Goal: Task Accomplishment & Management: Use online tool/utility

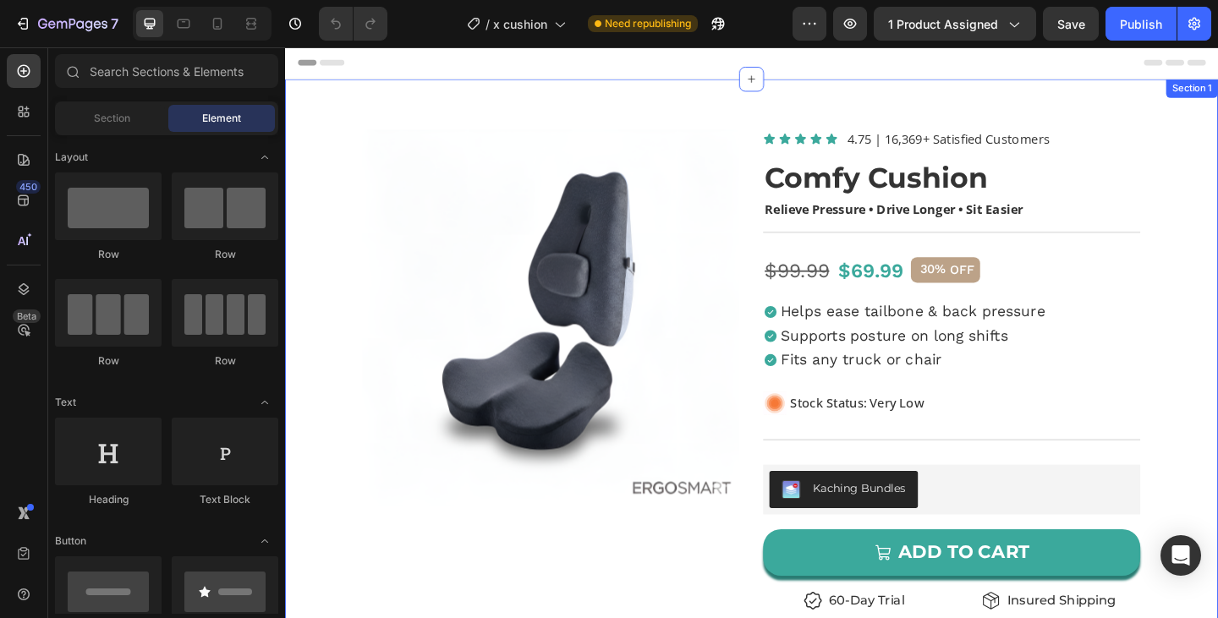
click at [775, 92] on div "Product Images Icon Icon Icon Icon Icon Icon List 4.75 | 16,369+ Satisfied Cust…" at bounding box center [792, 617] width 1015 height 1070
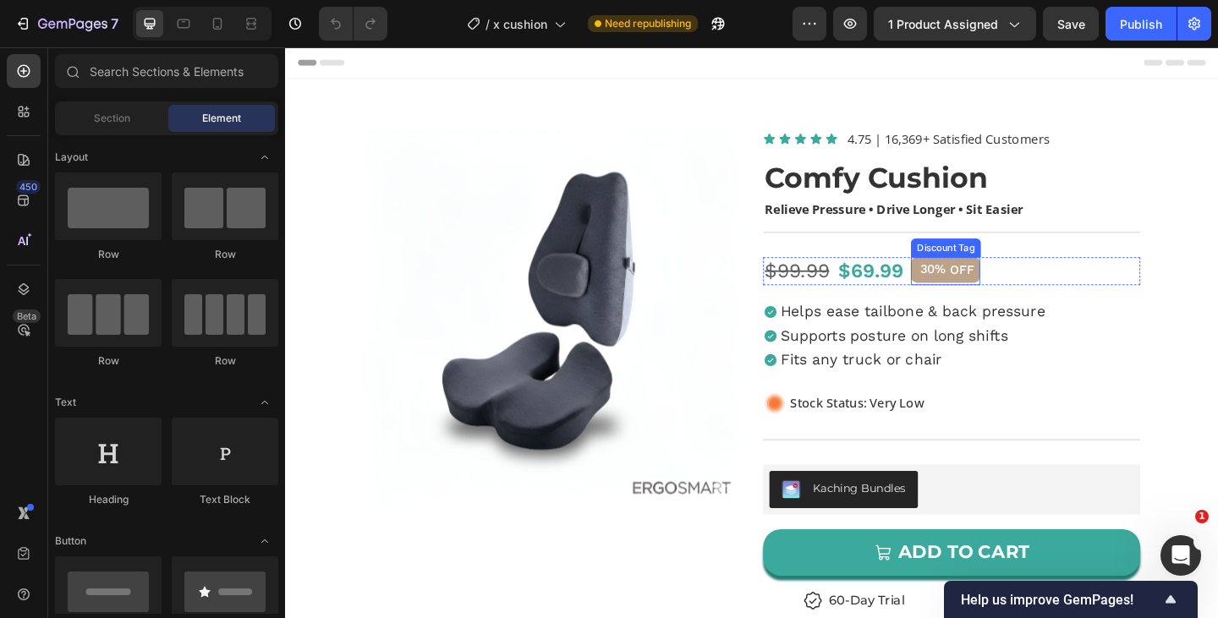
click at [1003, 298] on div "30%" at bounding box center [989, 288] width 31 height 19
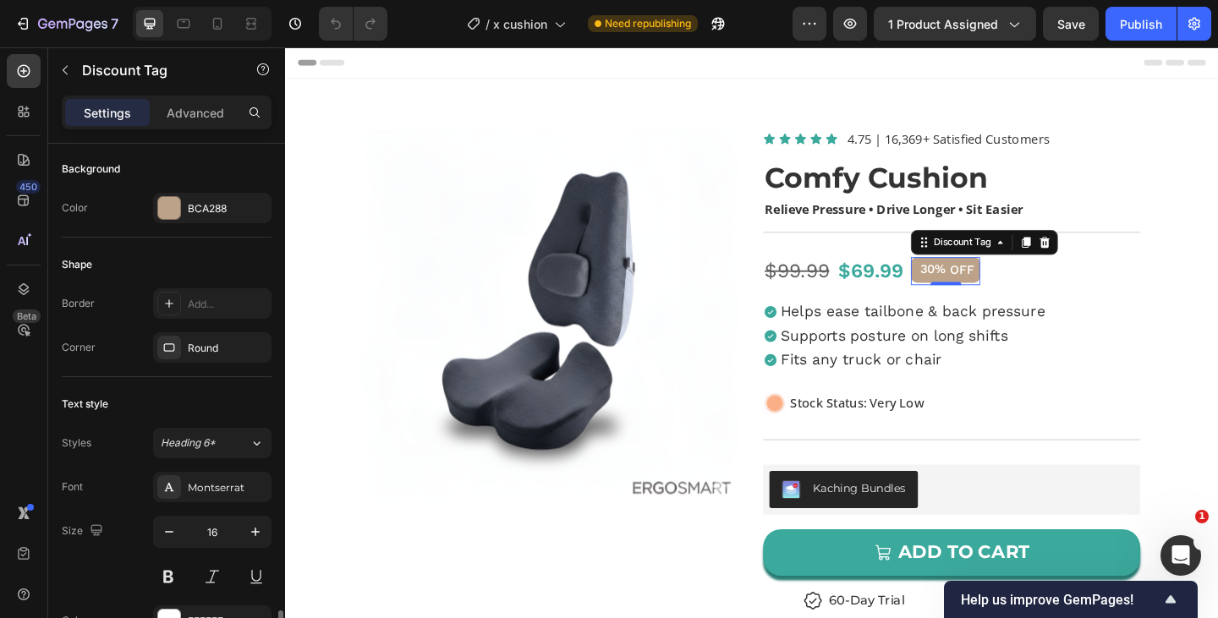
scroll to position [387, 0]
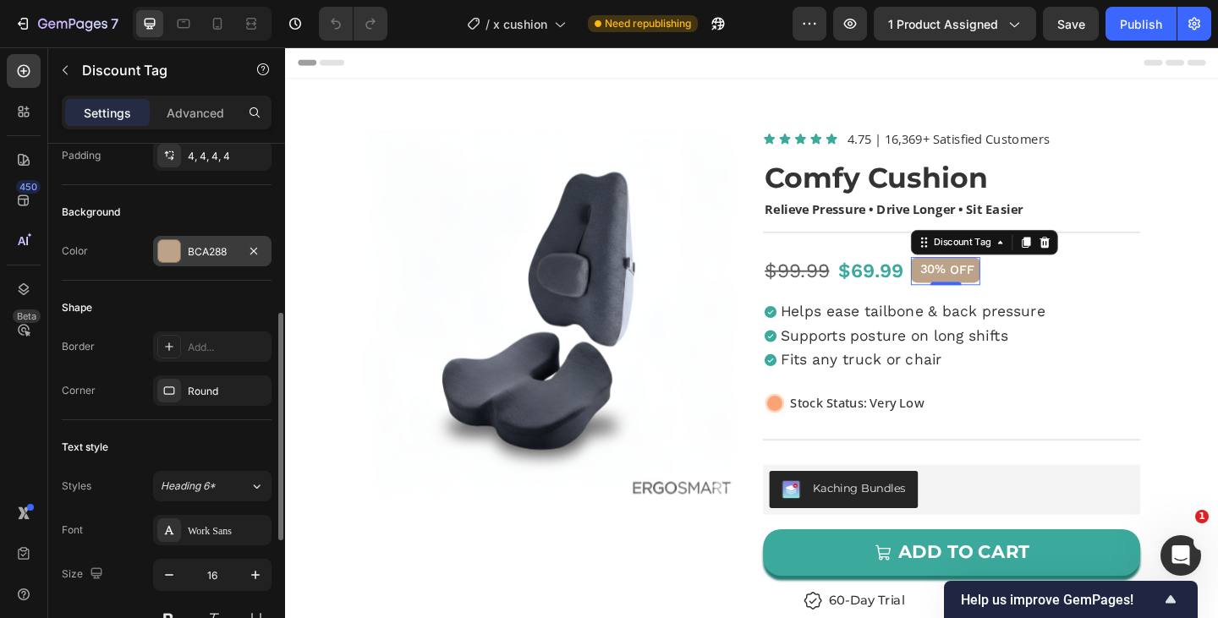
click at [210, 254] on div "BCA288" at bounding box center [212, 251] width 49 height 15
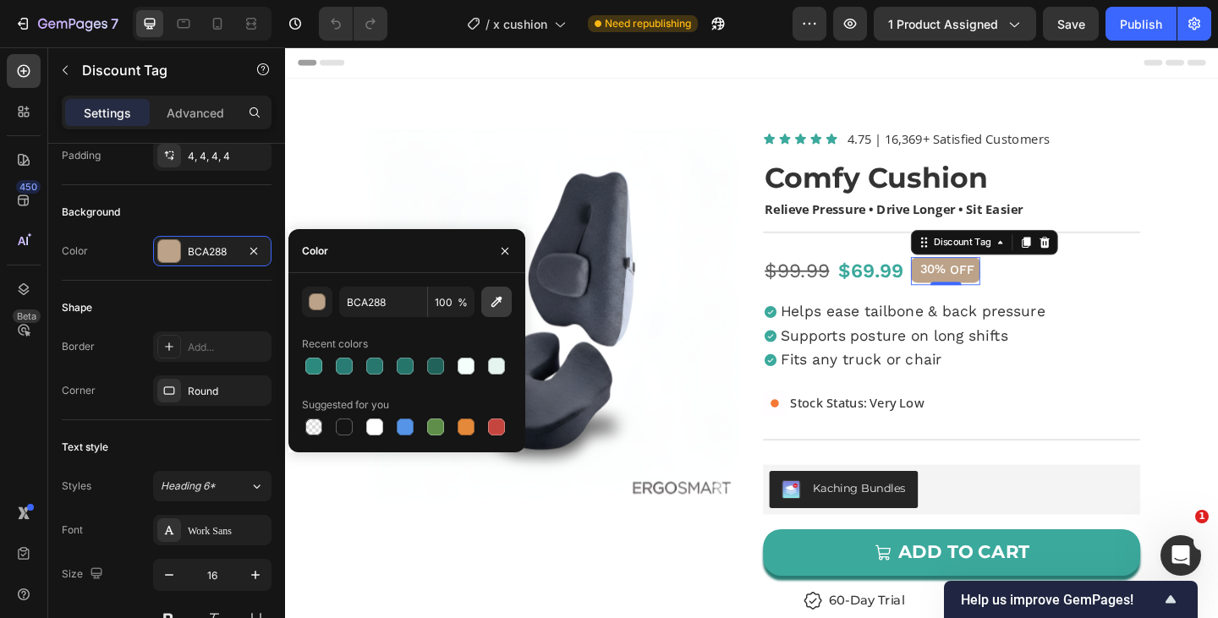
click at [502, 302] on icon "button" at bounding box center [496, 301] width 17 height 17
type input "3BA99C"
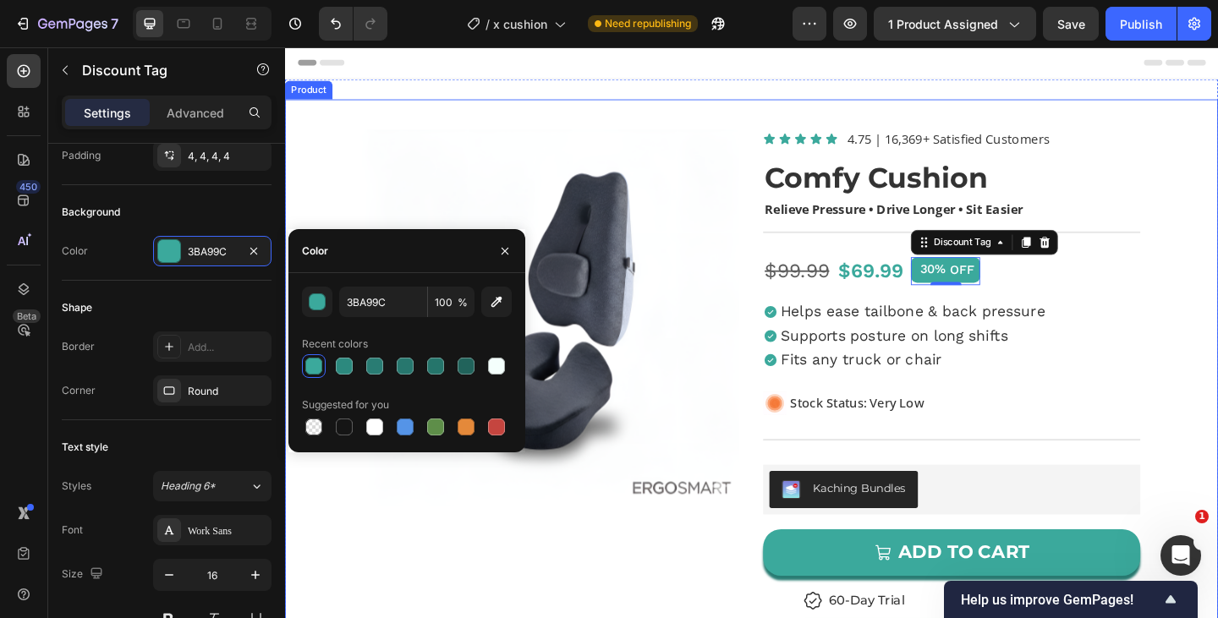
click at [789, 317] on div "Product Images Icon Icon Icon Icon Icon Icon List 4.75 | 16,369+ Satisfied Cust…" at bounding box center [792, 580] width 1015 height 953
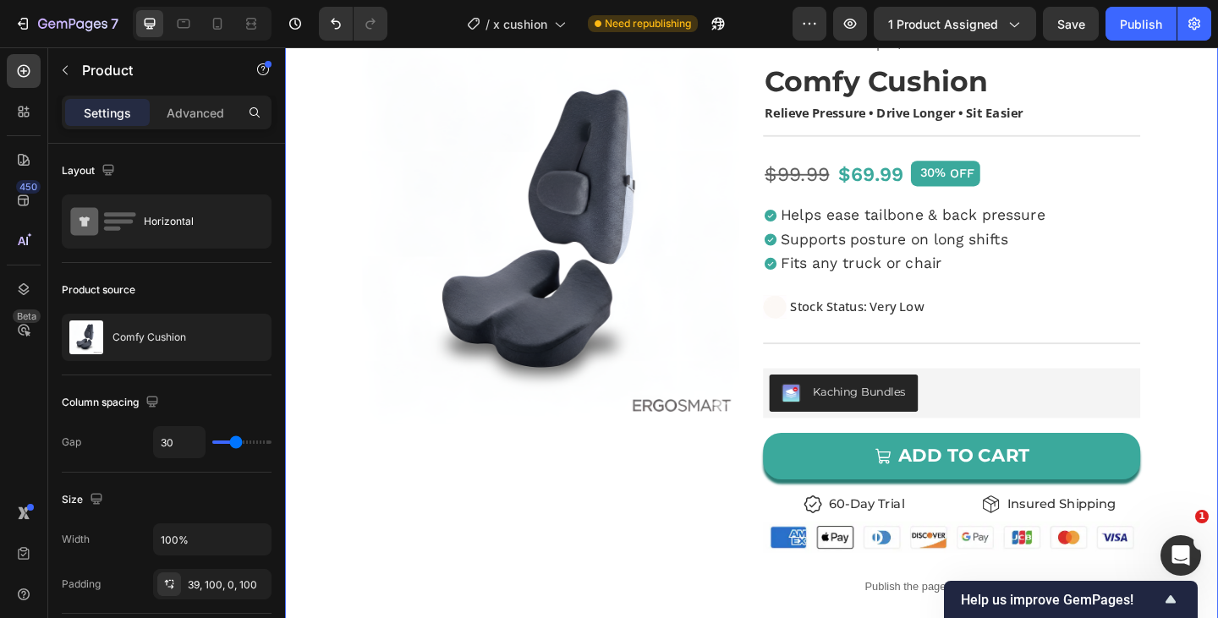
scroll to position [103, 0]
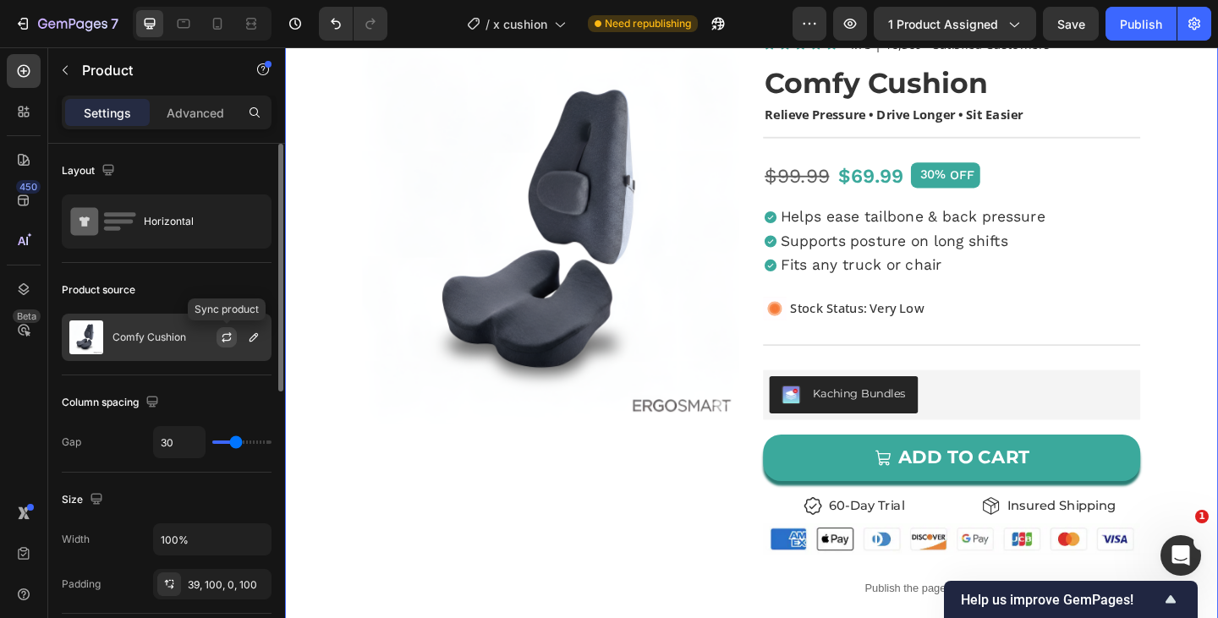
click at [223, 337] on icon "button" at bounding box center [227, 338] width 14 height 14
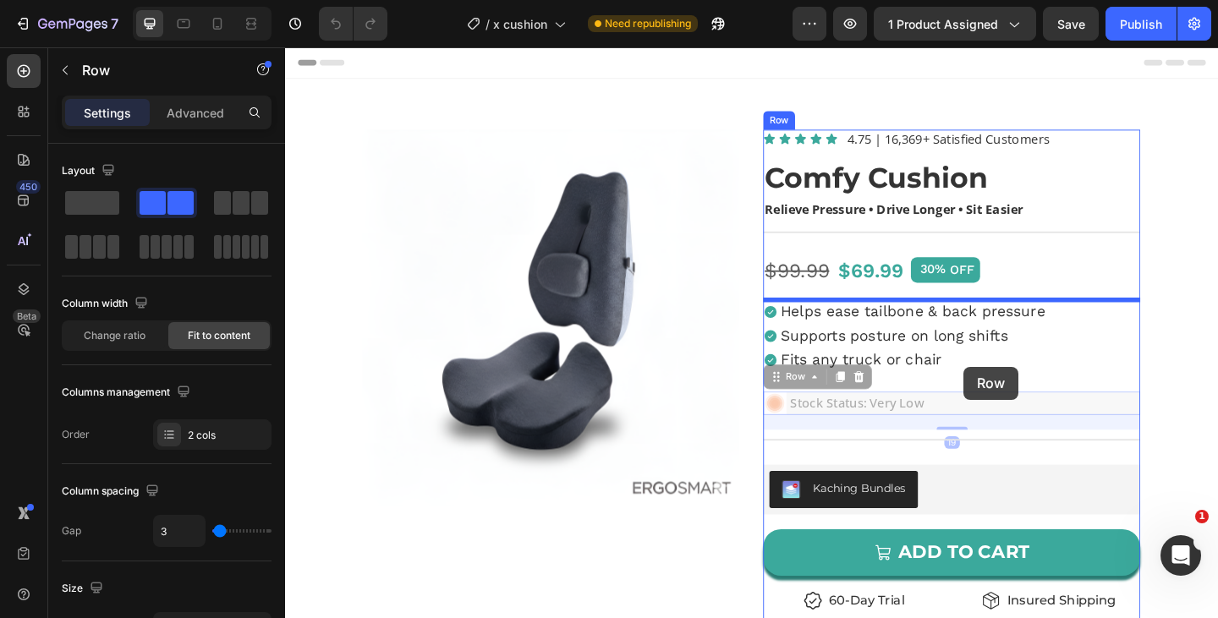
drag, startPoint x: 1025, startPoint y: 438, endPoint x: 1023, endPoint y: 394, distance: 44.0
drag, startPoint x: 1010, startPoint y: 435, endPoint x: 1031, endPoint y: 311, distance: 125.9
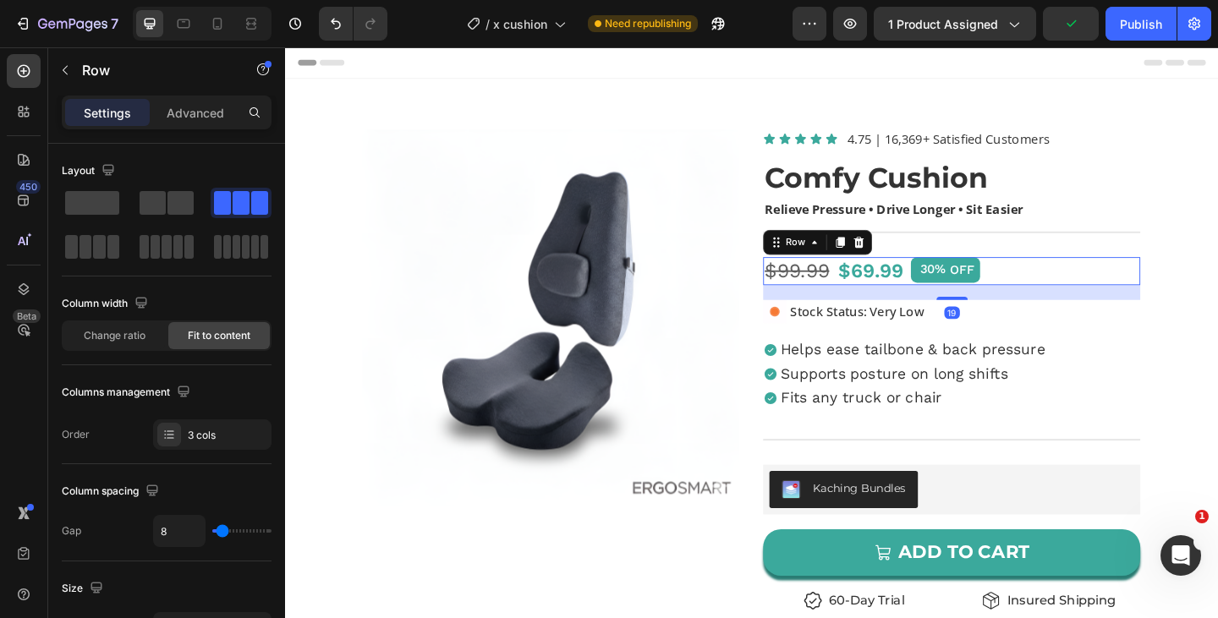
click at [1092, 297] on div "$99.99 Product Price Product Price $69.99 Product Price Product Price 30% OFF D…" at bounding box center [1010, 291] width 410 height 31
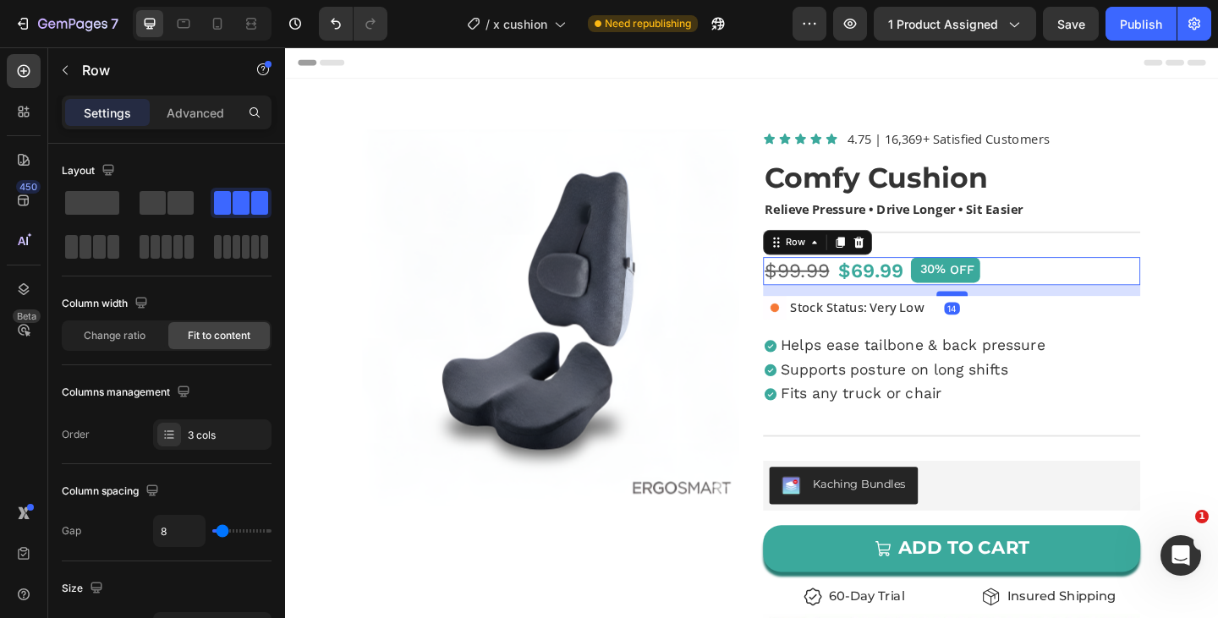
click at [1021, 314] on div at bounding box center [1011, 315] width 34 height 5
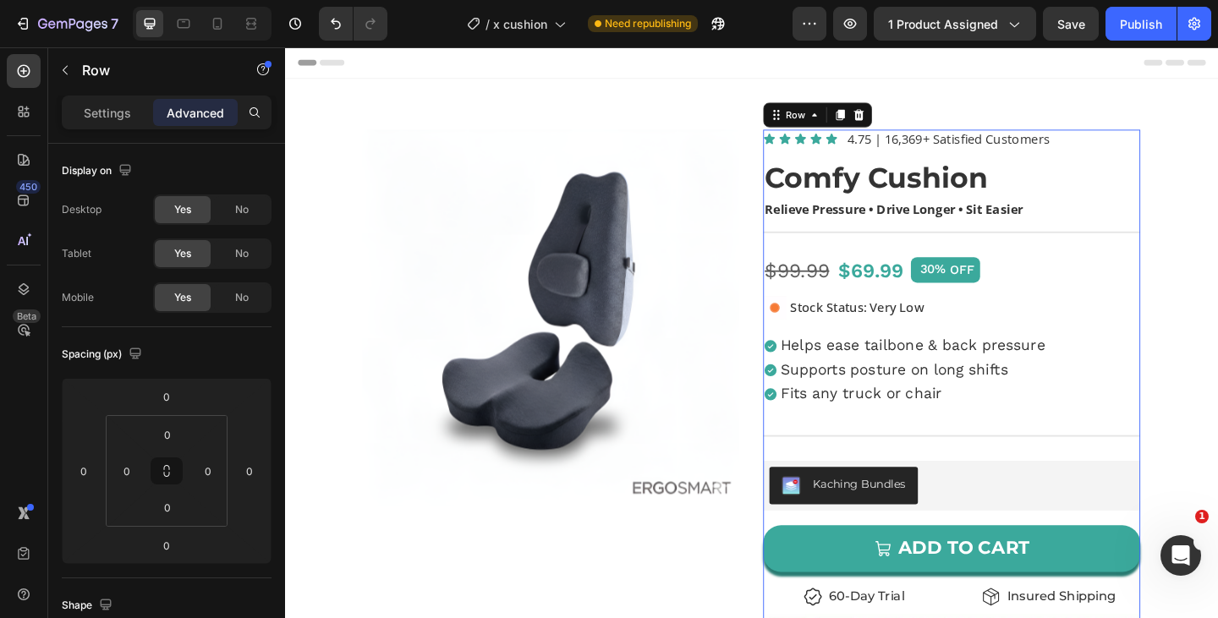
click at [1203, 350] on div "Icon Icon Icon Icon Icon Icon List 4.75 | 16,369+ Satisfied Customers Text Bloc…" at bounding box center [1010, 595] width 410 height 916
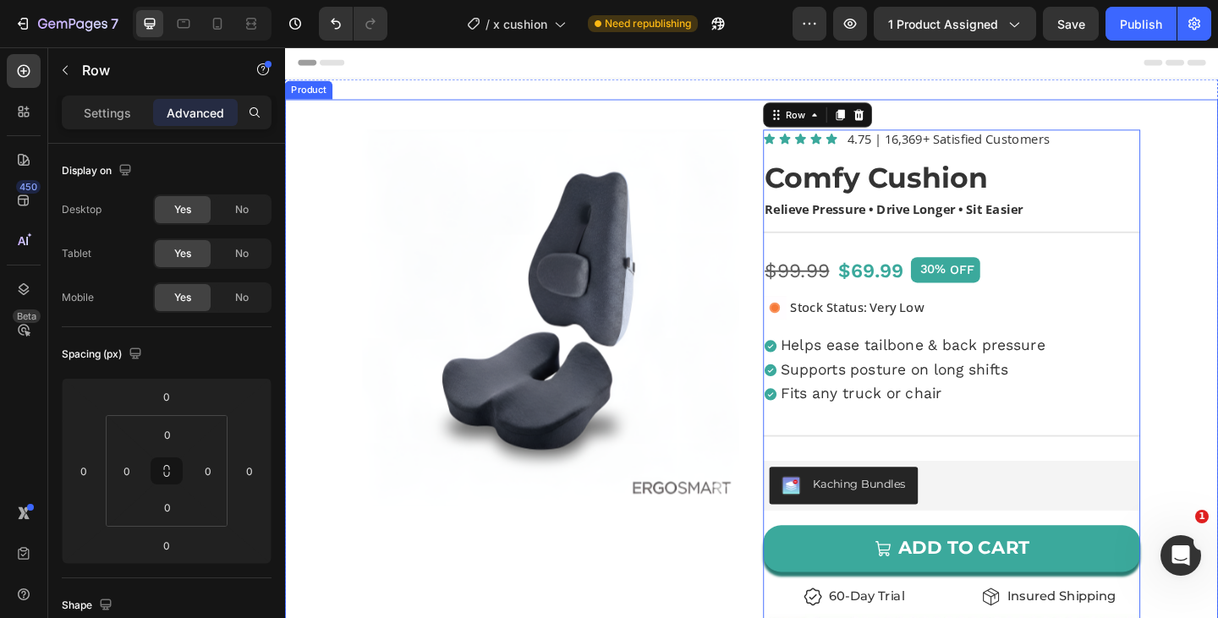
click at [1217, 375] on div "Product Images Icon Icon Icon Icon Icon Icon List 4.75 | 16,369+ Satisfied Cust…" at bounding box center [792, 578] width 1015 height 949
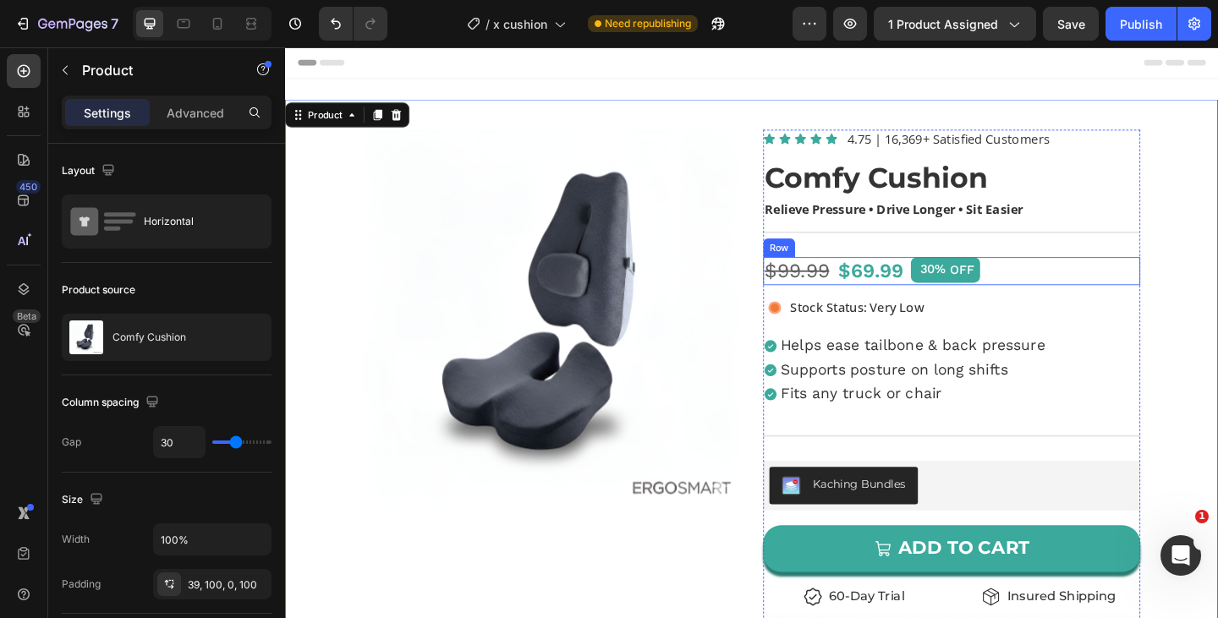
click at [1070, 295] on div "$99.99 Product Price Product Price $69.99 Product Price Product Price 30% OFF D…" at bounding box center [1010, 291] width 410 height 31
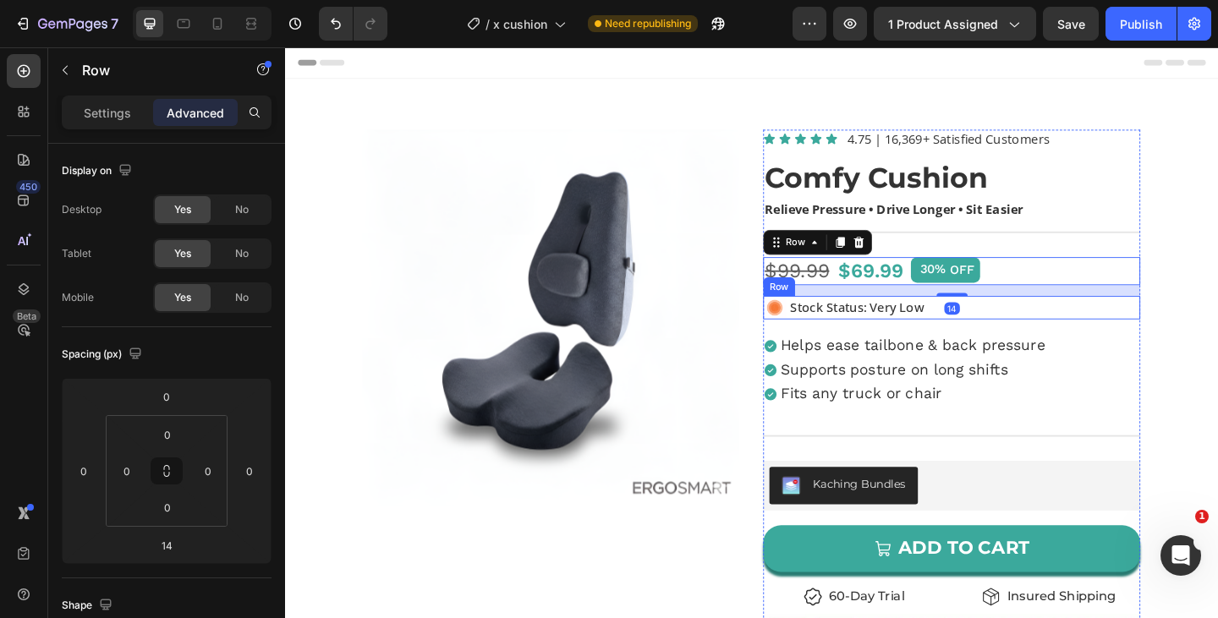
click at [1005, 318] on div "Image Stock Status: Very Low Text Block Row" at bounding box center [1010, 330] width 410 height 25
click at [1057, 296] on div "$99.99 Product Price Product Price $69.99 Product Price Product Price 30% OFF D…" at bounding box center [1010, 291] width 410 height 31
drag, startPoint x: 1017, startPoint y: 315, endPoint x: 1025, endPoint y: 290, distance: 26.5
click at [1025, 290] on div "$99.99 Product Price Product Price $69.99 Product Price Product Price 30% OFF D…" at bounding box center [1010, 291] width 410 height 31
type input "0"
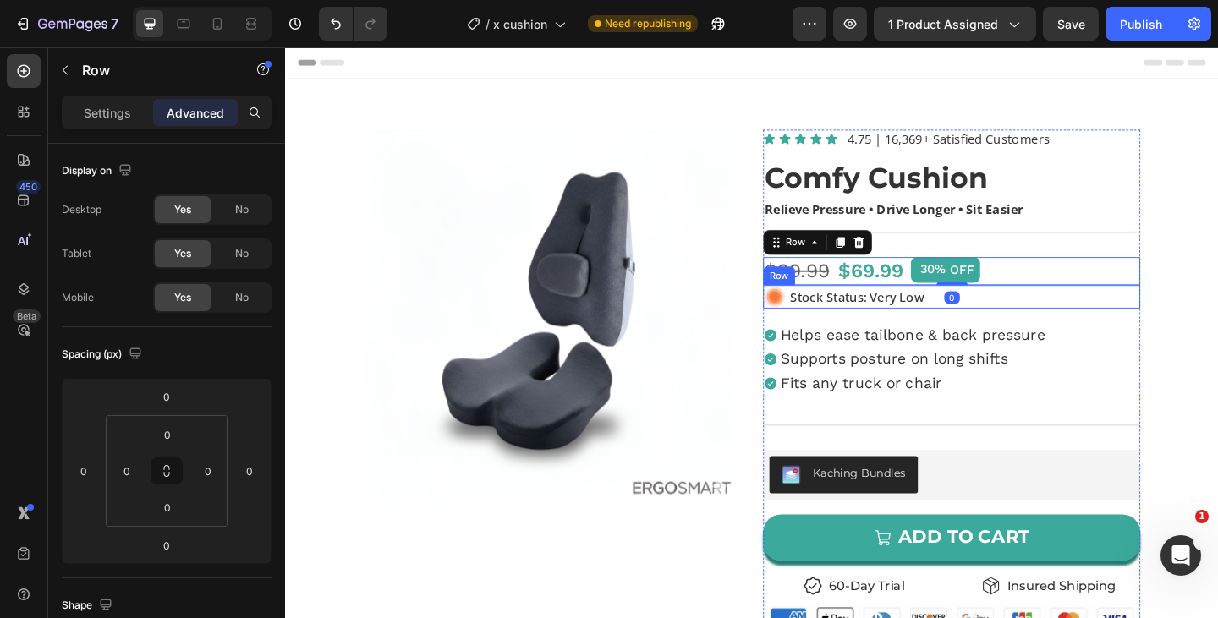
click at [1217, 320] on div "Product Images Icon Icon Icon Icon Icon Icon List 4.75 | 16,369+ Satisfied Cust…" at bounding box center [792, 572] width 1015 height 937
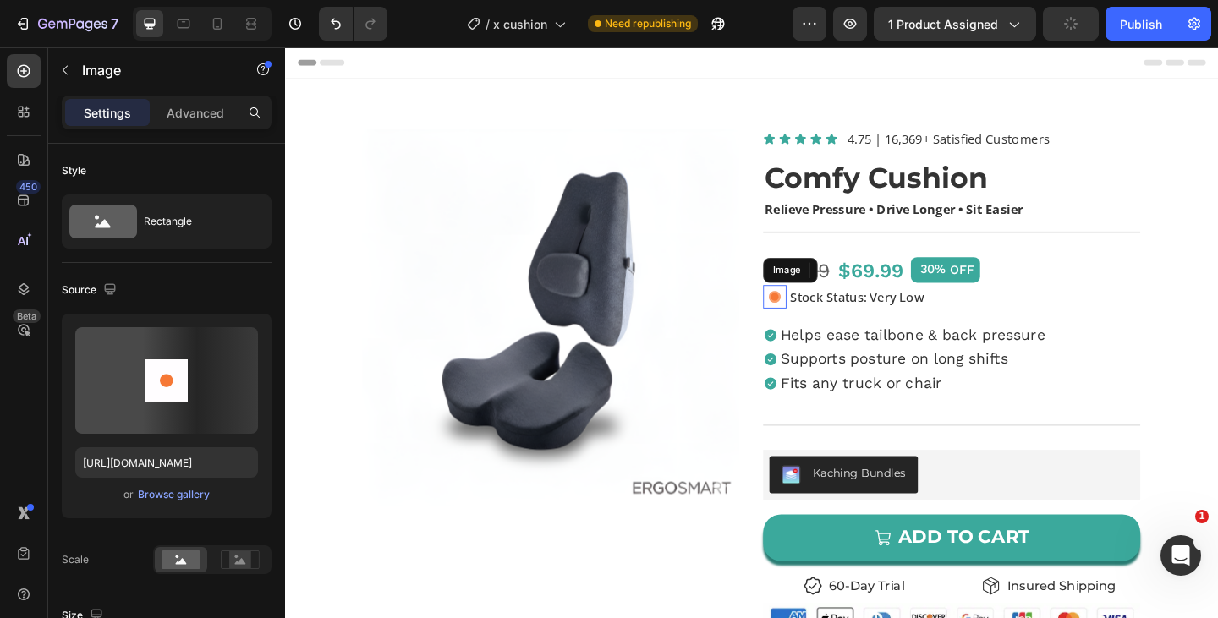
click at [821, 324] on div "Image" at bounding box center [817, 318] width 25 height 25
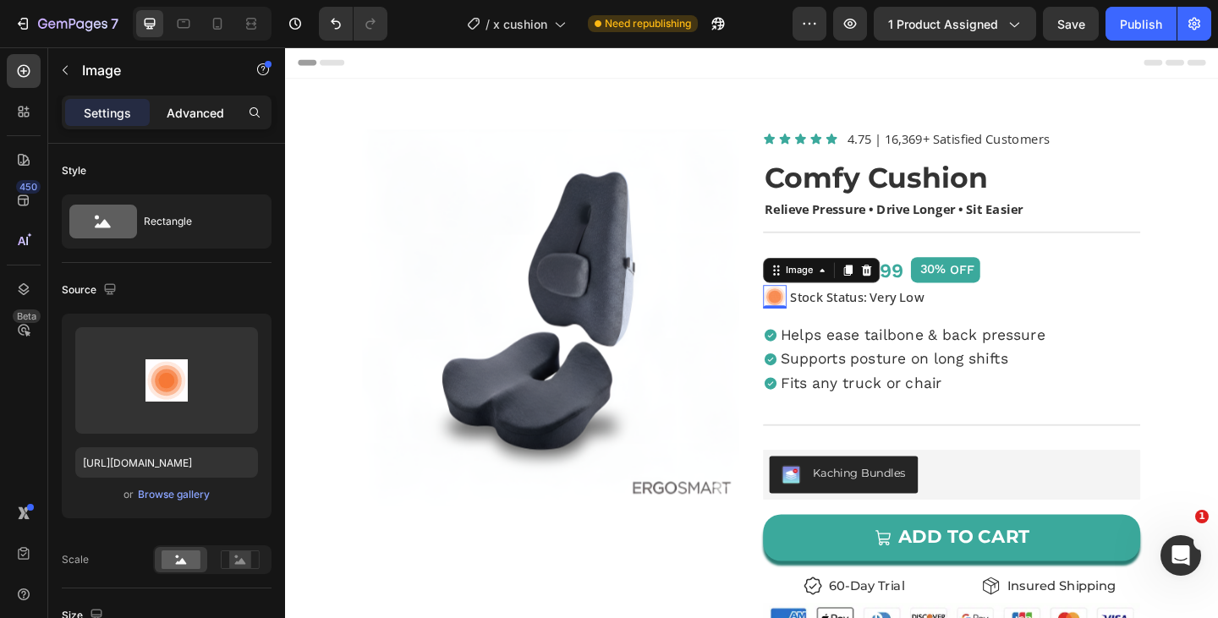
click at [196, 109] on p "Advanced" at bounding box center [195, 113] width 57 height 18
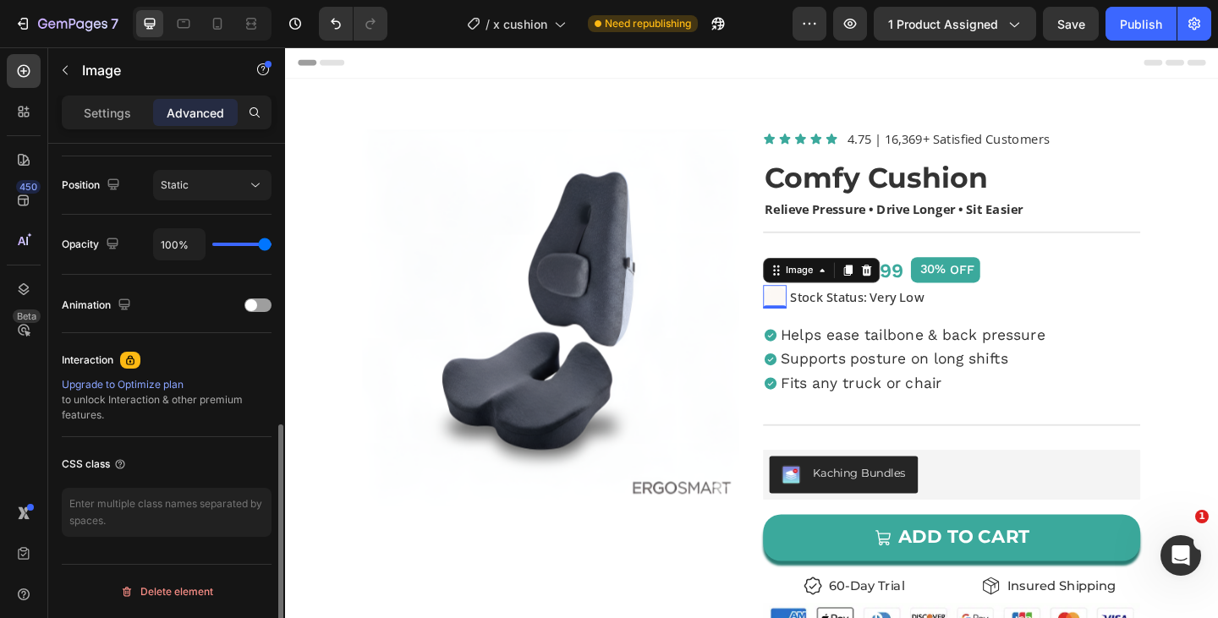
scroll to position [604, 0]
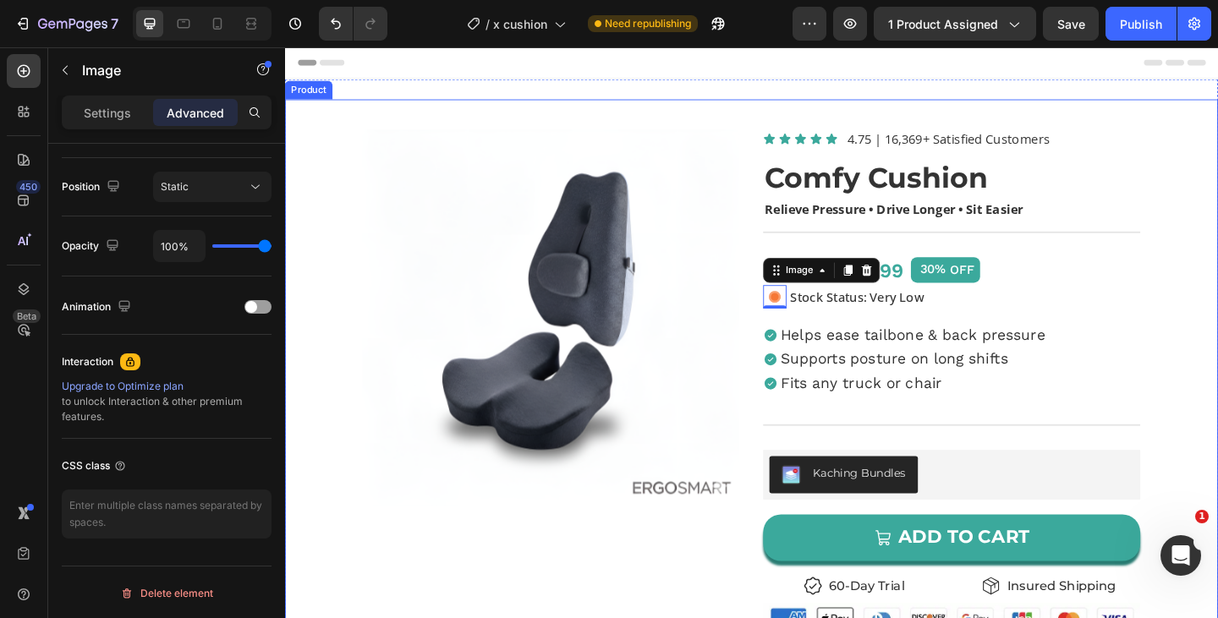
click at [797, 388] on div "Product Images Icon Icon Icon Icon Icon Icon List 4.75 | 16,369+ Satisfied Cust…" at bounding box center [792, 572] width 1015 height 937
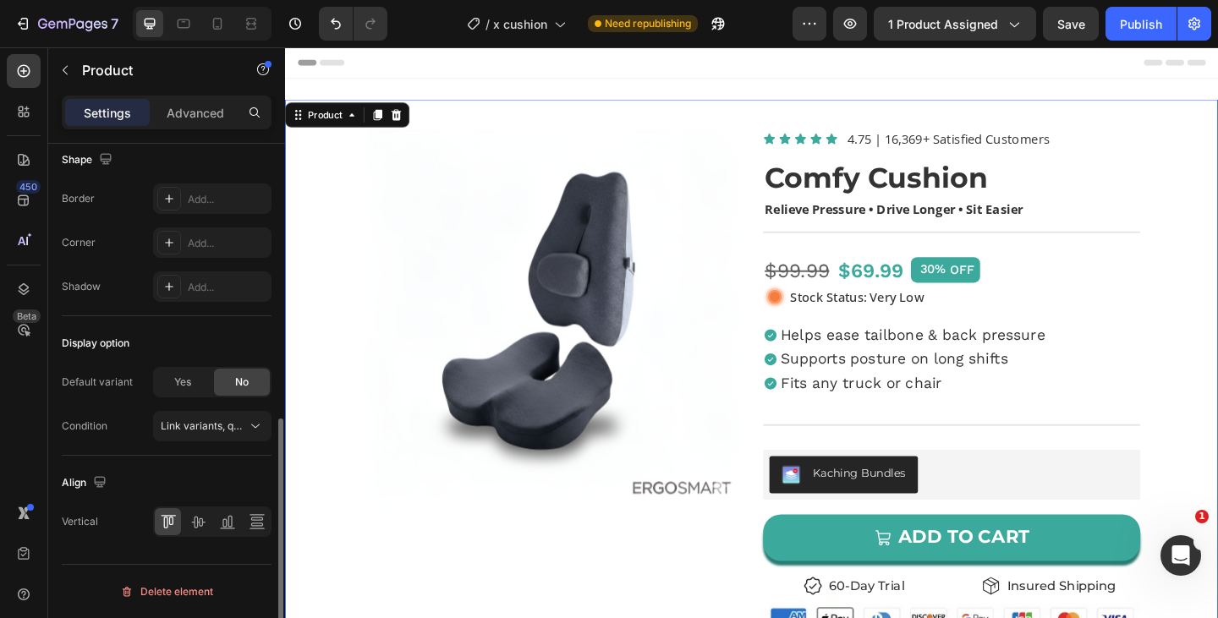
scroll to position [0, 0]
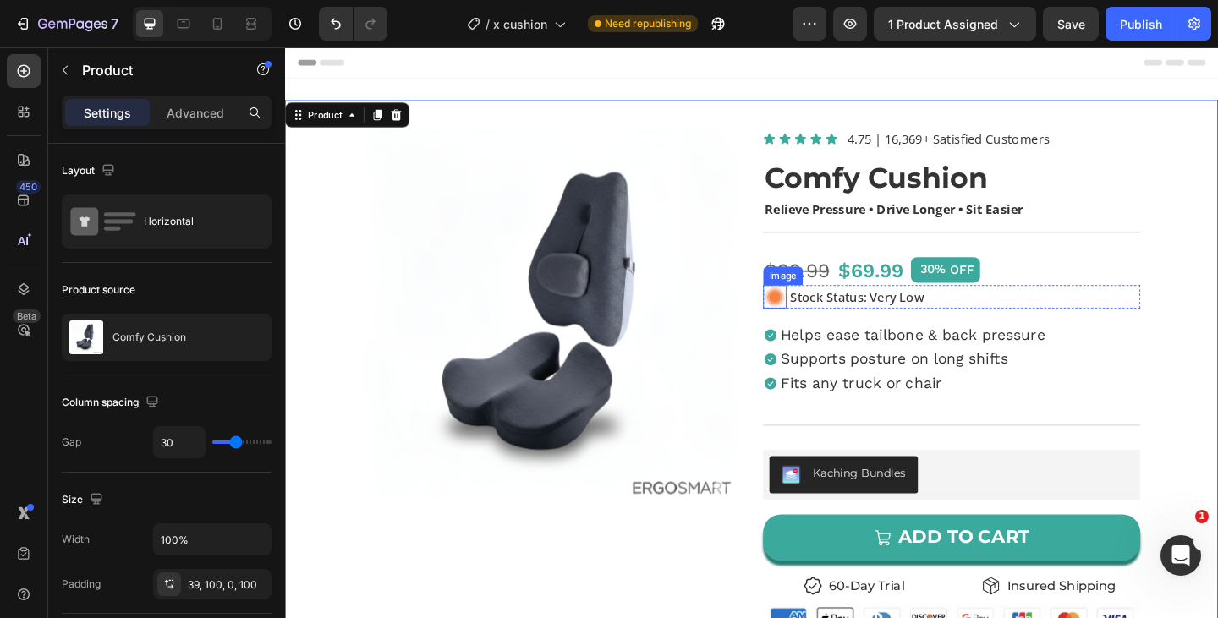
click at [814, 320] on img at bounding box center [817, 318] width 25 height 25
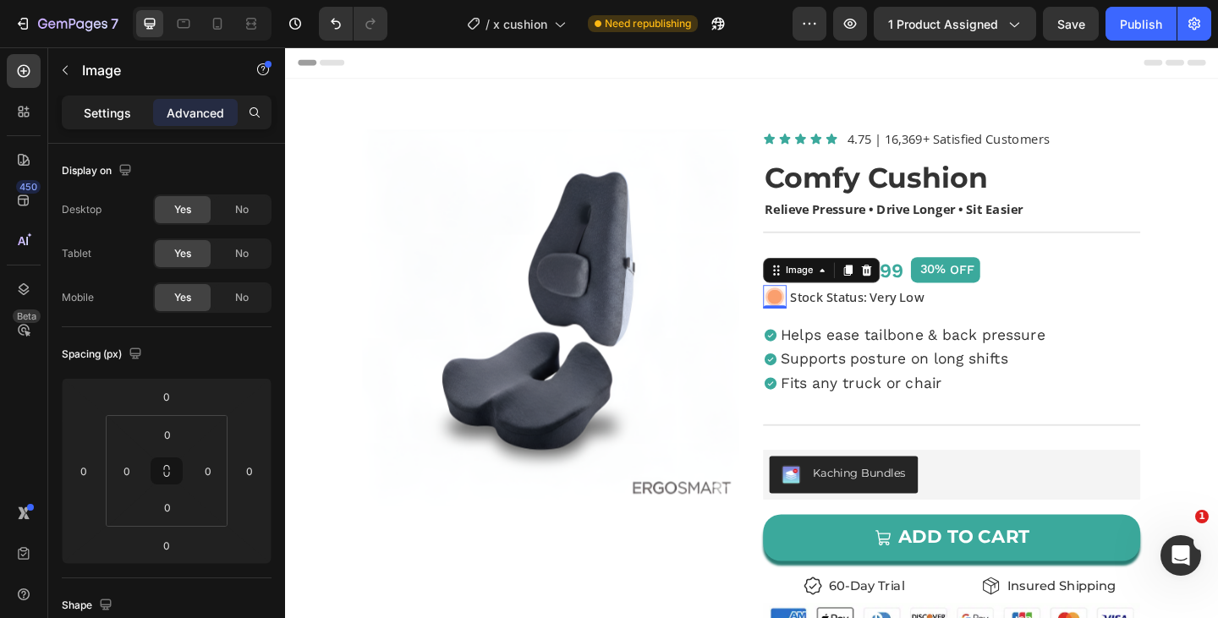
click at [117, 111] on p "Settings" at bounding box center [107, 113] width 47 height 18
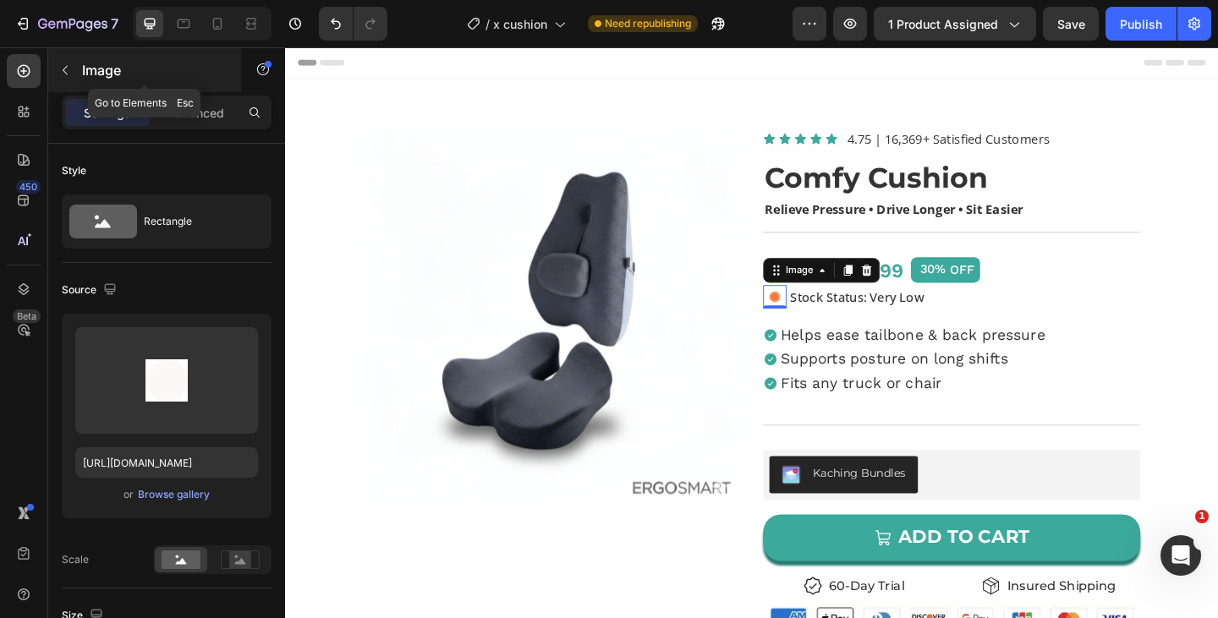
click at [70, 69] on icon "button" at bounding box center [65, 70] width 14 height 14
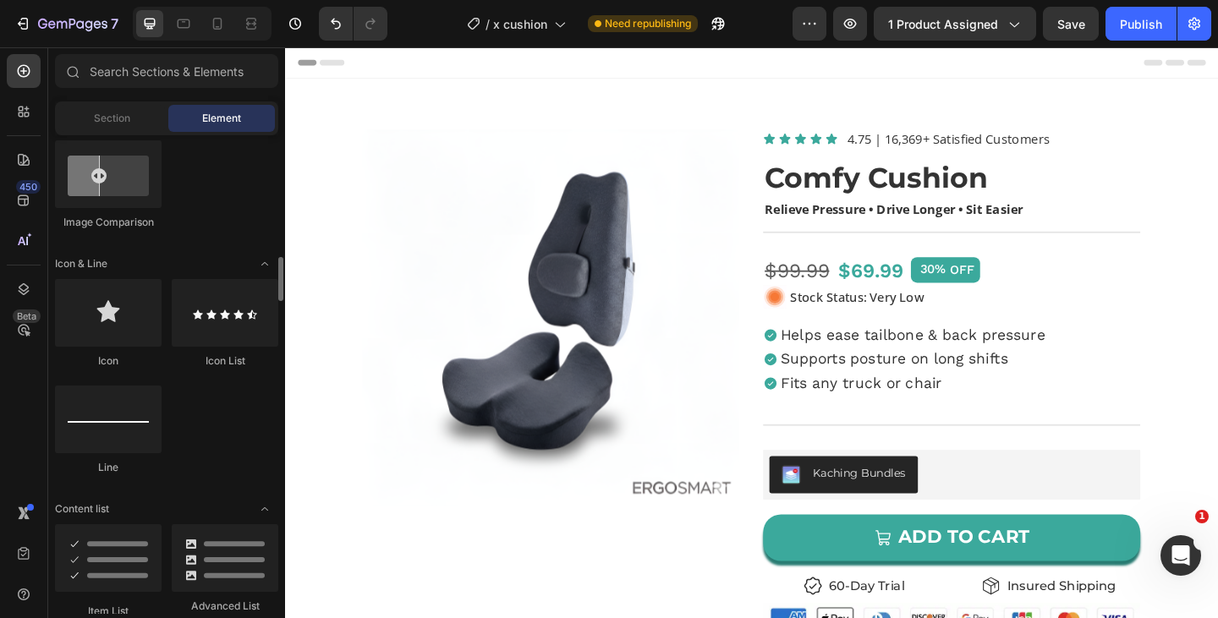
scroll to position [1012, 0]
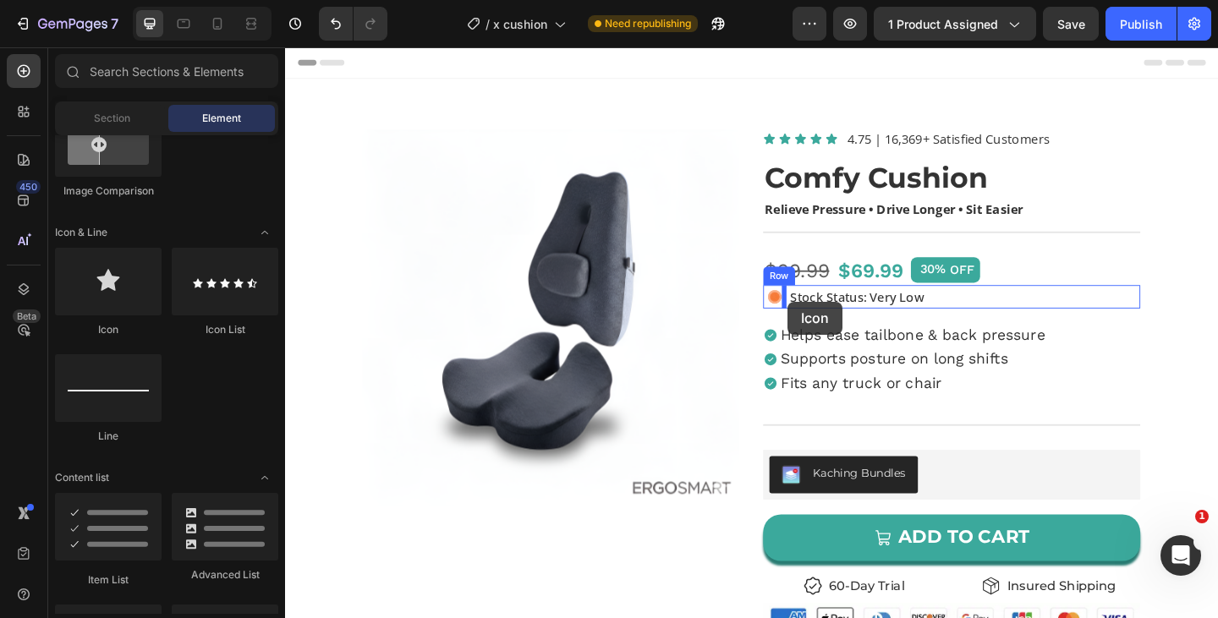
drag, startPoint x: 398, startPoint y: 348, endPoint x: 832, endPoint y: 322, distance: 434.5
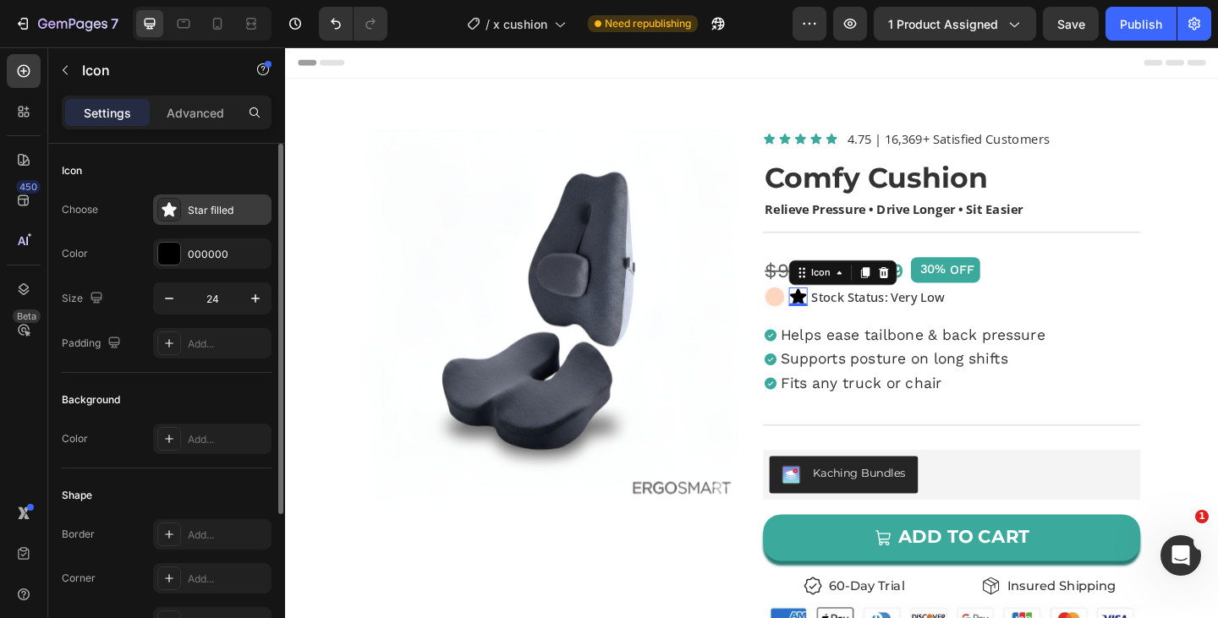
click at [205, 218] on div "Star filled" at bounding box center [212, 209] width 118 height 30
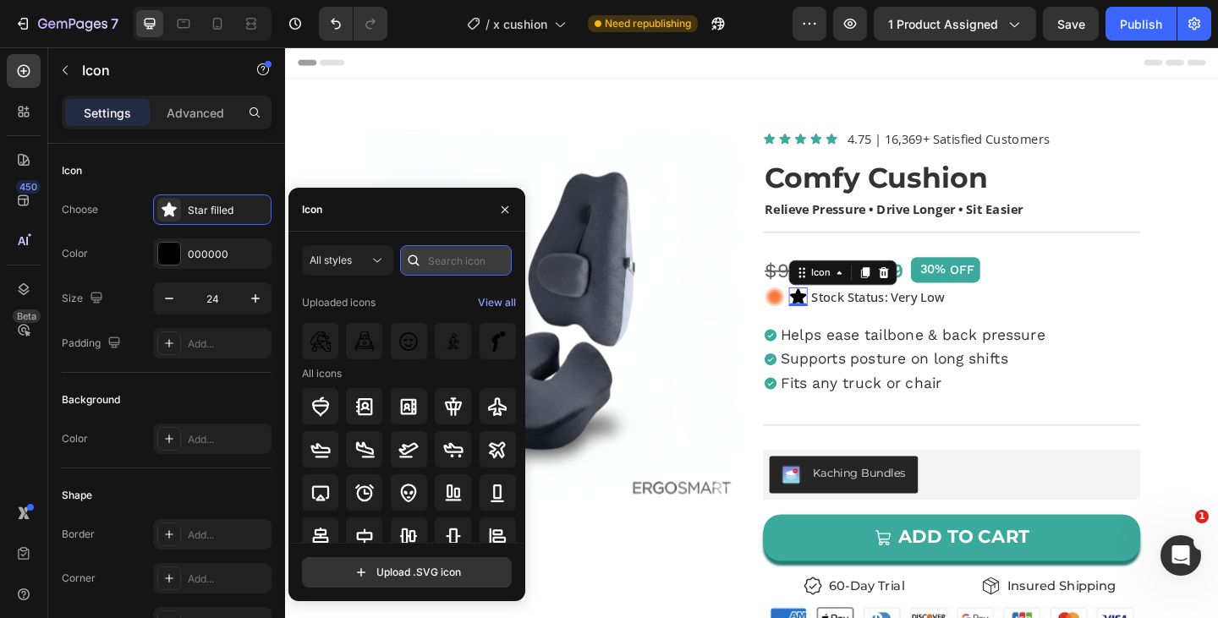
click at [440, 262] on input "text" at bounding box center [456, 260] width 112 height 30
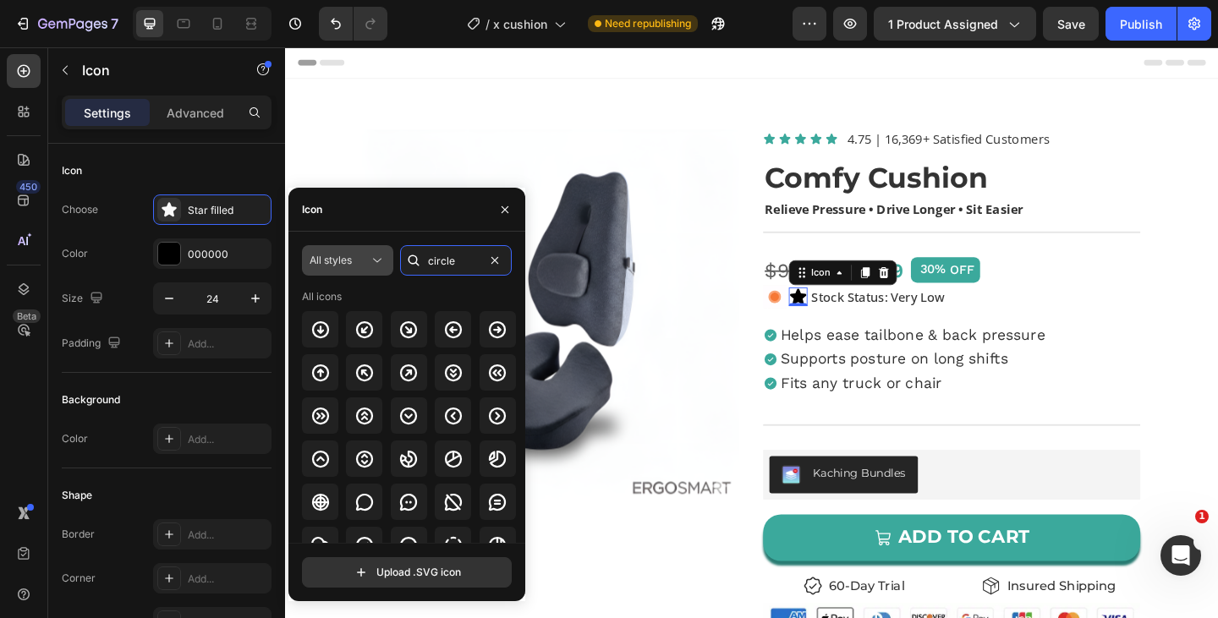
type input "circle"
click at [374, 266] on icon at bounding box center [377, 260] width 17 height 17
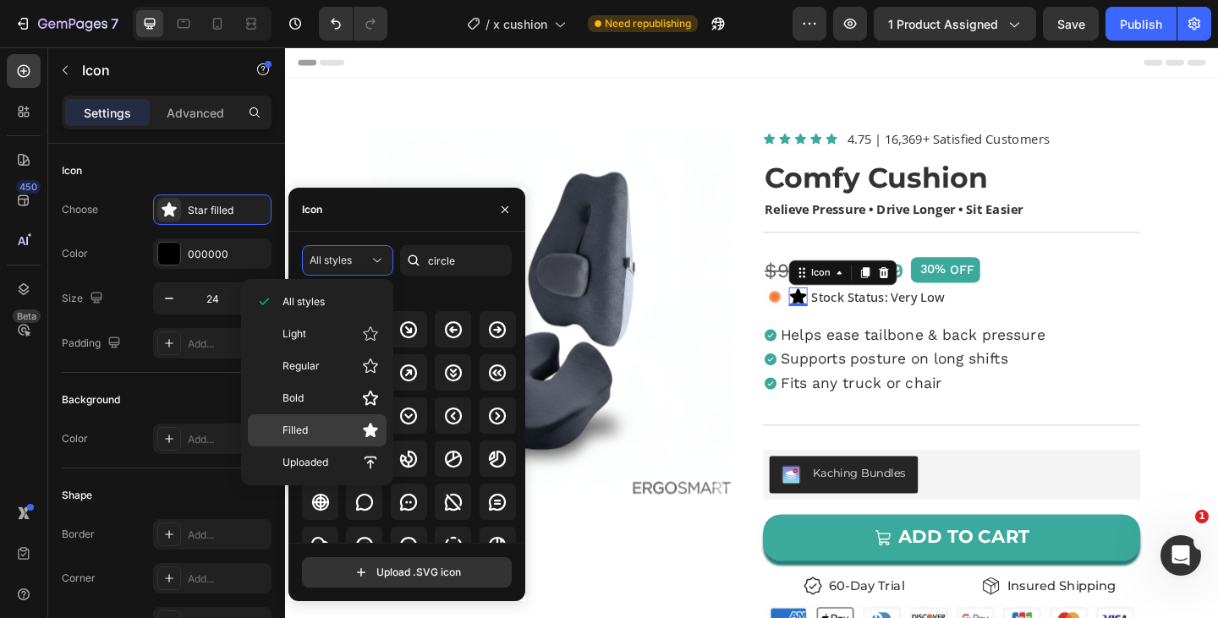
click at [320, 435] on p "Filled" at bounding box center [330, 430] width 96 height 17
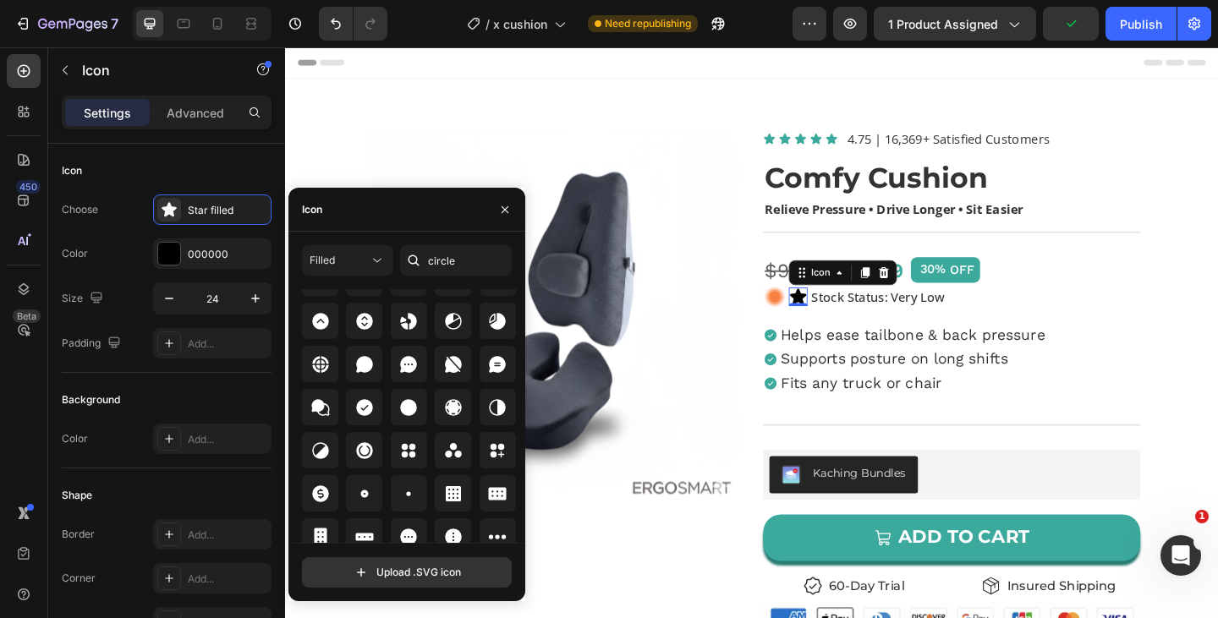
scroll to position [186, 0]
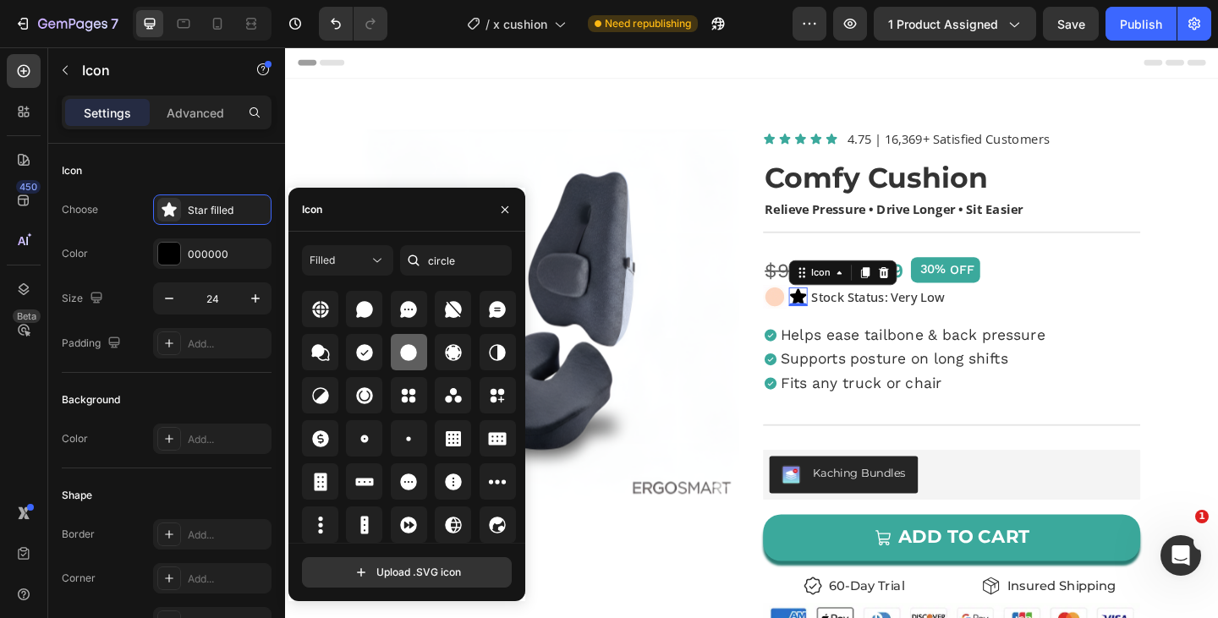
click at [402, 354] on icon at bounding box center [409, 352] width 17 height 17
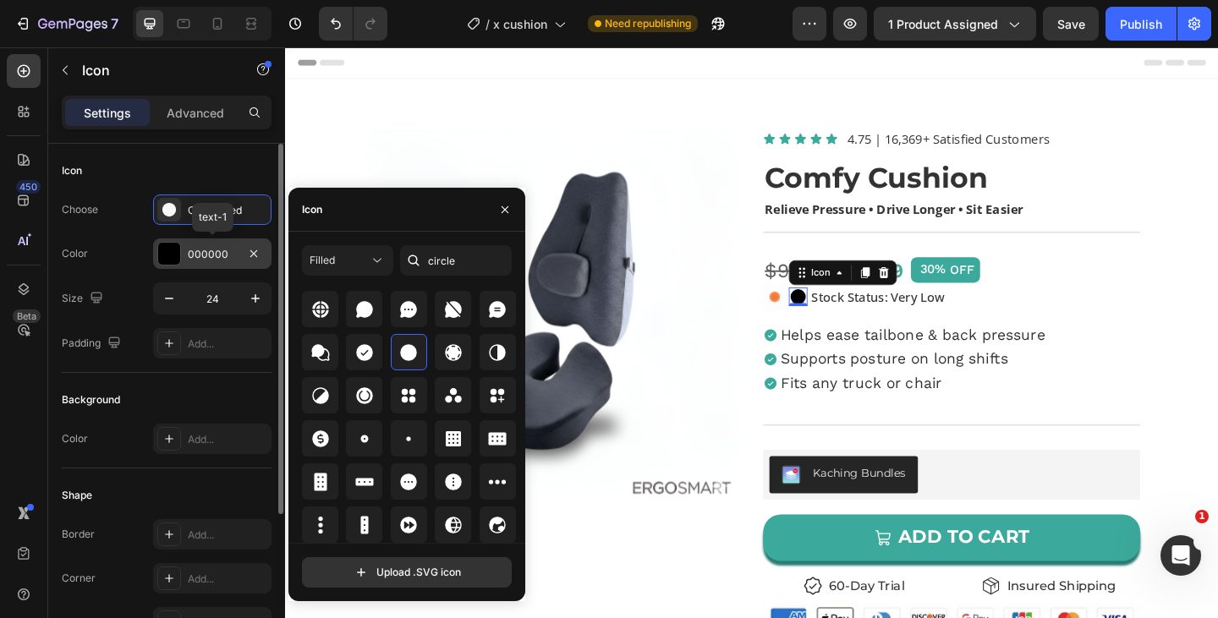
click at [195, 250] on div "000000" at bounding box center [212, 254] width 49 height 15
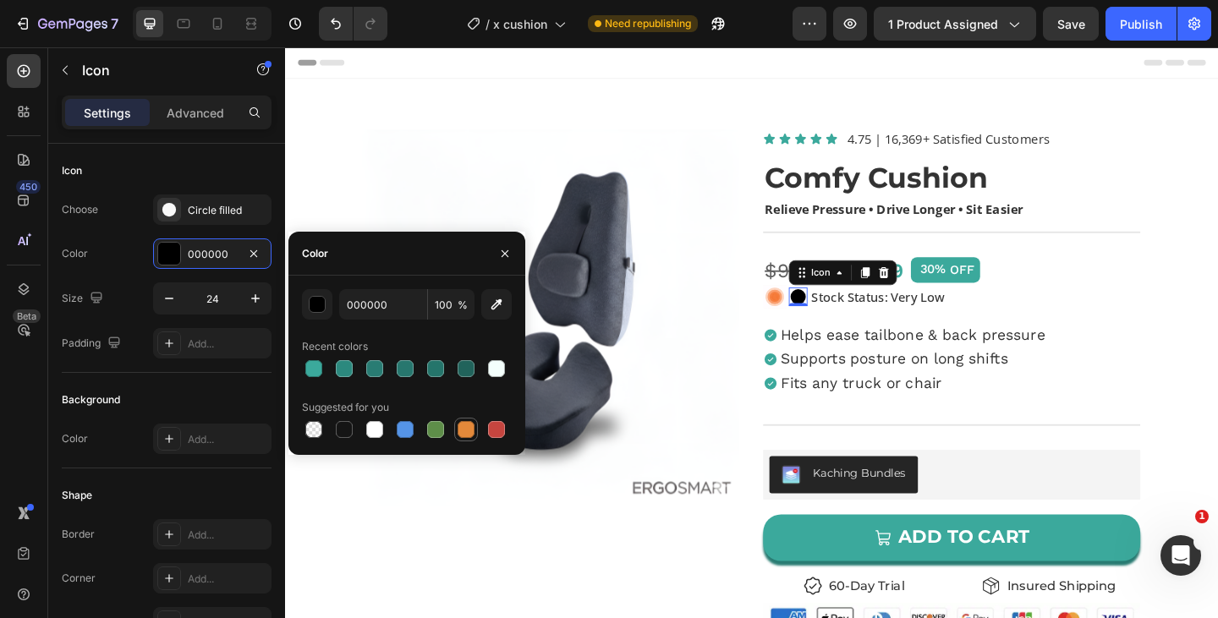
click at [466, 430] on div at bounding box center [465, 429] width 17 height 17
type input "E4893A"
click at [820, 317] on img at bounding box center [817, 318] width 25 height 25
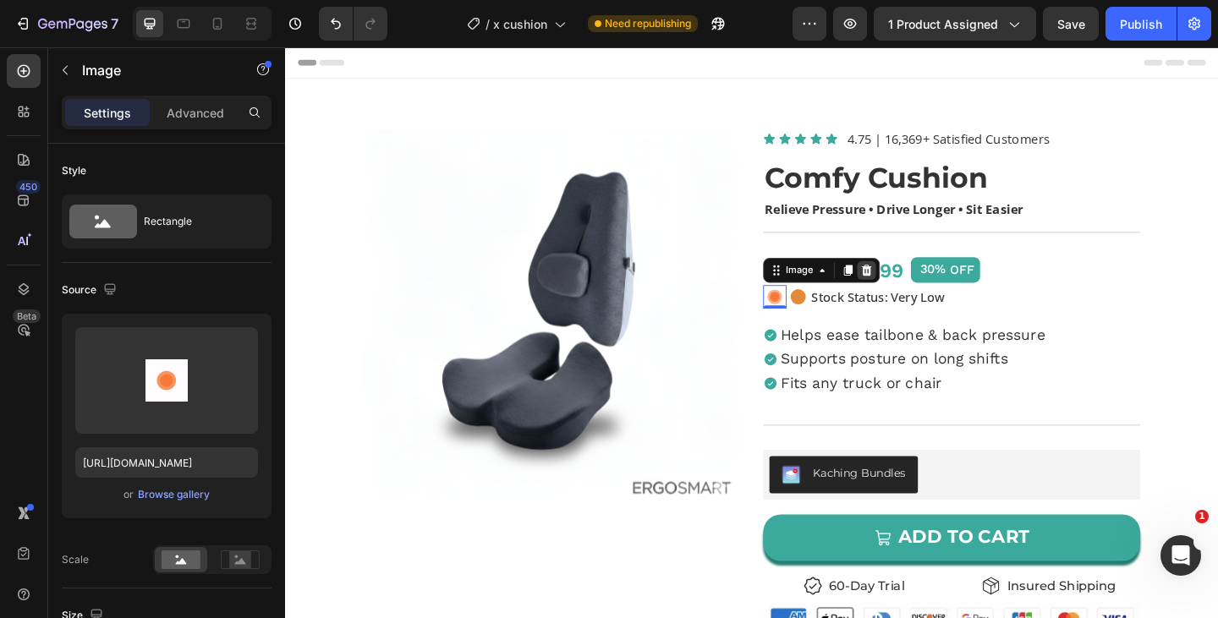
click at [918, 292] on icon at bounding box center [918, 290] width 14 height 14
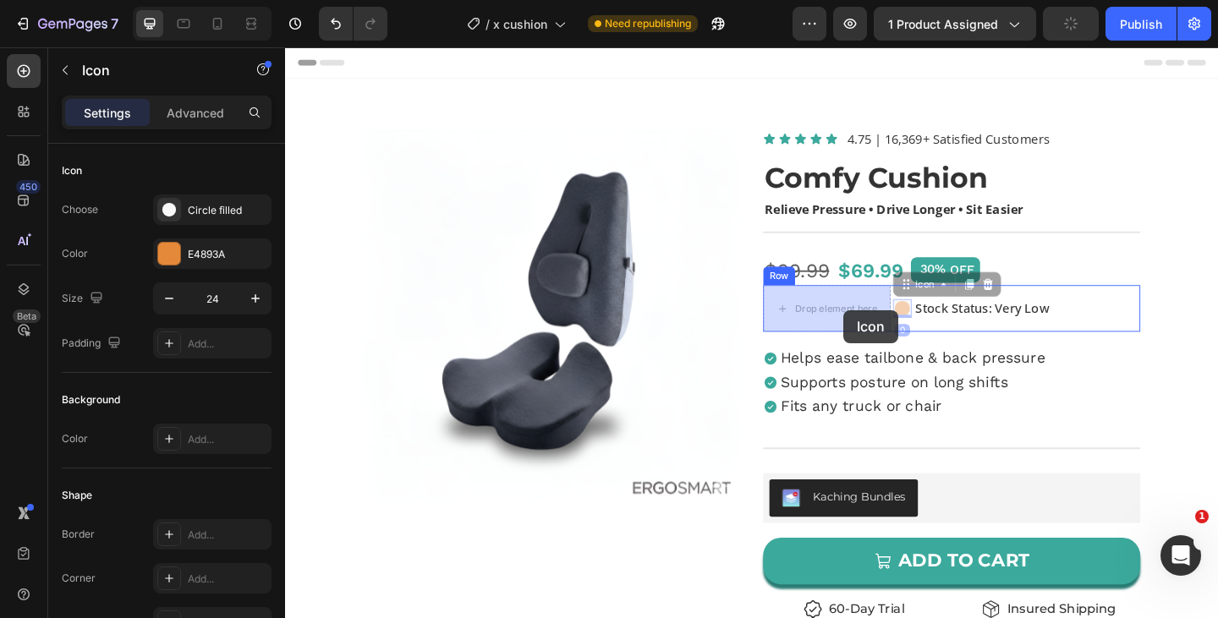
drag, startPoint x: 953, startPoint y: 333, endPoint x: 892, endPoint y: 333, distance: 60.9
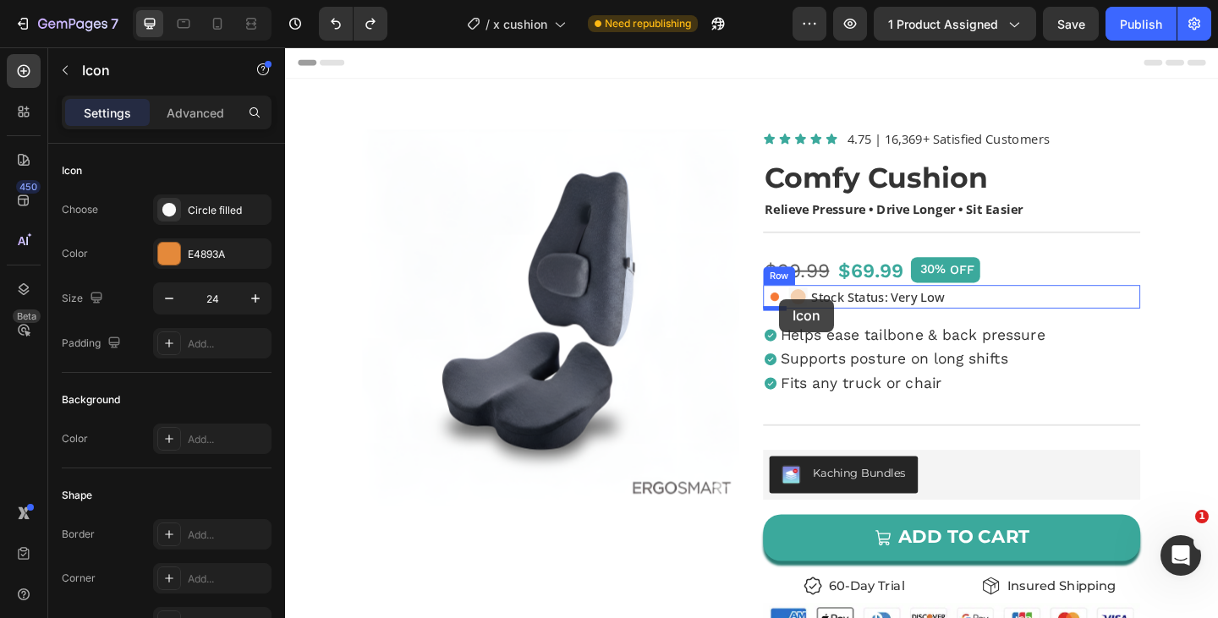
drag, startPoint x: 846, startPoint y: 321, endPoint x: 822, endPoint y: 321, distance: 24.5
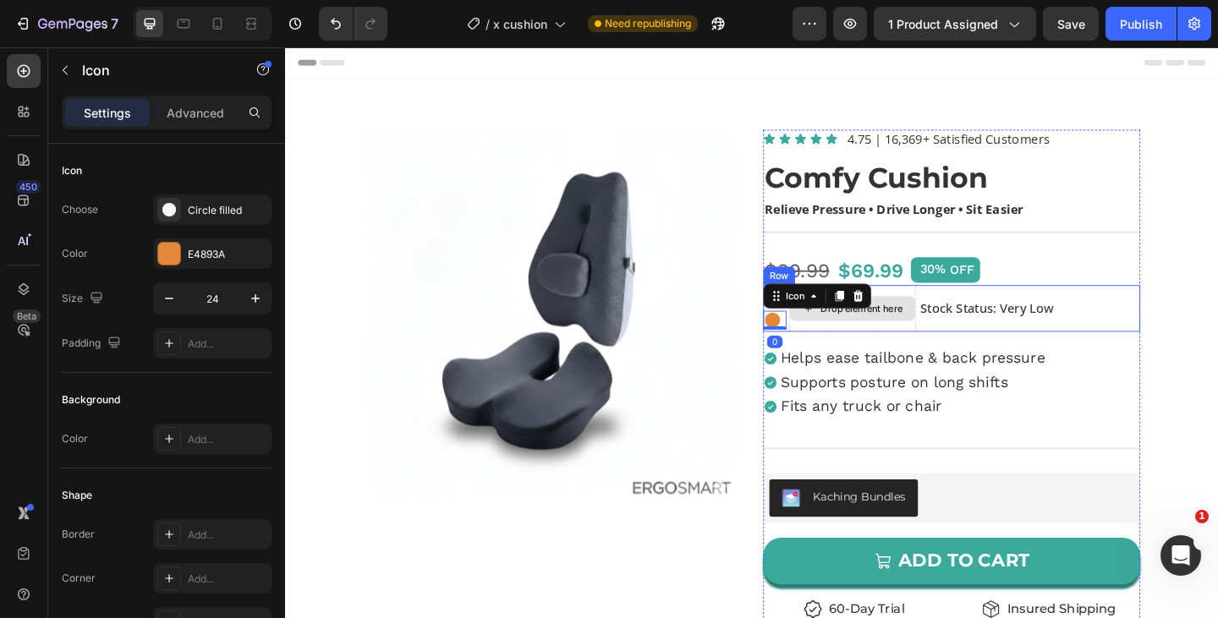
click at [912, 350] on div "Drop element here" at bounding box center [902, 331] width 139 height 51
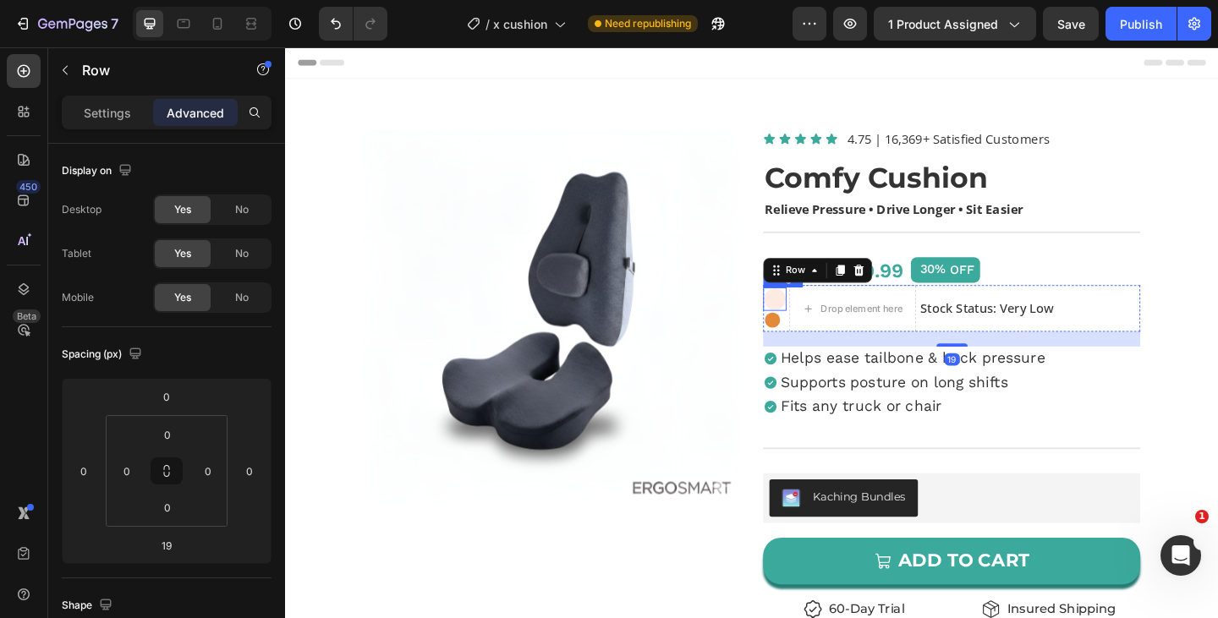
click at [804, 316] on div "Product Images Icon Icon Icon Icon Icon Icon List 4.75 | 16,369+ Satisfied Cust…" at bounding box center [792, 585] width 1015 height 962
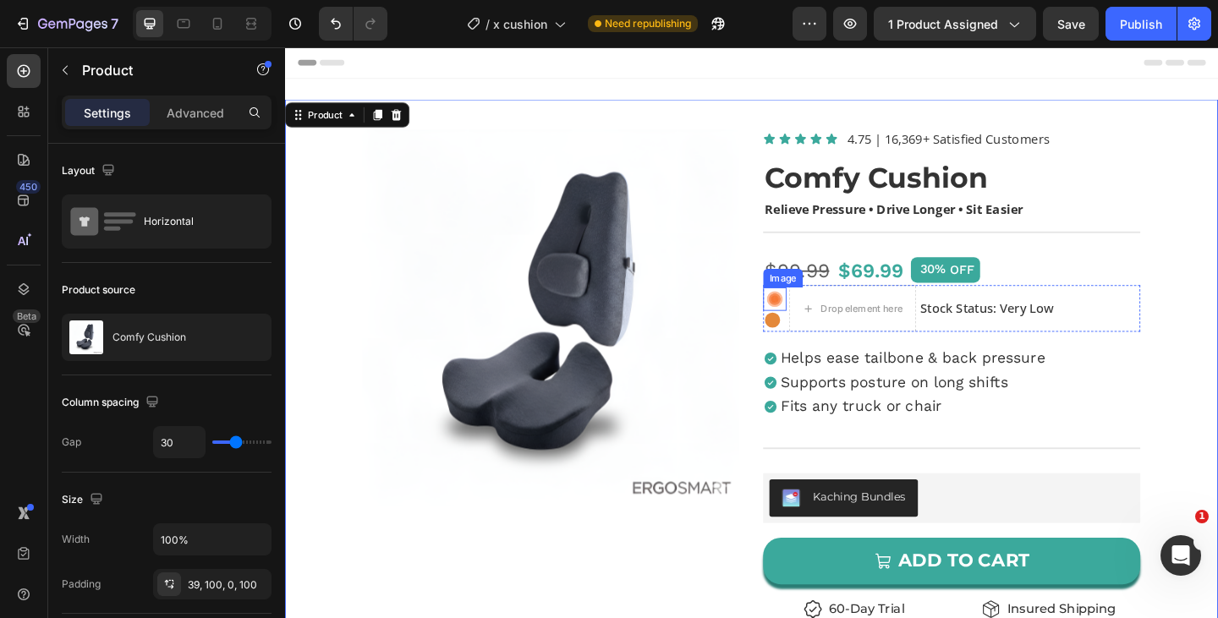
click at [815, 316] on img at bounding box center [817, 321] width 25 height 25
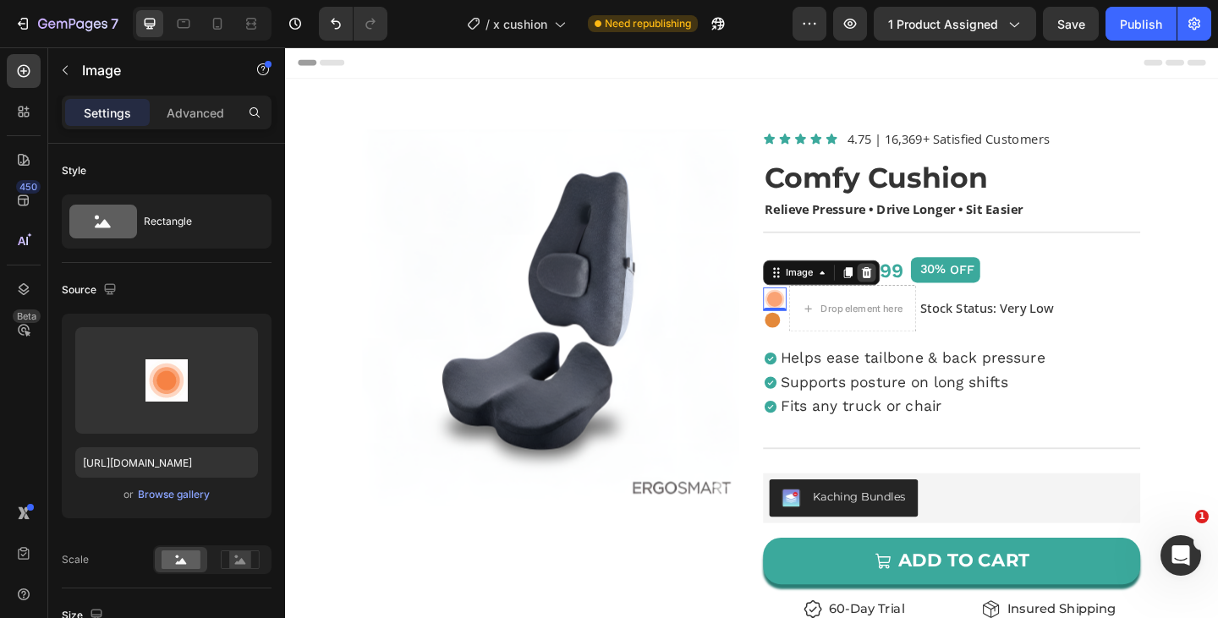
click at [913, 292] on icon at bounding box center [918, 293] width 14 height 14
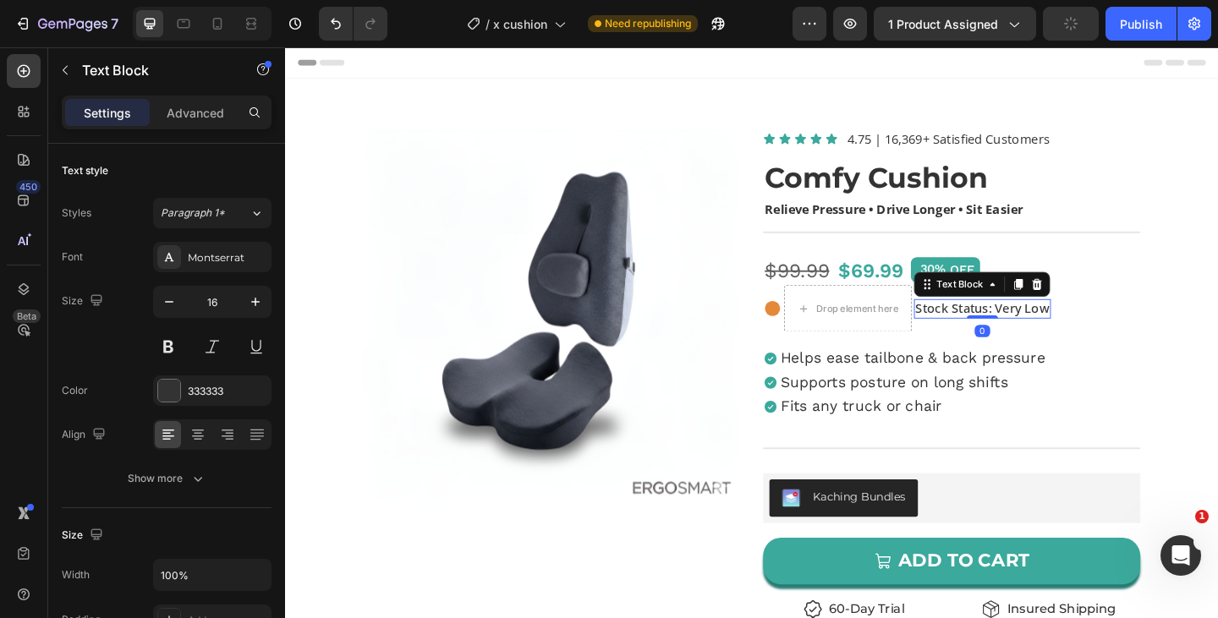
click at [969, 318] on div "Stock Status: Very Low Text Block 0" at bounding box center [1043, 331] width 149 height 51
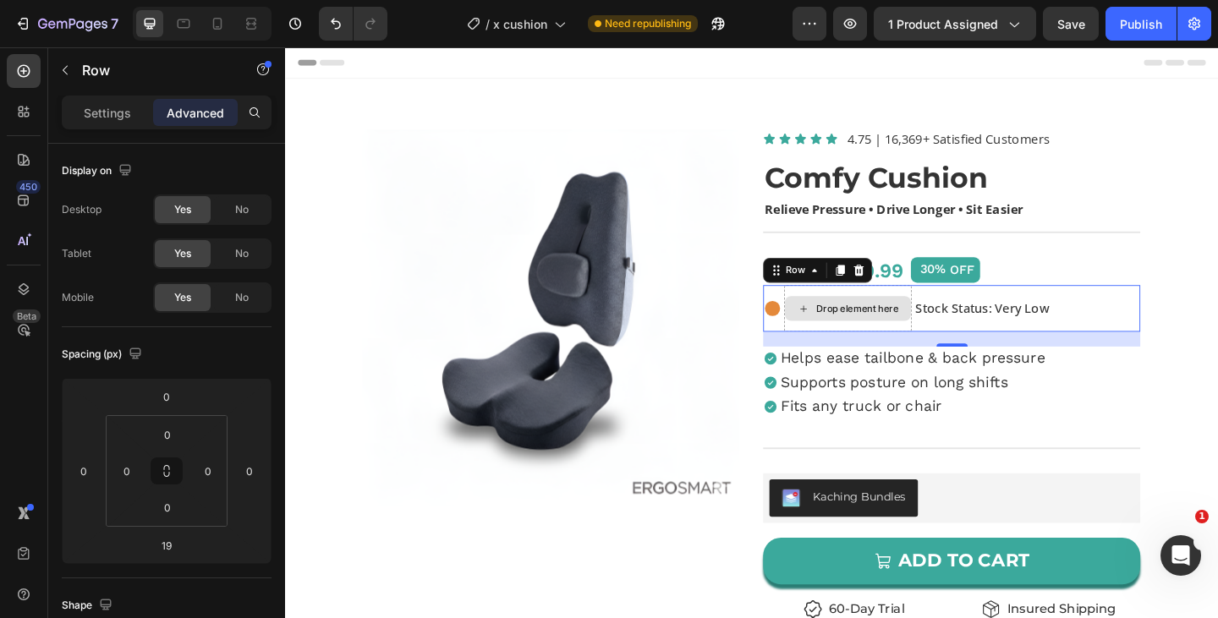
click at [829, 312] on div "Drop element here" at bounding box center [897, 331] width 139 height 51
click at [125, 119] on p "Settings" at bounding box center [107, 113] width 47 height 18
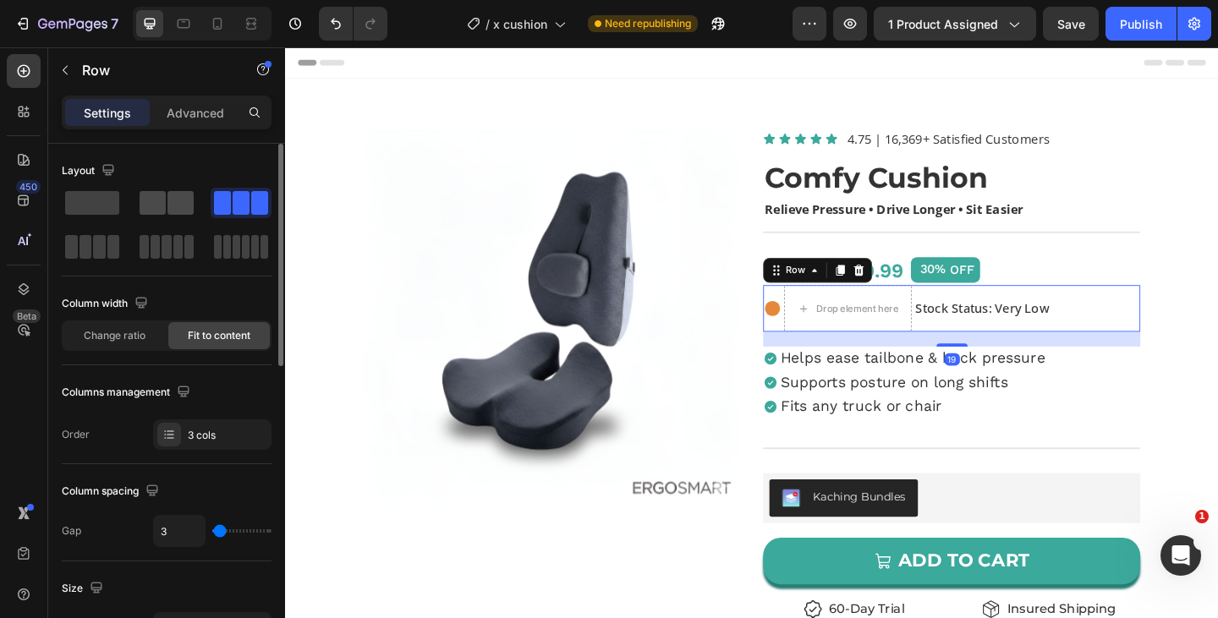
click at [158, 212] on span at bounding box center [153, 203] width 26 height 24
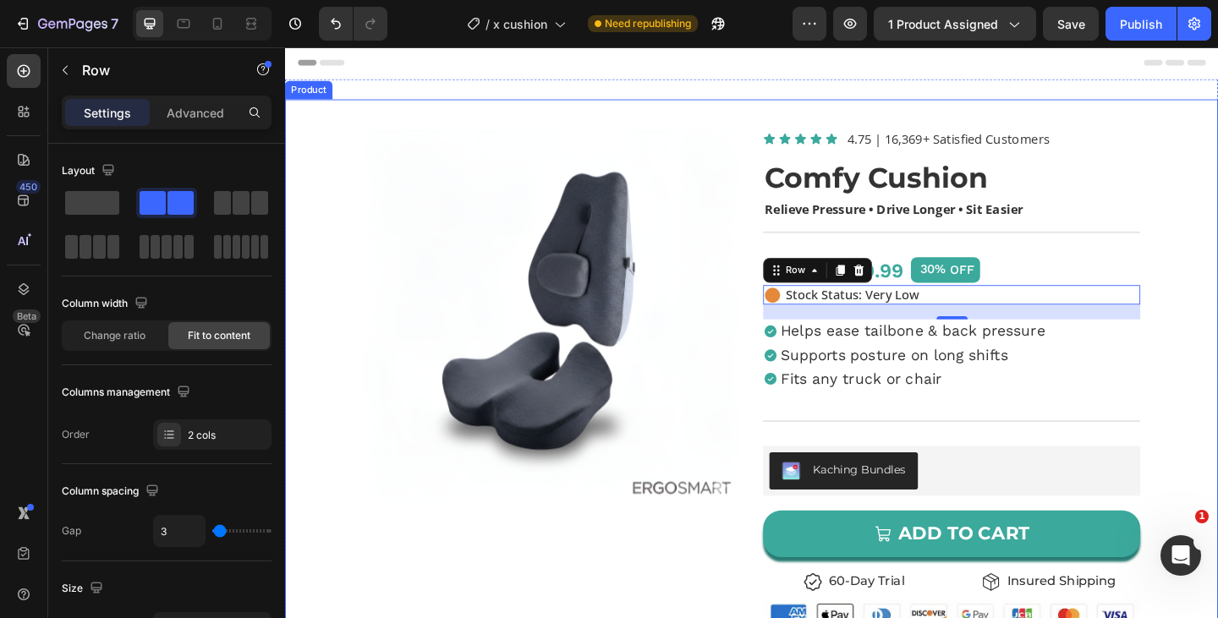
click at [1217, 351] on div "Product Images Icon Icon Icon Icon Icon Icon List 4.75 | 16,369+ Satisfied Cust…" at bounding box center [792, 570] width 1015 height 933
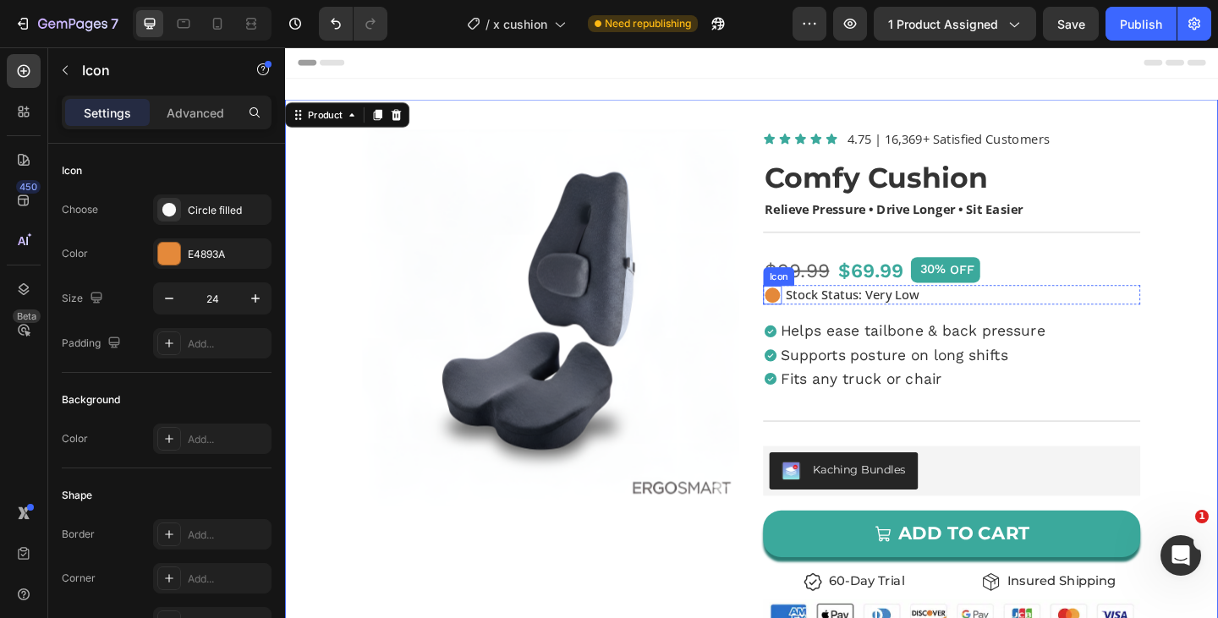
click at [814, 315] on icon at bounding box center [815, 317] width 17 height 17
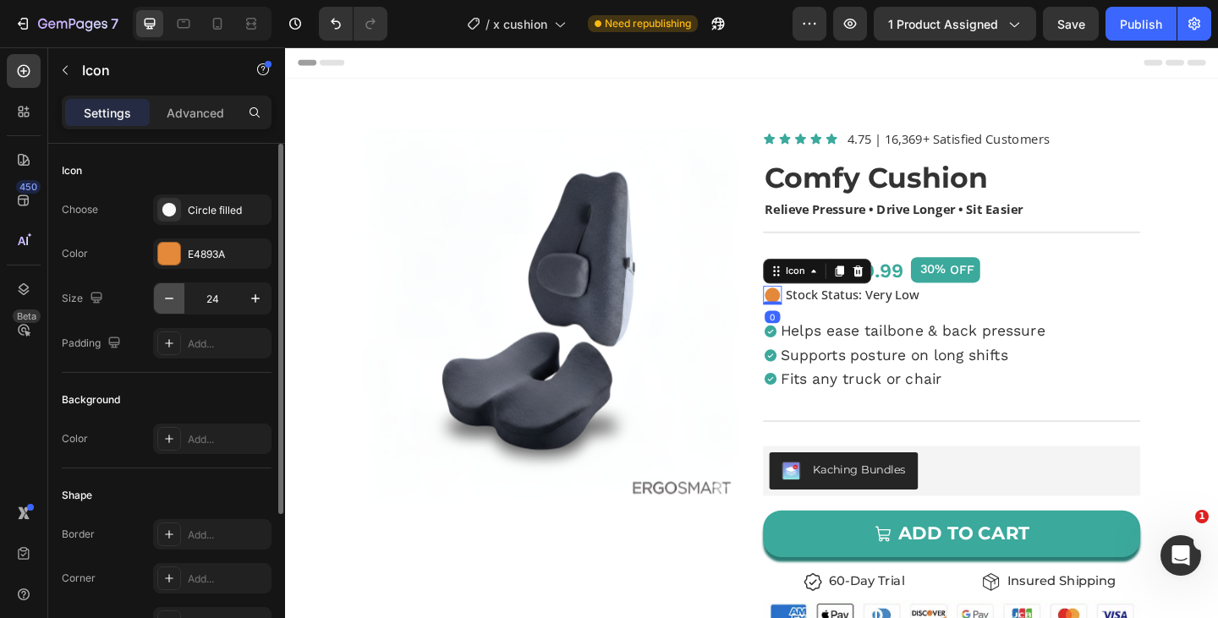
click at [169, 295] on icon "button" at bounding box center [169, 298] width 17 height 17
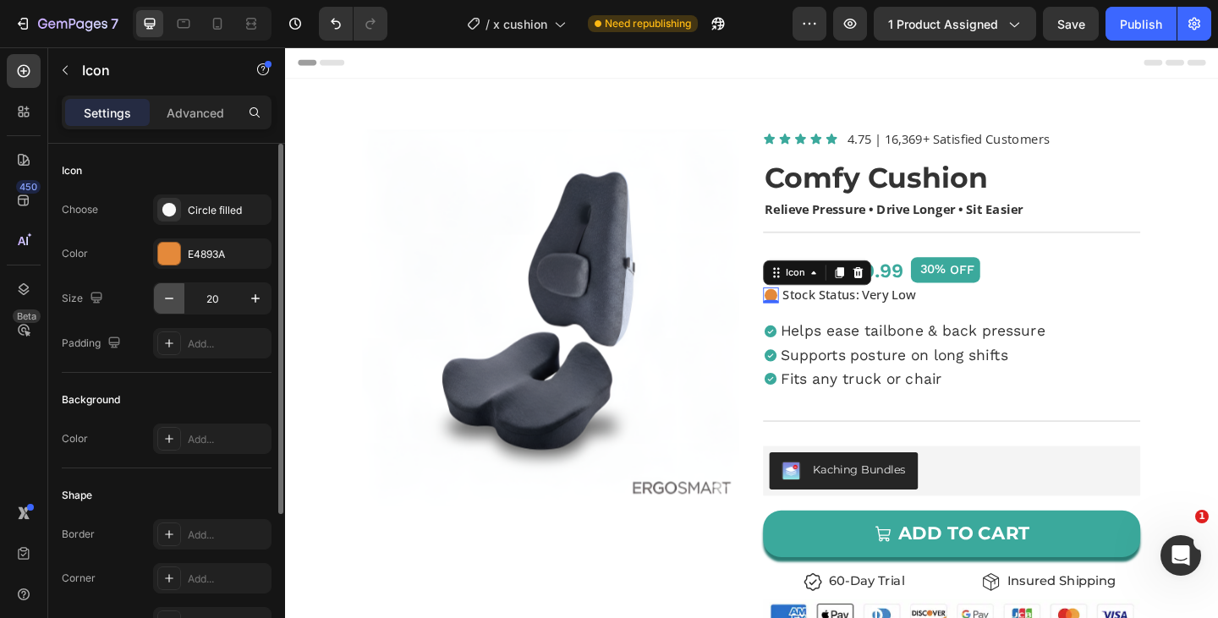
type input "19"
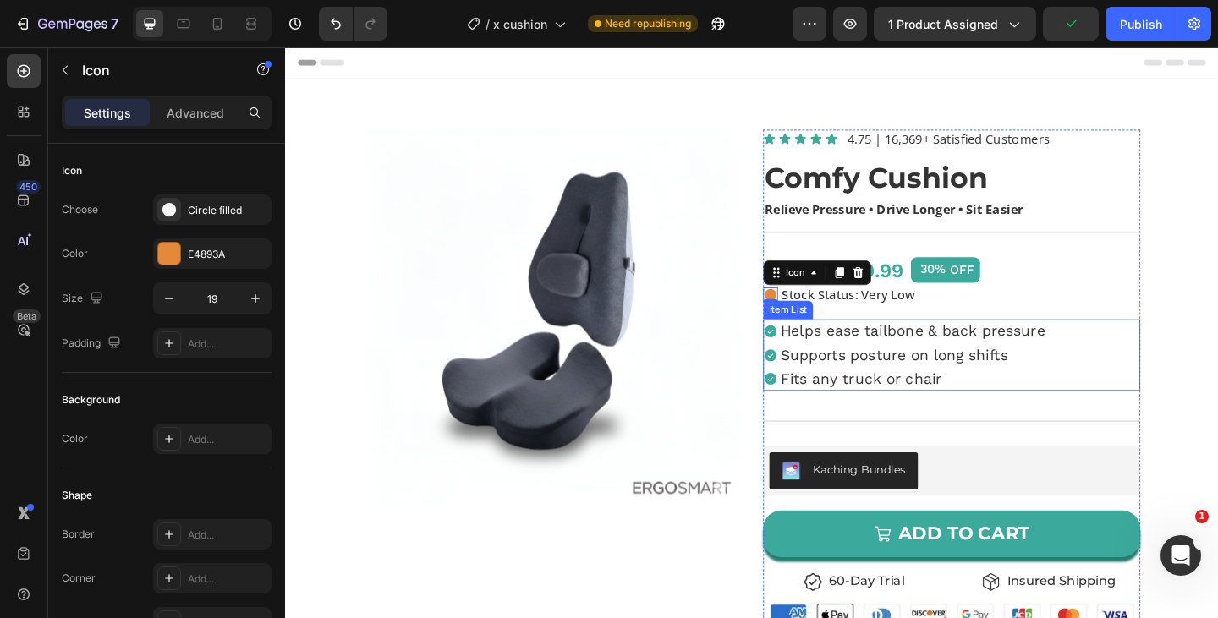
click at [793, 413] on div "Product Images Icon Icon Icon Icon Icon Icon List 4.75 | 16,369+ Satisfied Cust…" at bounding box center [792, 570] width 1015 height 933
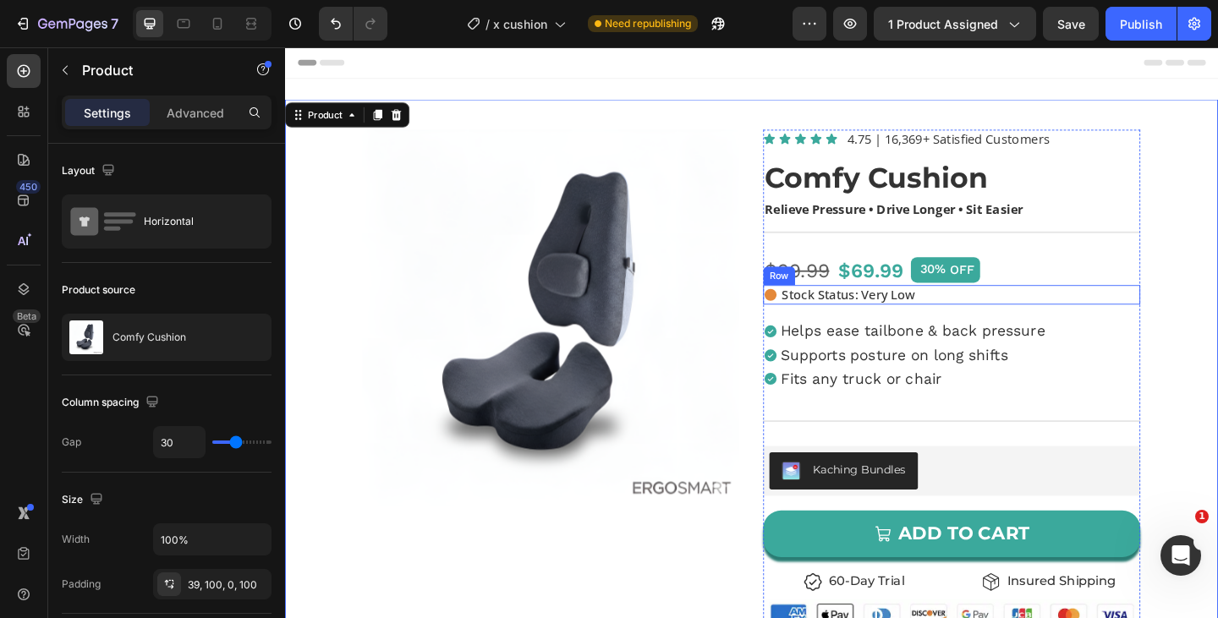
click at [823, 312] on div "Icon Stock Status: Very Low Text Block Row" at bounding box center [1010, 316] width 410 height 21
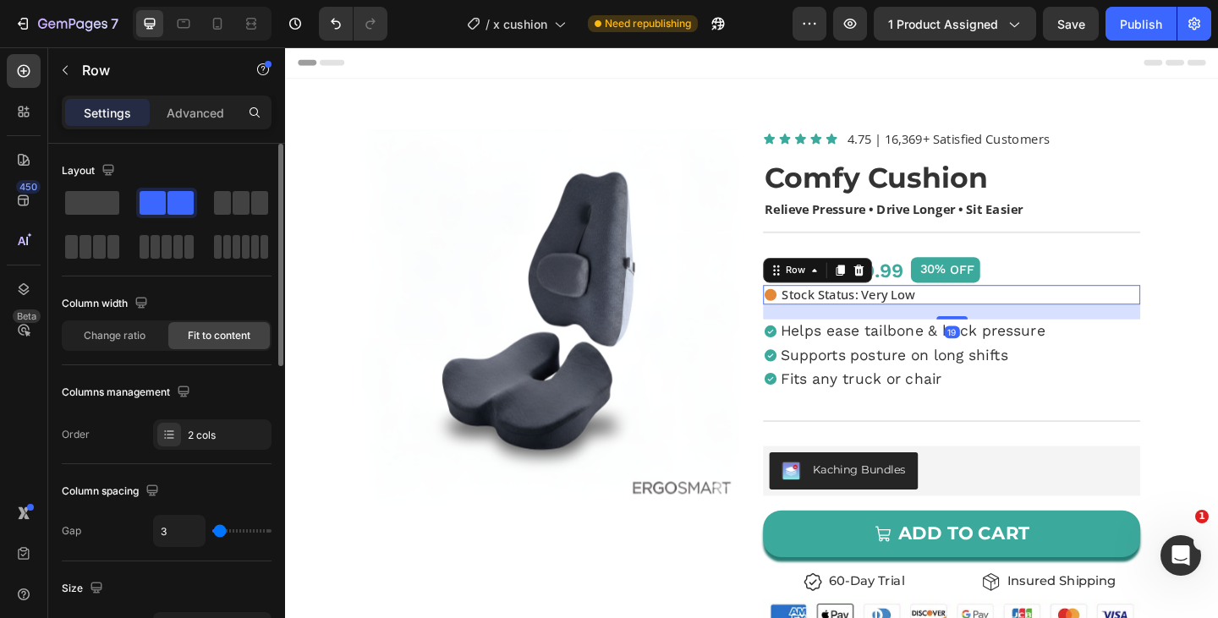
type input "5"
type input "11"
type input "12"
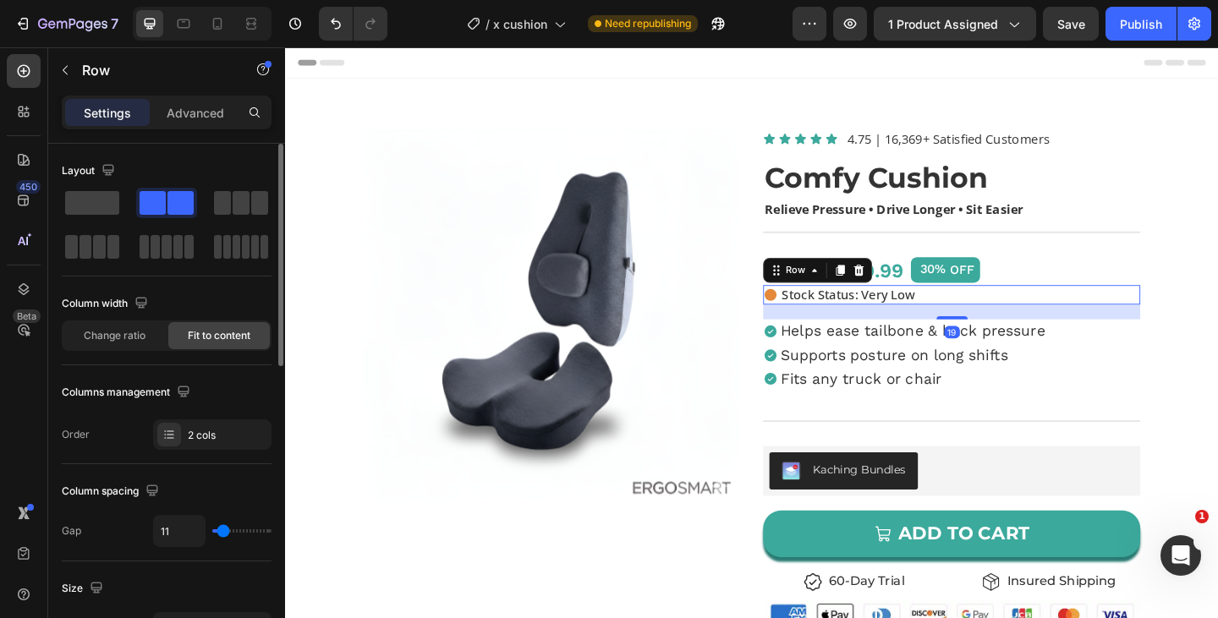
type input "12"
type input "13"
type input "14"
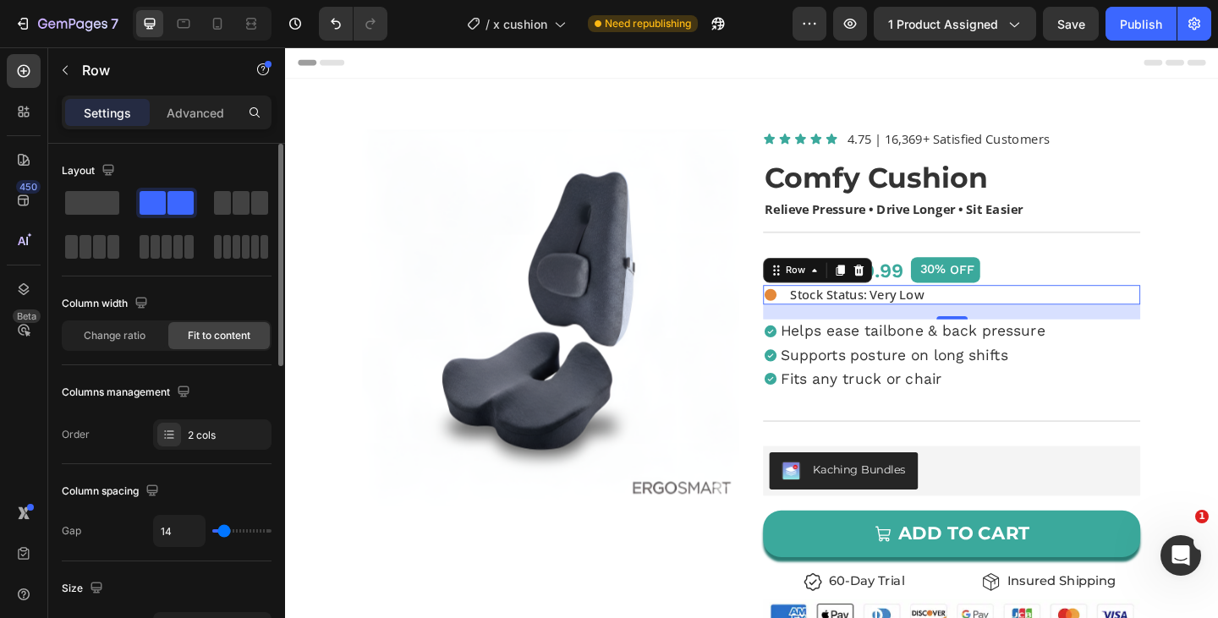
click at [224, 531] on input "range" at bounding box center [241, 530] width 59 height 3
type input "11"
type input "10"
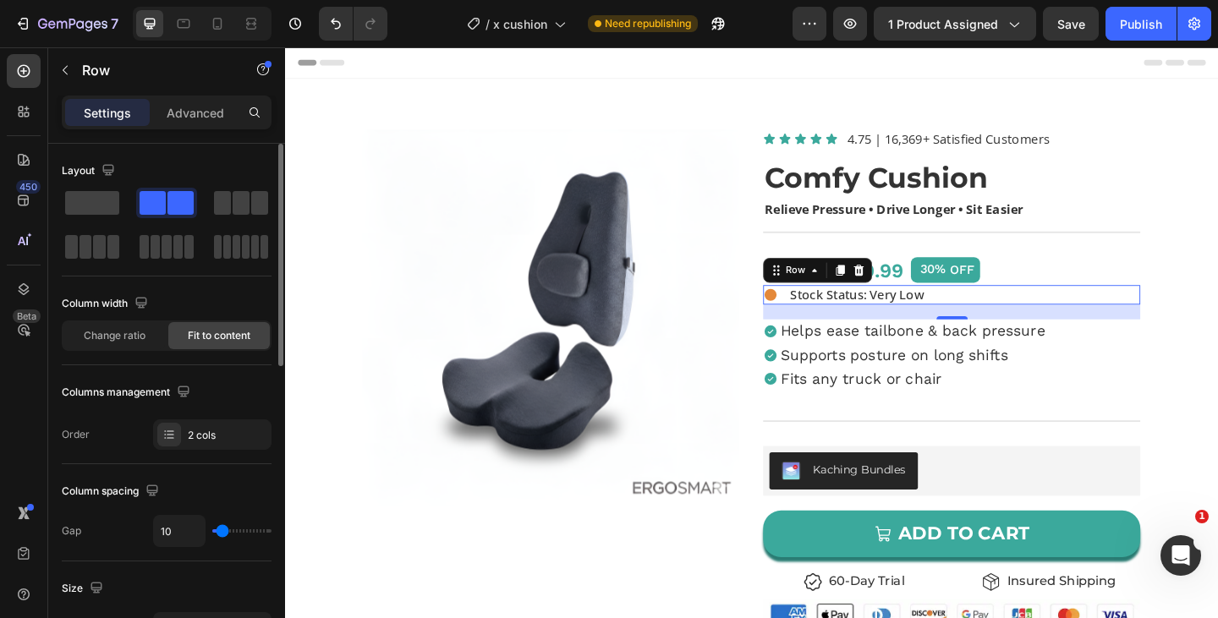
type input "9"
type input "8"
type input "7"
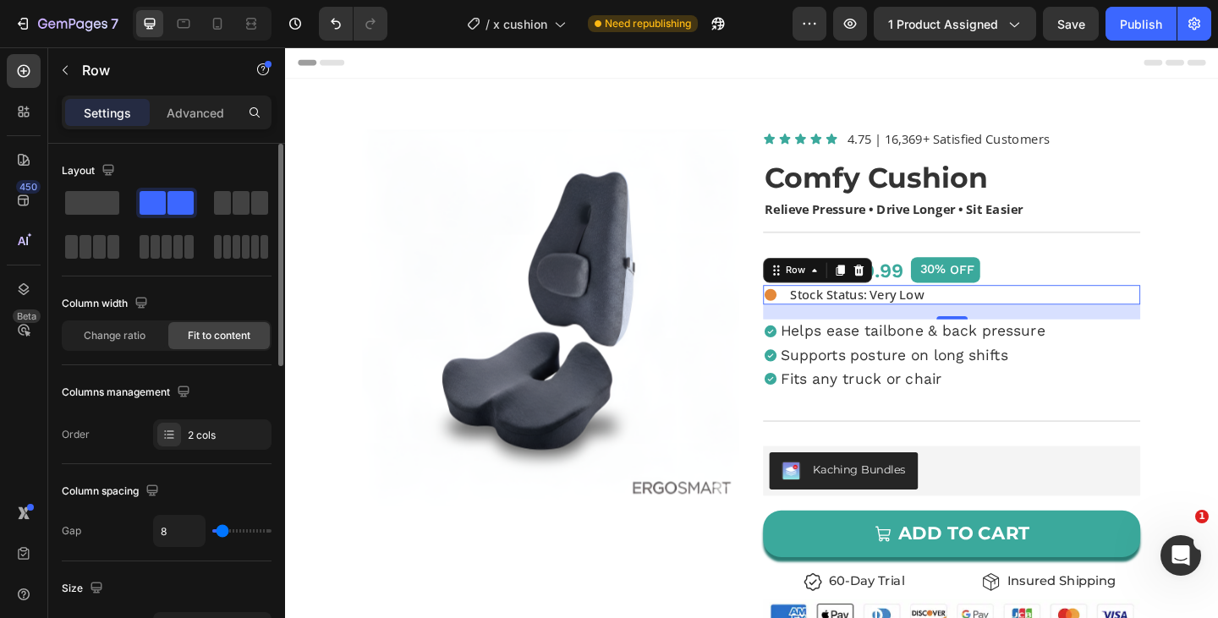
type input "7"
type input "8"
type input "9"
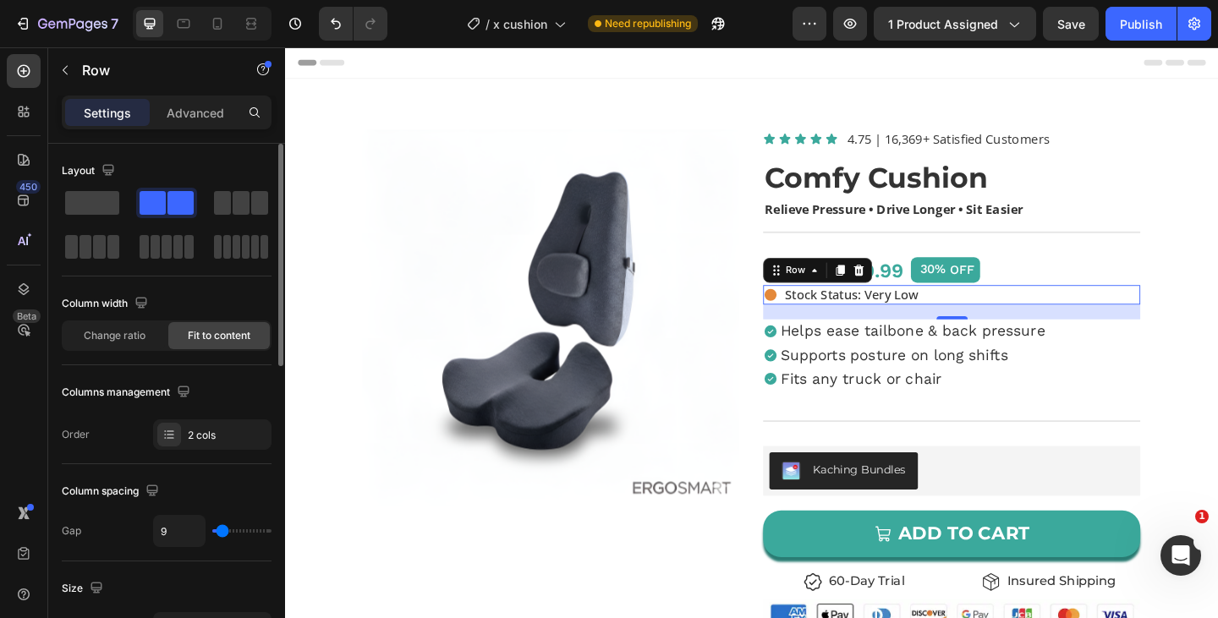
type input "10"
type input "11"
type input "10"
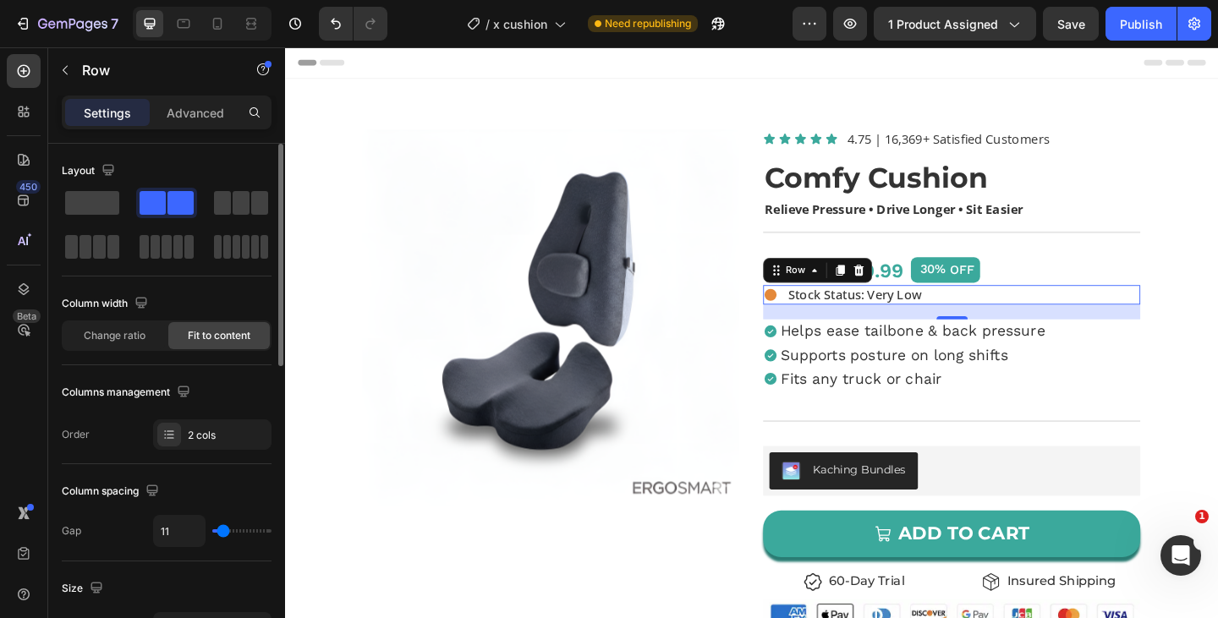
type input "10"
type input "9"
click at [222, 531] on input "range" at bounding box center [241, 530] width 59 height 3
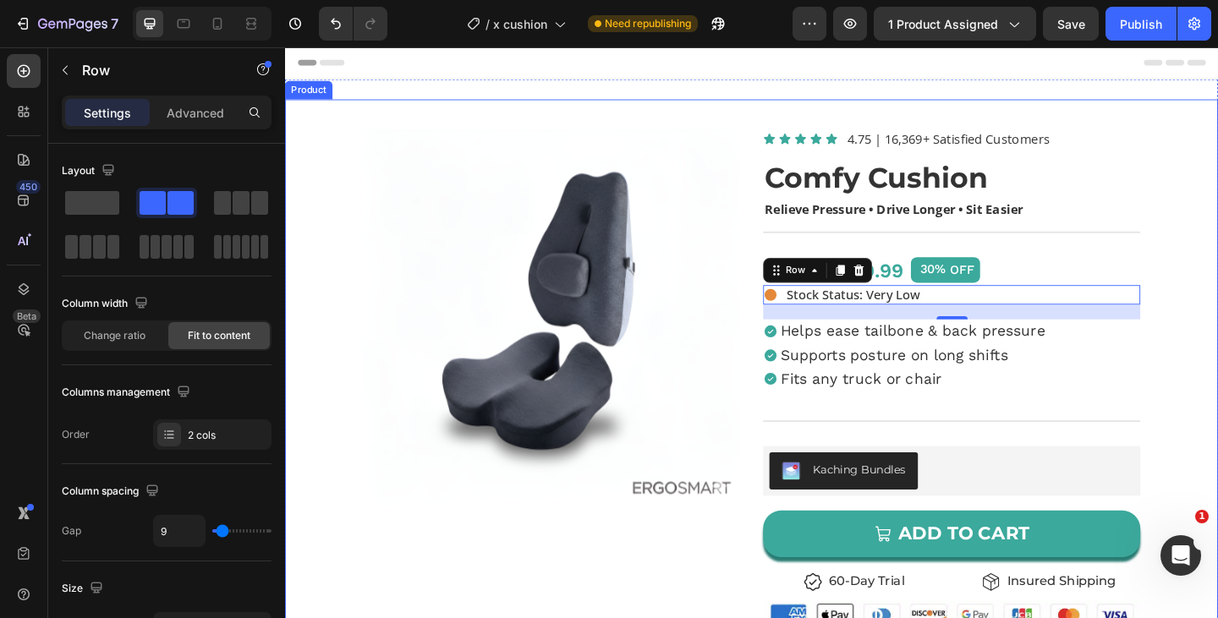
click at [1217, 359] on div "Product Images Icon Icon Icon Icon Icon Icon List 4.75 | 16,369+ Satisfied Cust…" at bounding box center [792, 570] width 1015 height 933
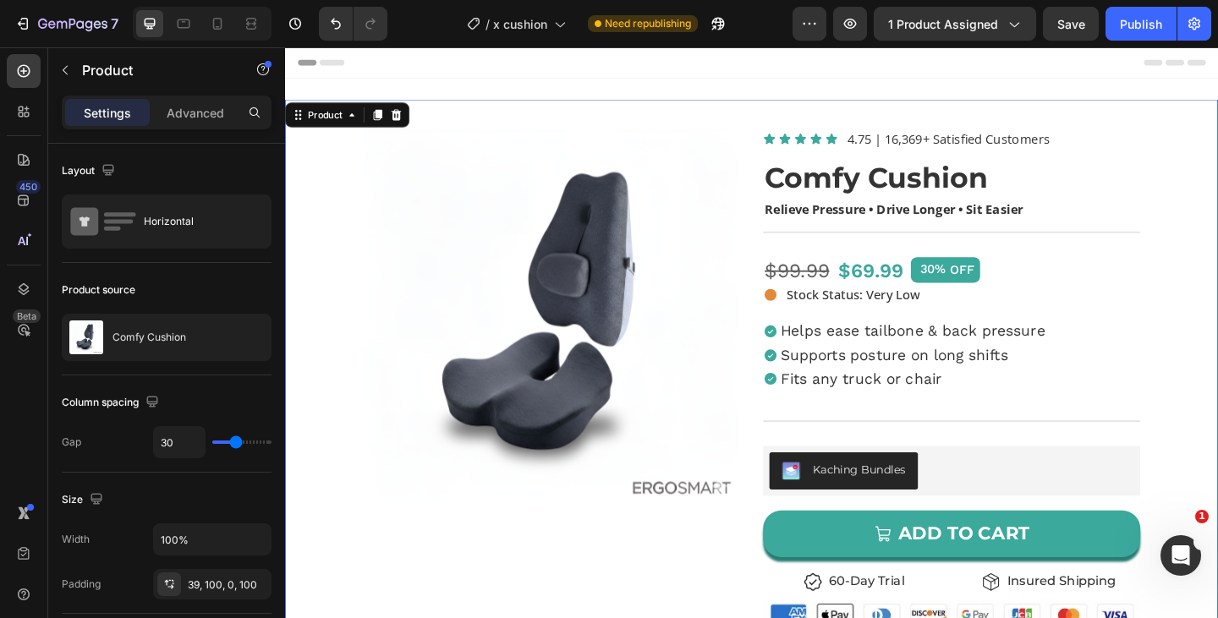
click at [1217, 374] on div "Product Images Icon Icon Icon Icon Icon Icon List 4.75 | 16,369+ Satisfied Cust…" at bounding box center [792, 570] width 1015 height 933
click at [1164, 385] on div "Helps ease tailbone & back pressure Supports posture on long shifts Fits any tr…" at bounding box center [1010, 382] width 410 height 78
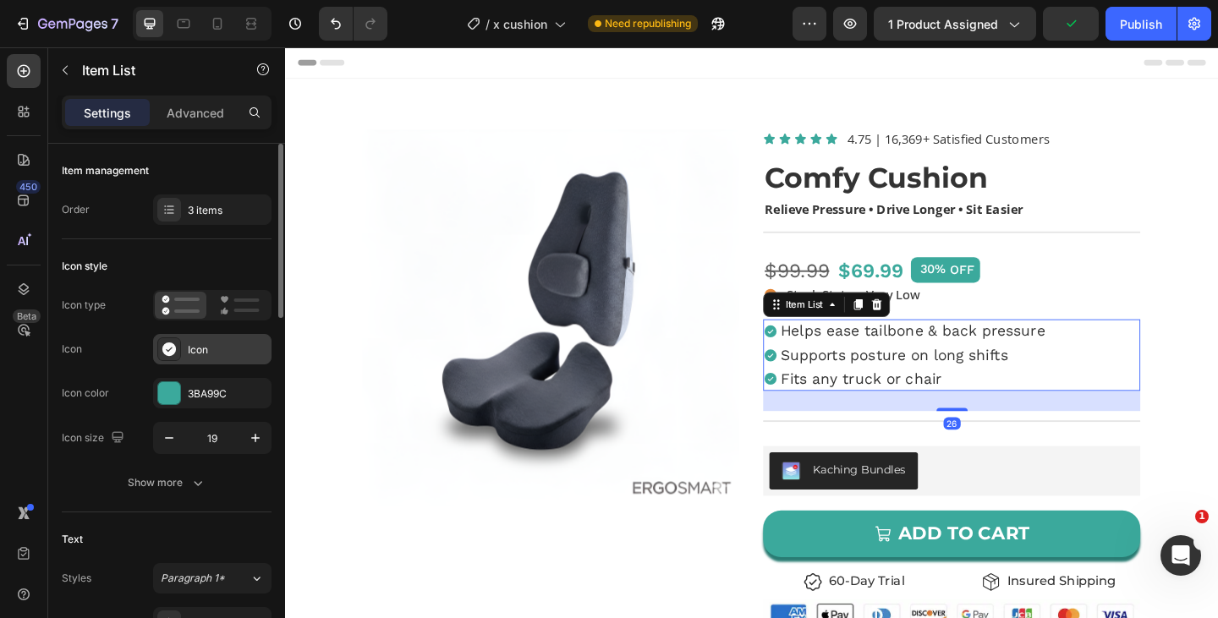
click at [205, 345] on div "Icon" at bounding box center [227, 349] width 79 height 15
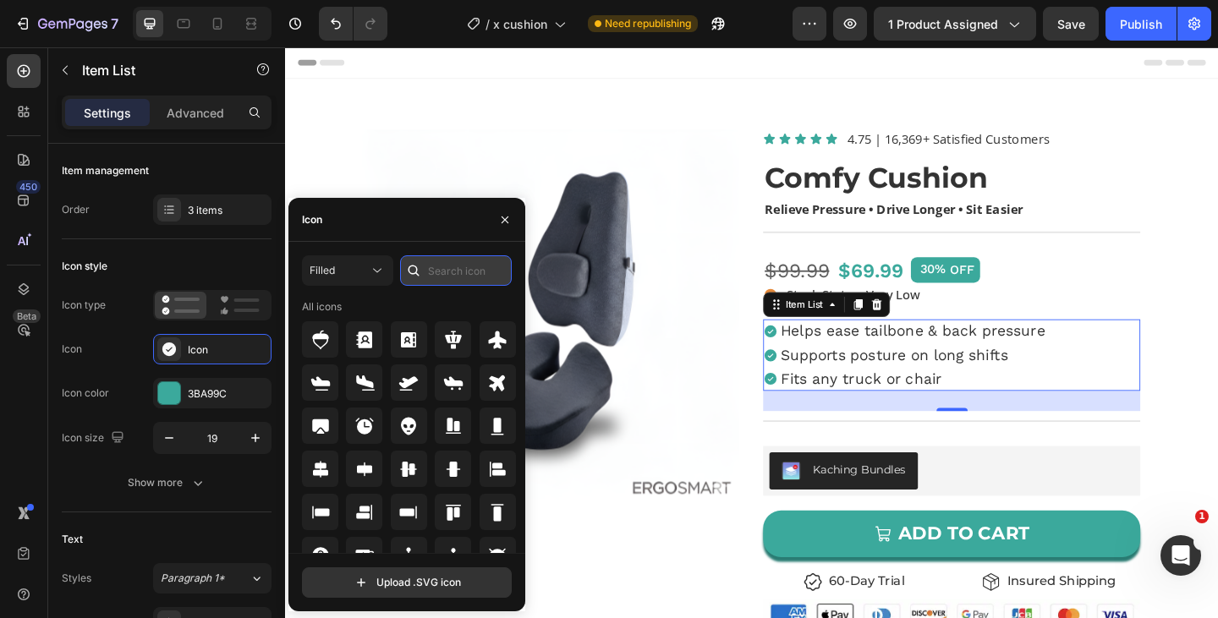
click at [451, 265] on input "text" at bounding box center [456, 270] width 112 height 30
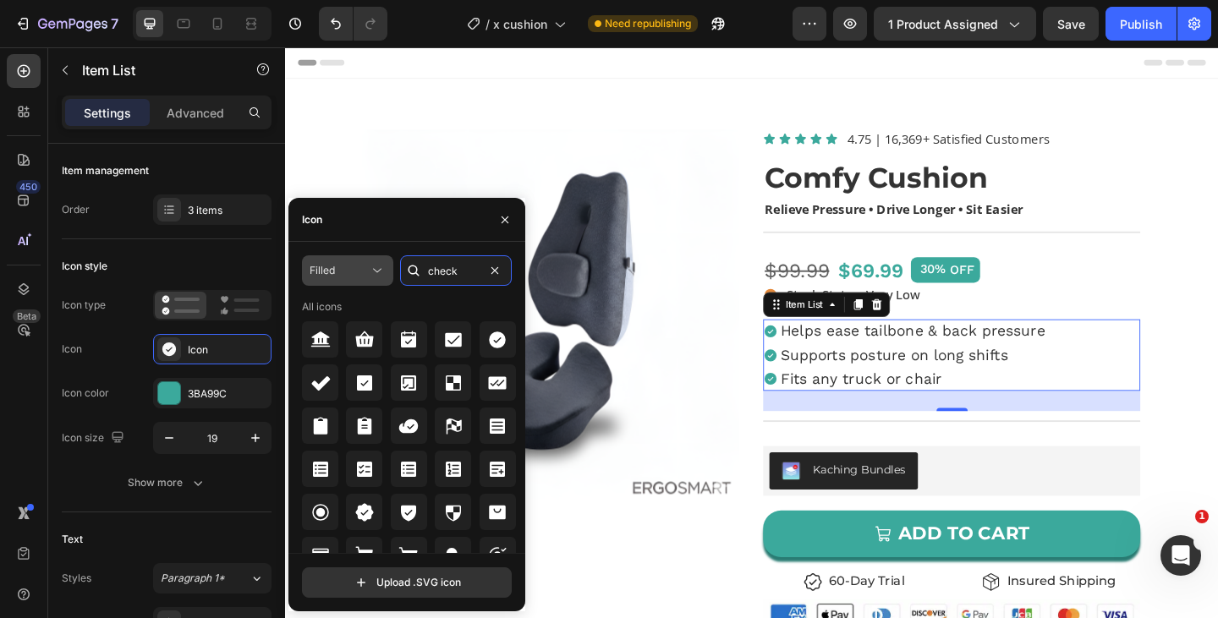
type input "check"
click at [370, 270] on icon at bounding box center [377, 270] width 17 height 17
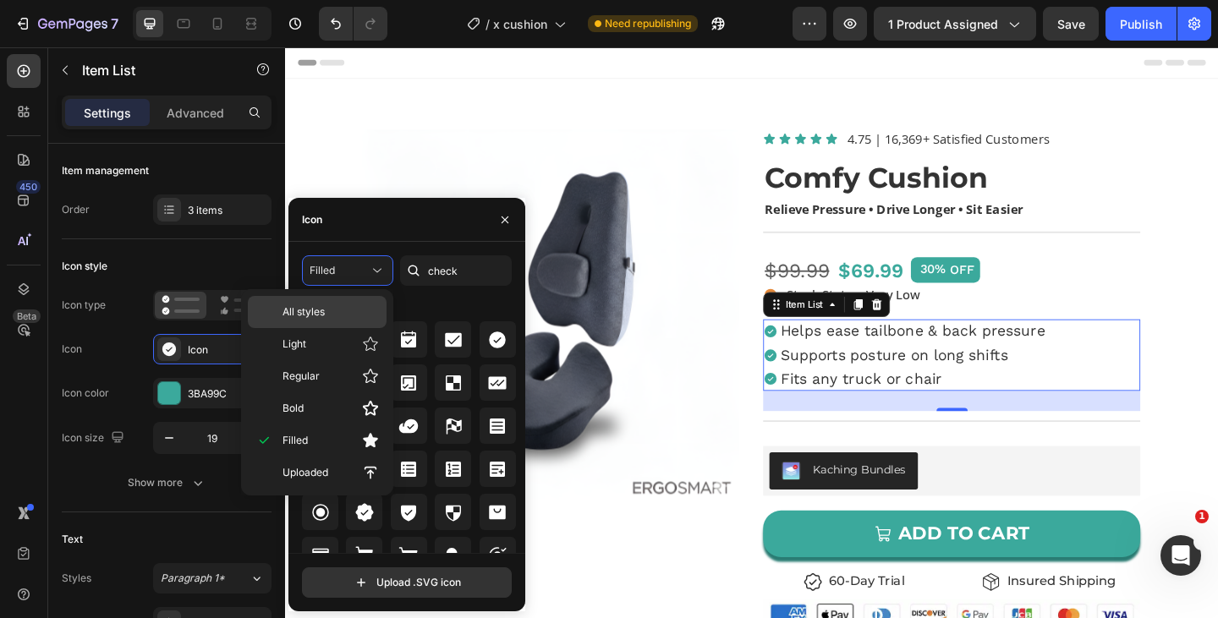
click at [321, 315] on span "All styles" at bounding box center [303, 311] width 42 height 15
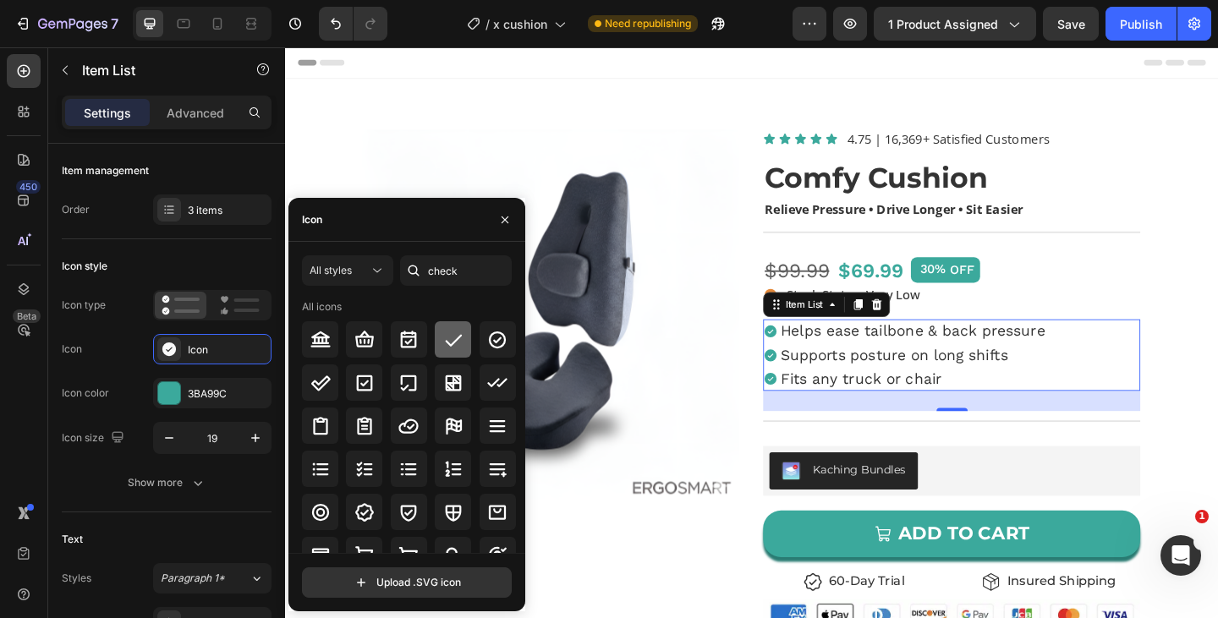
click at [455, 344] on icon at bounding box center [453, 340] width 20 height 20
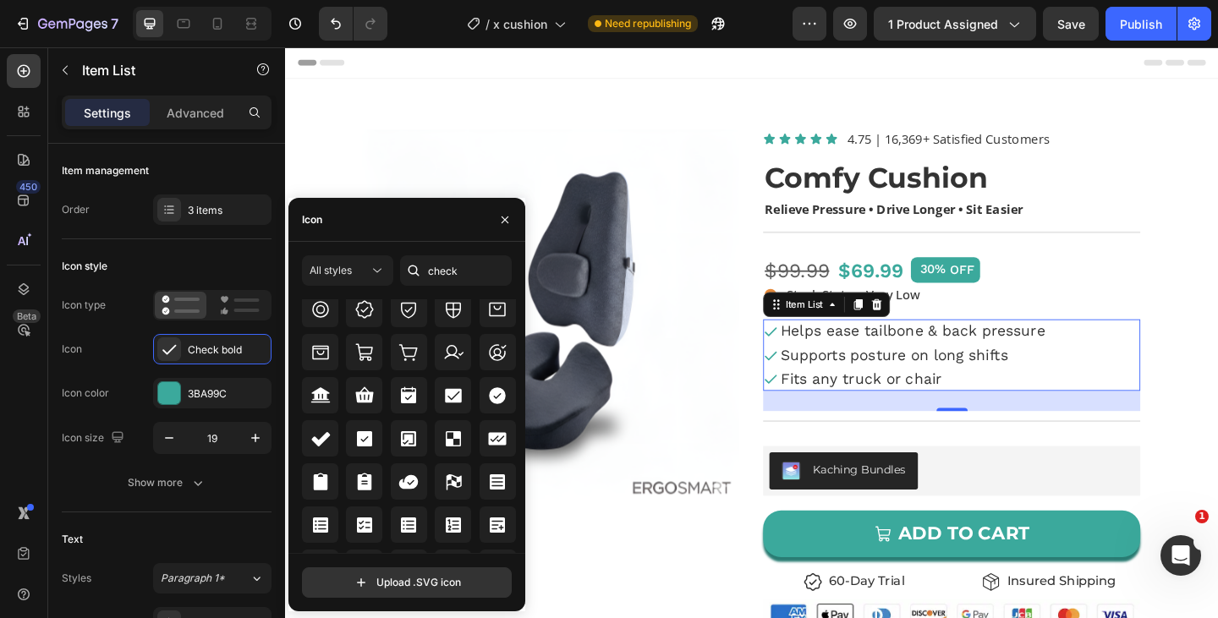
scroll to position [634, 0]
click at [320, 428] on icon at bounding box center [320, 437] width 20 height 20
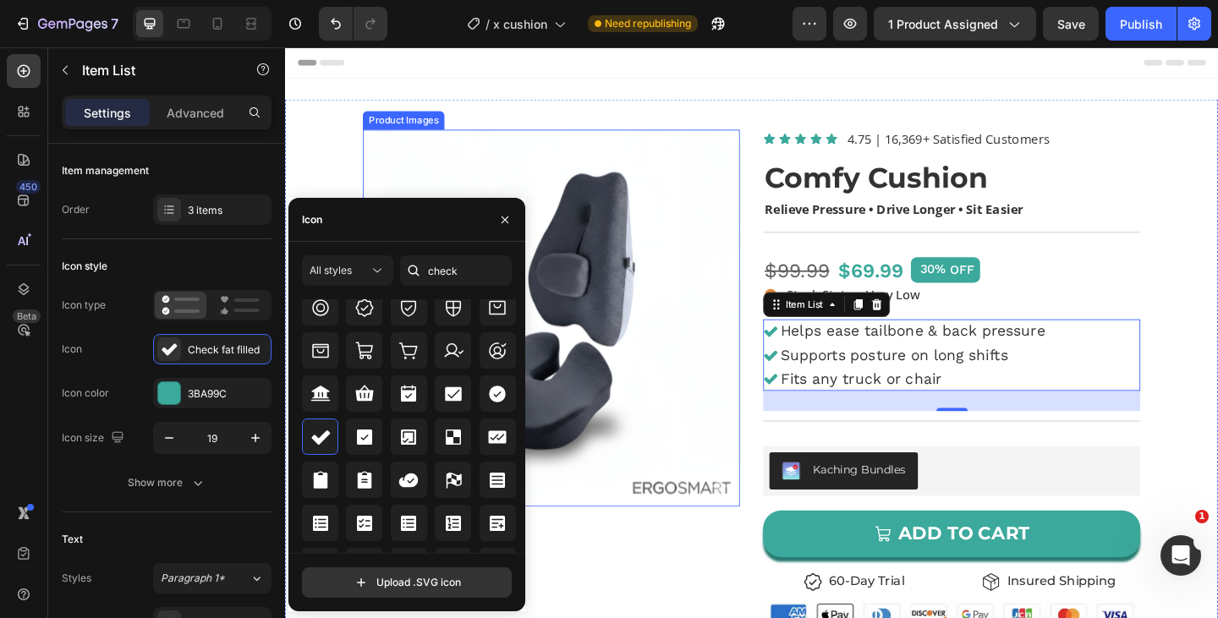
click at [796, 364] on div "Product Images Icon Icon Icon Icon Icon Icon List 4.75 | 16,369+ Satisfied Cust…" at bounding box center [792, 570] width 1015 height 933
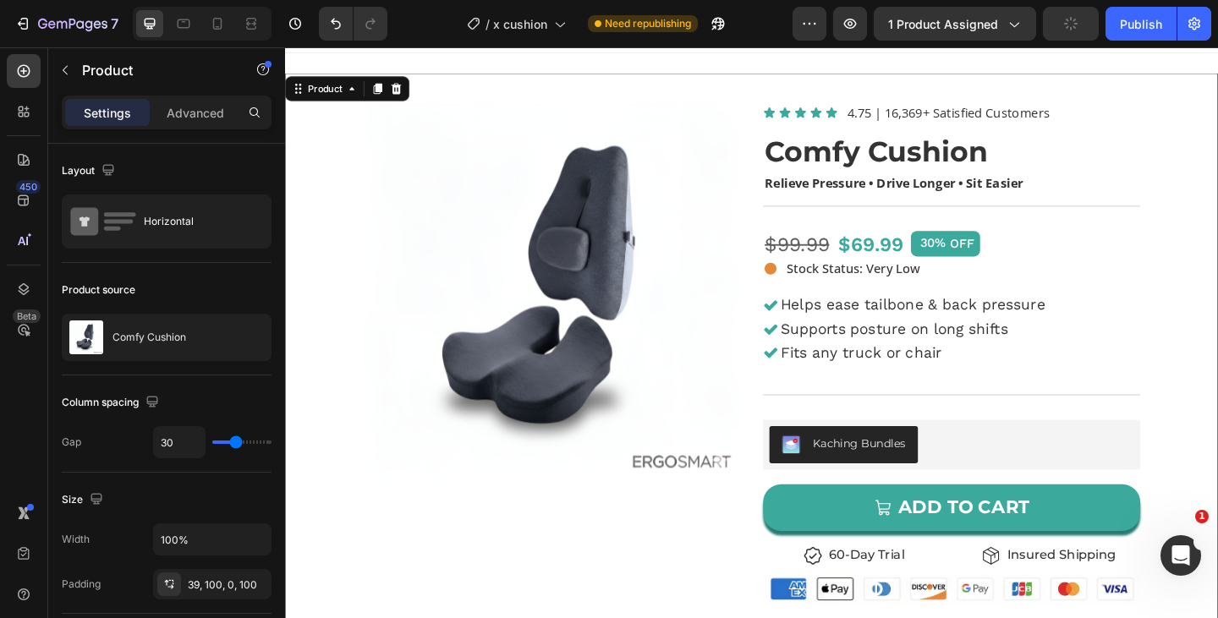
scroll to position [0, 0]
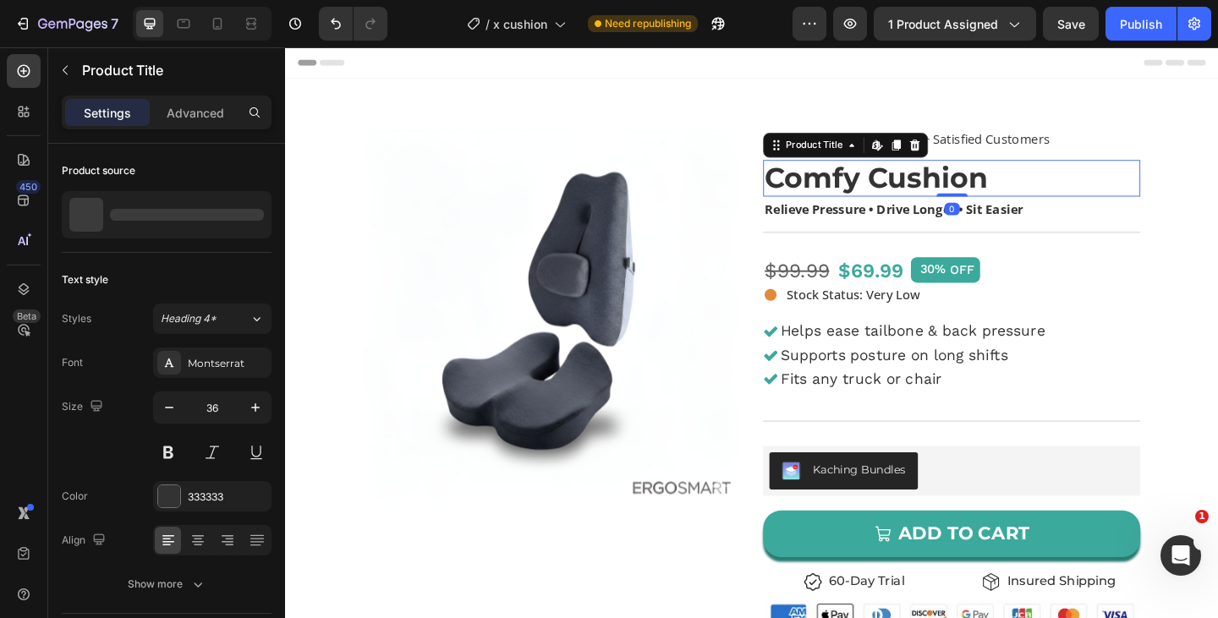
click at [1022, 192] on h1 "Comfy Cushion" at bounding box center [1010, 190] width 410 height 40
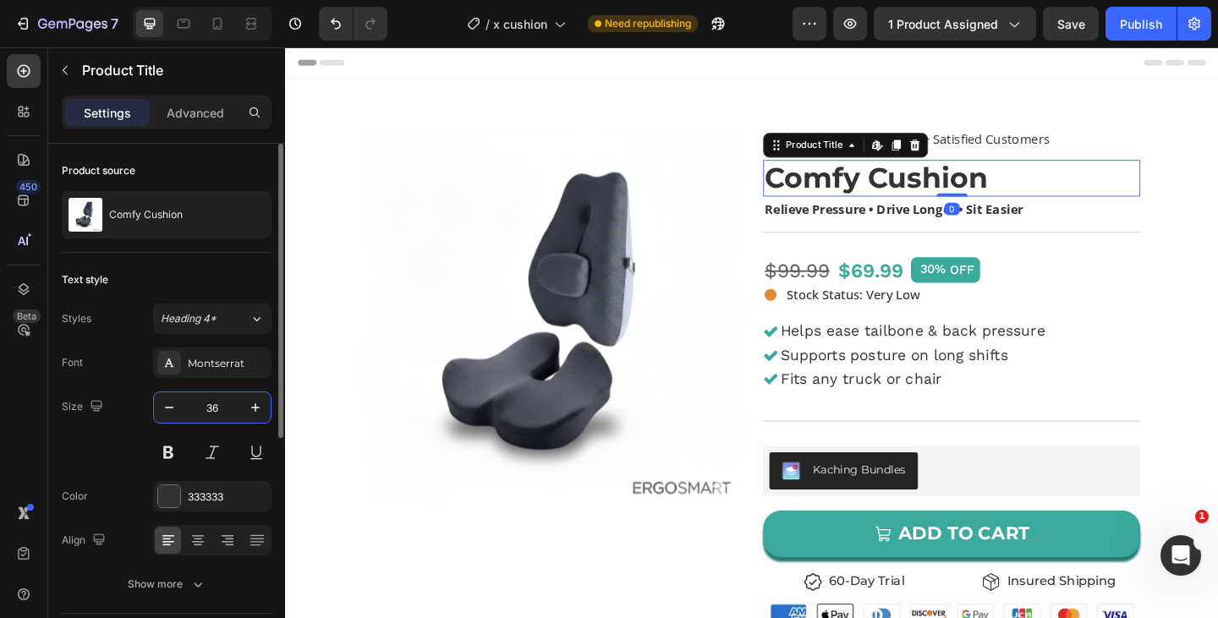
click at [223, 404] on input "36" at bounding box center [212, 407] width 56 height 30
click at [260, 411] on icon "button" at bounding box center [255, 407] width 17 height 17
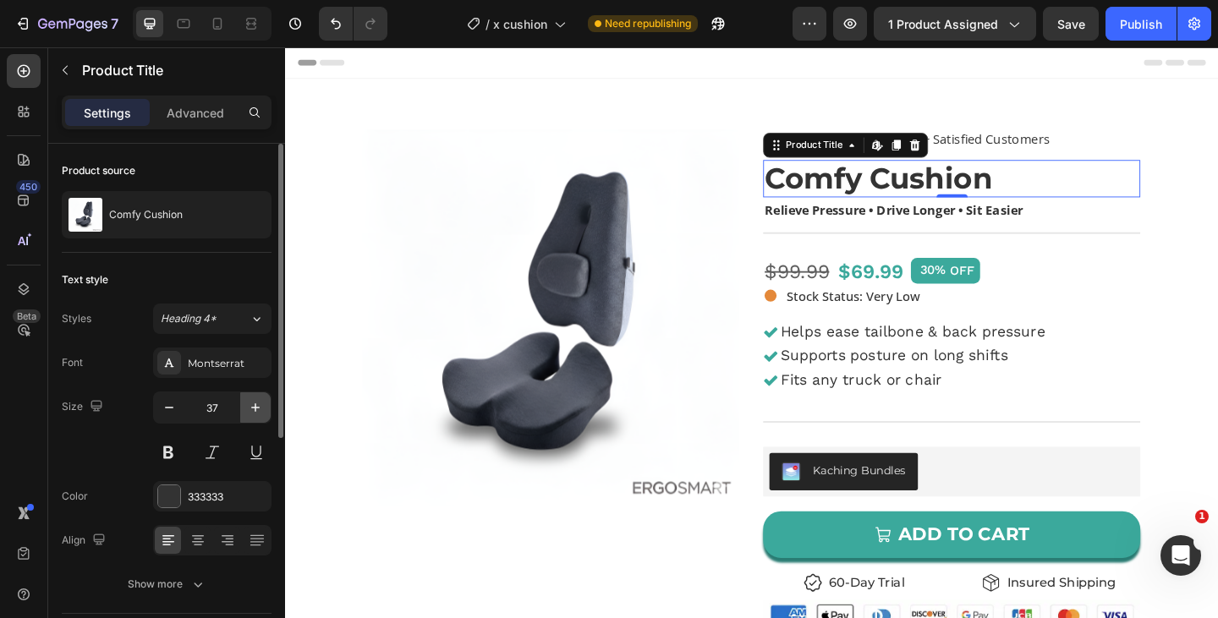
click at [260, 411] on icon "button" at bounding box center [255, 407] width 17 height 17
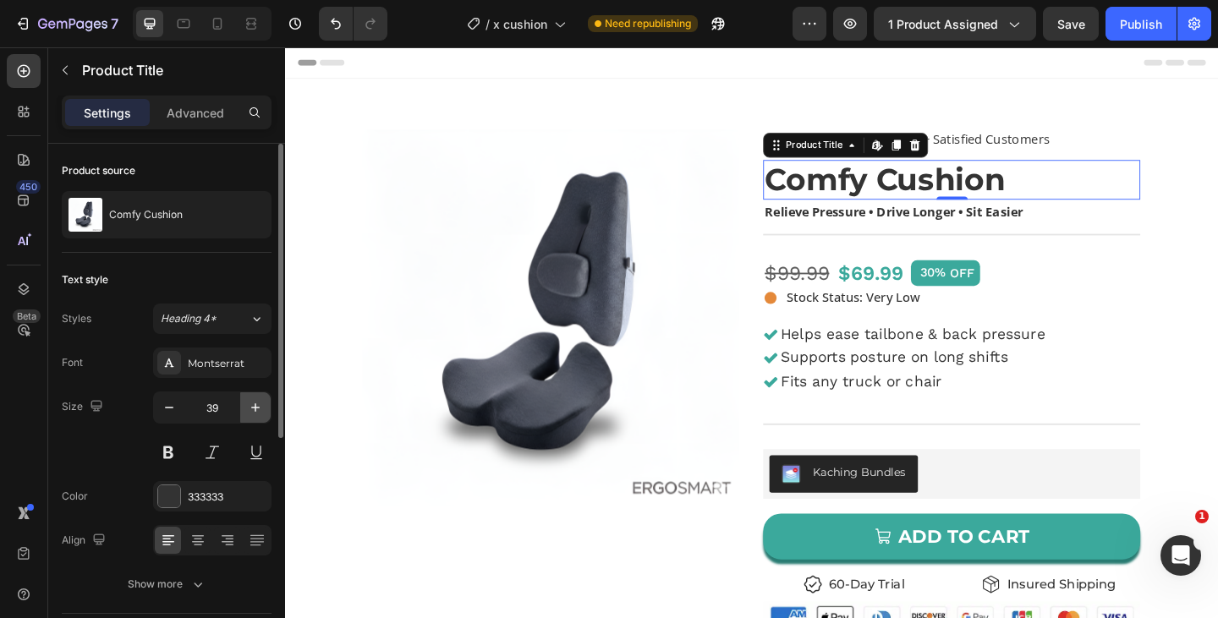
click at [260, 411] on icon "button" at bounding box center [255, 407] width 17 height 17
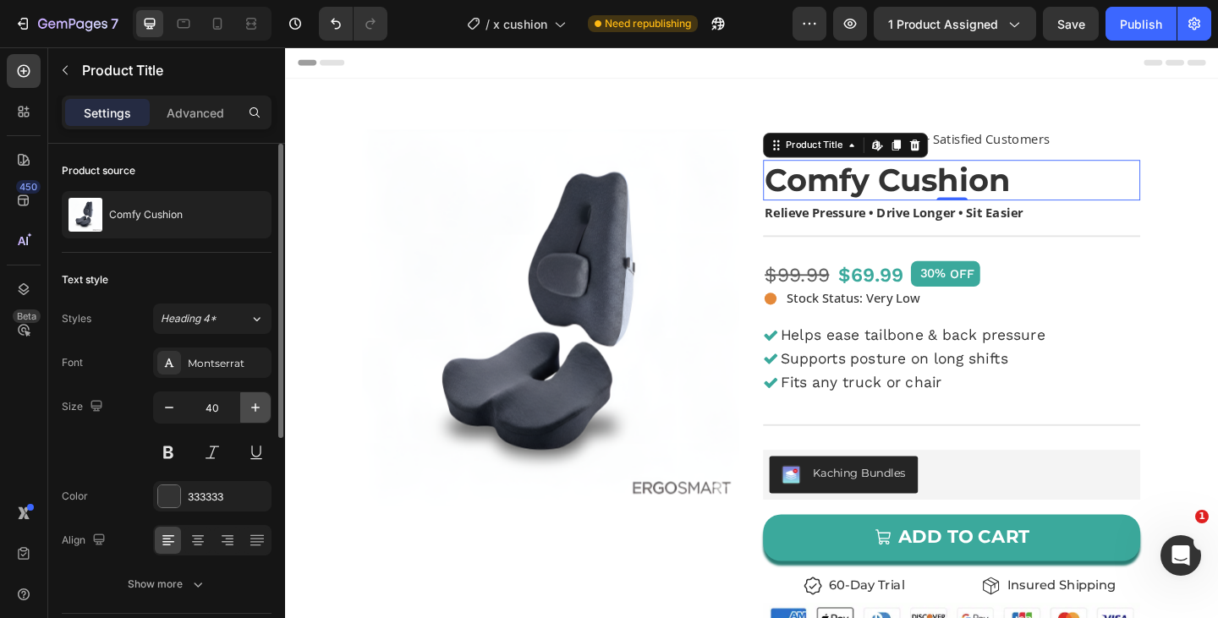
click at [260, 411] on icon "button" at bounding box center [255, 407] width 17 height 17
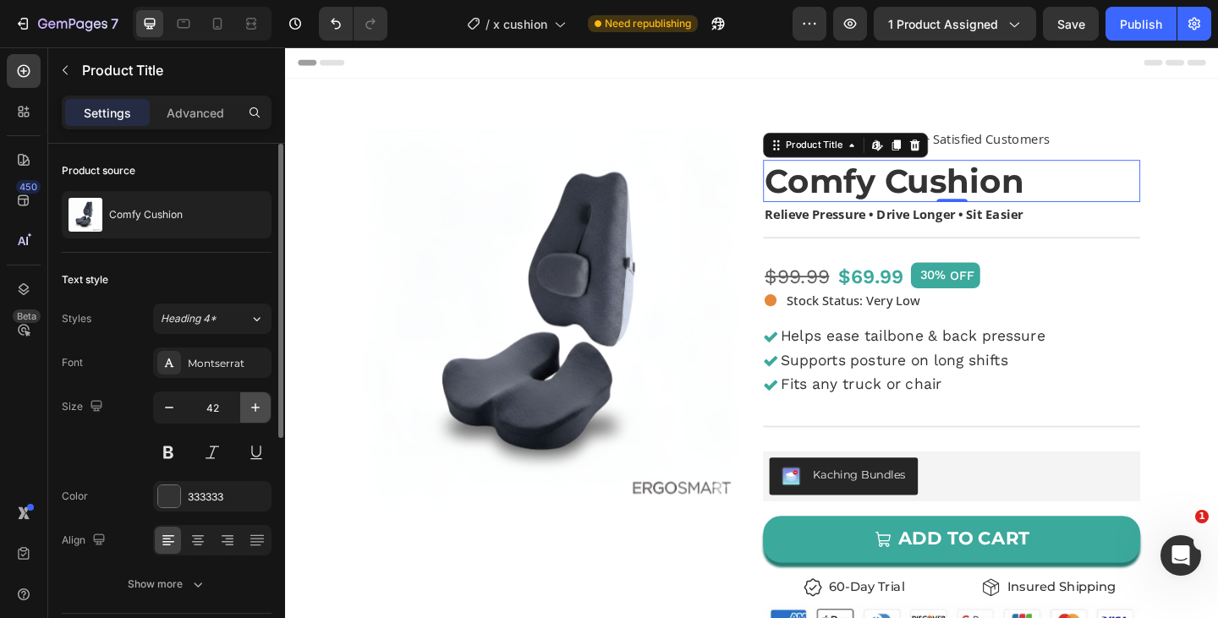
click at [260, 411] on icon "button" at bounding box center [255, 407] width 17 height 17
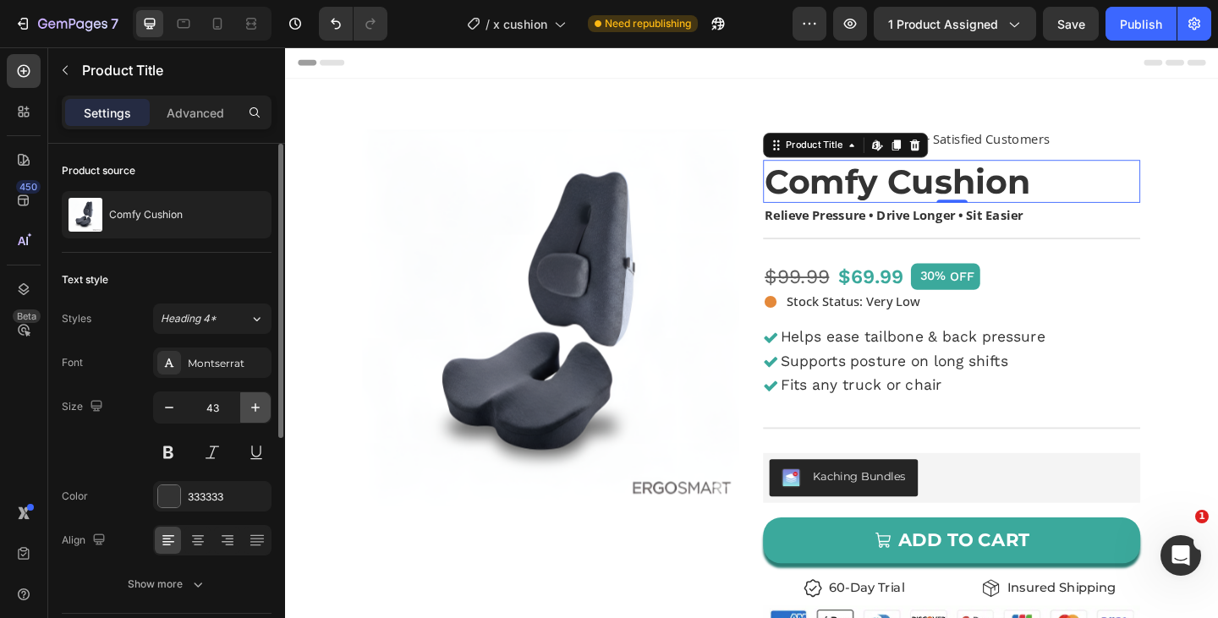
click at [260, 411] on icon "button" at bounding box center [255, 407] width 17 height 17
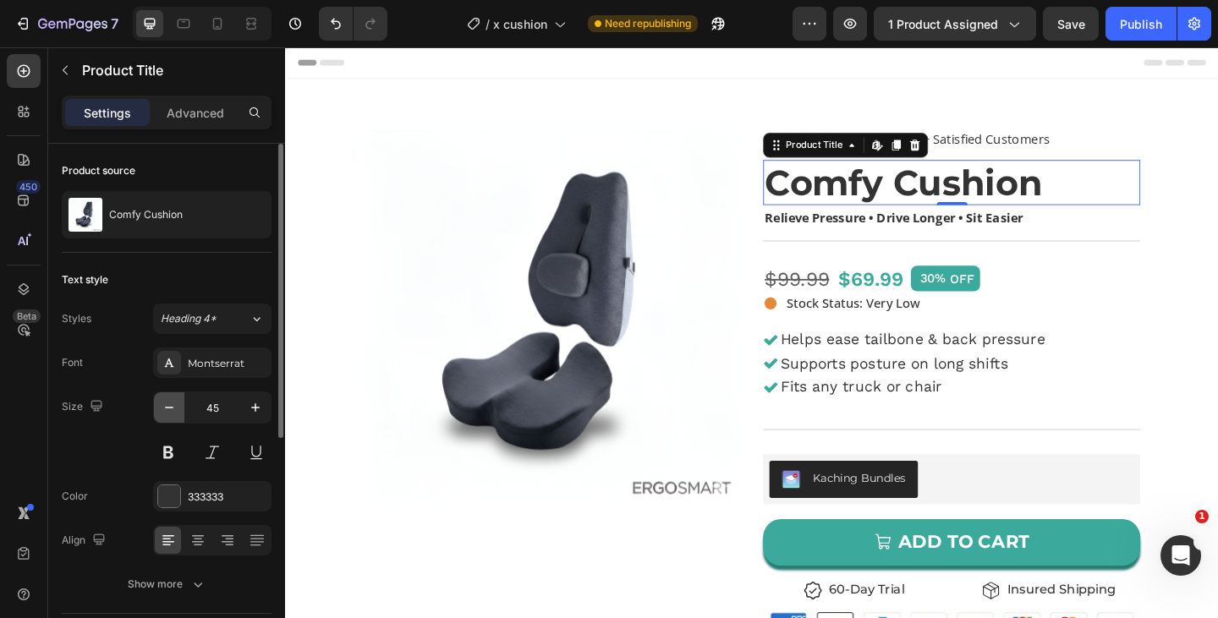
click at [168, 407] on icon "button" at bounding box center [169, 408] width 8 height 2
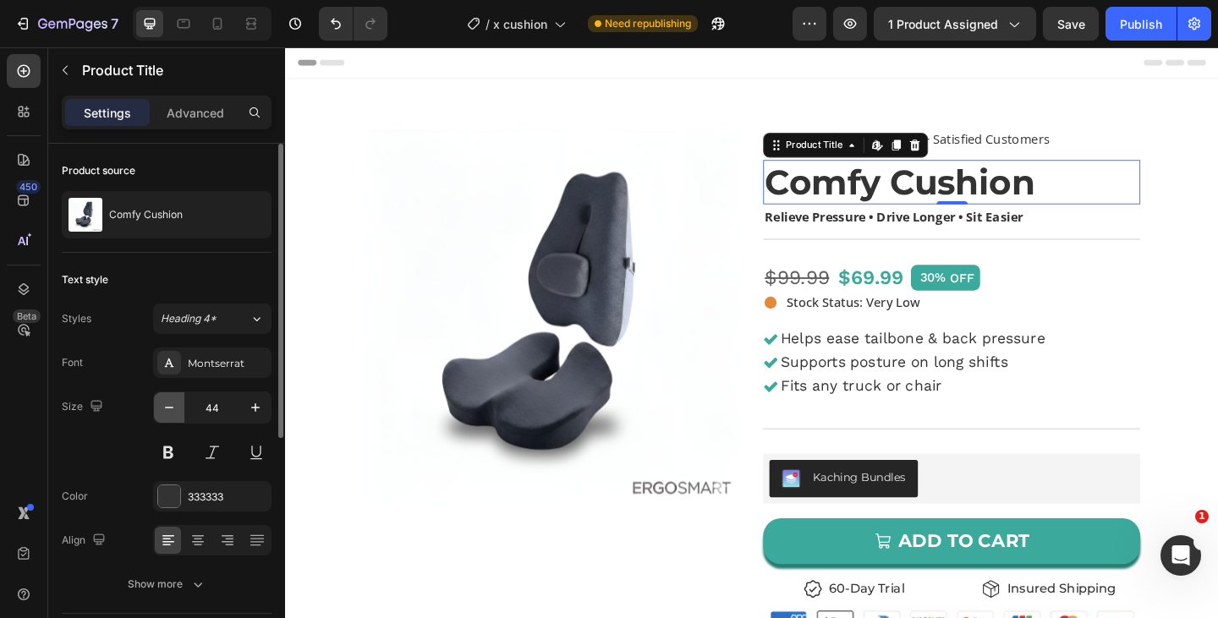
type input "43"
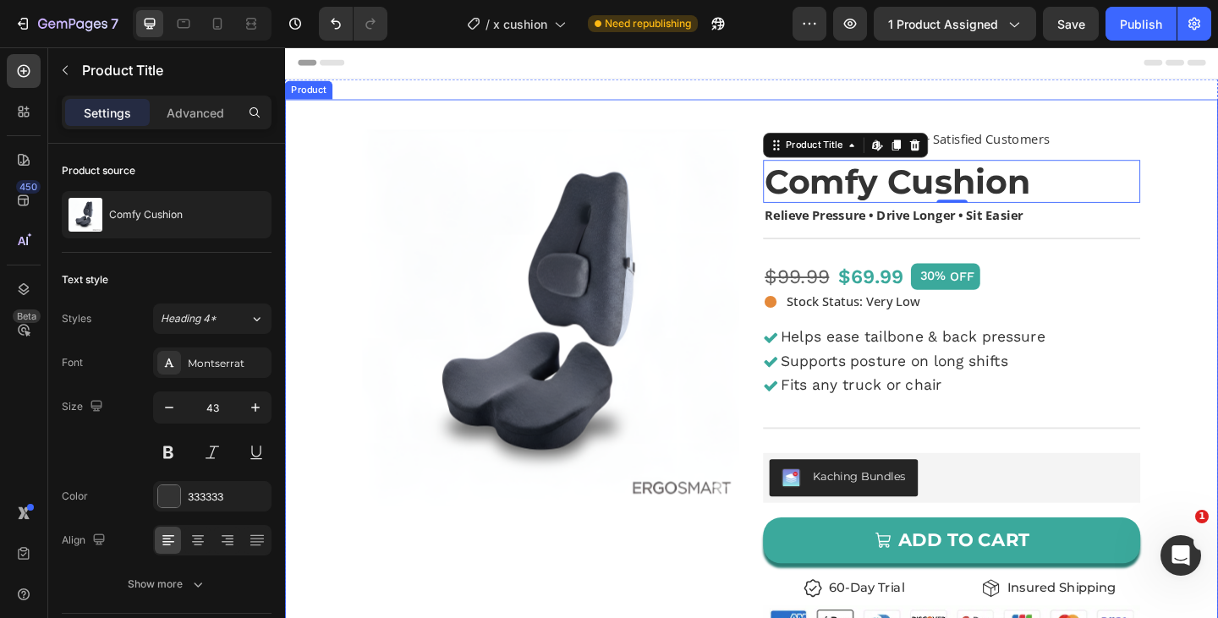
click at [1217, 317] on div "Product Images Icon Icon Icon Icon Icon Icon List 4.75 | 16,369+ Satisfied Cust…" at bounding box center [792, 573] width 1015 height 939
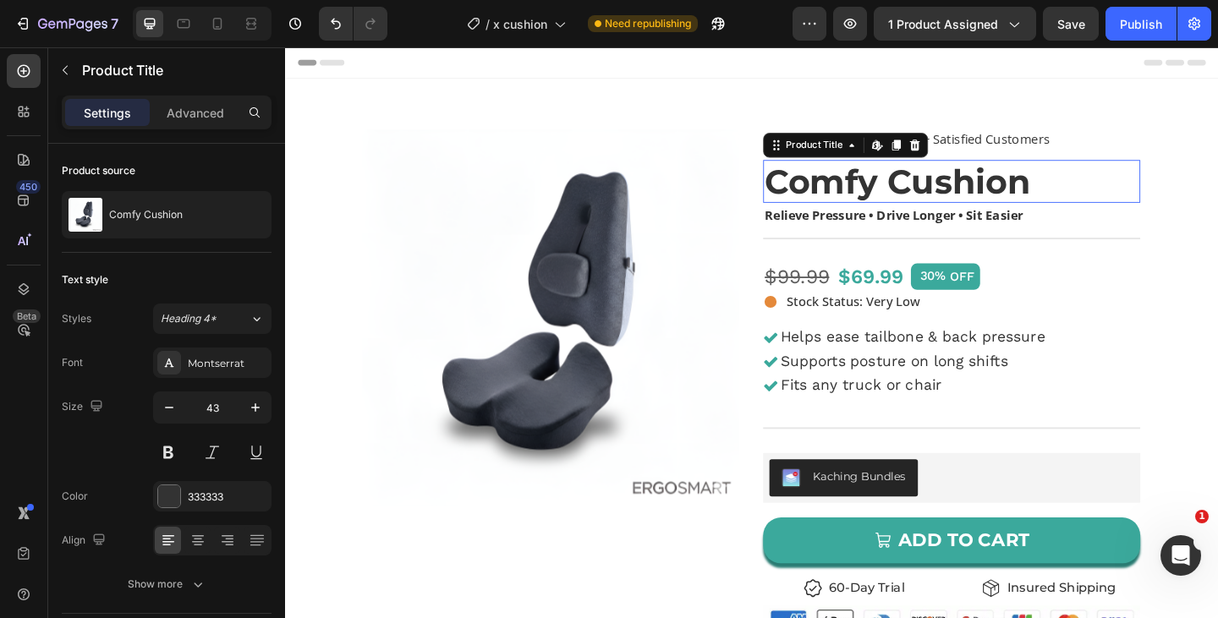
click at [959, 187] on h1 "Comfy Cushion" at bounding box center [1010, 193] width 410 height 47
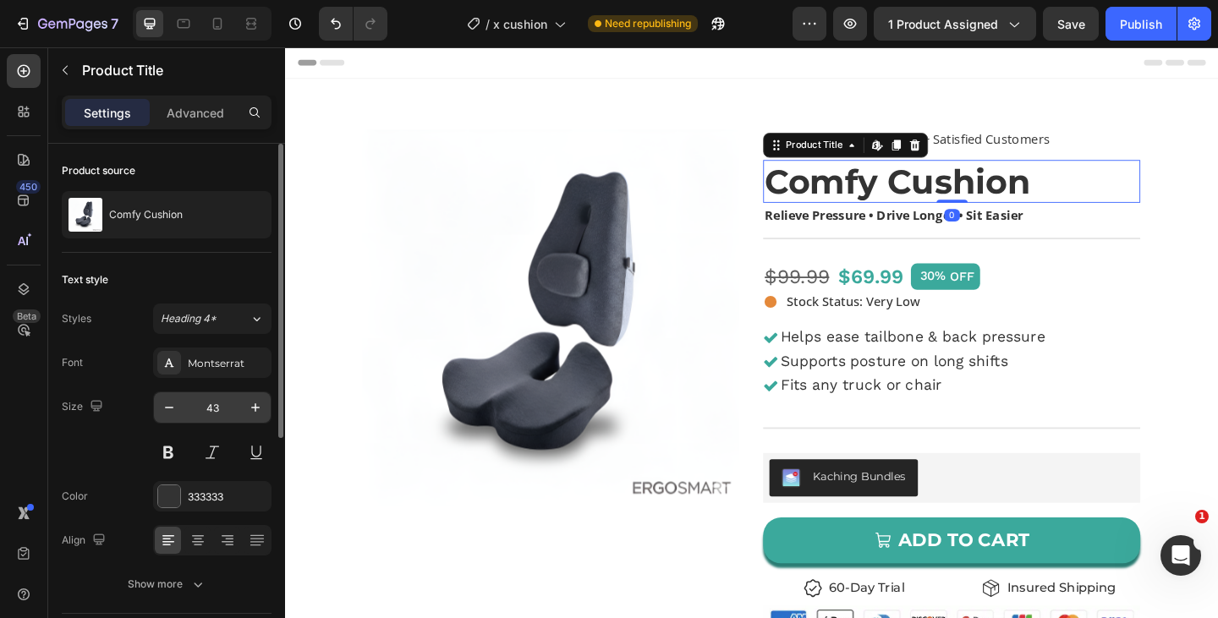
click at [215, 411] on input "43" at bounding box center [212, 407] width 56 height 30
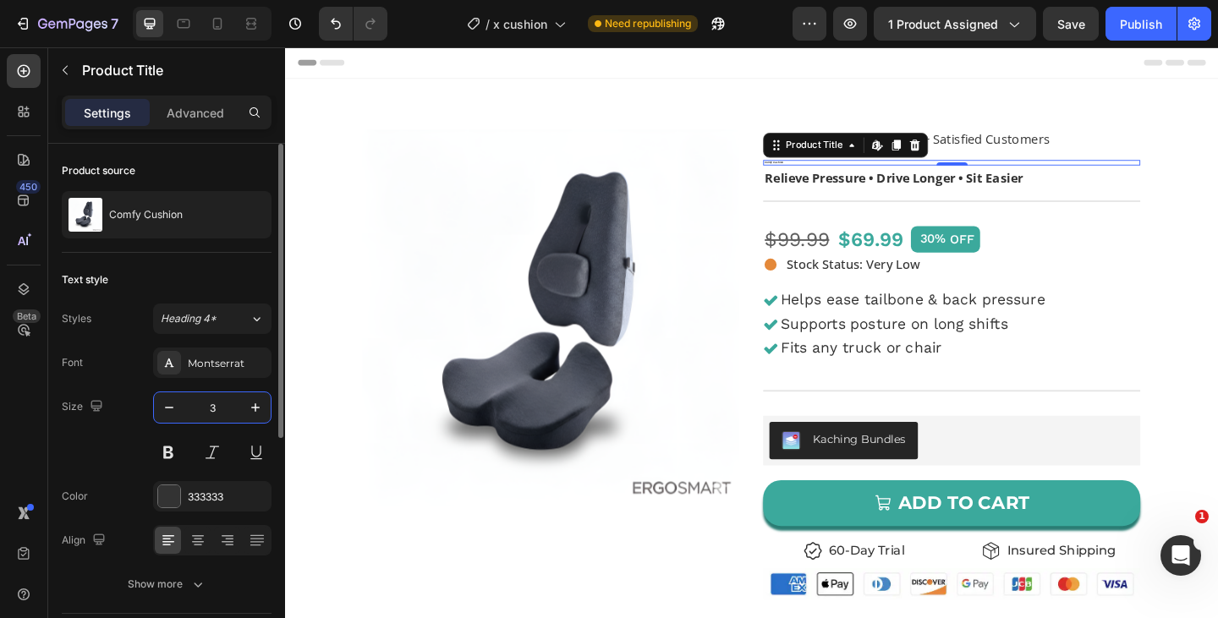
type input "39"
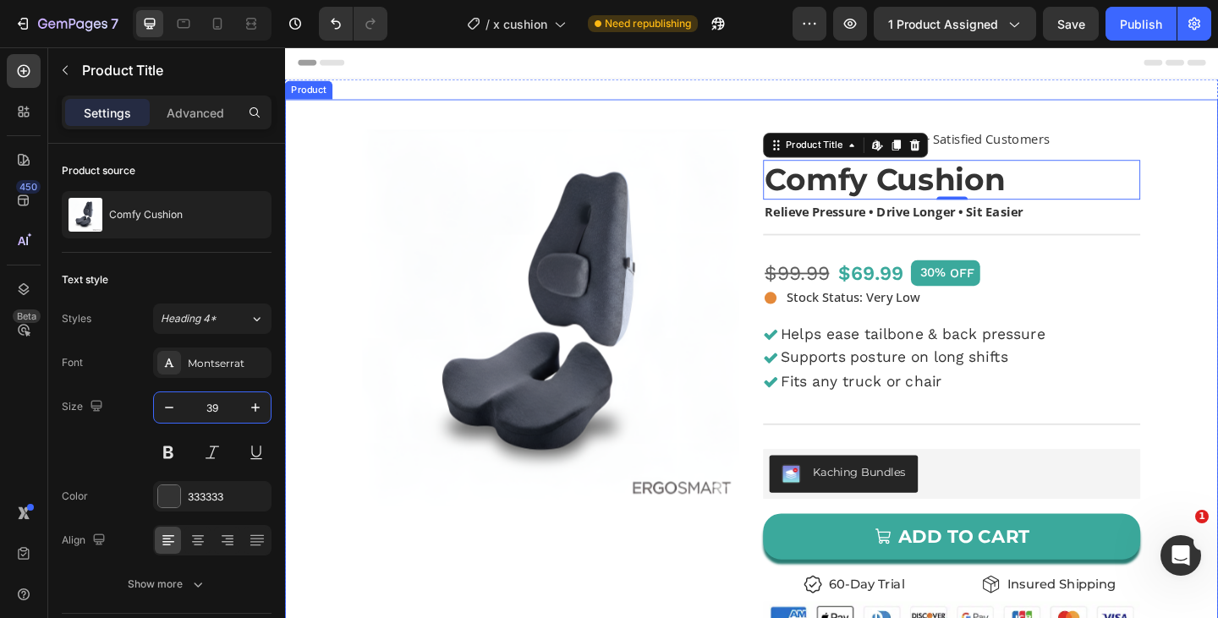
click at [1217, 446] on div "Product Images Icon Icon Icon Icon Icon Icon List 4.75 | 16,369+ Satisfied Cust…" at bounding box center [792, 571] width 1015 height 935
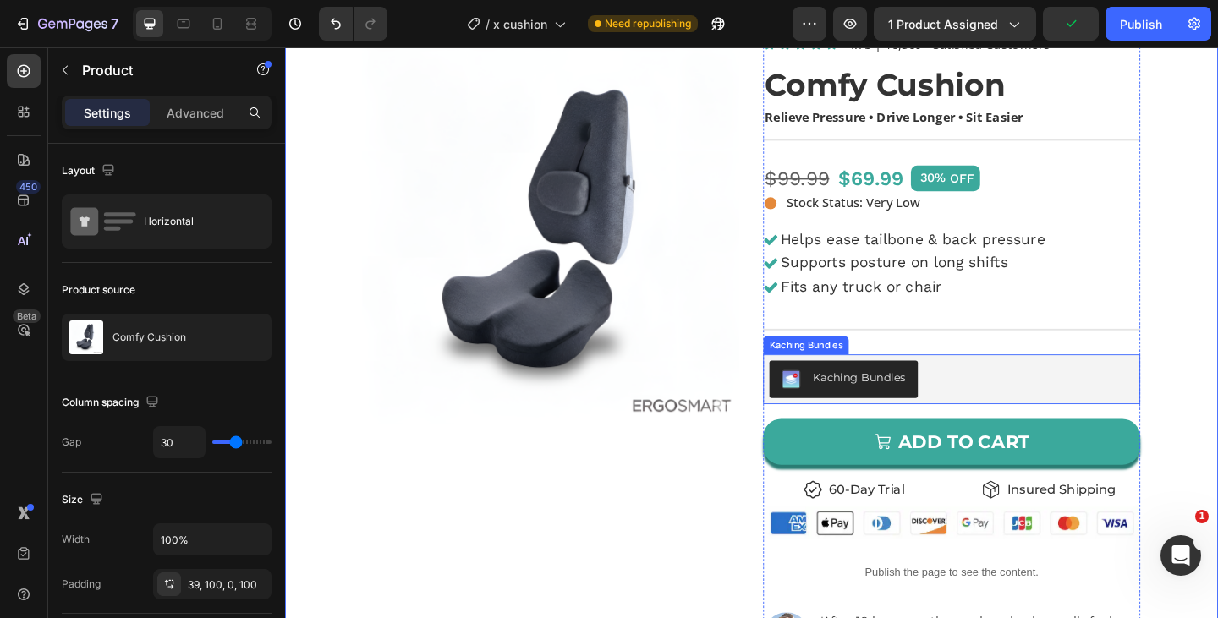
scroll to position [124, 0]
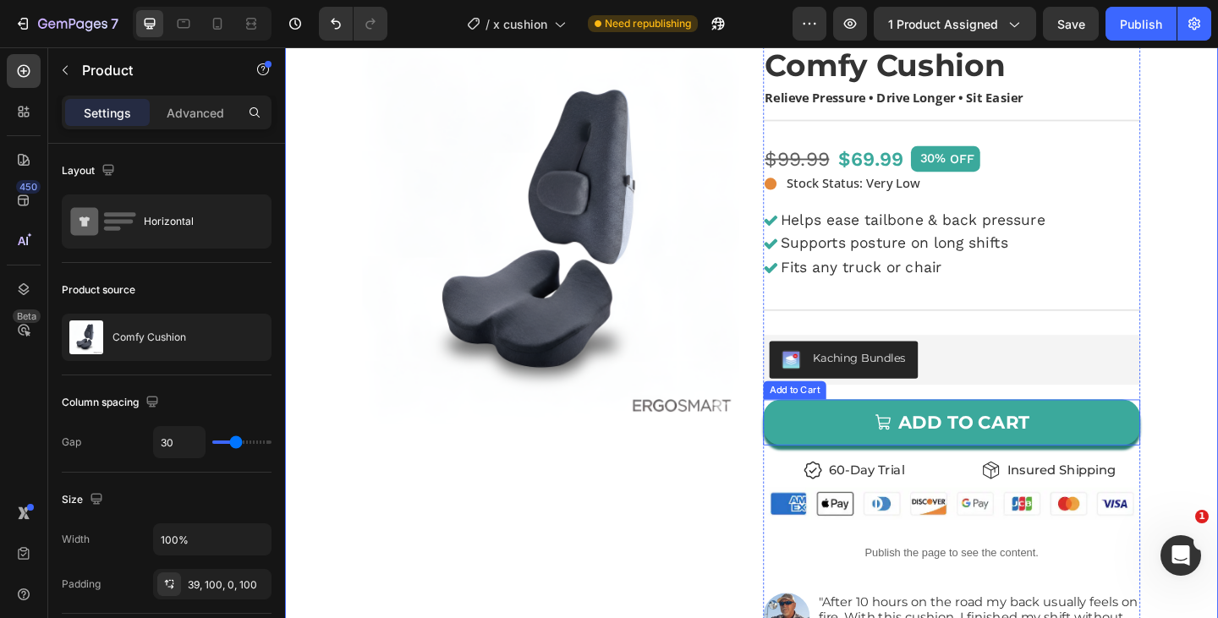
click at [832, 457] on button "ADD TO CART" at bounding box center [1010, 455] width 410 height 51
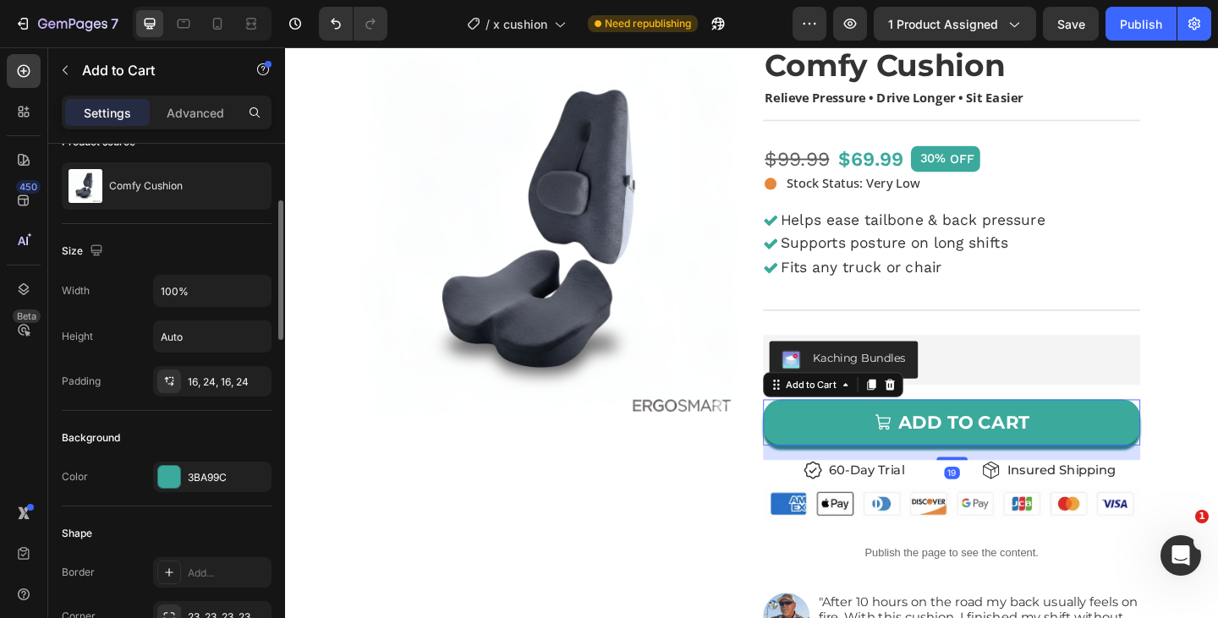
scroll to position [191, 0]
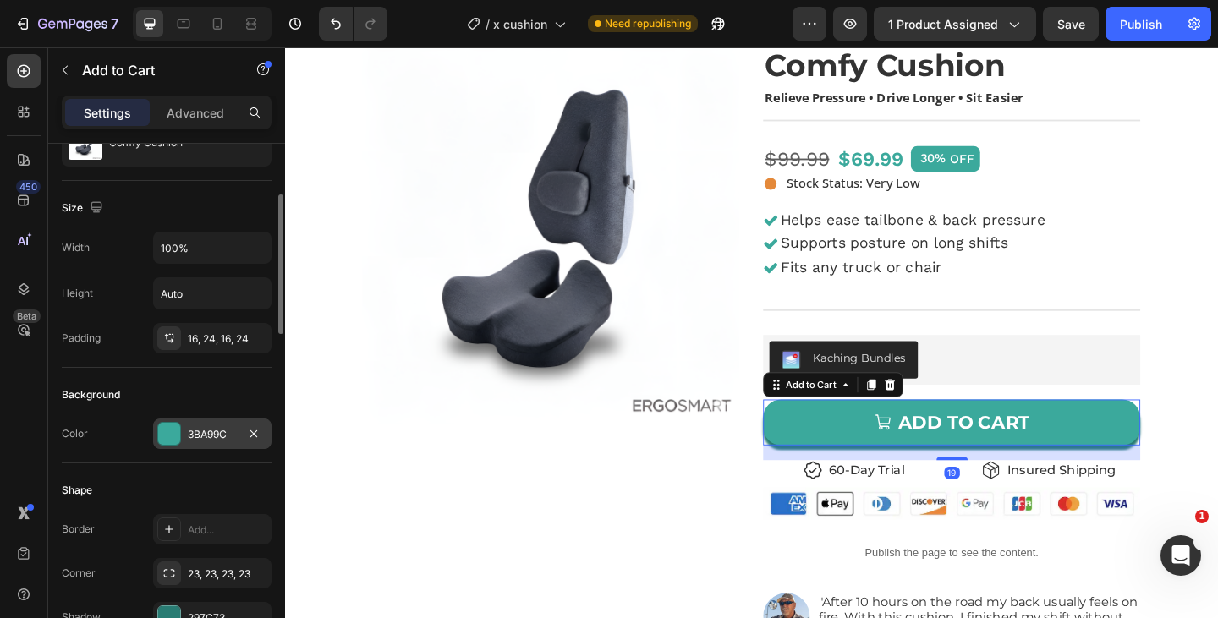
click at [218, 436] on div "3BA99C" at bounding box center [212, 434] width 49 height 15
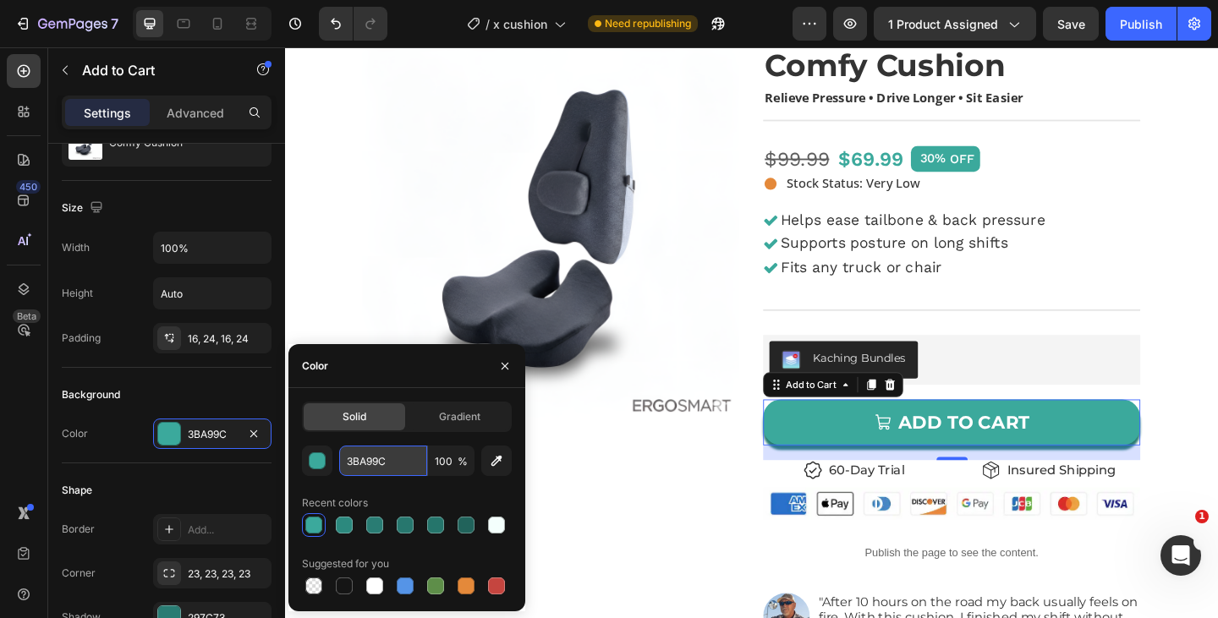
click at [399, 459] on input "3BA99C" at bounding box center [383, 461] width 88 height 30
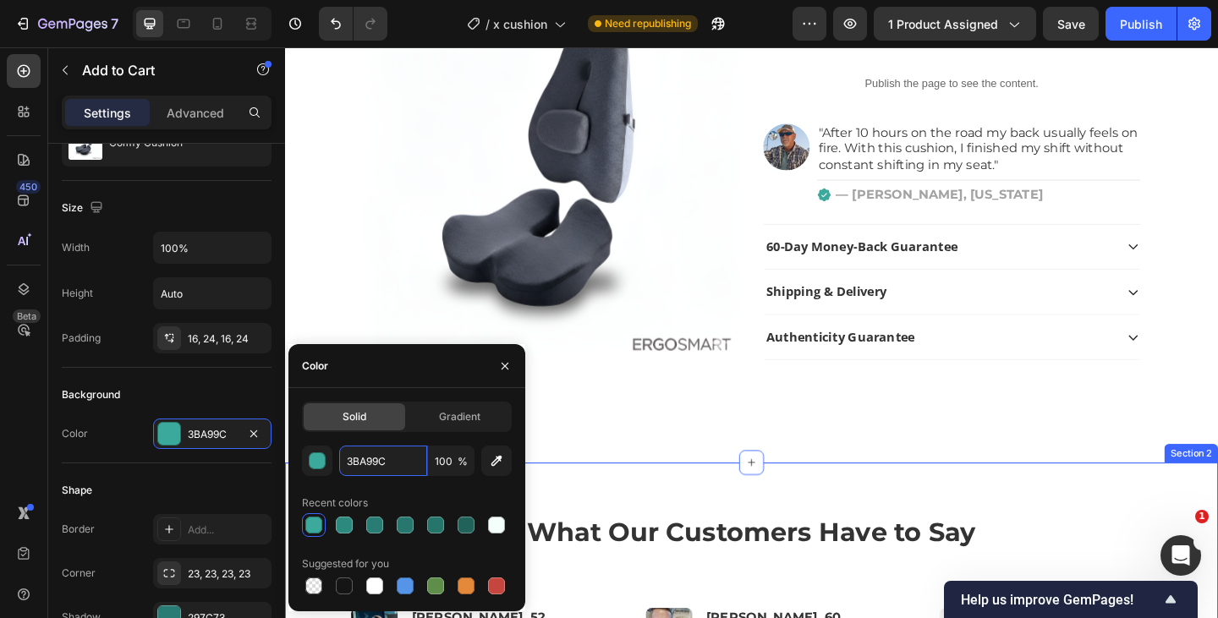
scroll to position [631, 0]
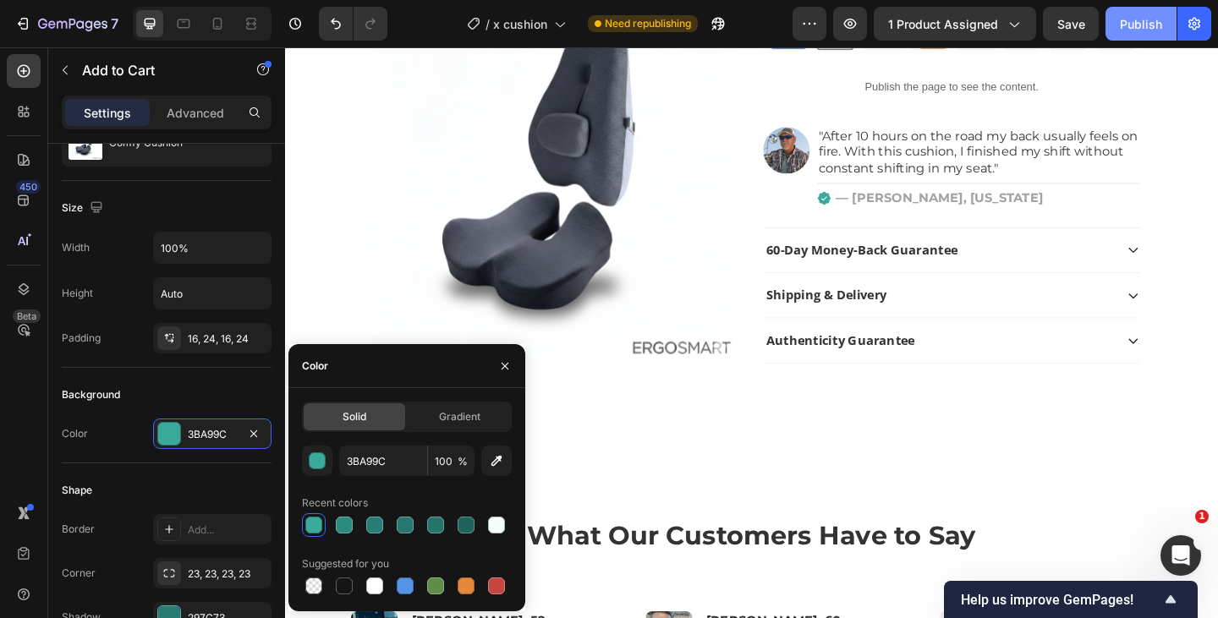
click at [1154, 26] on div "Publish" at bounding box center [1141, 24] width 42 height 18
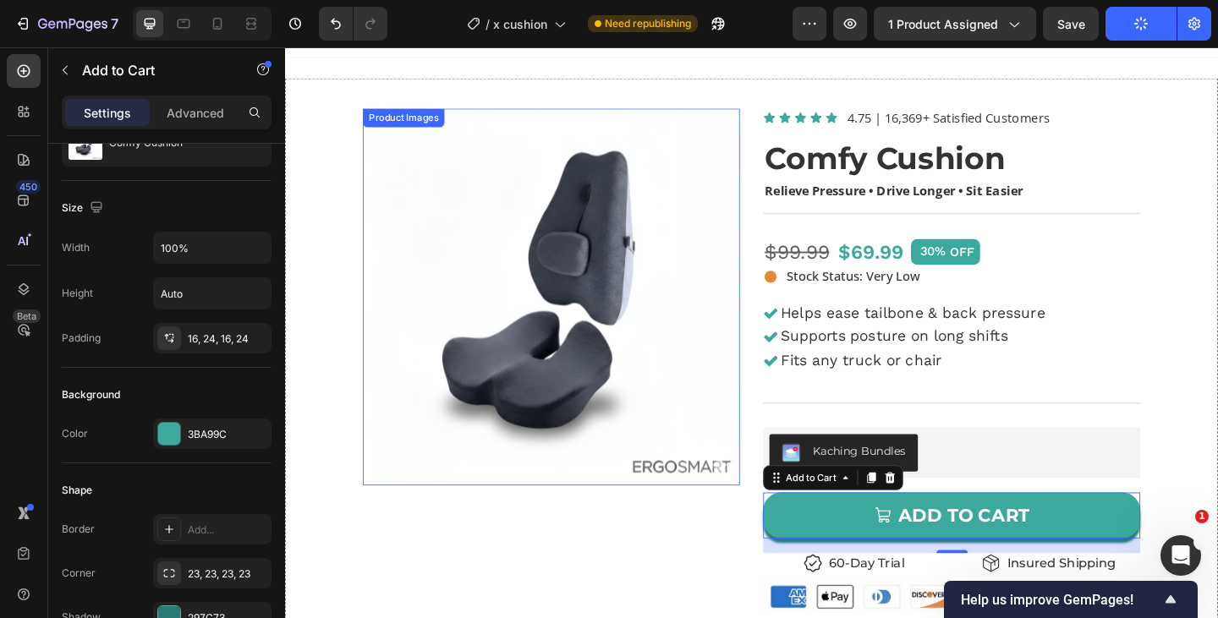
scroll to position [22, 0]
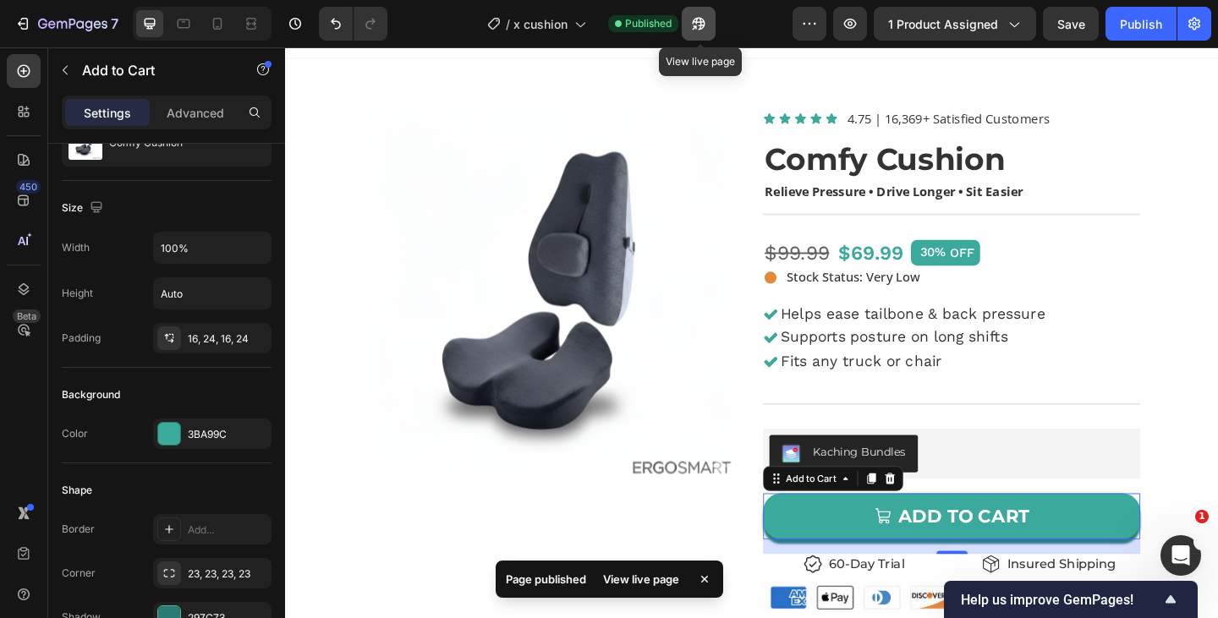
click at [699, 25] on icon "button" at bounding box center [698, 23] width 17 height 17
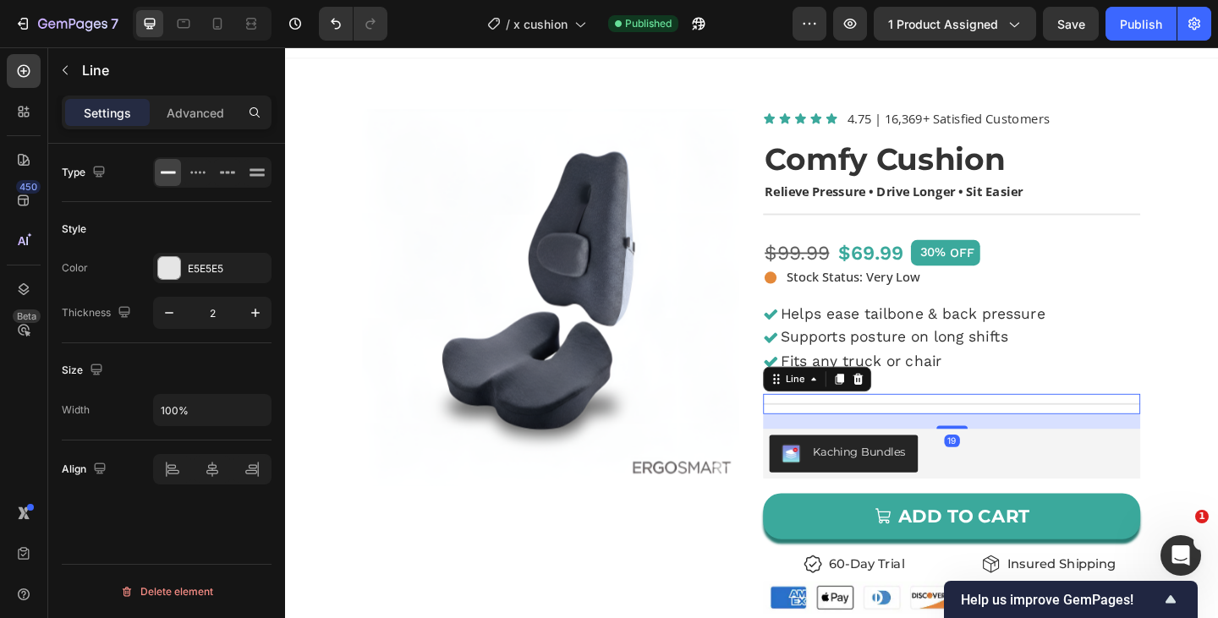
scroll to position [0, 0]
click at [879, 437] on div "Title Line 19" at bounding box center [1010, 435] width 410 height 22
click at [914, 413] on icon at bounding box center [908, 409] width 14 height 14
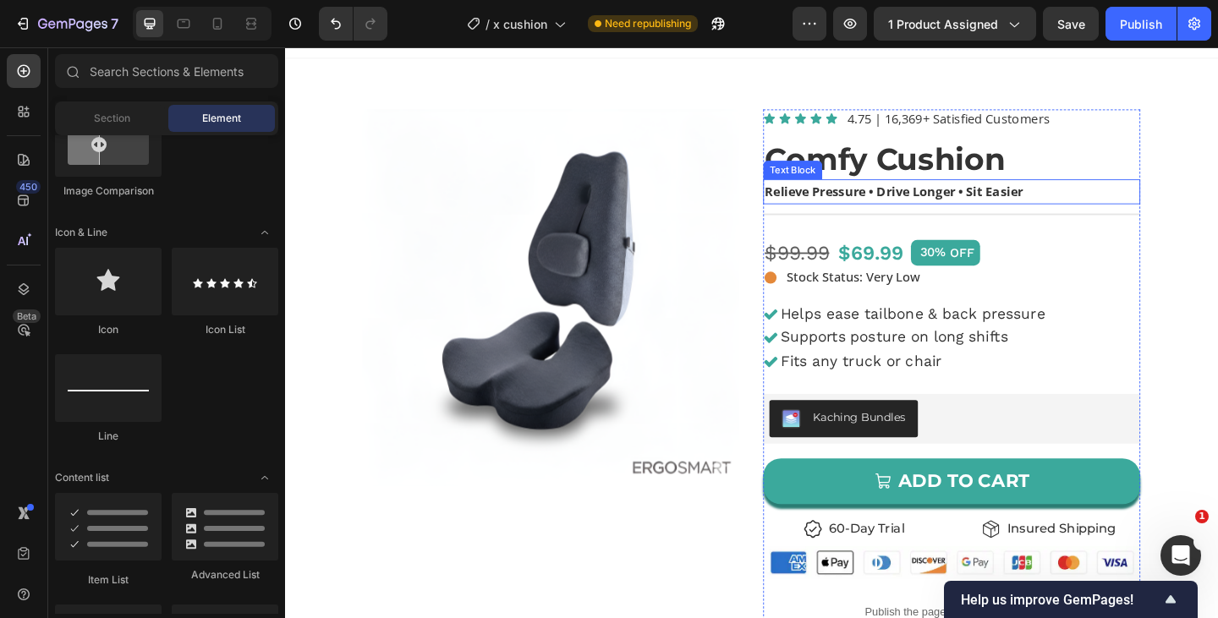
click at [879, 173] on h1 "Comfy Cushion" at bounding box center [1010, 169] width 410 height 43
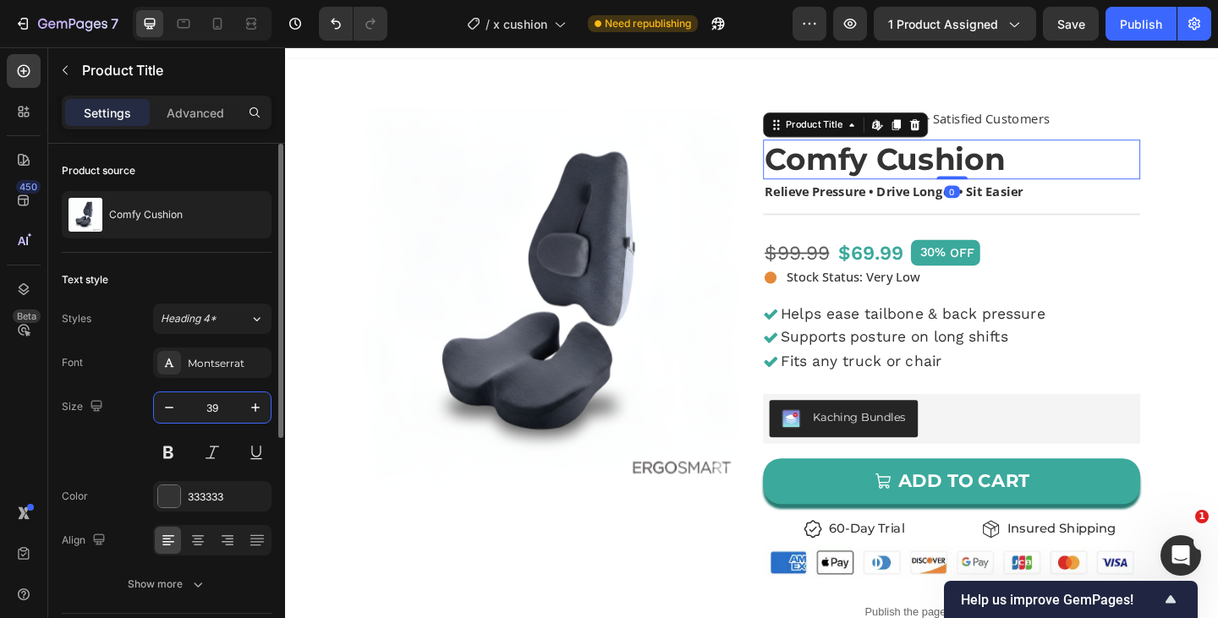
click at [221, 405] on input "39" at bounding box center [212, 407] width 56 height 30
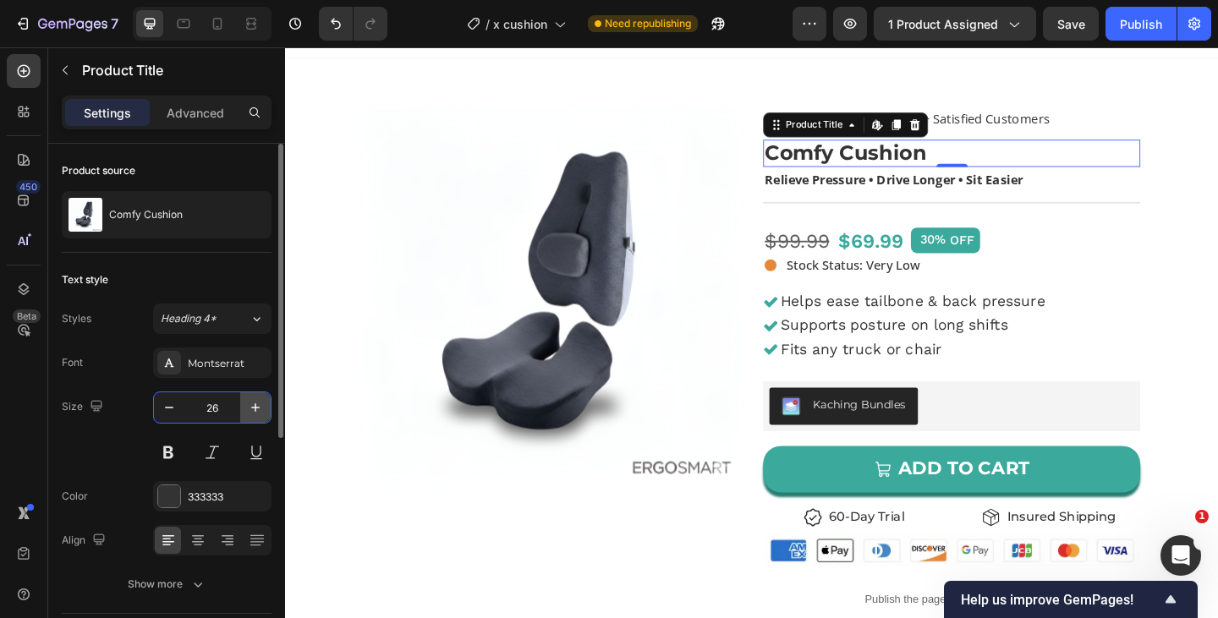
click at [254, 402] on icon "button" at bounding box center [255, 407] width 17 height 17
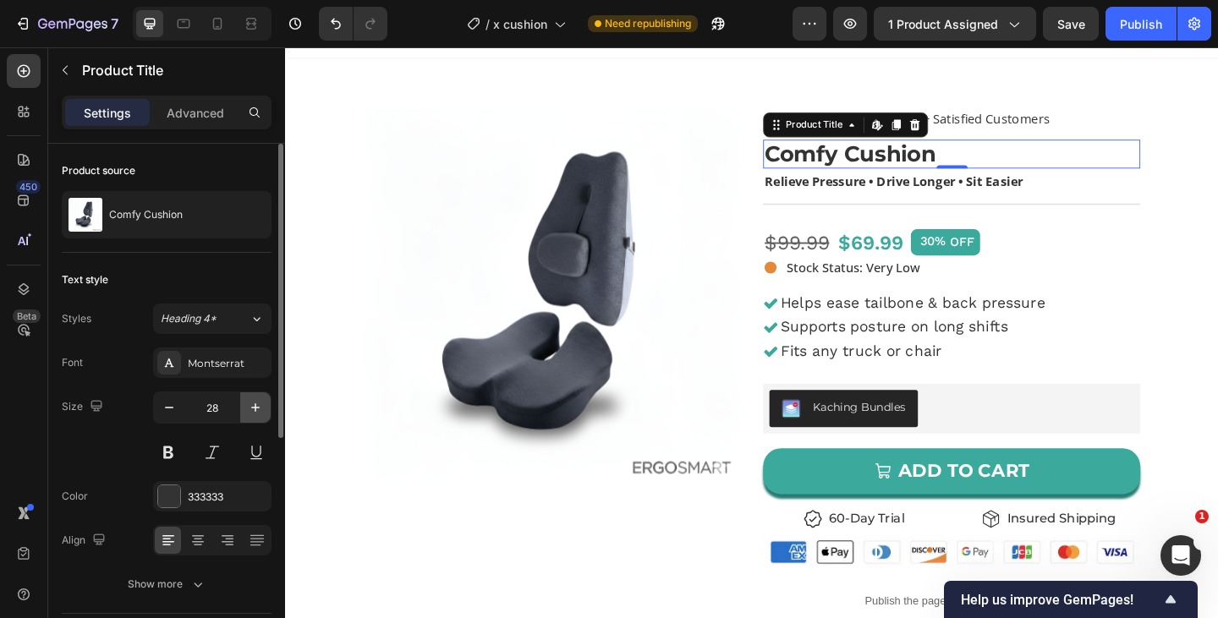
click at [254, 402] on icon "button" at bounding box center [255, 407] width 17 height 17
type input "29"
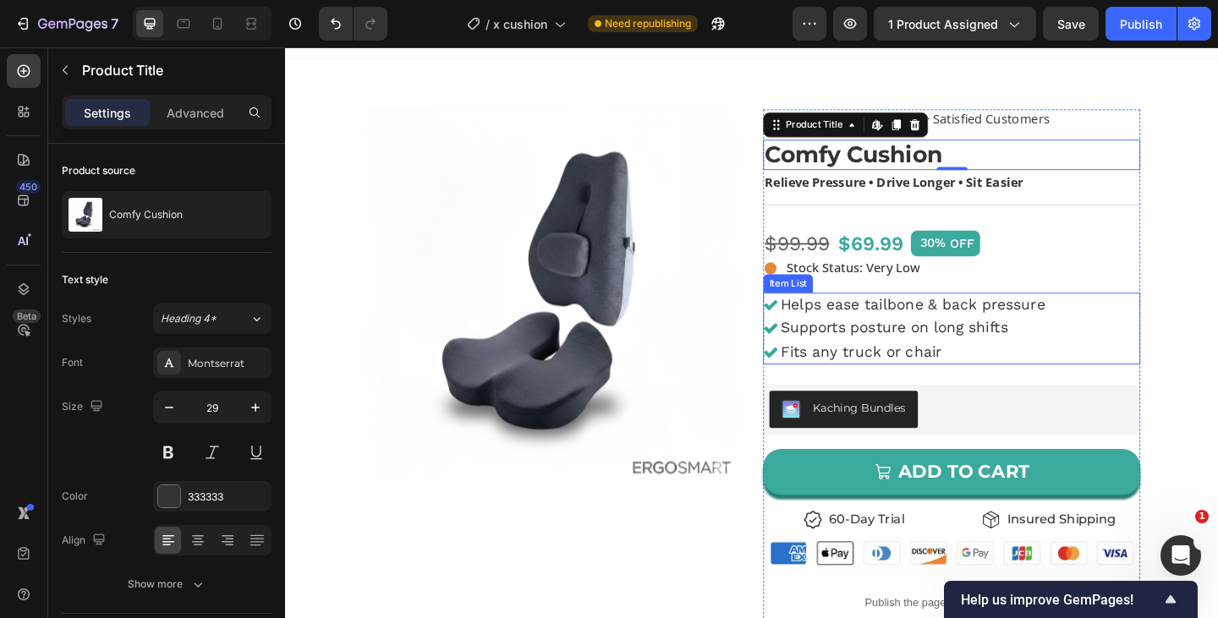
click at [1161, 370] on div "Helps ease tailbone & back pressure Supports posture on long shifts Fits any tr…" at bounding box center [1010, 354] width 410 height 78
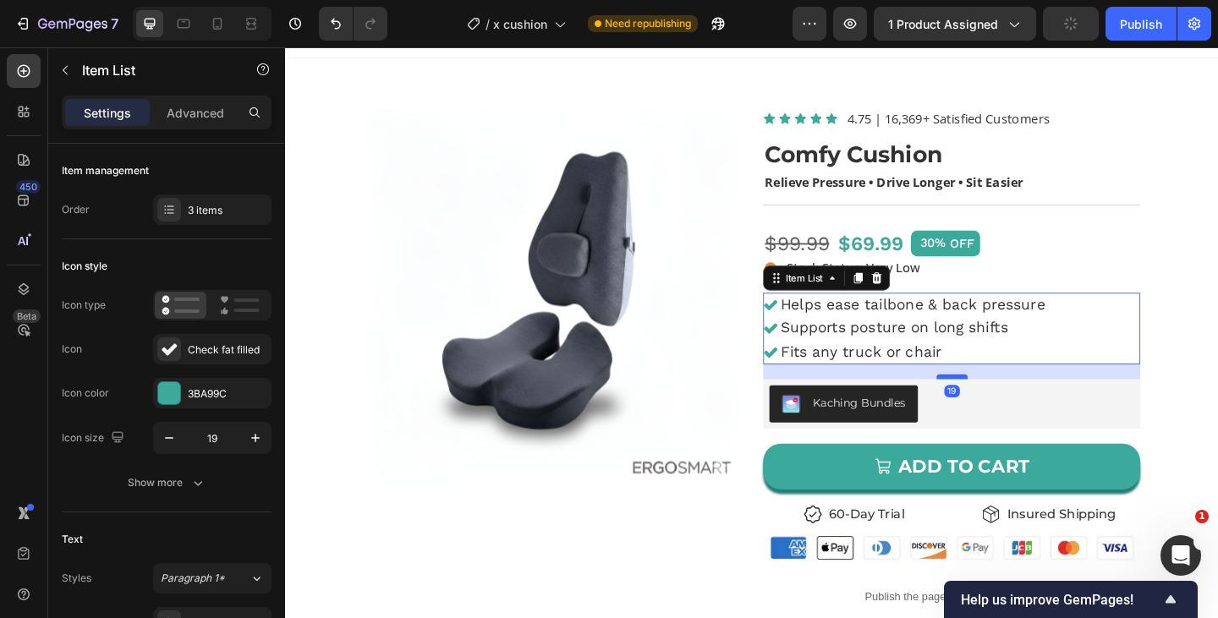
click at [1017, 405] on div at bounding box center [1011, 405] width 34 height 5
type input "100%"
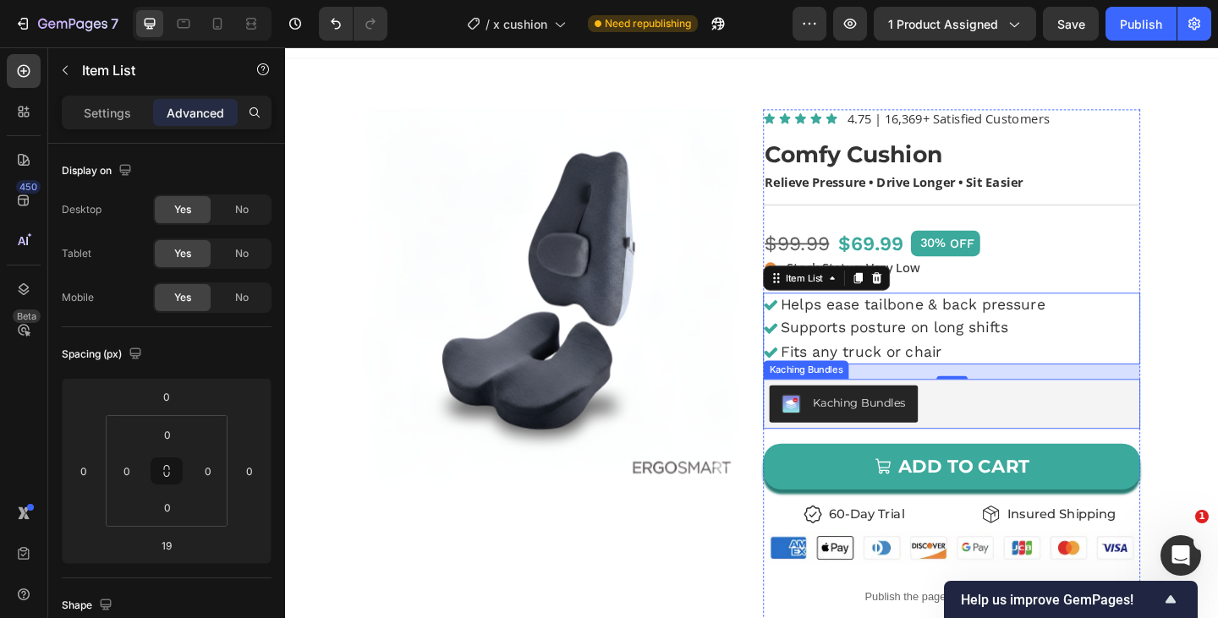
click at [1031, 438] on div "Kaching Bundles" at bounding box center [1010, 435] width 397 height 41
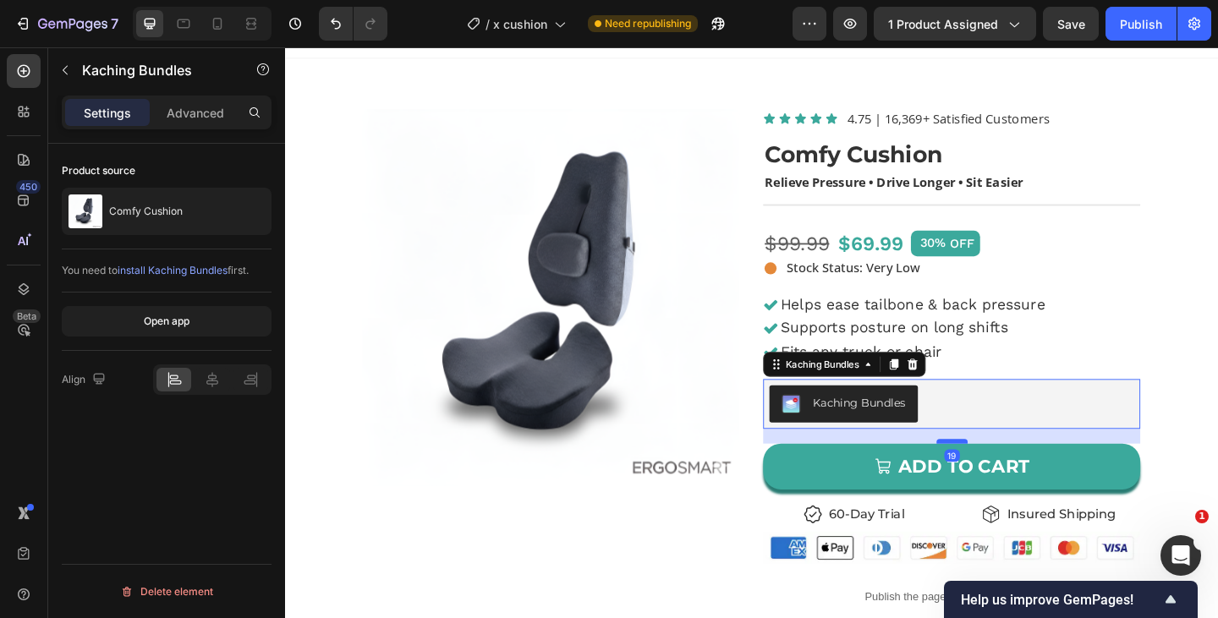
click at [1014, 475] on div at bounding box center [1011, 476] width 34 height 5
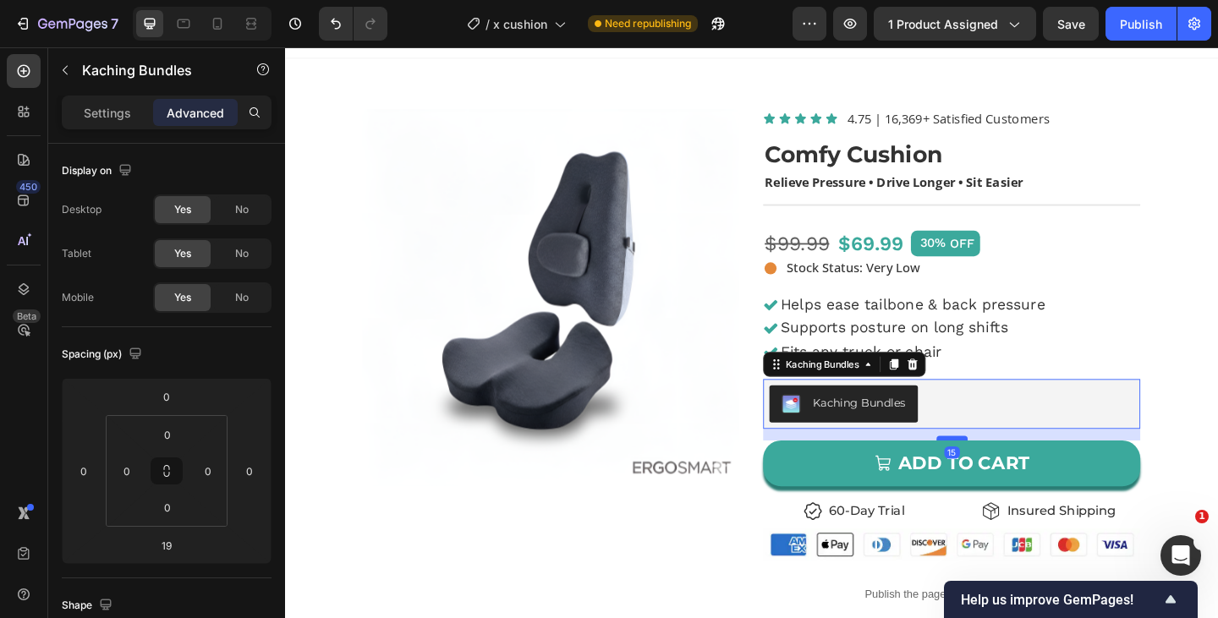
click at [1005, 473] on div at bounding box center [1011, 472] width 34 height 5
click at [1005, 472] on div at bounding box center [1011, 471] width 34 height 5
type input "14"
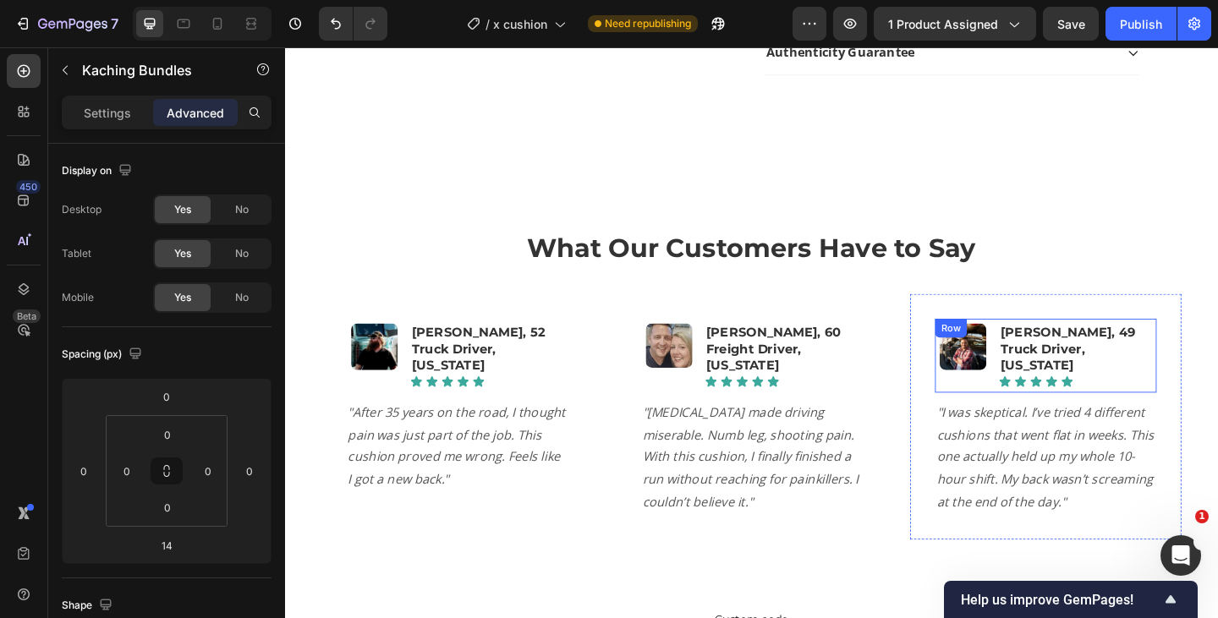
scroll to position [753, 0]
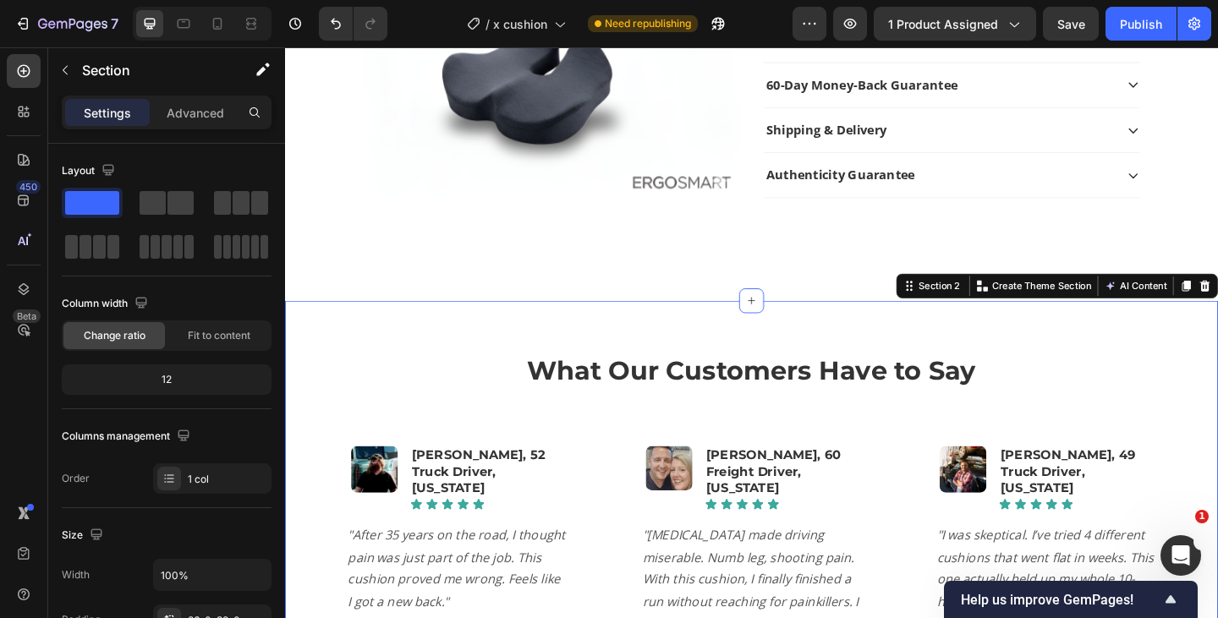
click at [859, 356] on div "What Our Customers Have to Say Text Block Image Tom R., 52 Truck Driver, Ohio T…" at bounding box center [792, 551] width 1015 height 456
click at [198, 110] on p "Advanced" at bounding box center [195, 113] width 57 height 18
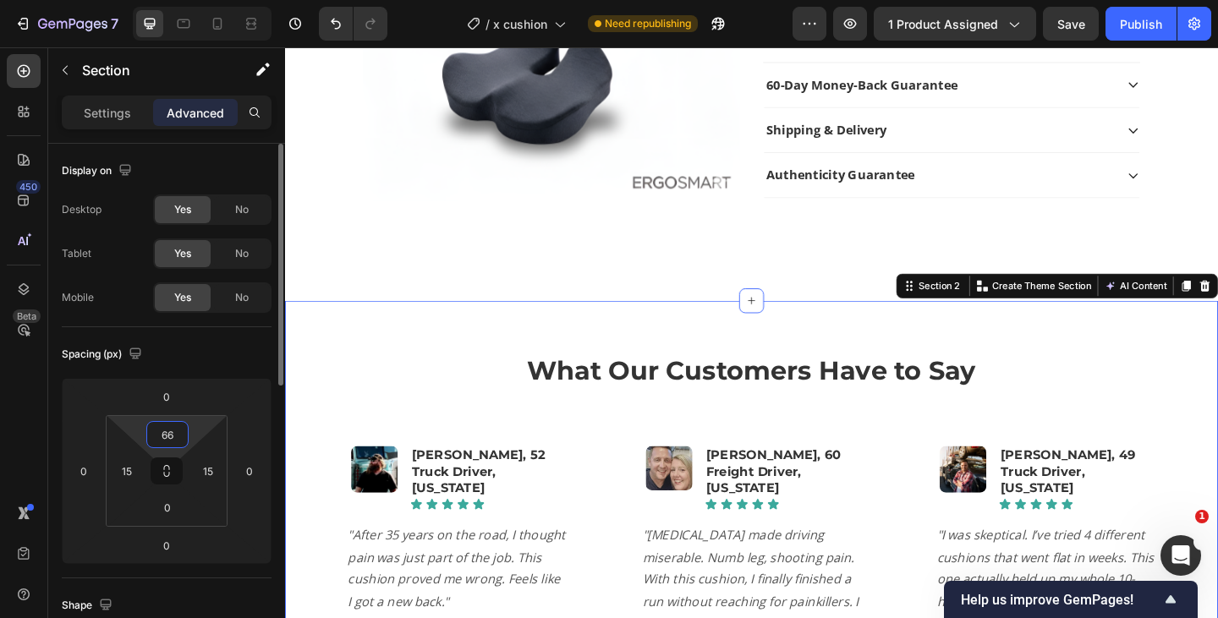
click at [178, 427] on input "66" at bounding box center [168, 434] width 34 height 25
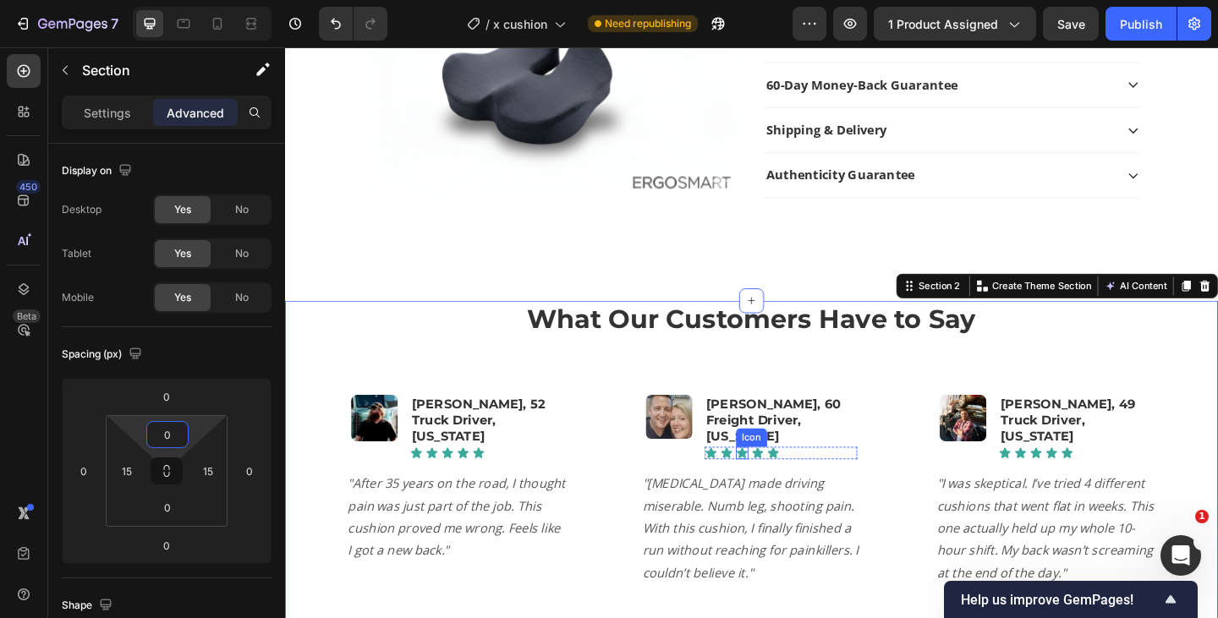
type input "0"
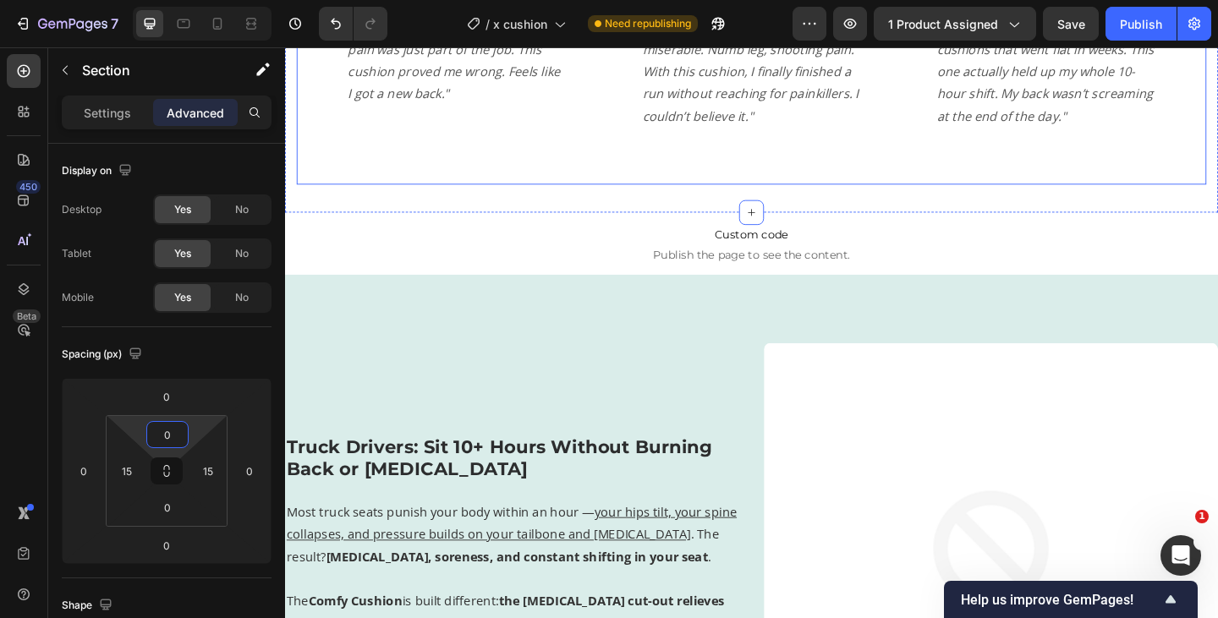
scroll to position [1328, 0]
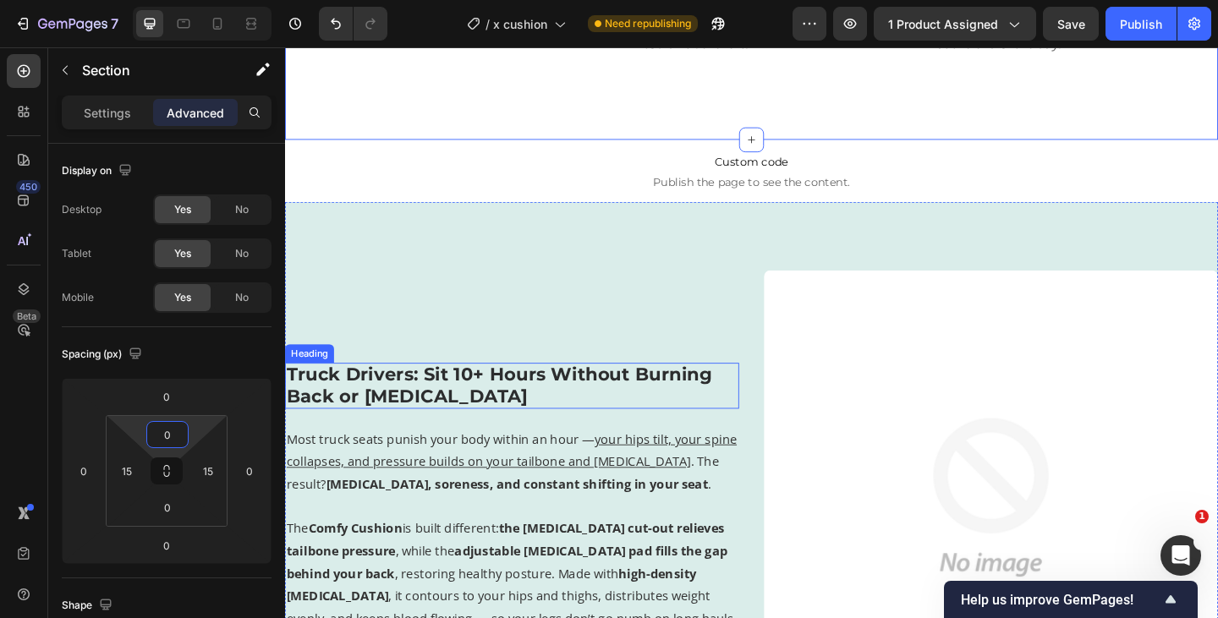
click at [665, 391] on h2 "Truck Drivers: Sit 10+ Hours Without Burning Back or [MEDICAL_DATA]" at bounding box center [532, 416] width 494 height 50
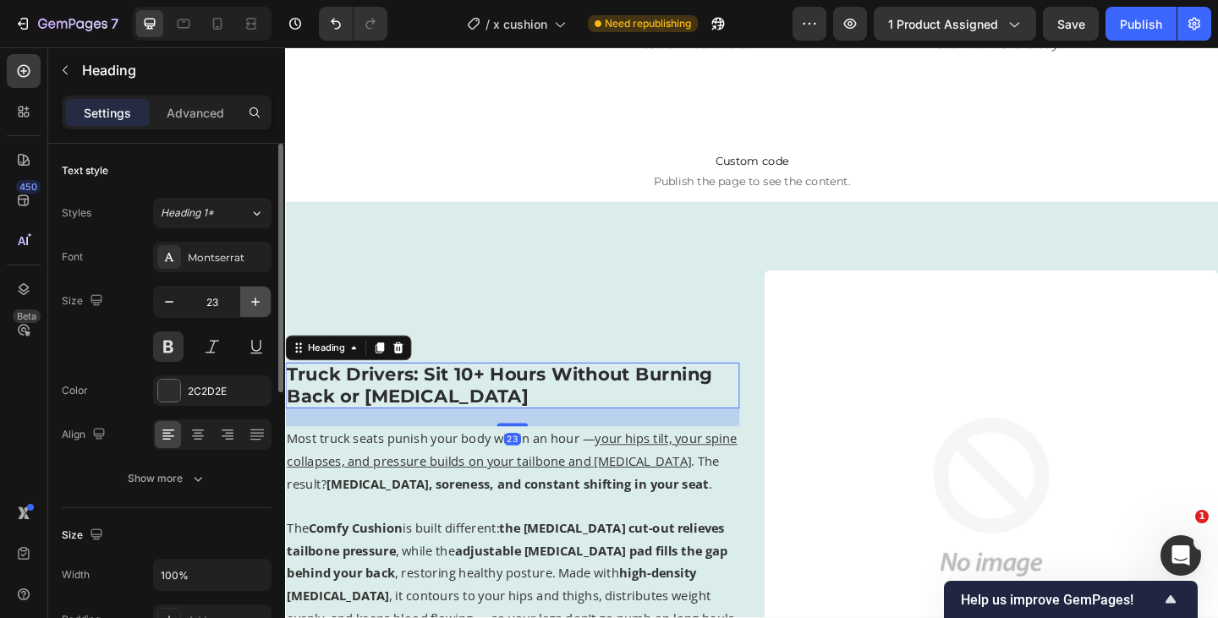
click at [260, 301] on icon "button" at bounding box center [255, 301] width 17 height 17
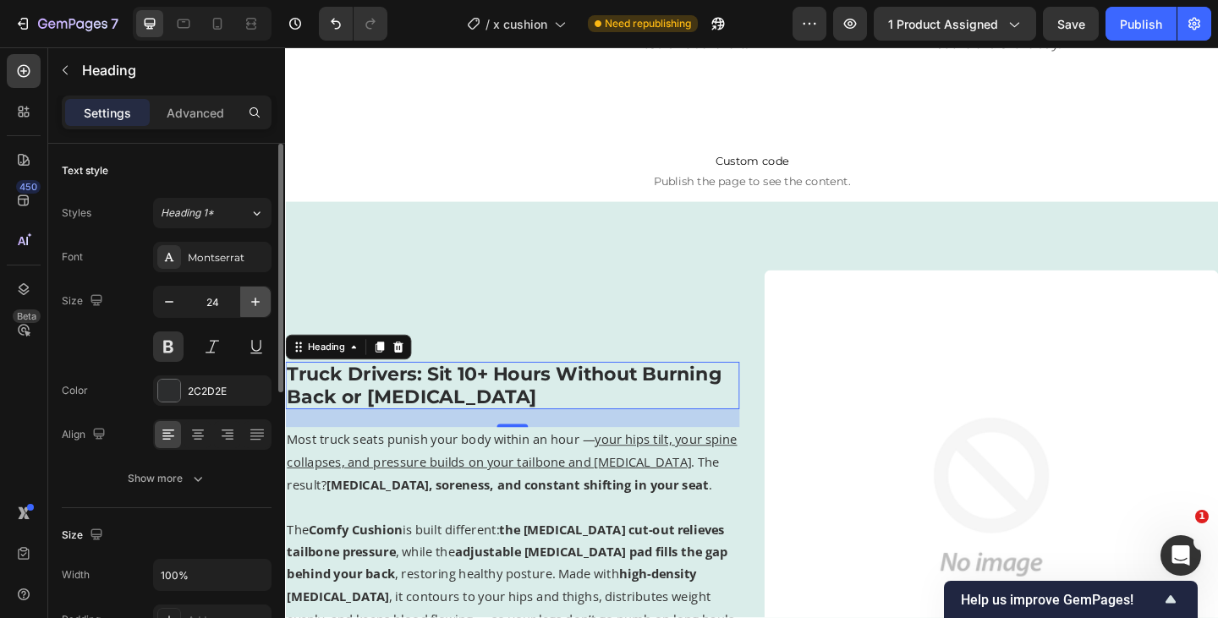
click at [260, 301] on icon "button" at bounding box center [255, 301] width 17 height 17
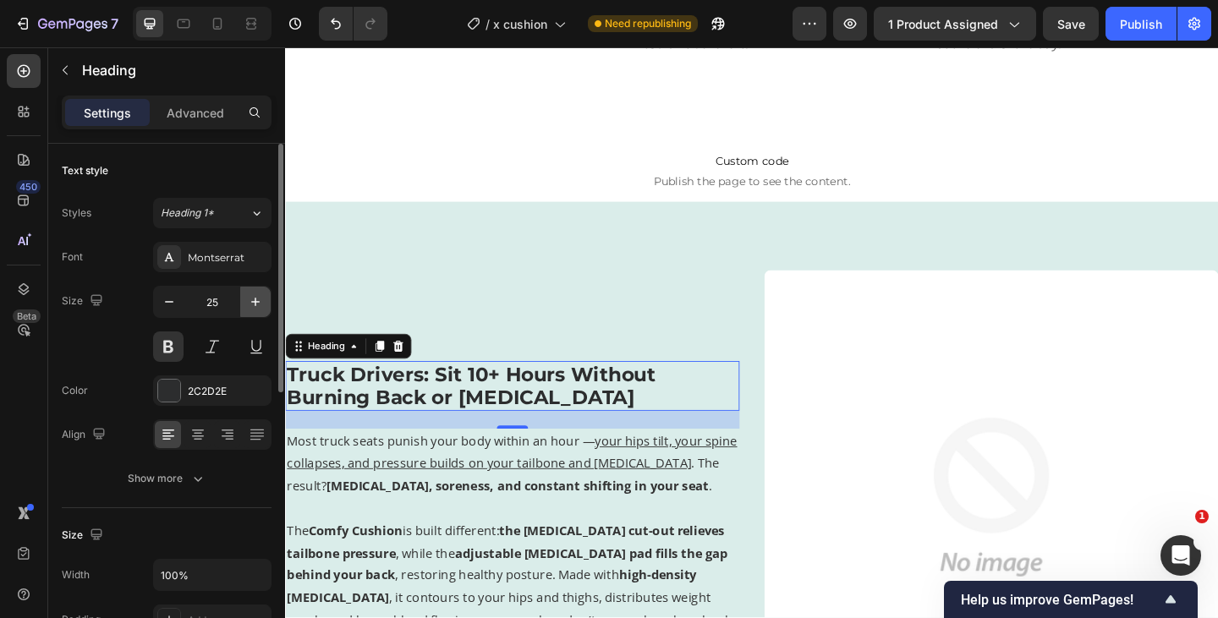
type input "26"
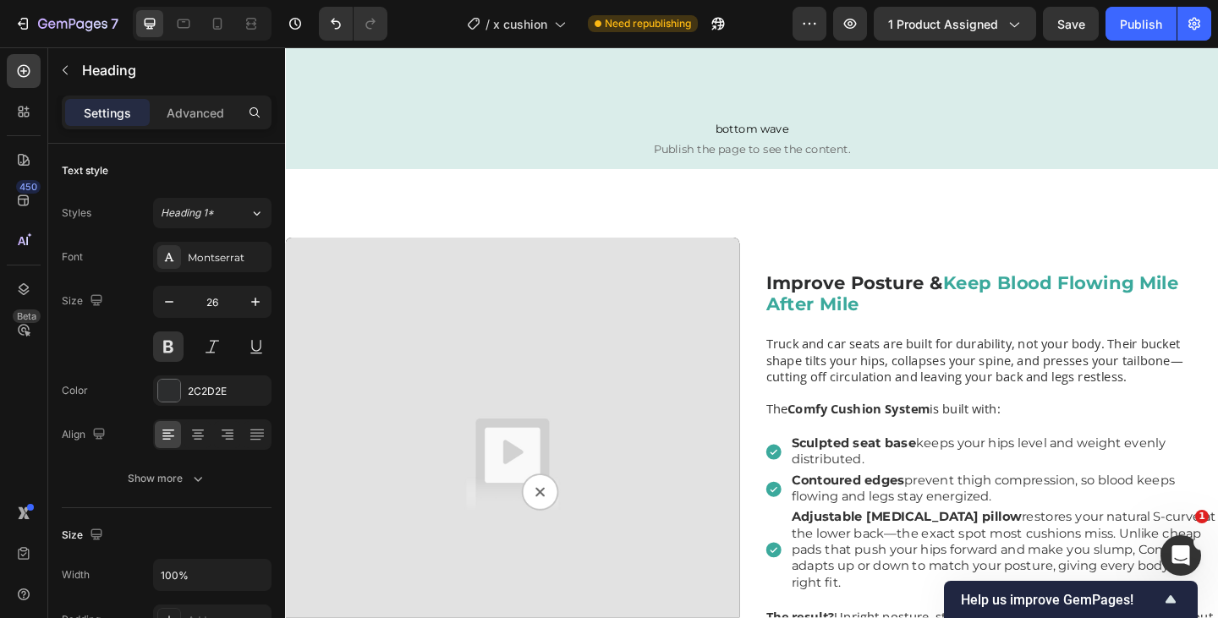
scroll to position [2073, 0]
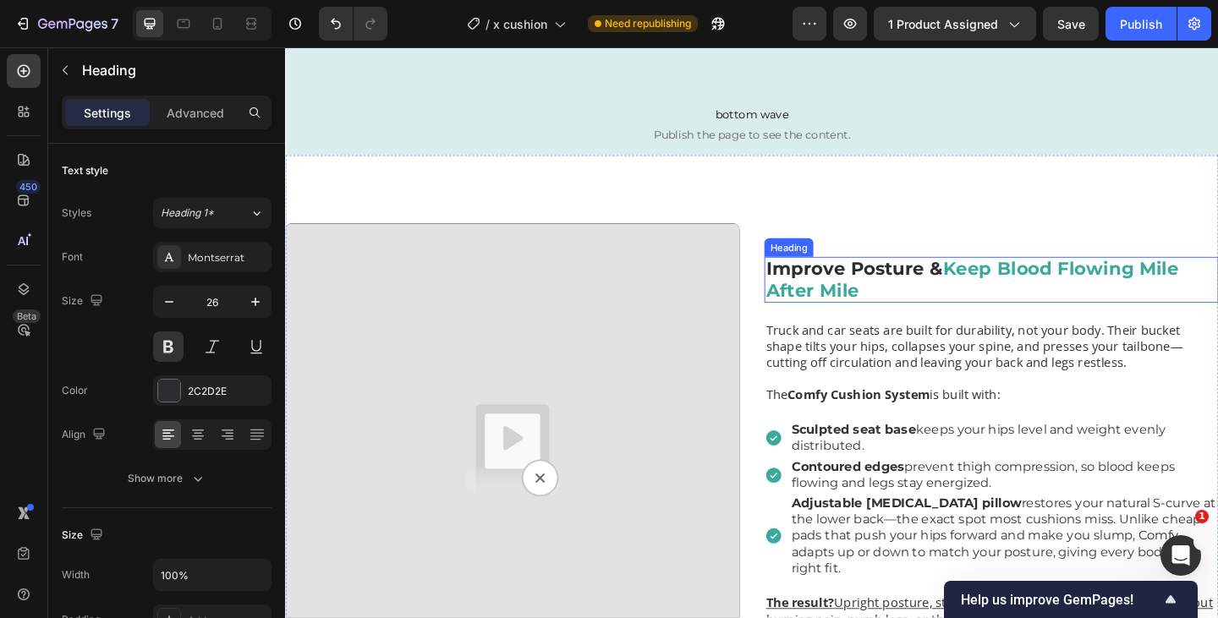
click at [890, 300] on strong "Improve Posture &" at bounding box center [904, 289] width 193 height 24
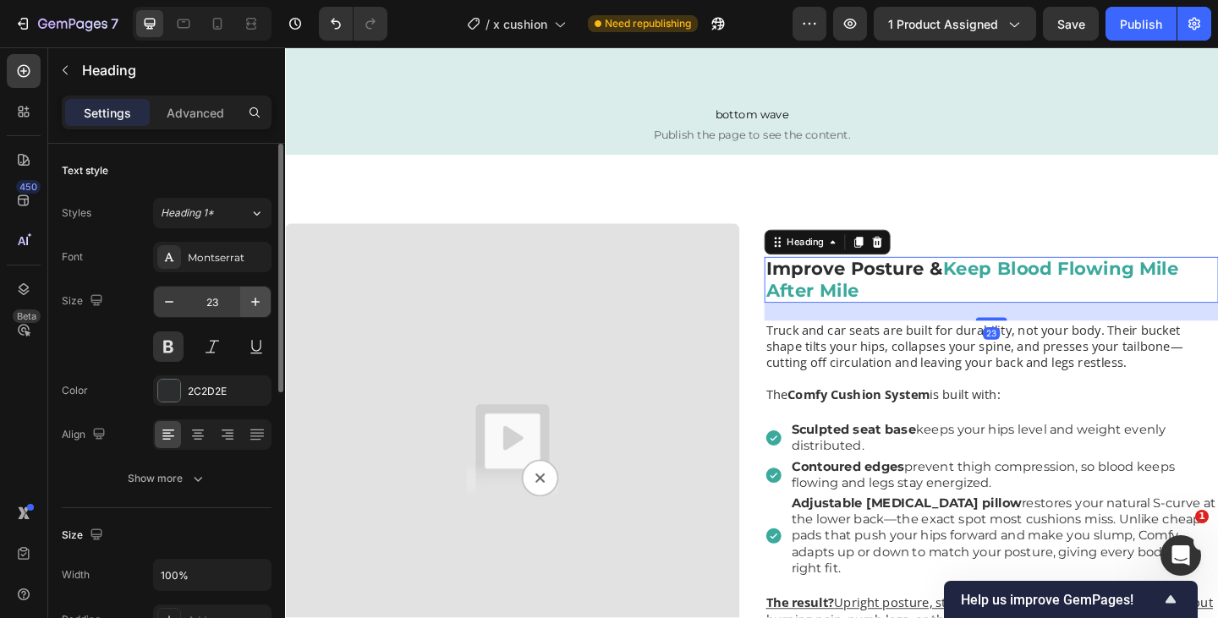
click at [248, 310] on button "button" at bounding box center [255, 302] width 30 height 30
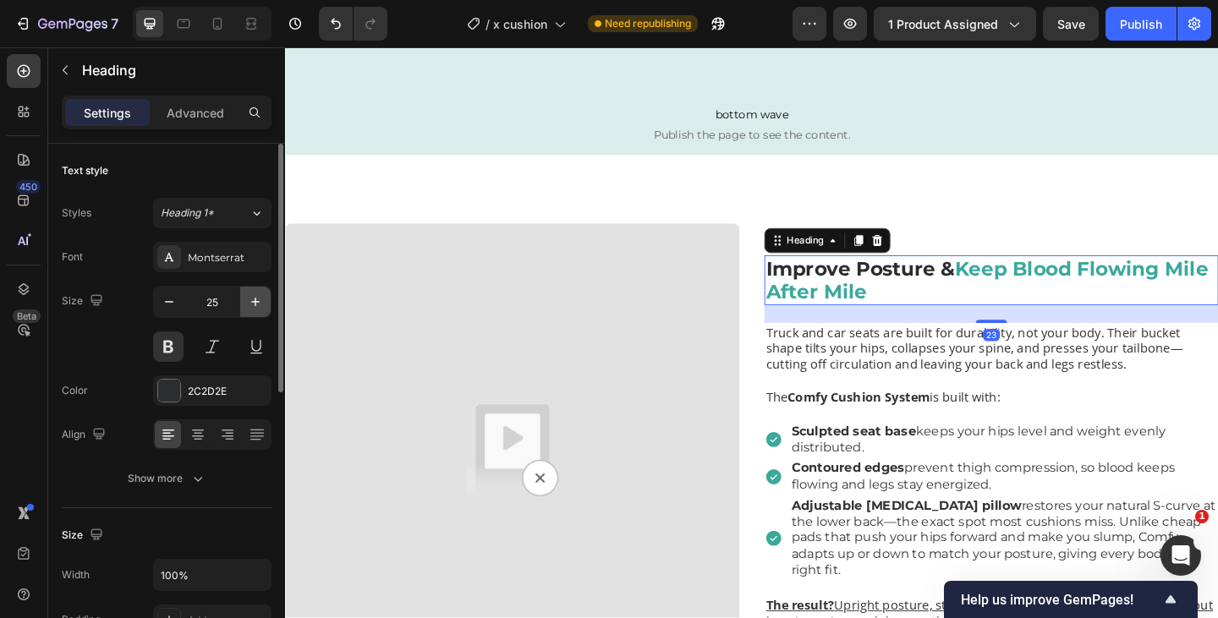
type input "26"
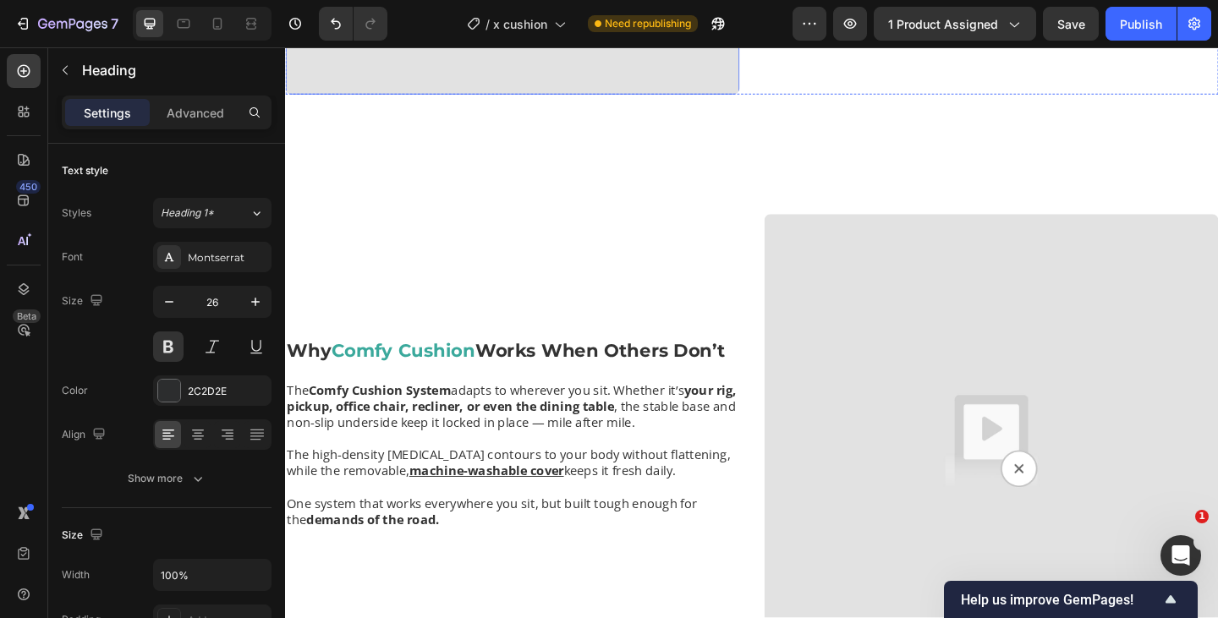
scroll to position [2711, 0]
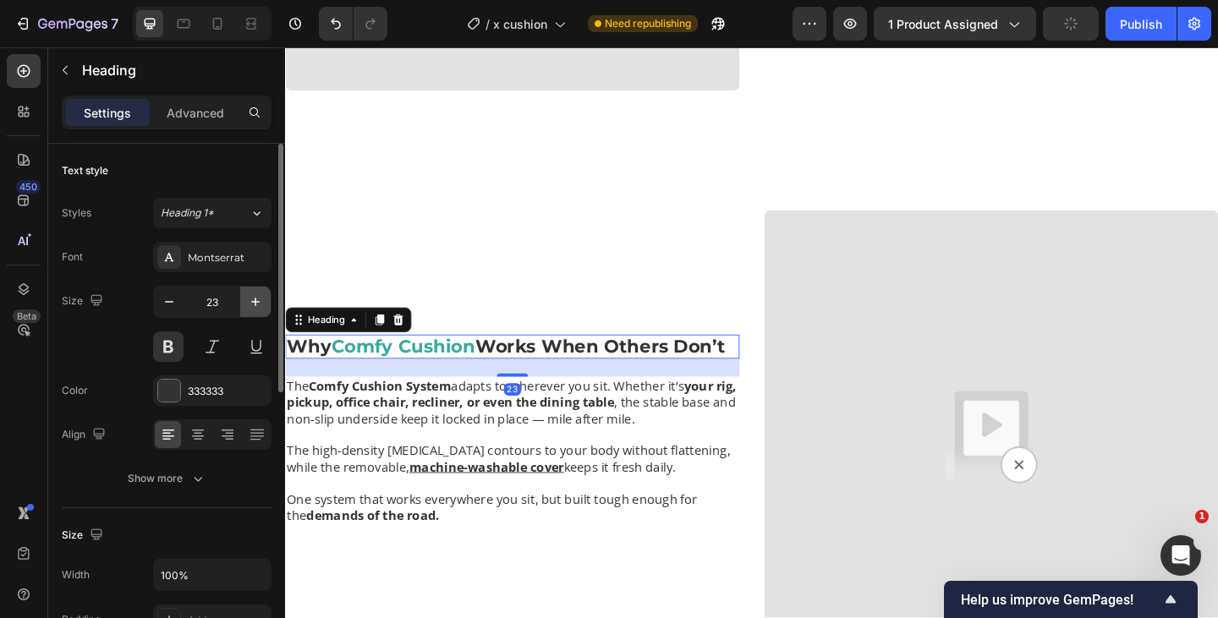
click at [255, 307] on icon "button" at bounding box center [255, 301] width 17 height 17
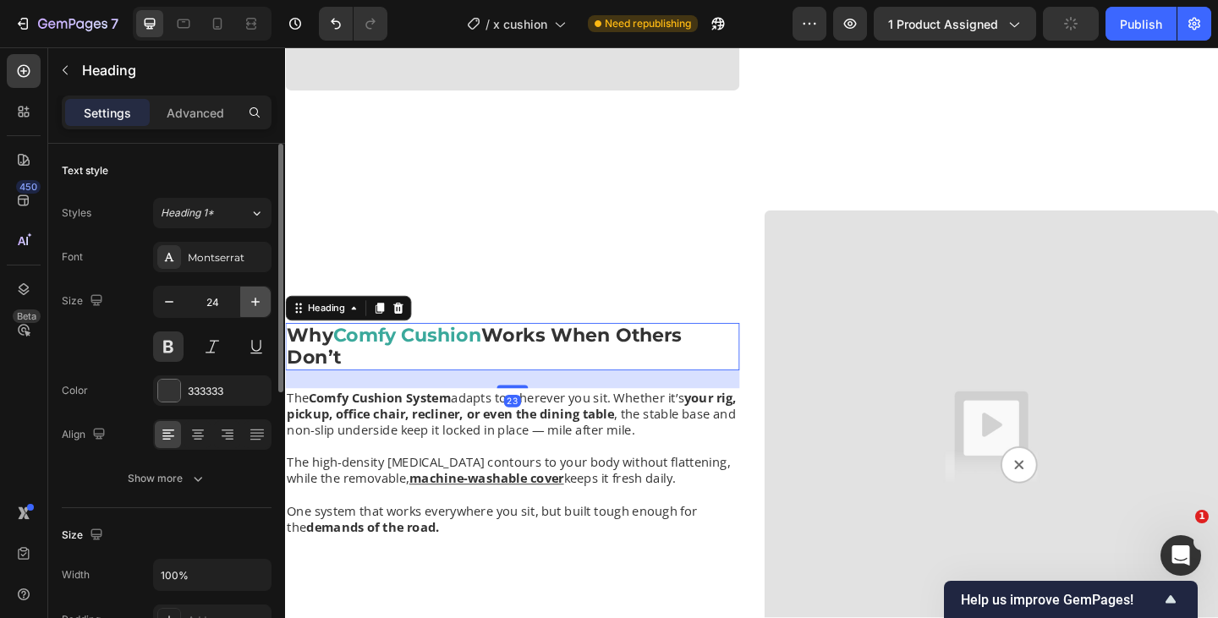
click at [255, 307] on icon "button" at bounding box center [255, 301] width 17 height 17
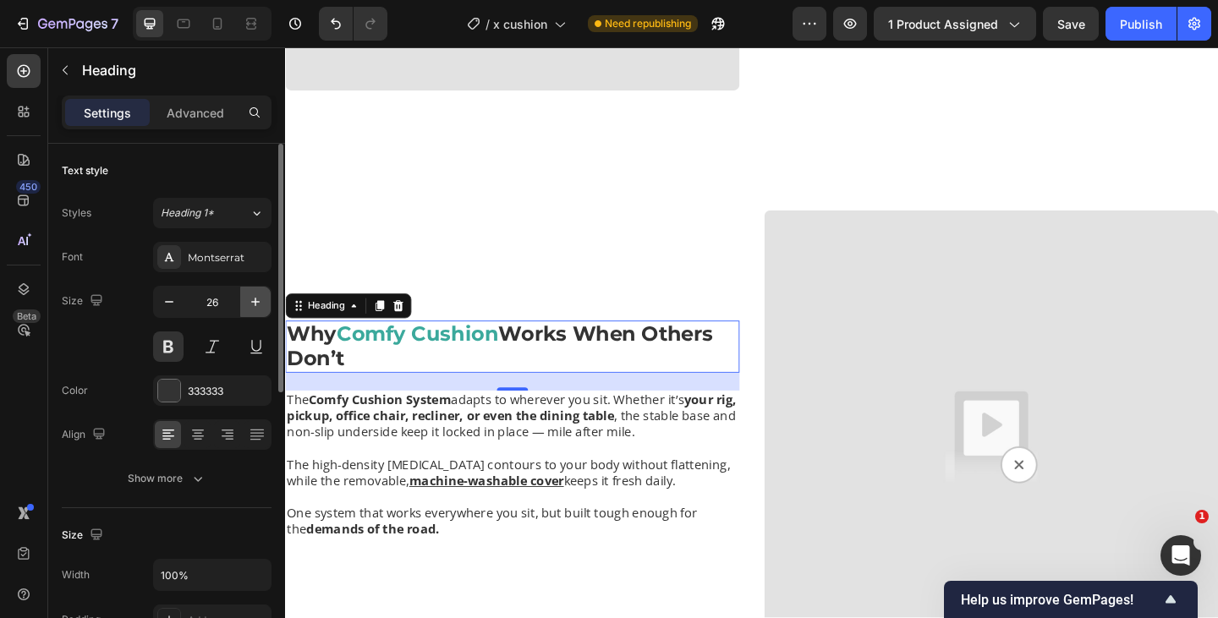
click at [255, 307] on icon "button" at bounding box center [255, 301] width 17 height 17
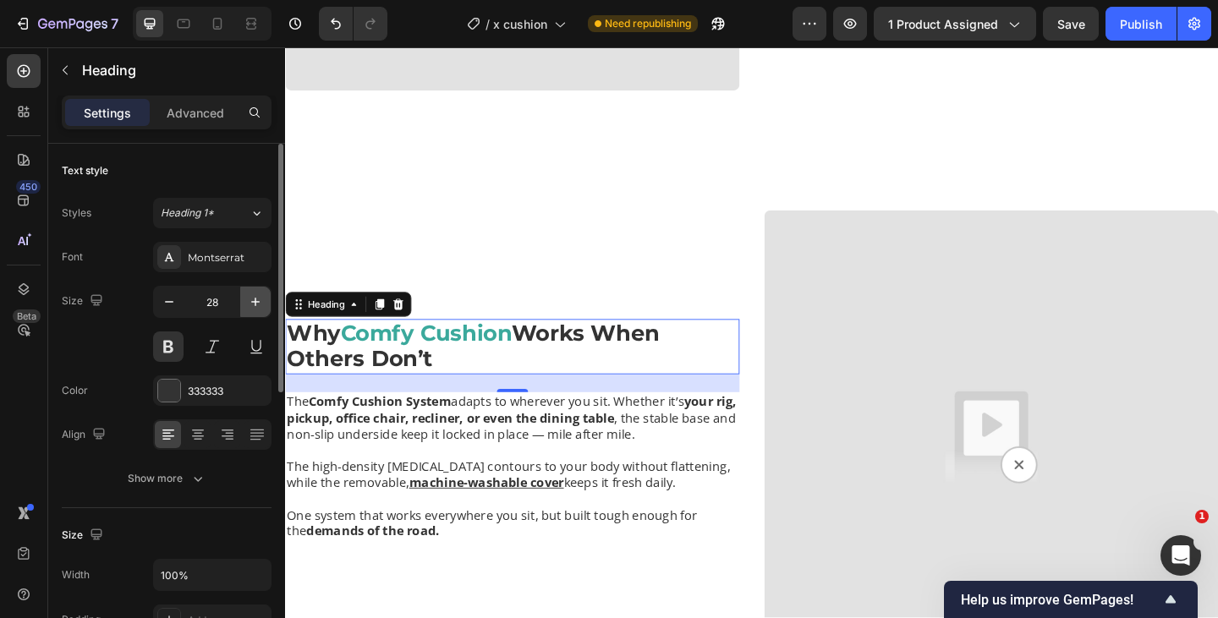
click at [255, 307] on icon "button" at bounding box center [255, 301] width 17 height 17
type input "29"
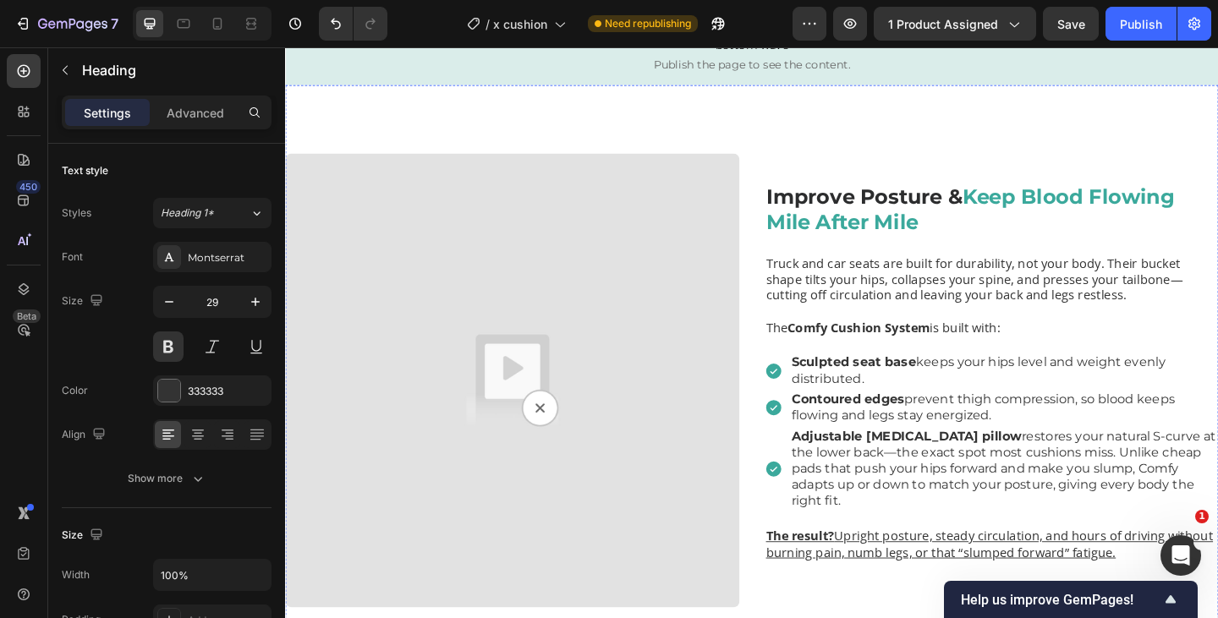
scroll to position [2105, 0]
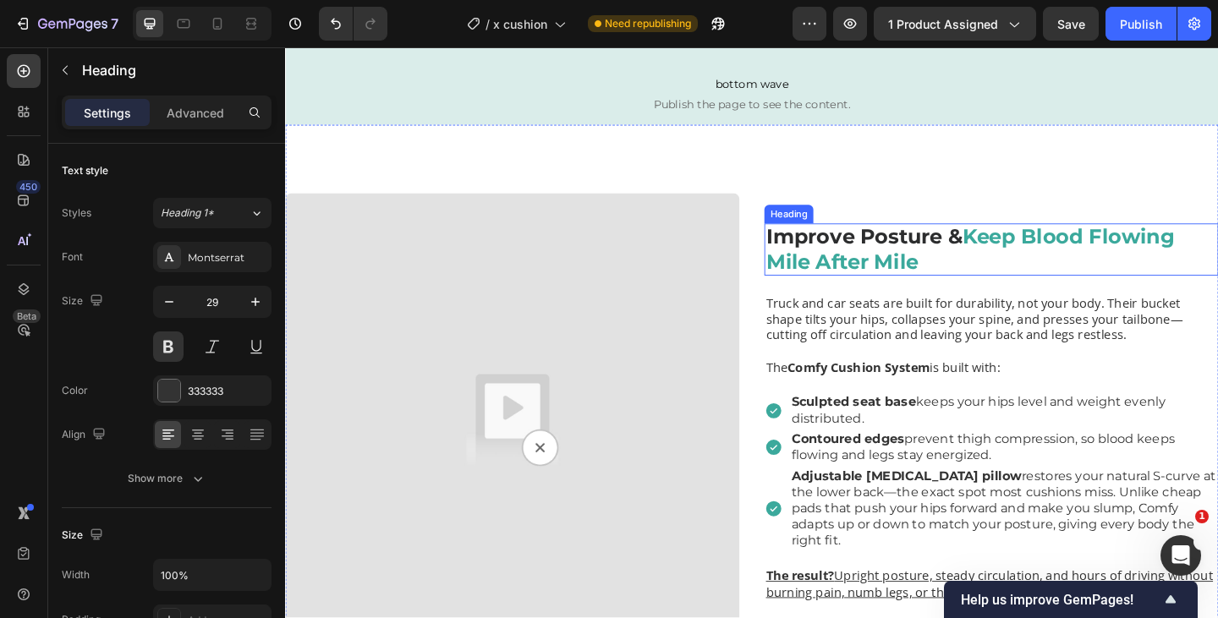
click at [905, 266] on strong "Improve Posture &" at bounding box center [915, 253] width 214 height 27
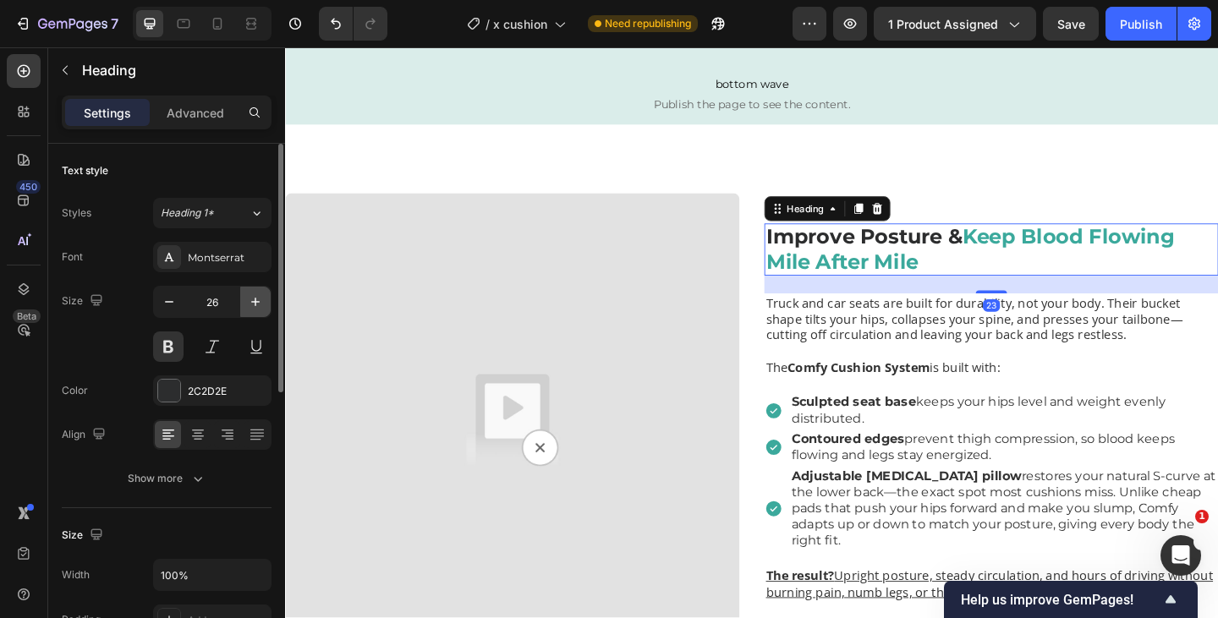
click at [254, 309] on icon "button" at bounding box center [255, 301] width 17 height 17
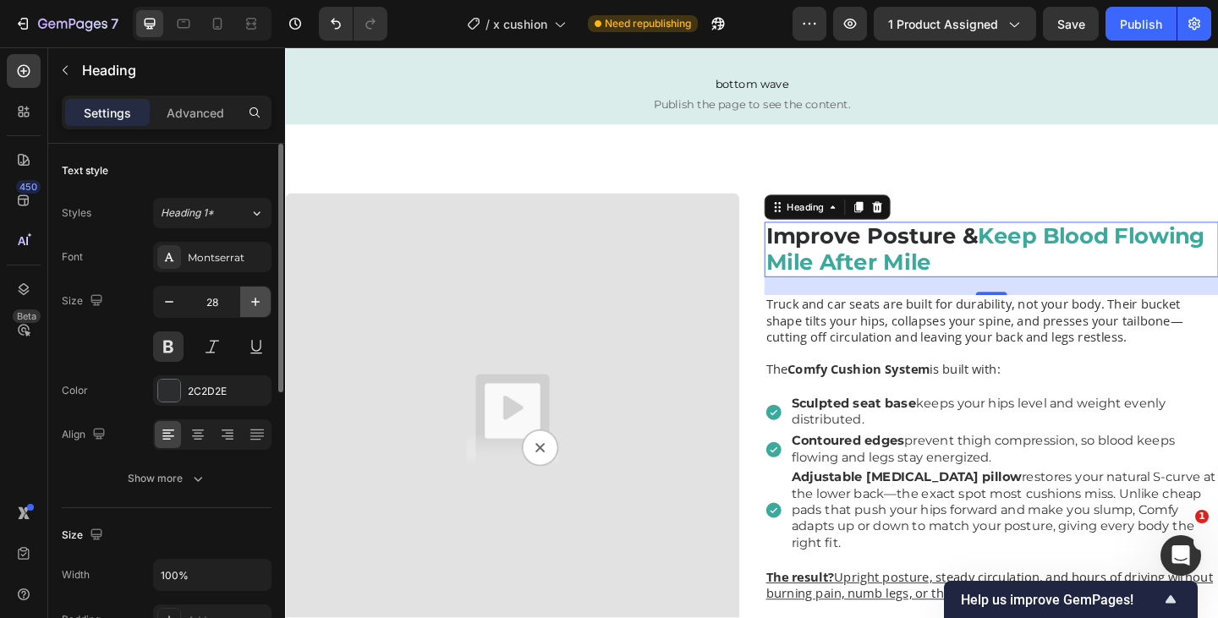
click at [254, 309] on icon "button" at bounding box center [255, 301] width 17 height 17
type input "29"
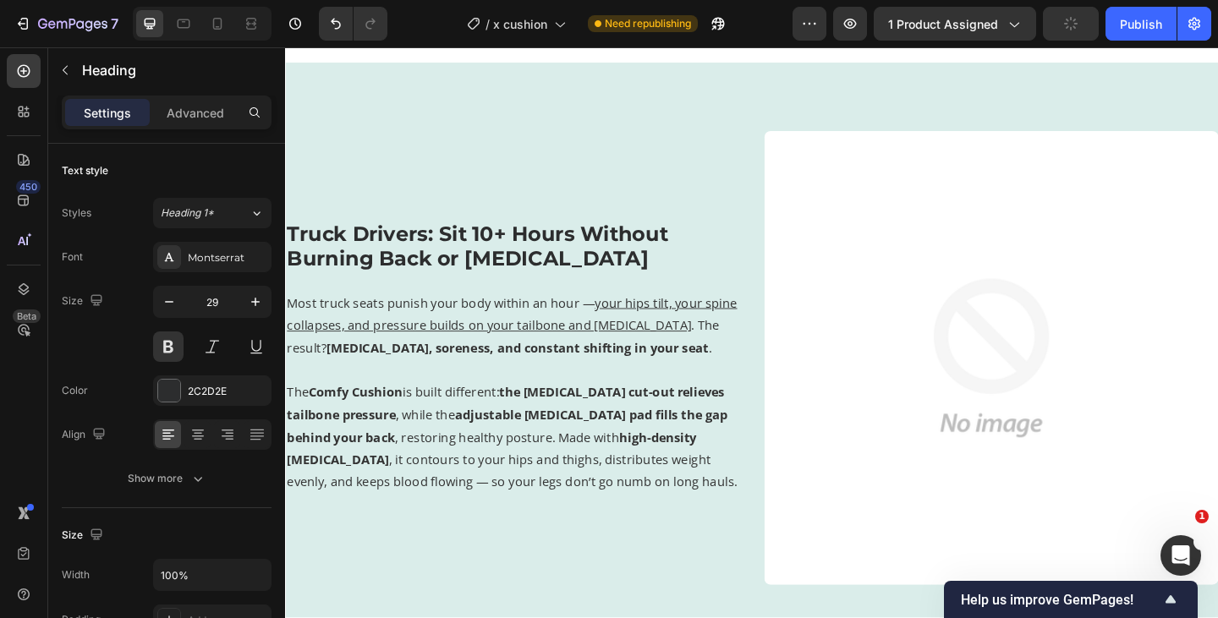
scroll to position [1376, 0]
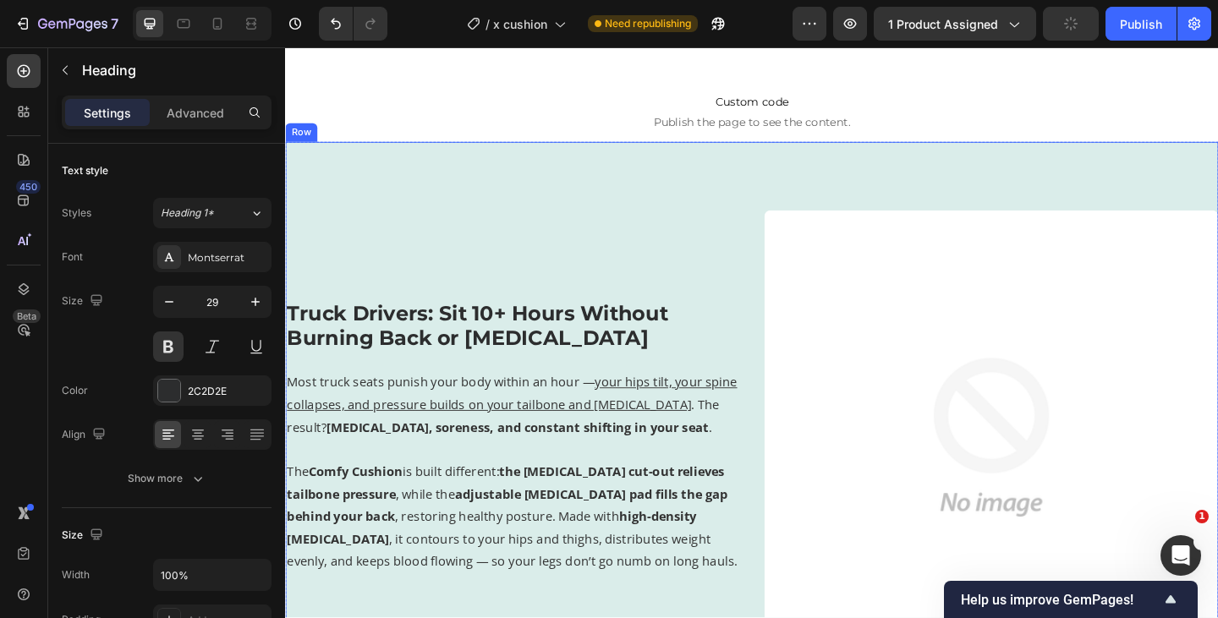
click at [465, 337] on h2 "Truck Drivers: Sit 10+ Hours Without Burning Back or [MEDICAL_DATA]" at bounding box center [532, 351] width 494 height 56
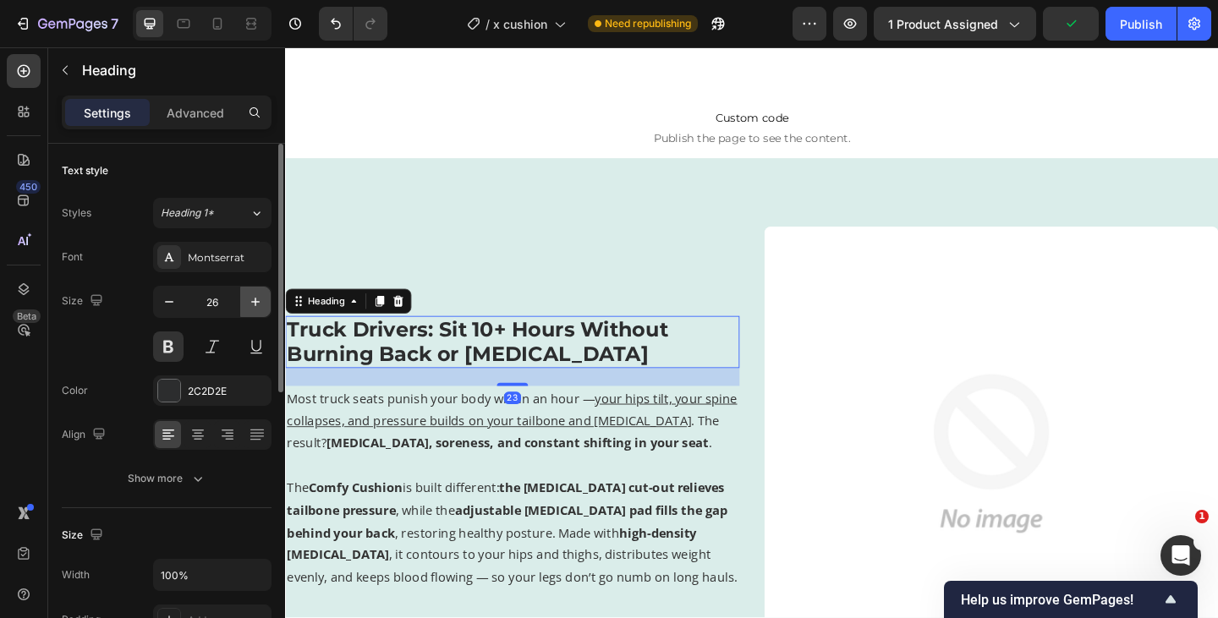
click at [258, 302] on icon "button" at bounding box center [255, 302] width 8 height 8
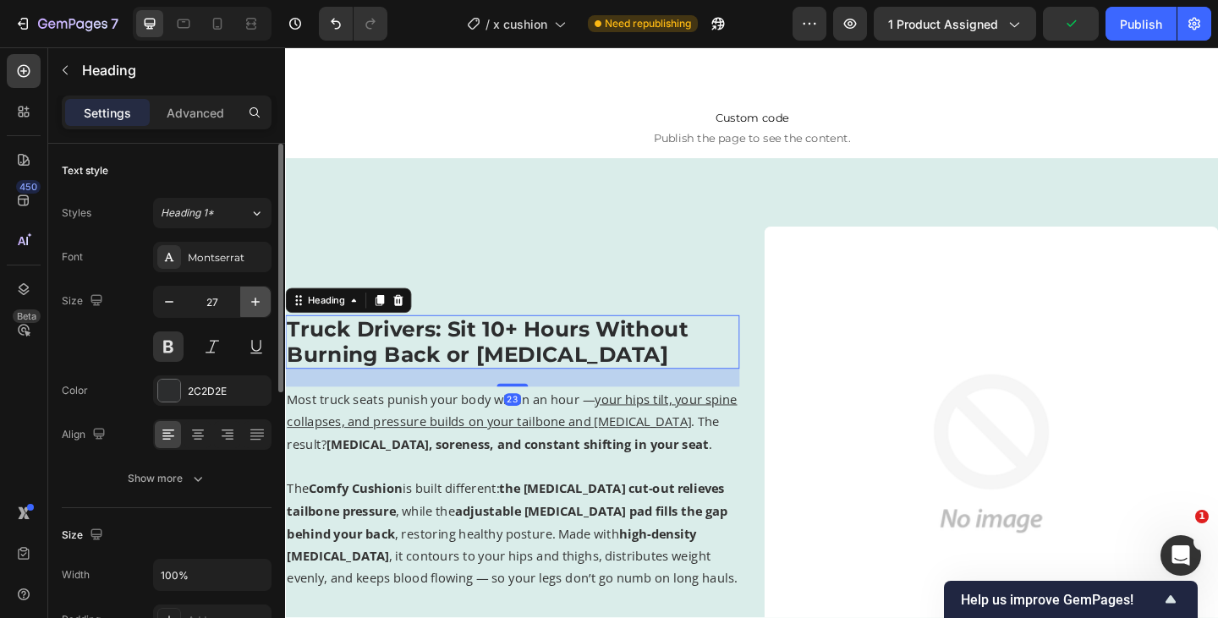
type input "28"
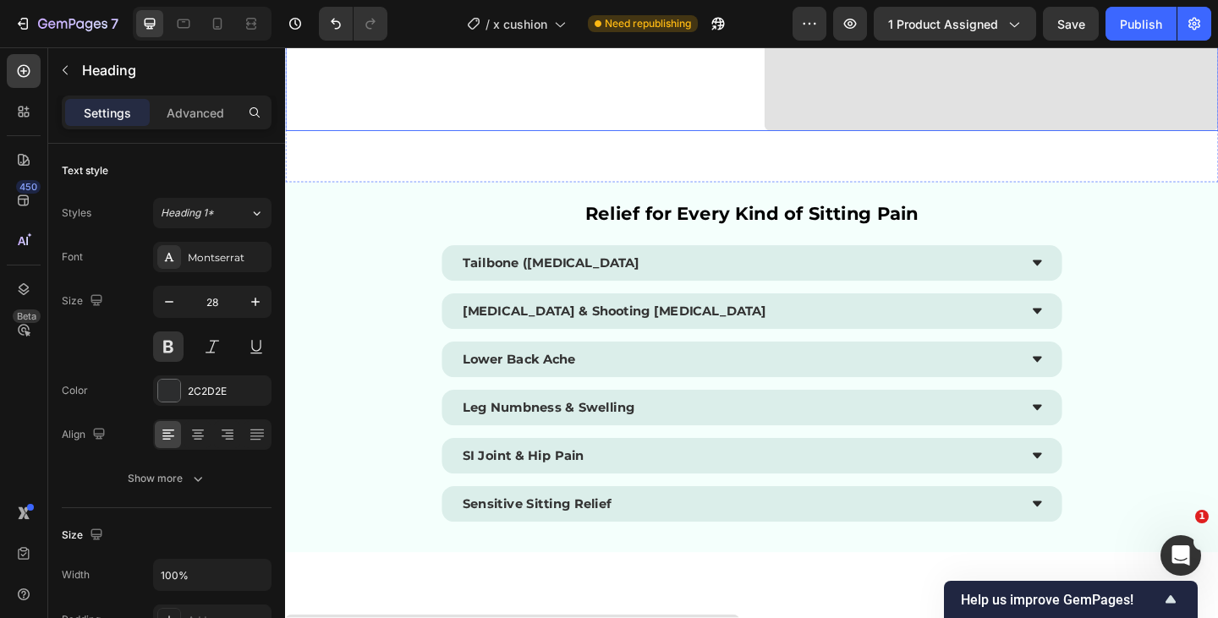
scroll to position [3312, 0]
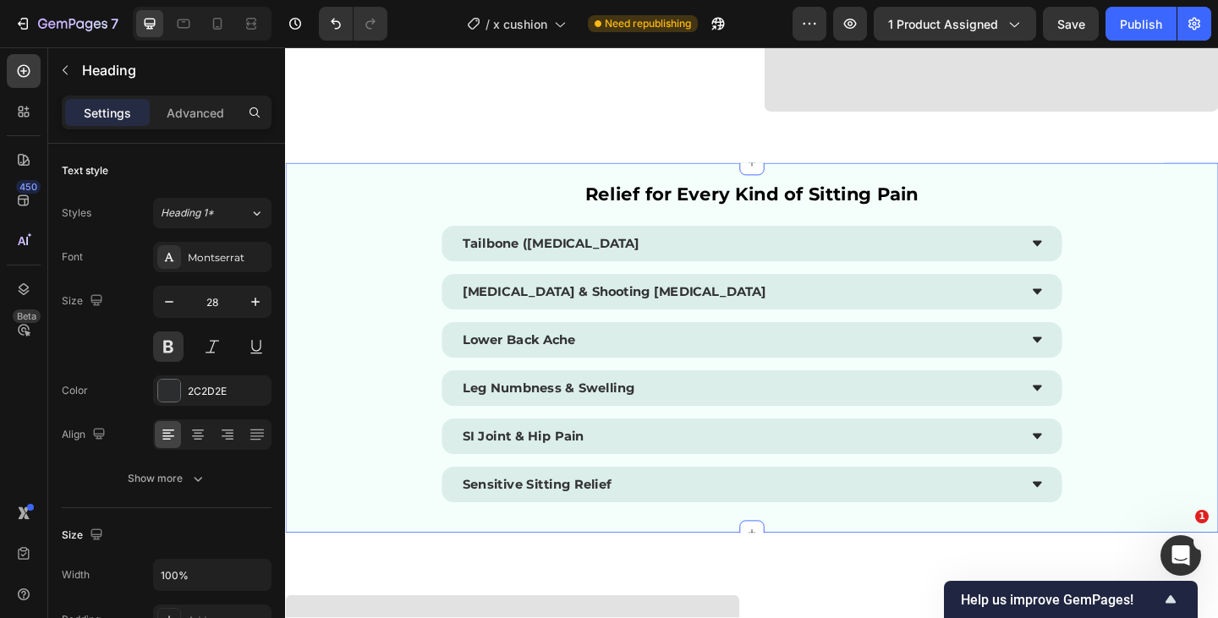
click at [358, 365] on div "Relief for Every Kind of Sitting Pain Text Block Tailbone ([MEDICAL_DATA] [MEDI…" at bounding box center [792, 374] width 1015 height 402
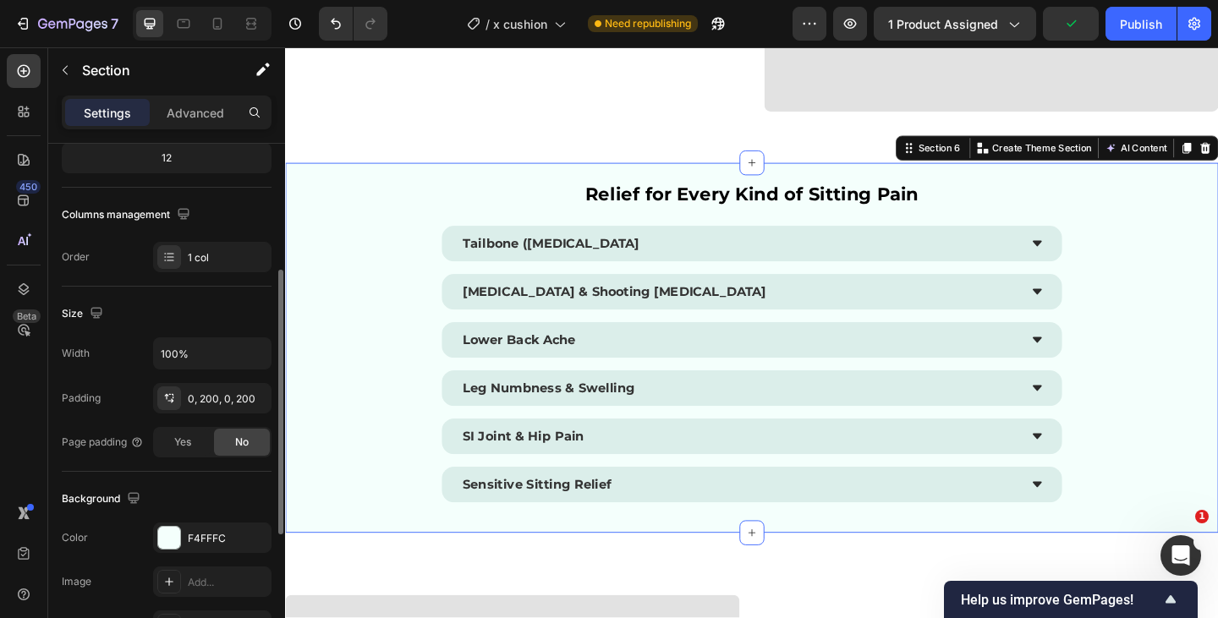
scroll to position [256, 0]
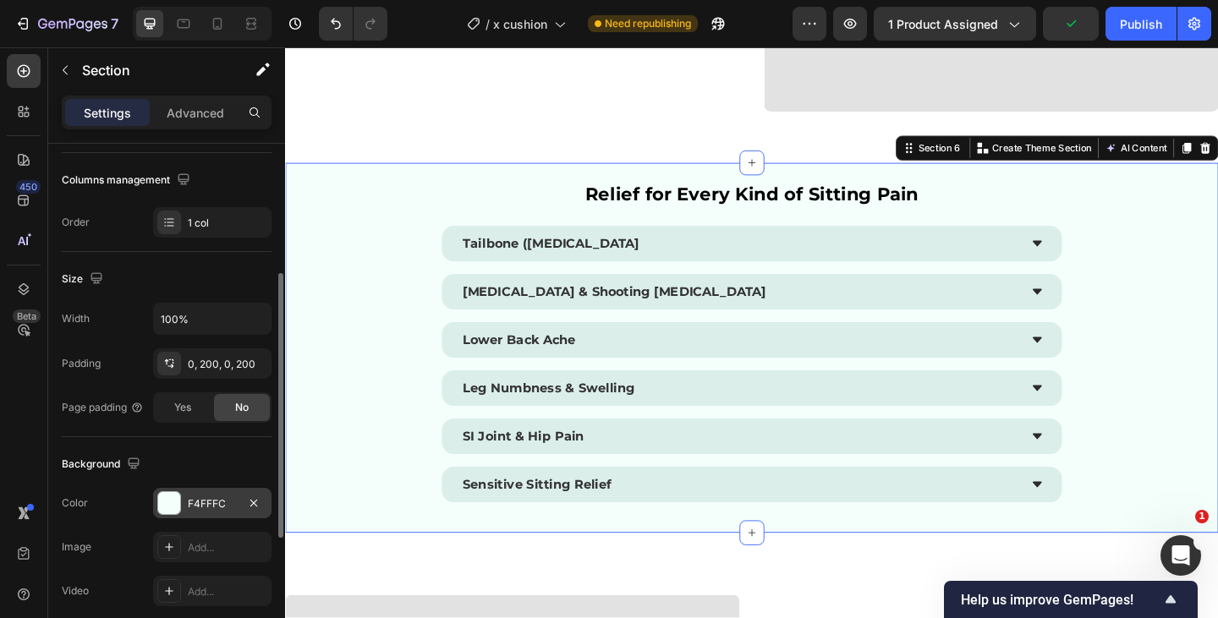
click at [210, 501] on div "F4FFFC" at bounding box center [212, 503] width 49 height 15
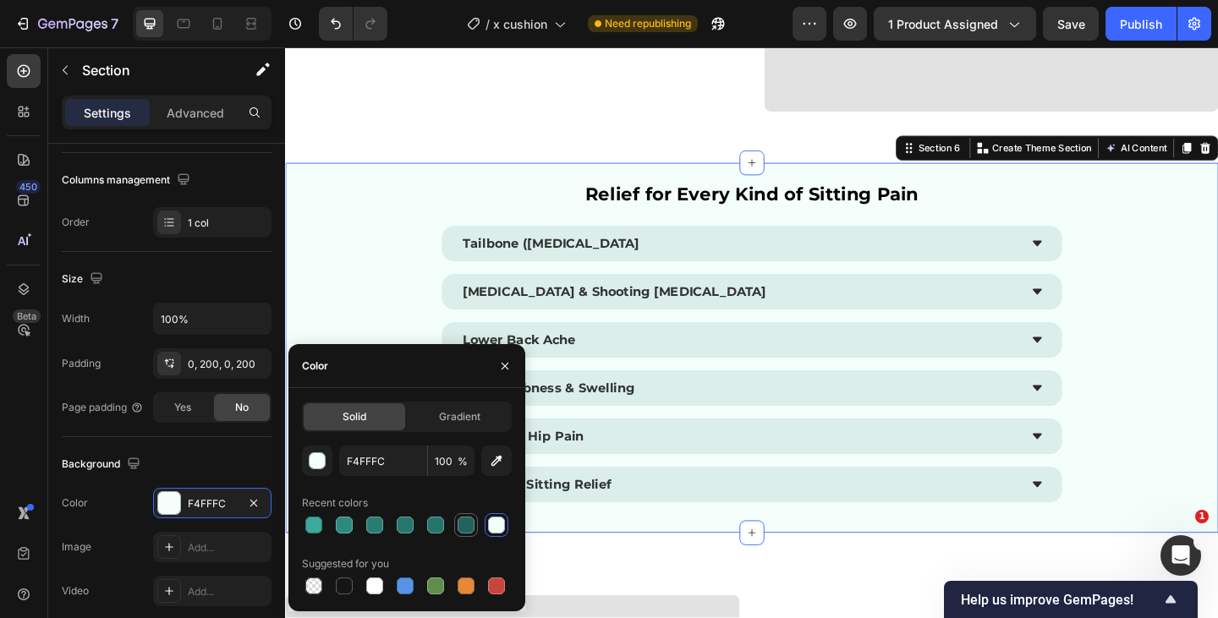
click at [458, 524] on div at bounding box center [465, 525] width 17 height 17
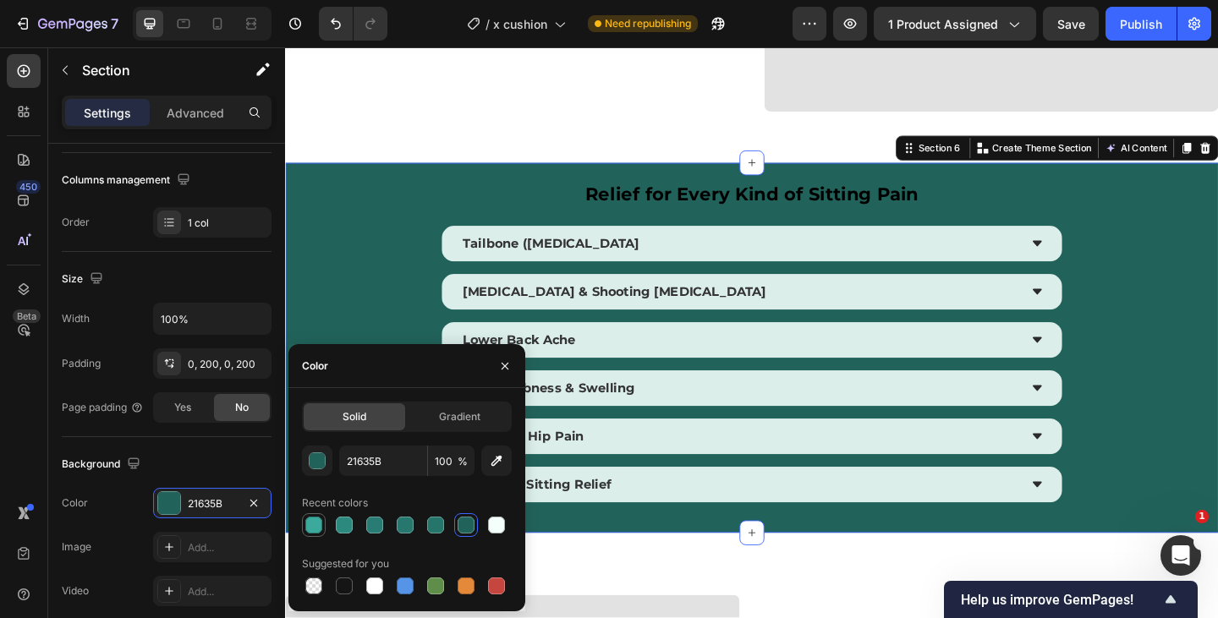
click at [315, 523] on div at bounding box center [313, 525] width 17 height 17
type input "3BA99C"
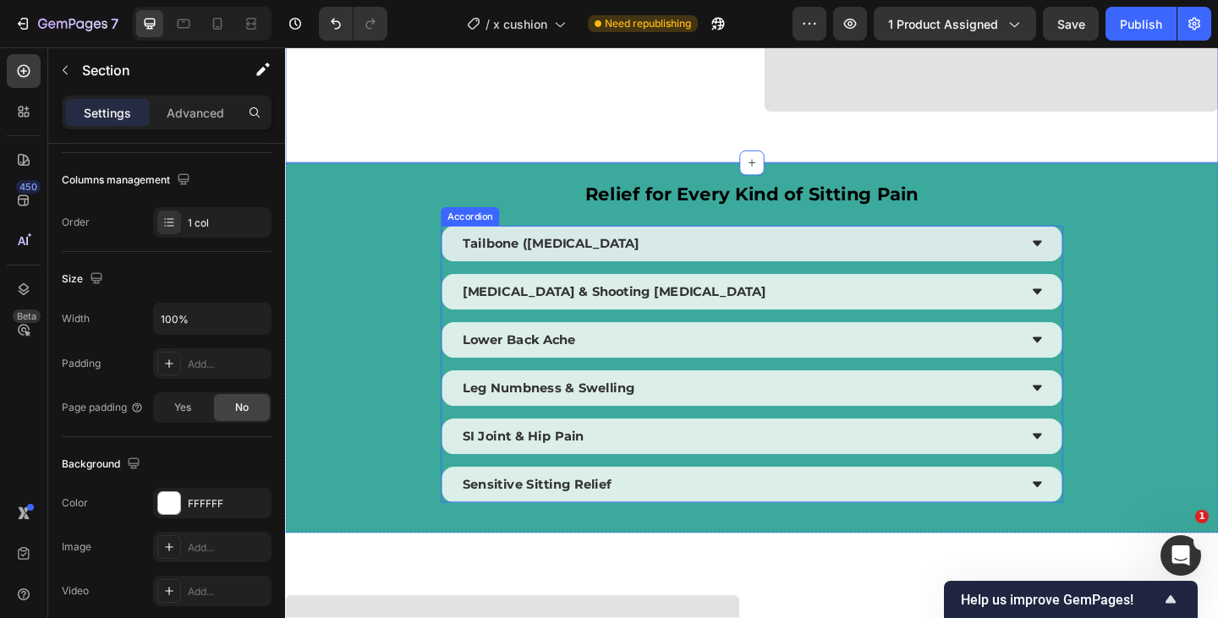
click at [647, 277] on div "Tailbone ([MEDICAL_DATA]" at bounding box center [792, 261] width 675 height 39
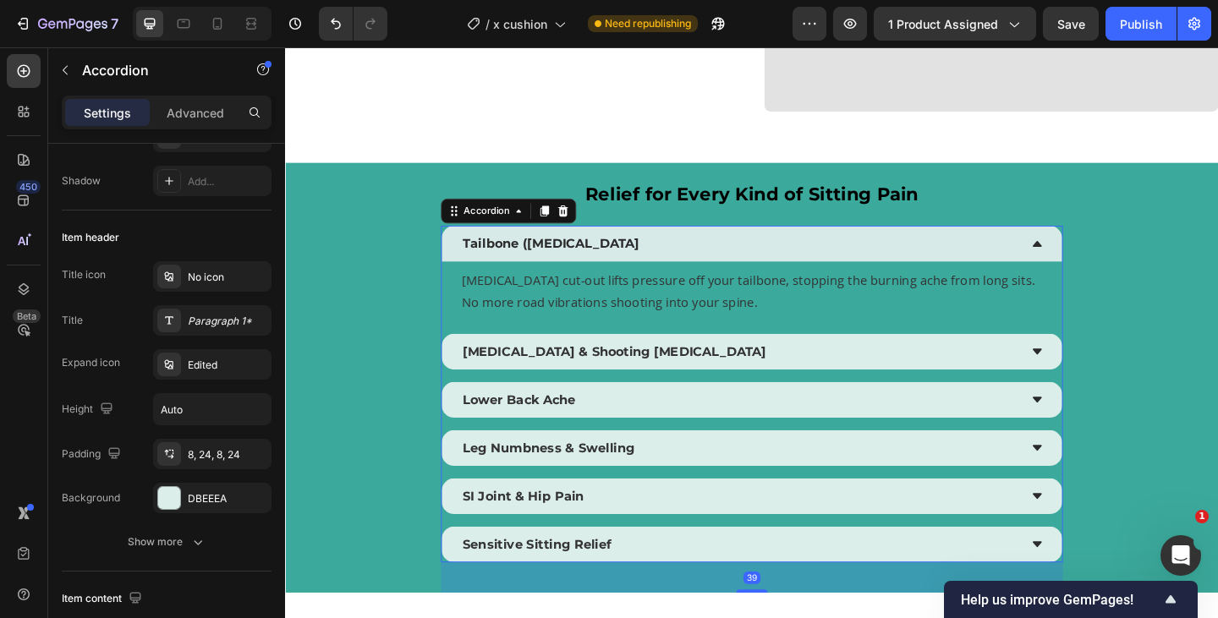
scroll to position [0, 0]
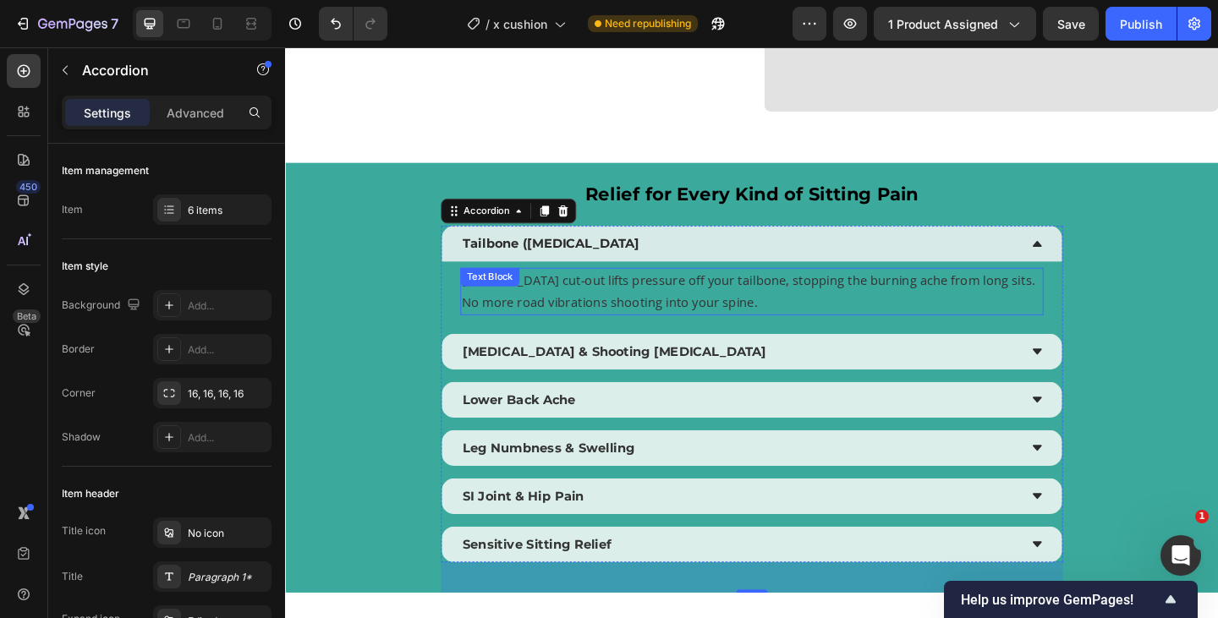
click at [672, 316] on p "[MEDICAL_DATA] cut-out lifts pressure off your tailbone, stopping the burning a…" at bounding box center [792, 313] width 631 height 49
click at [467, 333] on div "Coccyx cut-out lifts pressure off your tailbone, stopping the burning ache from…" at bounding box center [792, 314] width 675 height 66
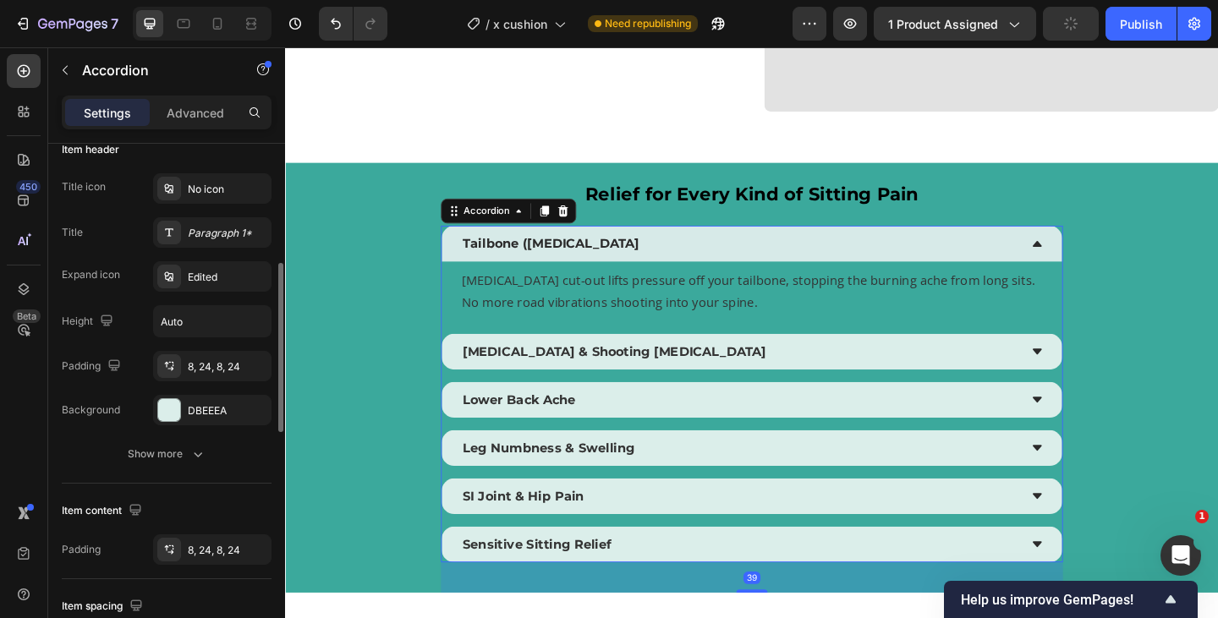
scroll to position [350, 0]
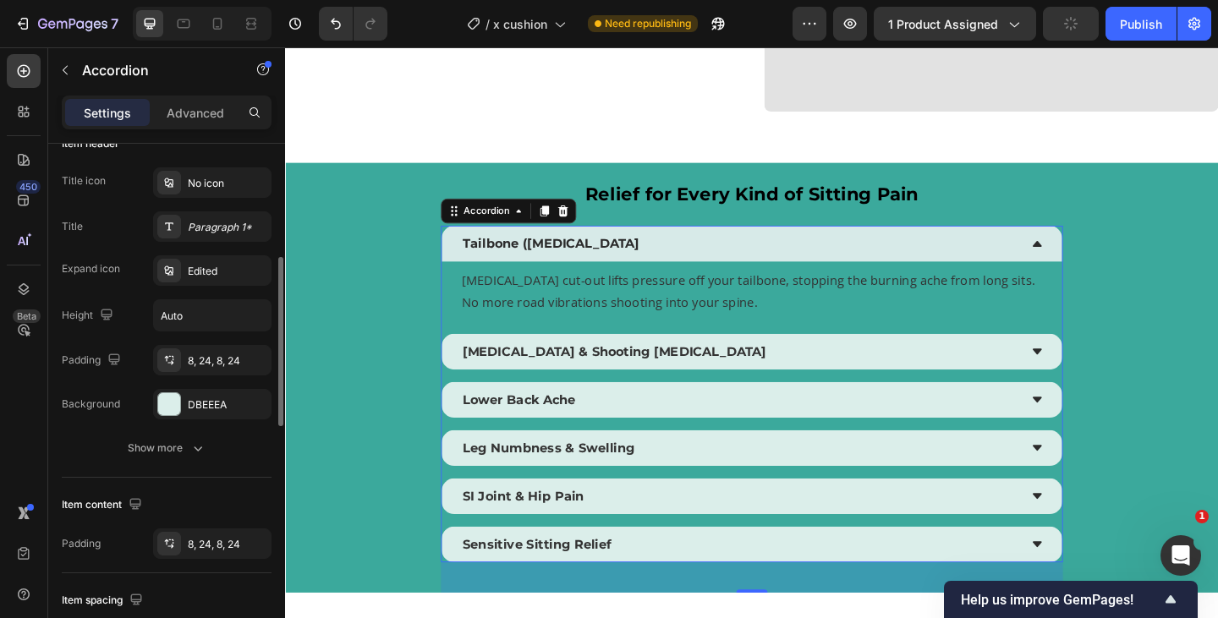
click at [208, 387] on div "Title icon No icon Title Paragraph 1* Expand icon Edited Height Auto Padding 8,…" at bounding box center [167, 293] width 210 height 252
click at [190, 456] on icon "button" at bounding box center [197, 448] width 17 height 17
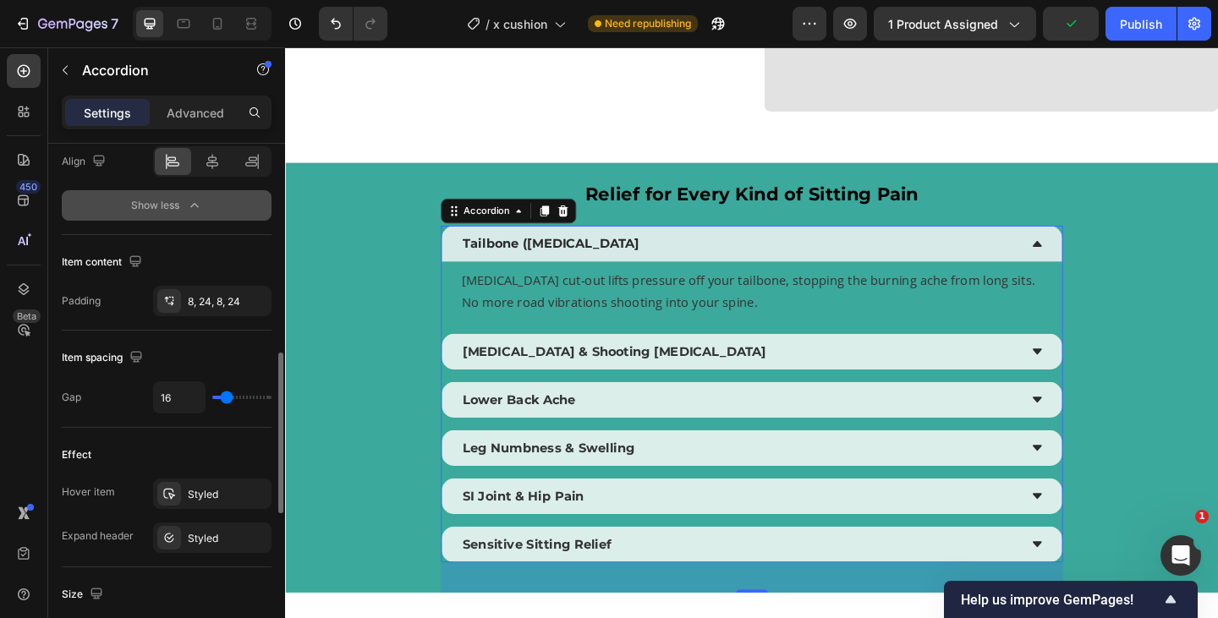
scroll to position [767, 0]
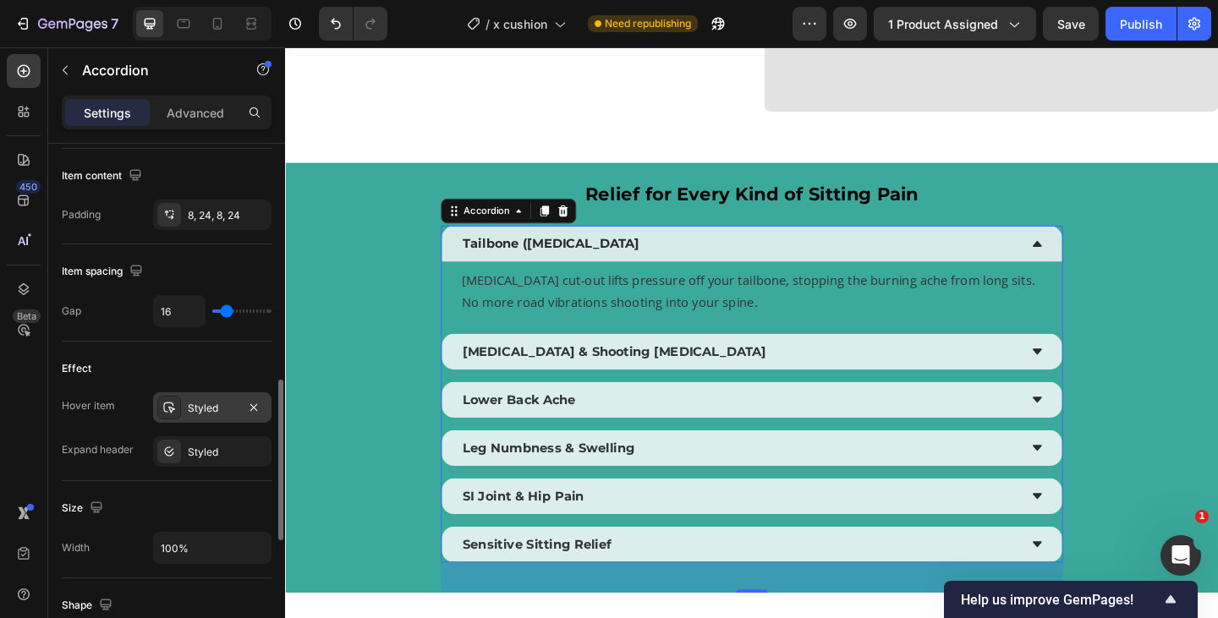
click at [205, 419] on div "Styled" at bounding box center [212, 407] width 118 height 30
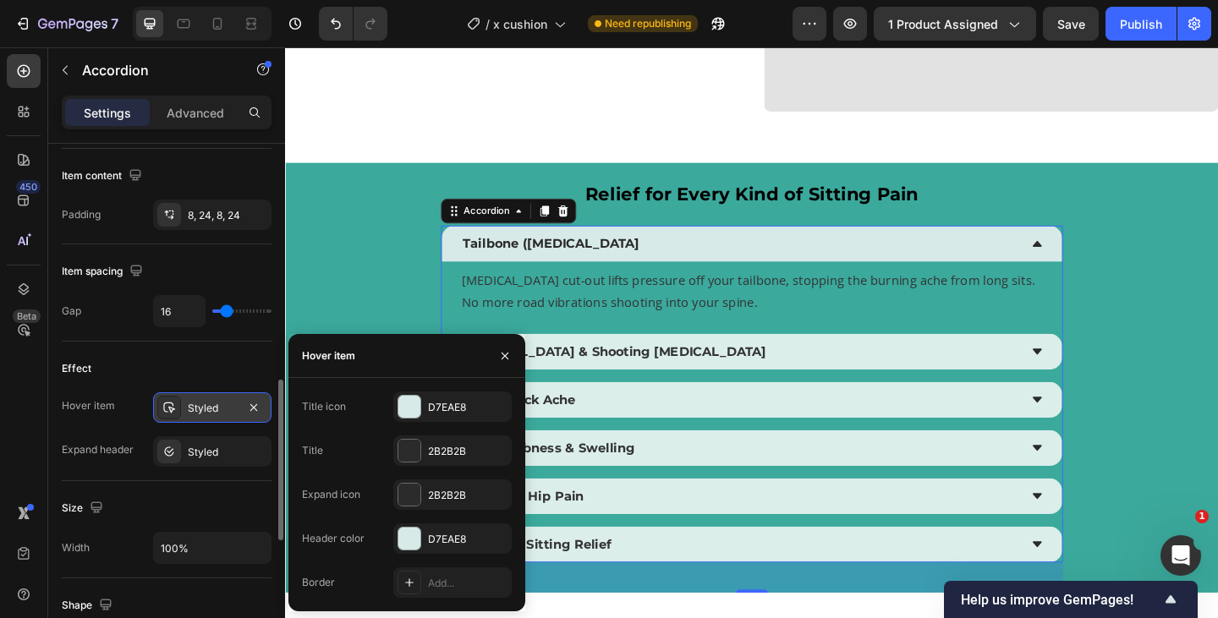
click at [205, 419] on div "Styled" at bounding box center [212, 407] width 118 height 30
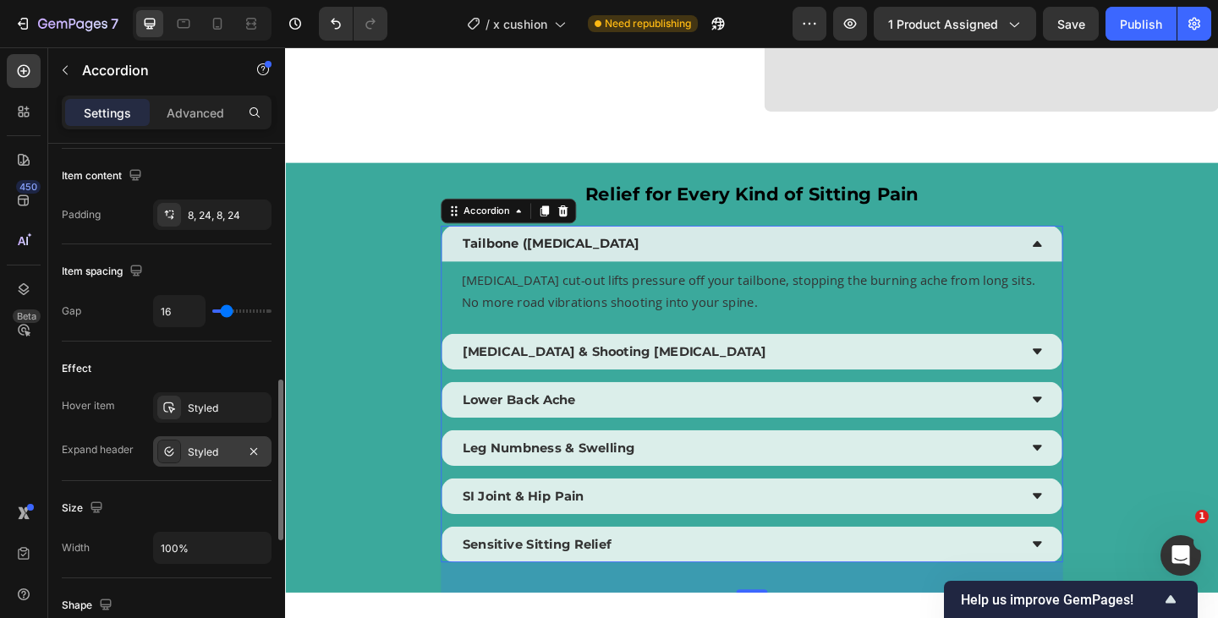
click at [207, 455] on div "Styled" at bounding box center [212, 452] width 49 height 15
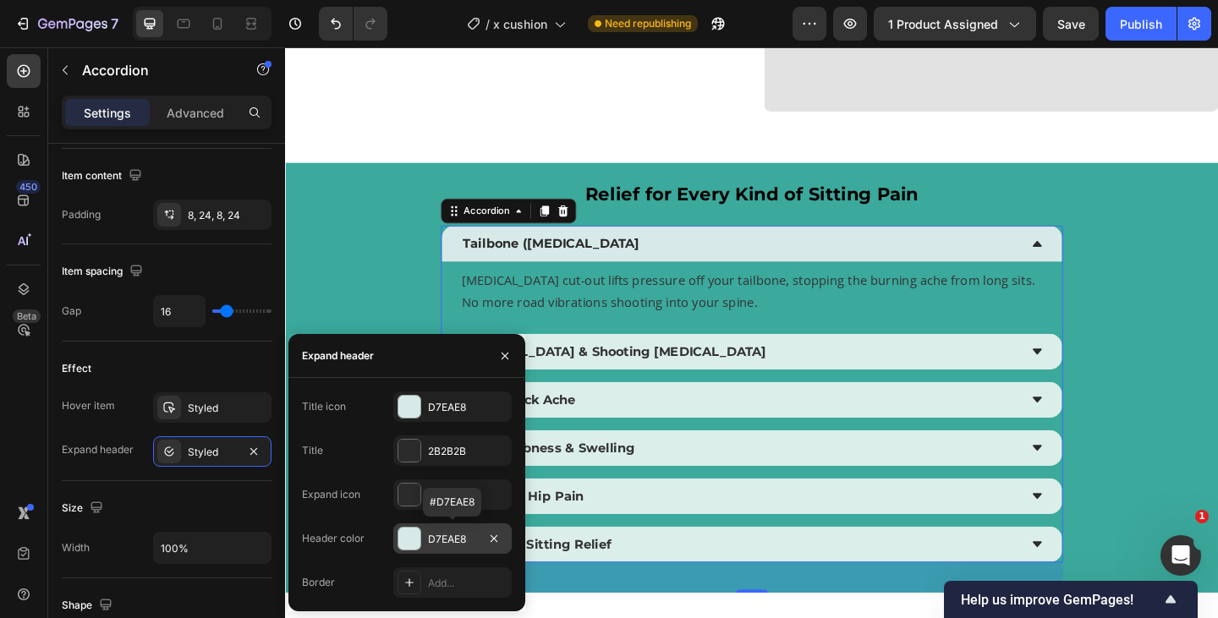
click at [442, 535] on div "D7EAE8" at bounding box center [452, 539] width 49 height 15
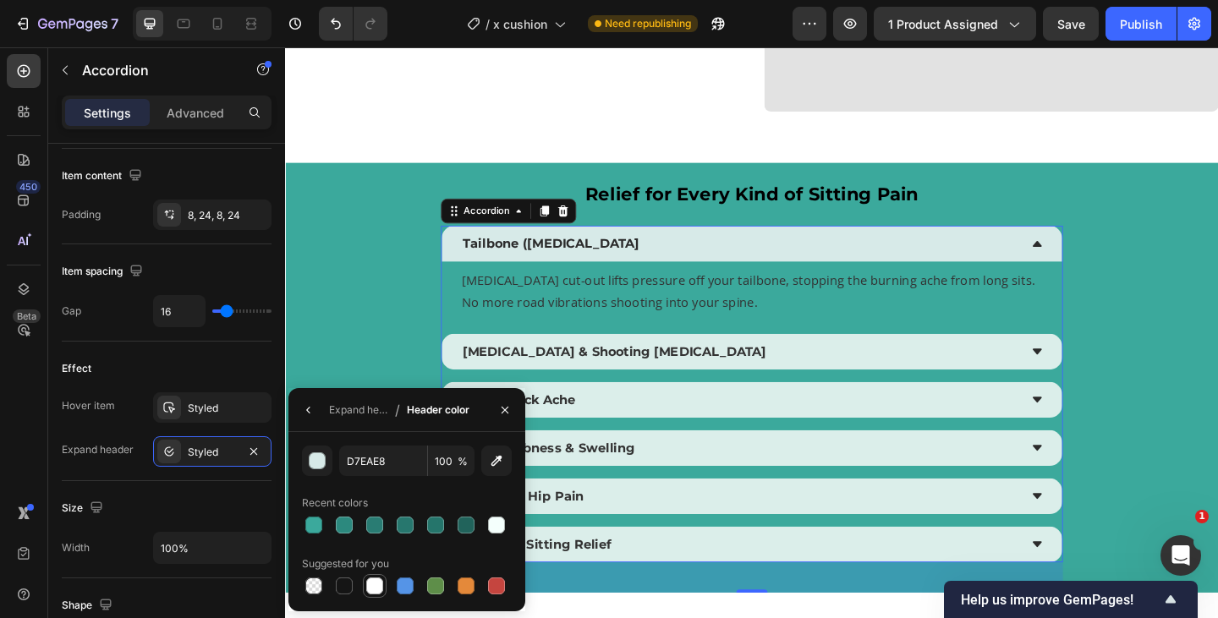
click at [375, 582] on div at bounding box center [374, 586] width 17 height 17
type input "FFFFFF"
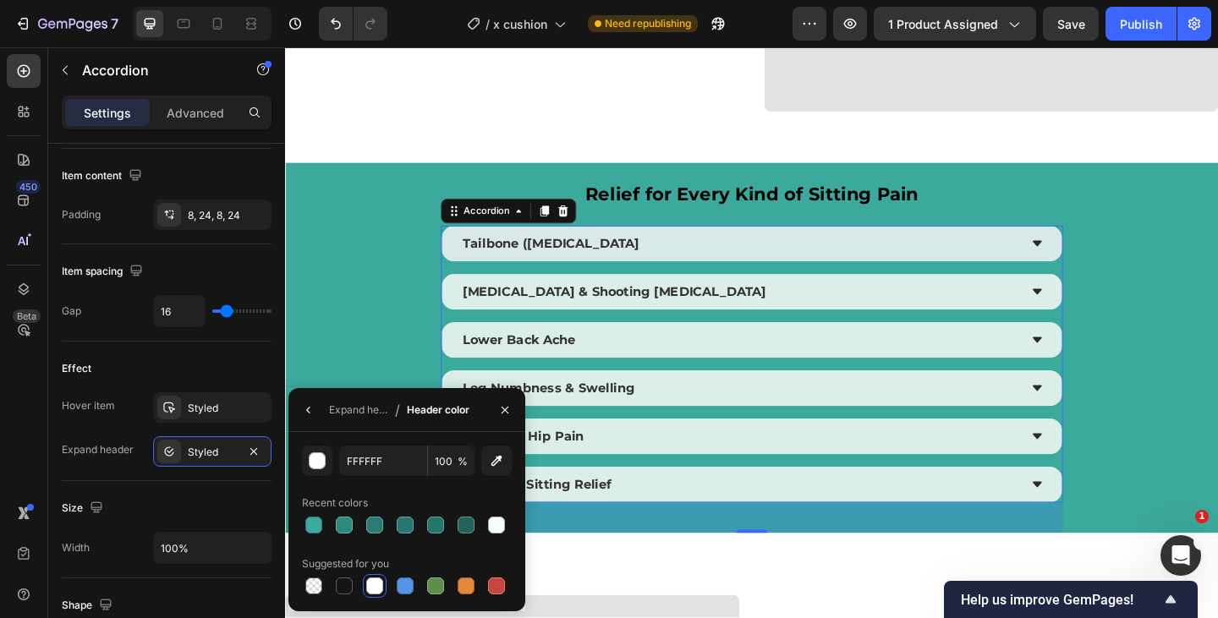
click at [677, 266] on div "Tailbone ([MEDICAL_DATA]" at bounding box center [778, 261] width 607 height 25
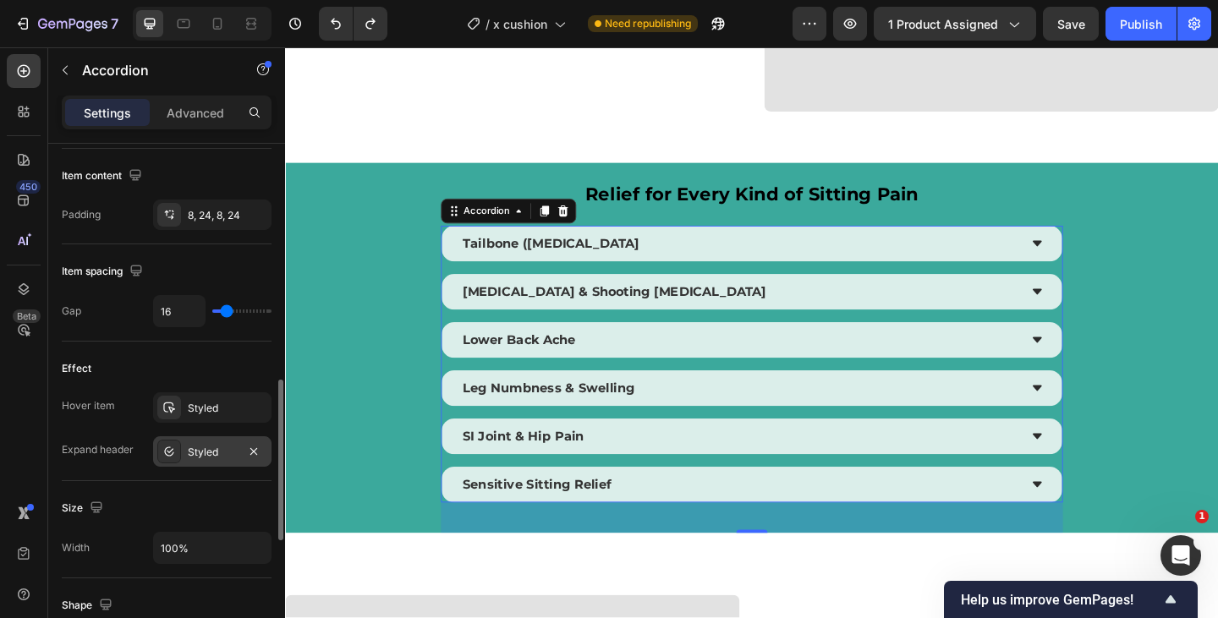
click at [205, 452] on div "Styled" at bounding box center [212, 452] width 49 height 15
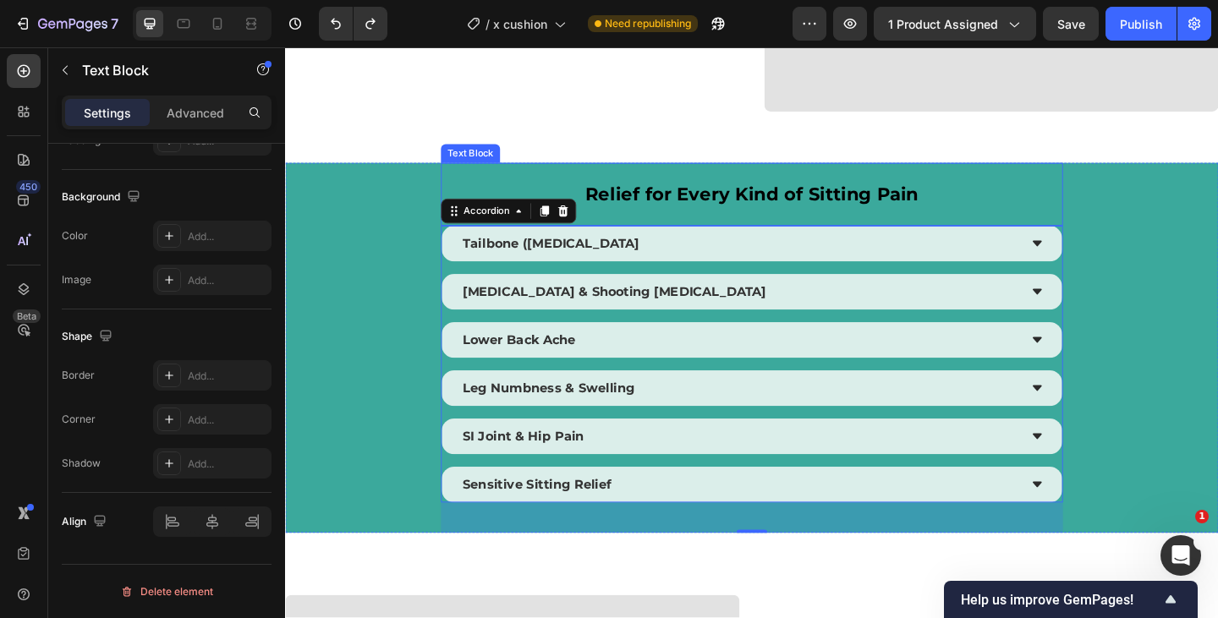
click at [766, 211] on p "Relief for Every Kind of Sitting Pain" at bounding box center [792, 207] width 673 height 65
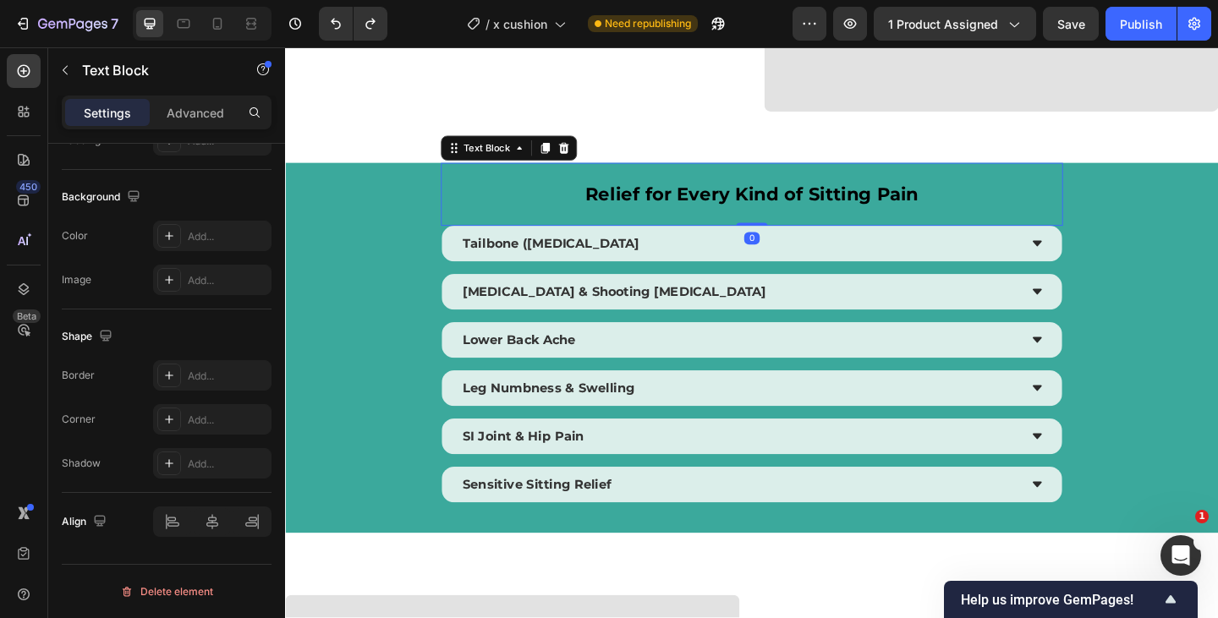
scroll to position [0, 0]
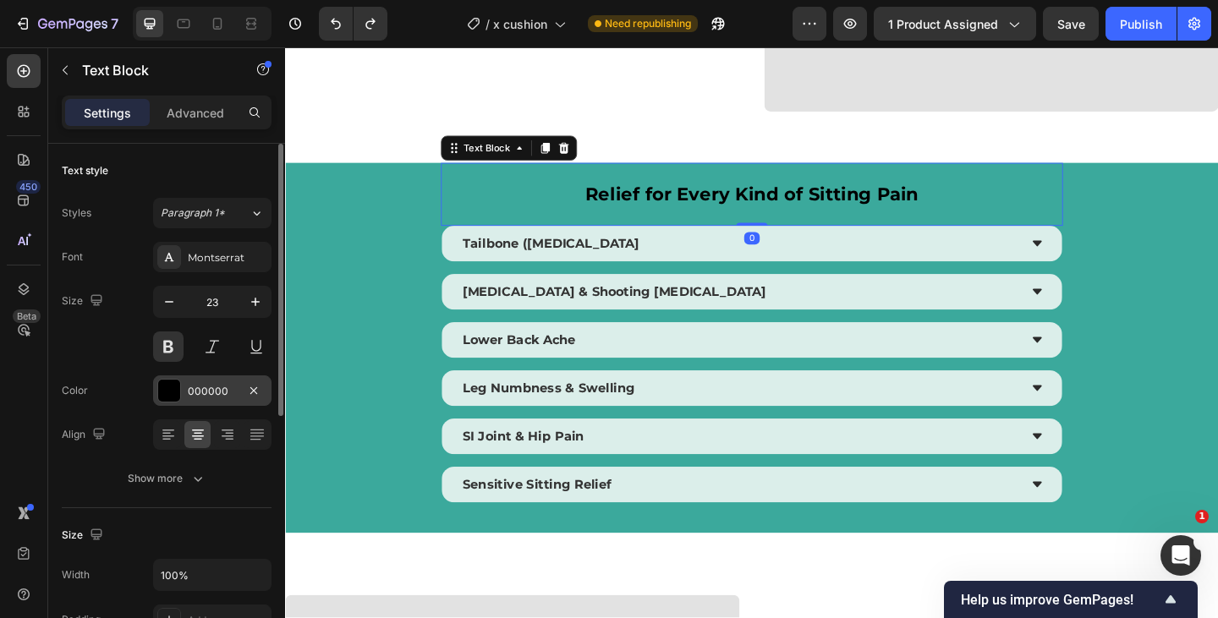
click at [205, 392] on div "000000" at bounding box center [212, 391] width 49 height 15
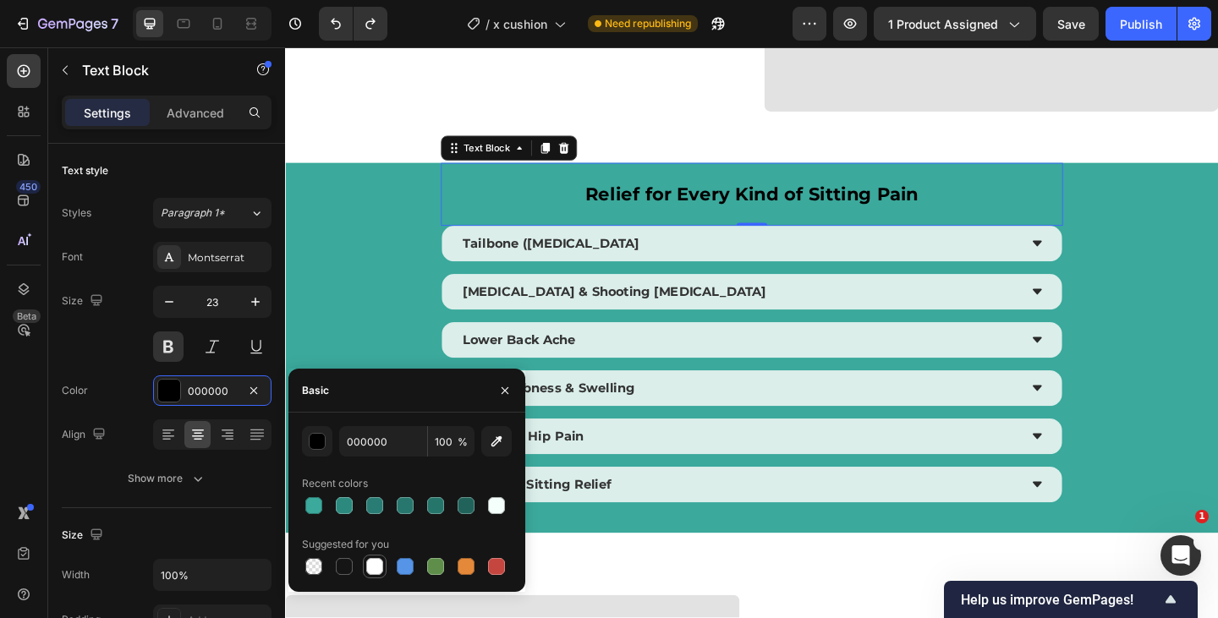
click at [383, 567] on div at bounding box center [374, 566] width 20 height 20
type input "FFFFFF"
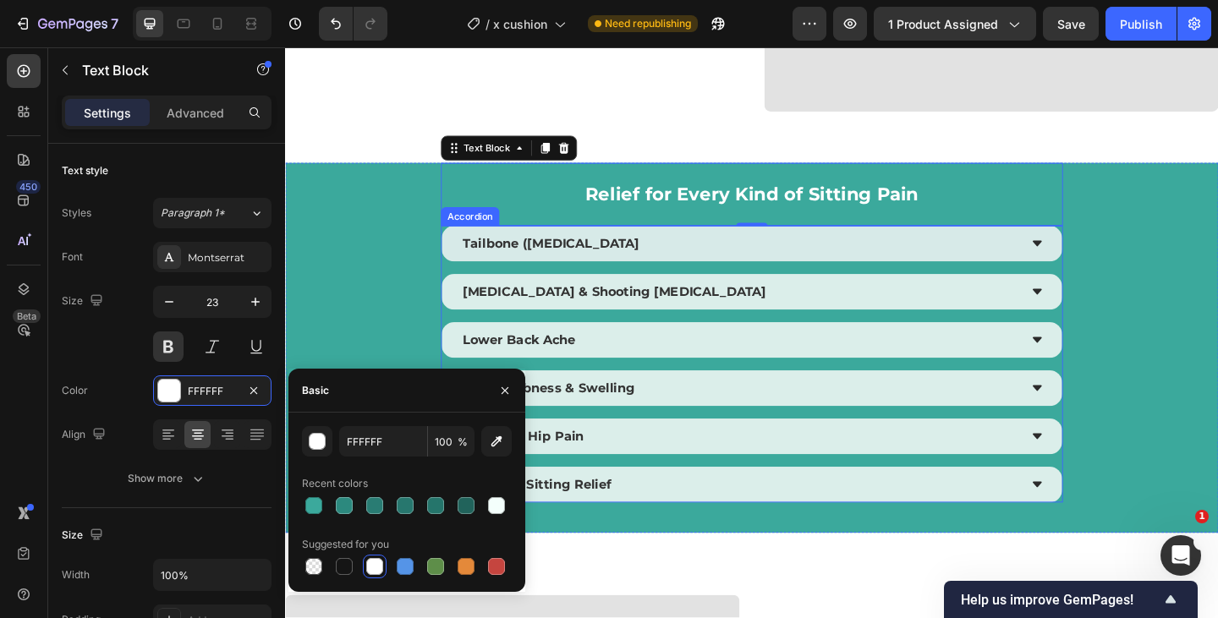
click at [759, 266] on div "Tailbone ([MEDICAL_DATA]" at bounding box center [778, 261] width 607 height 25
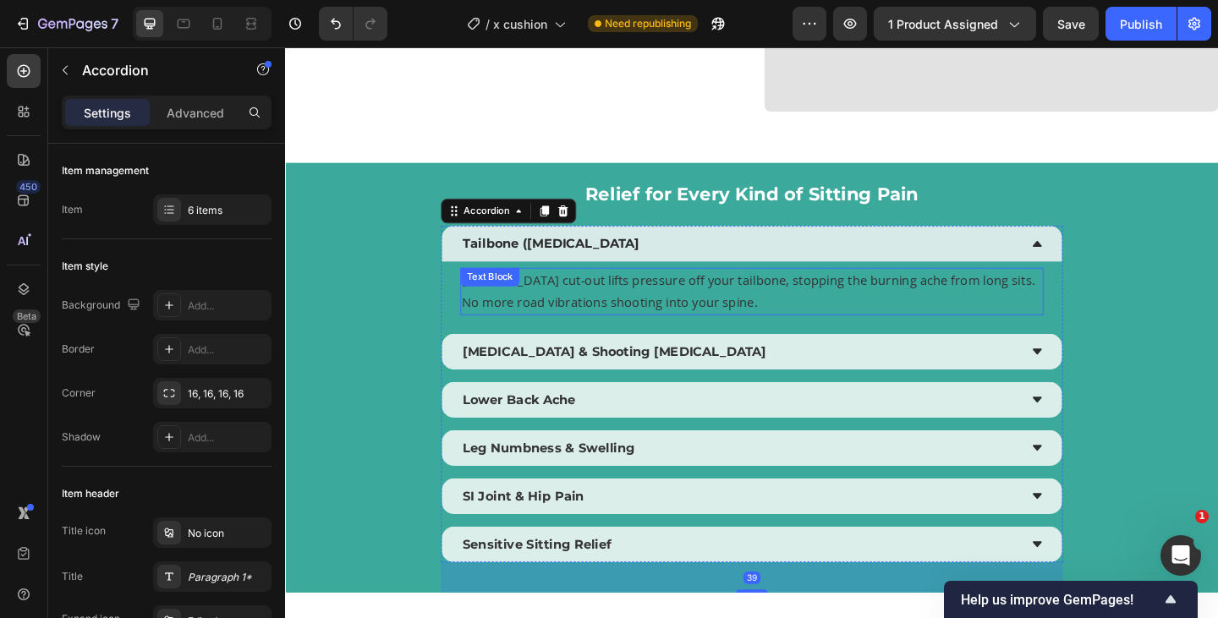
click at [693, 304] on p "[MEDICAL_DATA] cut-out lifts pressure off your tailbone, stopping the burning a…" at bounding box center [792, 313] width 631 height 49
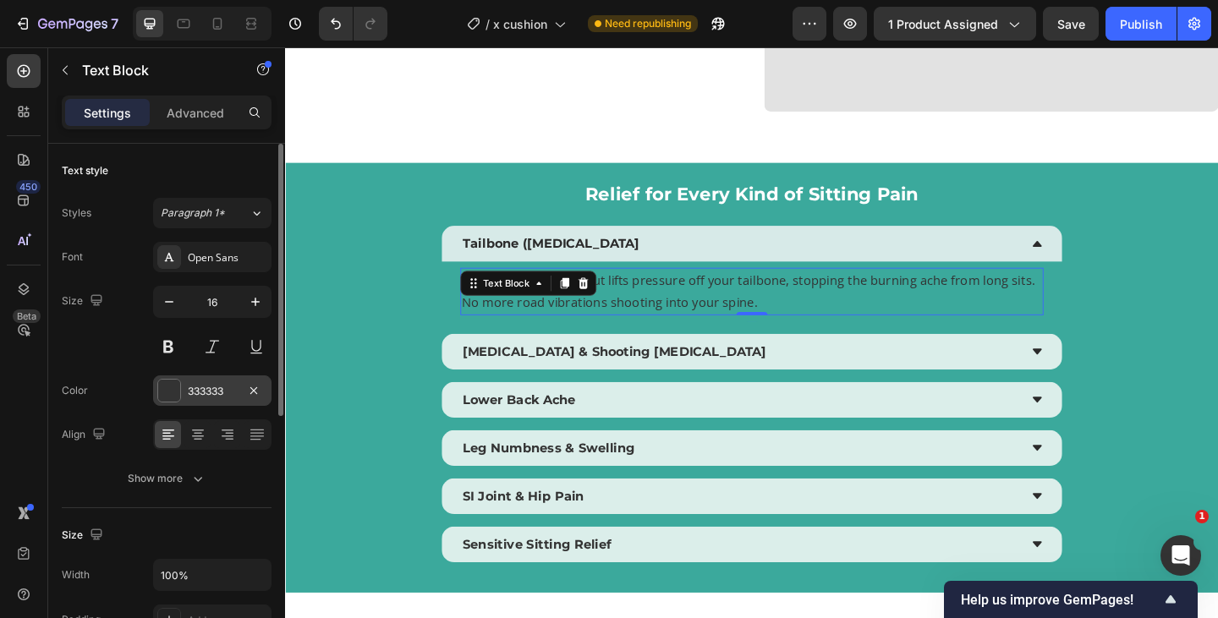
click at [211, 390] on div "333333" at bounding box center [212, 391] width 49 height 15
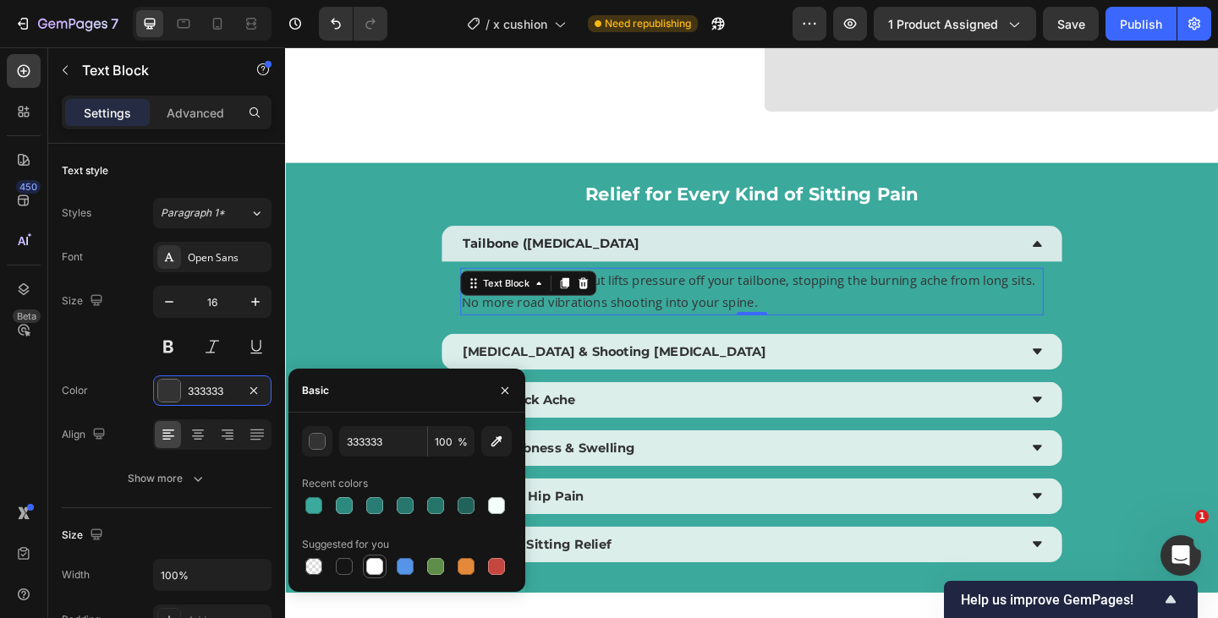
click at [379, 572] on div at bounding box center [374, 566] width 17 height 17
type input "FFFFFF"
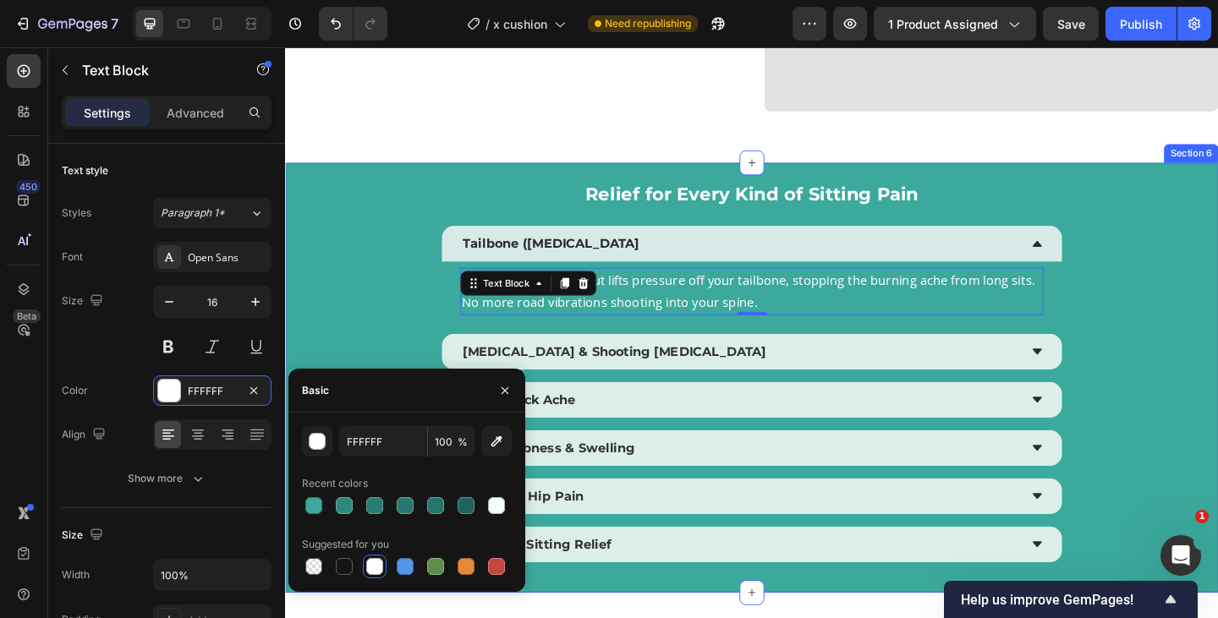
click at [1180, 366] on div "Relief for Every Kind of Sitting Pain Text Block Tailbone (Coccyx) Pain Coccyx …" at bounding box center [792, 407] width 1015 height 468
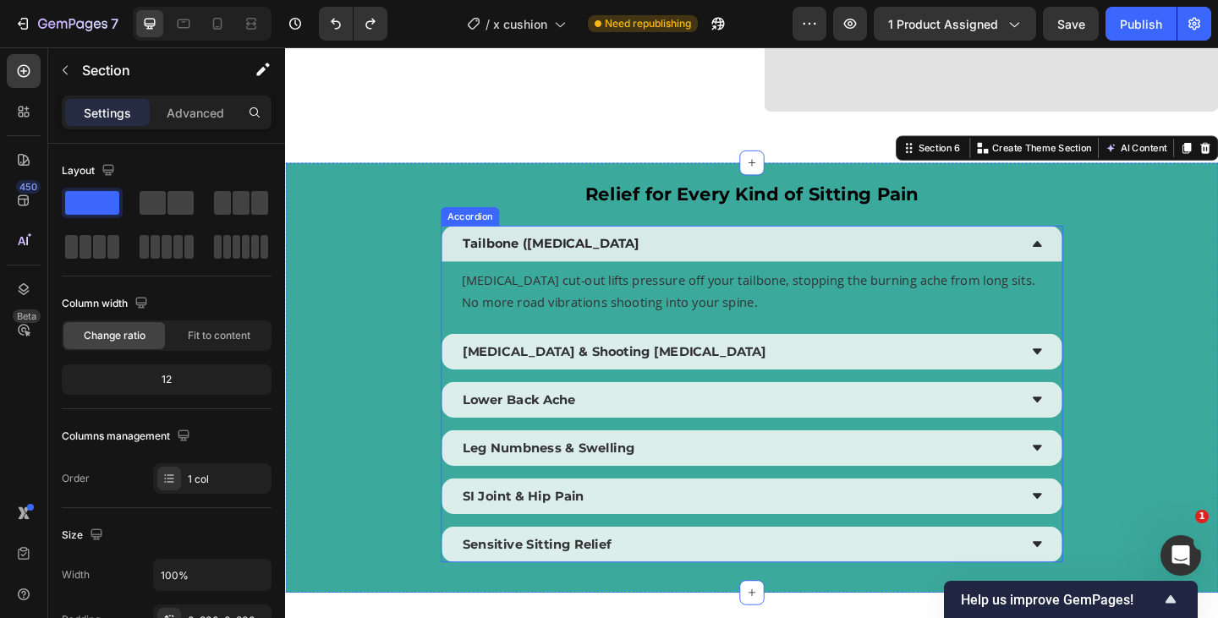
click at [1122, 307] on div "Coccyx cut-out lifts pressure off your tailbone, stopping the burning ache from…" at bounding box center [792, 314] width 675 height 66
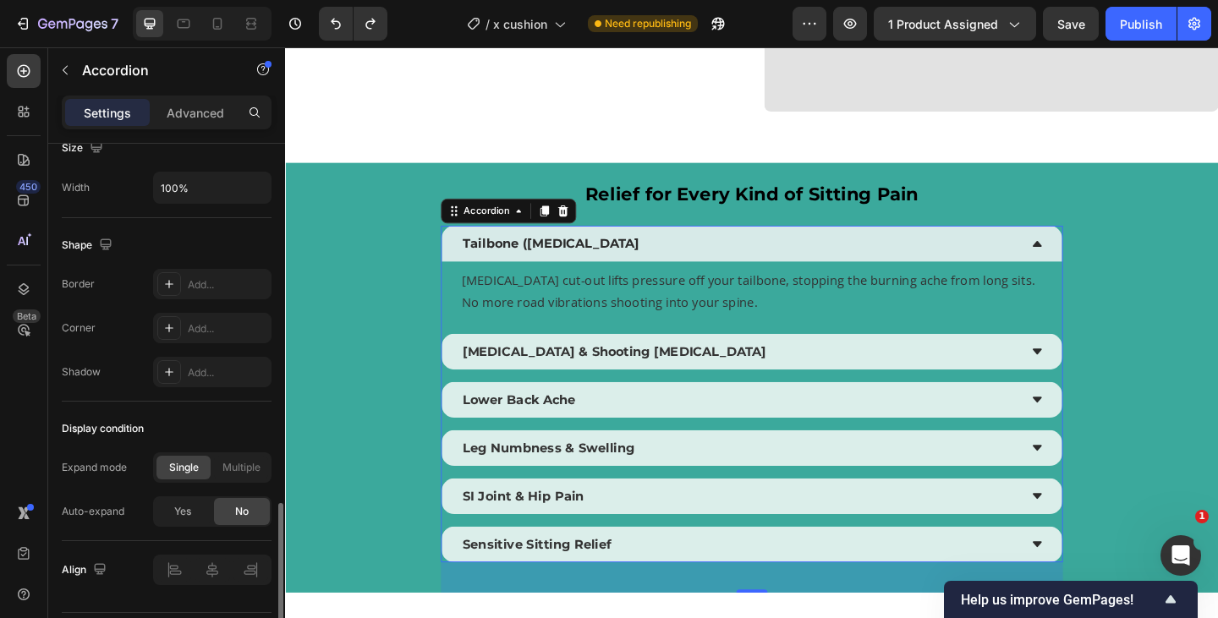
scroll to position [1003, 0]
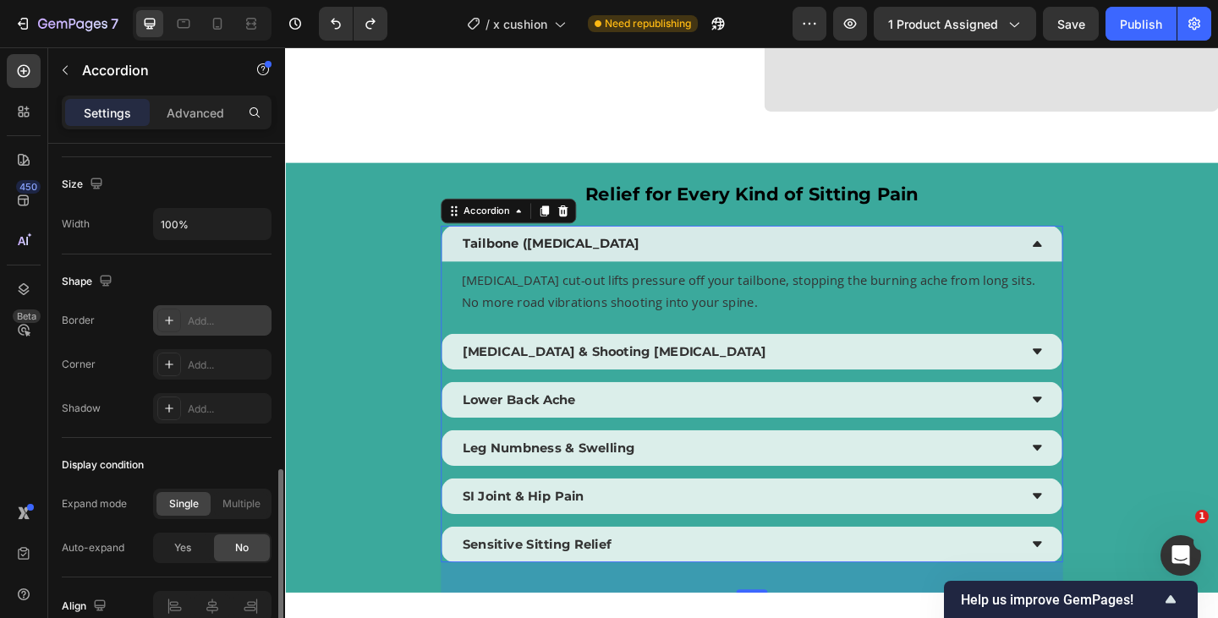
click at [211, 311] on div "Add..." at bounding box center [212, 320] width 118 height 30
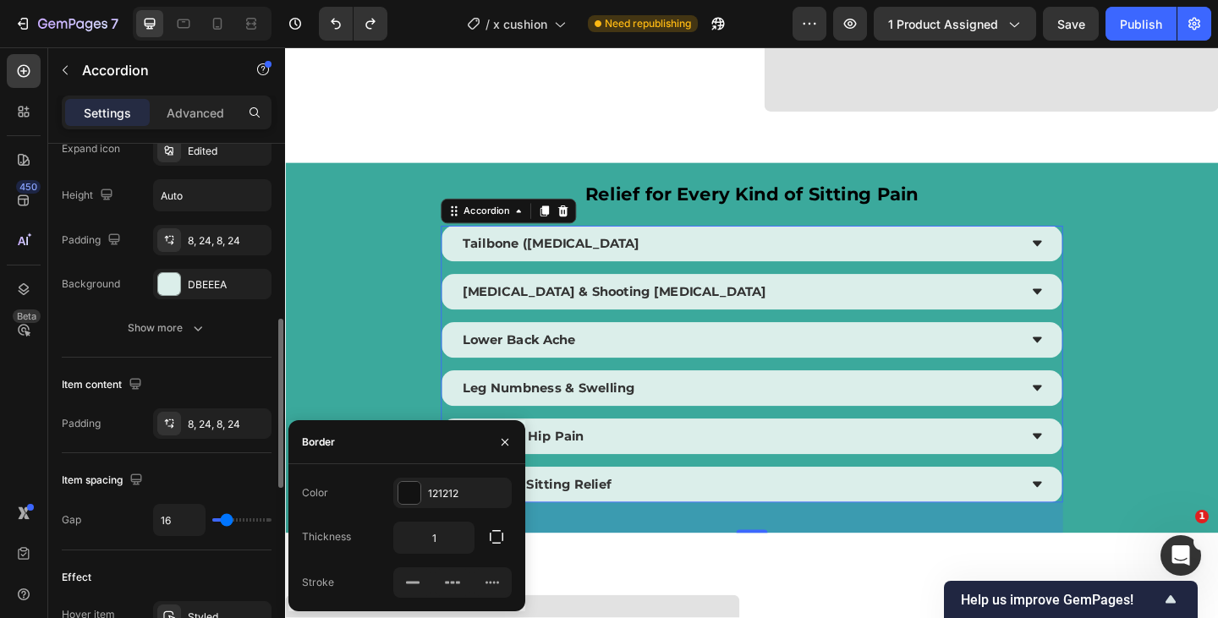
scroll to position [430, 0]
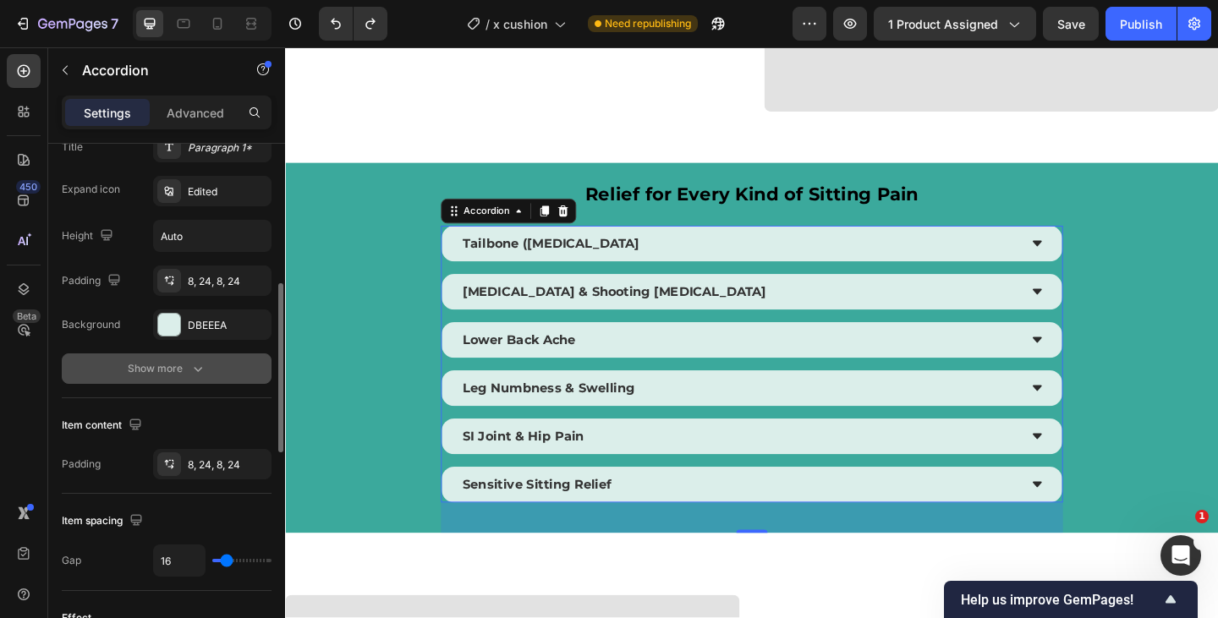
click at [205, 380] on button "Show more" at bounding box center [167, 368] width 210 height 30
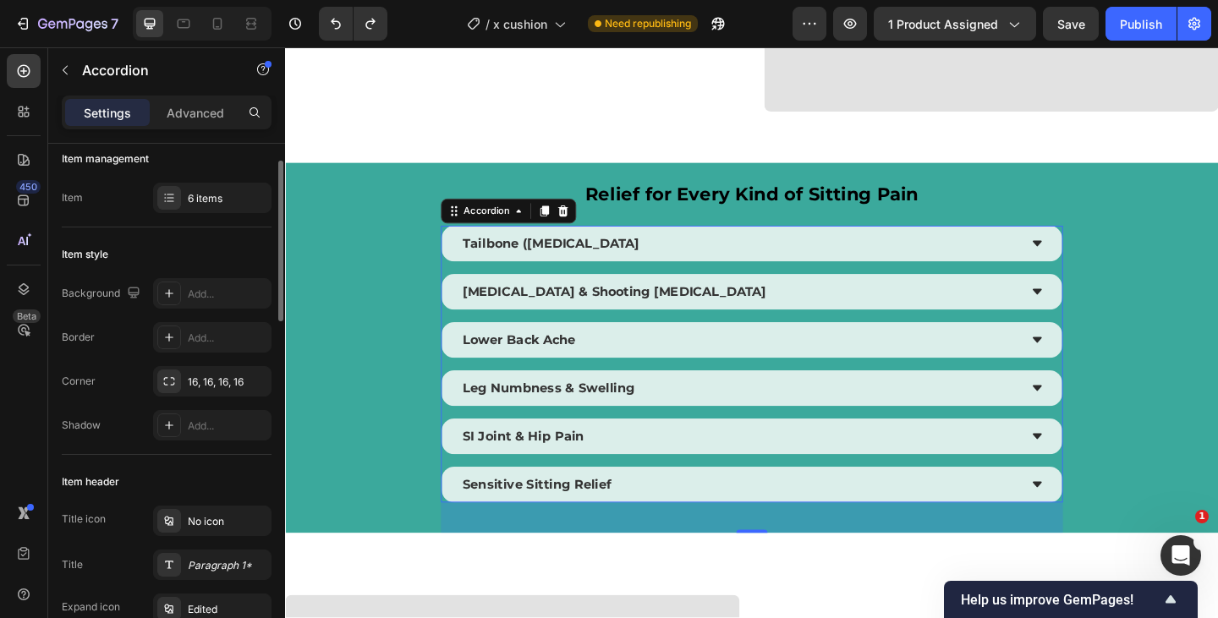
scroll to position [0, 0]
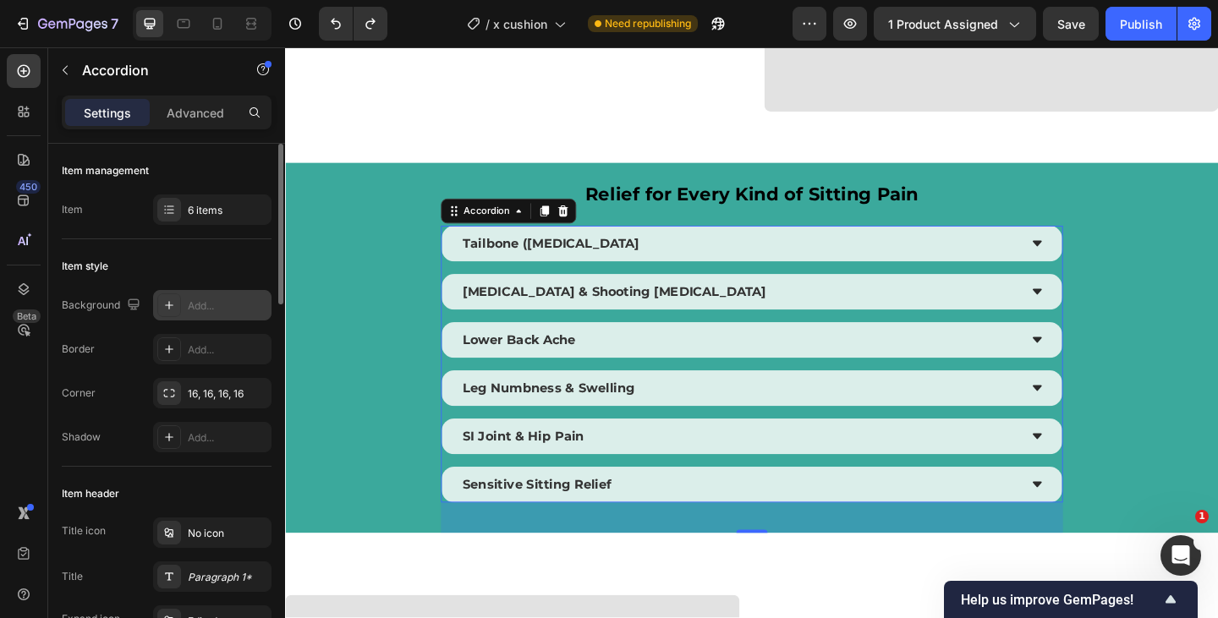
click at [233, 303] on div "Add..." at bounding box center [227, 305] width 79 height 15
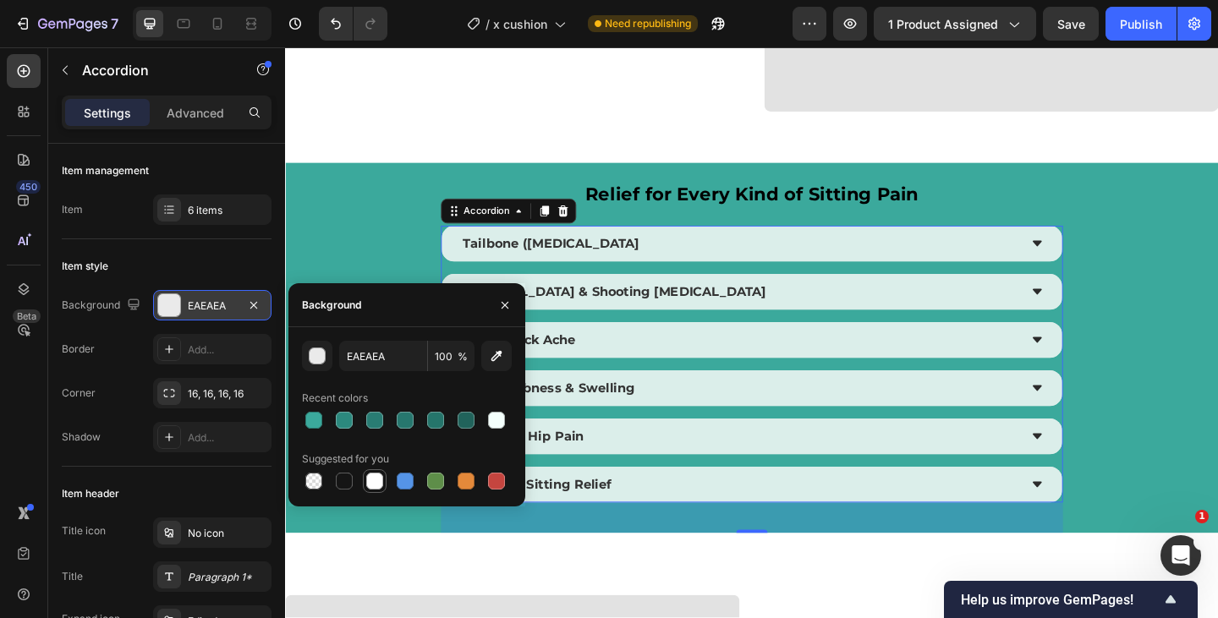
click at [370, 479] on div at bounding box center [374, 481] width 17 height 17
type input "FFFFFF"
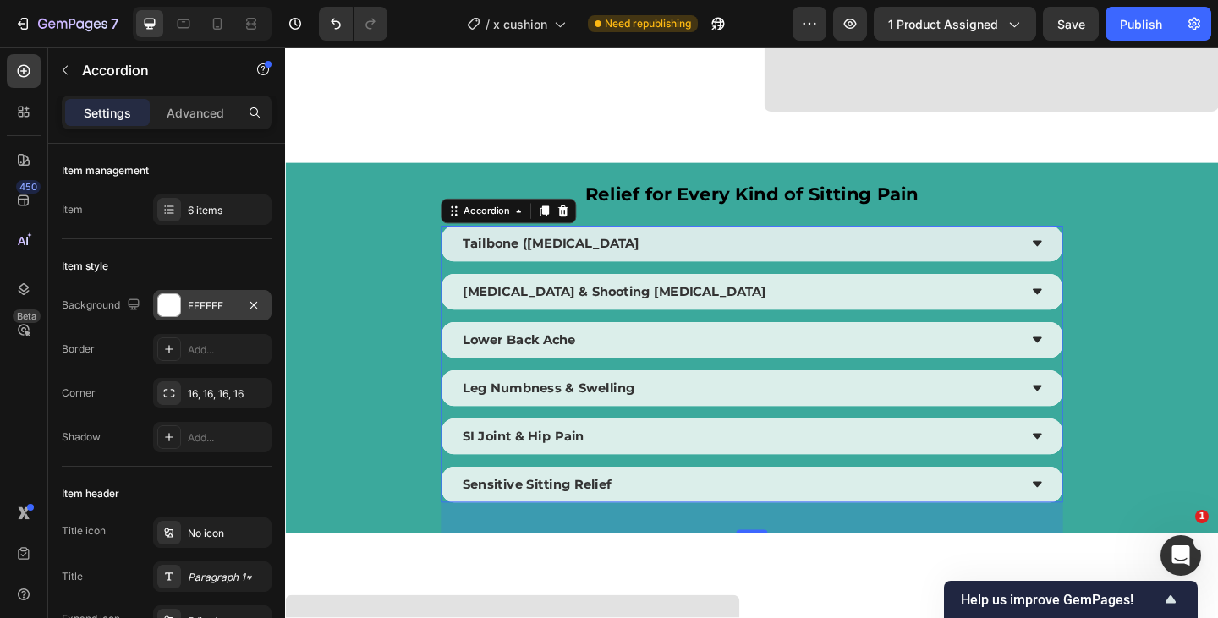
click at [701, 260] on div "Tailbone ([MEDICAL_DATA]" at bounding box center [778, 261] width 607 height 25
click at [698, 260] on div "Tailbone ([MEDICAL_DATA]" at bounding box center [778, 261] width 607 height 25
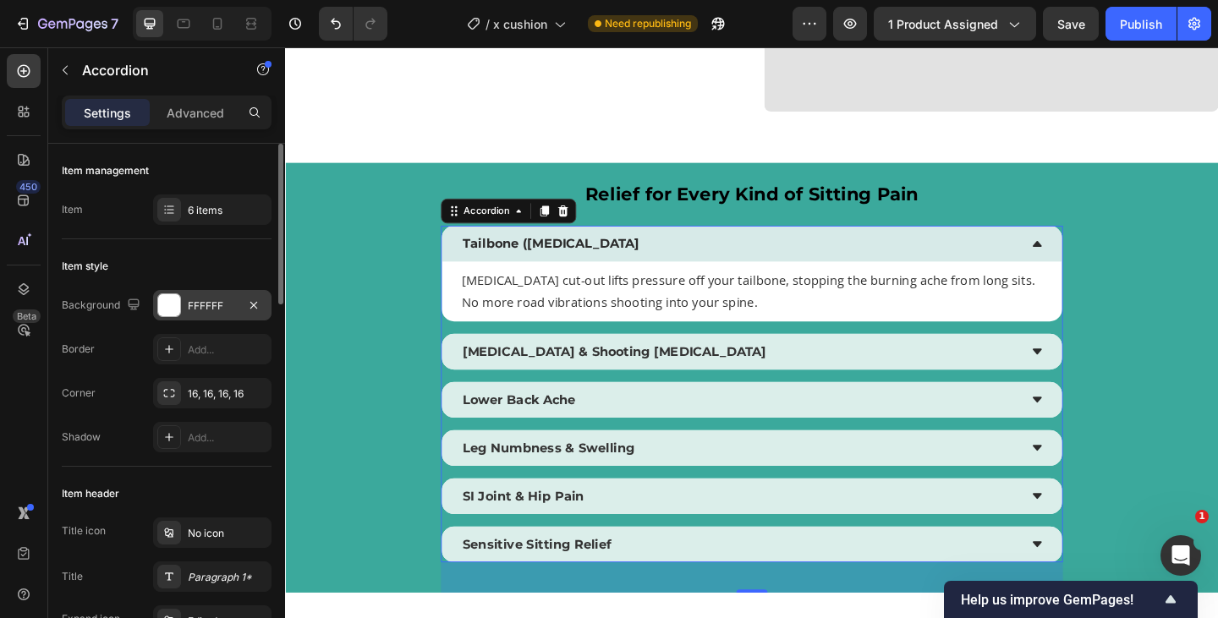
click at [209, 302] on div "FFFFFF" at bounding box center [212, 305] width 49 height 15
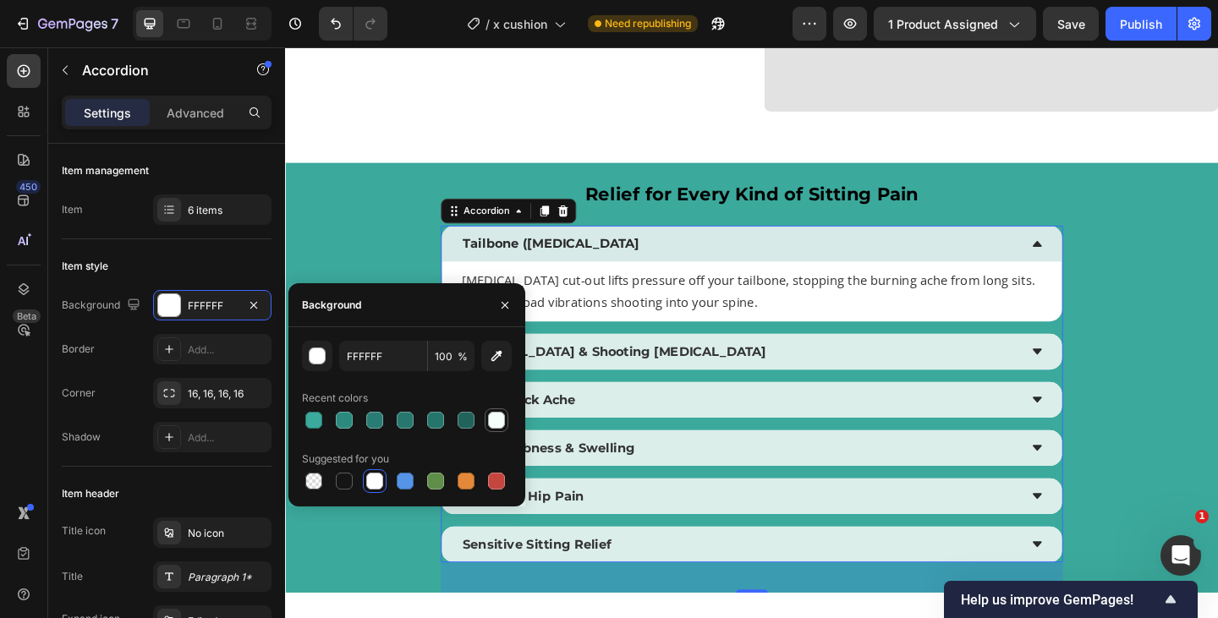
click at [496, 414] on div at bounding box center [496, 420] width 17 height 17
type input "F4FFFC"
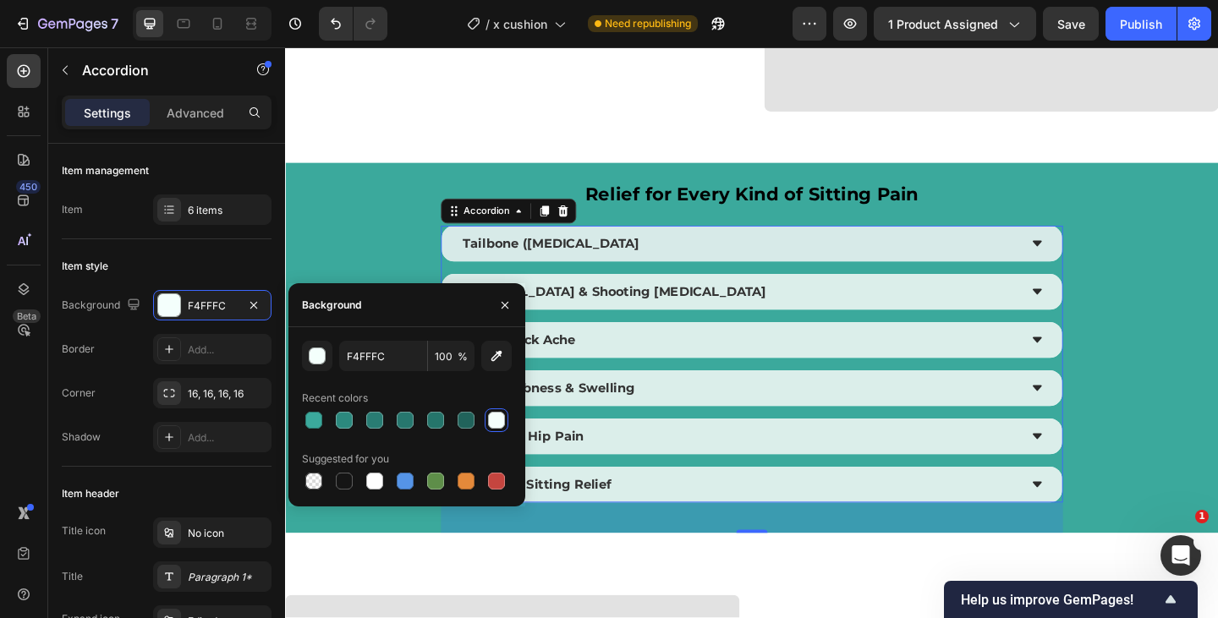
click at [807, 256] on div "Tailbone ([MEDICAL_DATA]" at bounding box center [778, 261] width 607 height 25
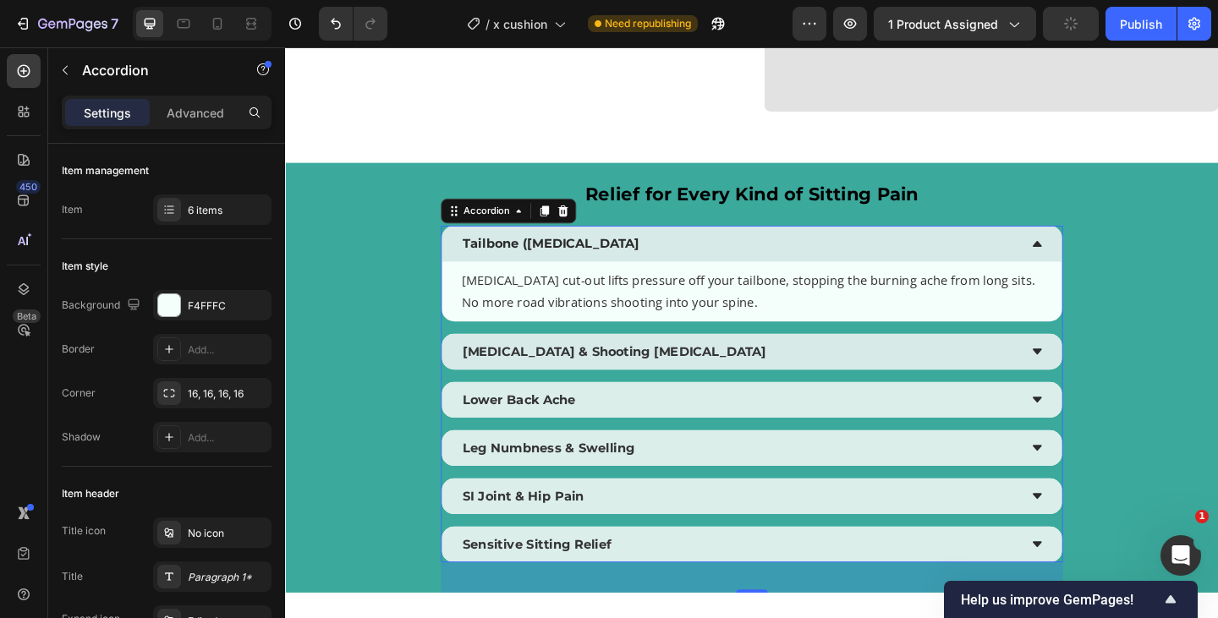
click at [789, 381] on div "[MEDICAL_DATA] & Shooting [MEDICAL_DATA]" at bounding box center [778, 378] width 607 height 25
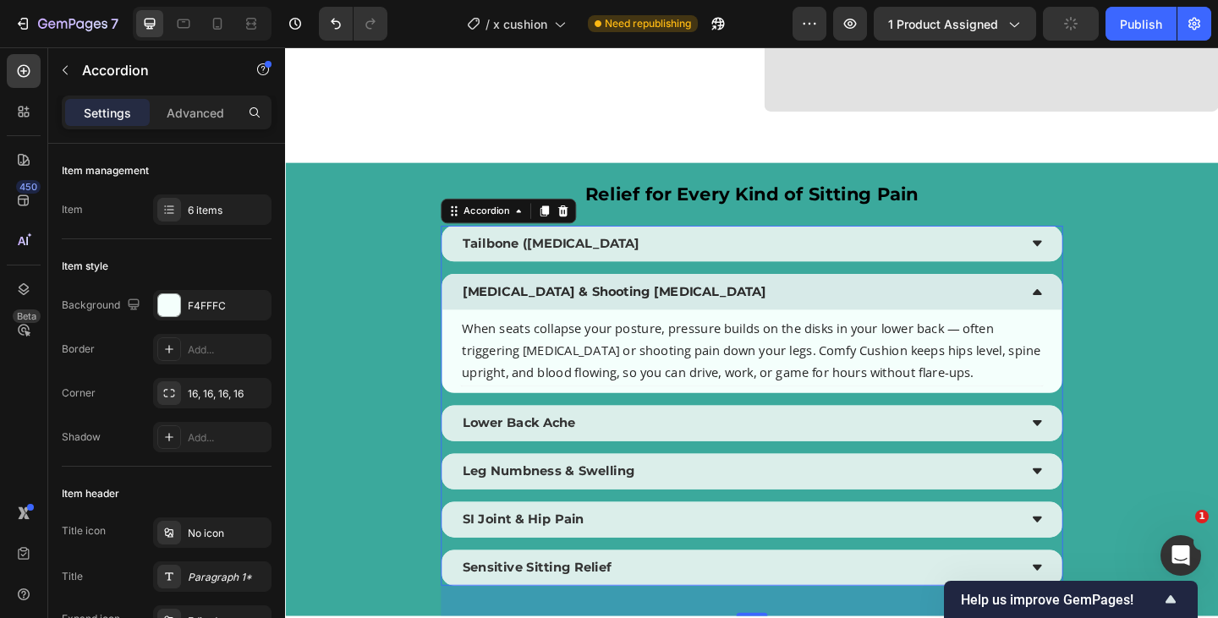
click at [1010, 312] on div "[MEDICAL_DATA] & Shooting [MEDICAL_DATA]" at bounding box center [778, 313] width 607 height 25
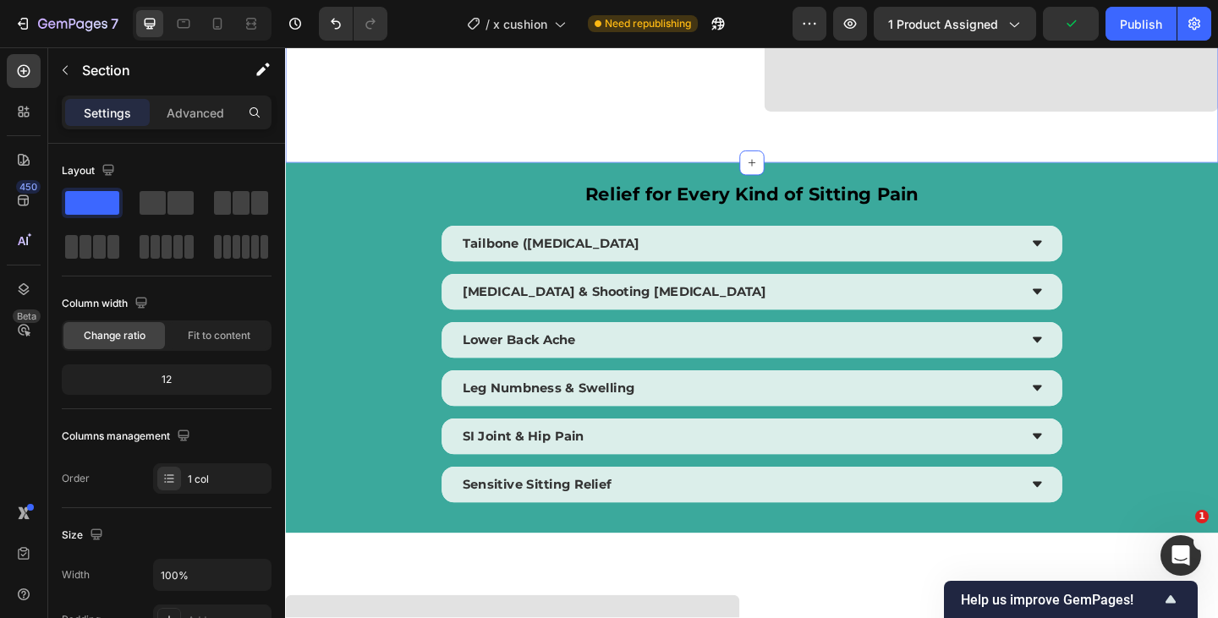
click at [1199, 345] on div "Relief for Every Kind of Sitting Pain Text Block Tailbone ([MEDICAL_DATA] [MEDI…" at bounding box center [792, 374] width 1015 height 402
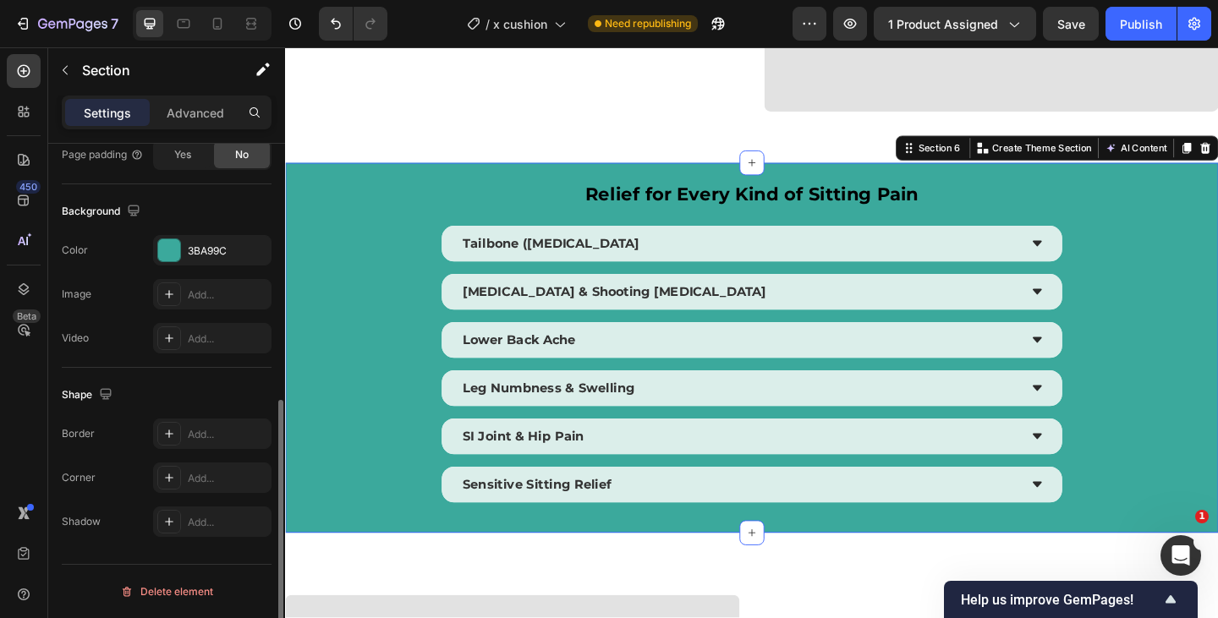
scroll to position [508, 0]
click at [221, 260] on div "3BA99C" at bounding box center [212, 251] width 118 height 30
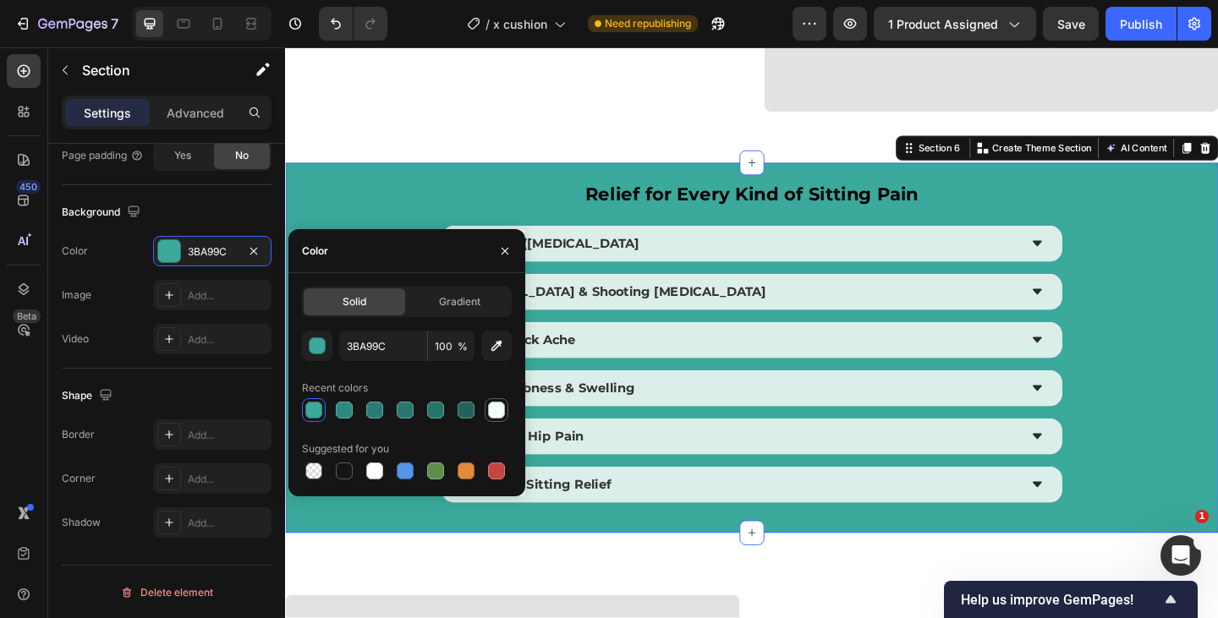
click at [495, 409] on div at bounding box center [496, 410] width 17 height 17
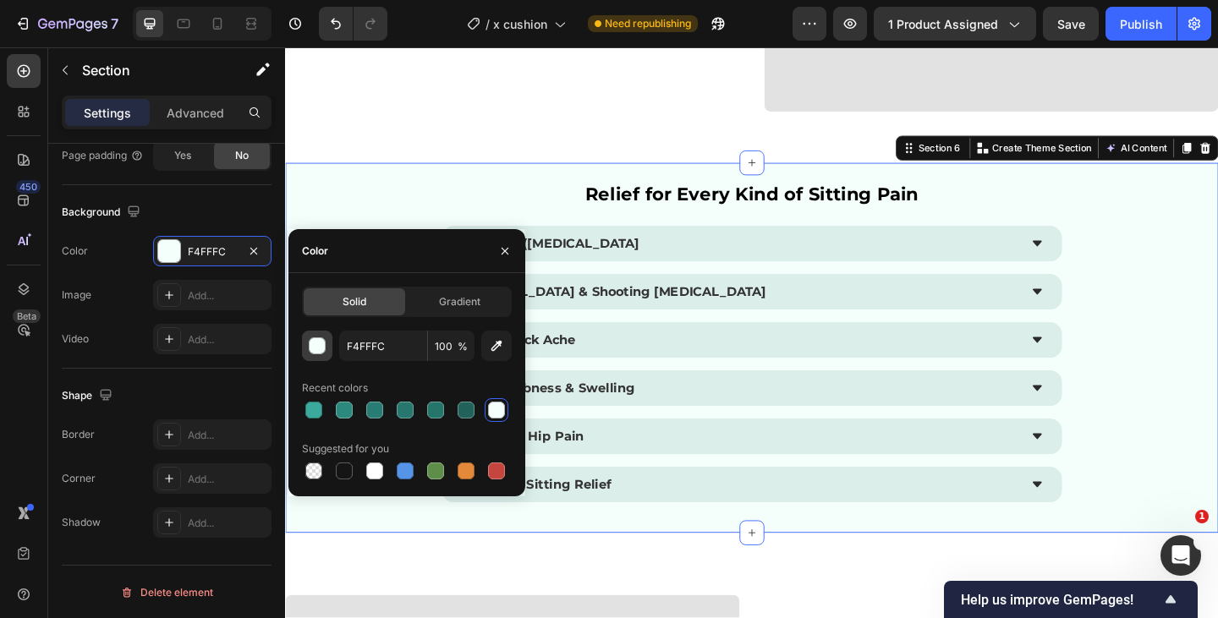
click at [319, 350] on div "button" at bounding box center [317, 346] width 17 height 17
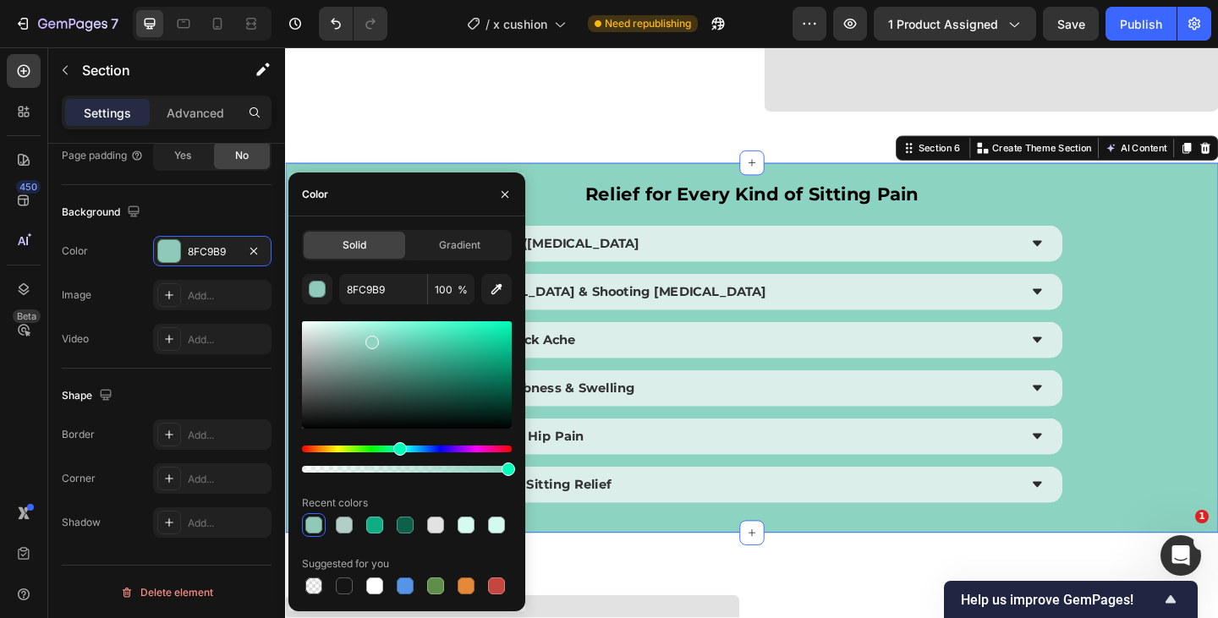
drag, startPoint x: 325, startPoint y: 323, endPoint x: 372, endPoint y: 339, distance: 50.0
click at [372, 339] on div at bounding box center [407, 374] width 210 height 107
type input "8DD3C1"
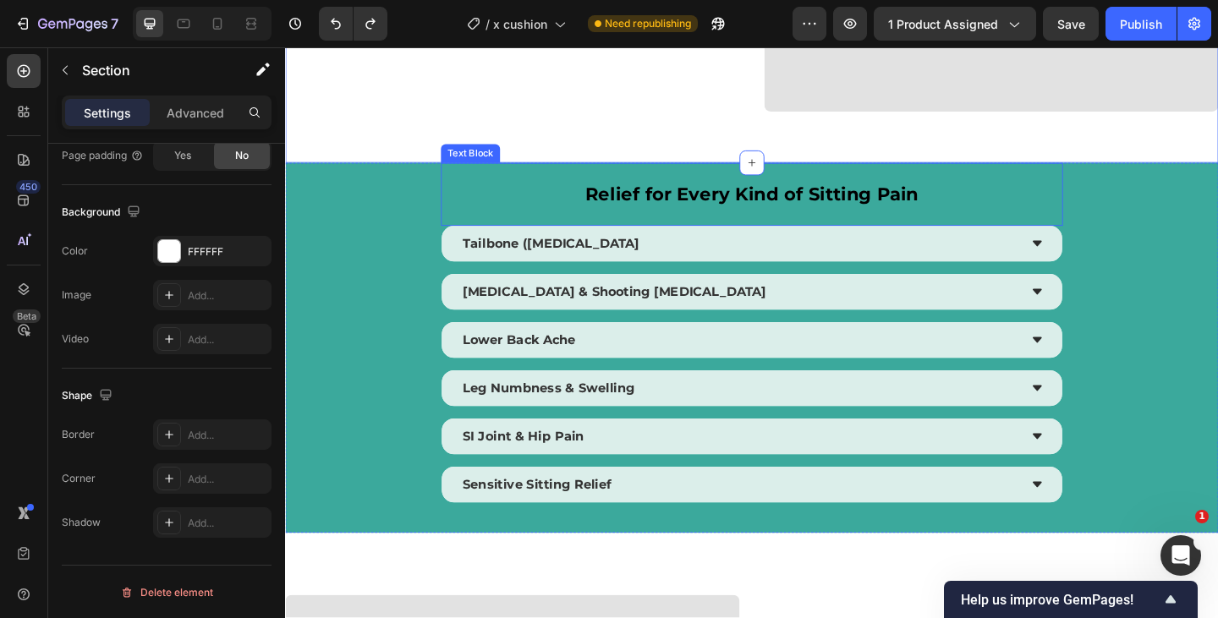
scroll to position [0, 0]
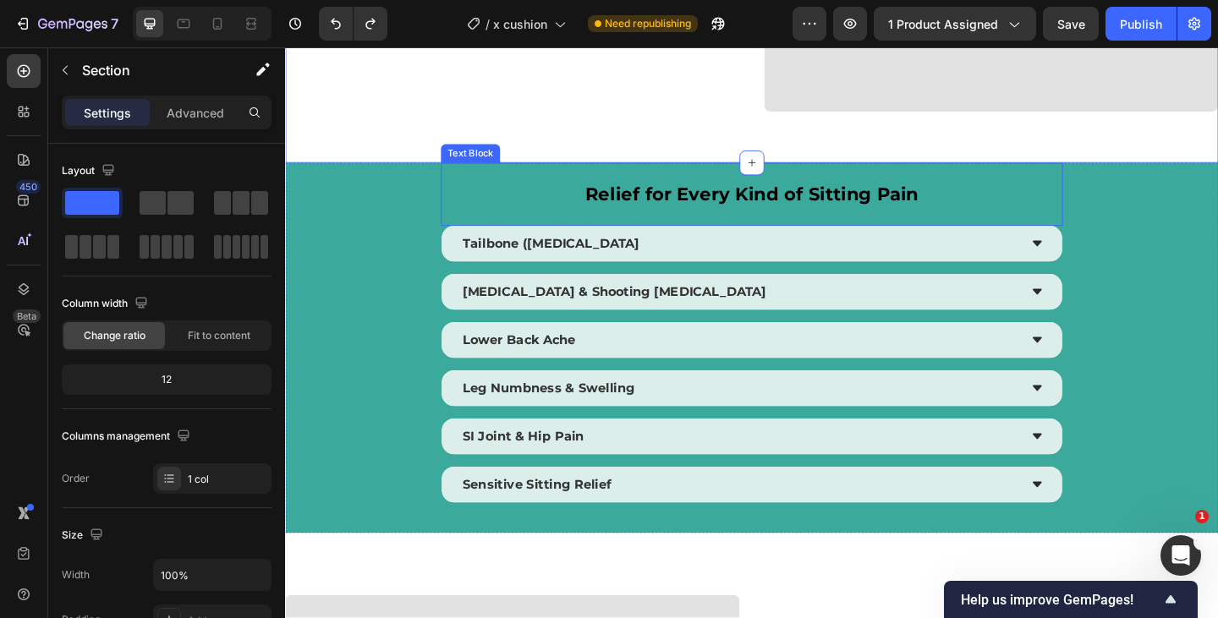
click at [691, 202] on p "Relief for Every Kind of Sitting Pain" at bounding box center [792, 207] width 673 height 65
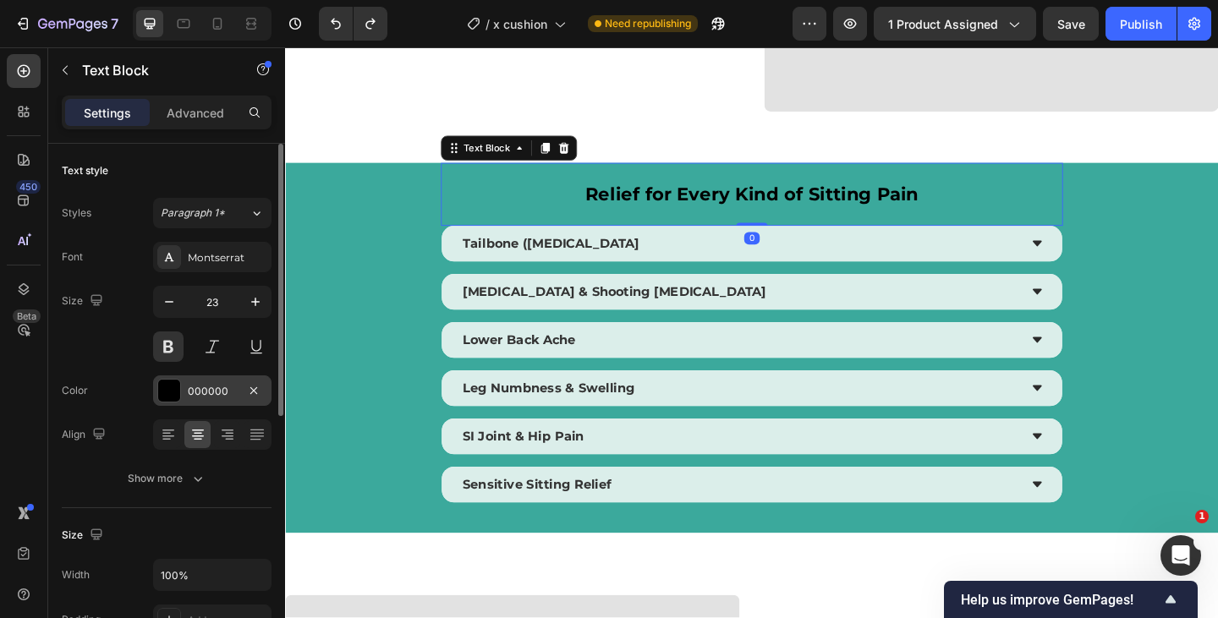
click at [184, 383] on div "000000" at bounding box center [212, 390] width 118 height 30
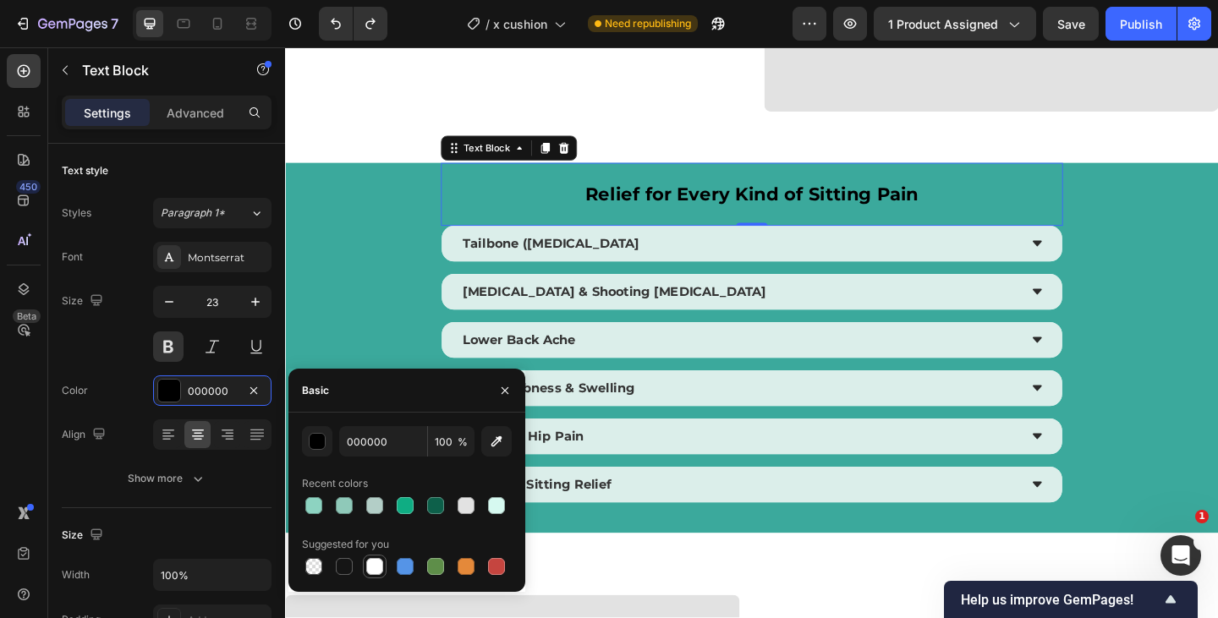
click at [382, 578] on div at bounding box center [375, 567] width 24 height 24
type input "FFFFFF"
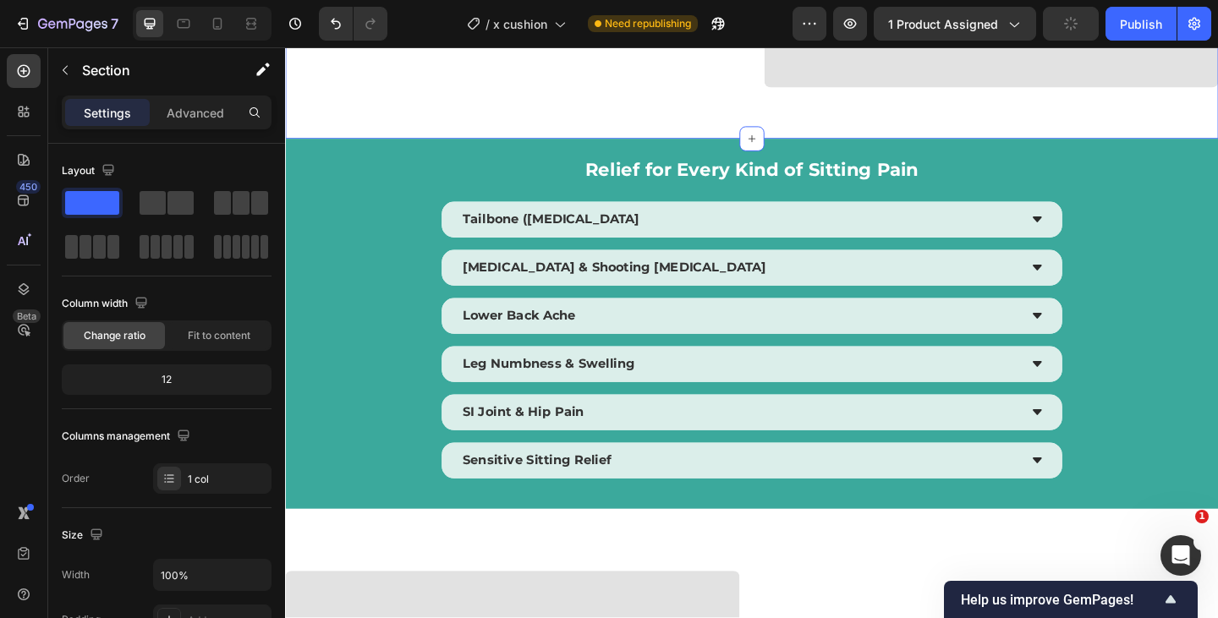
scroll to position [3360, 0]
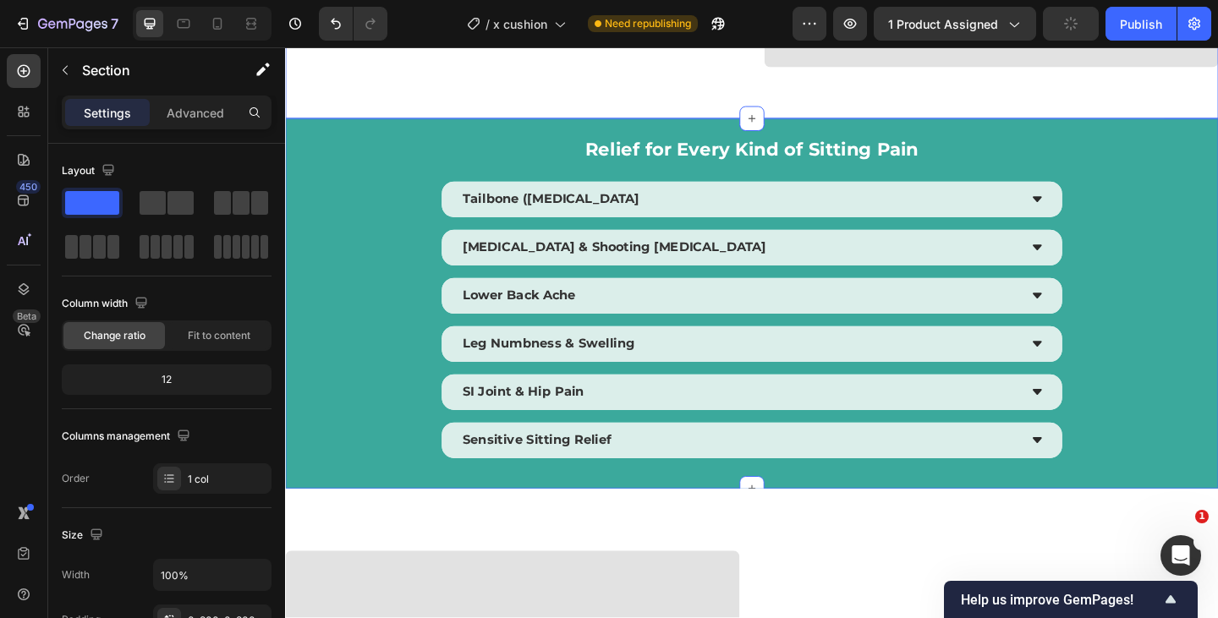
click at [334, 260] on div "Relief for Every Kind of Sitting Pain Text Block Tailbone ([MEDICAL_DATA] [MEDI…" at bounding box center [792, 326] width 1015 height 402
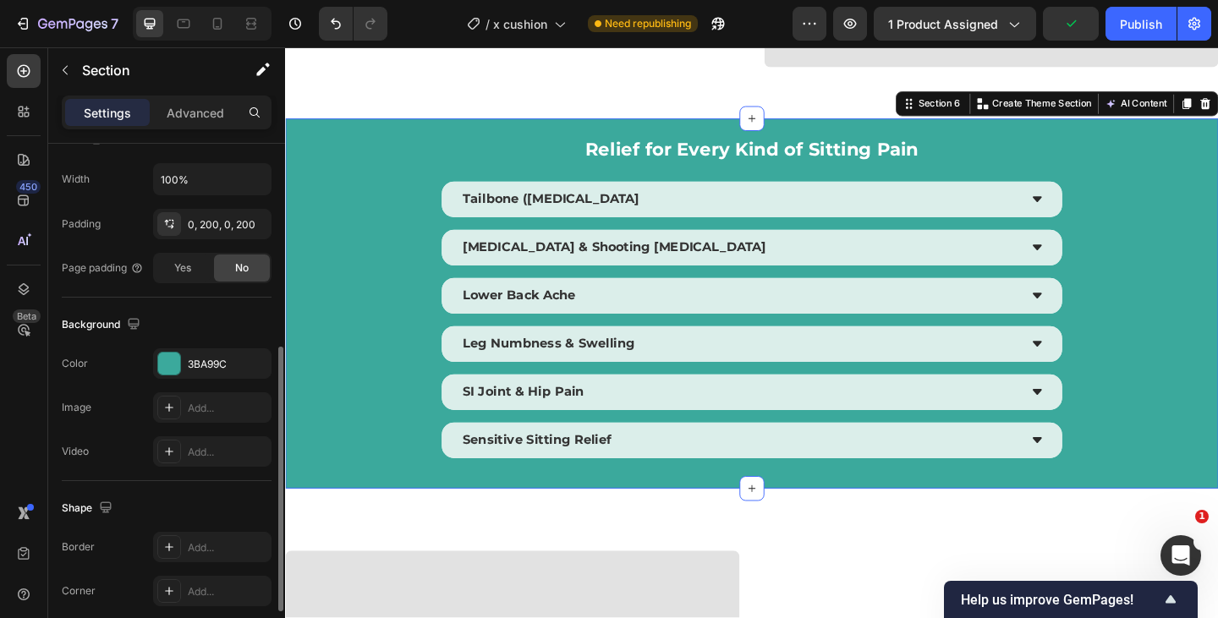
scroll to position [402, 0]
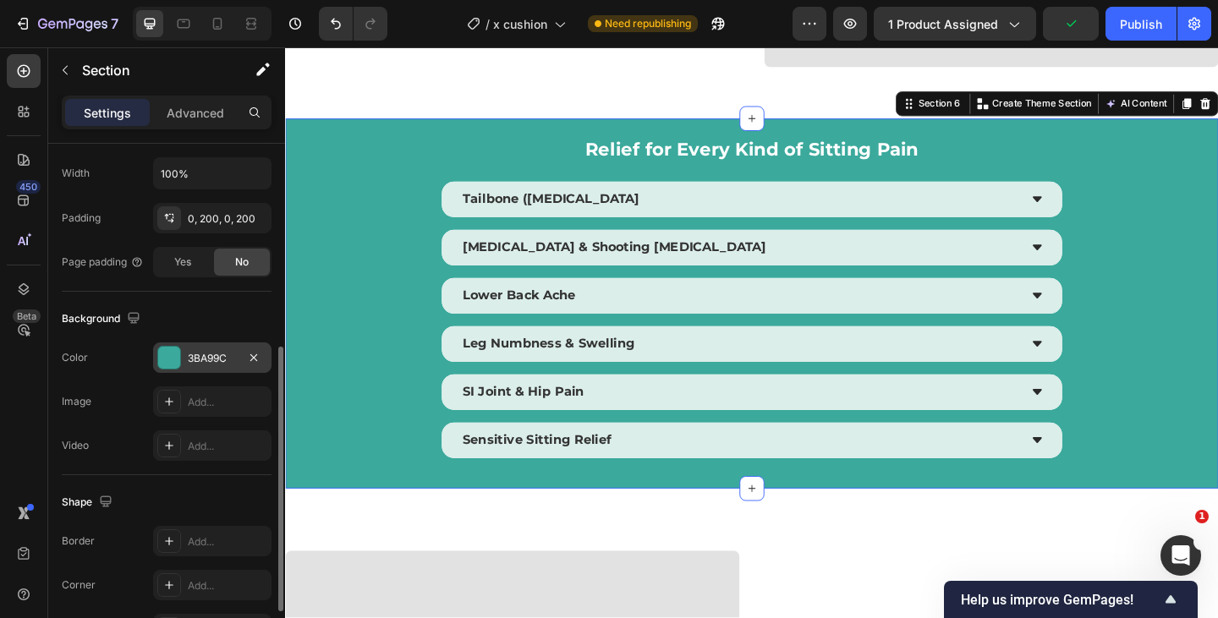
click at [212, 358] on div "3BA99C" at bounding box center [212, 358] width 49 height 15
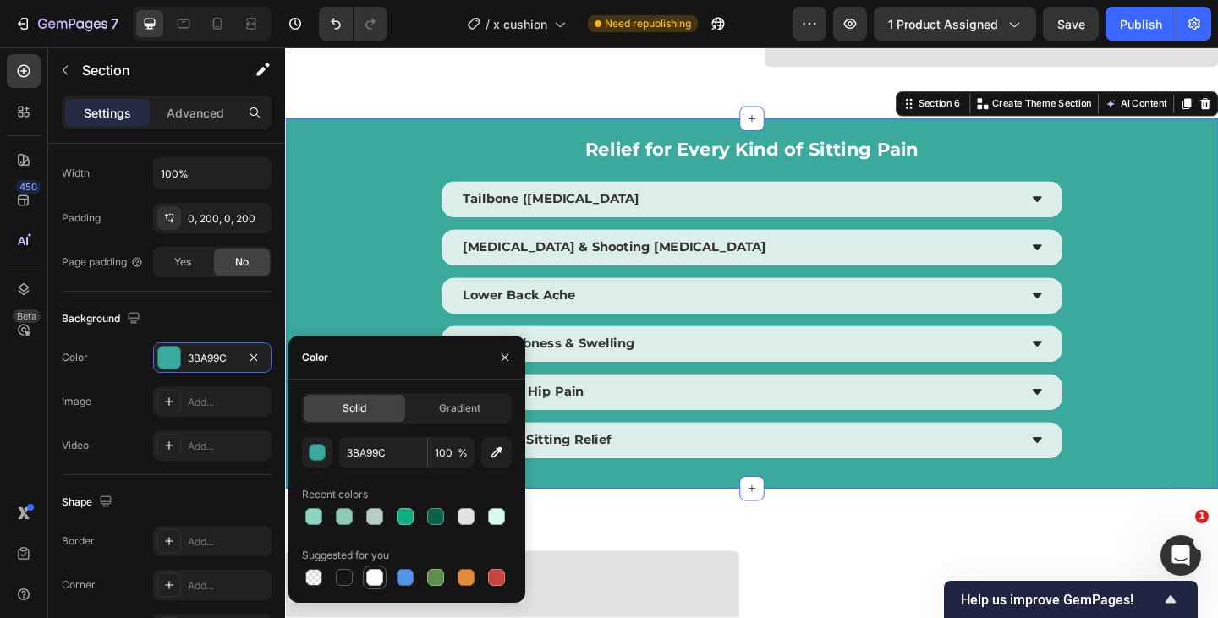
click at [371, 581] on div at bounding box center [374, 577] width 17 height 17
type input "FFFFFF"
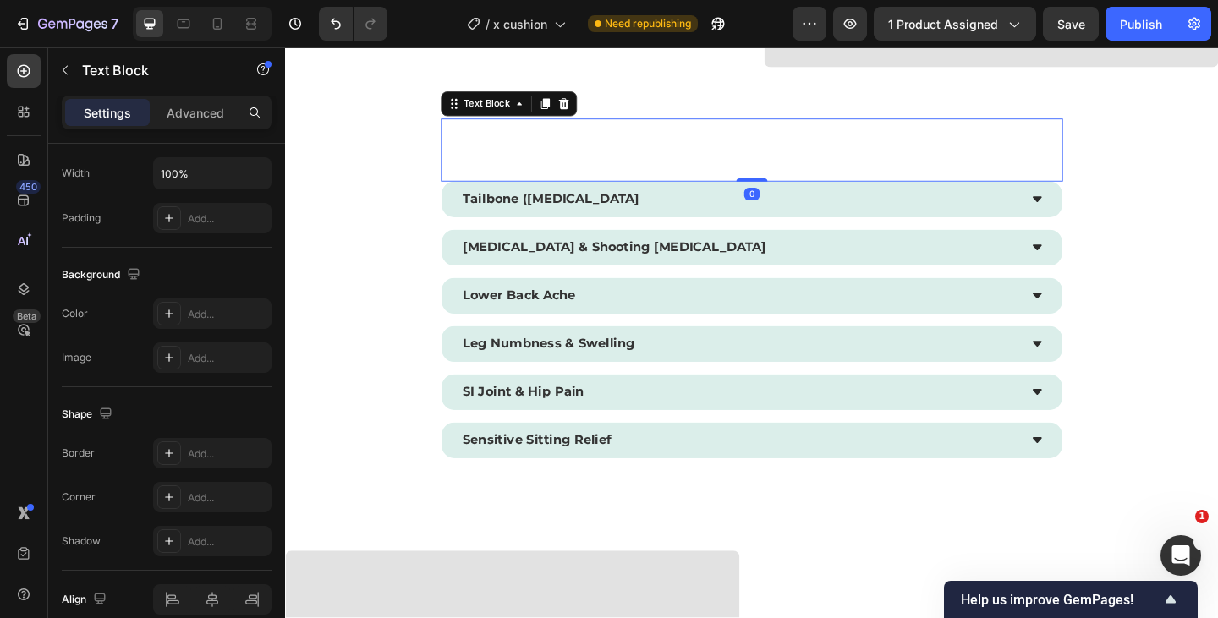
click at [635, 167] on p "Relief for Every Kind of Sitting Pain" at bounding box center [792, 159] width 673 height 65
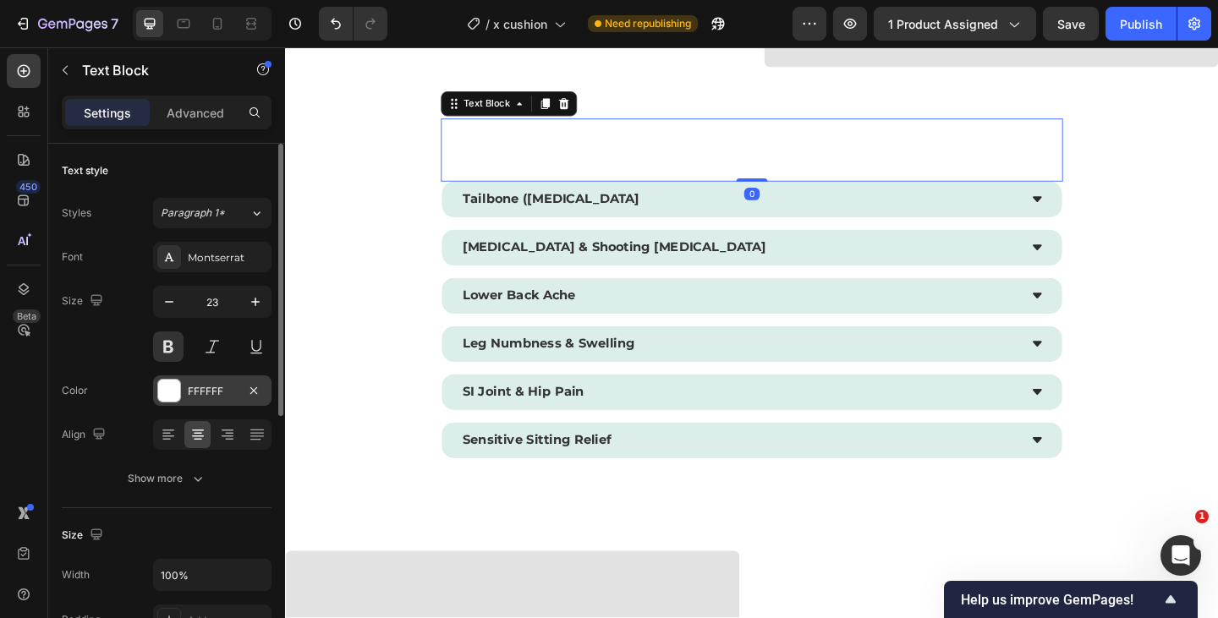
click at [194, 386] on div "FFFFFF" at bounding box center [212, 391] width 49 height 15
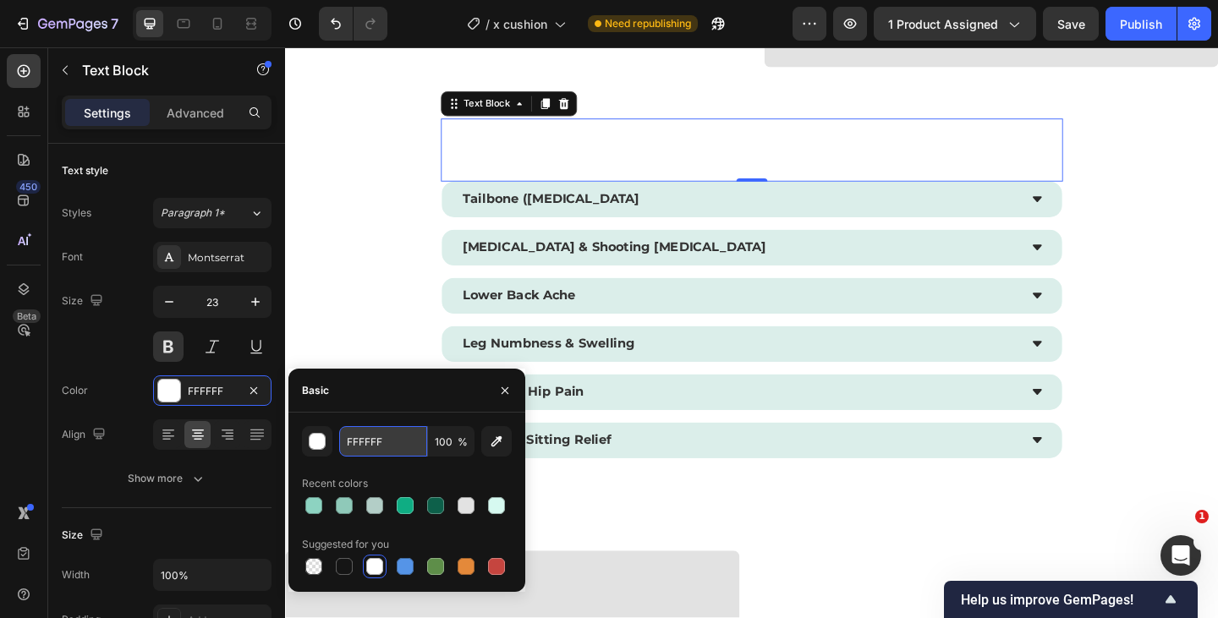
click at [393, 450] on input "FFFFFF" at bounding box center [383, 441] width 88 height 30
type input "333333"
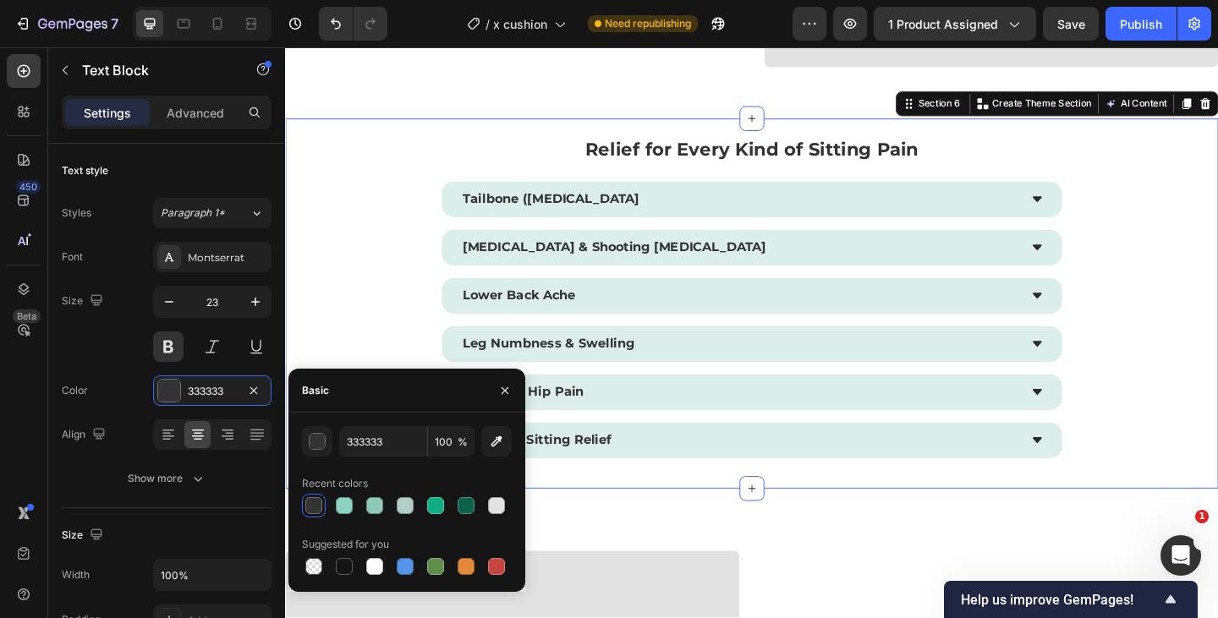
click at [396, 312] on div "Relief for Every Kind of Sitting Pain Text Block Tailbone ([MEDICAL_DATA] [MEDI…" at bounding box center [792, 326] width 1015 height 402
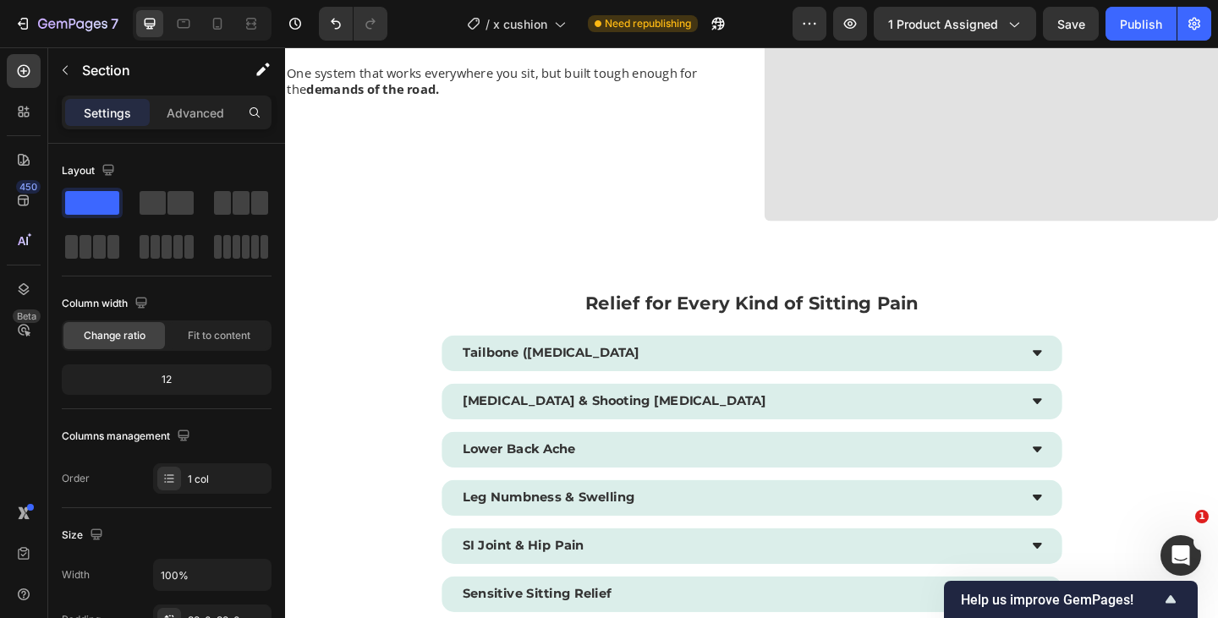
scroll to position [3180, 0]
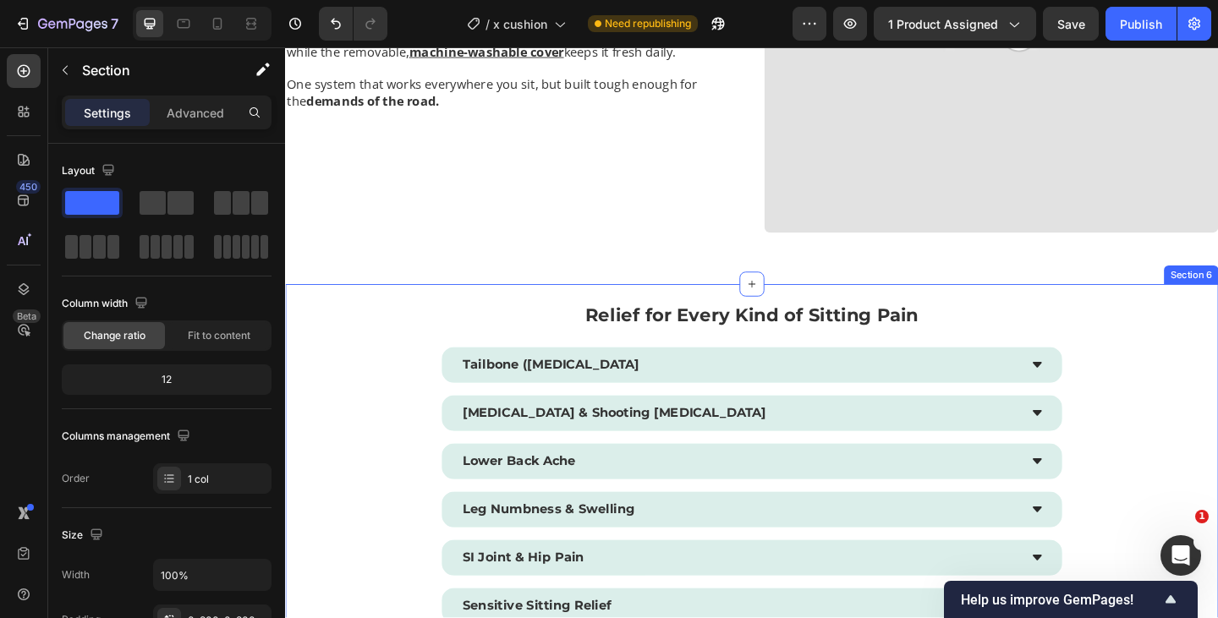
click at [405, 485] on div "Relief for Every Kind of Sitting Pain Text Block Tailbone ([MEDICAL_DATA] [MEDI…" at bounding box center [792, 506] width 1015 height 402
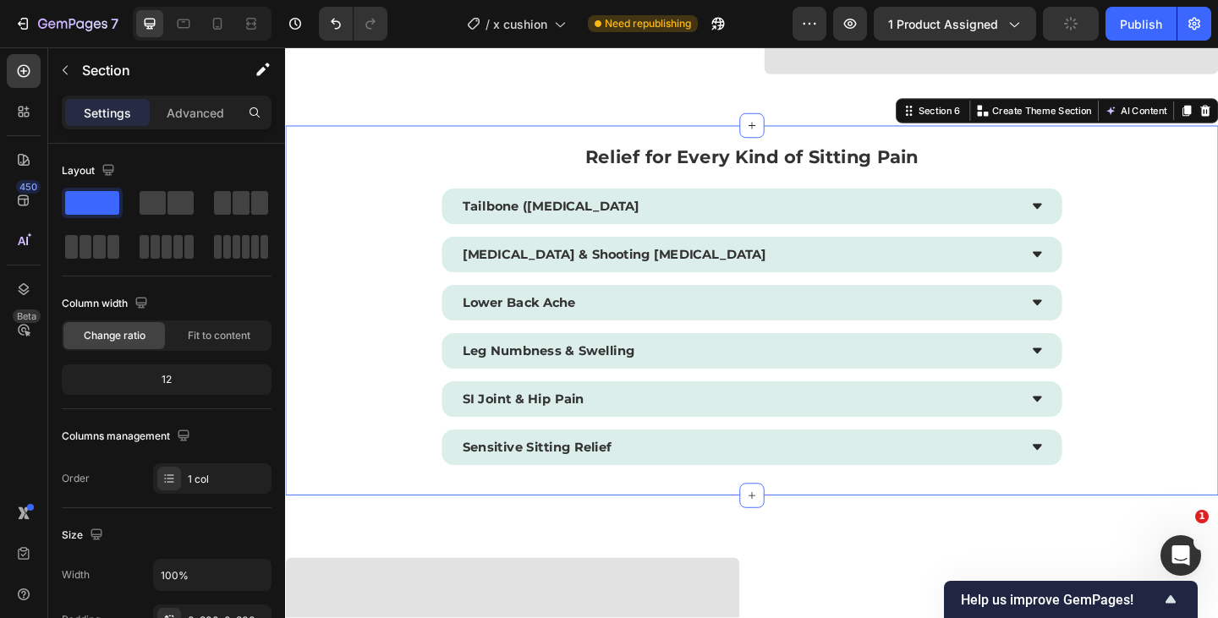
scroll to position [3366, 0]
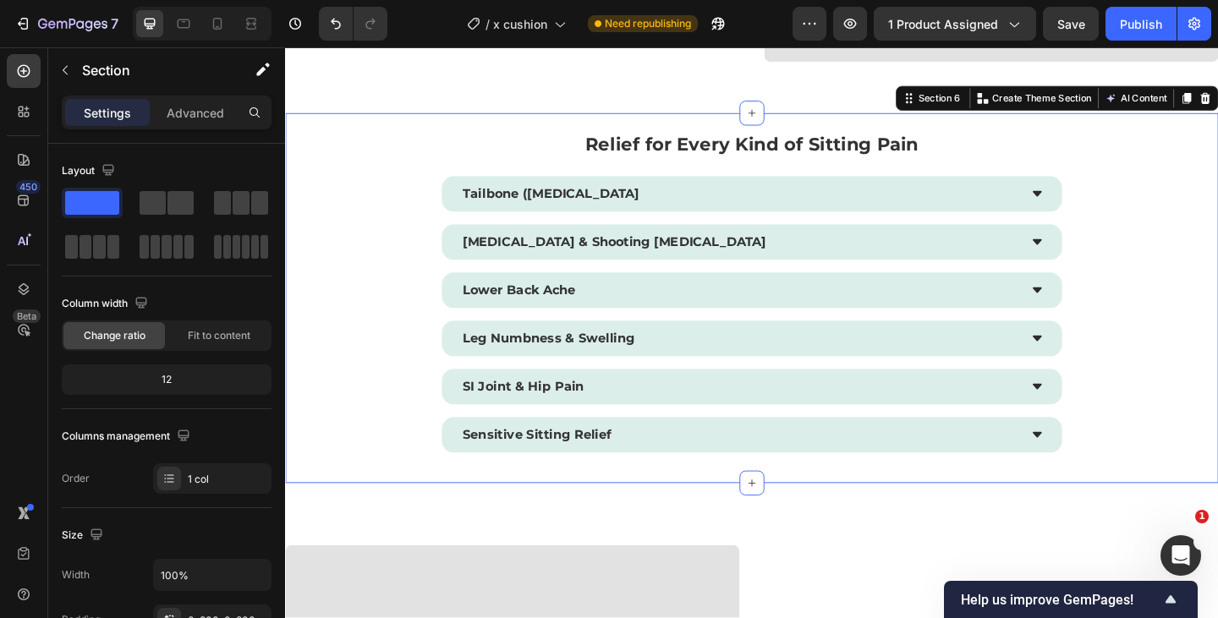
click at [362, 387] on div "Relief for Every Kind of Sitting Pain Text Block Tailbone ([MEDICAL_DATA] [MEDI…" at bounding box center [792, 320] width 1015 height 402
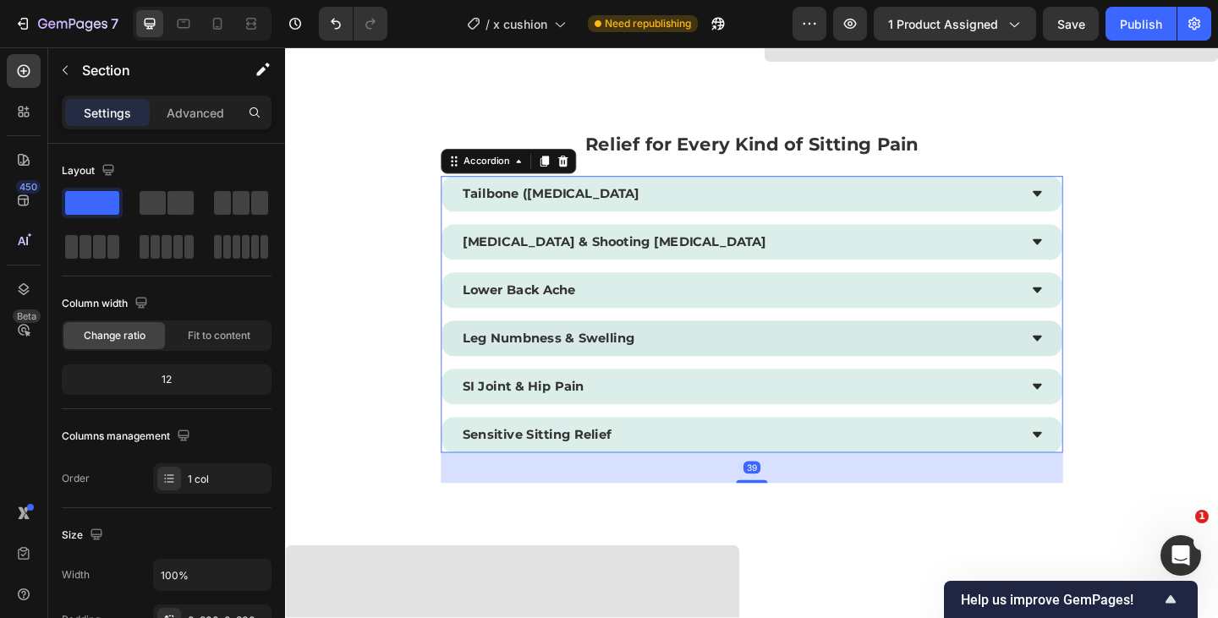
click at [668, 381] on div "Leg Numbness & Swelling" at bounding box center [792, 364] width 675 height 39
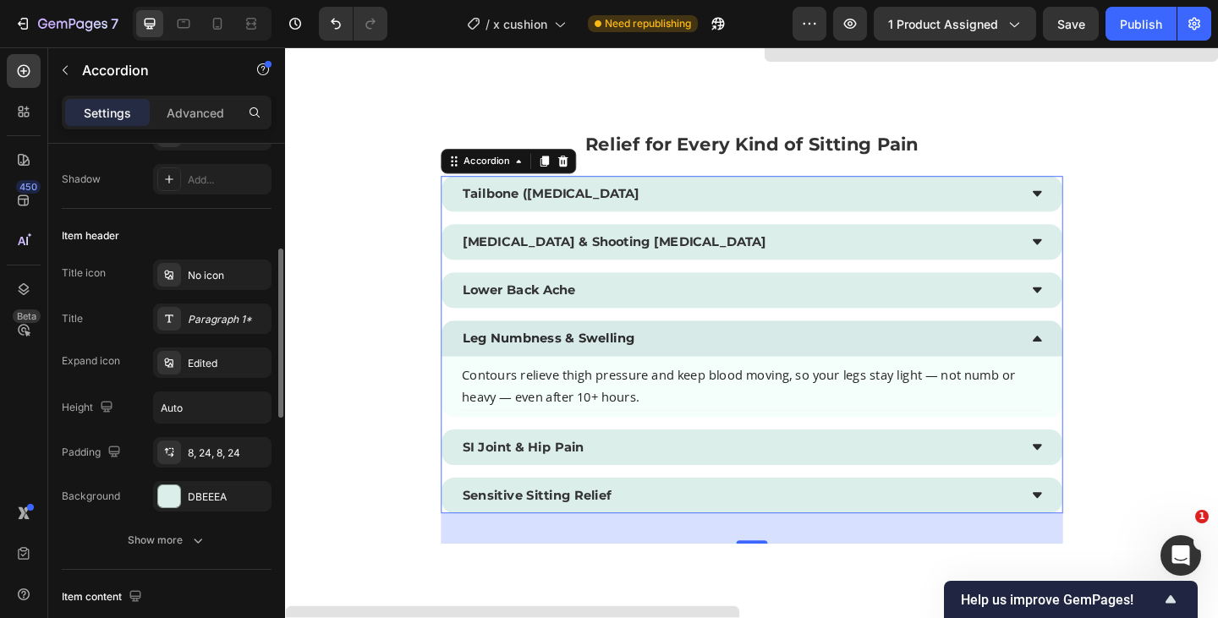
scroll to position [275, 0]
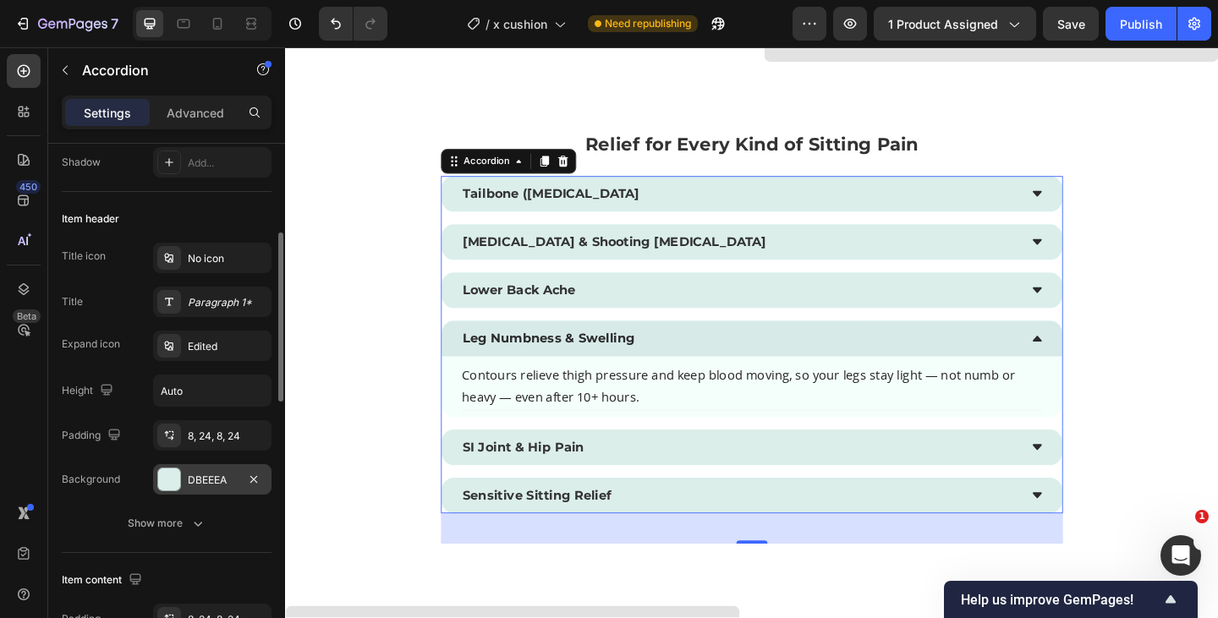
click at [221, 470] on div "DBEEEA" at bounding box center [212, 479] width 118 height 30
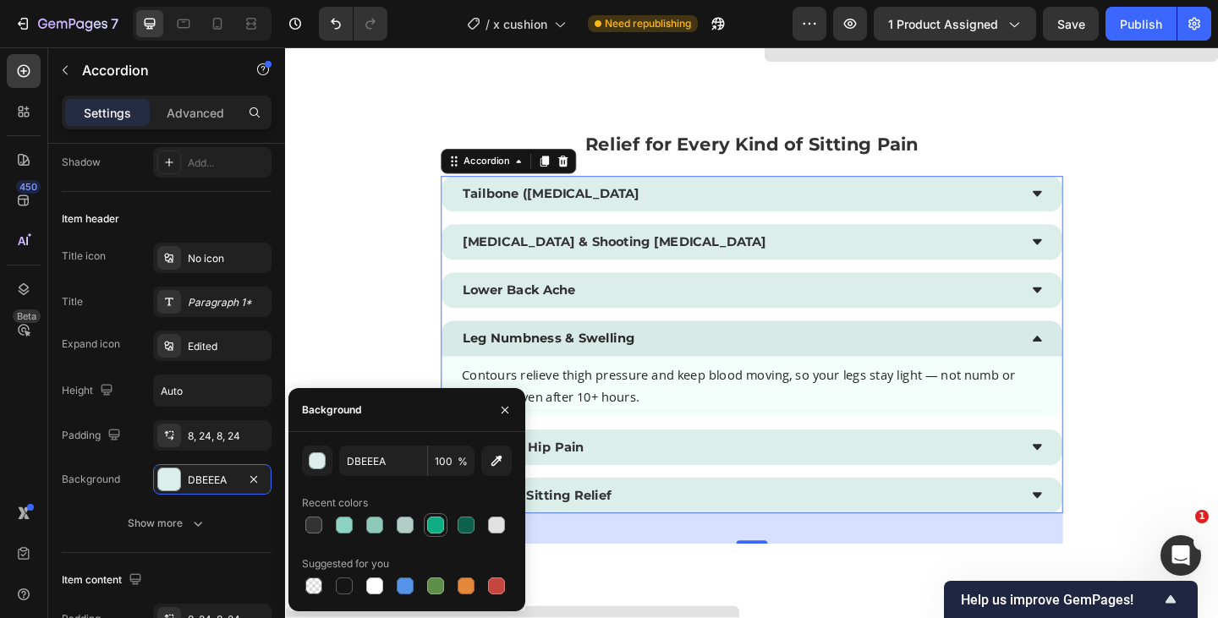
click at [441, 525] on div at bounding box center [435, 525] width 17 height 17
type input "0FAD83"
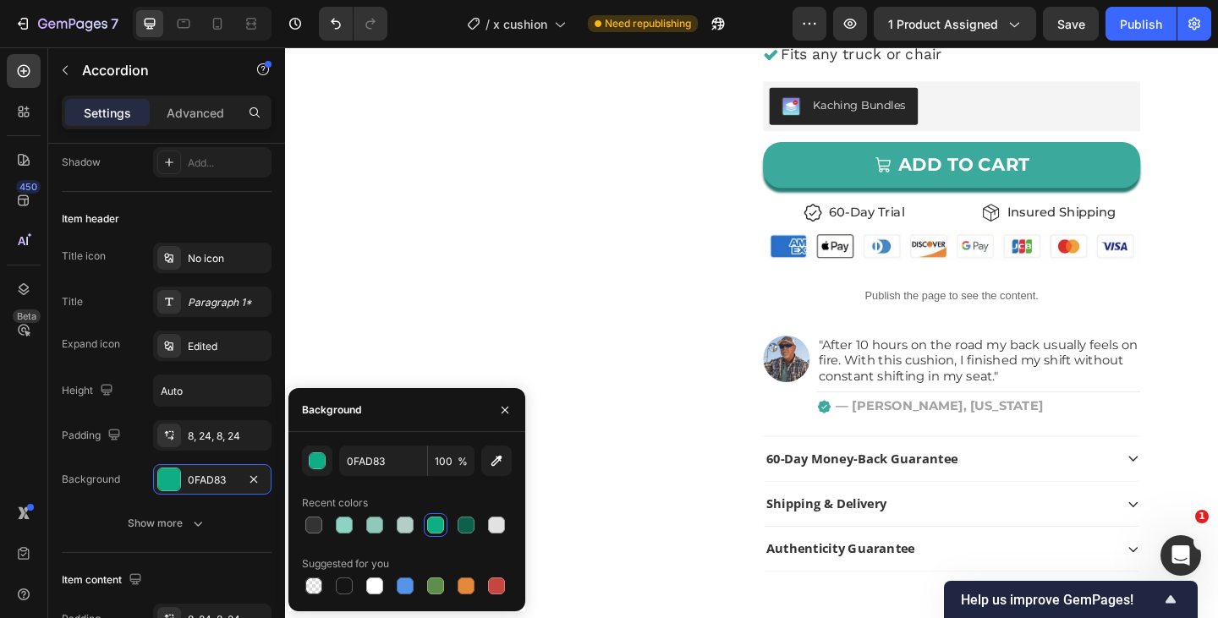
scroll to position [282, 0]
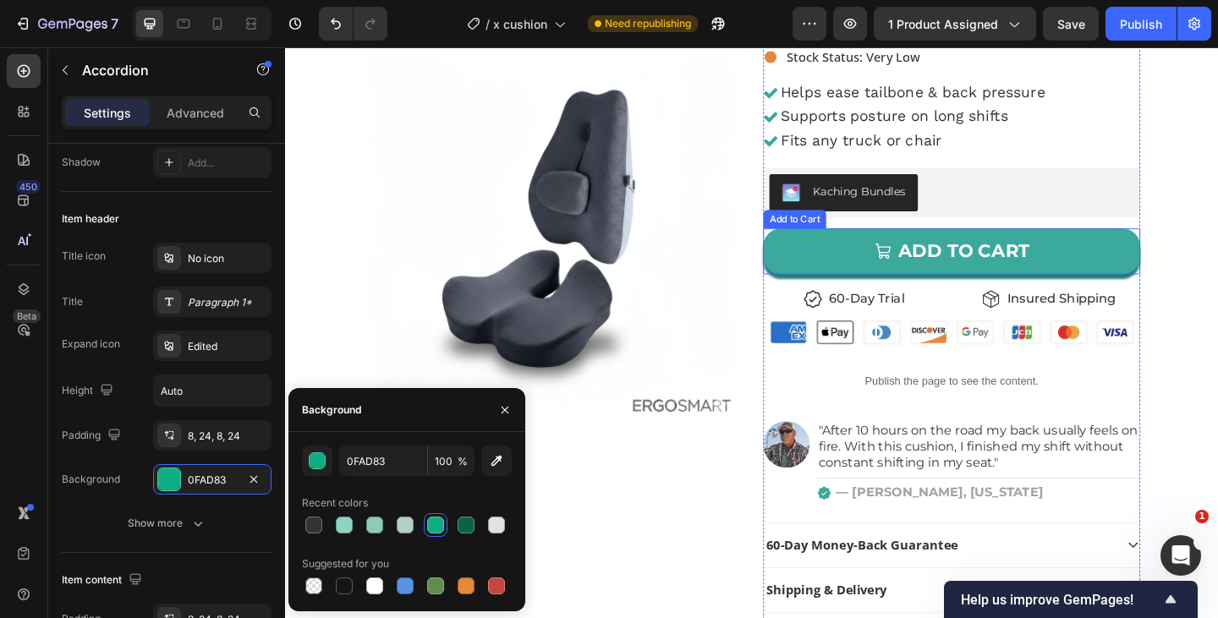
click at [862, 269] on button "ADD TO CART" at bounding box center [1010, 269] width 410 height 51
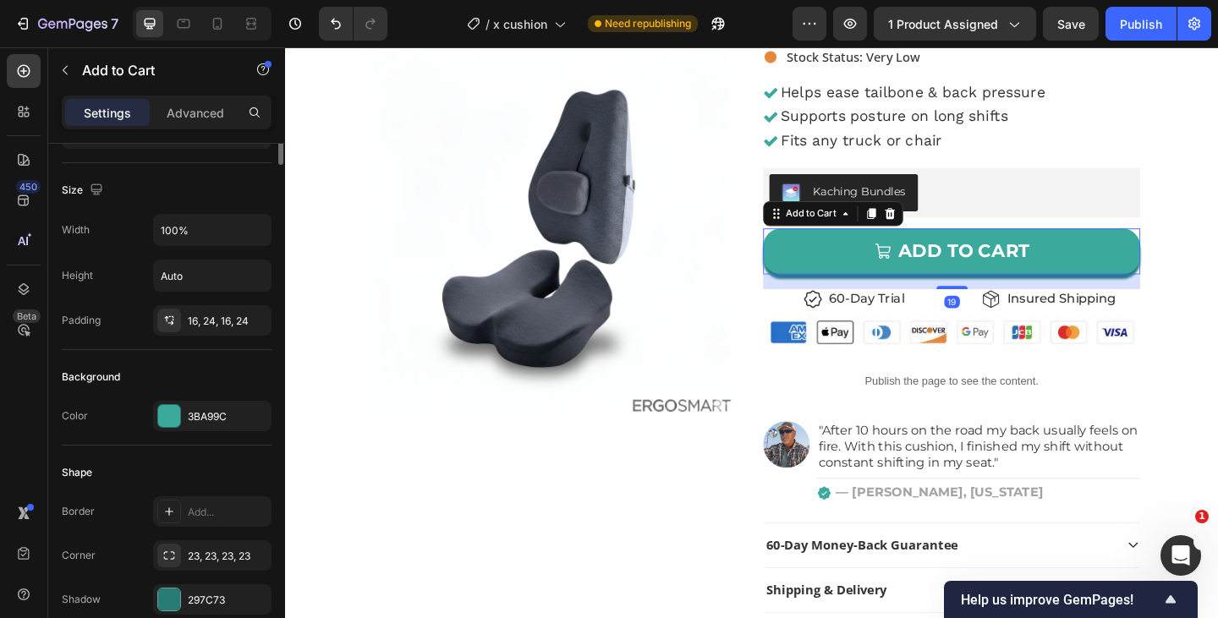
scroll to position [253, 0]
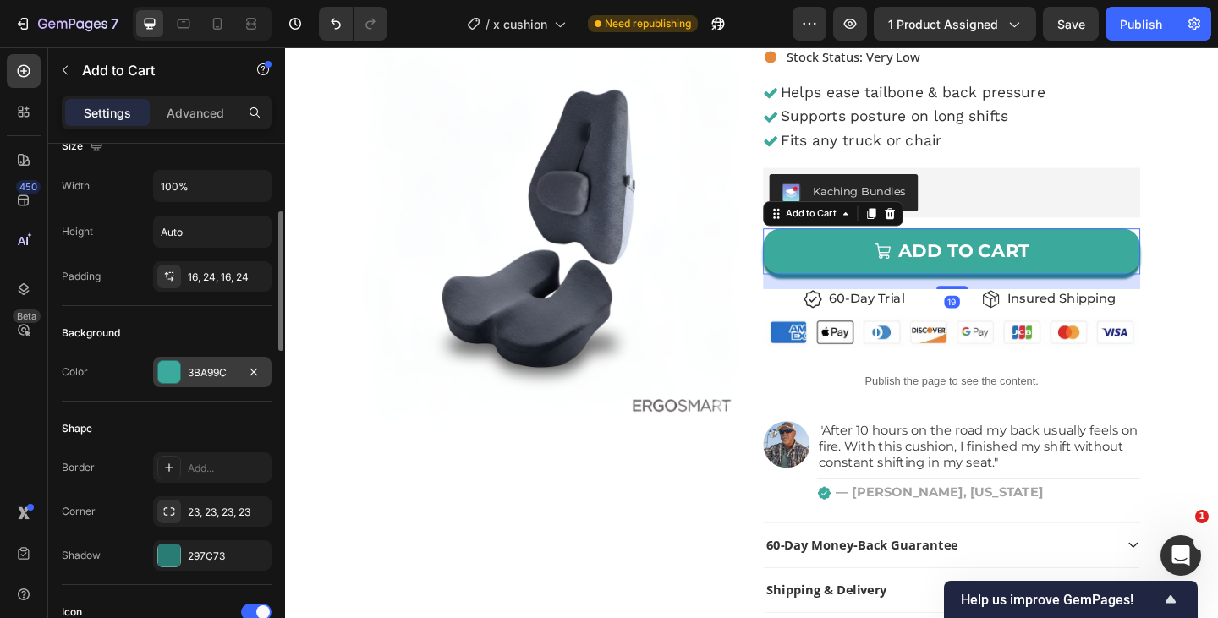
click at [218, 367] on div "3BA99C" at bounding box center [212, 372] width 49 height 15
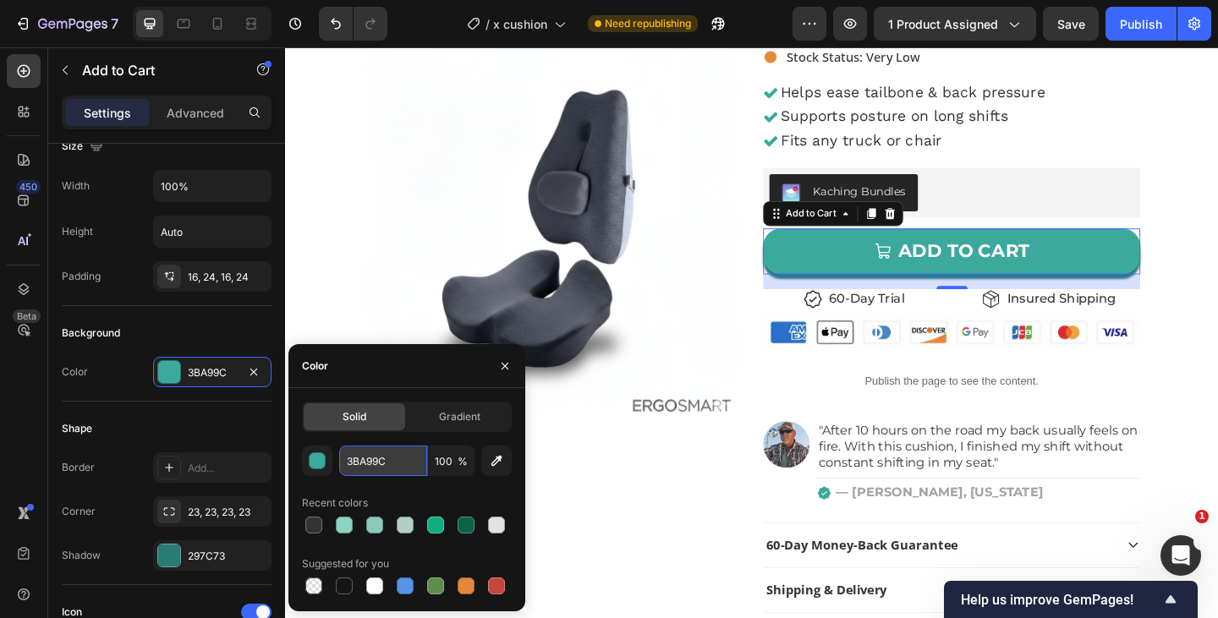
click at [408, 450] on input "3BA99C" at bounding box center [383, 461] width 88 height 30
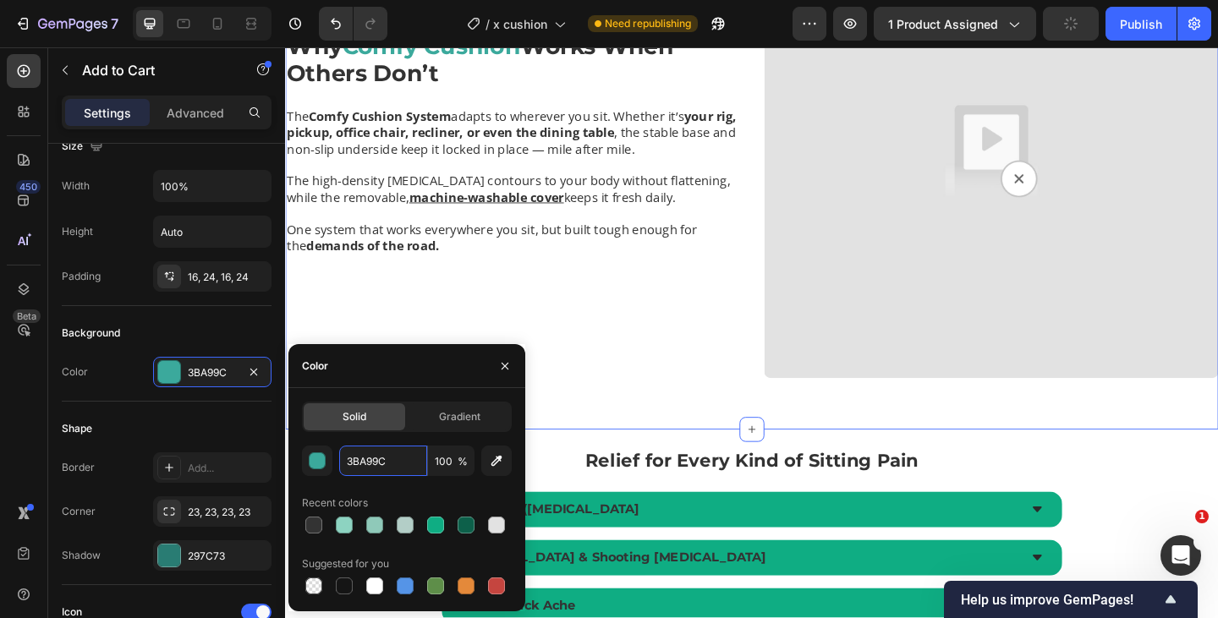
scroll to position [3210, 0]
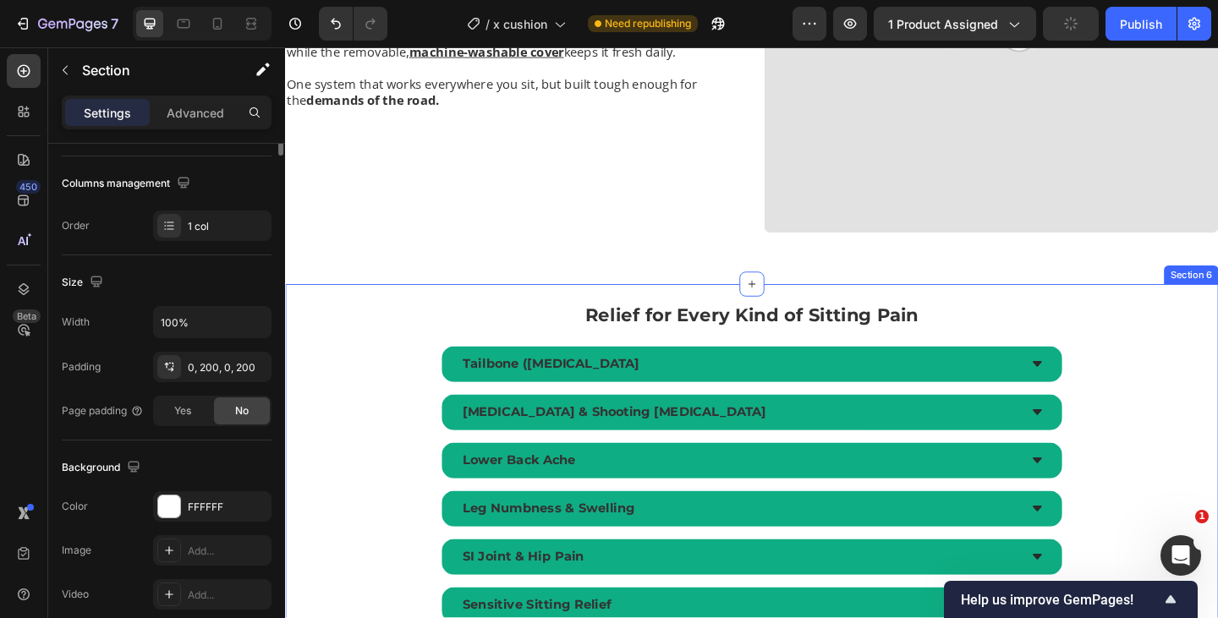
click at [1134, 392] on div "Relief for Every Kind of Sitting Pain Text Block Tailbone ([MEDICAL_DATA] [MEDI…" at bounding box center [792, 506] width 1015 height 402
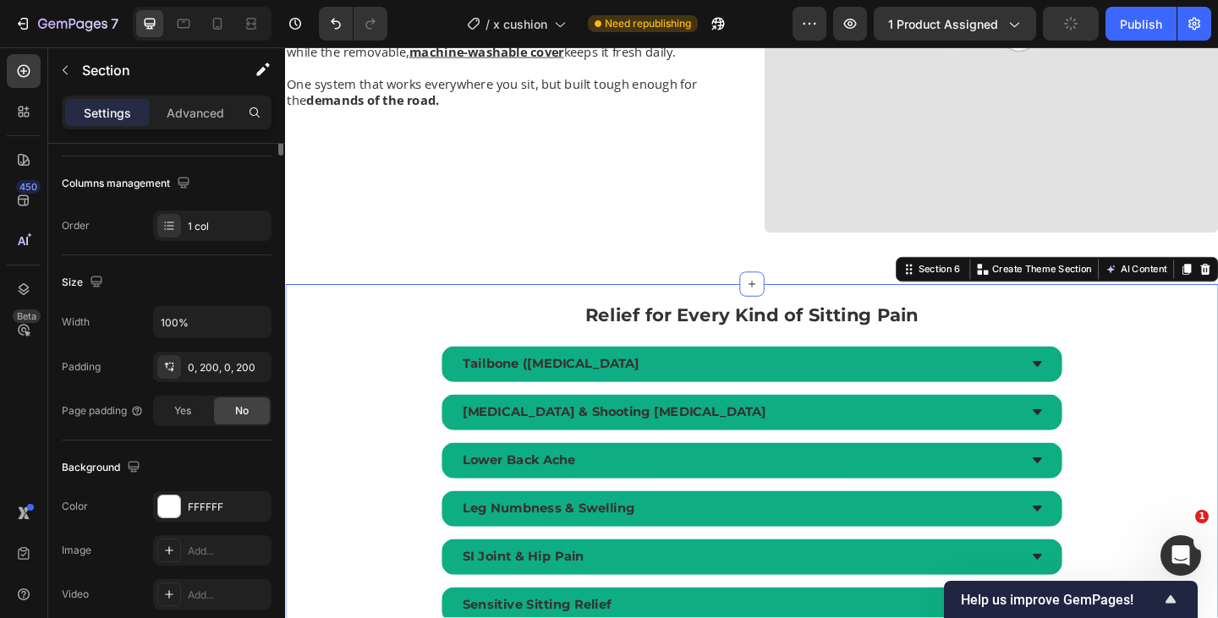
scroll to position [0, 0]
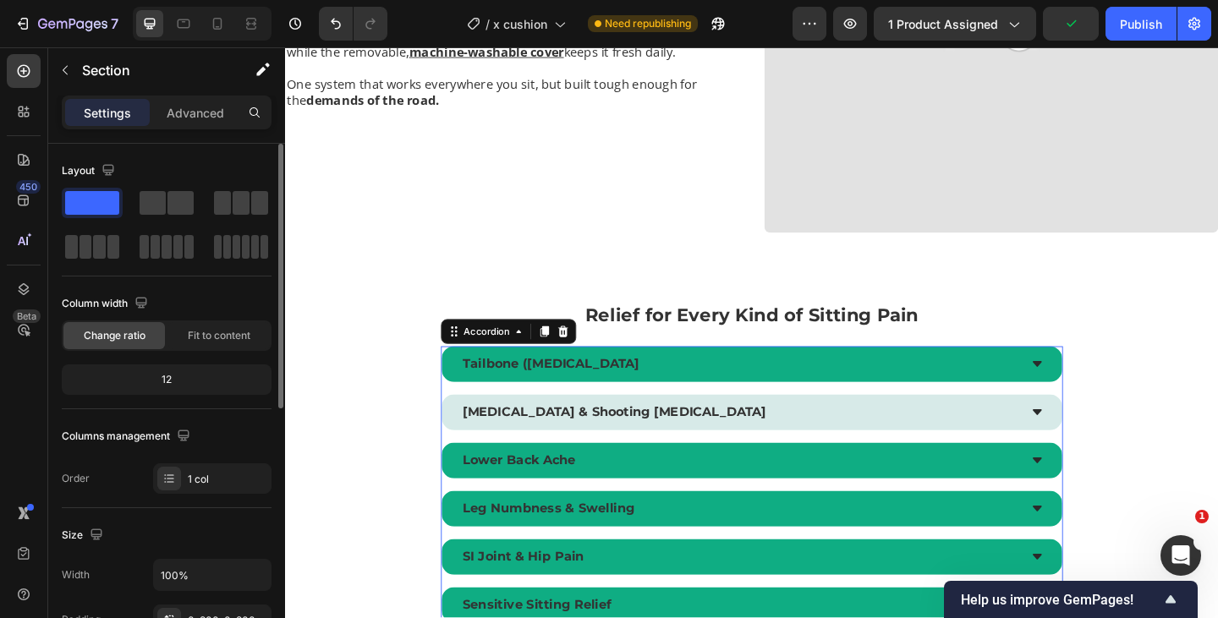
click at [966, 426] on div "[MEDICAL_DATA] & Shooting [MEDICAL_DATA]" at bounding box center [792, 444] width 675 height 39
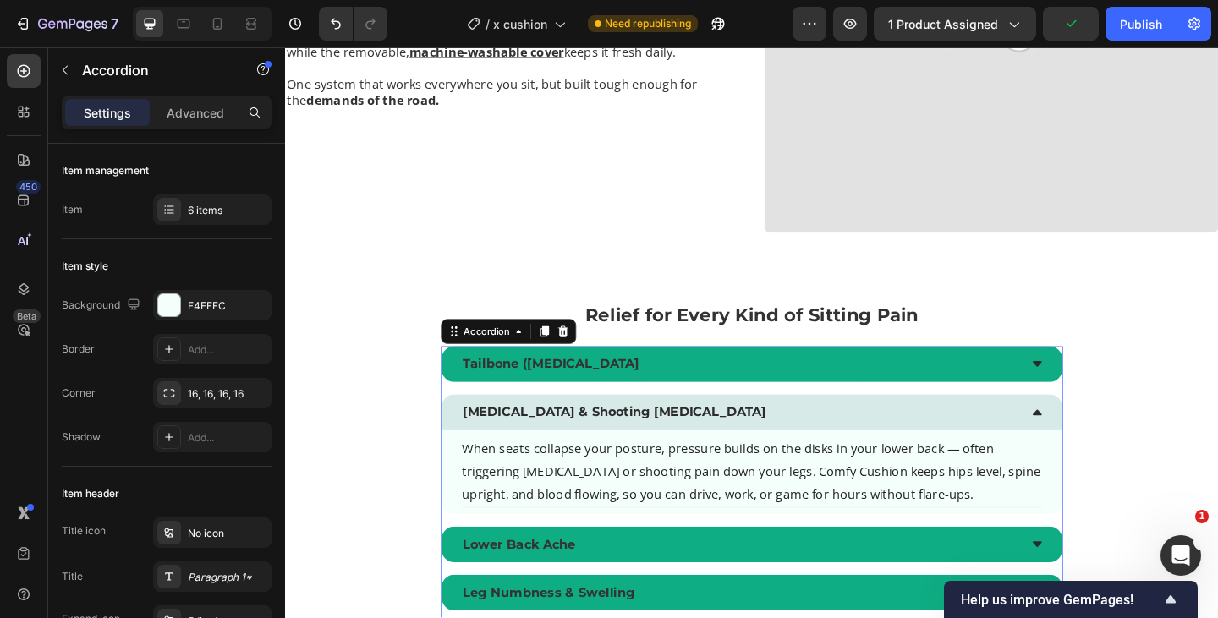
click at [965, 413] on div "Tailbone ([MEDICAL_DATA] [MEDICAL_DATA] & Shooting [MEDICAL_DATA] When seats co…" at bounding box center [792, 569] width 676 height 392
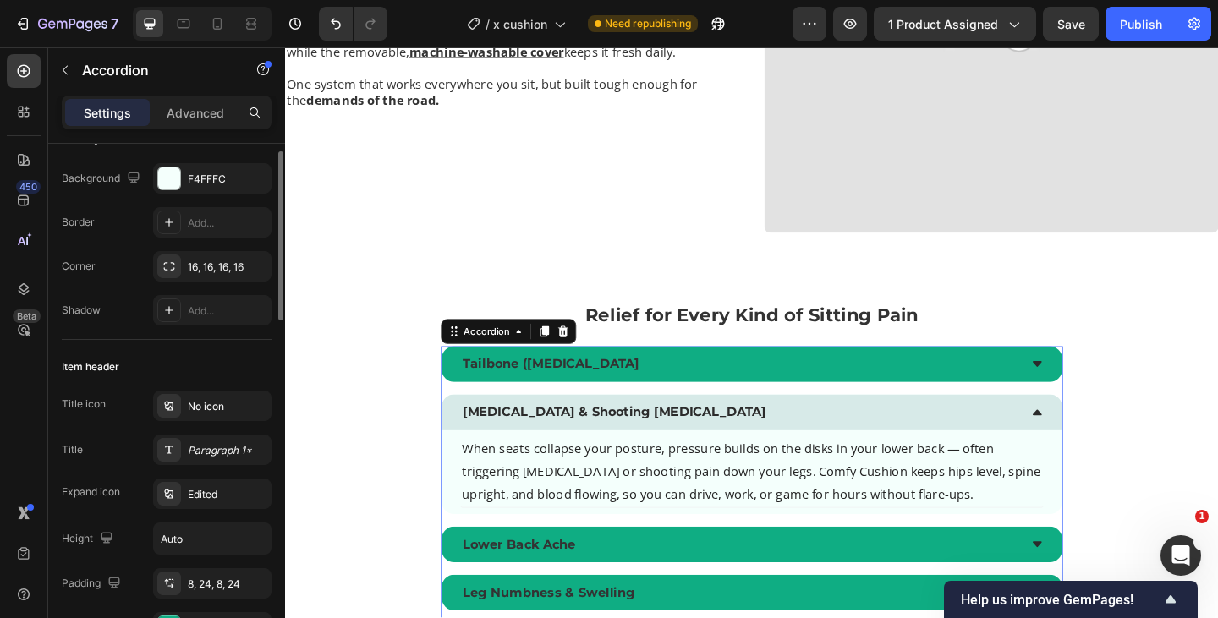
scroll to position [131, 0]
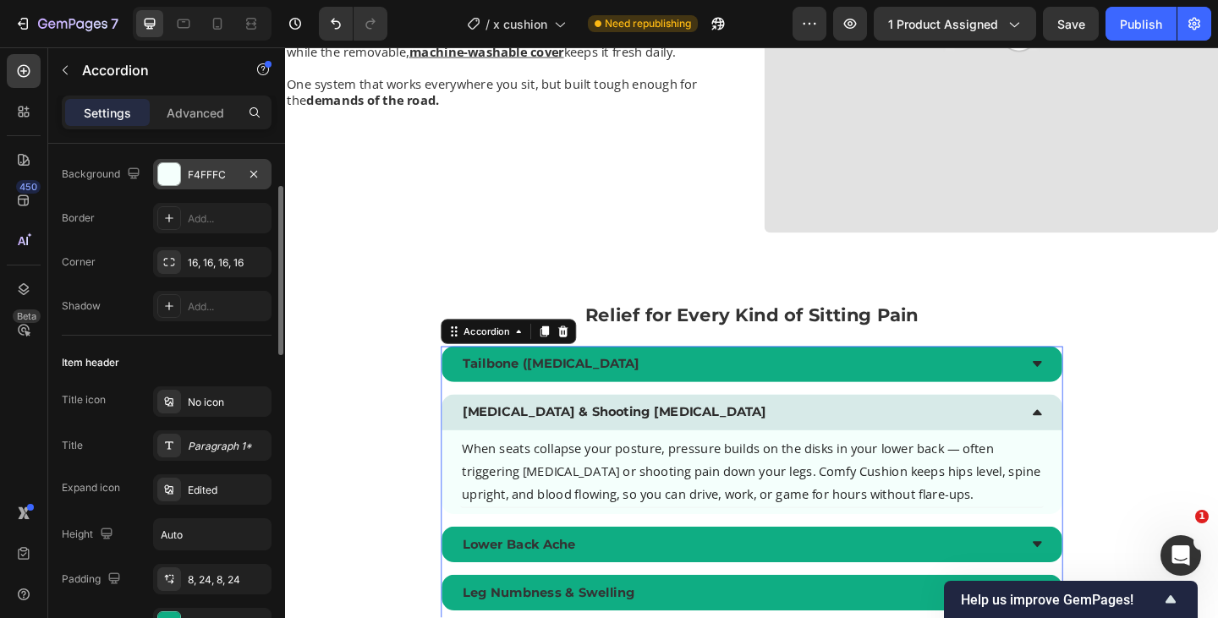
click at [205, 172] on div "F4FFFC" at bounding box center [212, 174] width 49 height 15
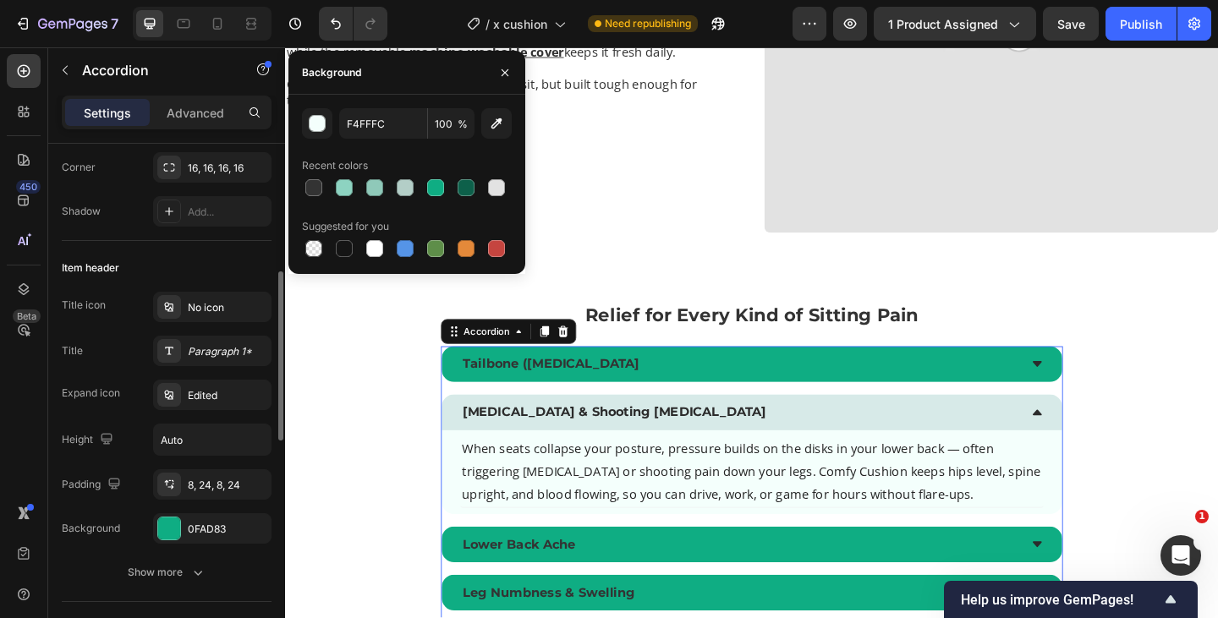
scroll to position [276, 0]
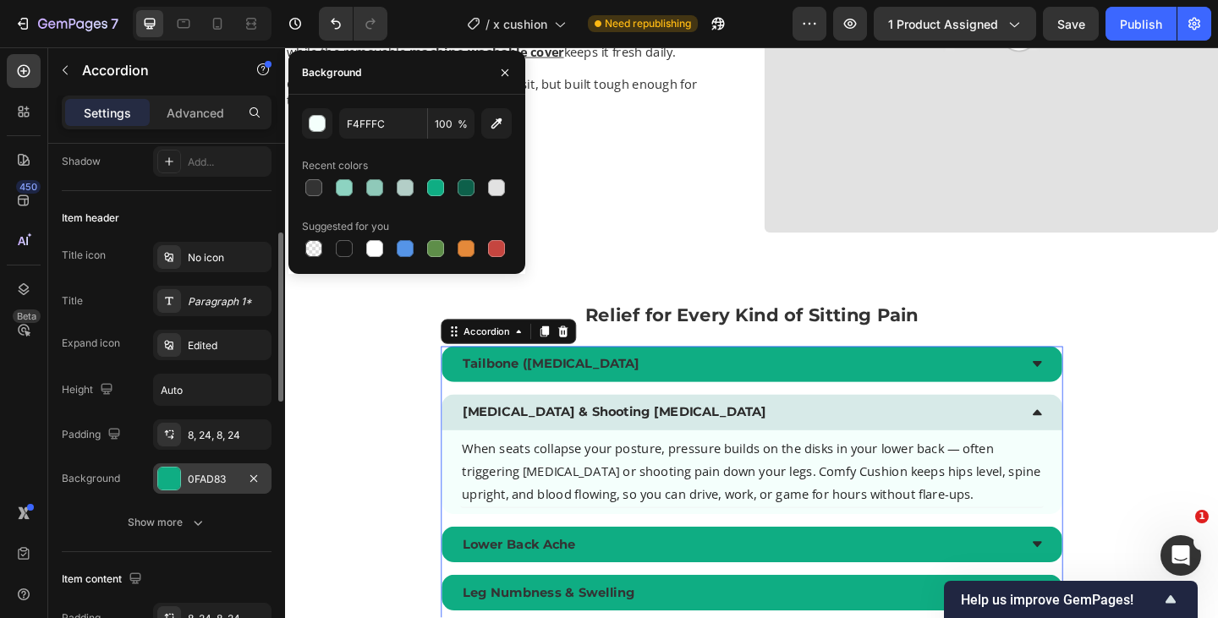
click at [209, 489] on div "0FAD83" at bounding box center [212, 478] width 118 height 30
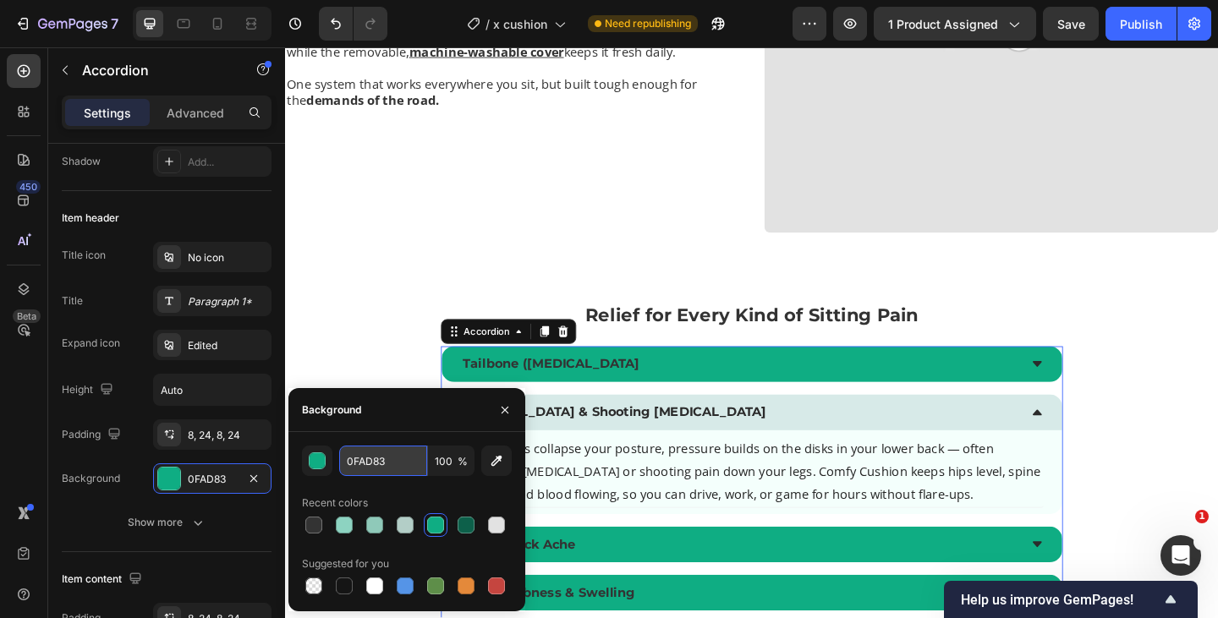
click at [375, 458] on input "0FAD83" at bounding box center [383, 461] width 88 height 30
paste input "3BA99C"
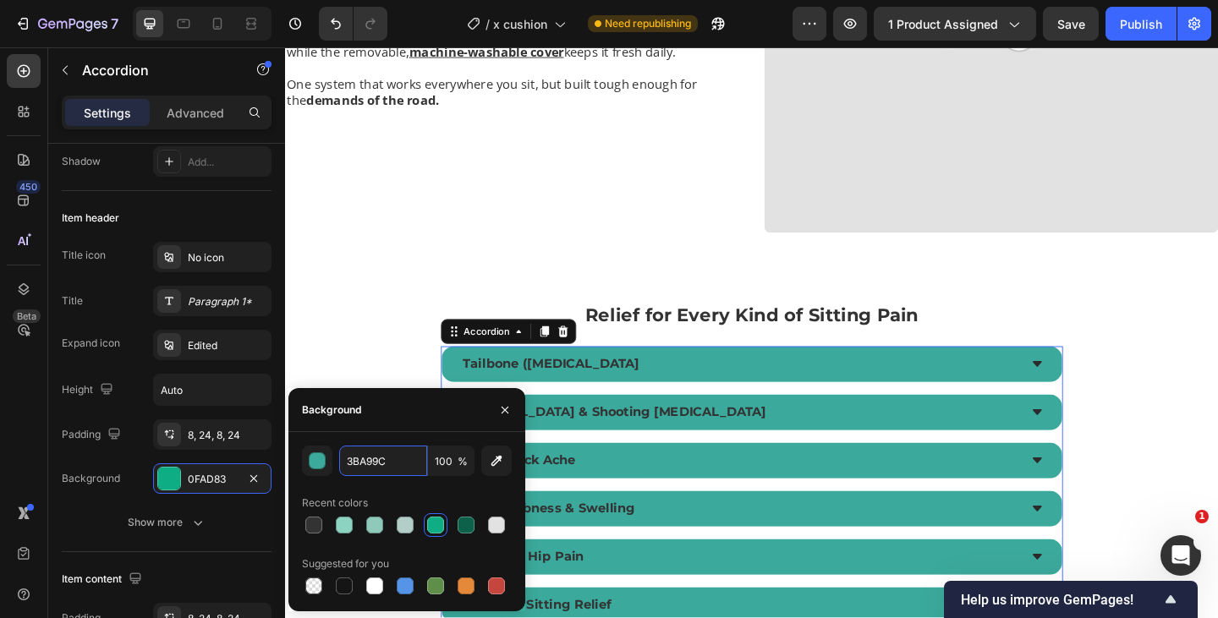
type input "3BA99C"
click at [390, 483] on div "3BA99C 100 % Recent colors Suggested for you" at bounding box center [407, 522] width 210 height 152
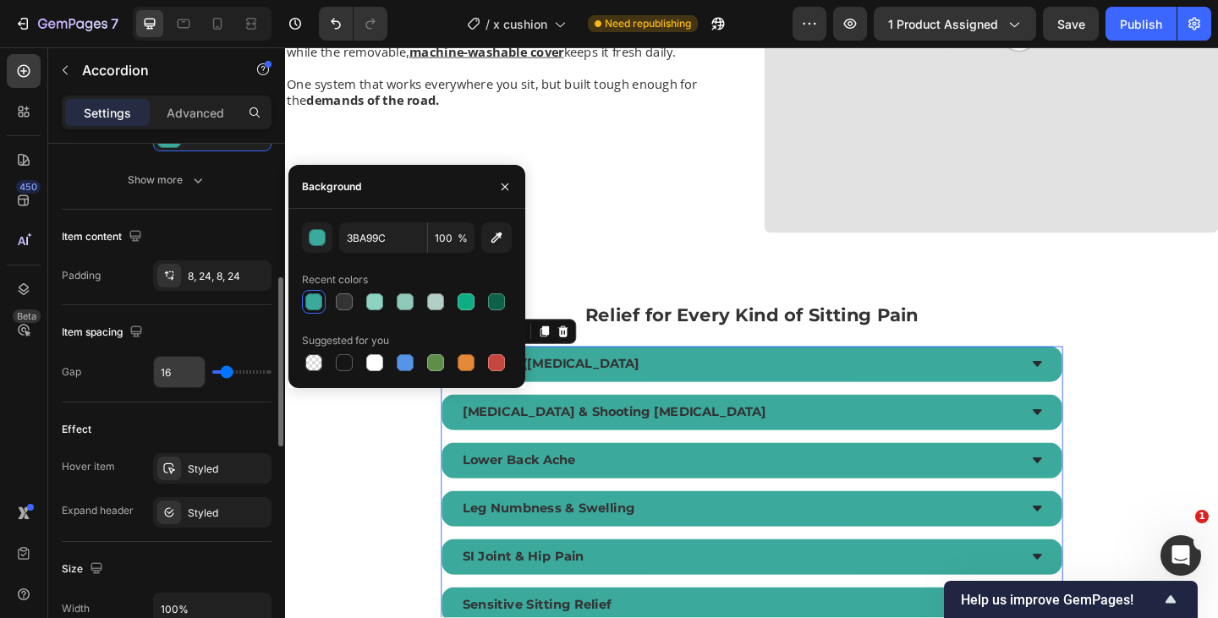
scroll to position [677, 0]
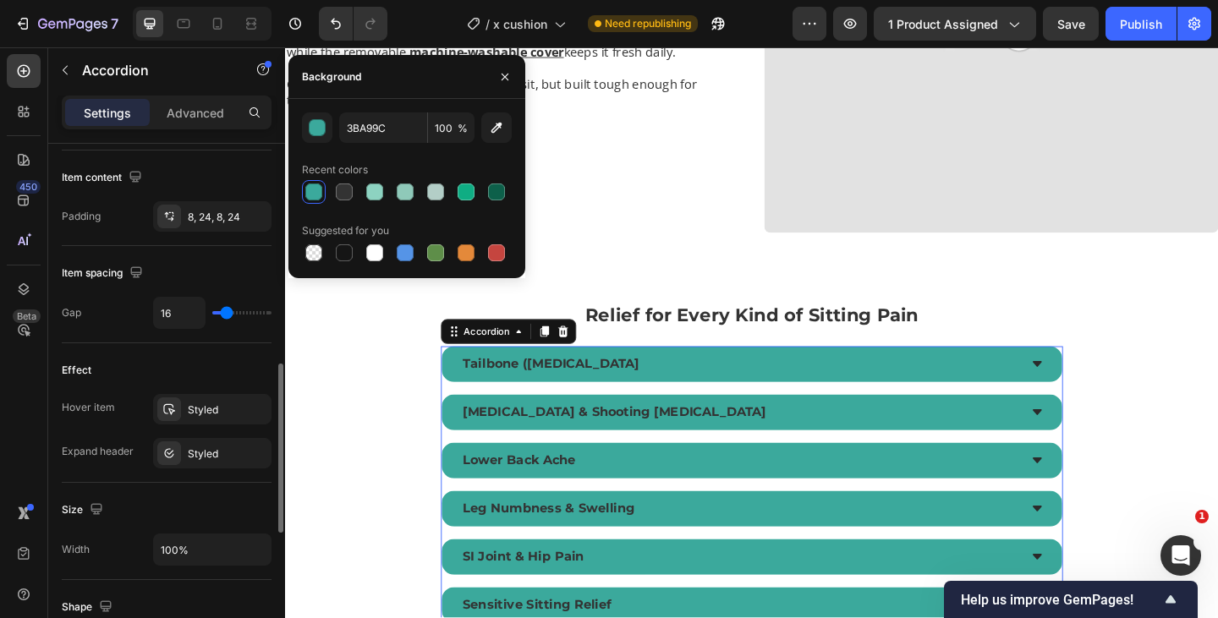
click at [200, 436] on div "Hover item Styled Expand header Styled" at bounding box center [167, 431] width 210 height 74
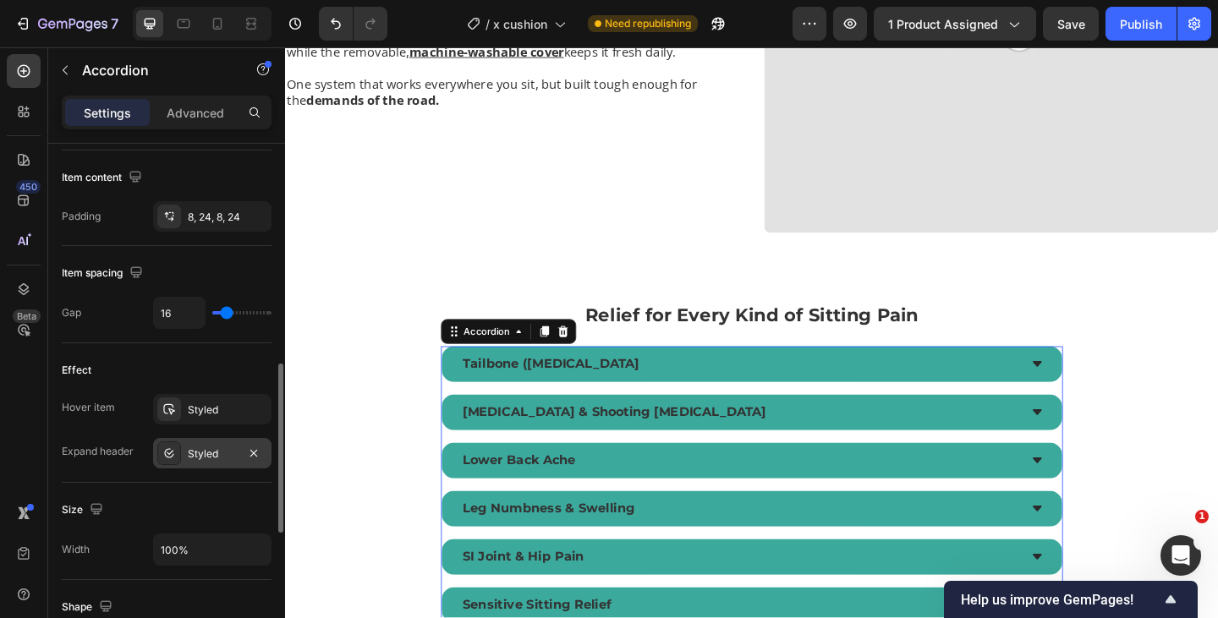
click at [204, 444] on div "Styled" at bounding box center [212, 453] width 118 height 30
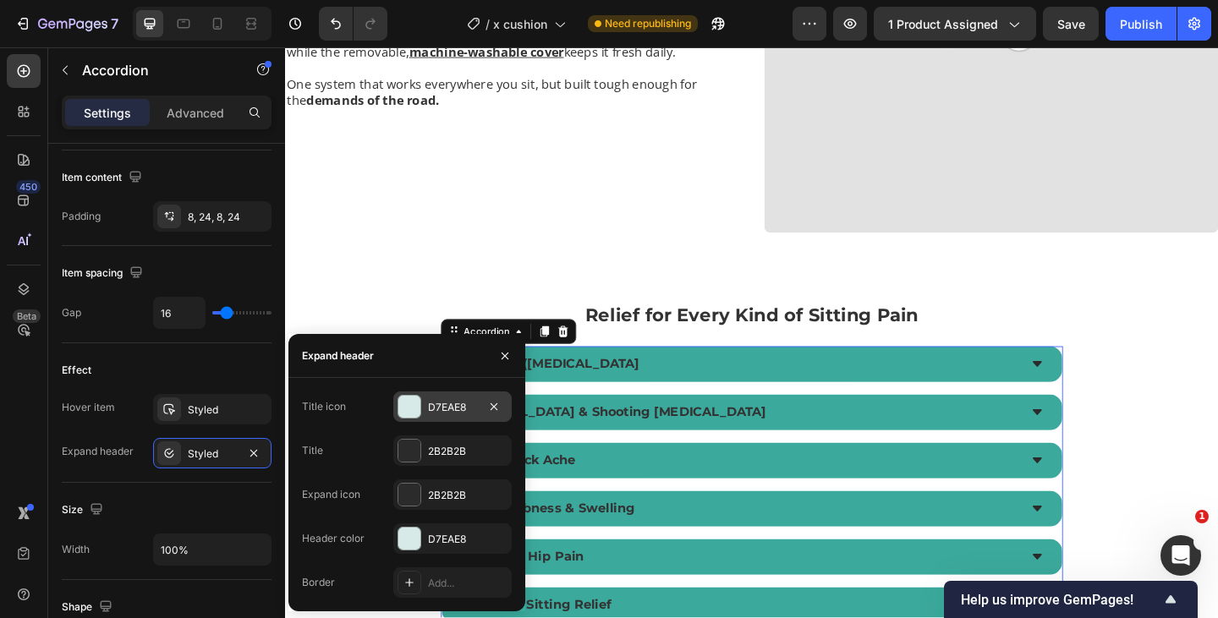
click at [480, 419] on div "D7EAE8" at bounding box center [452, 407] width 118 height 30
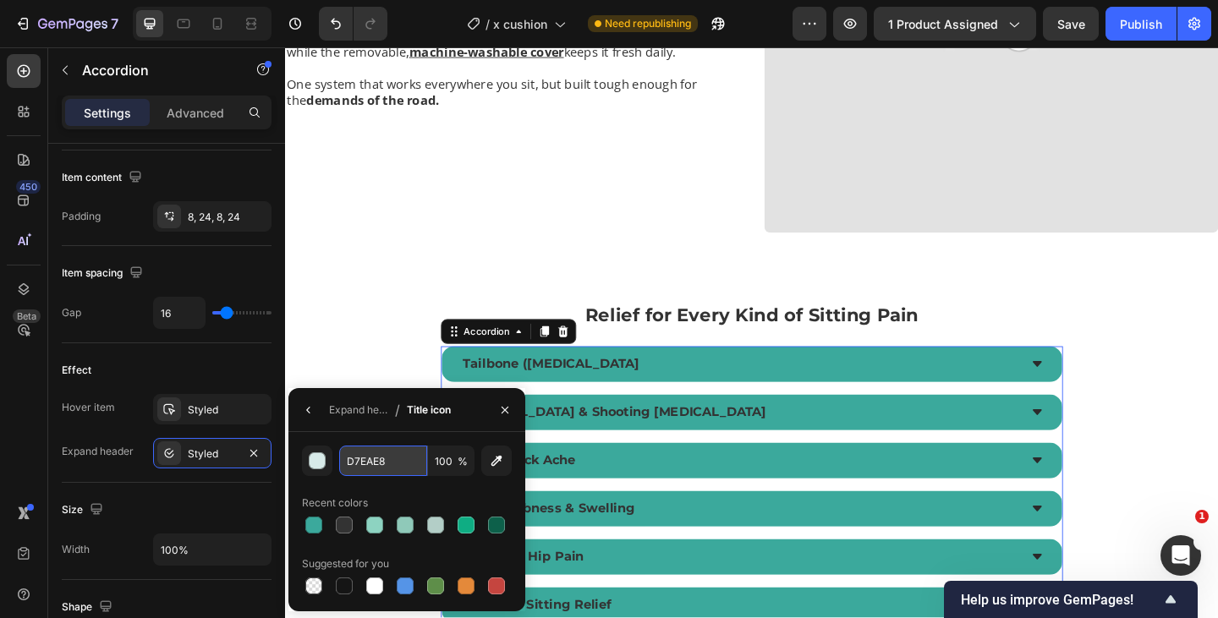
click at [397, 467] on input "D7EAE8" at bounding box center [383, 461] width 88 height 30
paste input "3BA99C"
type input "3BA99C"
click at [312, 403] on icon "button" at bounding box center [309, 410] width 14 height 14
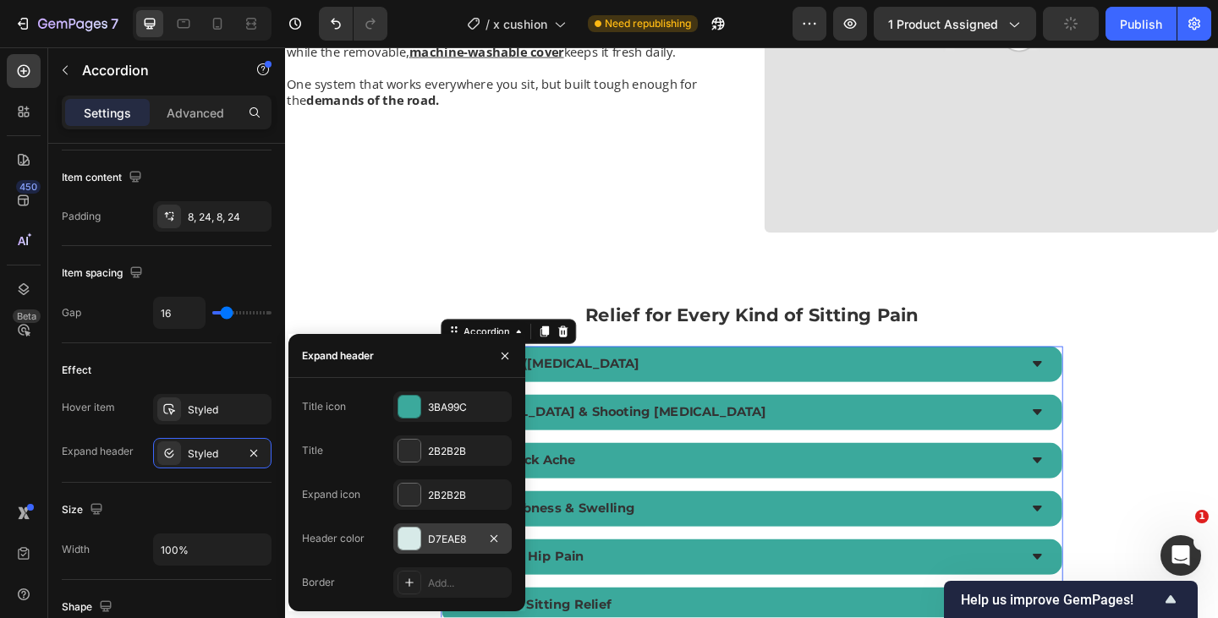
click at [451, 538] on div "D7EAE8" at bounding box center [452, 539] width 49 height 15
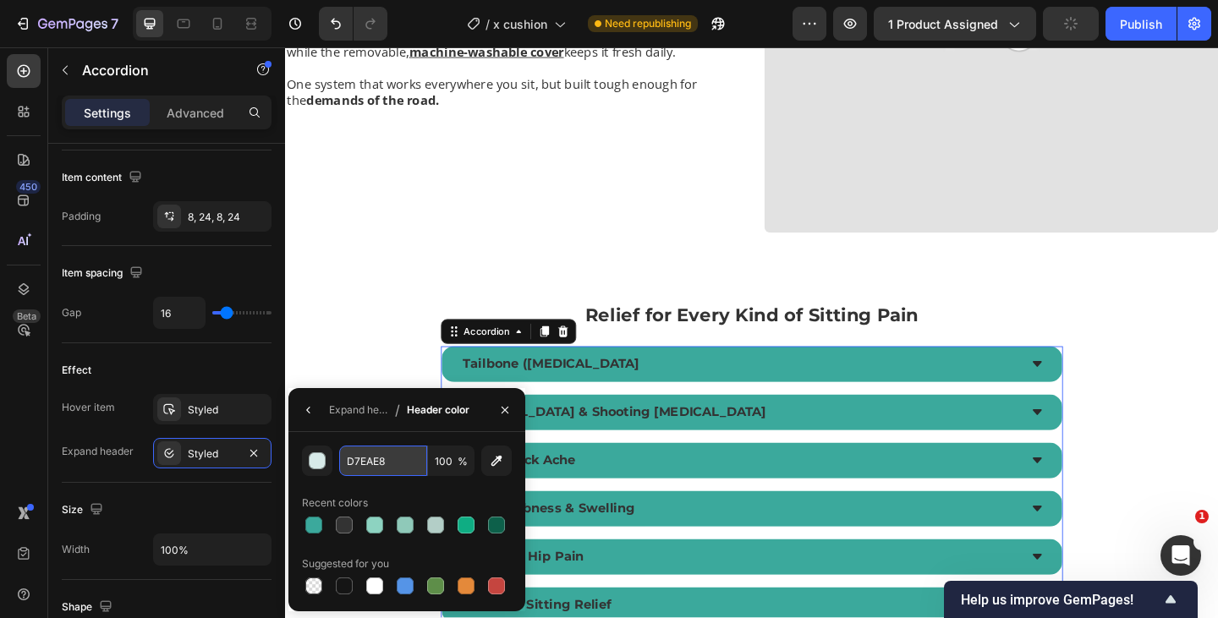
click at [408, 459] on input "D7EAE8" at bounding box center [383, 461] width 88 height 30
paste input "3BA99C"
type input "3BA99C"
click at [427, 483] on div "3BA99C 100 % Recent colors Suggested for you" at bounding box center [407, 522] width 210 height 152
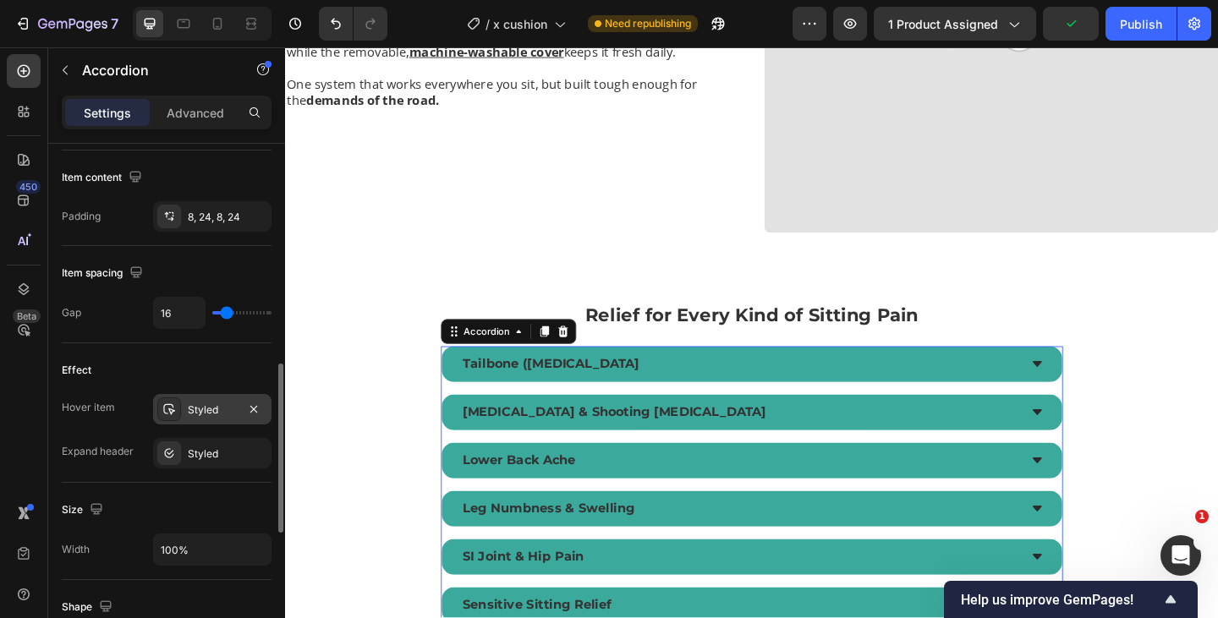
click at [211, 419] on div "Styled" at bounding box center [212, 409] width 118 height 30
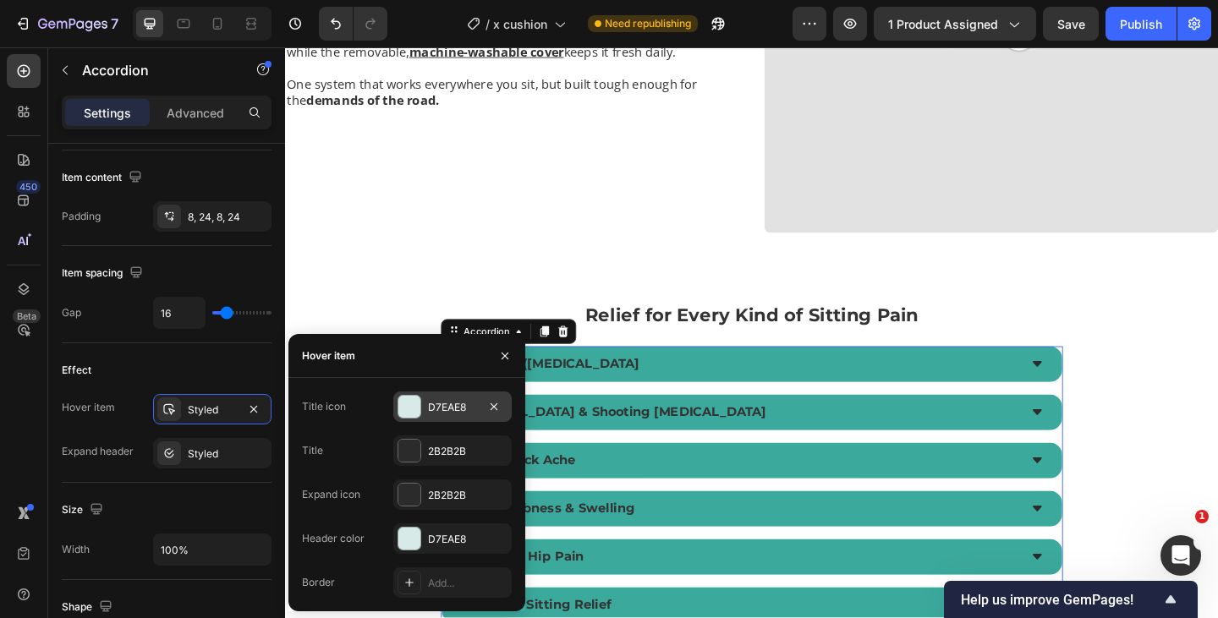
click at [440, 417] on div "D7EAE8" at bounding box center [452, 407] width 118 height 30
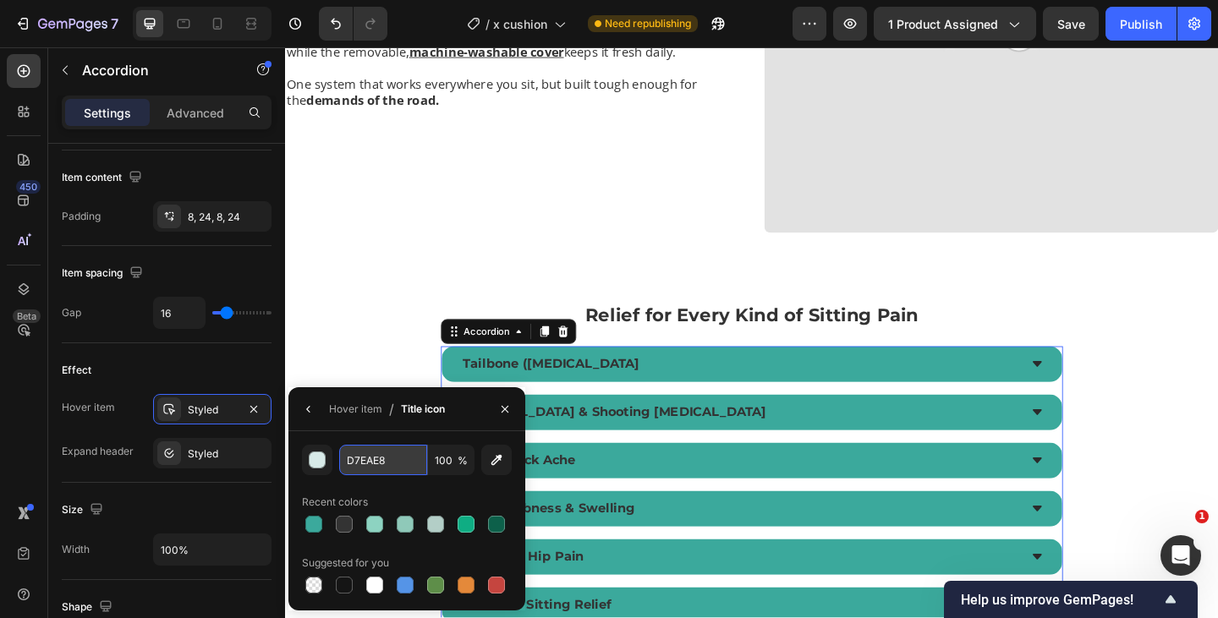
click at [383, 469] on input "D7EAE8" at bounding box center [383, 460] width 88 height 30
paste input "3BA99C"
click at [460, 526] on div at bounding box center [465, 524] width 17 height 17
type input "0FAD83"
click at [308, 424] on div "Hover item / Title icon" at bounding box center [369, 408] width 163 height 43
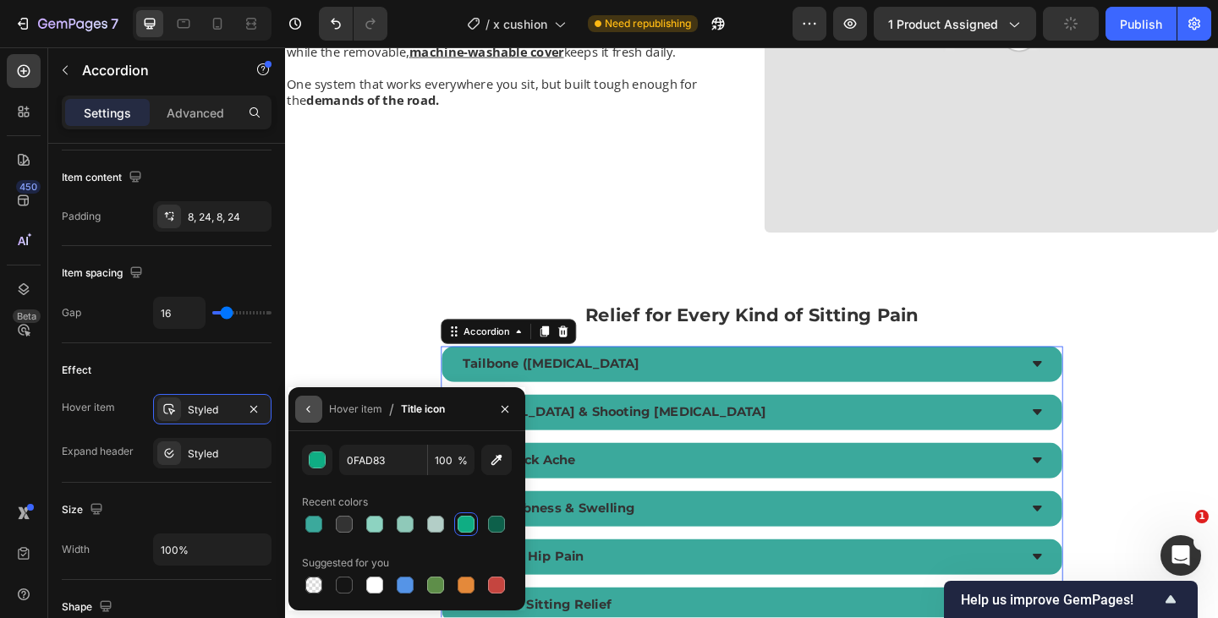
click at [309, 418] on button "button" at bounding box center [308, 409] width 27 height 27
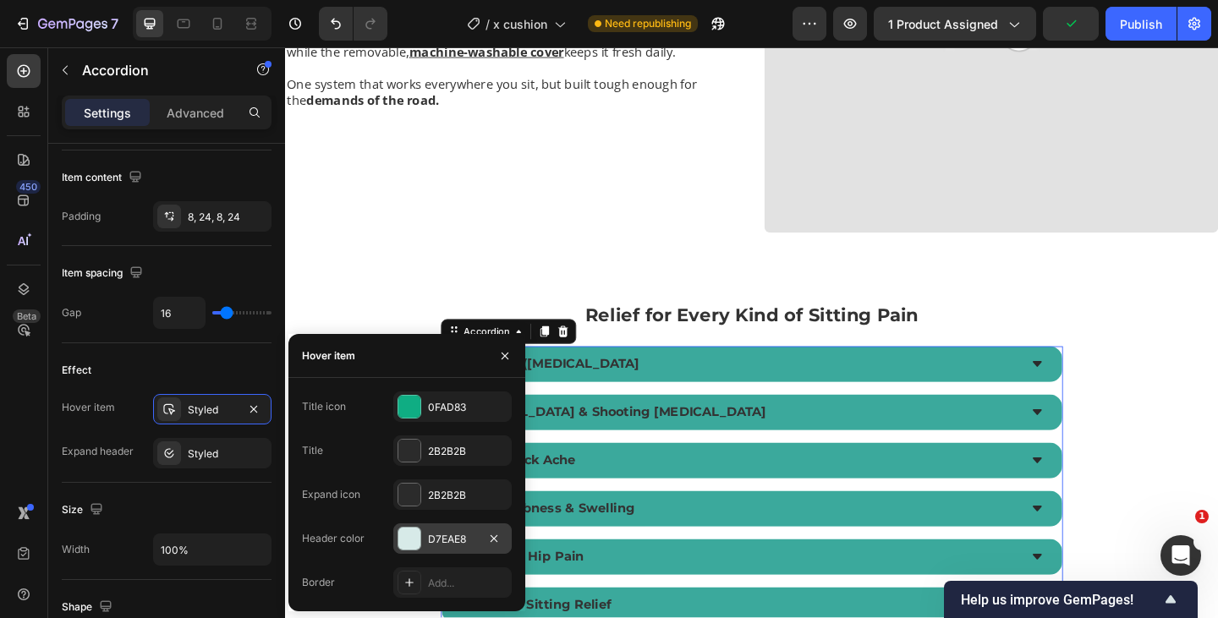
click at [443, 544] on div "D7EAE8" at bounding box center [452, 539] width 49 height 15
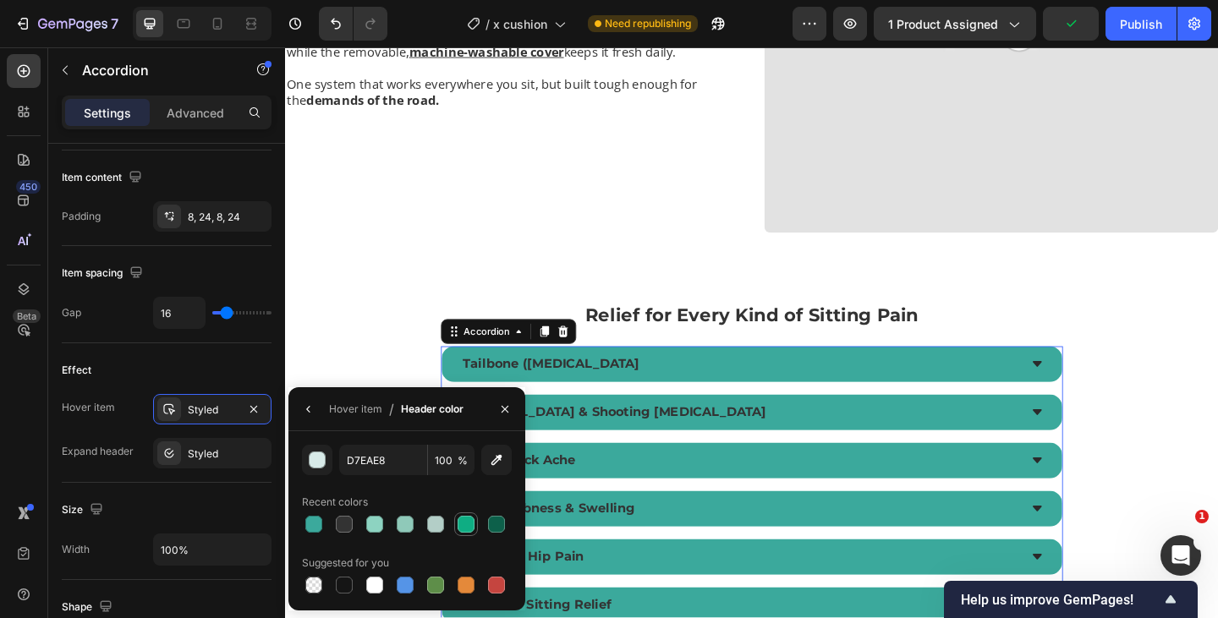
click at [465, 522] on div at bounding box center [465, 524] width 17 height 17
click at [392, 453] on input "0FAD83" at bounding box center [383, 460] width 88 height 30
paste input "3BA99C"
click at [321, 455] on div "button" at bounding box center [317, 460] width 17 height 17
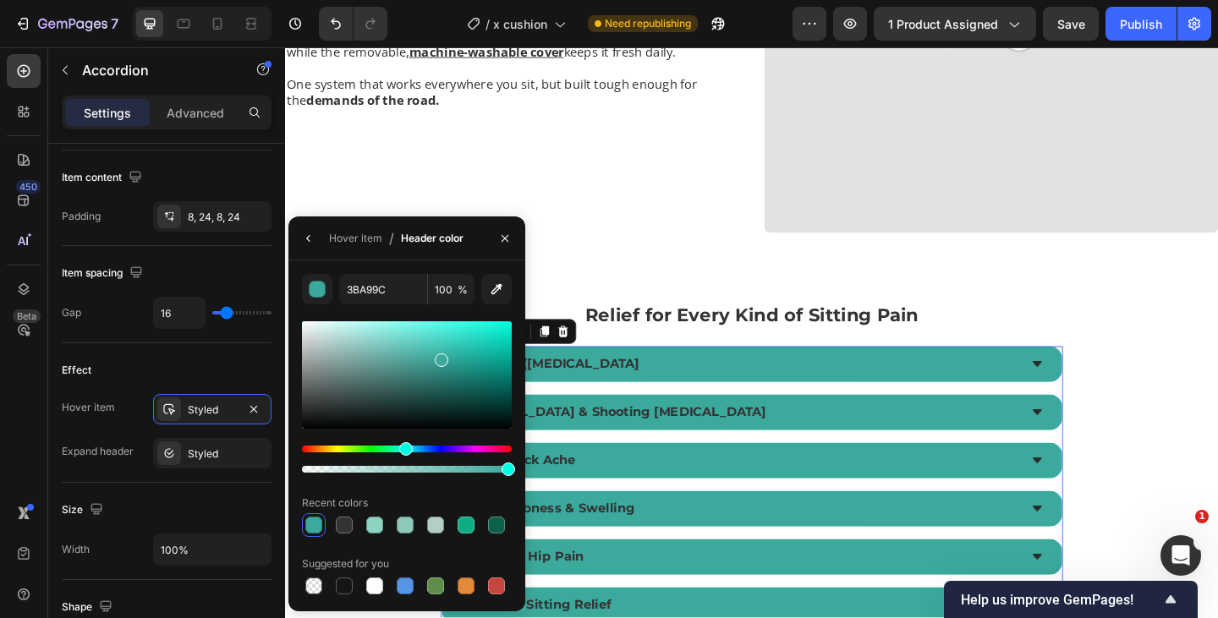
click at [457, 343] on div at bounding box center [407, 374] width 210 height 107
click at [310, 245] on button "button" at bounding box center [308, 238] width 27 height 27
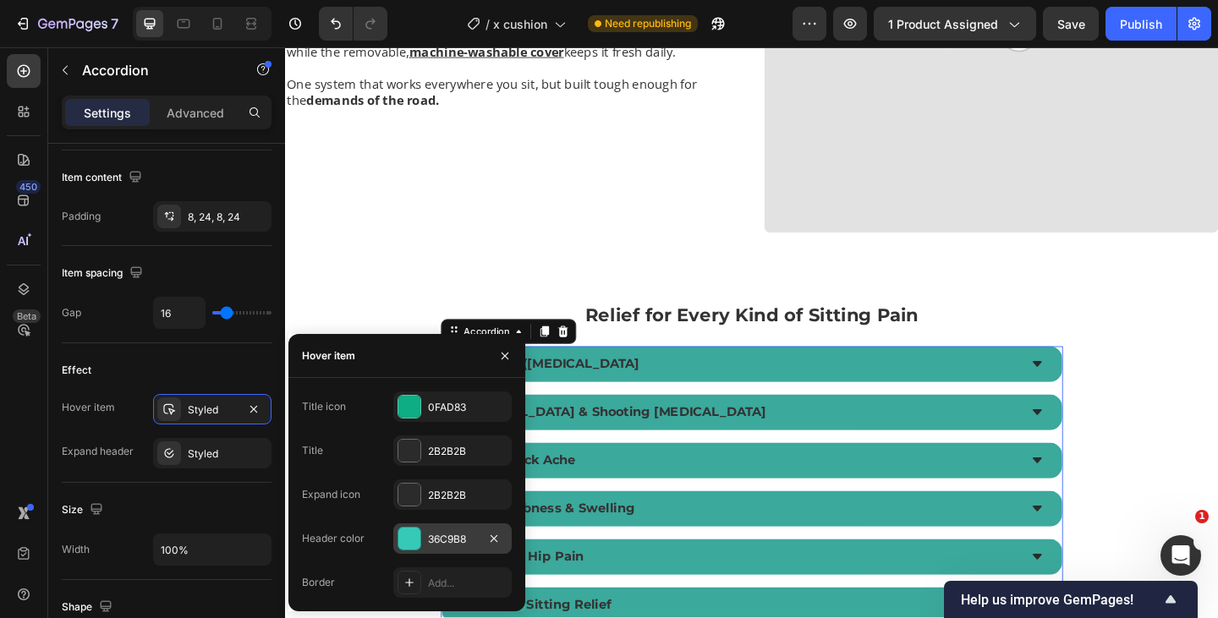
click at [461, 540] on div "36C9B8" at bounding box center [452, 539] width 49 height 15
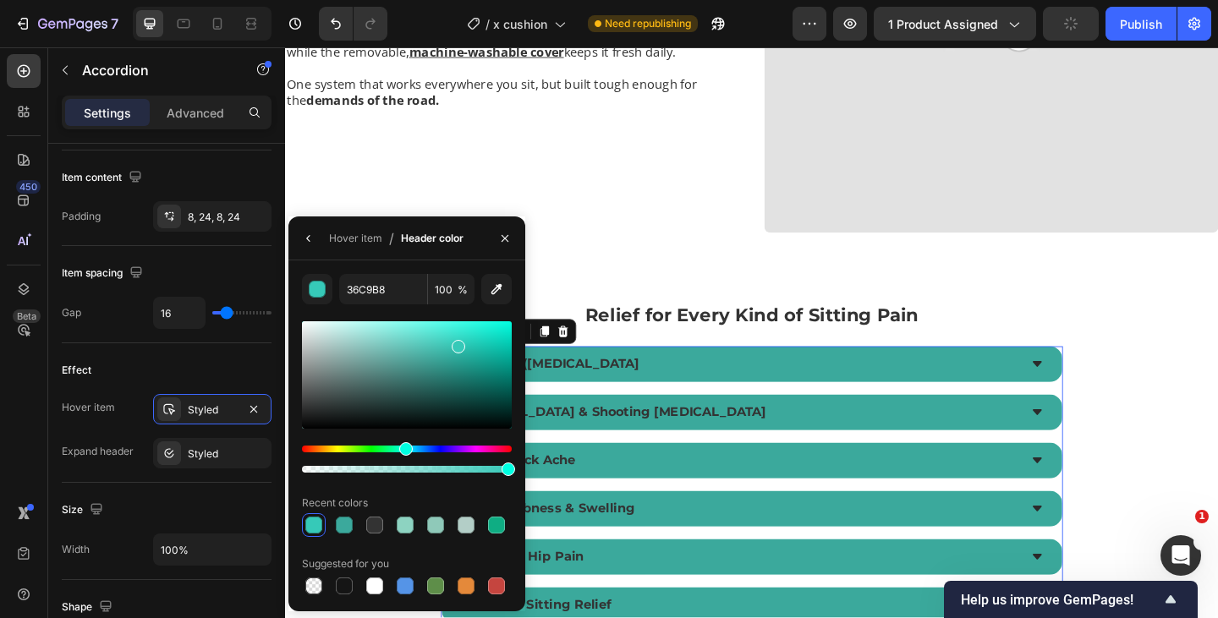
click at [313, 522] on div at bounding box center [313, 525] width 17 height 17
click at [306, 245] on button "button" at bounding box center [308, 238] width 27 height 27
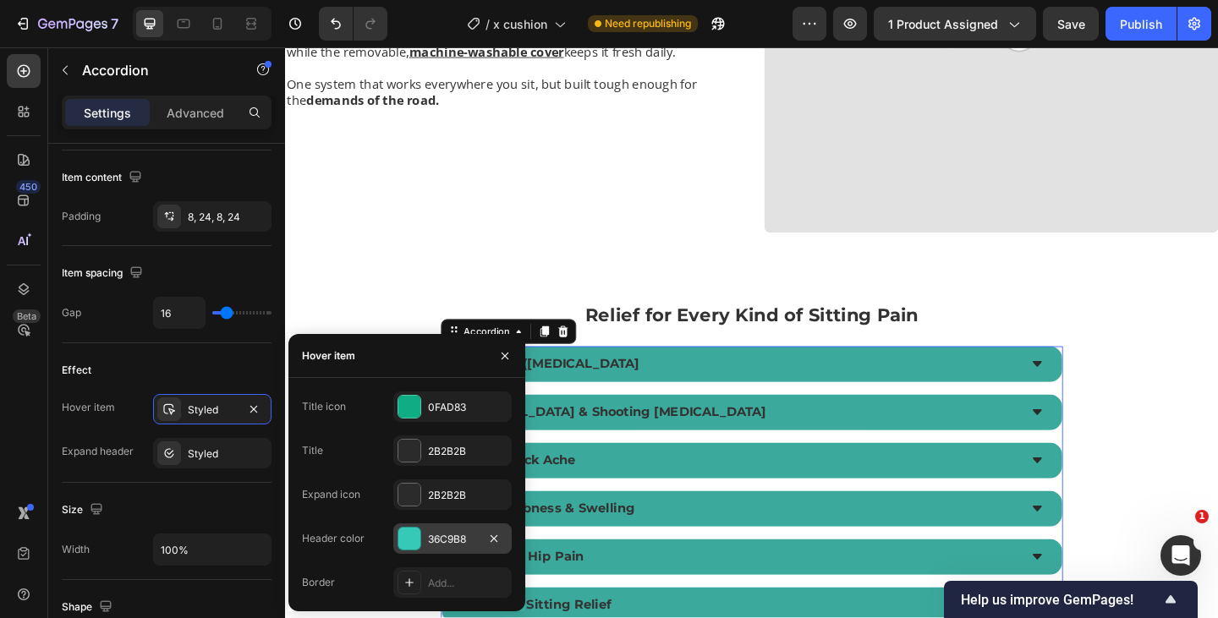
click at [440, 527] on div "36C9B8" at bounding box center [452, 538] width 118 height 30
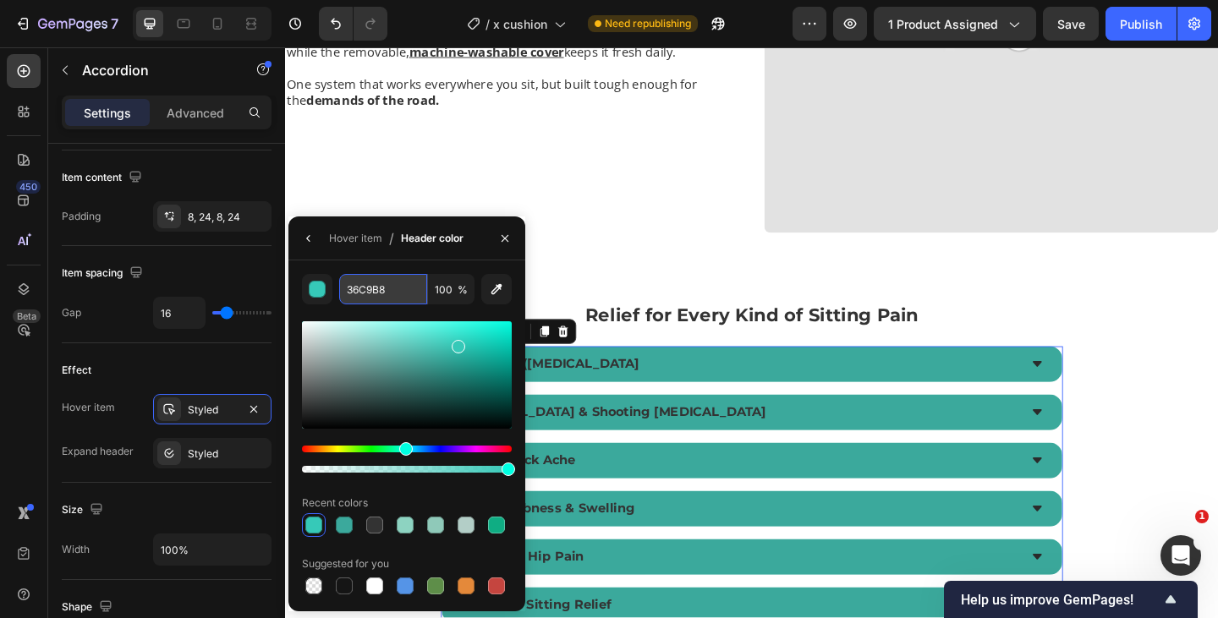
click at [409, 287] on input "36C9B8" at bounding box center [383, 289] width 88 height 30
paste input "BA99C"
click at [437, 314] on div "3BA99C 100 % Recent colors Suggested for you" at bounding box center [407, 436] width 210 height 324
click at [463, 348] on div at bounding box center [407, 374] width 210 height 107
type input "2BBFAE"
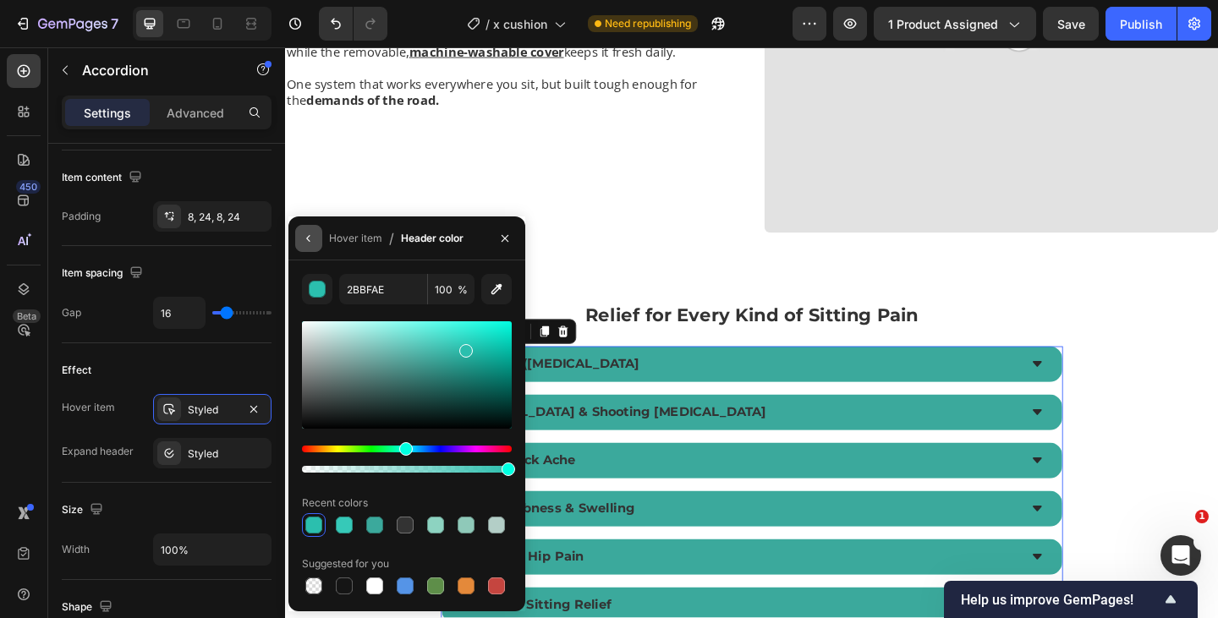
click at [307, 230] on button "button" at bounding box center [308, 238] width 27 height 27
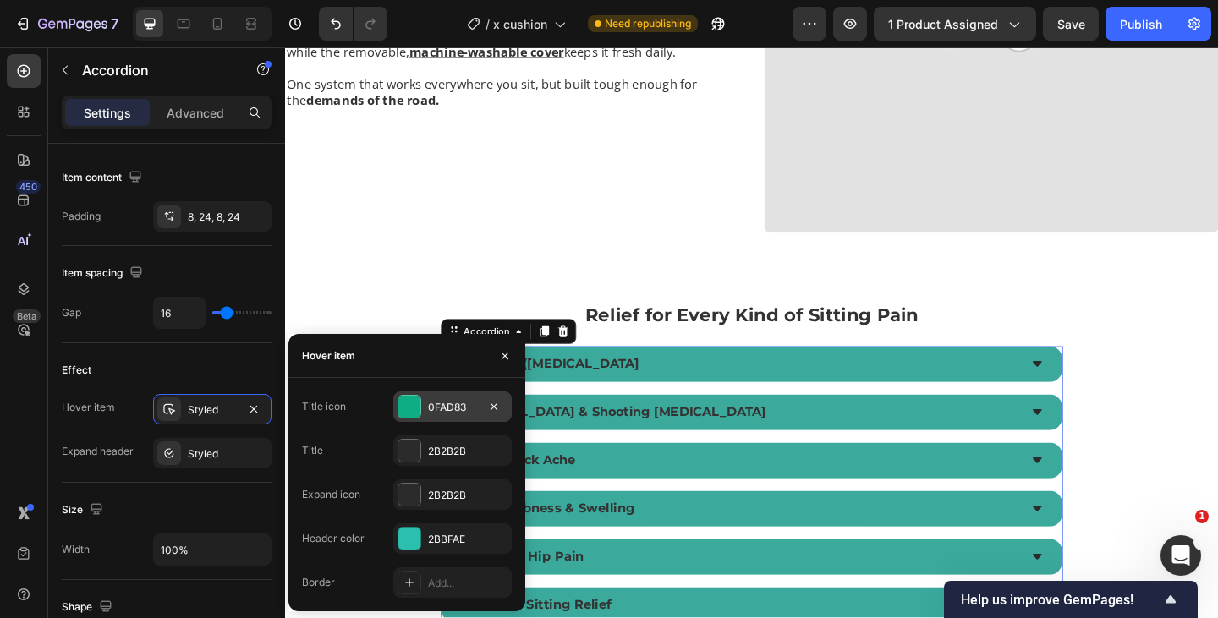
click at [440, 407] on div "0FAD83" at bounding box center [452, 407] width 49 height 15
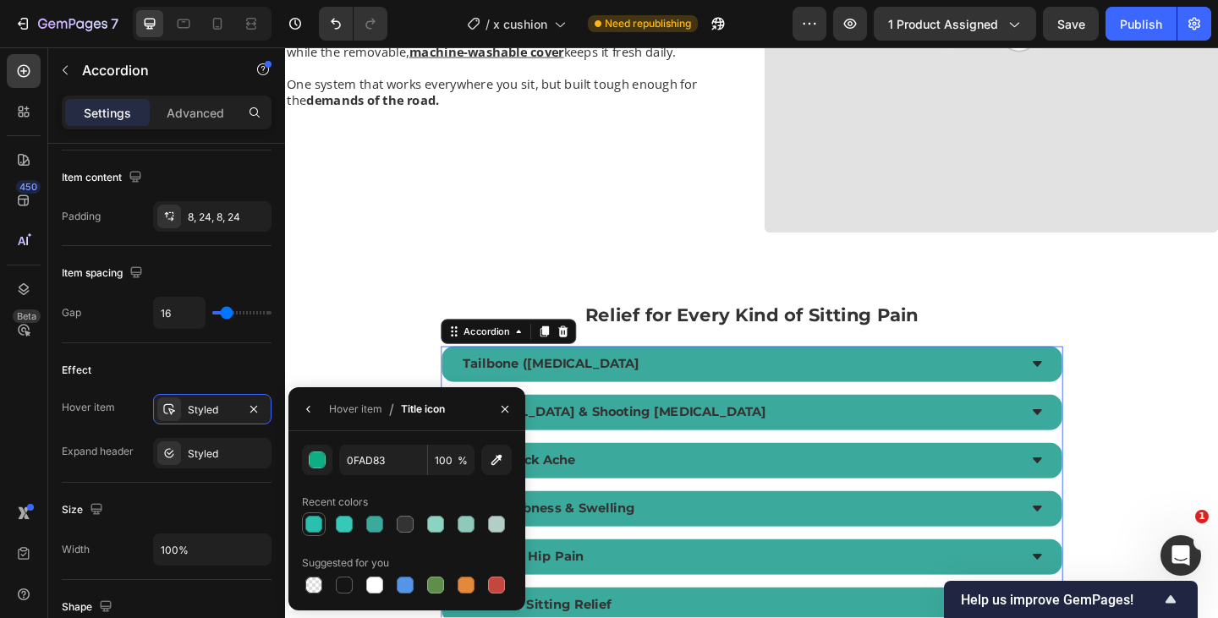
click at [310, 517] on div at bounding box center [313, 524] width 17 height 17
type input "2BBFAE"
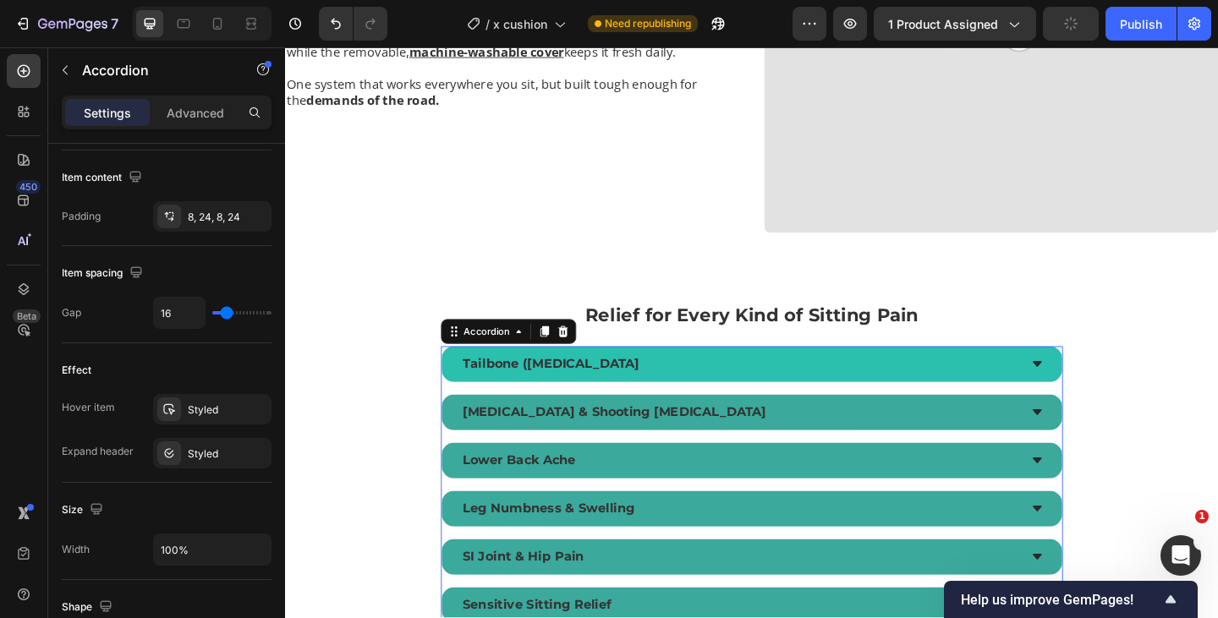
click at [742, 392] on div "Tailbone ([MEDICAL_DATA]" at bounding box center [778, 392] width 607 height 25
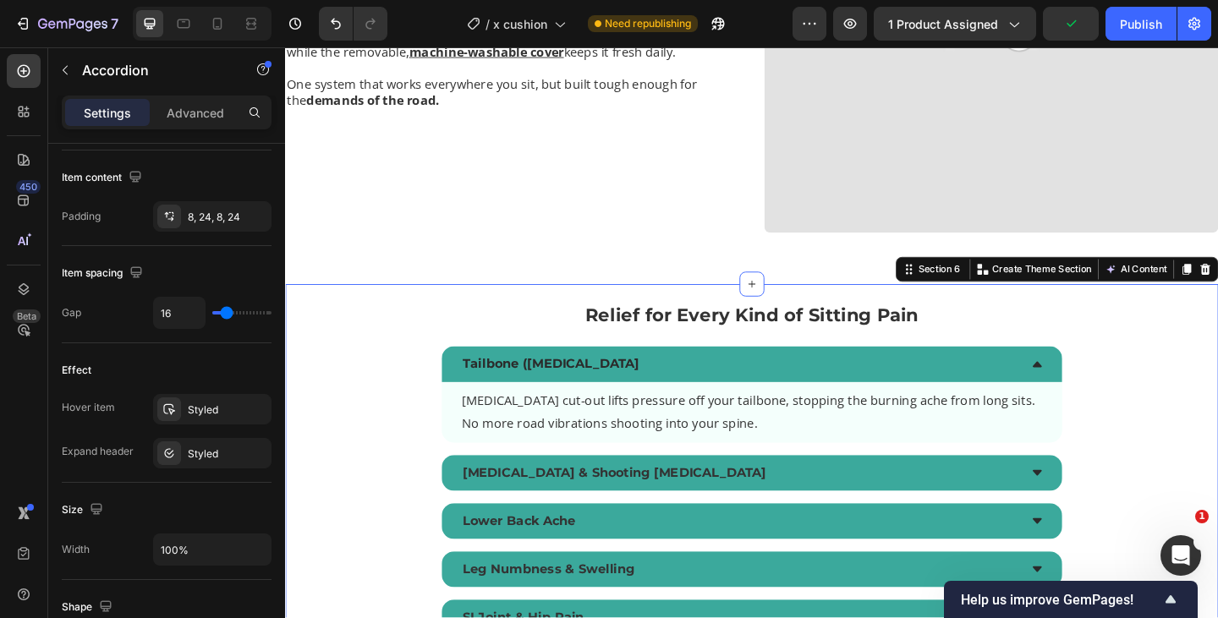
click at [386, 442] on div "Relief for Every Kind of Sitting Pain Text Block Tailbone ([MEDICAL_DATA] [MEDI…" at bounding box center [792, 539] width 1015 height 468
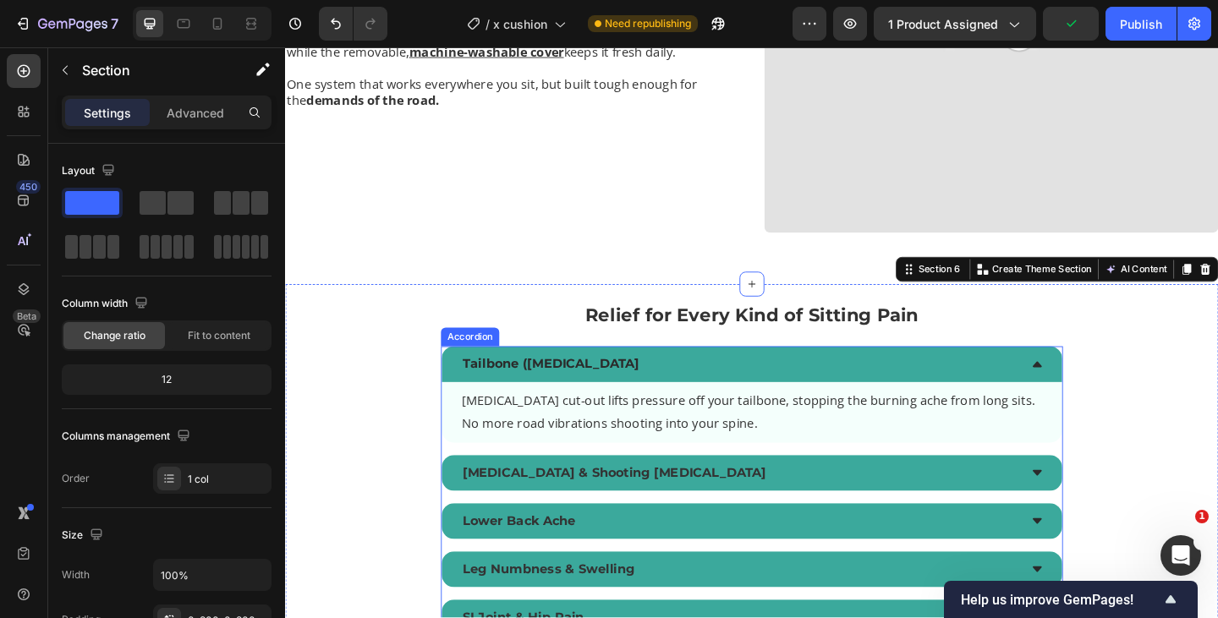
click at [725, 408] on div "Tailbone ([MEDICAL_DATA]" at bounding box center [792, 392] width 675 height 39
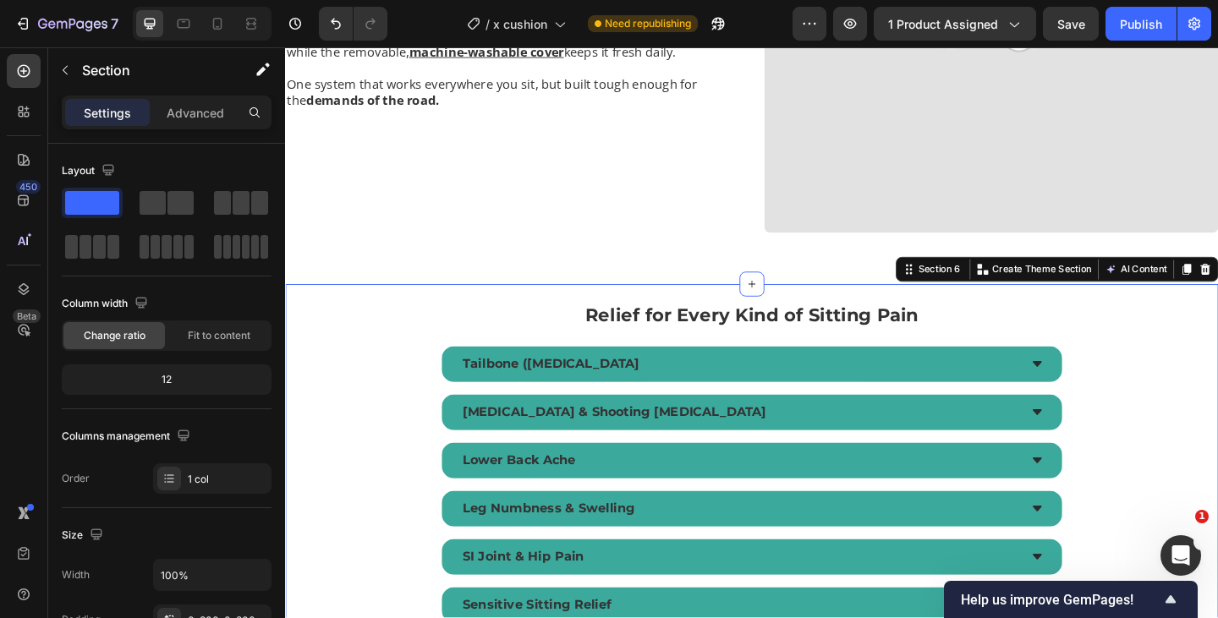
click at [397, 394] on div "Relief for Every Kind of Sitting Pain Text Block Tailbone ([MEDICAL_DATA] [MEDI…" at bounding box center [792, 506] width 1015 height 402
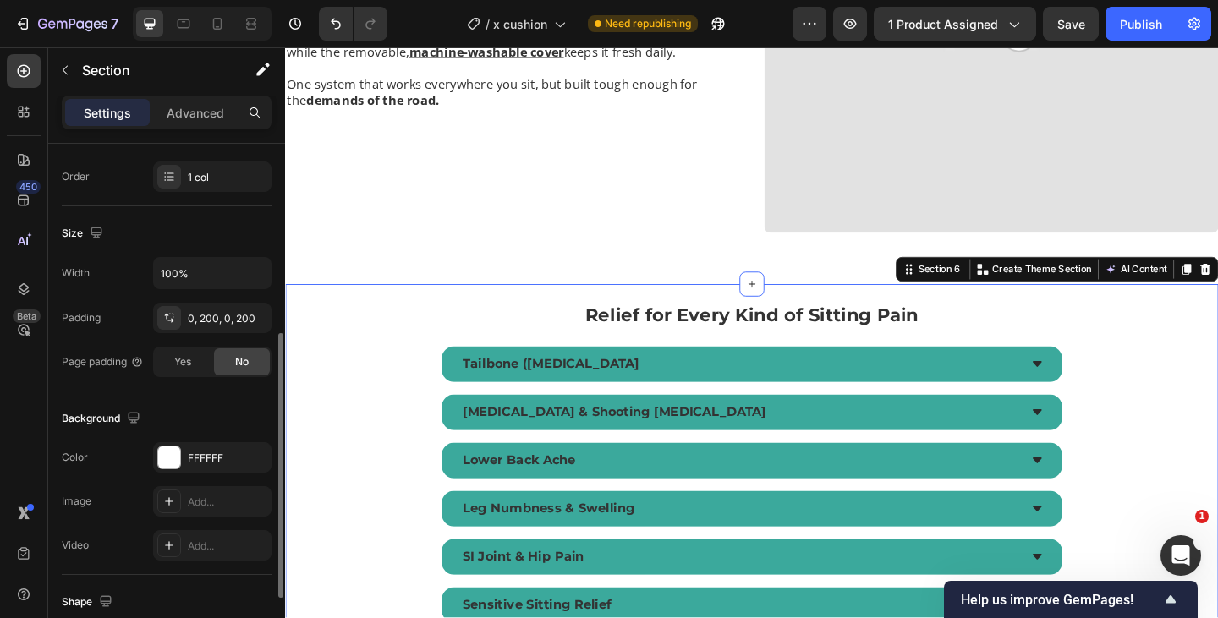
scroll to position [330, 0]
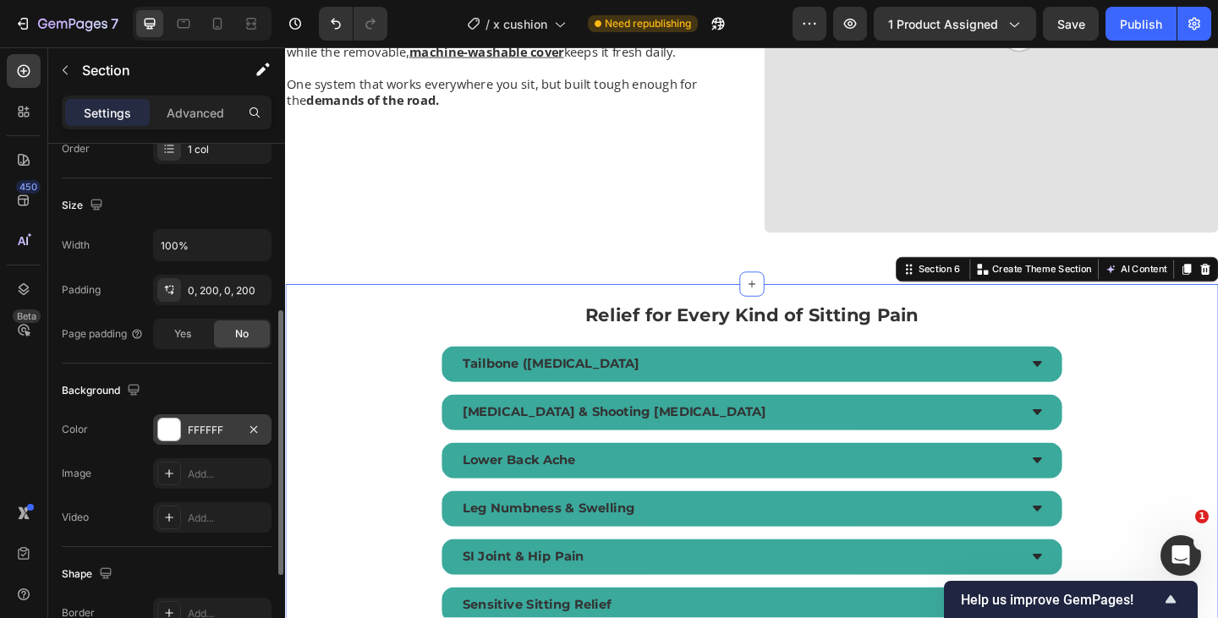
click at [207, 437] on div "FFFFFF" at bounding box center [212, 430] width 49 height 15
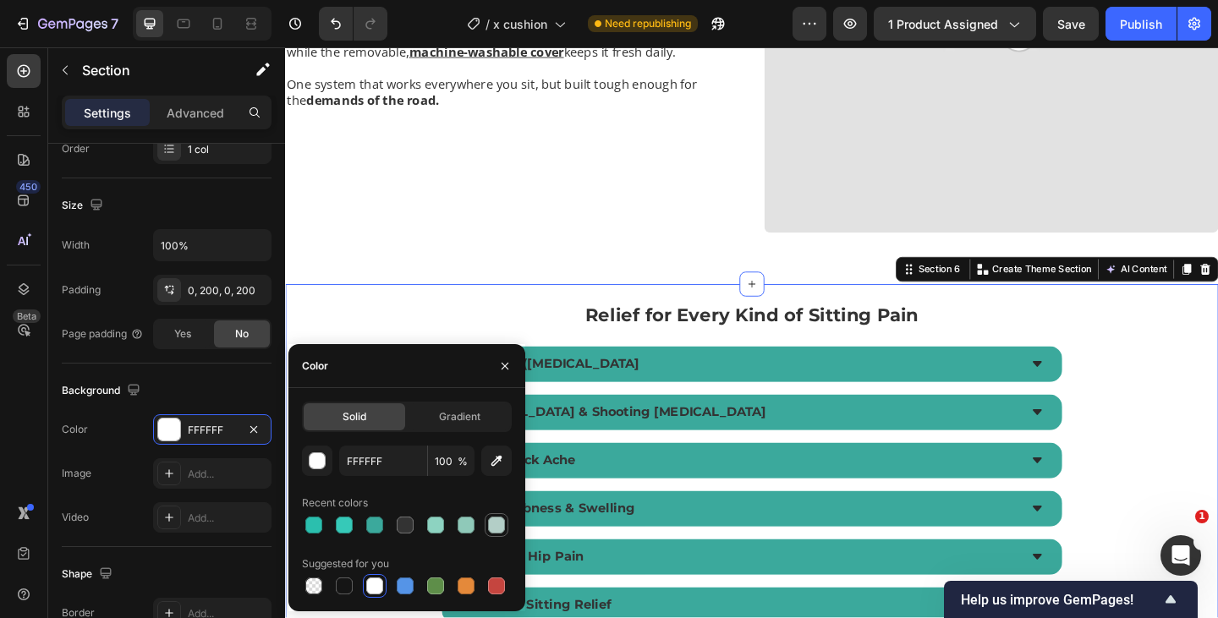
click at [505, 526] on div at bounding box center [496, 525] width 20 height 20
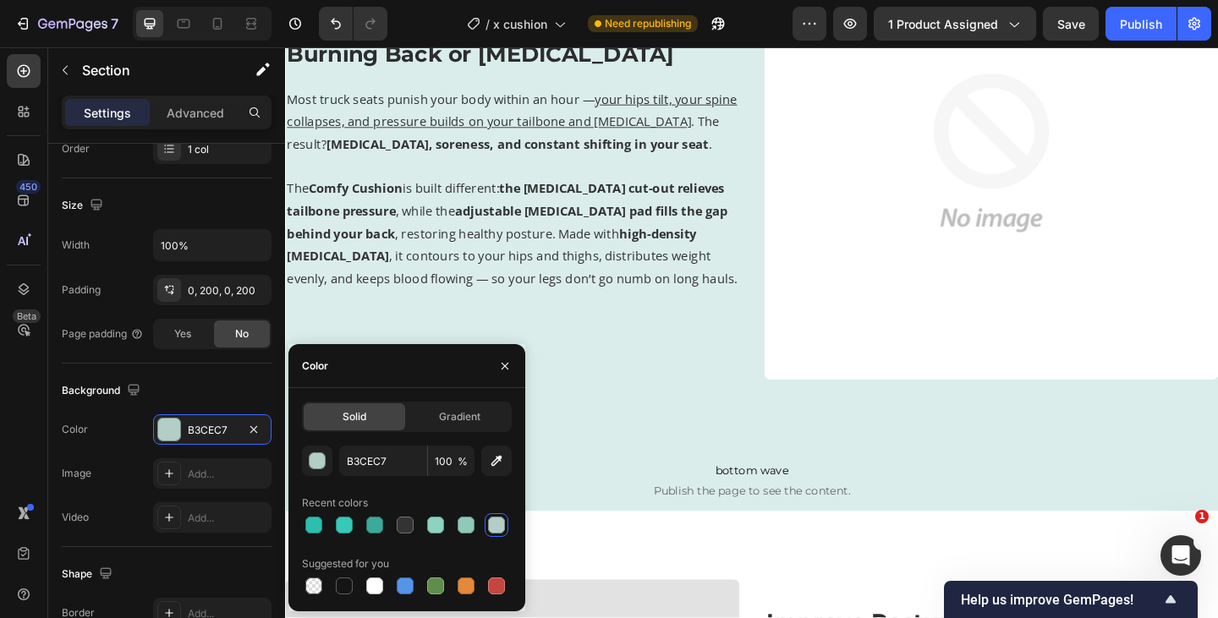
scroll to position [1679, 0]
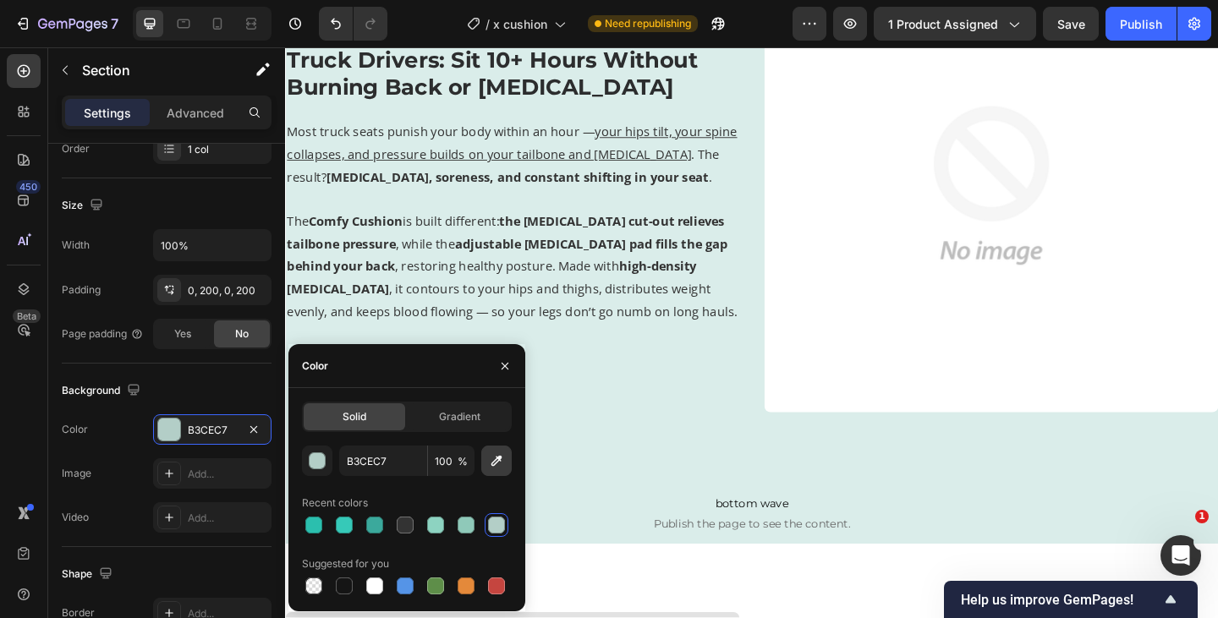
click at [503, 452] on icon "button" at bounding box center [496, 460] width 17 height 17
type input "DBEEEA"
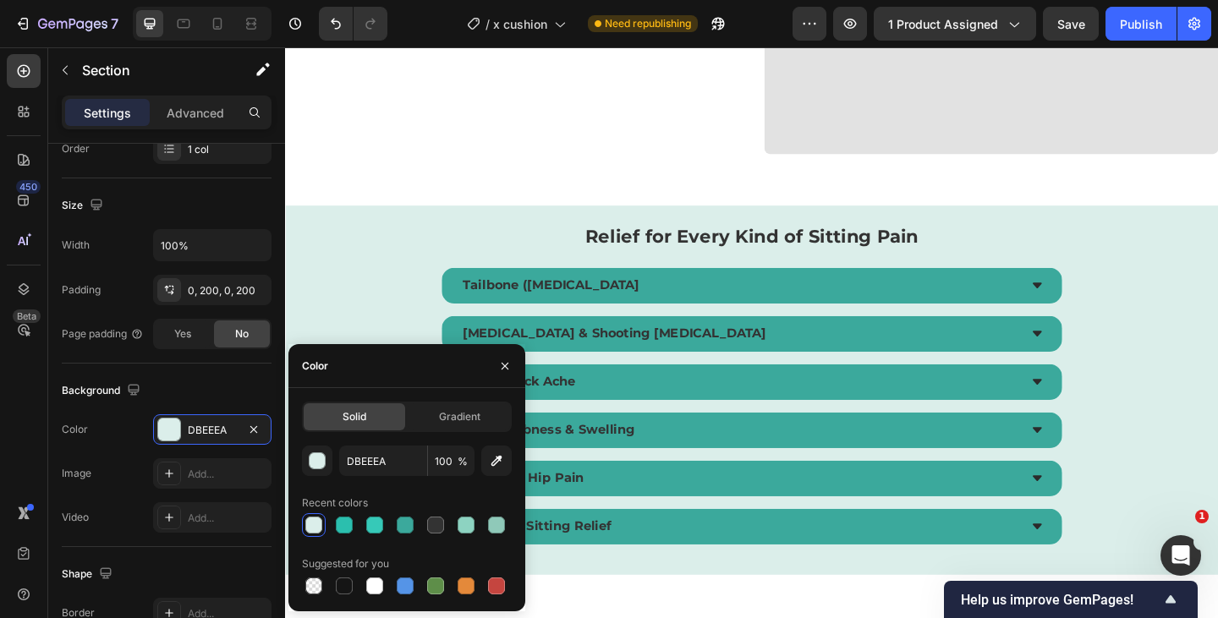
scroll to position [3290, 0]
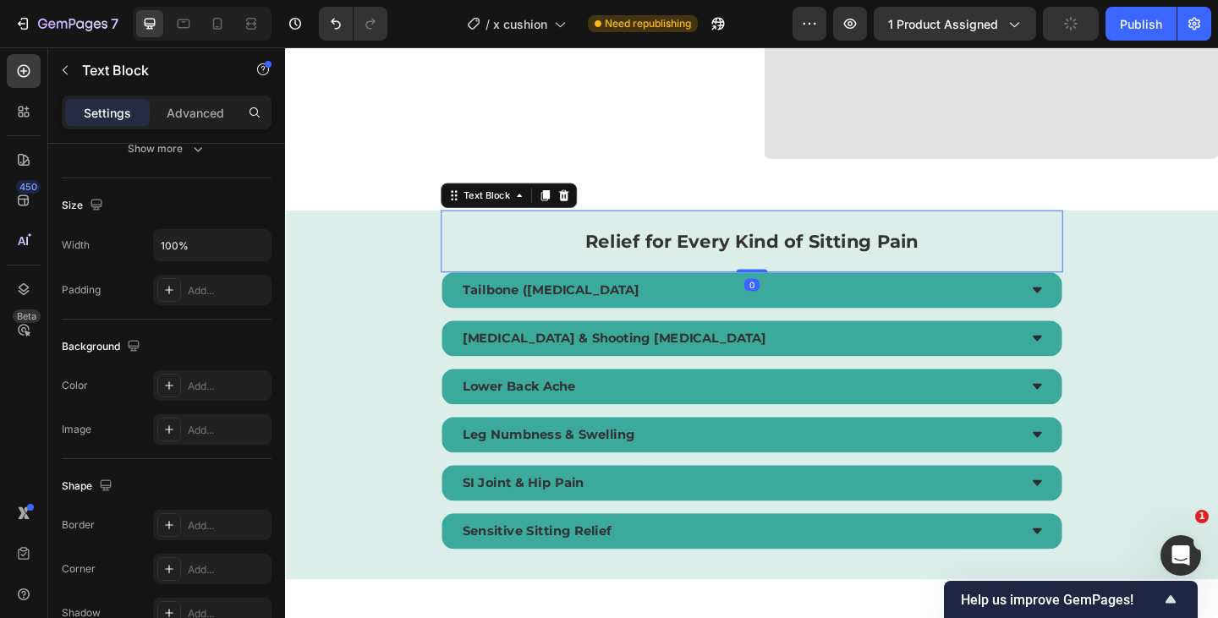
click at [550, 275] on p "Relief for Every Kind of Sitting Pain" at bounding box center [792, 259] width 673 height 65
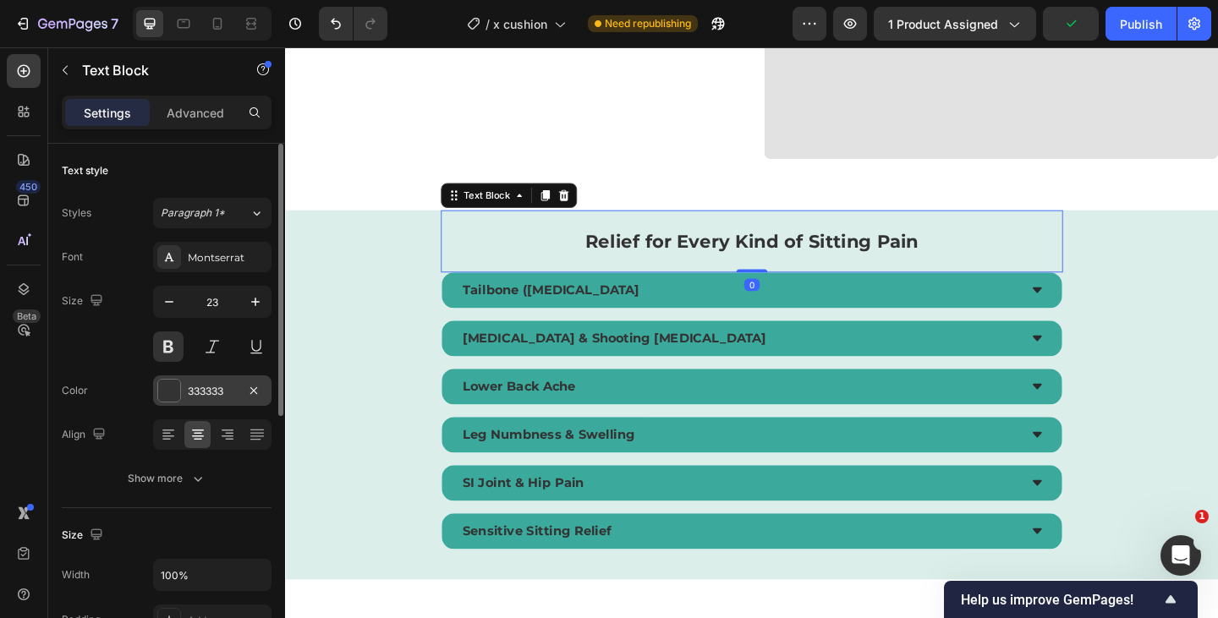
click at [207, 391] on div "333333" at bounding box center [212, 391] width 49 height 15
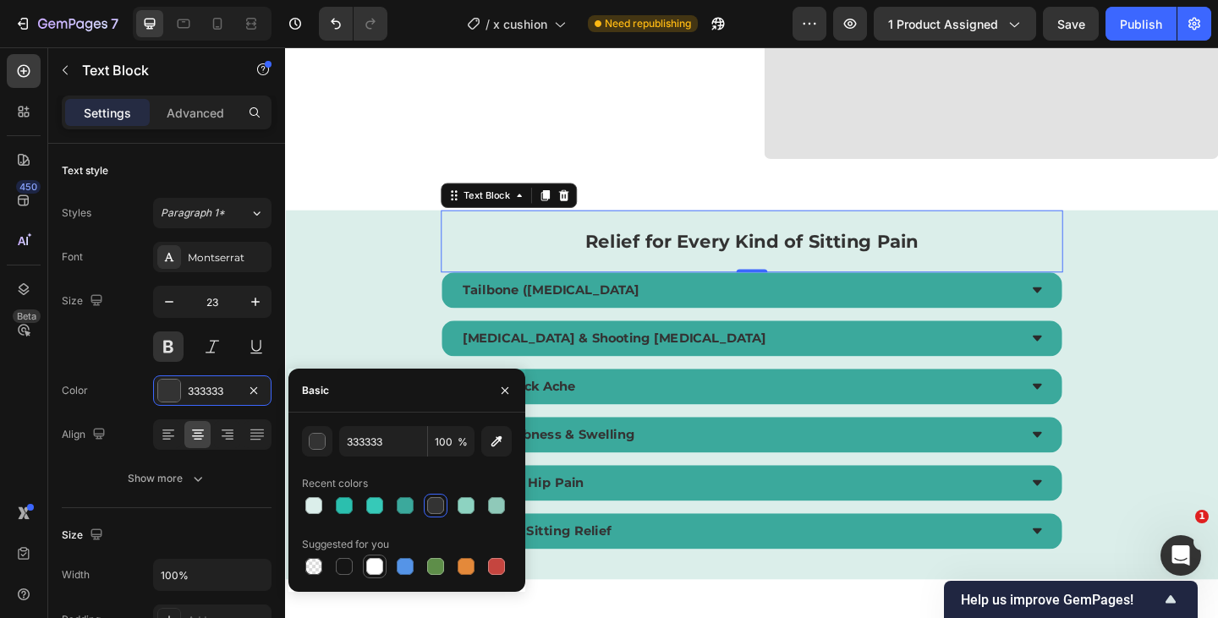
click at [379, 567] on div at bounding box center [374, 566] width 17 height 17
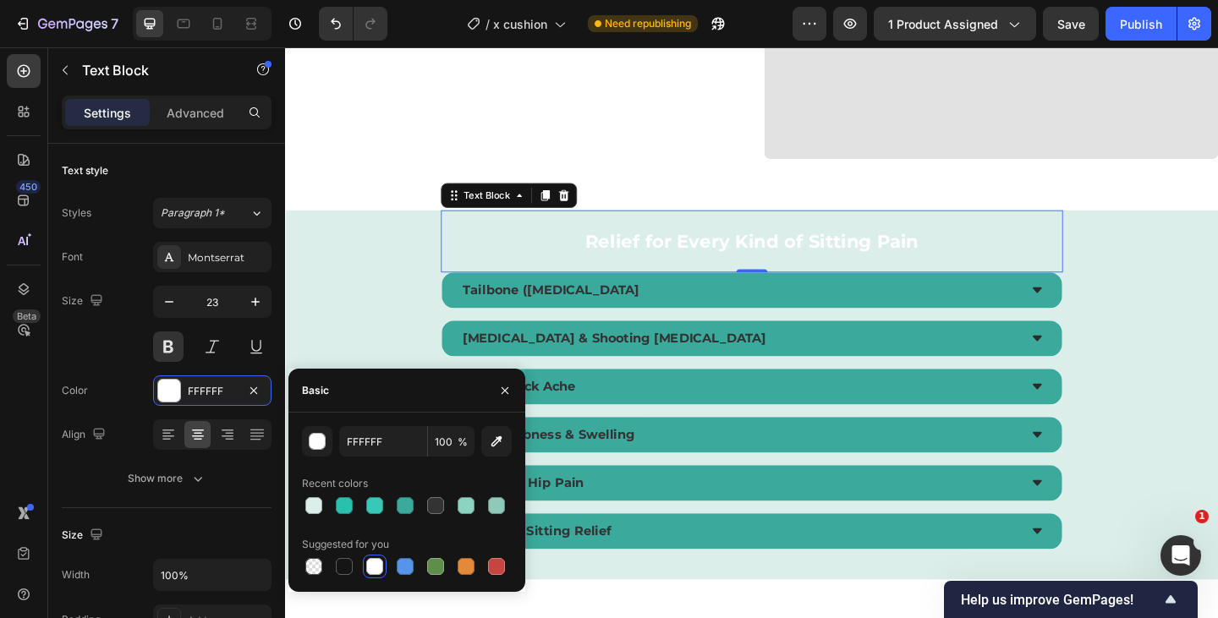
type input "333333"
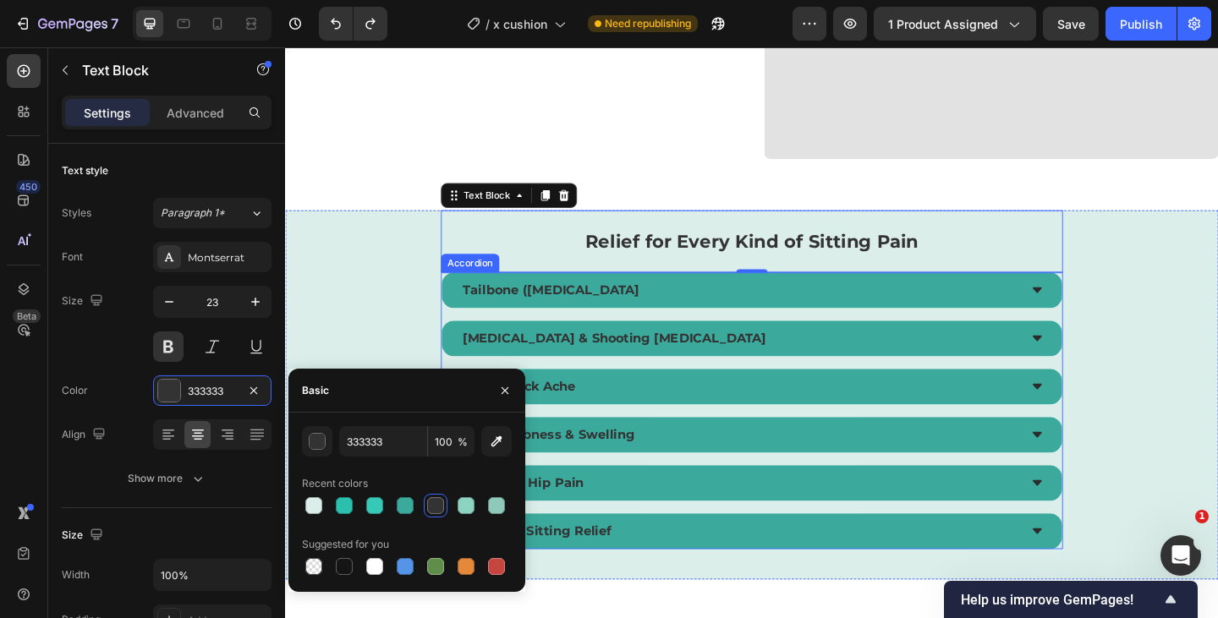
click at [669, 336] on div "Tailbone ([MEDICAL_DATA] [MEDICAL_DATA] & Shooting [MEDICAL_DATA] Lower Back Ac…" at bounding box center [792, 443] width 676 height 301
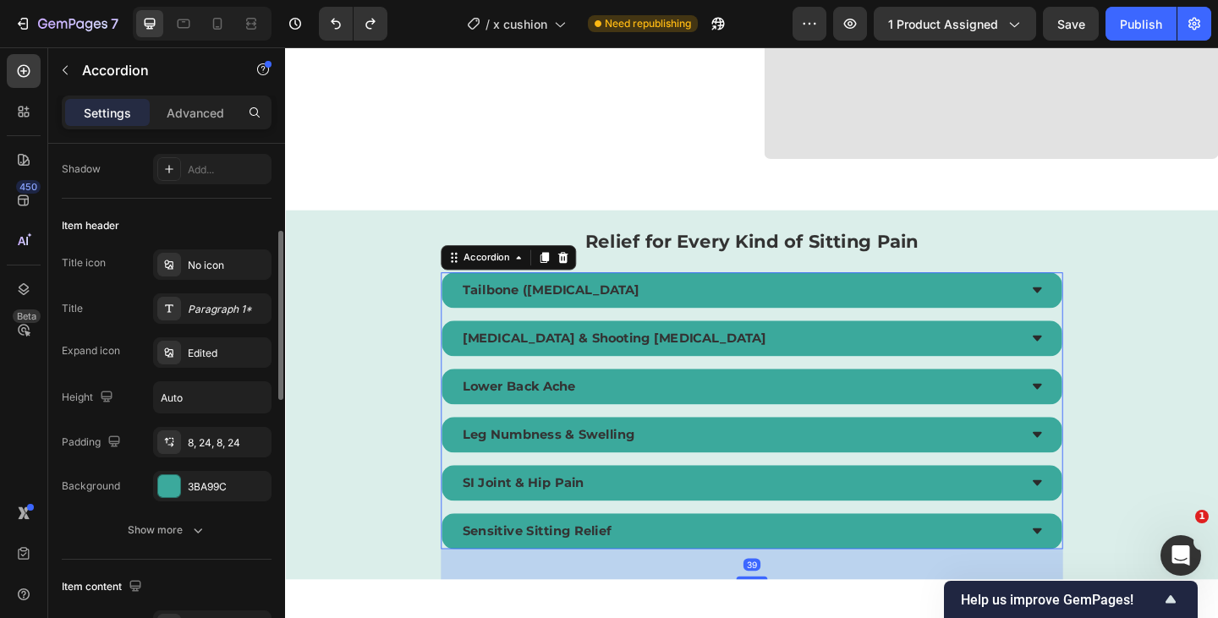
scroll to position [271, 0]
click at [211, 315] on div "Paragraph 1*" at bounding box center [212, 306] width 118 height 30
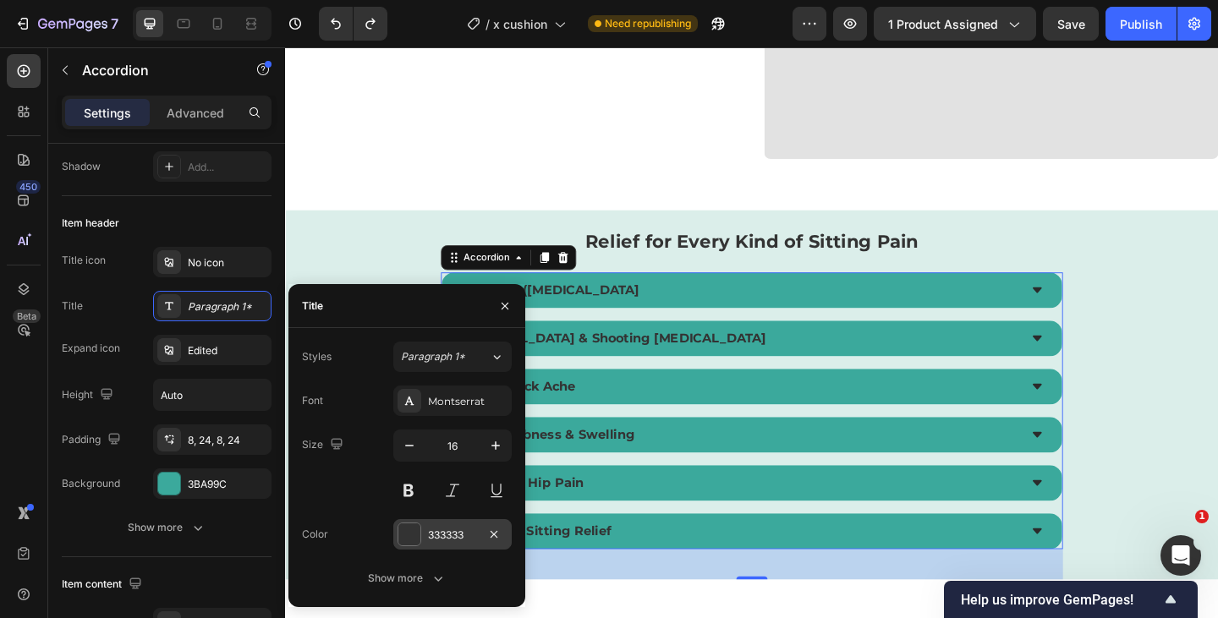
click at [438, 534] on div "333333" at bounding box center [452, 535] width 49 height 15
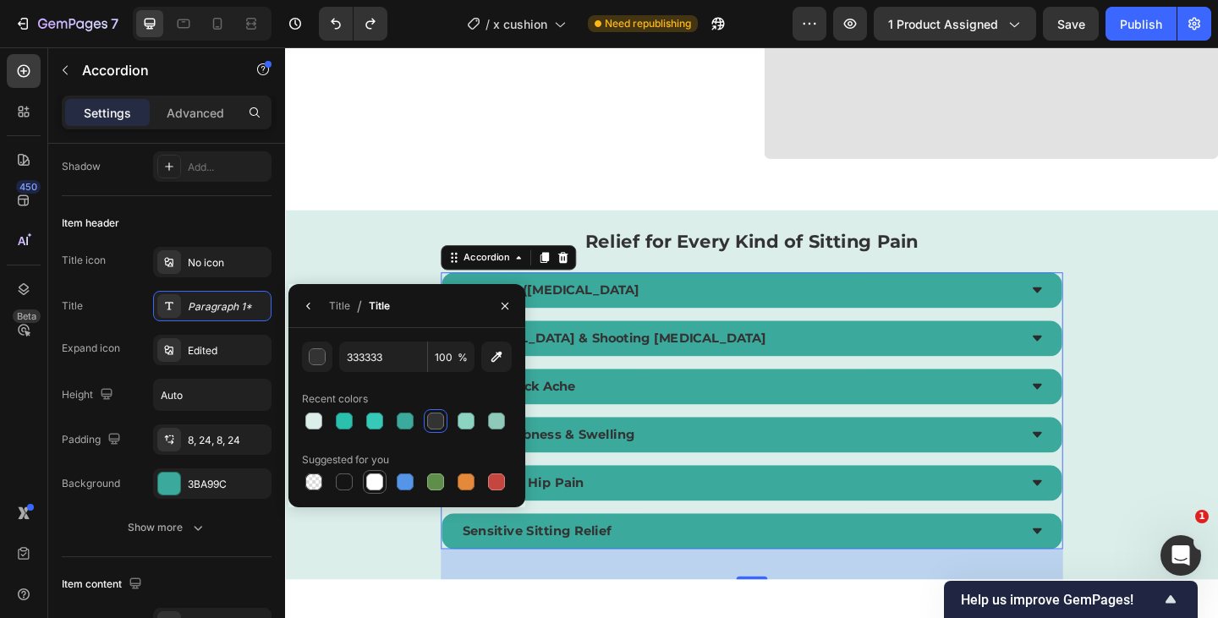
click at [375, 480] on div at bounding box center [374, 482] width 17 height 17
type input "FFFFFF"
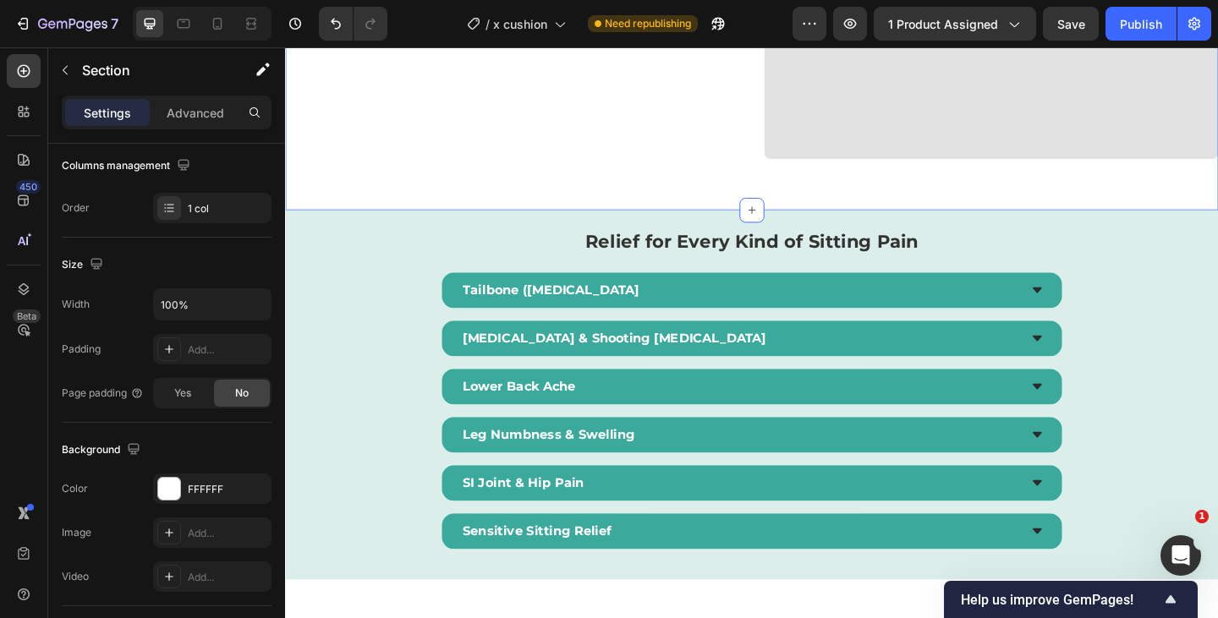
scroll to position [0, 0]
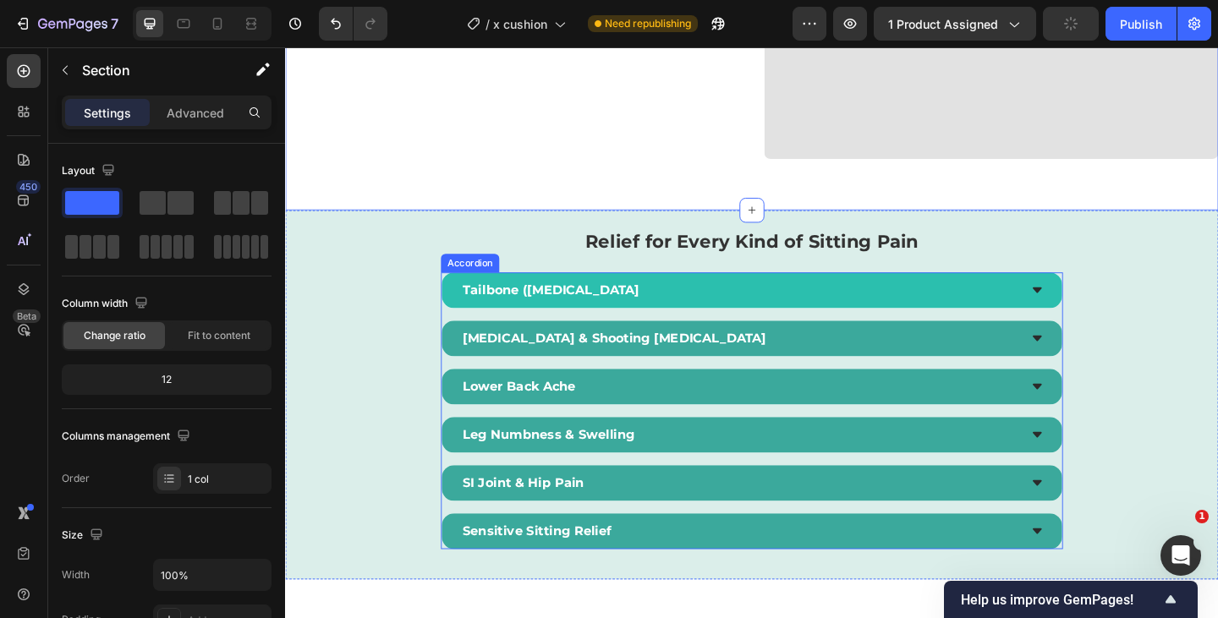
click at [806, 302] on div "Tailbone ([MEDICAL_DATA]" at bounding box center [778, 311] width 607 height 25
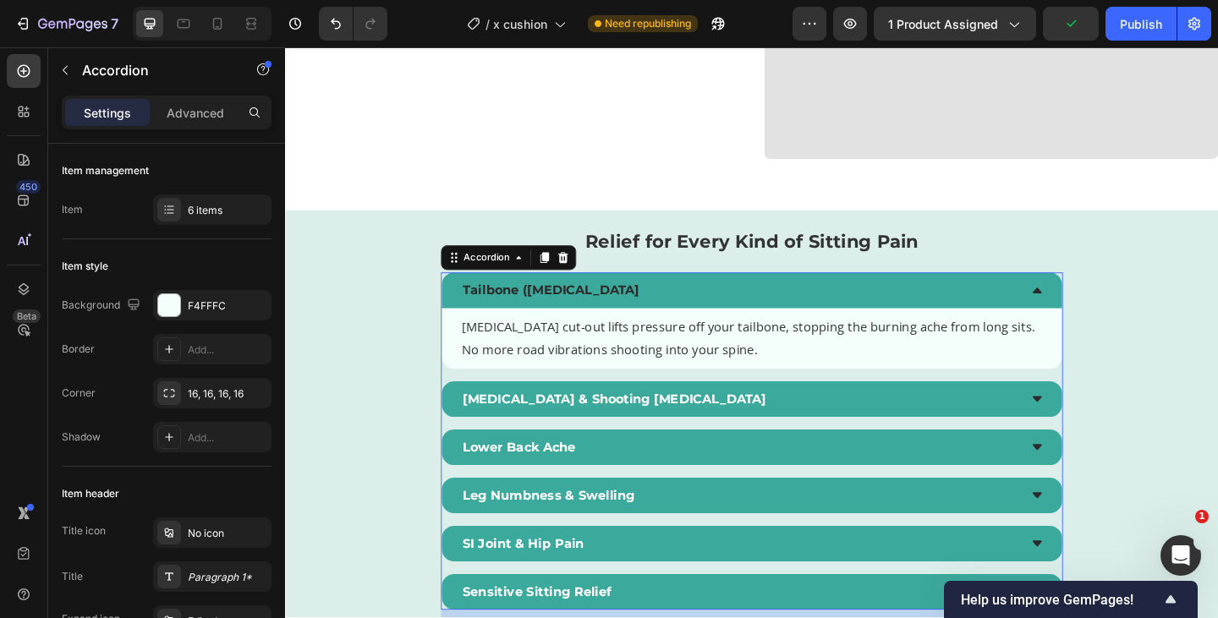
click at [806, 303] on div "Tailbone ([MEDICAL_DATA]" at bounding box center [778, 311] width 607 height 25
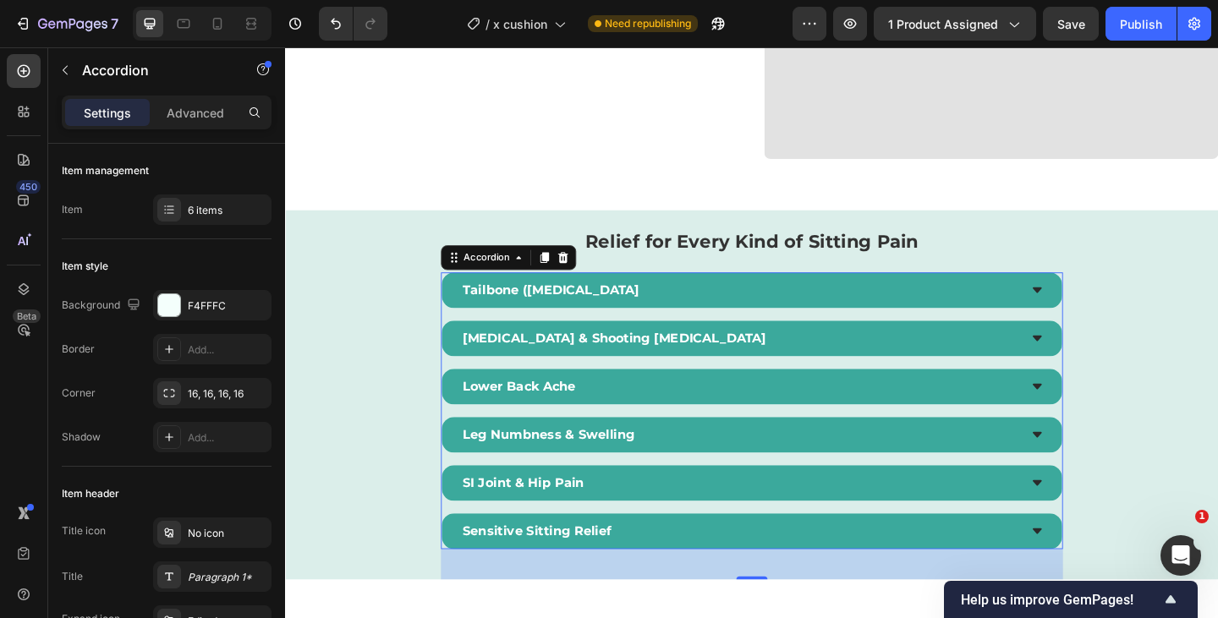
click at [682, 335] on div "Tailbone ([MEDICAL_DATA] [MEDICAL_DATA] & Shooting [MEDICAL_DATA] Lower Back Ac…" at bounding box center [792, 443] width 676 height 301
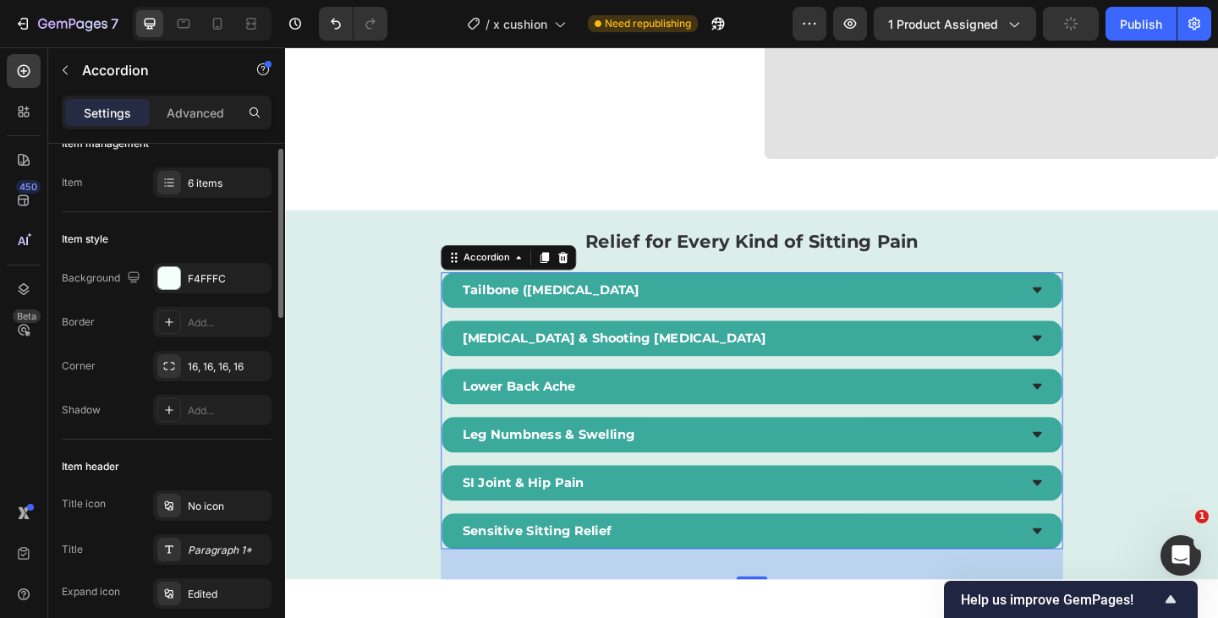
scroll to position [23, 0]
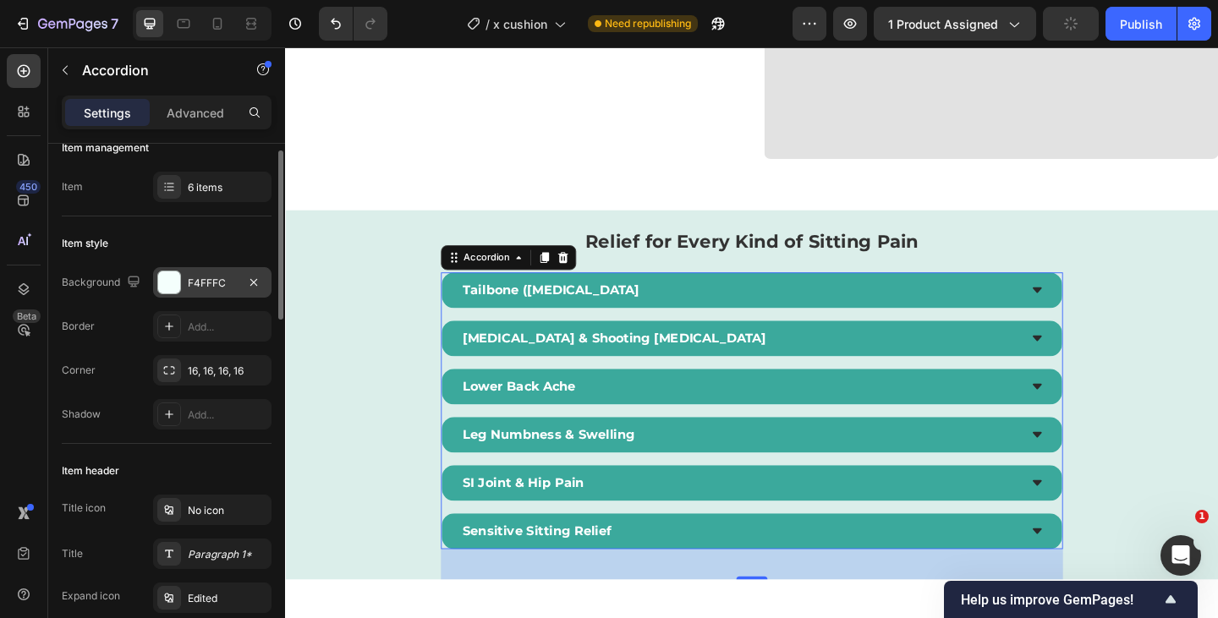
click at [213, 280] on div "F4FFFC" at bounding box center [212, 283] width 49 height 15
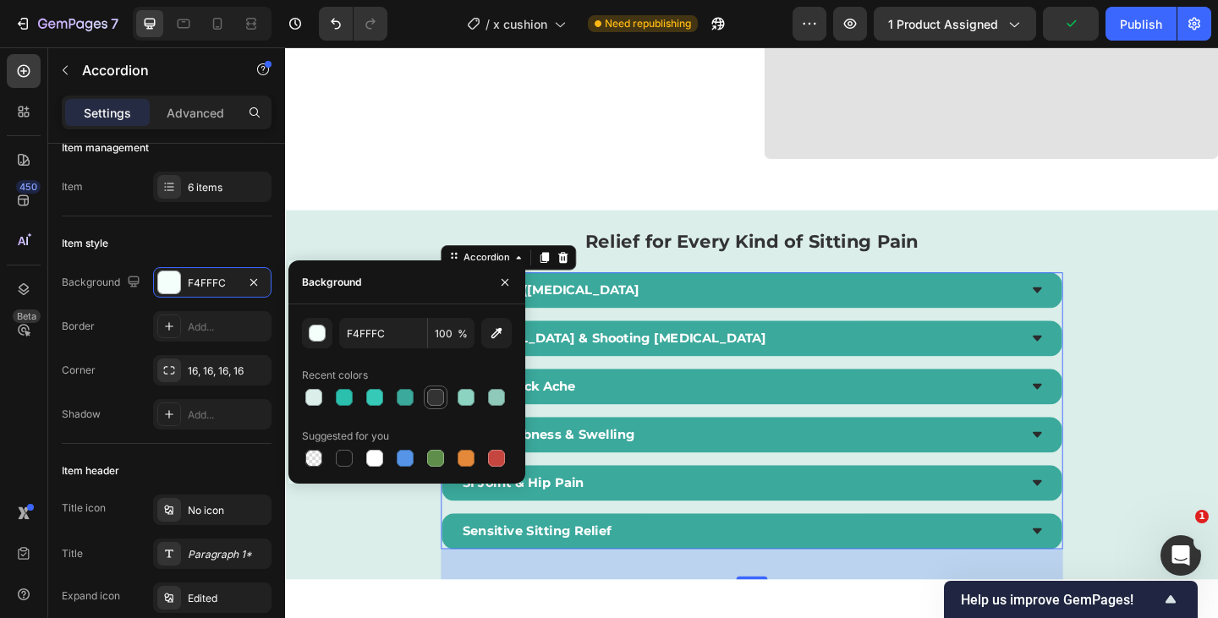
click at [435, 395] on div at bounding box center [435, 397] width 17 height 17
type input "F4FFFC"
click at [213, 551] on div "Paragraph 1*" at bounding box center [227, 554] width 79 height 15
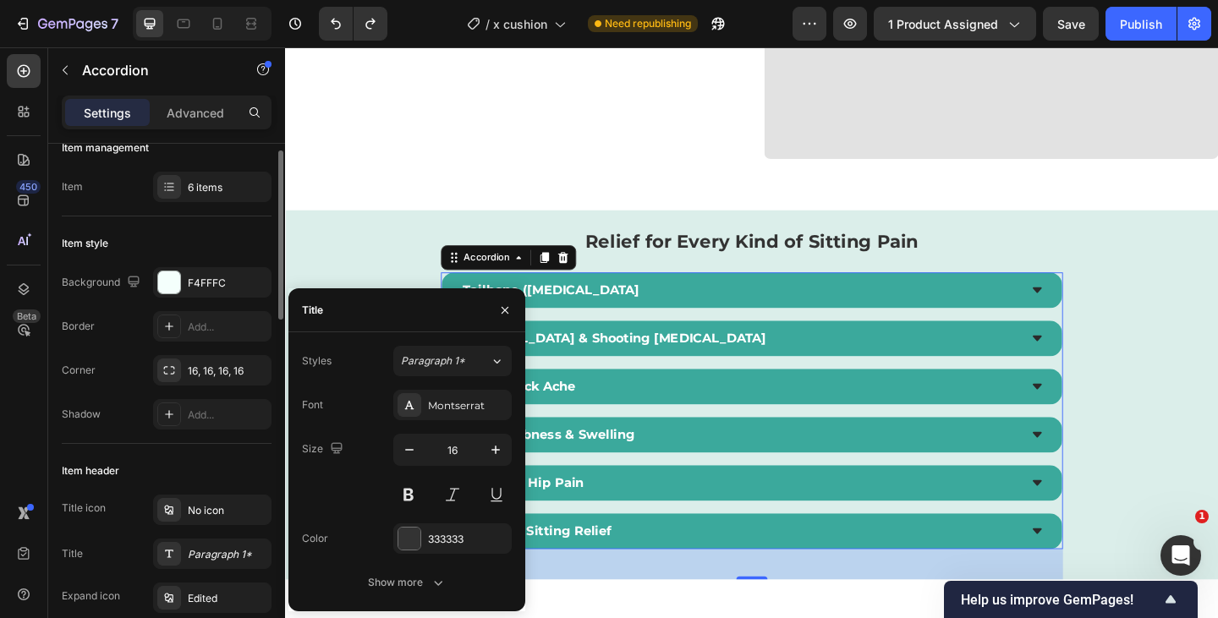
click at [190, 458] on div "Item header" at bounding box center [167, 470] width 210 height 27
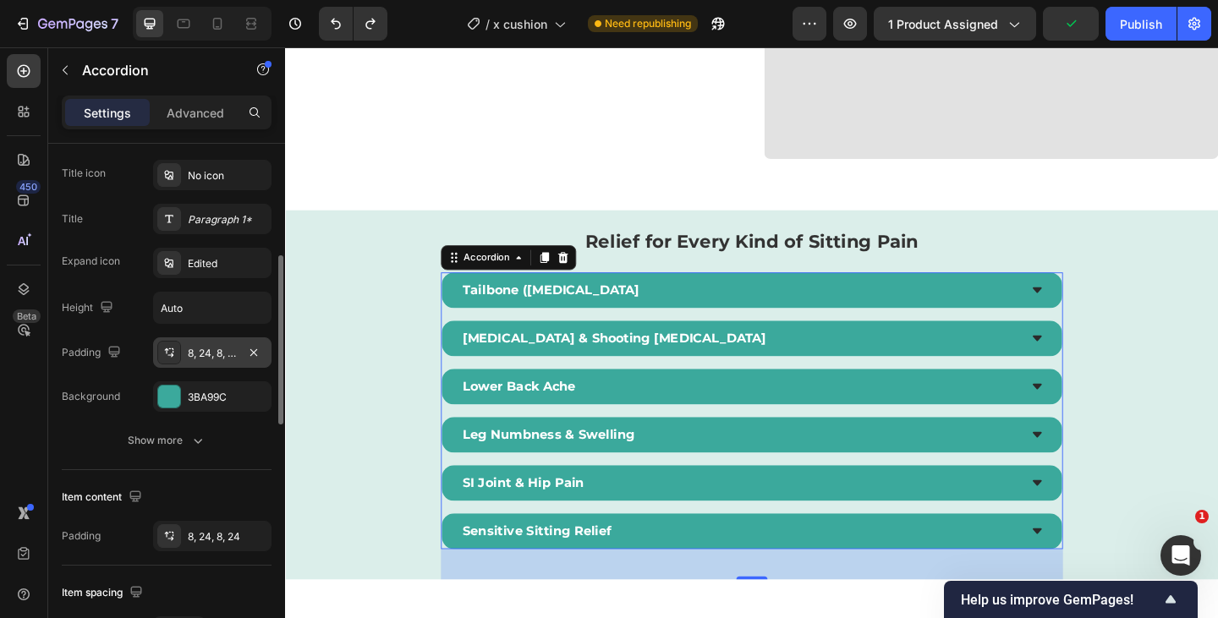
scroll to position [359, 0]
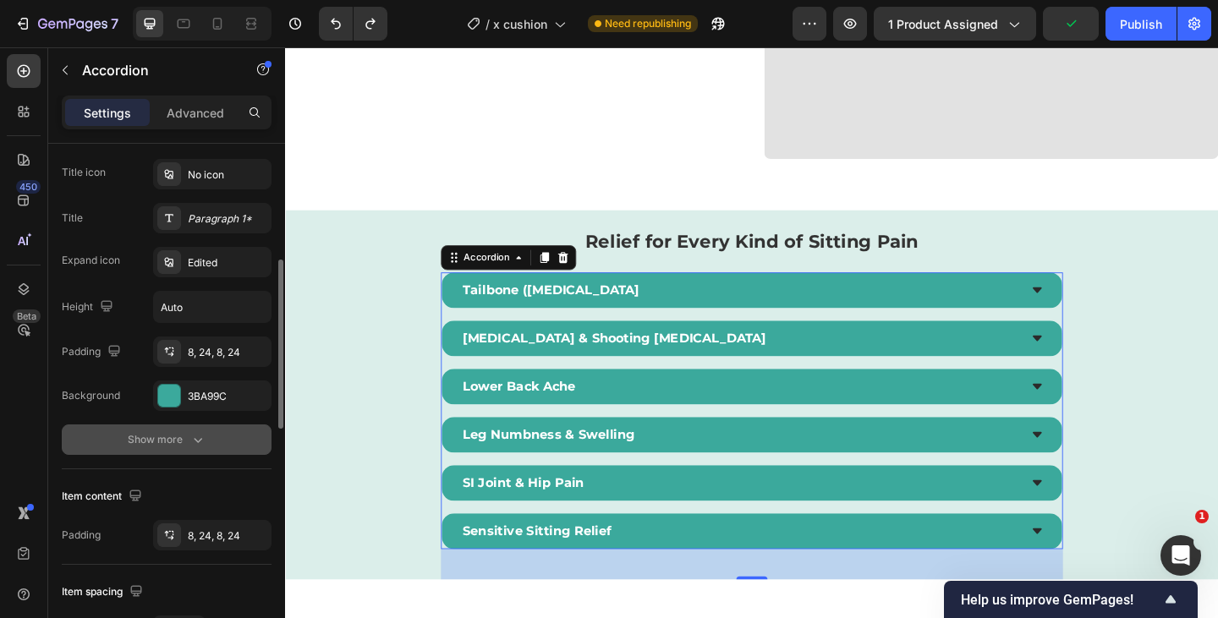
click at [210, 425] on button "Show more" at bounding box center [167, 439] width 210 height 30
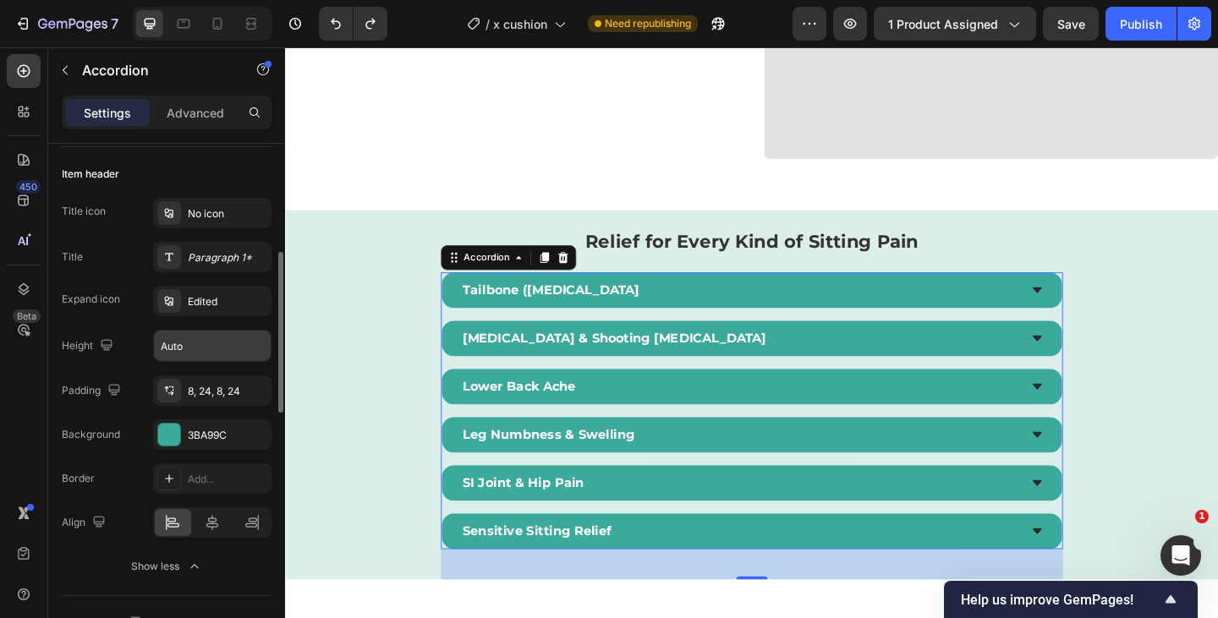
scroll to position [308, 0]
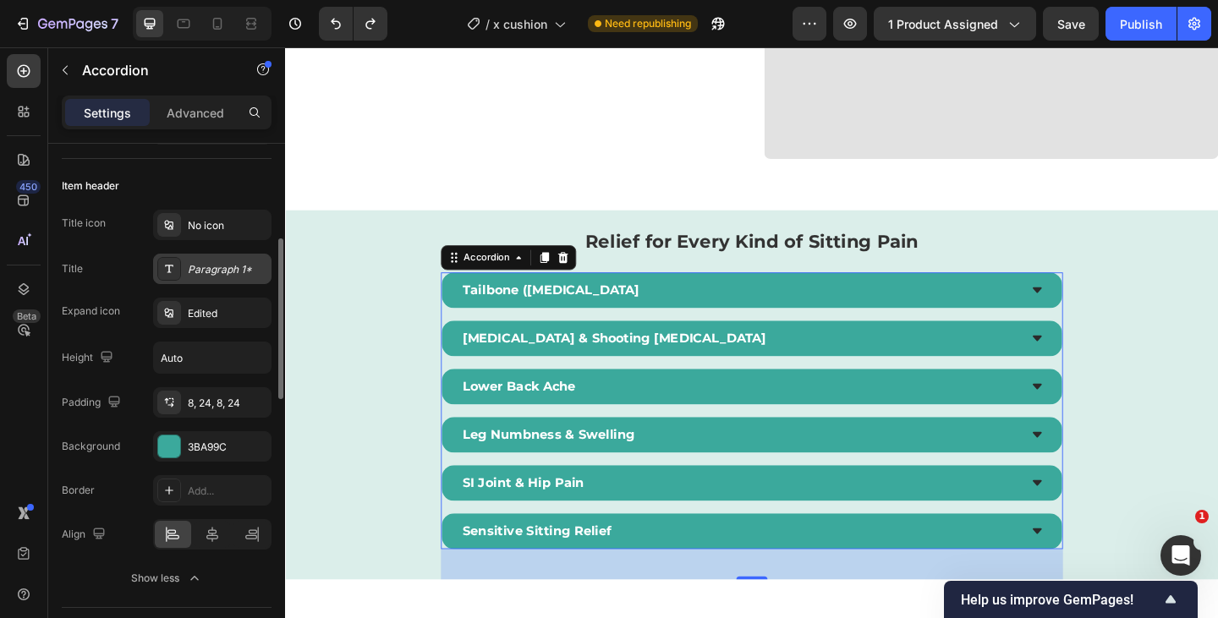
click at [211, 267] on div "Paragraph 1*" at bounding box center [227, 269] width 79 height 15
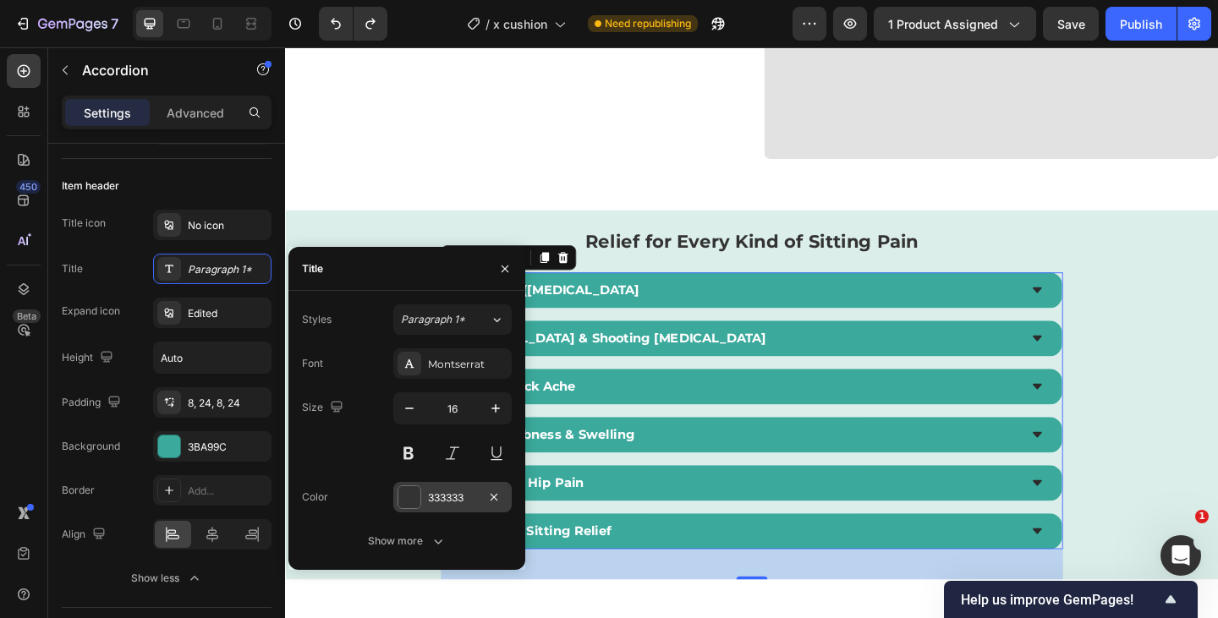
click at [466, 490] on div "333333" at bounding box center [452, 497] width 49 height 15
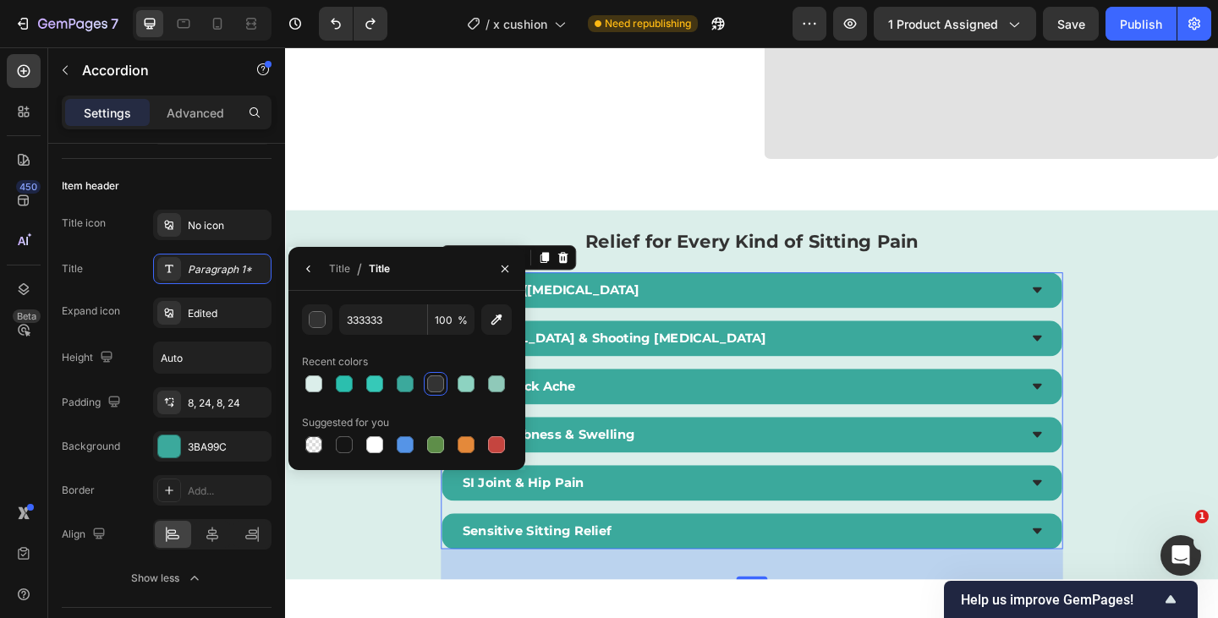
click at [437, 384] on div at bounding box center [435, 383] width 17 height 17
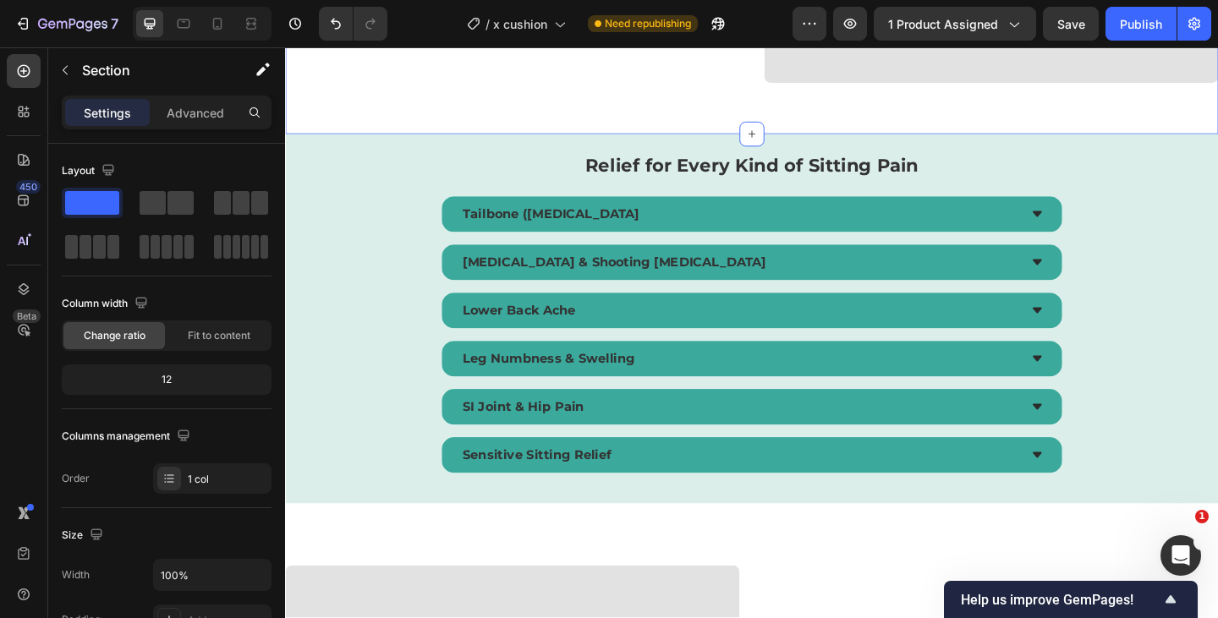
scroll to position [3414, 0]
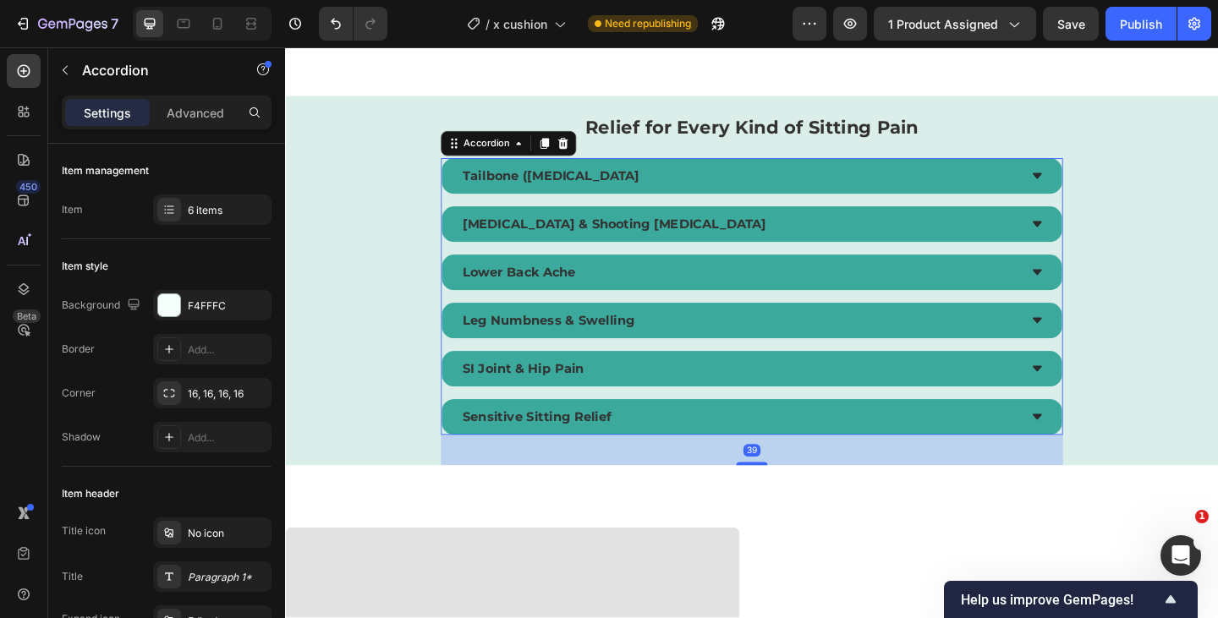
click at [819, 268] on div "Tailbone ([MEDICAL_DATA] [MEDICAL_DATA] & Shooting [MEDICAL_DATA] Lower Back Ac…" at bounding box center [792, 318] width 676 height 301
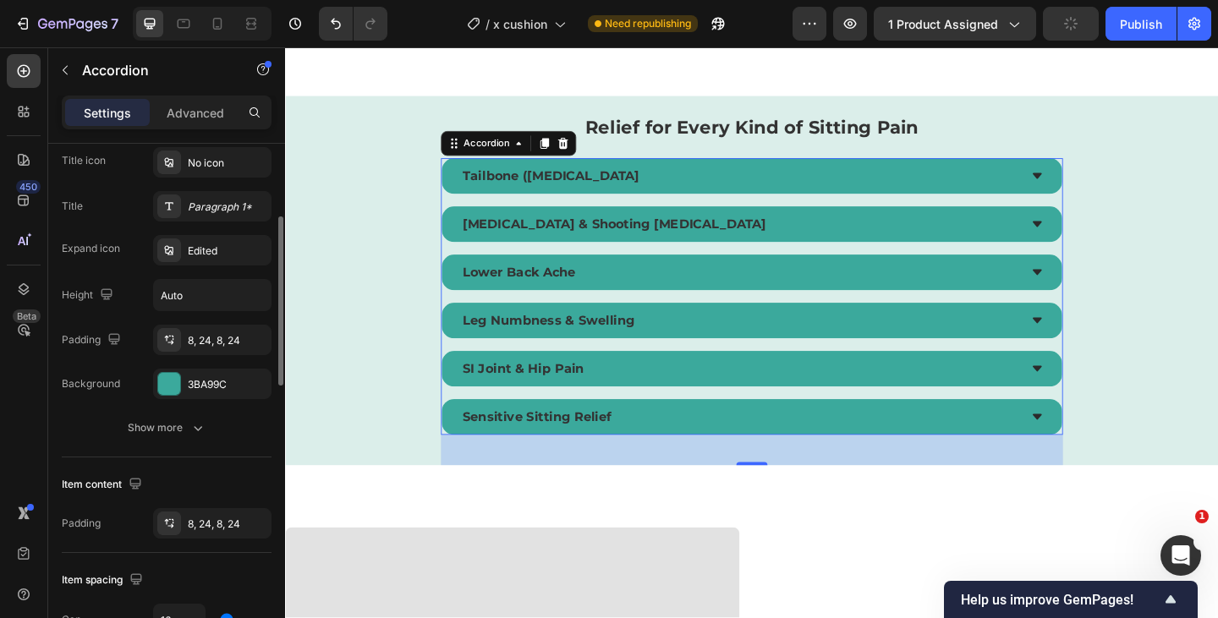
scroll to position [374, 0]
click at [223, 219] on div "Title icon No icon Title Paragraph 1* Expand icon Edited Height Auto Padding 8,…" at bounding box center [167, 270] width 210 height 252
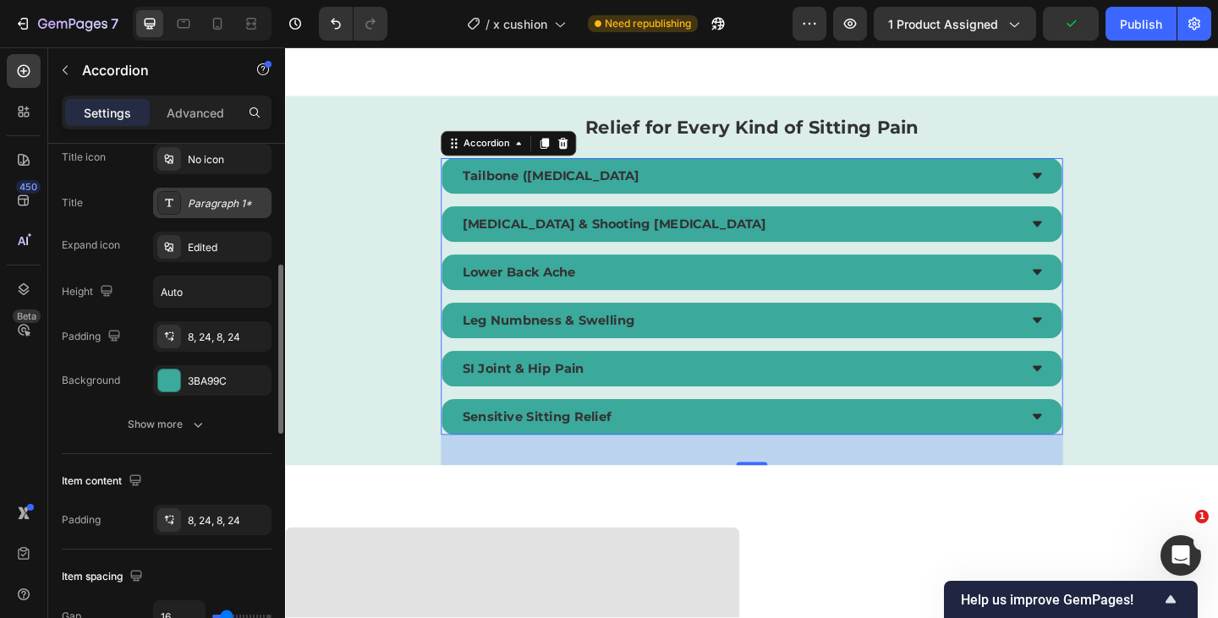
click at [223, 211] on div "Paragraph 1*" at bounding box center [227, 203] width 79 height 15
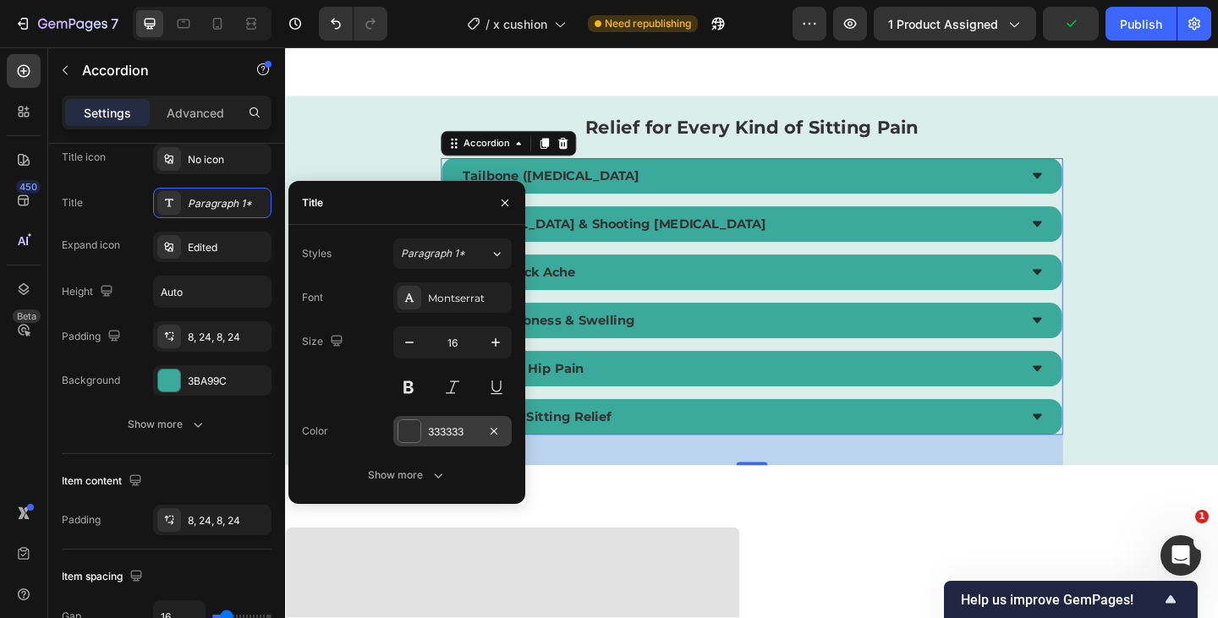
click at [448, 433] on div "333333" at bounding box center [452, 431] width 49 height 15
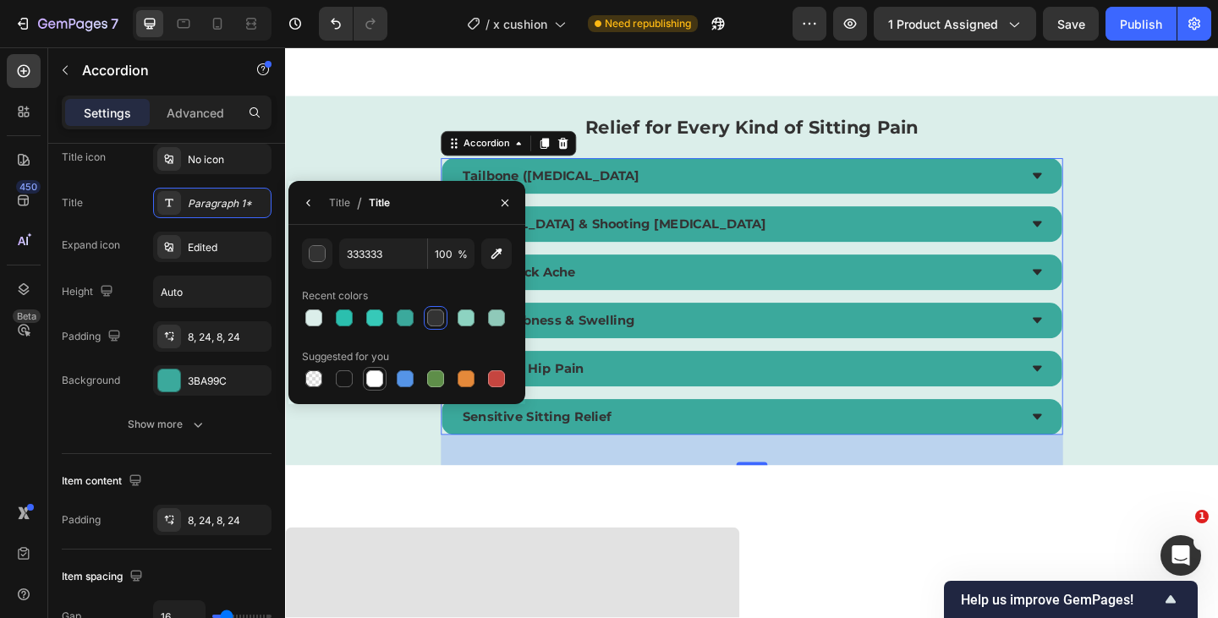
click at [376, 376] on div at bounding box center [374, 378] width 17 height 17
type input "FFFFFF"
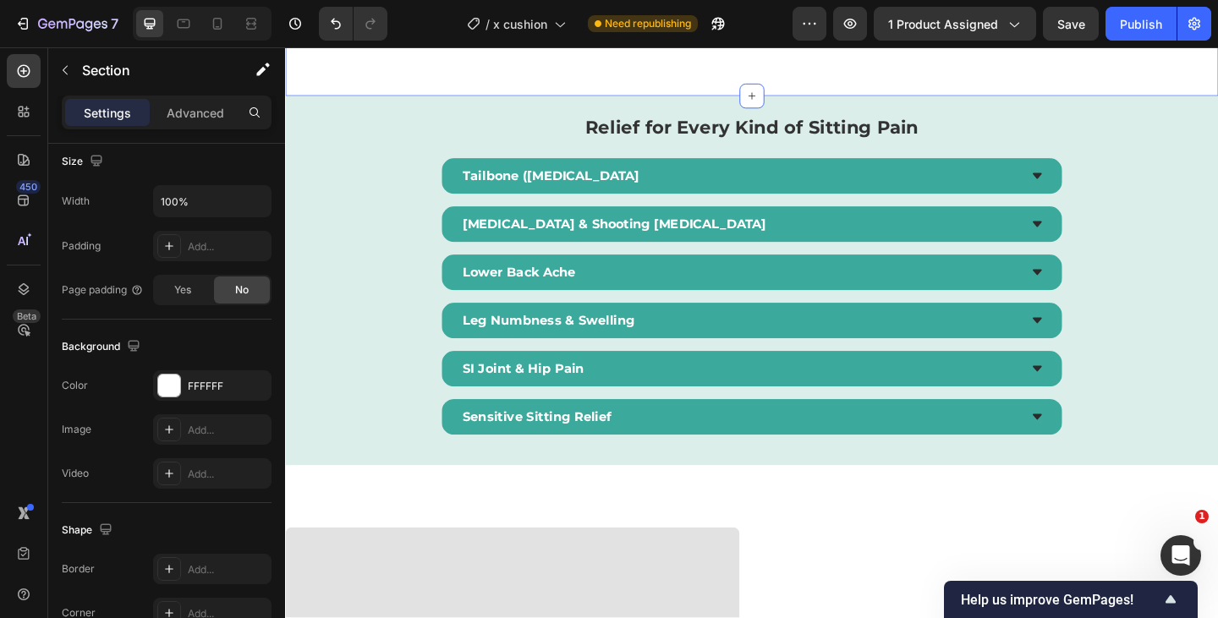
scroll to position [0, 0]
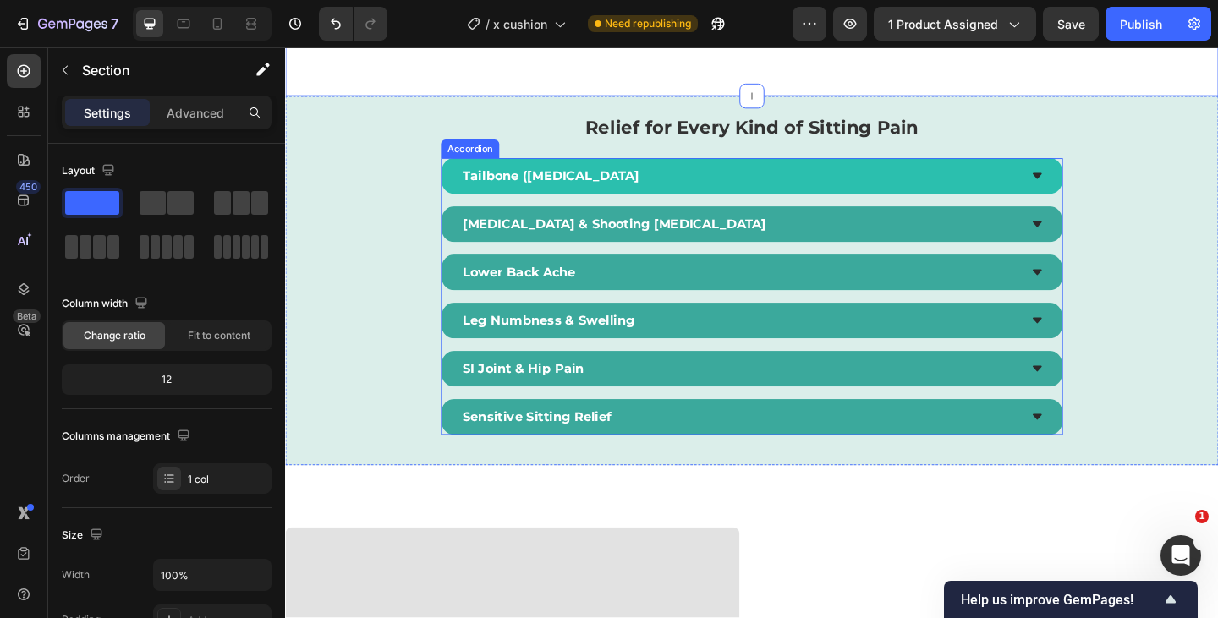
click at [1021, 187] on div "Tailbone ([MEDICAL_DATA]" at bounding box center [778, 187] width 607 height 25
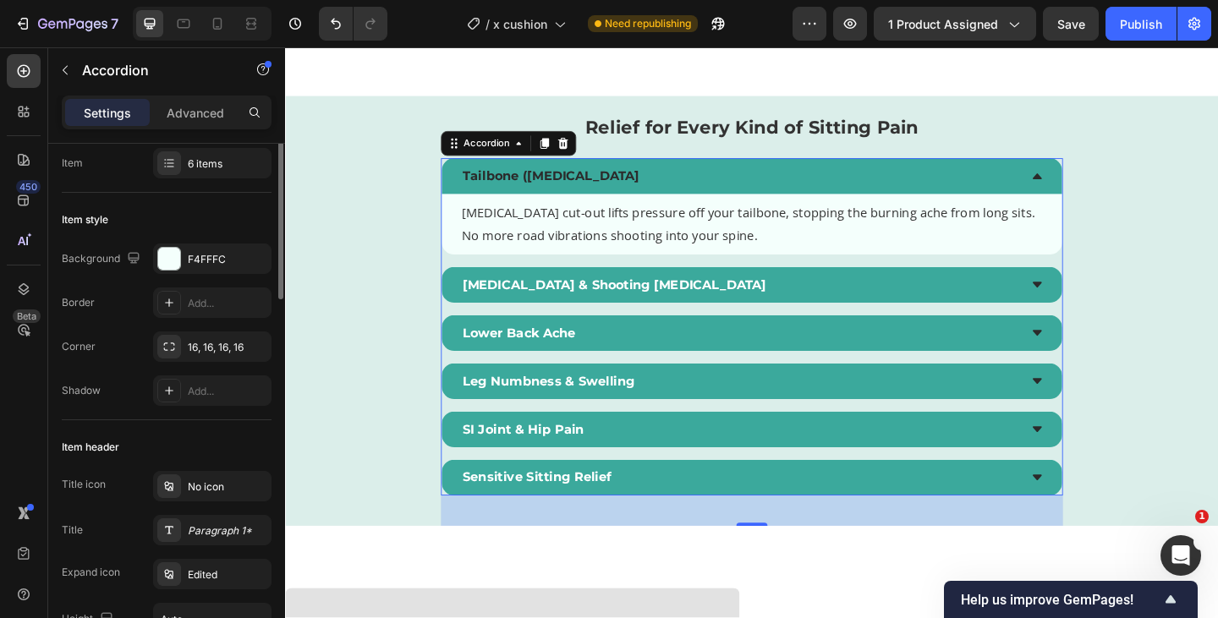
scroll to position [25, 0]
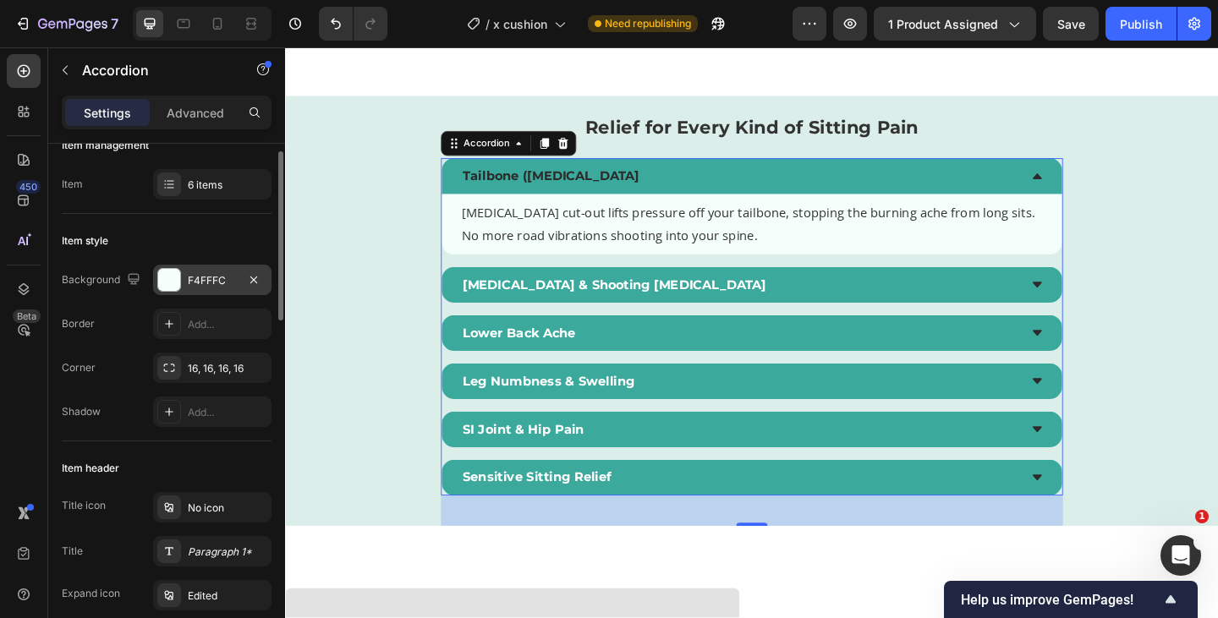
click at [212, 281] on div "F4FFFC" at bounding box center [212, 280] width 49 height 15
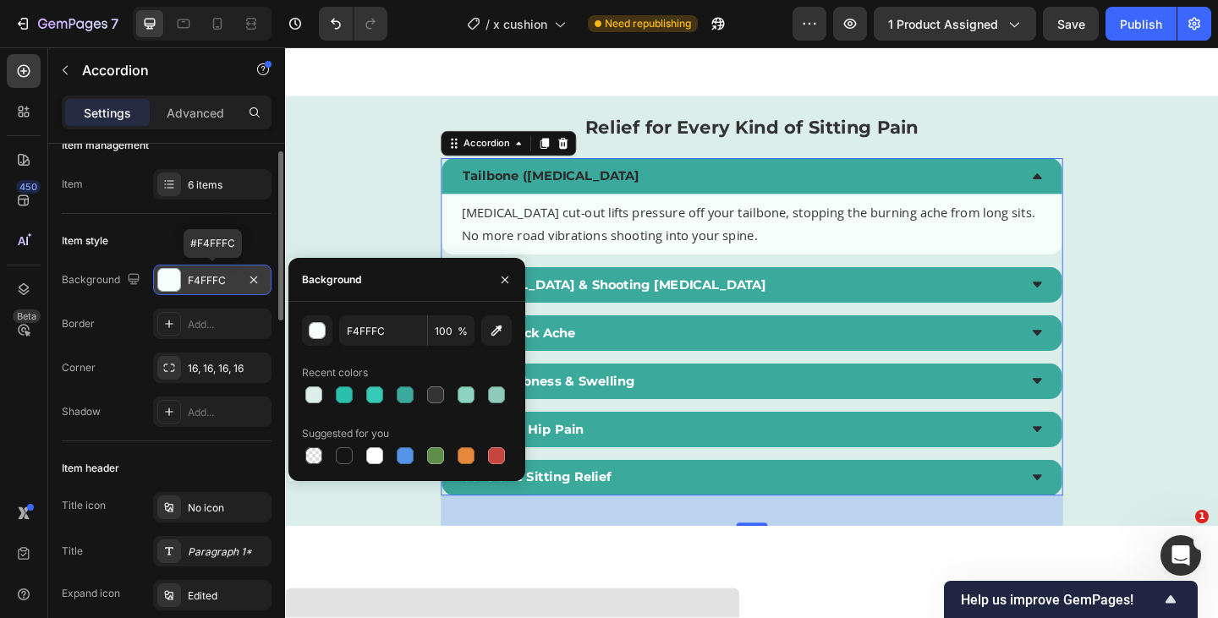
click at [212, 281] on div "F4FFFC" at bounding box center [212, 280] width 49 height 15
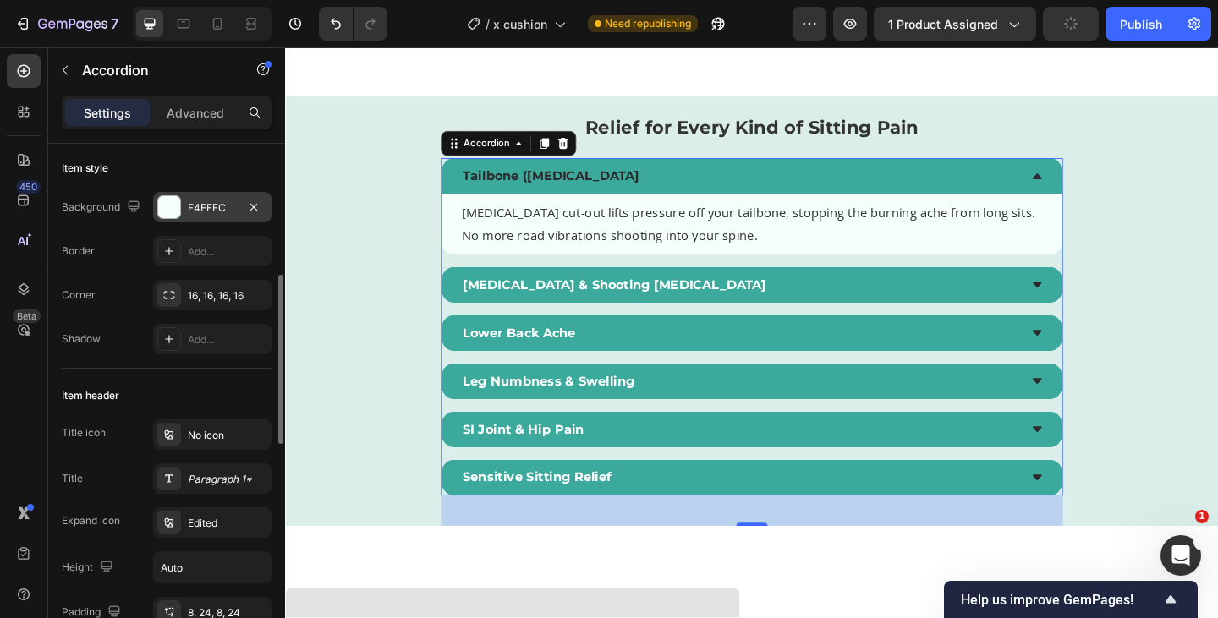
scroll to position [173, 0]
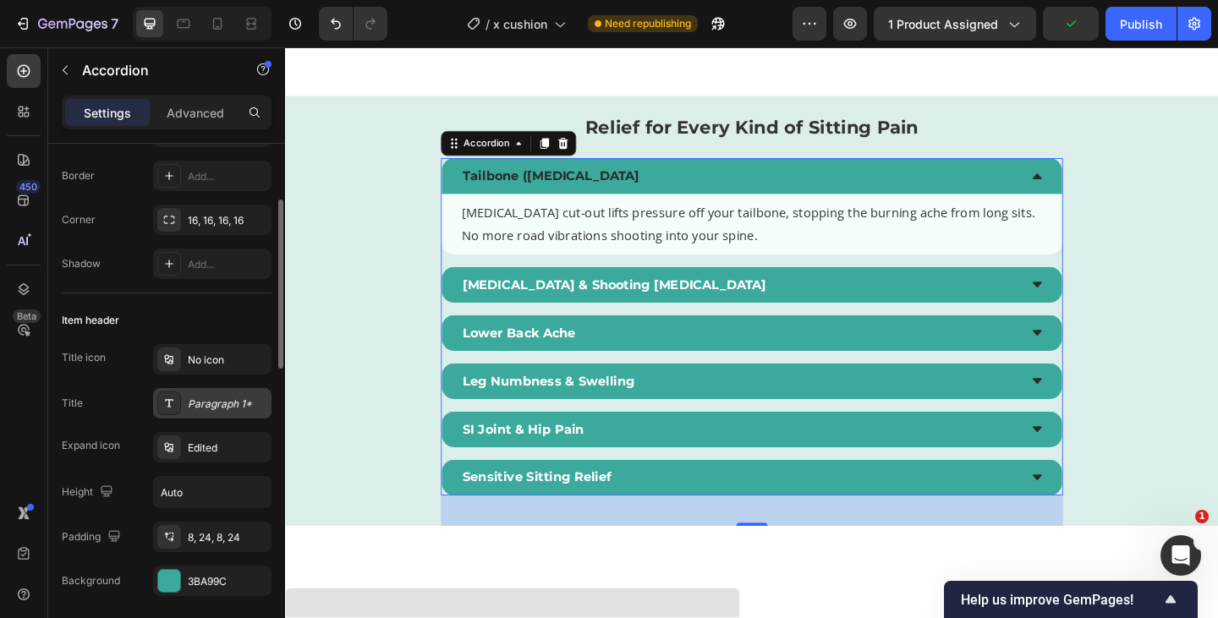
click at [204, 409] on div "Paragraph 1*" at bounding box center [227, 404] width 79 height 15
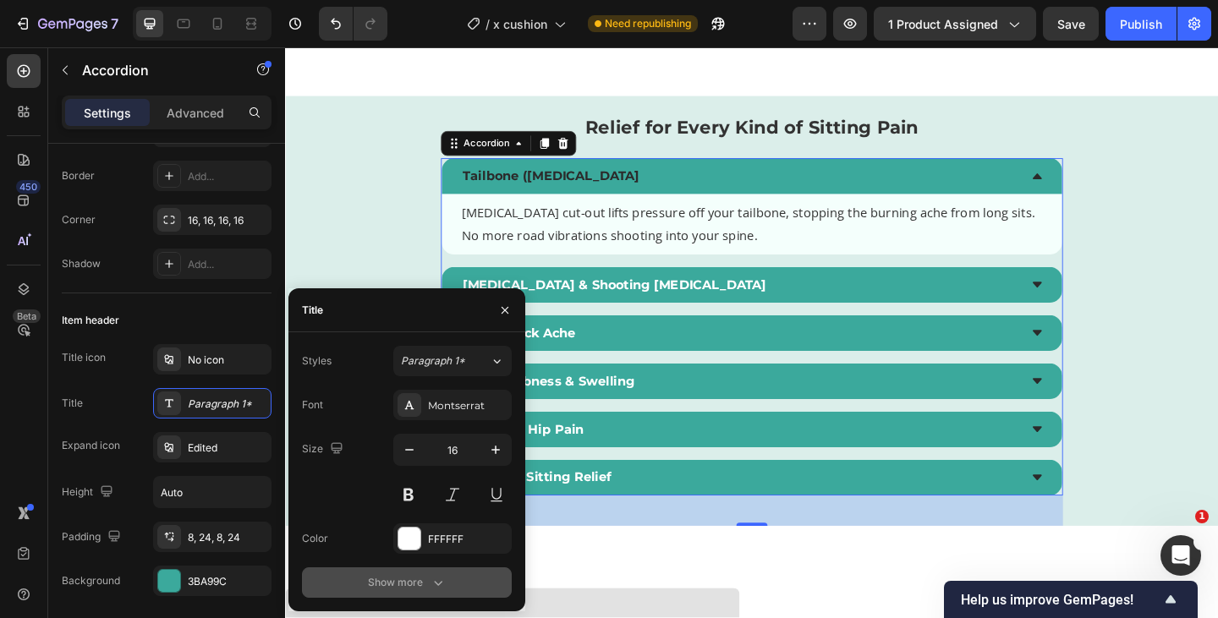
click at [387, 582] on div "Show more" at bounding box center [407, 582] width 79 height 17
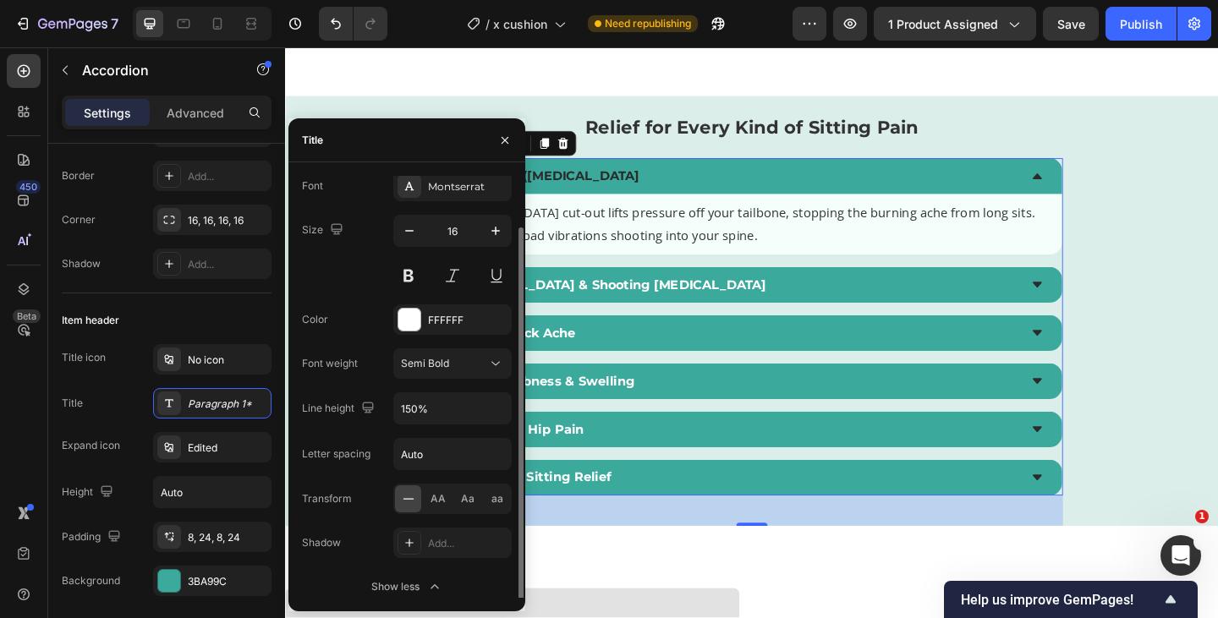
scroll to position [53, 0]
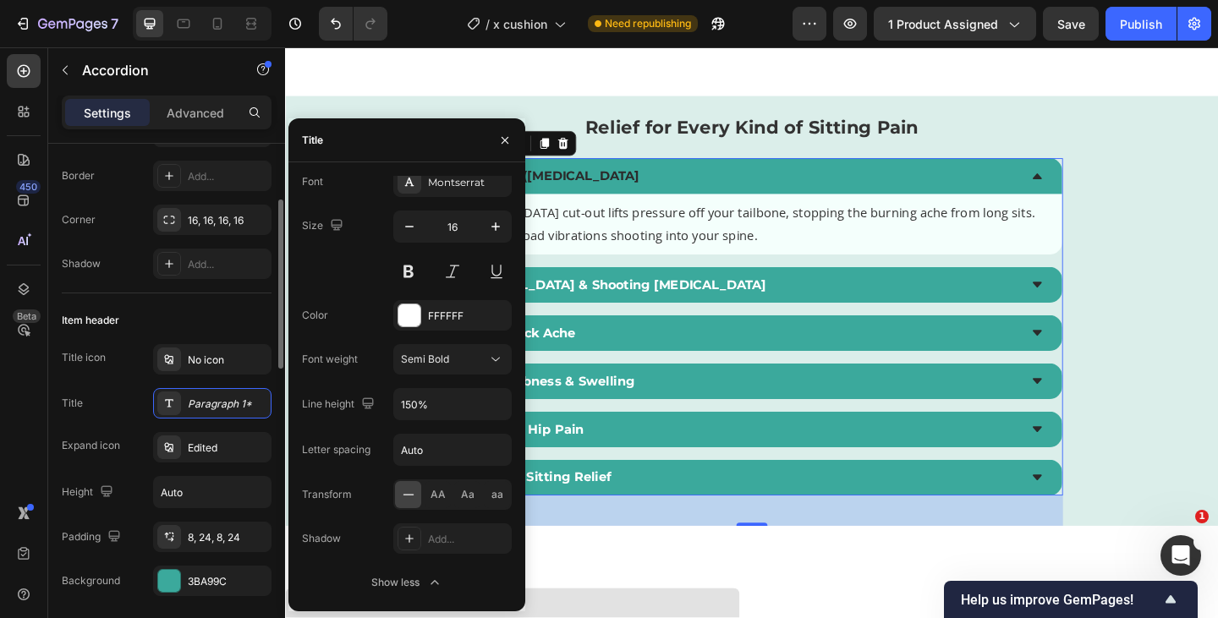
click at [133, 486] on div "Height Auto" at bounding box center [167, 492] width 210 height 32
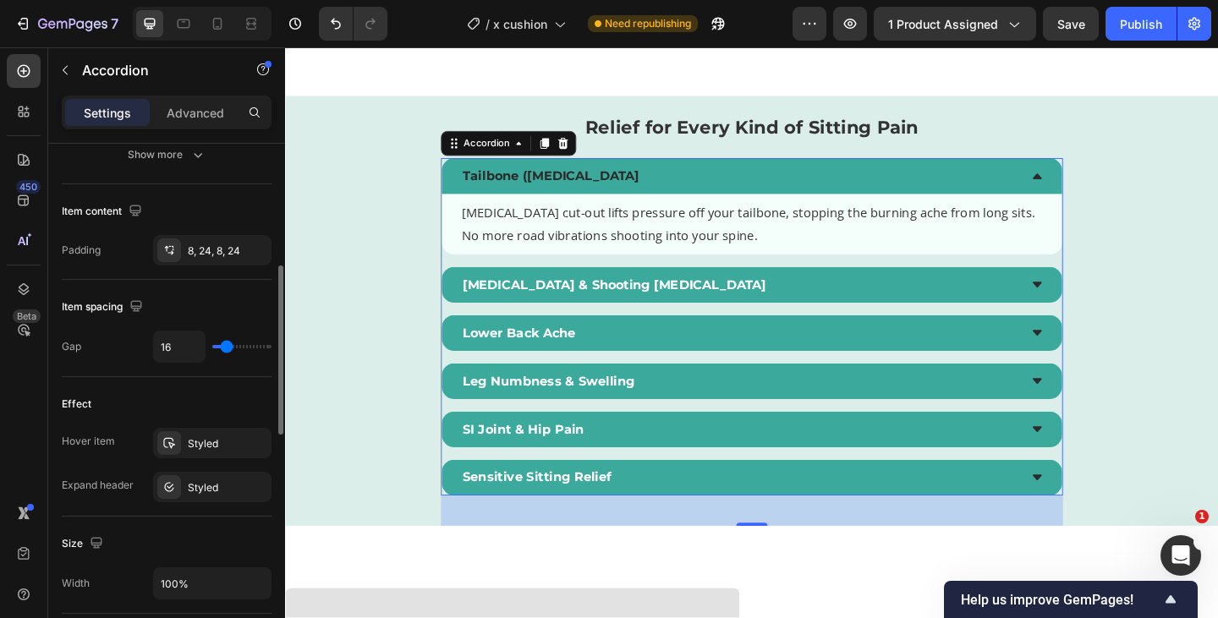
scroll to position [764, 0]
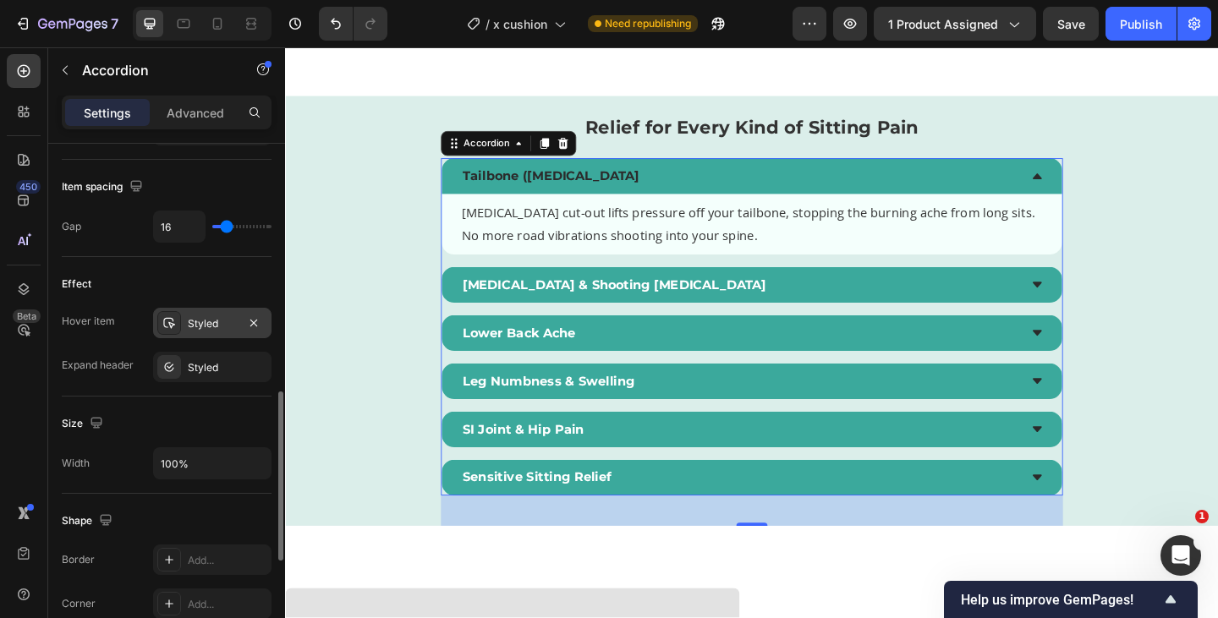
click at [219, 331] on div "Styled" at bounding box center [212, 323] width 49 height 15
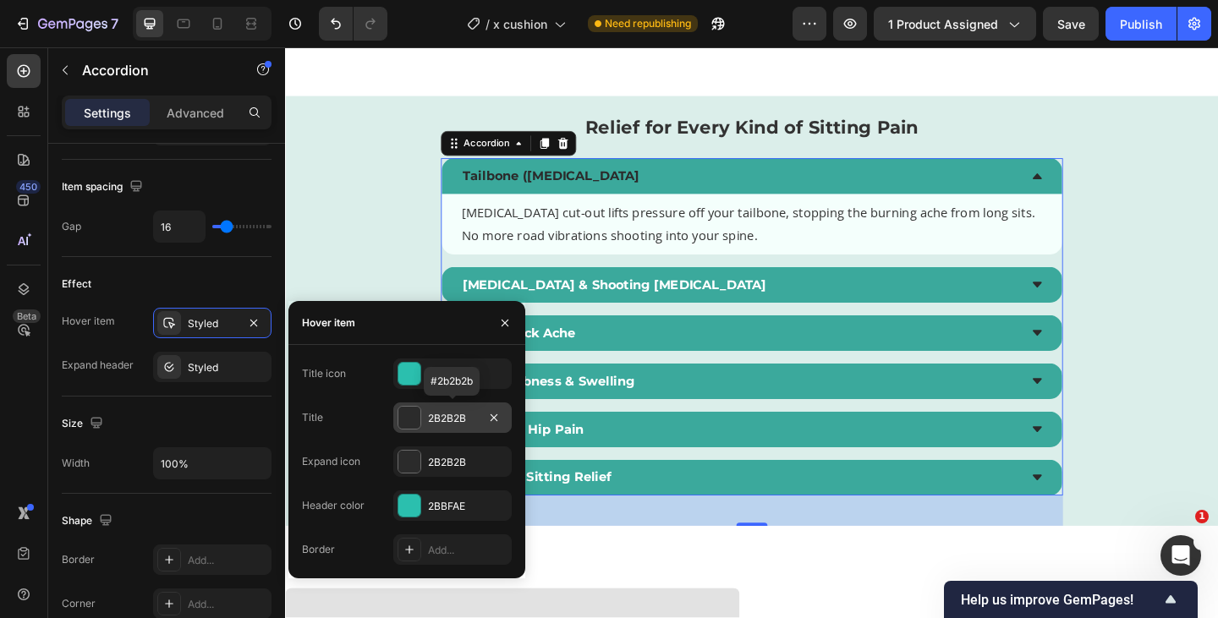
click at [459, 415] on div "2B2B2B" at bounding box center [452, 418] width 49 height 15
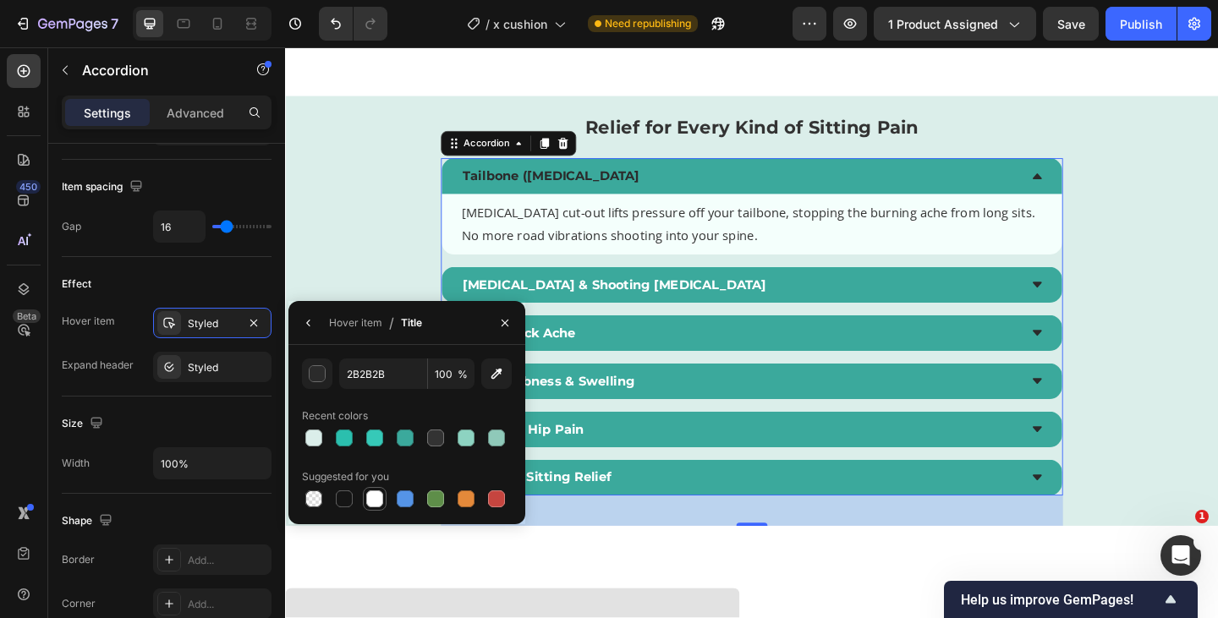
click at [371, 495] on div at bounding box center [374, 498] width 17 height 17
type input "FFFFFF"
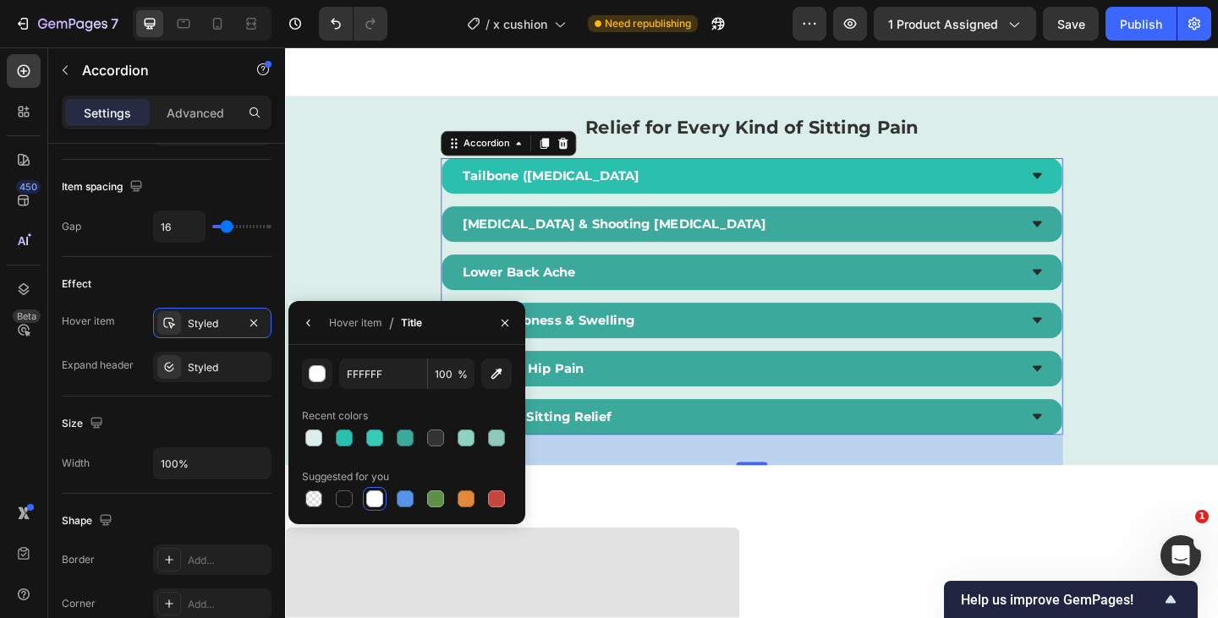
click at [717, 173] on div "Tailbone ([MEDICAL_DATA]" at bounding box center [792, 187] width 675 height 39
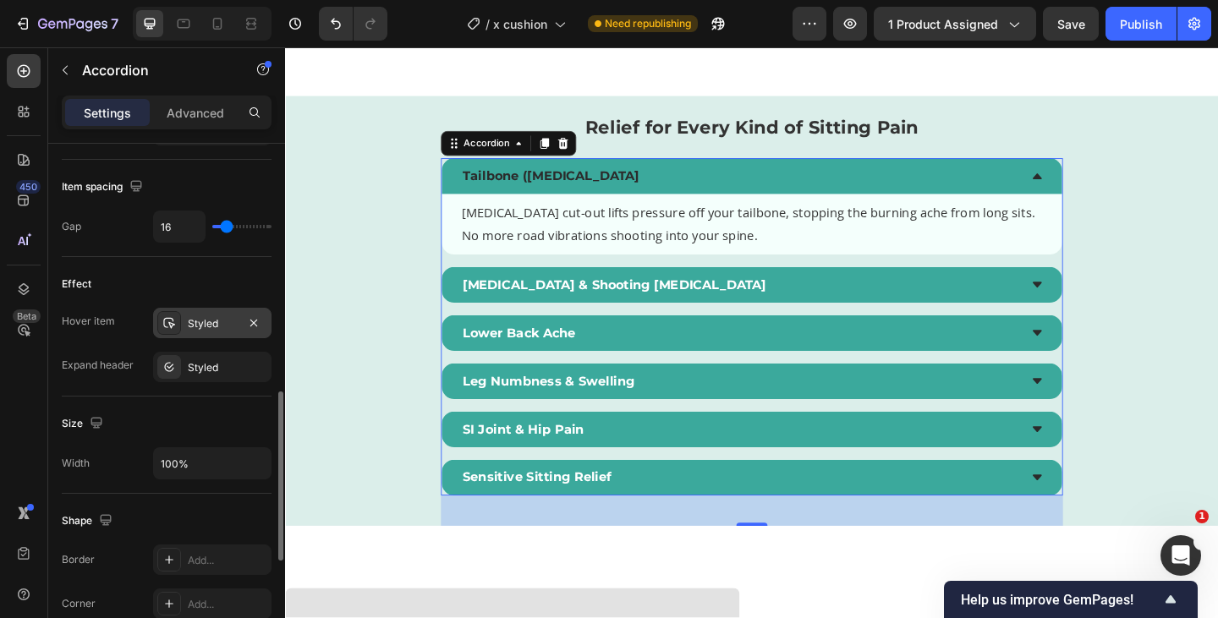
click at [205, 321] on div "Styled" at bounding box center [212, 323] width 49 height 15
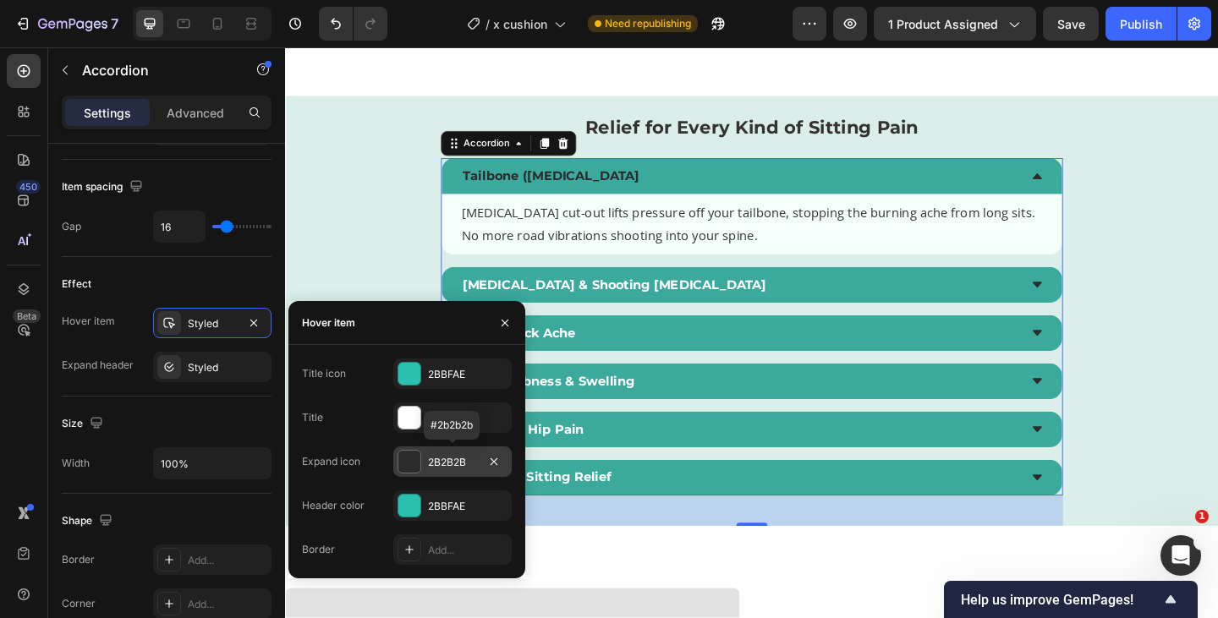
click at [450, 462] on div "2B2B2B" at bounding box center [452, 462] width 49 height 15
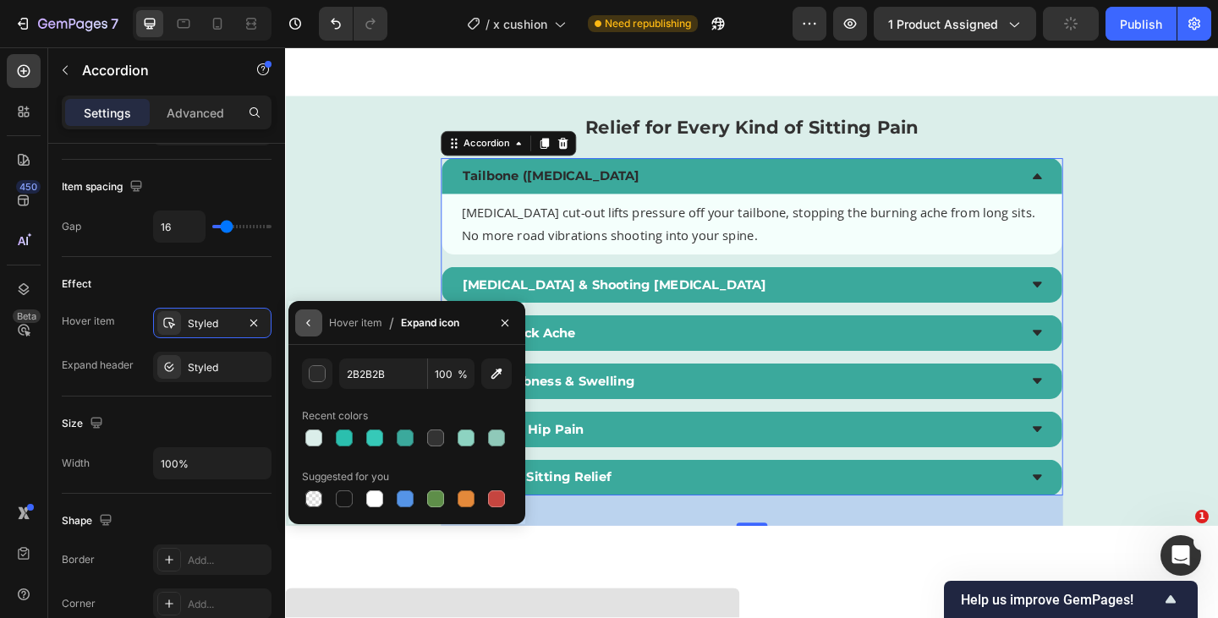
click at [309, 326] on icon "button" at bounding box center [309, 323] width 14 height 14
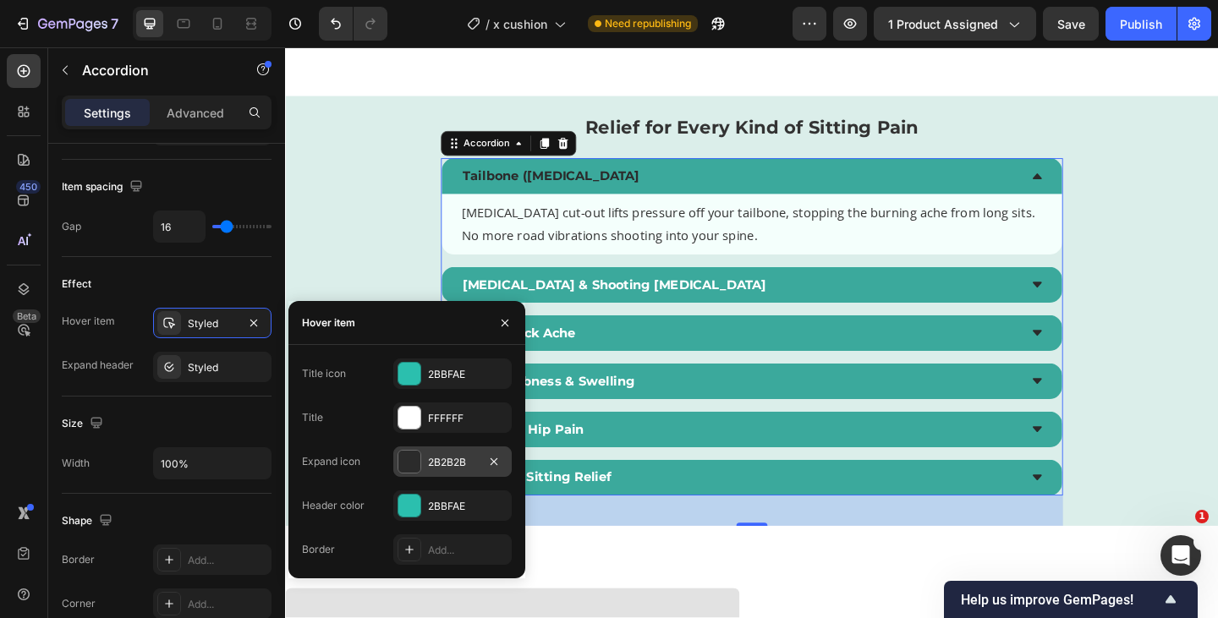
click at [457, 465] on div "2B2B2B" at bounding box center [452, 462] width 49 height 15
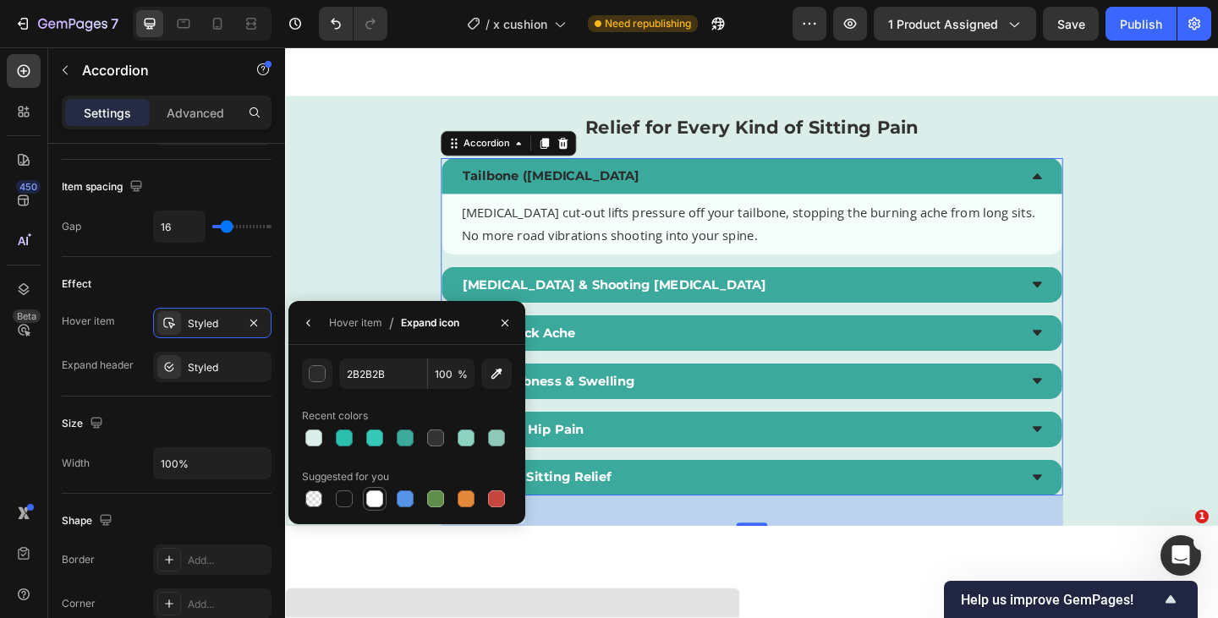
click at [378, 495] on div at bounding box center [374, 498] width 17 height 17
type input "FFFFFF"
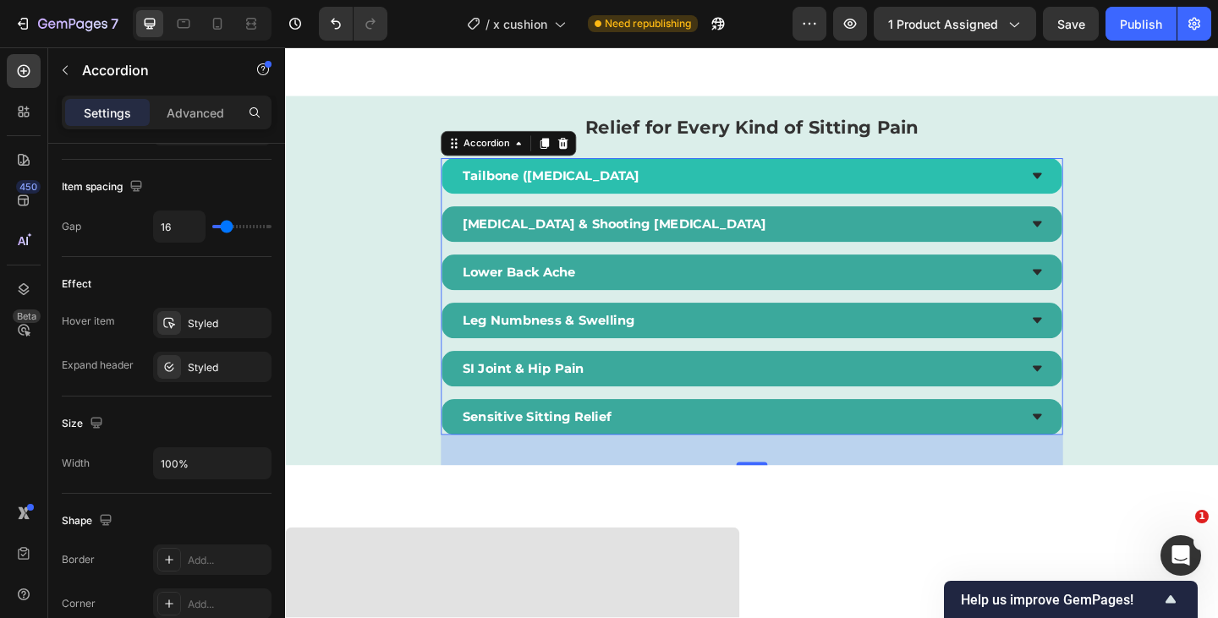
click at [769, 182] on div "Tailbone ([MEDICAL_DATA]" at bounding box center [778, 187] width 607 height 25
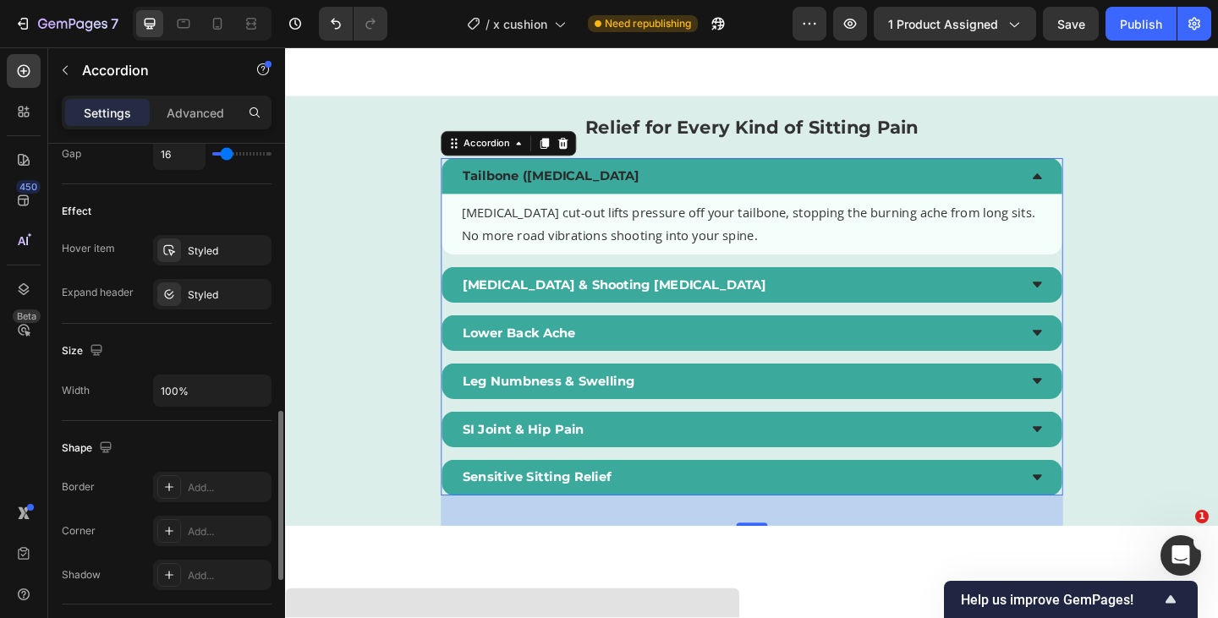
scroll to position [833, 0]
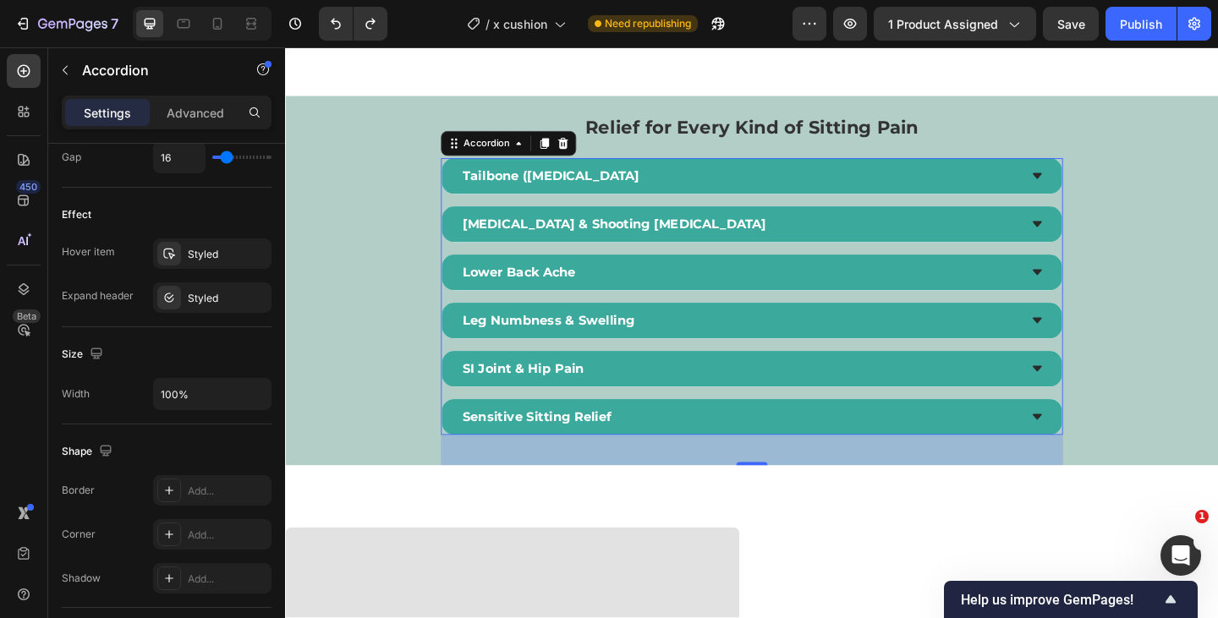
click at [649, 216] on div "Tailbone ([MEDICAL_DATA] [MEDICAL_DATA] & Shooting [MEDICAL_DATA] Lower Back Ac…" at bounding box center [792, 318] width 676 height 301
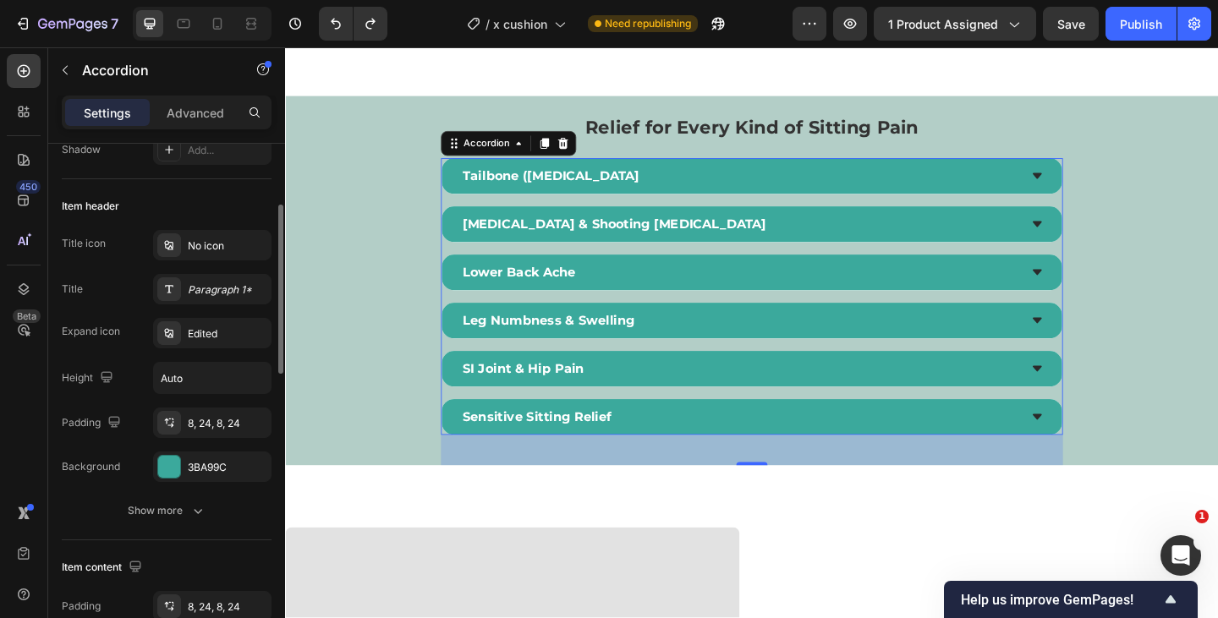
scroll to position [200, 0]
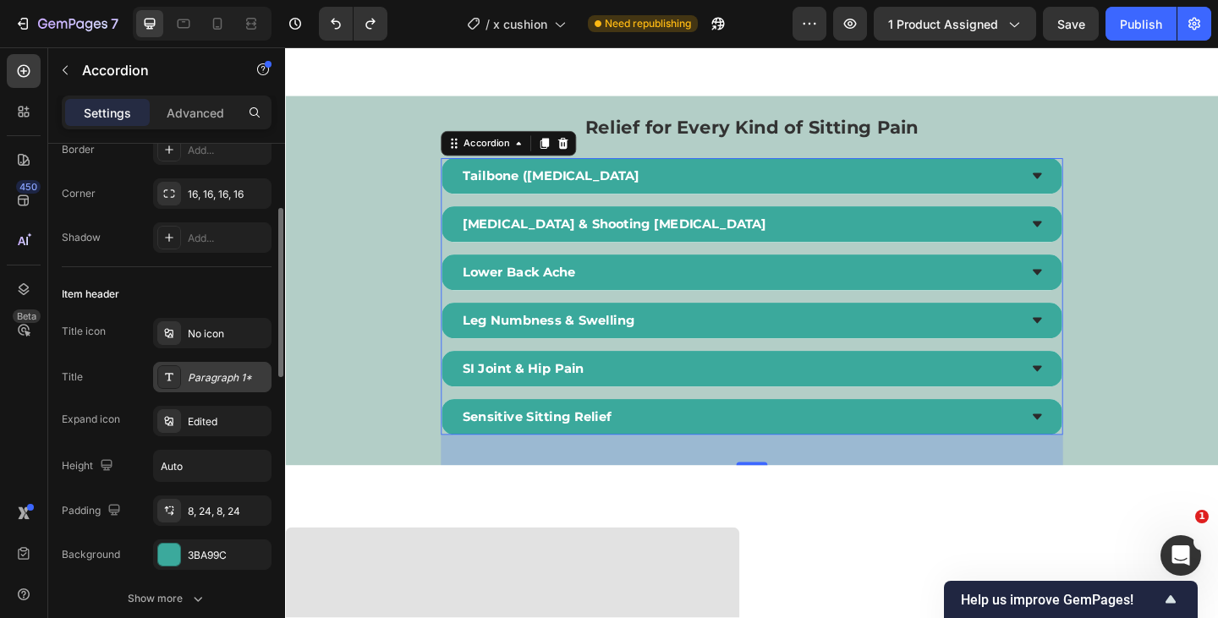
click at [211, 368] on div "Paragraph 1*" at bounding box center [212, 377] width 118 height 30
click at [869, 323] on div "Tailbone ([MEDICAL_DATA] [MEDICAL_DATA] & Shooting [MEDICAL_DATA] Lower Back Ac…" at bounding box center [792, 318] width 676 height 301
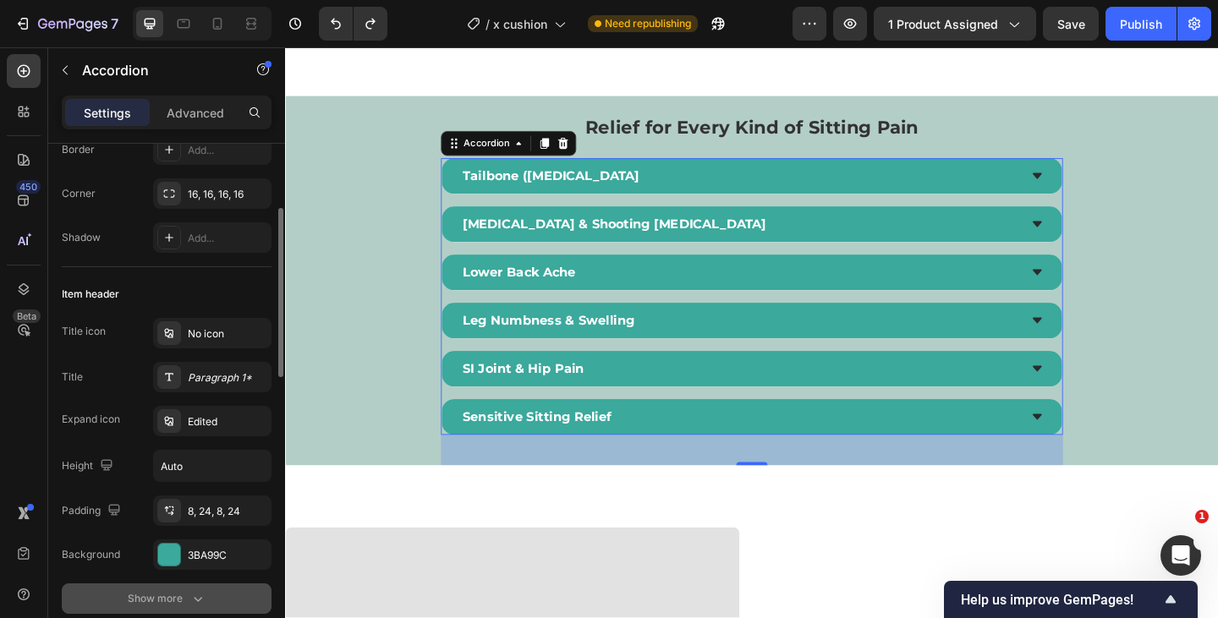
click at [204, 597] on icon "button" at bounding box center [197, 598] width 17 height 17
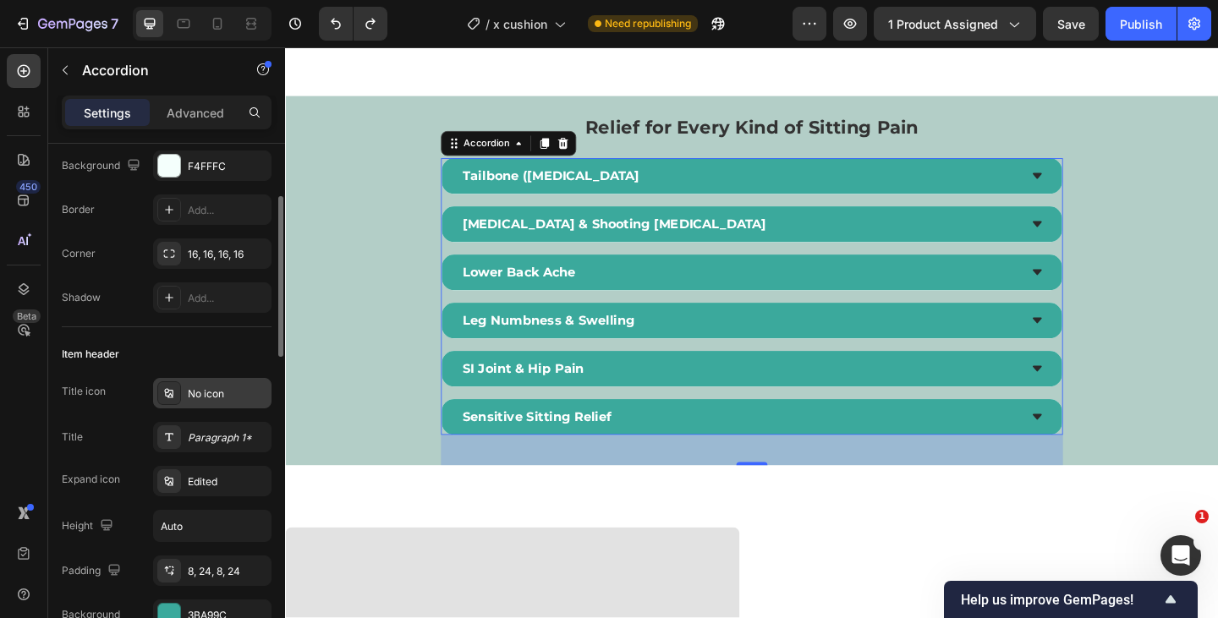
scroll to position [154, 0]
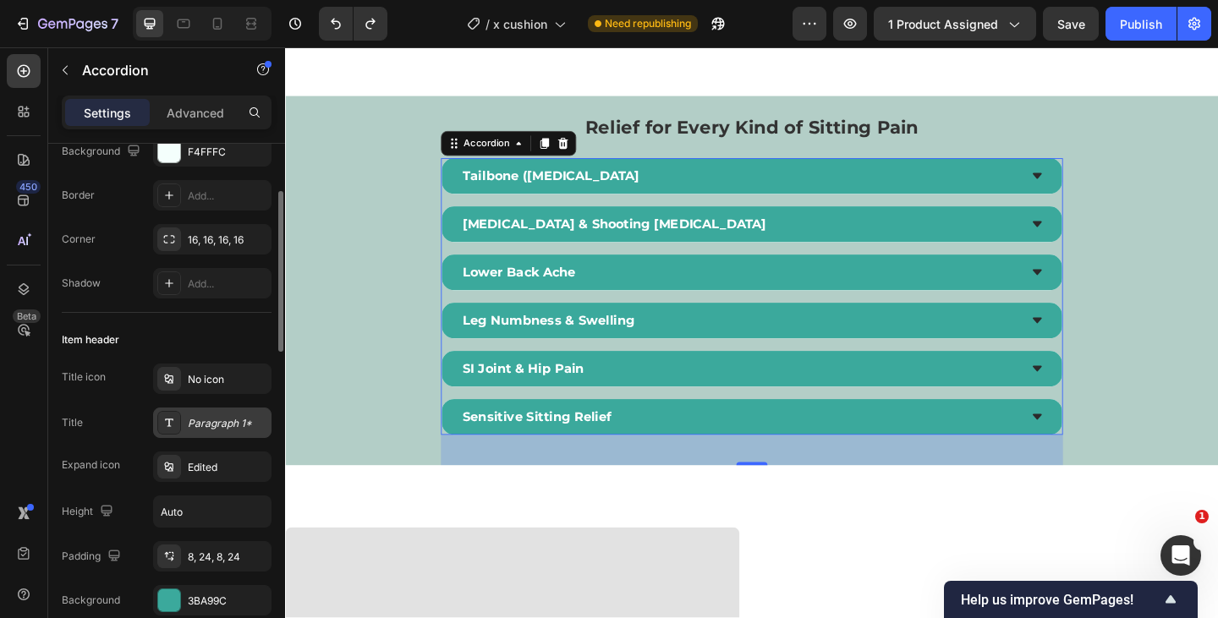
click at [219, 433] on div "Paragraph 1*" at bounding box center [212, 423] width 118 height 30
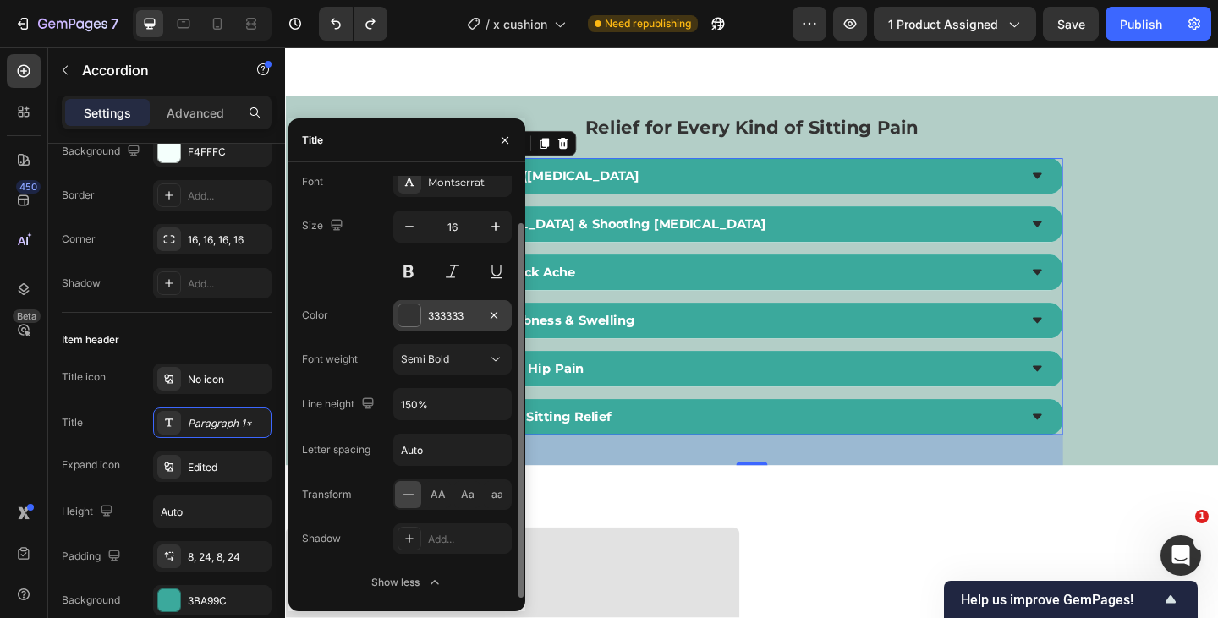
scroll to position [0, 0]
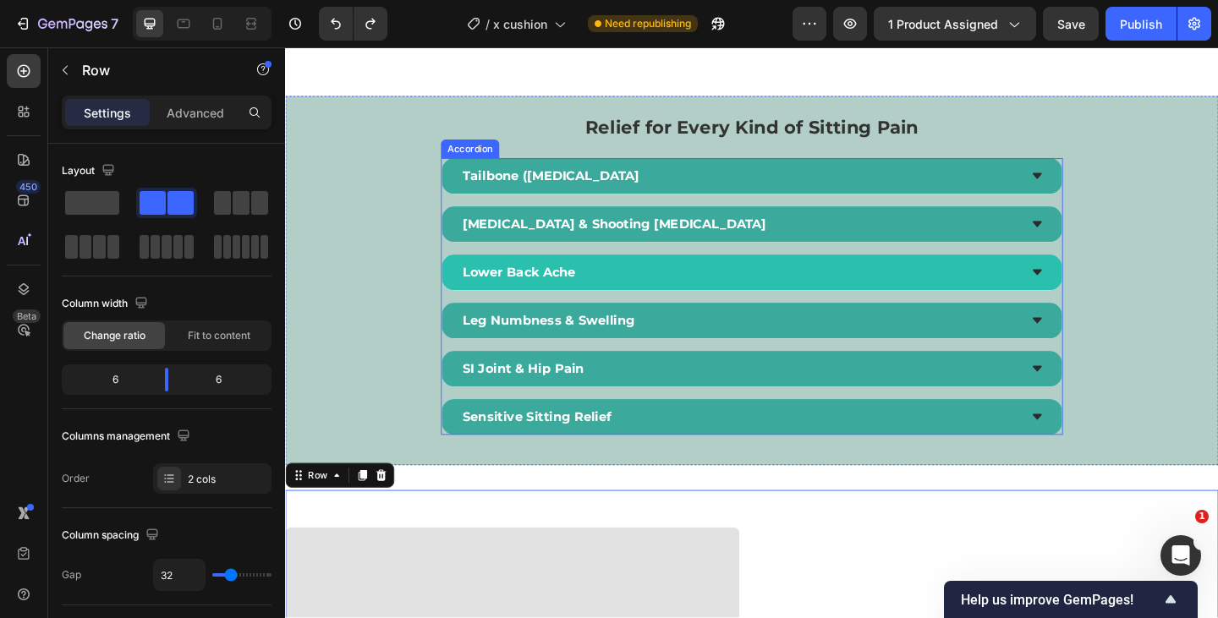
click at [711, 287] on div "Lower Back Ache" at bounding box center [778, 292] width 607 height 25
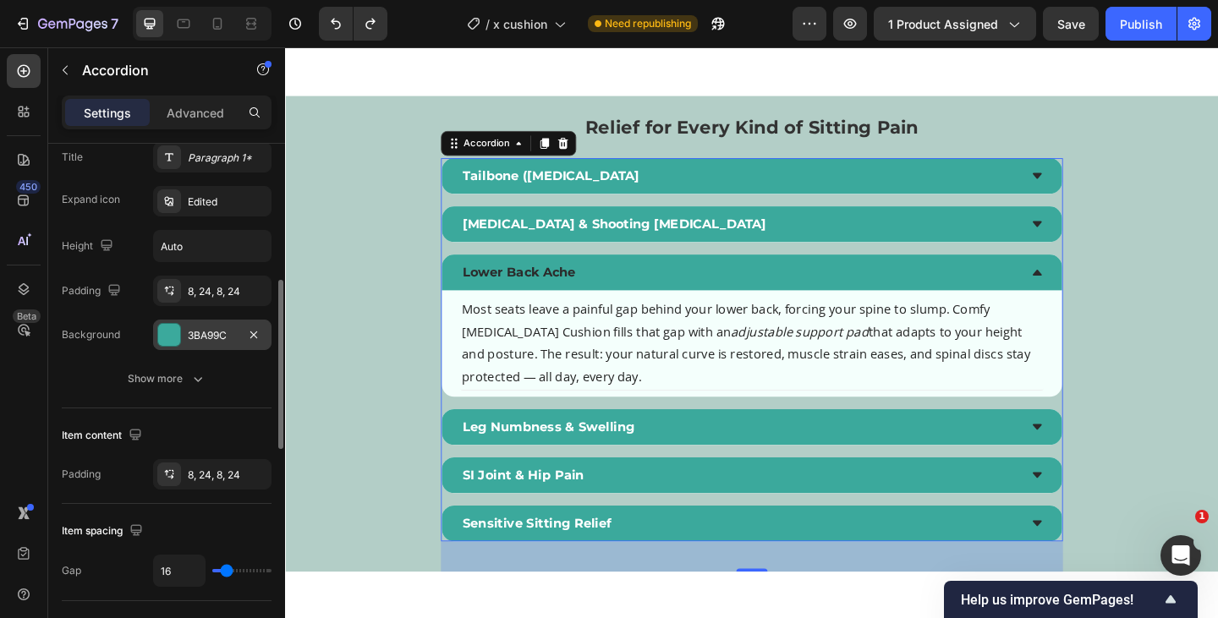
scroll to position [423, 0]
click at [207, 338] on div "3BA99C" at bounding box center [212, 332] width 49 height 15
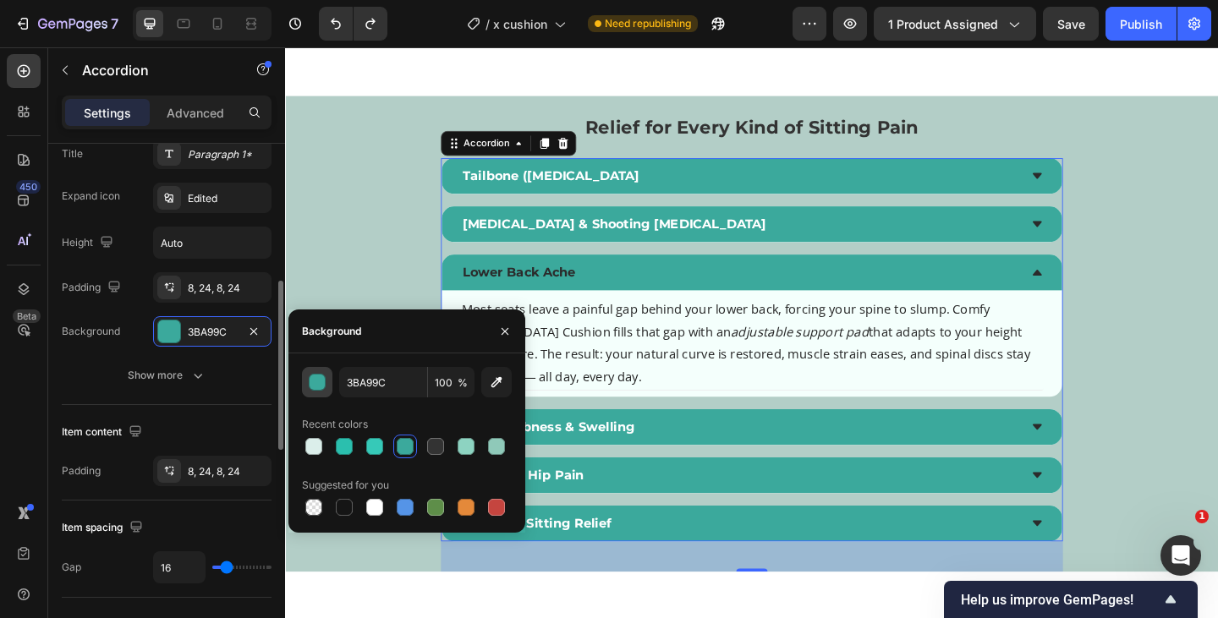
click at [326, 381] on button "button" at bounding box center [317, 382] width 30 height 30
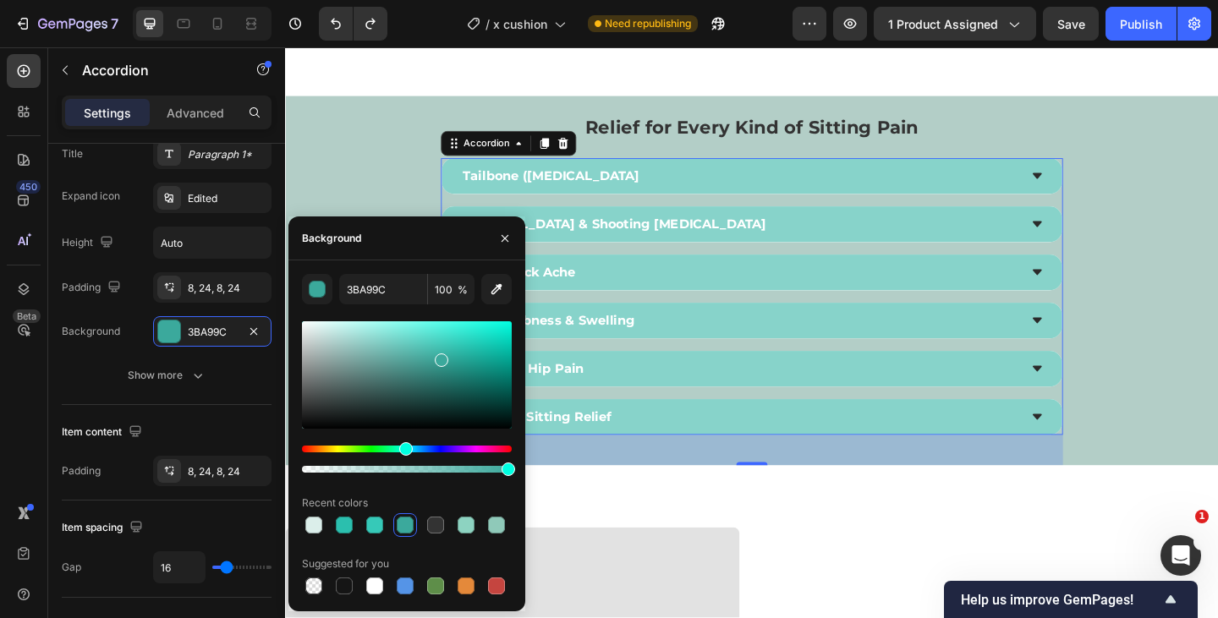
click at [378, 339] on div at bounding box center [407, 374] width 210 height 107
click at [490, 295] on icon "button" at bounding box center [496, 289] width 17 height 17
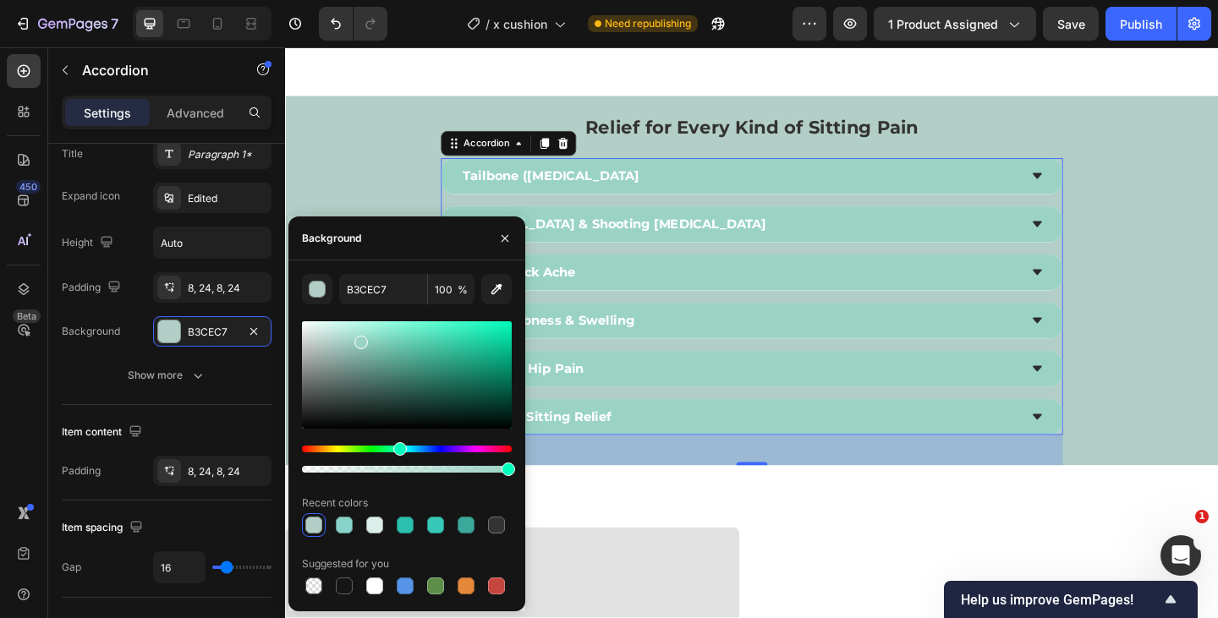
click at [359, 339] on div at bounding box center [407, 374] width 210 height 107
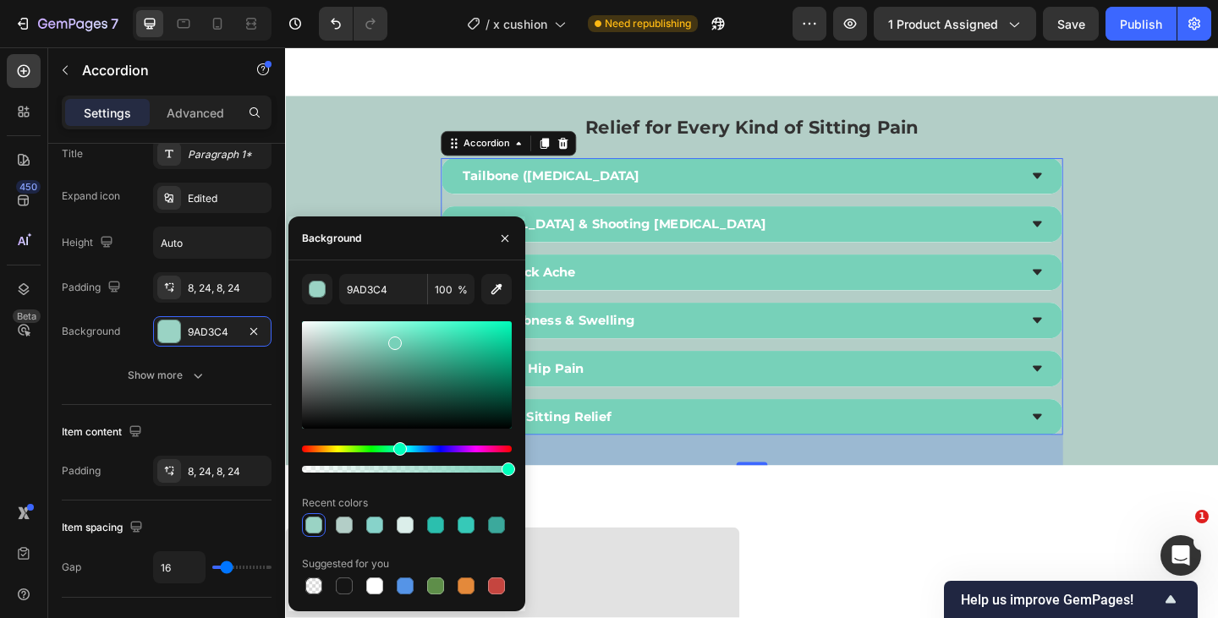
click at [393, 340] on div at bounding box center [407, 374] width 210 height 107
click at [366, 347] on div at bounding box center [407, 374] width 210 height 107
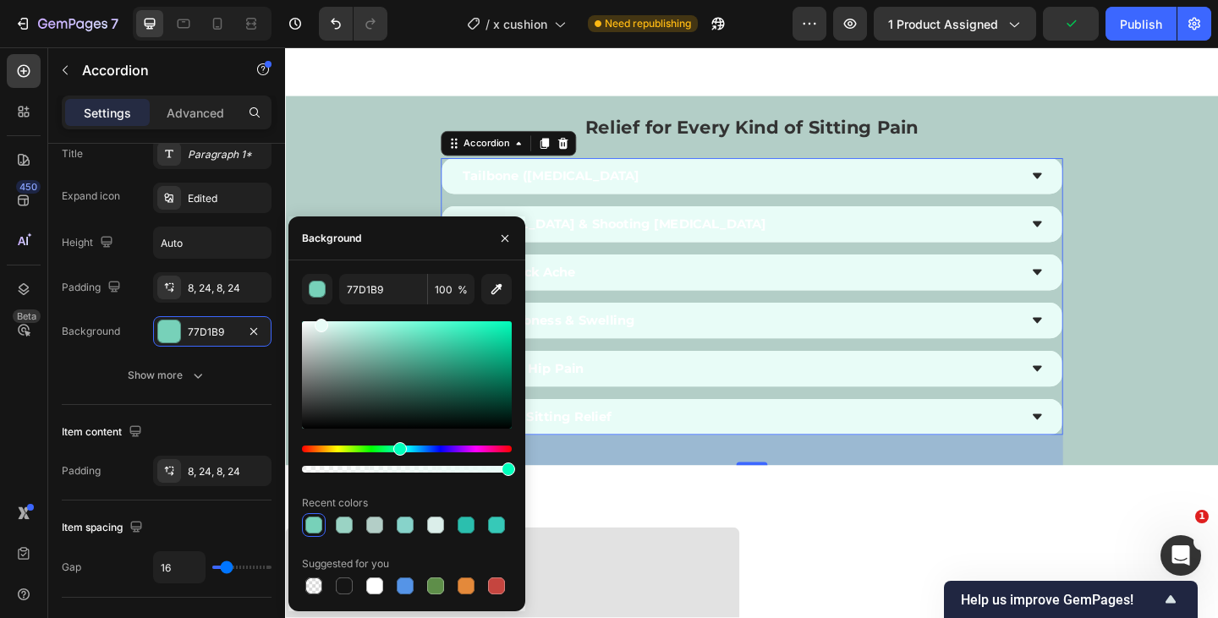
type input "E8FCF7"
drag, startPoint x: 342, startPoint y: 335, endPoint x: 320, endPoint y: 322, distance: 25.4
click at [320, 322] on div at bounding box center [407, 374] width 210 height 107
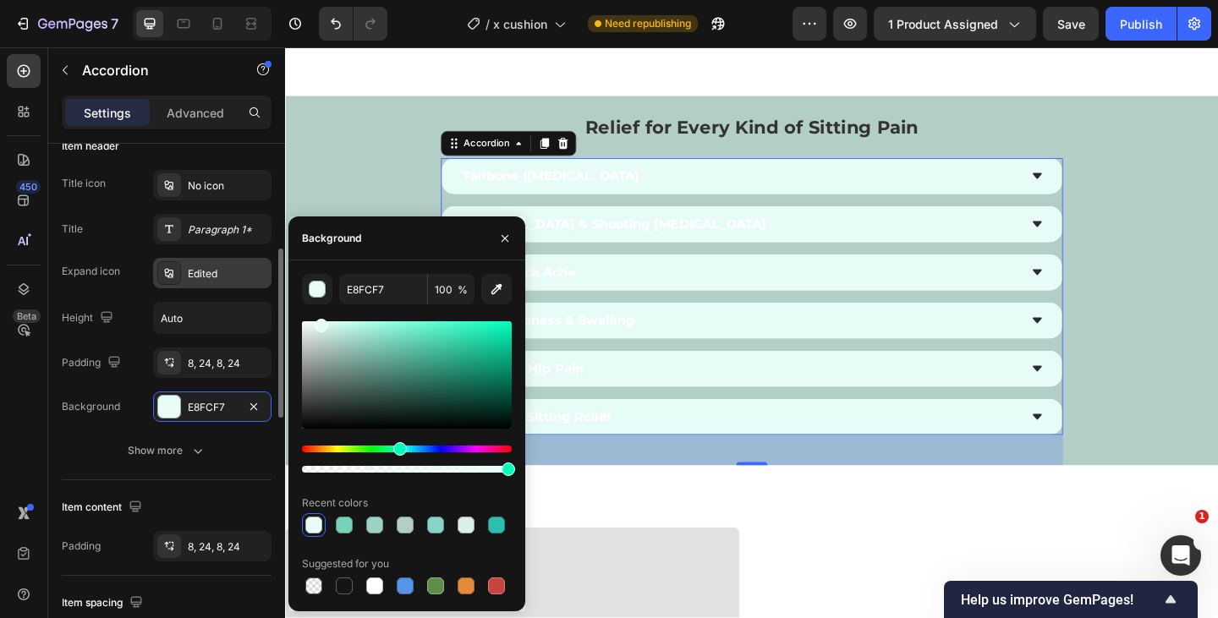
scroll to position [342, 0]
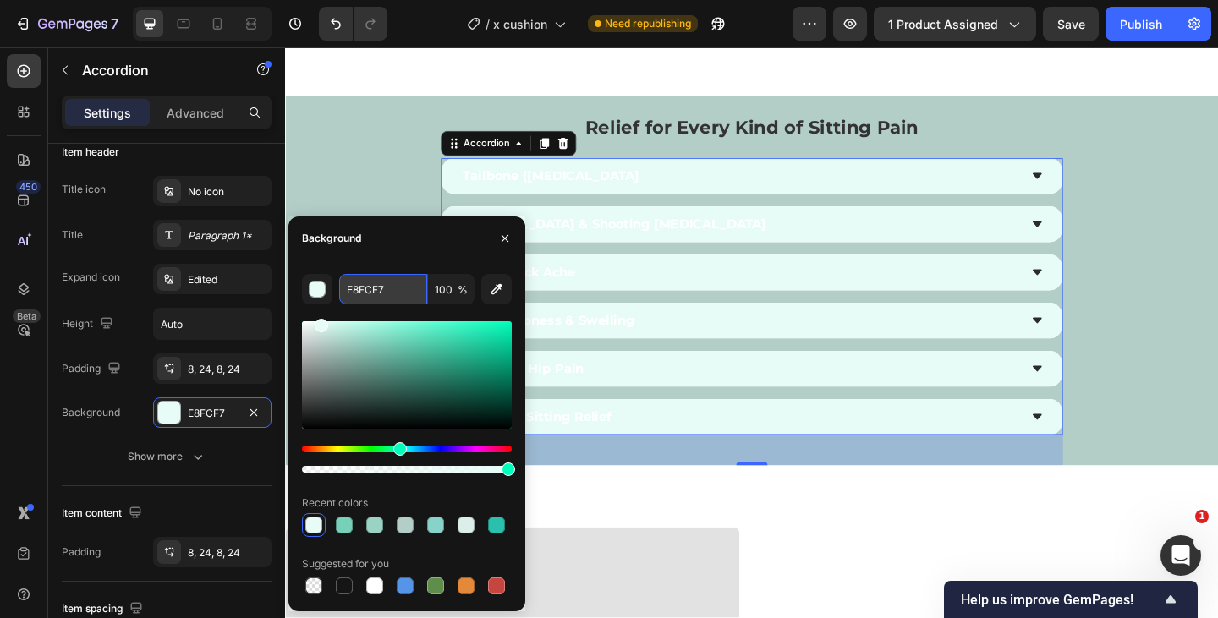
click at [393, 288] on input "E8FCF7" at bounding box center [383, 289] width 88 height 30
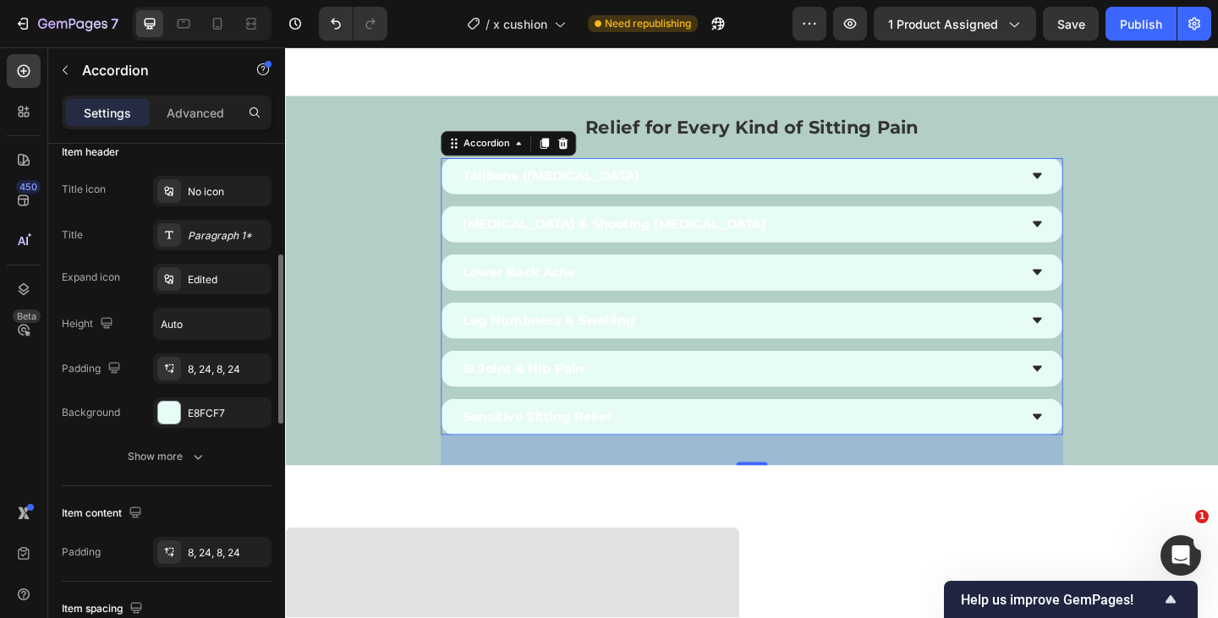
click at [258, 437] on div "Title icon No icon Title Paragraph 1* Expand icon Edited Height Auto Padding 8,…" at bounding box center [167, 324] width 210 height 296
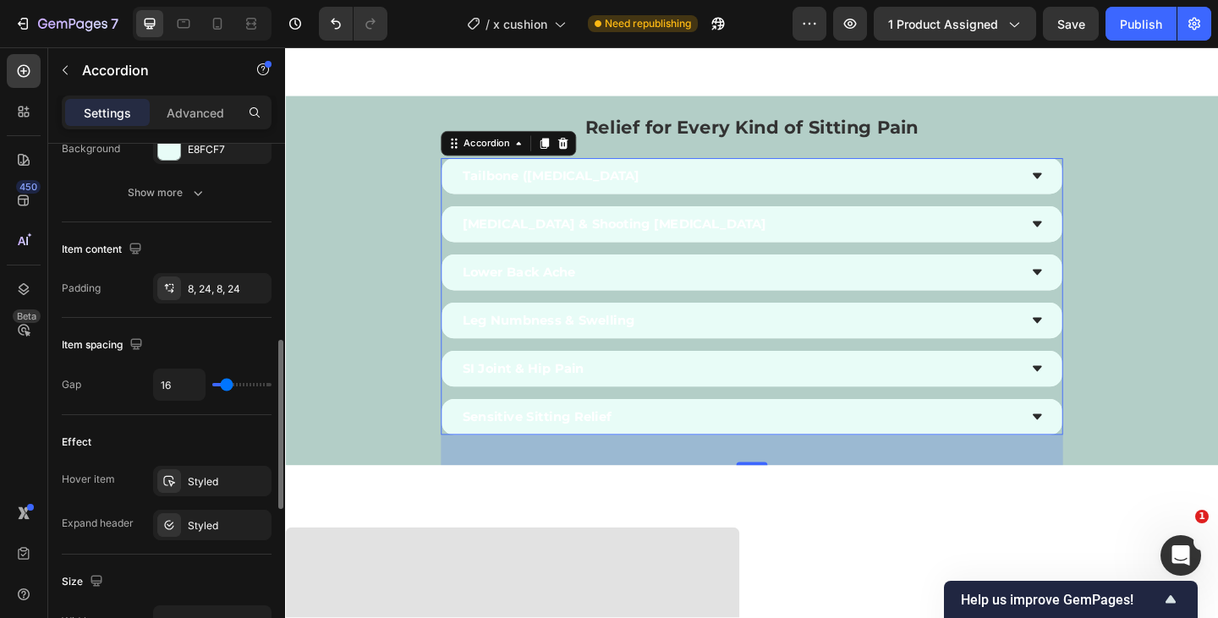
scroll to position [607, 0]
click at [229, 474] on div "Styled" at bounding box center [212, 480] width 49 height 15
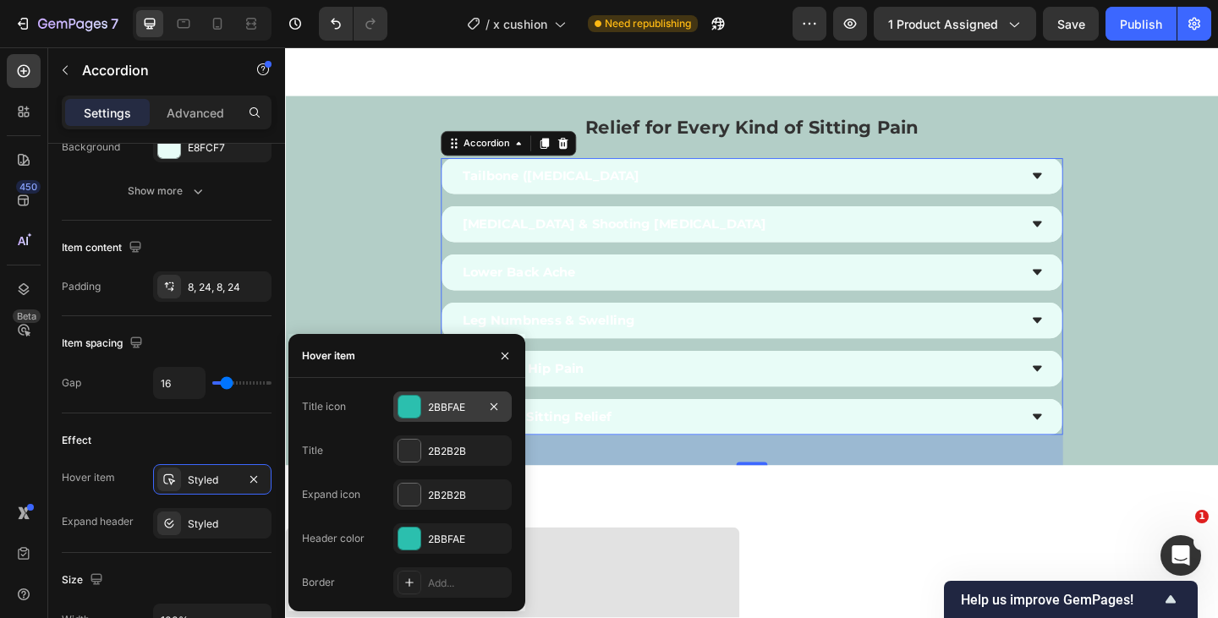
click at [455, 407] on div "2BBFAE" at bounding box center [452, 407] width 49 height 15
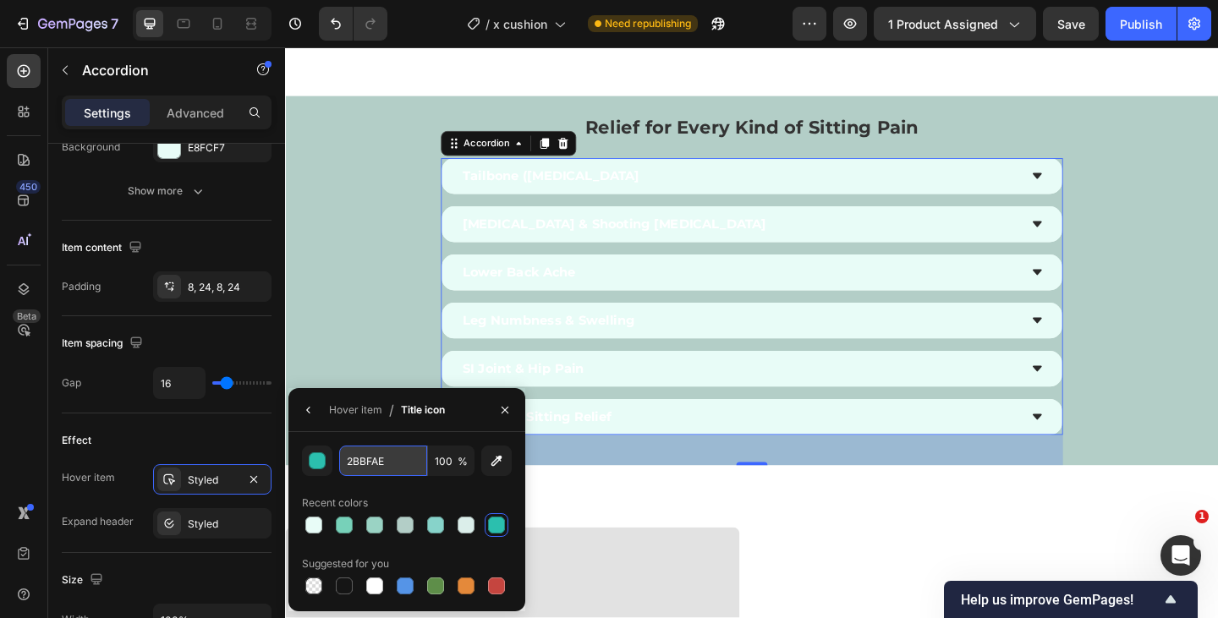
click at [387, 452] on input "2BBFAE" at bounding box center [383, 461] width 88 height 30
paste input "E8FCF7"
type input "E8FCF7"
click at [424, 511] on div "Recent colors" at bounding box center [407, 503] width 210 height 27
click at [305, 402] on button "button" at bounding box center [308, 410] width 27 height 27
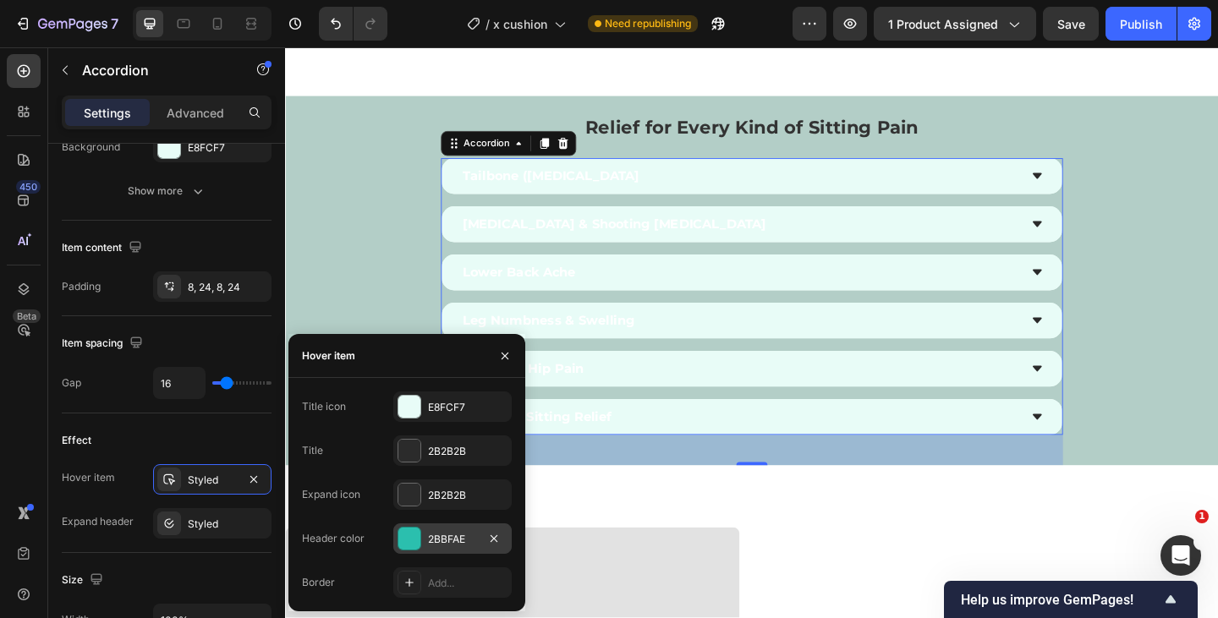
click at [466, 545] on div "2BBFAE" at bounding box center [452, 539] width 49 height 15
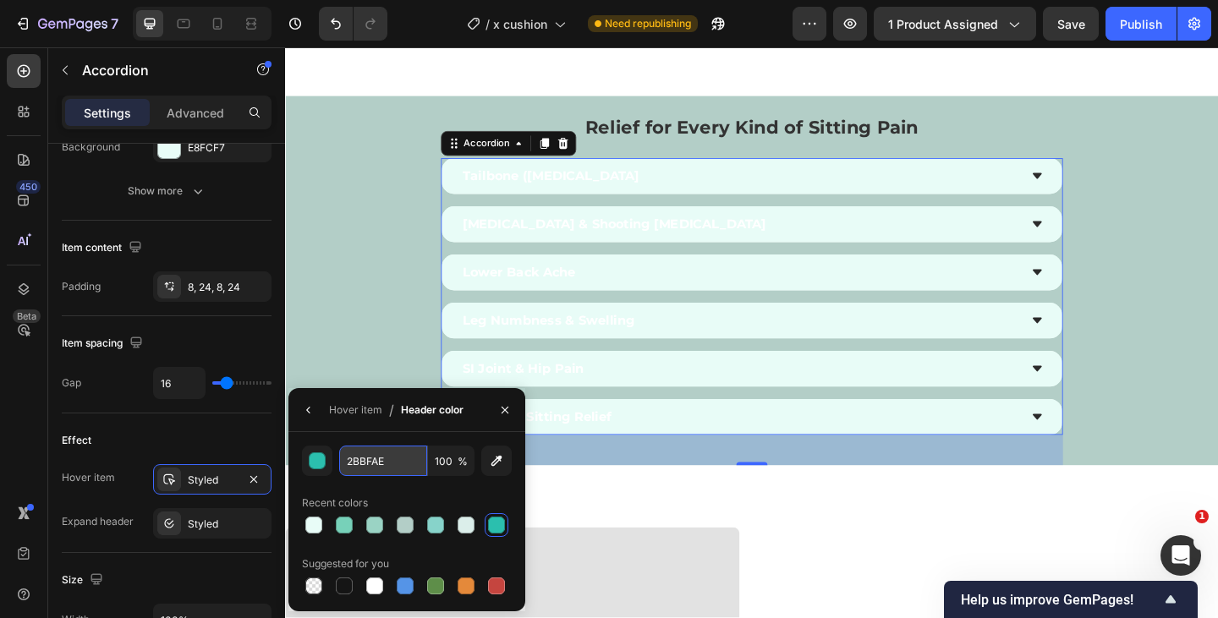
click at [389, 463] on input "2BBFAE" at bounding box center [383, 461] width 88 height 30
paste input "E8FCF7"
type input "E8FCF7"
click at [408, 487] on div "E8FCF7 100 % Recent colors Suggested for you" at bounding box center [407, 522] width 210 height 152
click at [308, 409] on icon "button" at bounding box center [309, 410] width 14 height 14
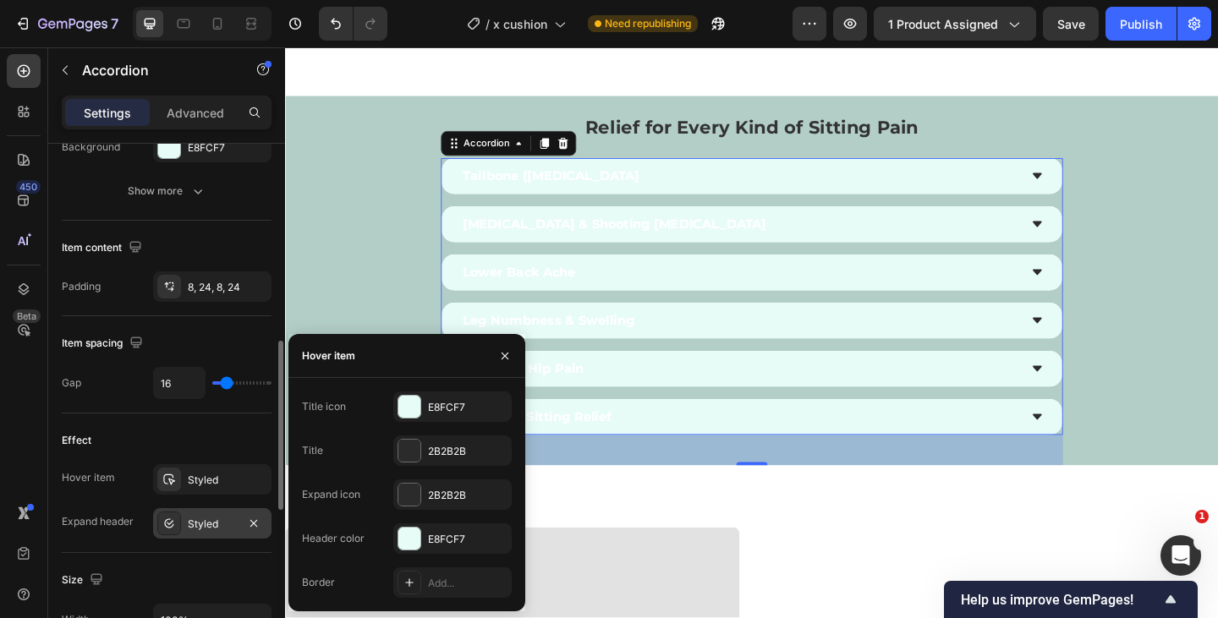
click at [208, 530] on div "Styled" at bounding box center [212, 524] width 49 height 15
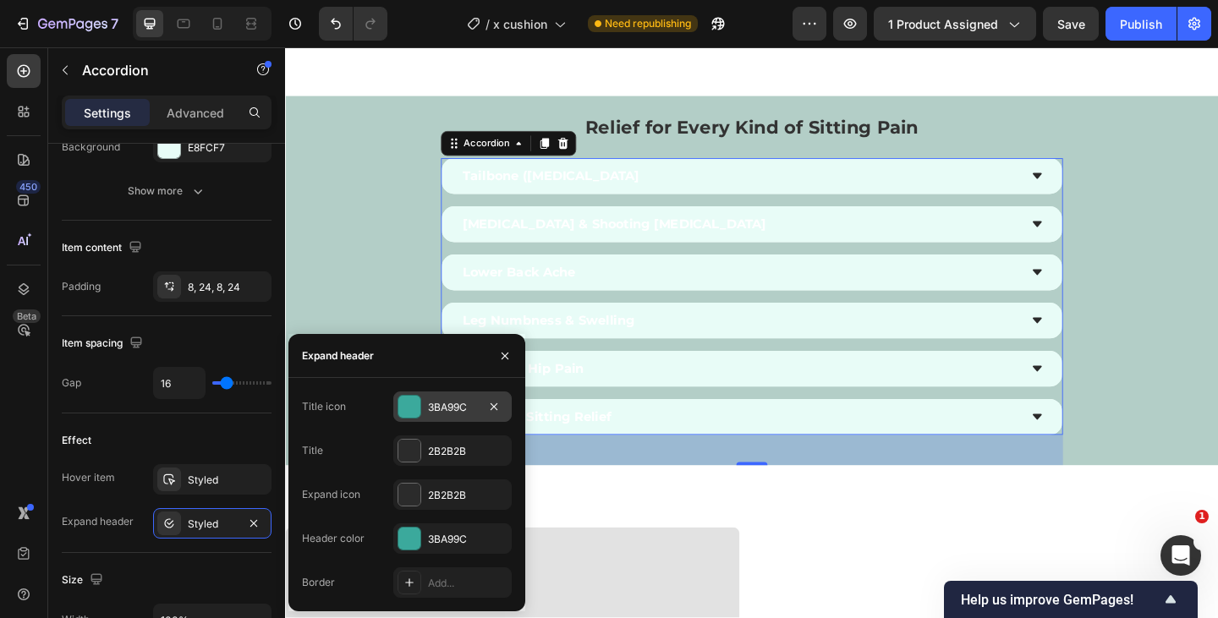
click at [461, 408] on div "3BA99C" at bounding box center [452, 407] width 49 height 15
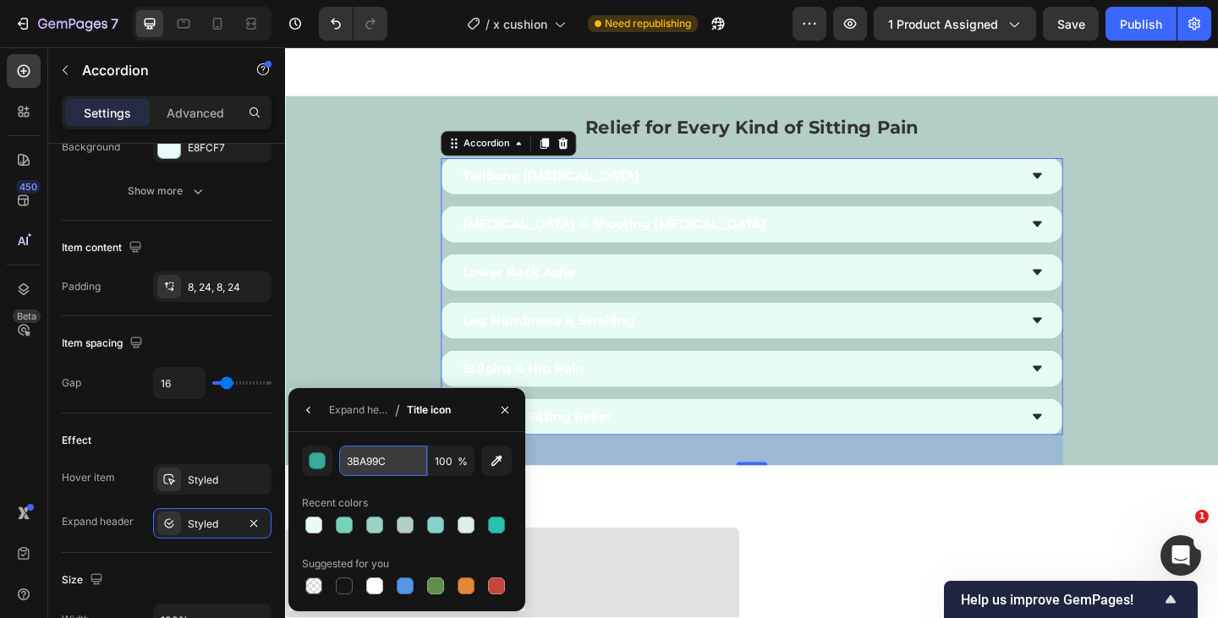
click at [390, 457] on input "3BA99C" at bounding box center [383, 461] width 88 height 30
paste input "E8FCF7"
type input "E8FCF7"
click at [312, 408] on icon "button" at bounding box center [309, 410] width 14 height 14
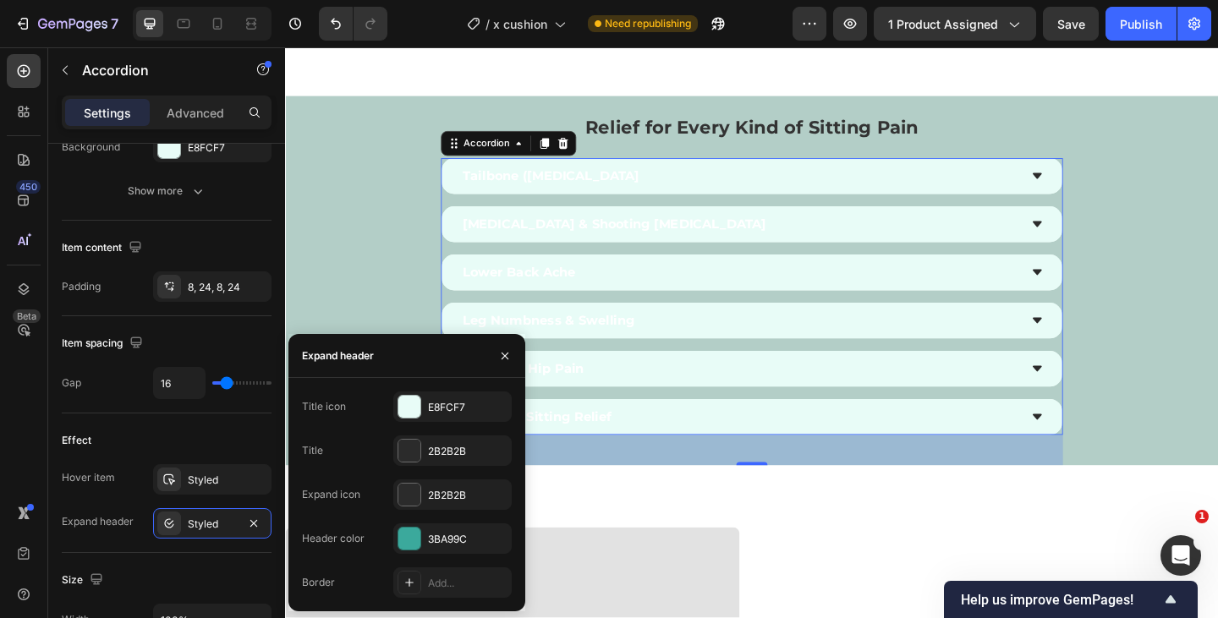
click at [443, 522] on div "Title icon E8FCF7 Title 2B2B2B Expand icon 2B2B2B Header color 3BA99C Border Ad…" at bounding box center [407, 495] width 210 height 206
click at [443, 532] on div "3BA99C" at bounding box center [452, 539] width 49 height 15
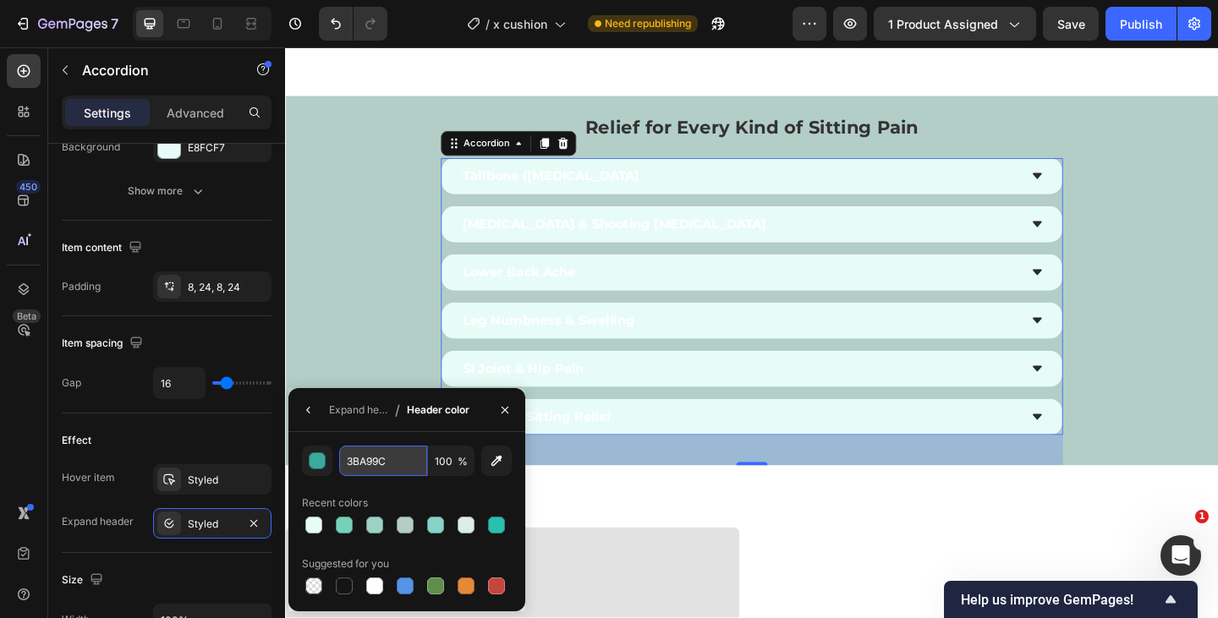
click at [397, 466] on input "3BA99C" at bounding box center [383, 461] width 88 height 30
paste input "E8FCF7"
type input "E8FCF7"
click at [411, 493] on div "Recent colors" at bounding box center [407, 503] width 210 height 27
click at [315, 407] on button "button" at bounding box center [308, 410] width 27 height 27
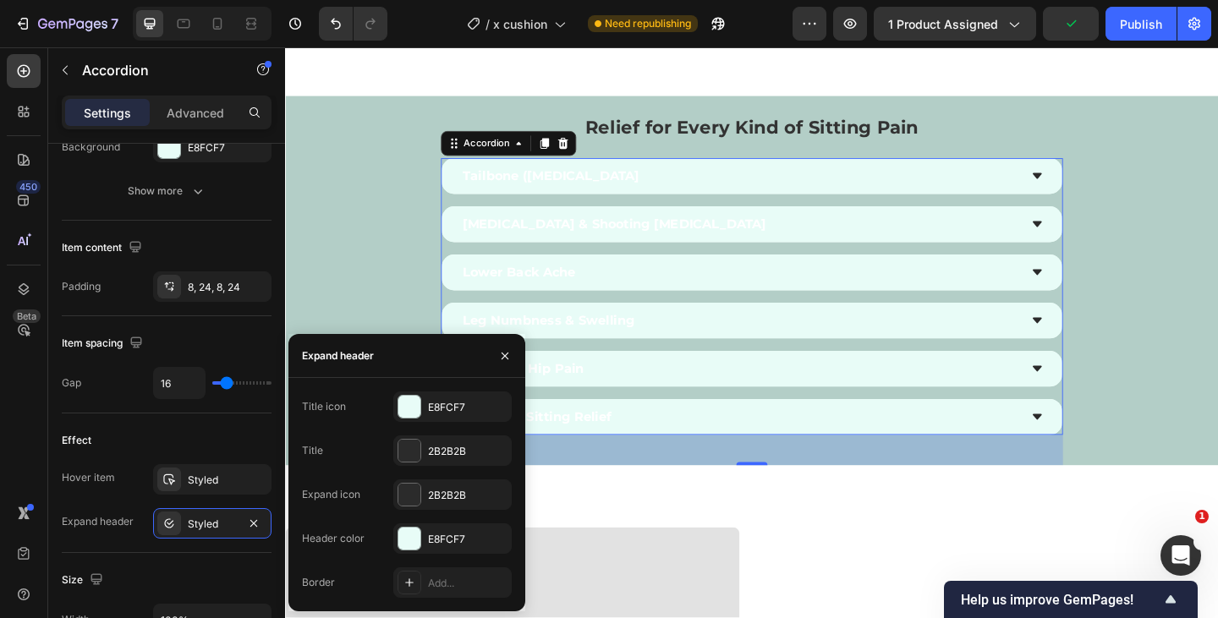
click at [729, 344] on div "Leg Numbness & Swelling" at bounding box center [778, 344] width 607 height 25
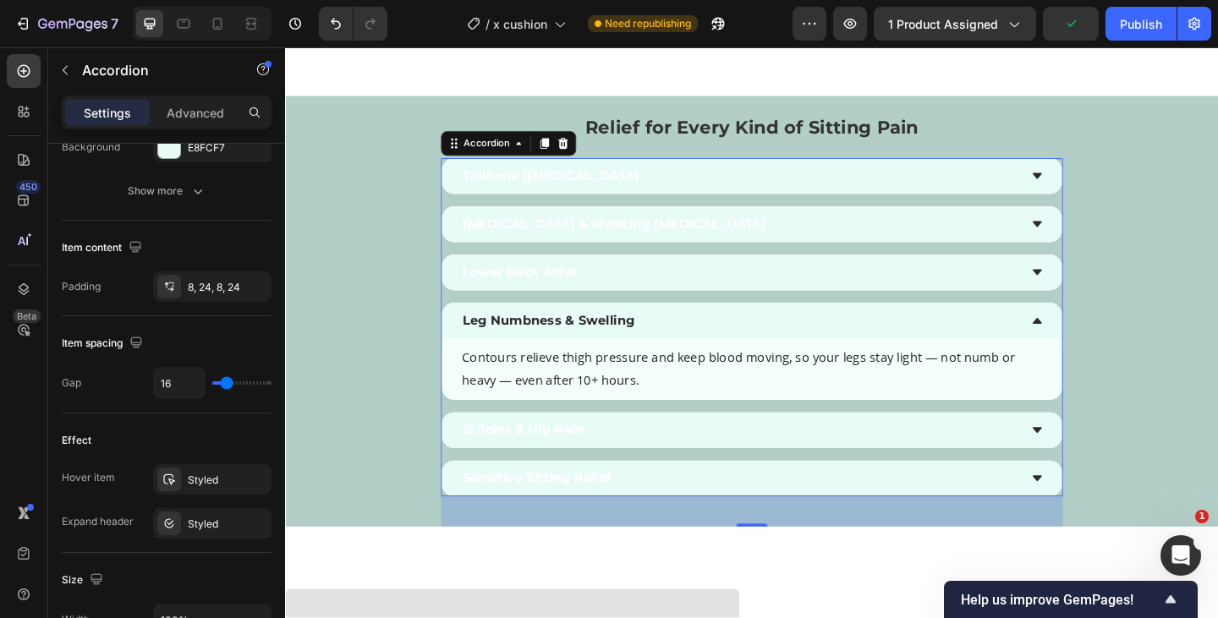
click at [729, 344] on div "Leg Numbness & Swelling" at bounding box center [778, 344] width 607 height 25
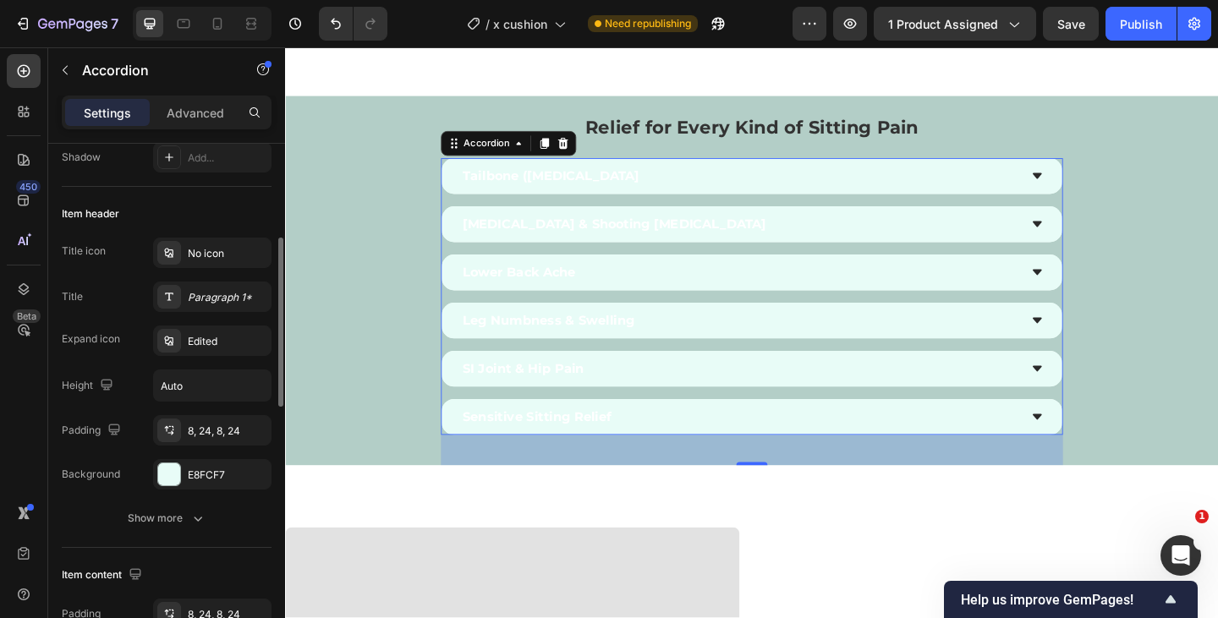
scroll to position [306, 0]
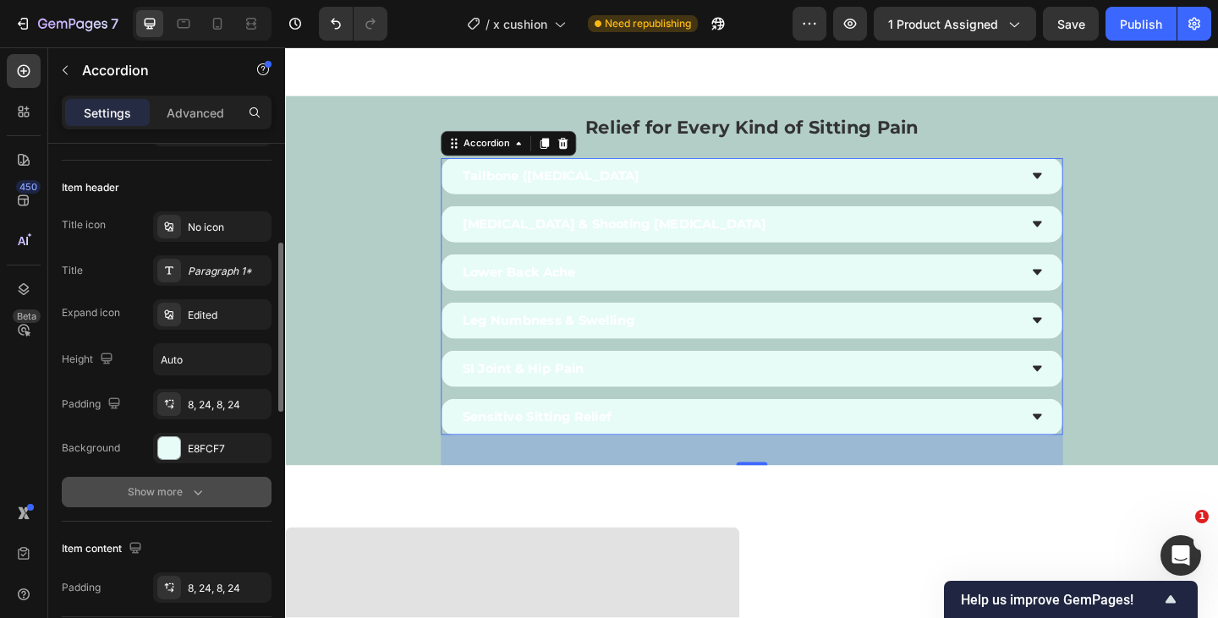
click at [215, 488] on button "Show more" at bounding box center [167, 492] width 210 height 30
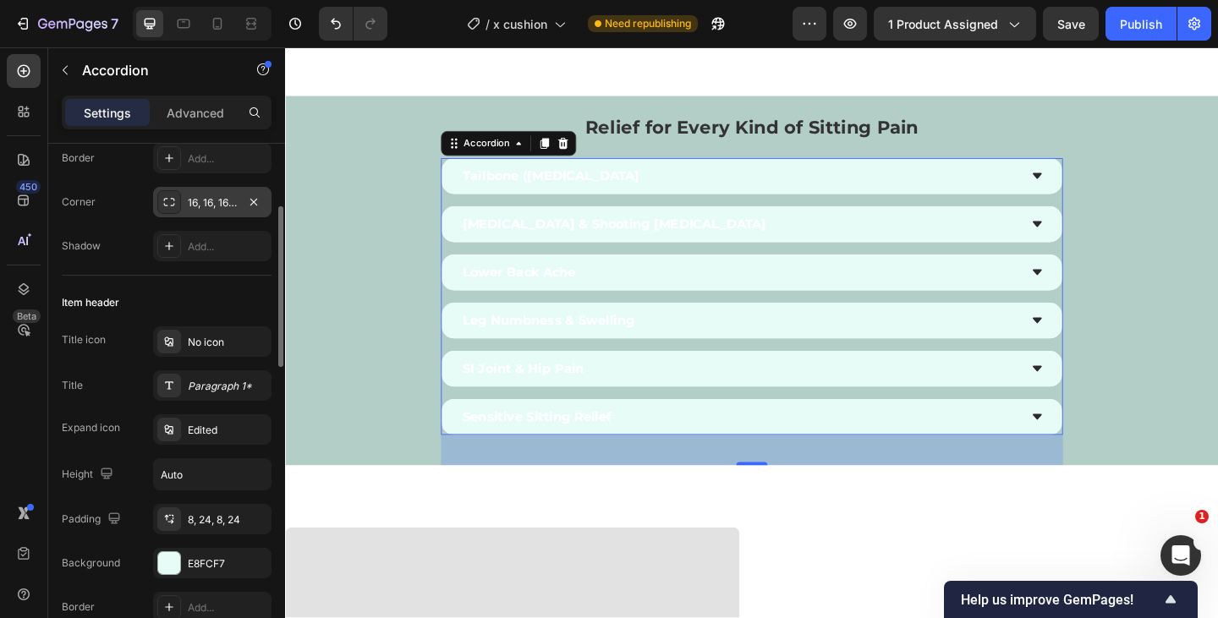
scroll to position [194, 0]
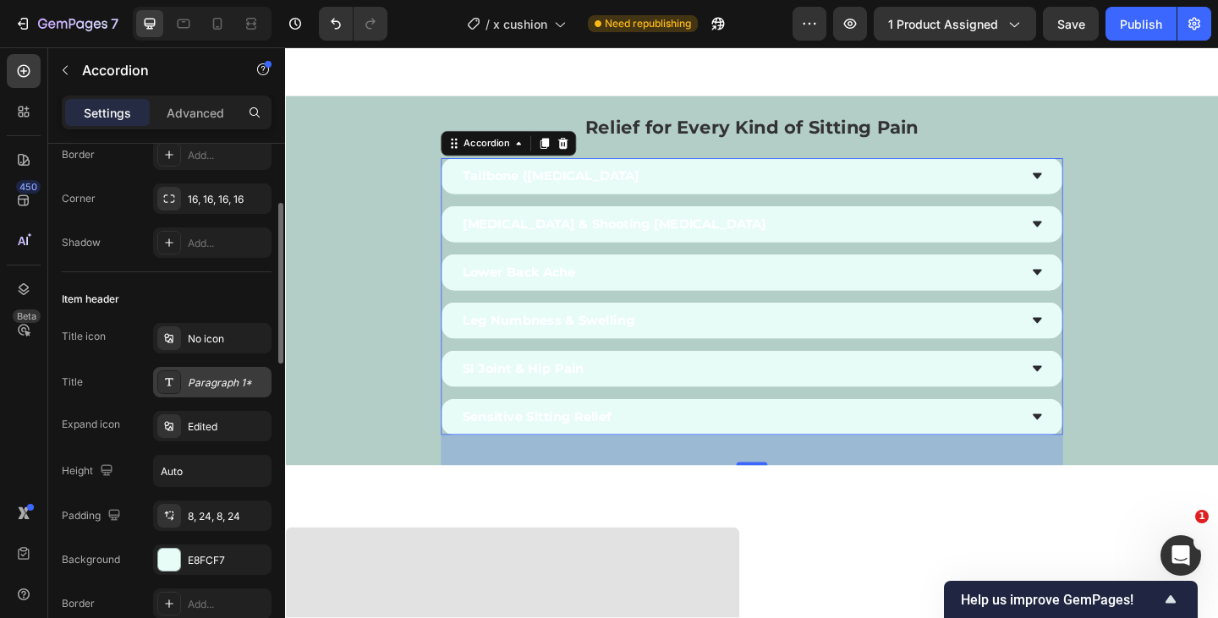
click at [216, 381] on div "Paragraph 1*" at bounding box center [227, 382] width 79 height 15
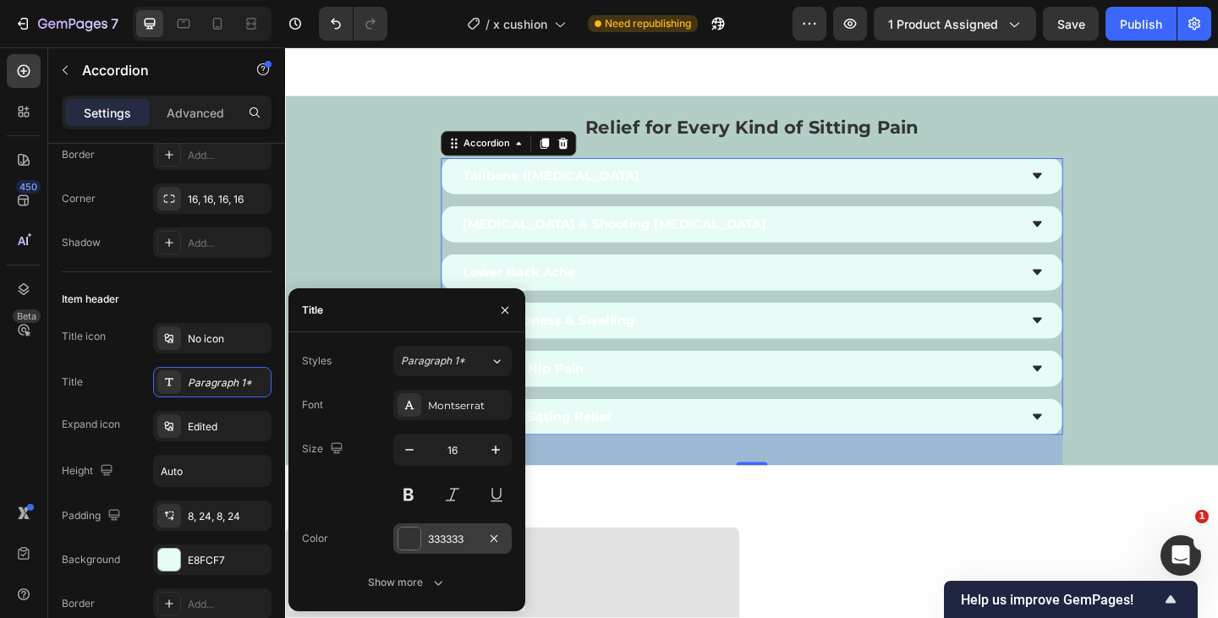
click at [446, 544] on div "333333" at bounding box center [452, 539] width 49 height 15
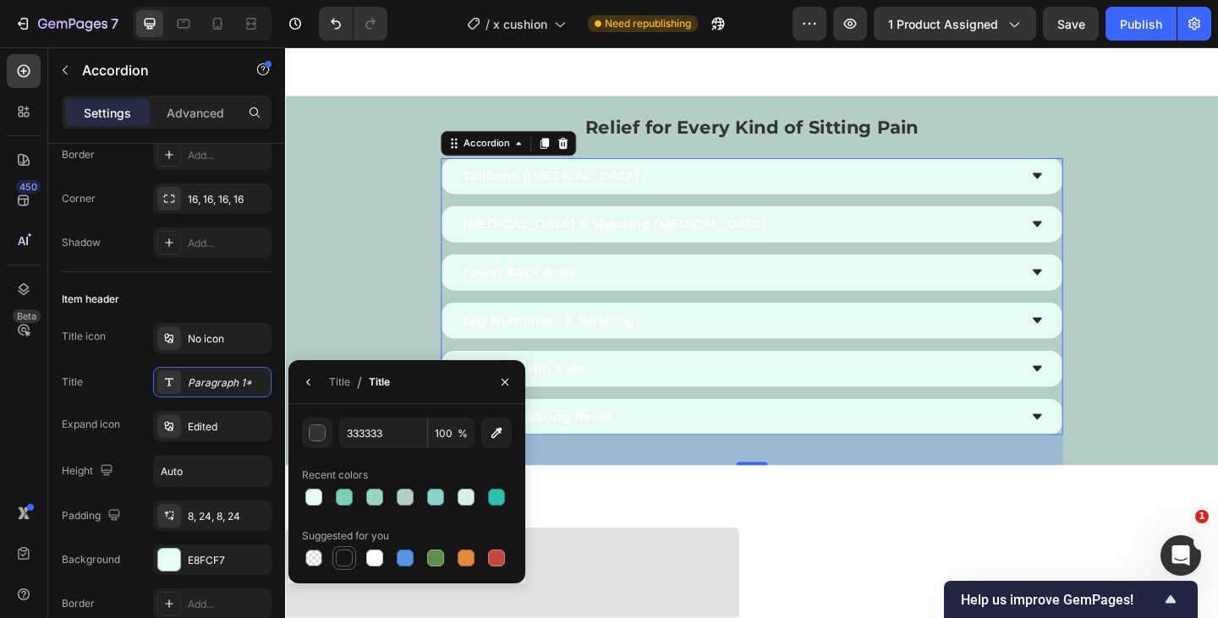
click at [345, 558] on div at bounding box center [344, 558] width 17 height 17
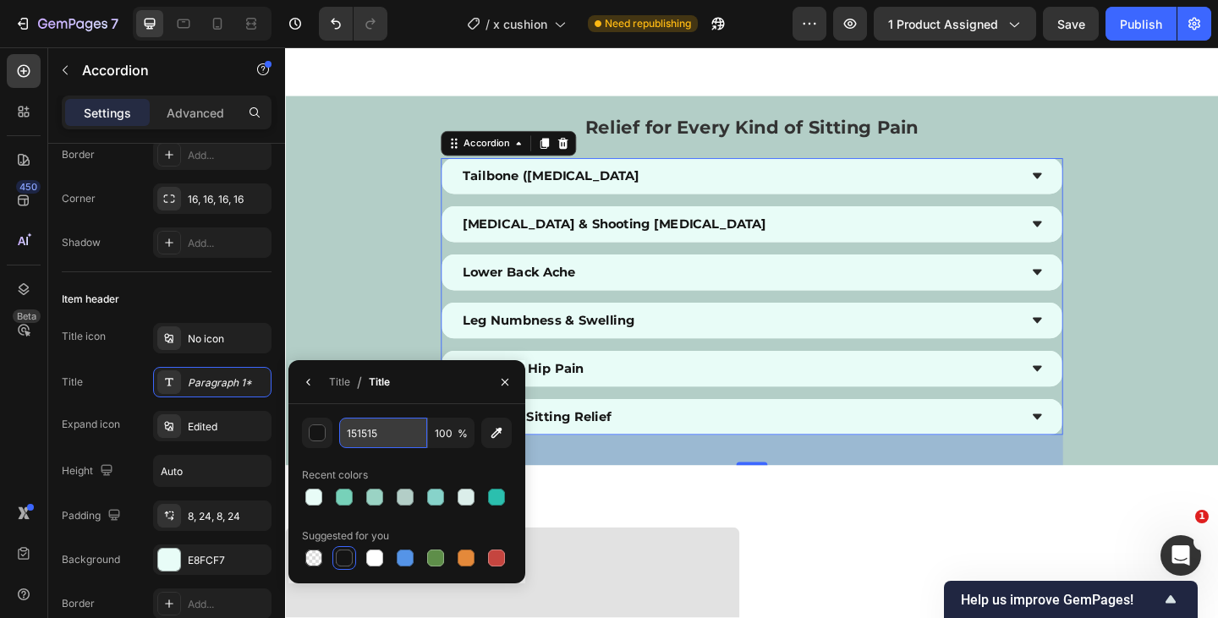
click at [394, 434] on input "151515" at bounding box center [383, 433] width 88 height 30
type input "333333"
click at [413, 459] on div "333333 100 % Recent colors Suggested for you" at bounding box center [407, 494] width 210 height 152
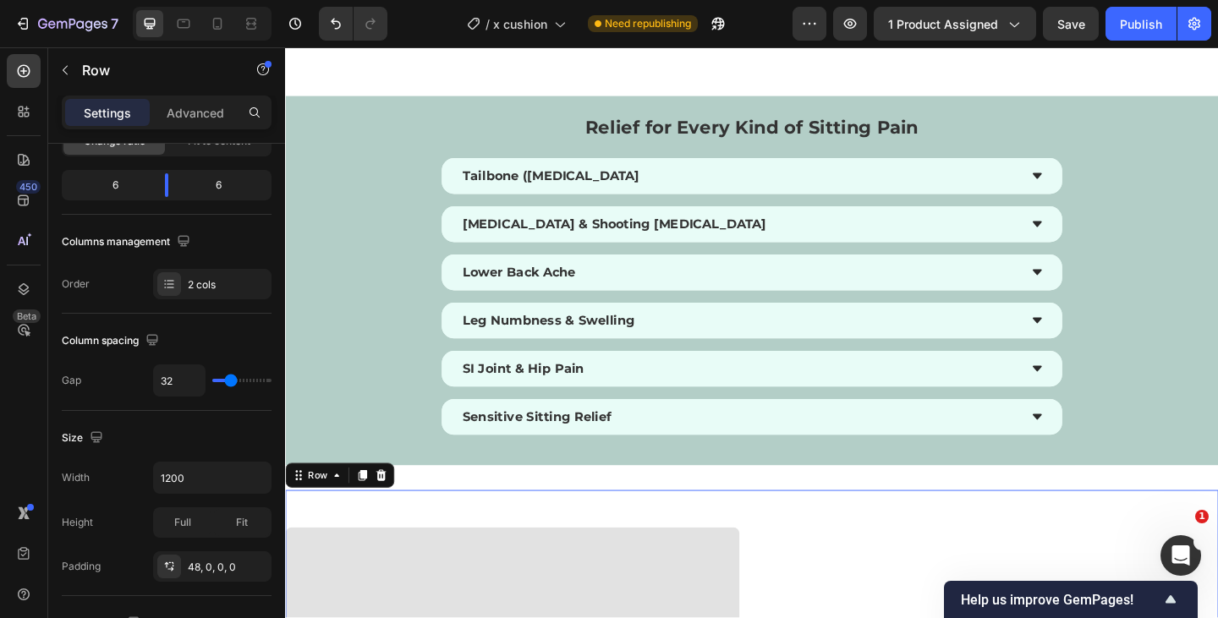
scroll to position [0, 0]
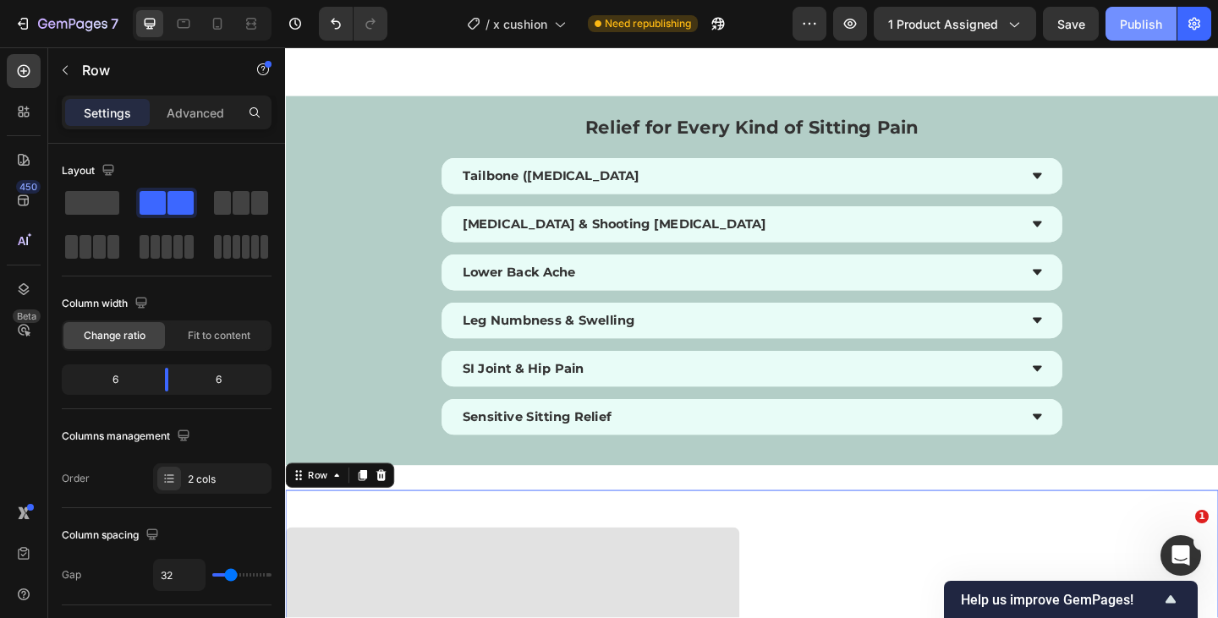
click at [1153, 22] on div "Publish" at bounding box center [1141, 24] width 42 height 18
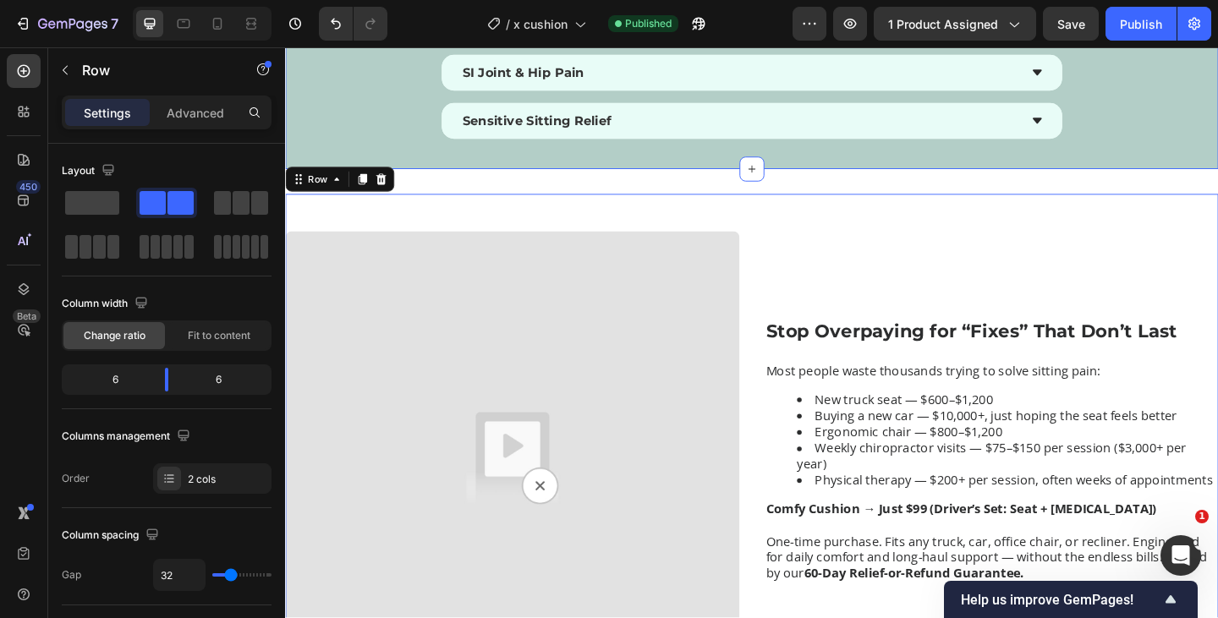
scroll to position [3759, 0]
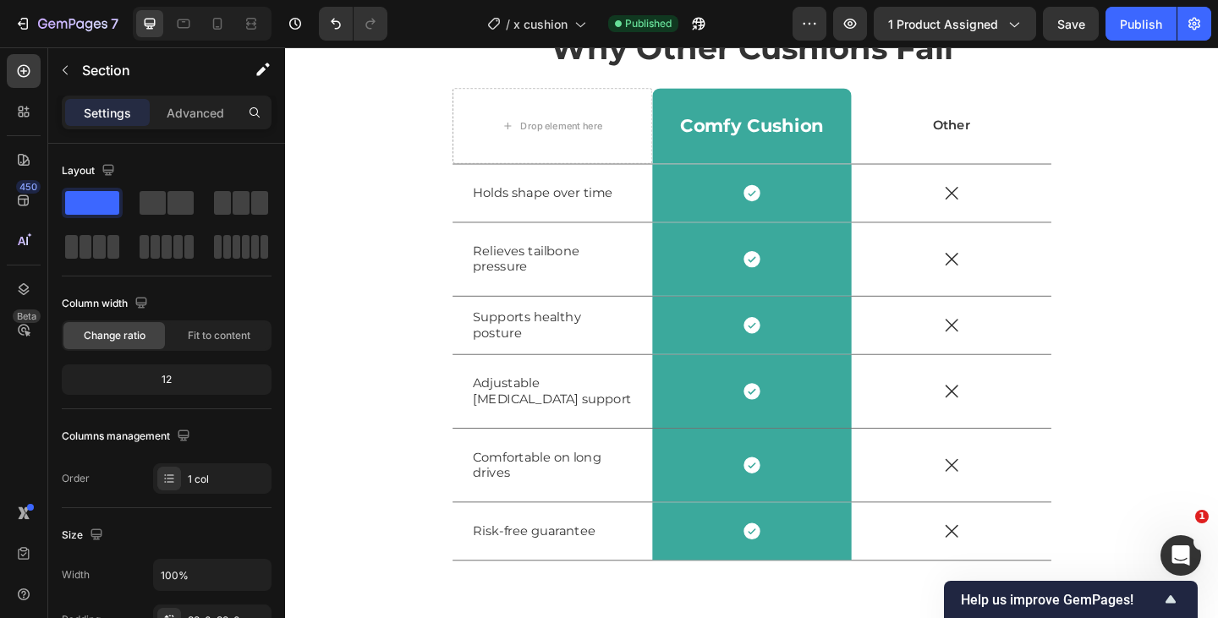
scroll to position [4892, 0]
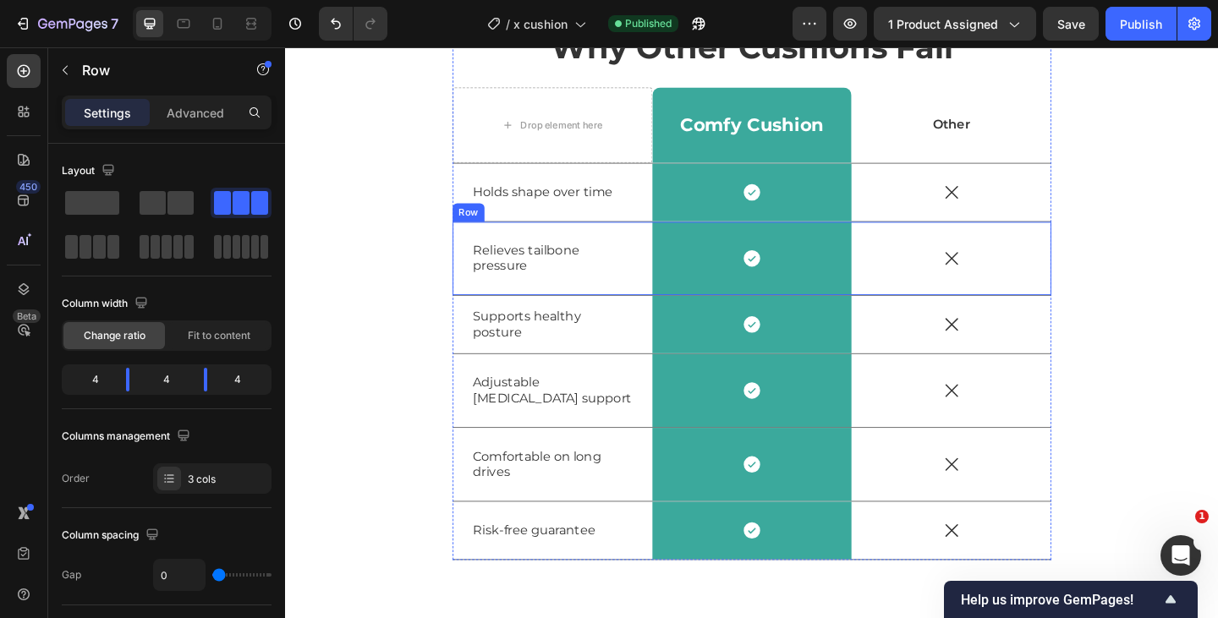
click at [649, 304] on div "Relieves tailbone pressure Text Block" at bounding box center [575, 277] width 217 height 79
click at [662, 222] on div "Holds shape over time Text Block" at bounding box center [575, 205] width 217 height 63
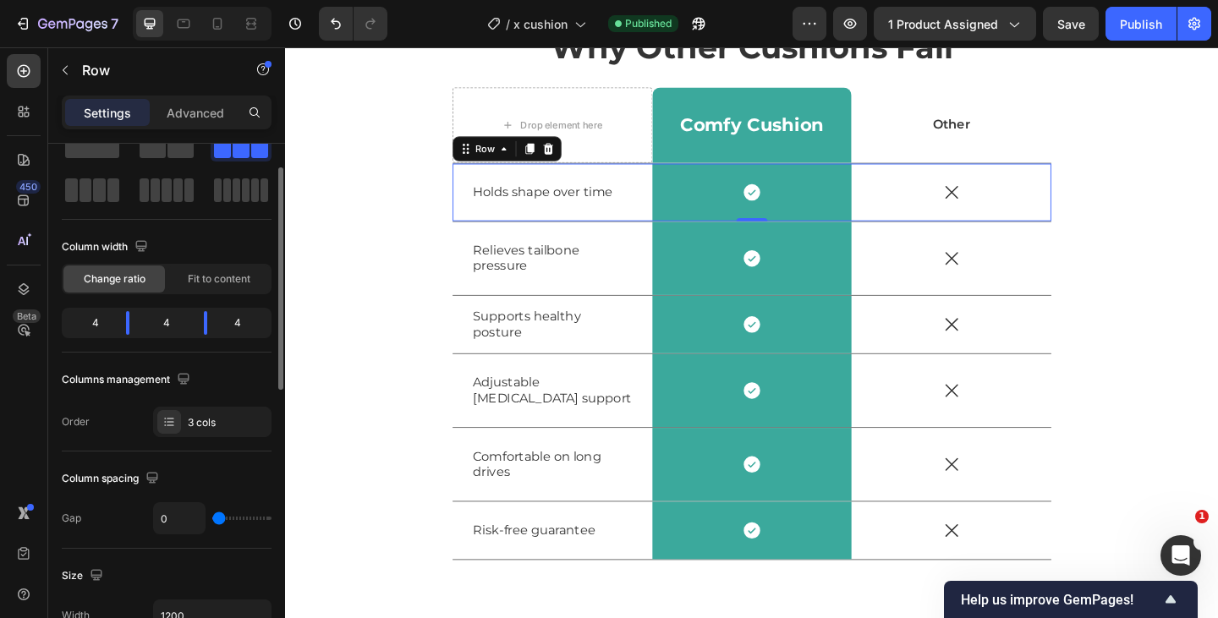
scroll to position [0, 0]
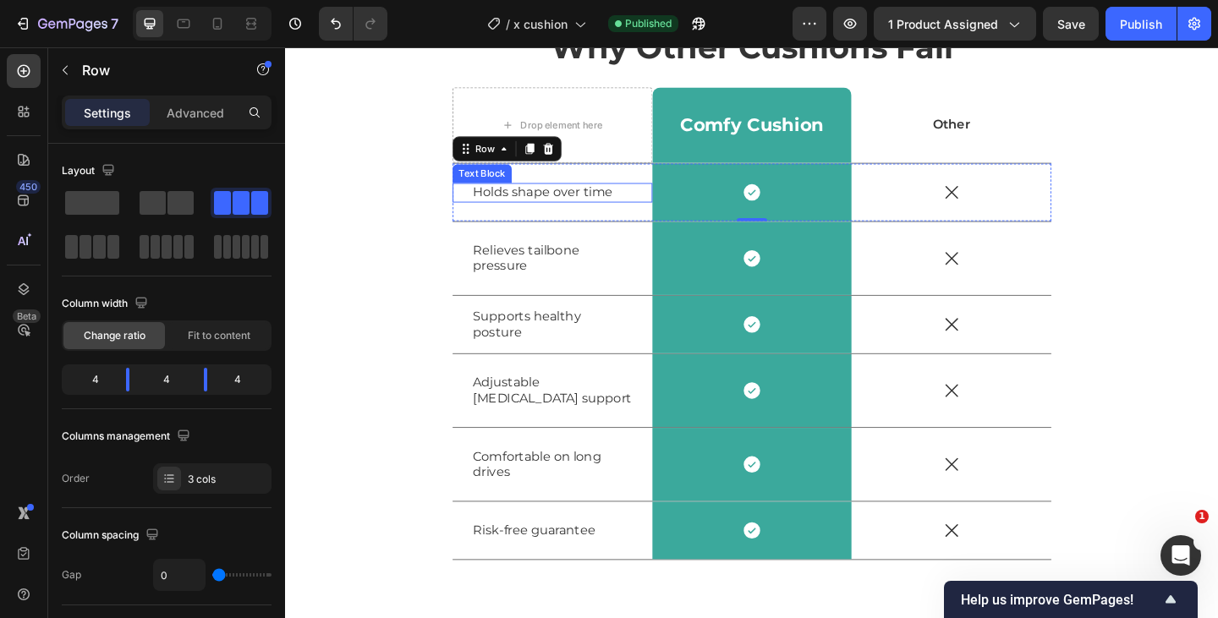
click at [556, 210] on p "Holds shape over time" at bounding box center [575, 206] width 173 height 18
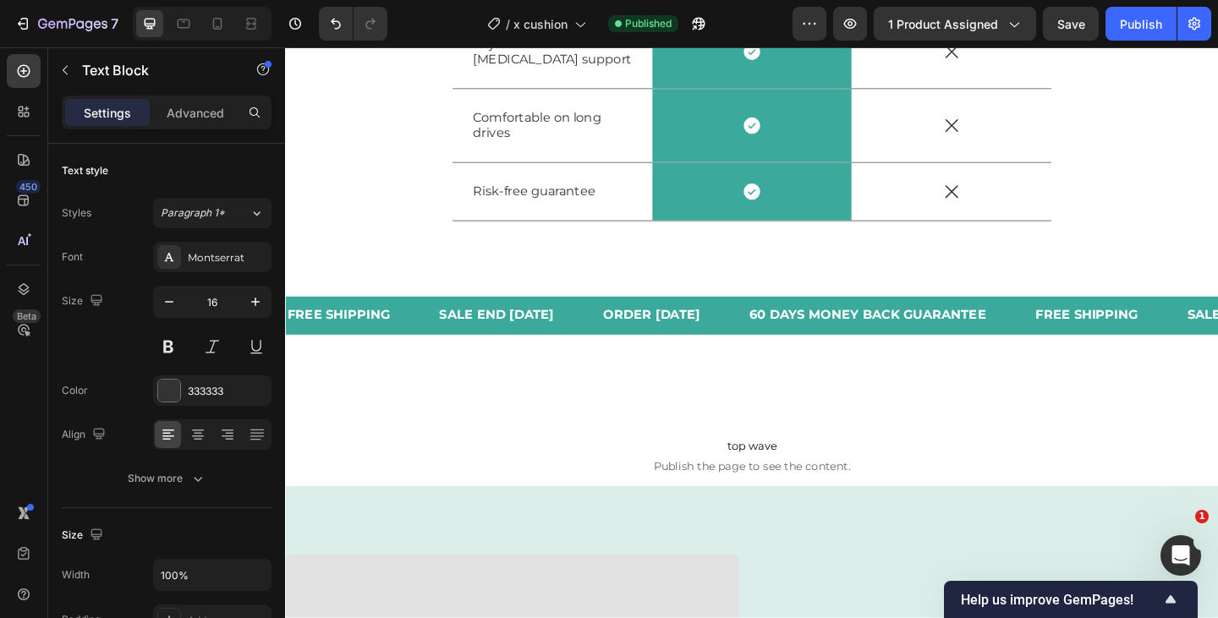
scroll to position [5254, 0]
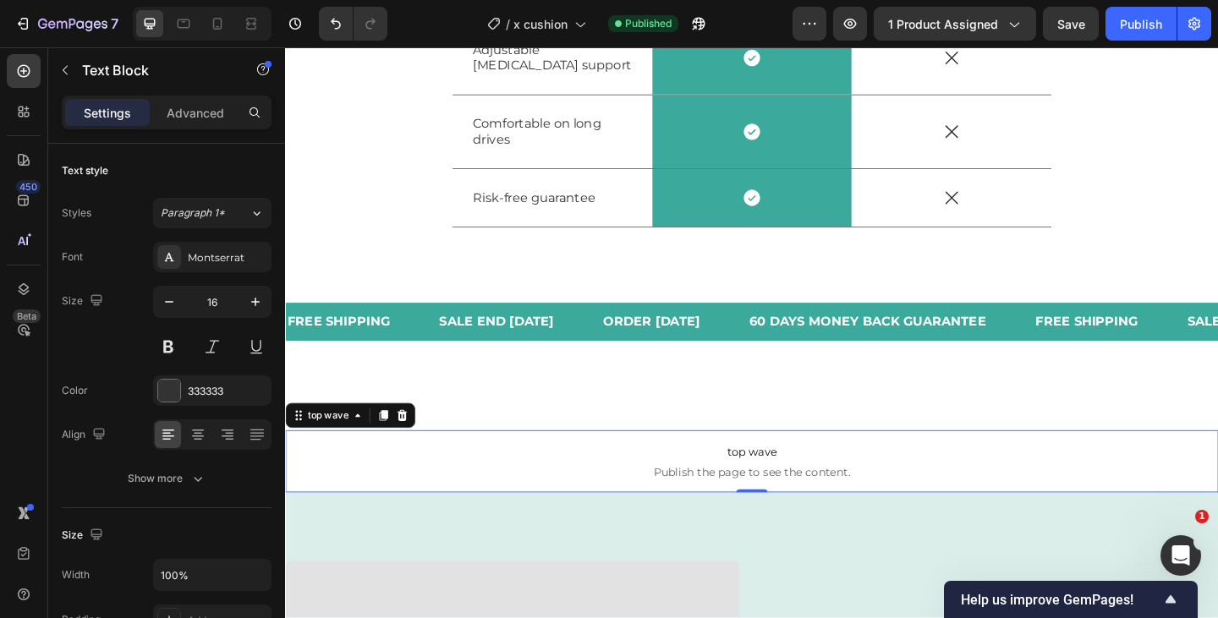
click at [659, 495] on span "top wave" at bounding box center [792, 488] width 1015 height 20
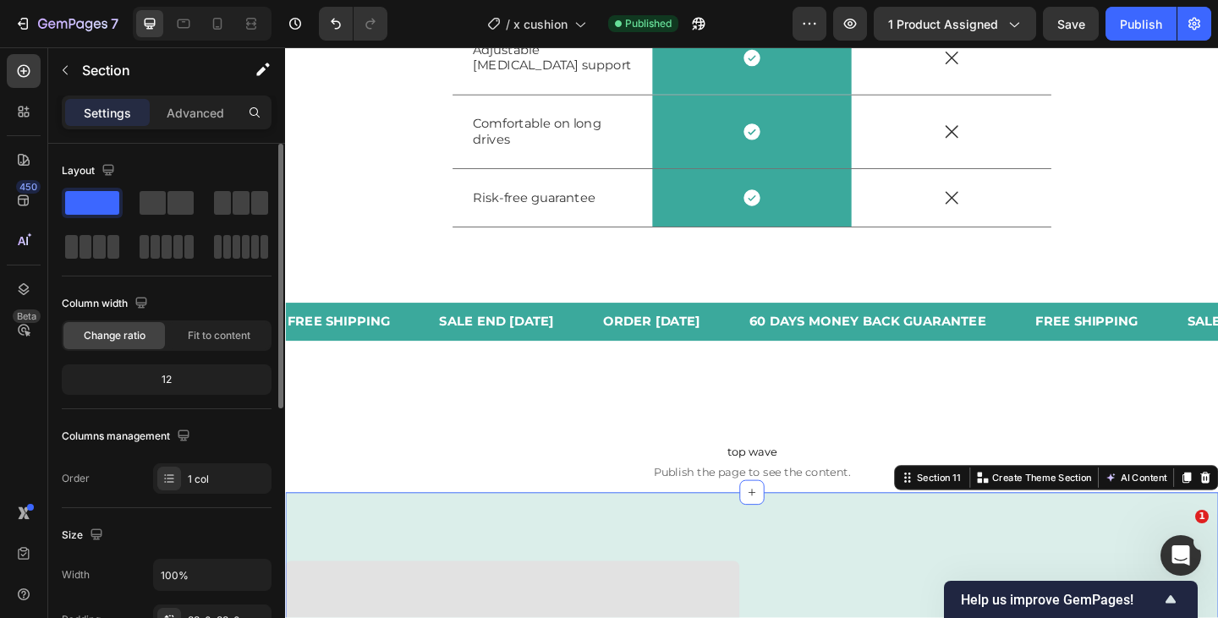
scroll to position [509, 0]
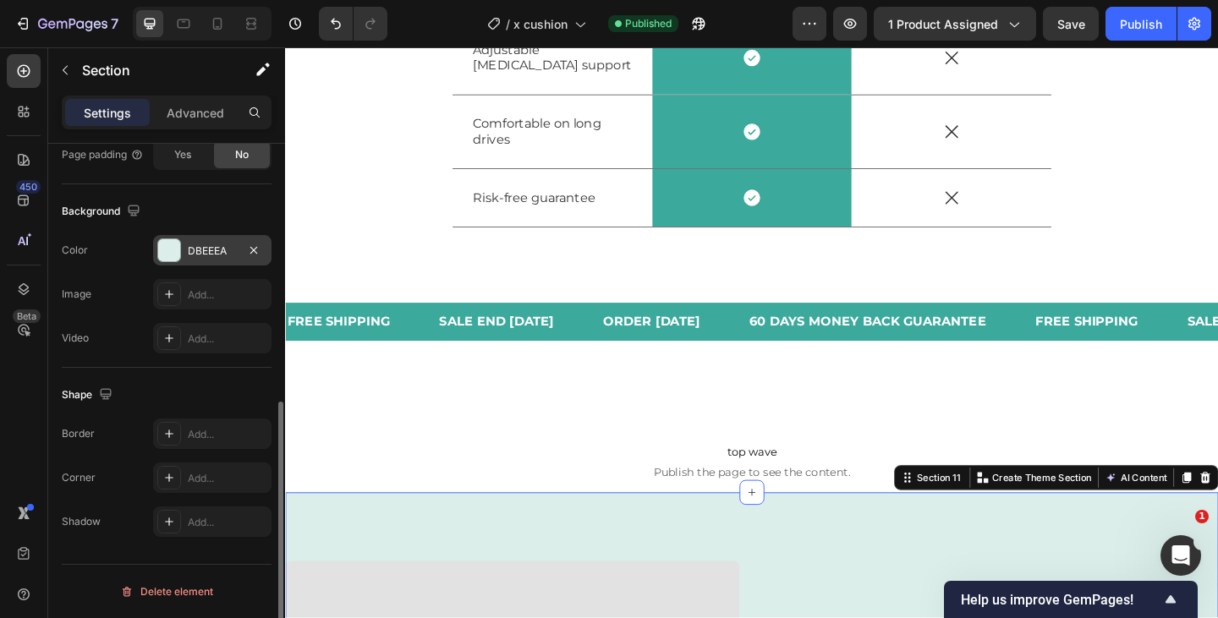
click at [208, 258] on div "DBEEEA" at bounding box center [212, 251] width 49 height 15
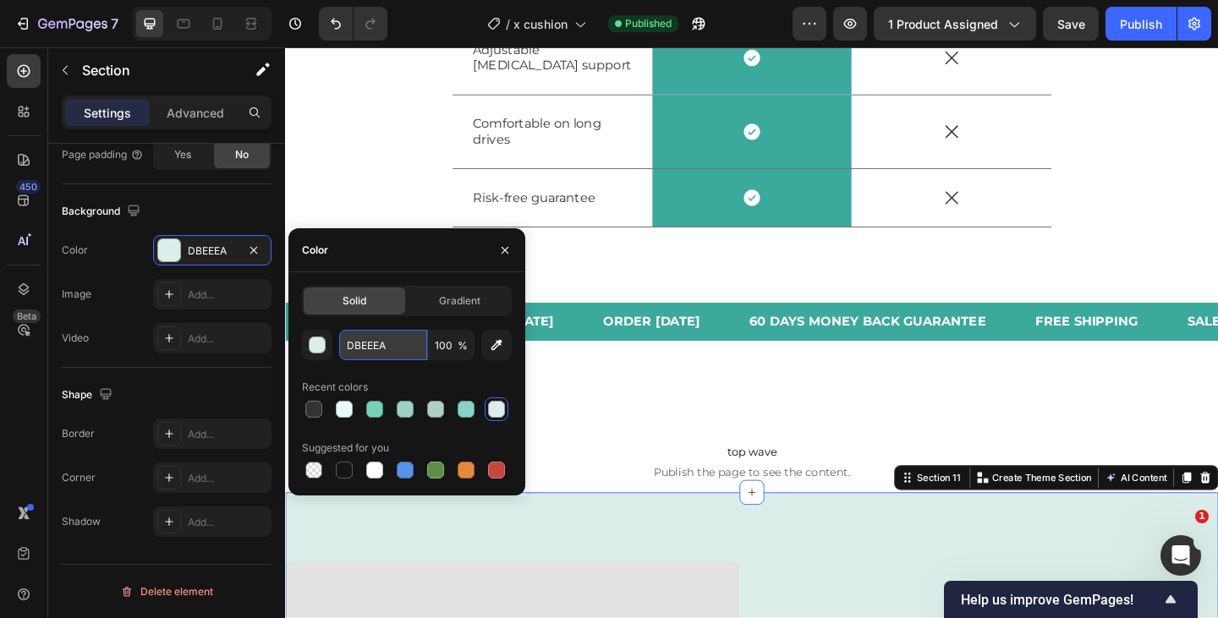
click at [379, 342] on input "DBEEEA" at bounding box center [383, 345] width 88 height 30
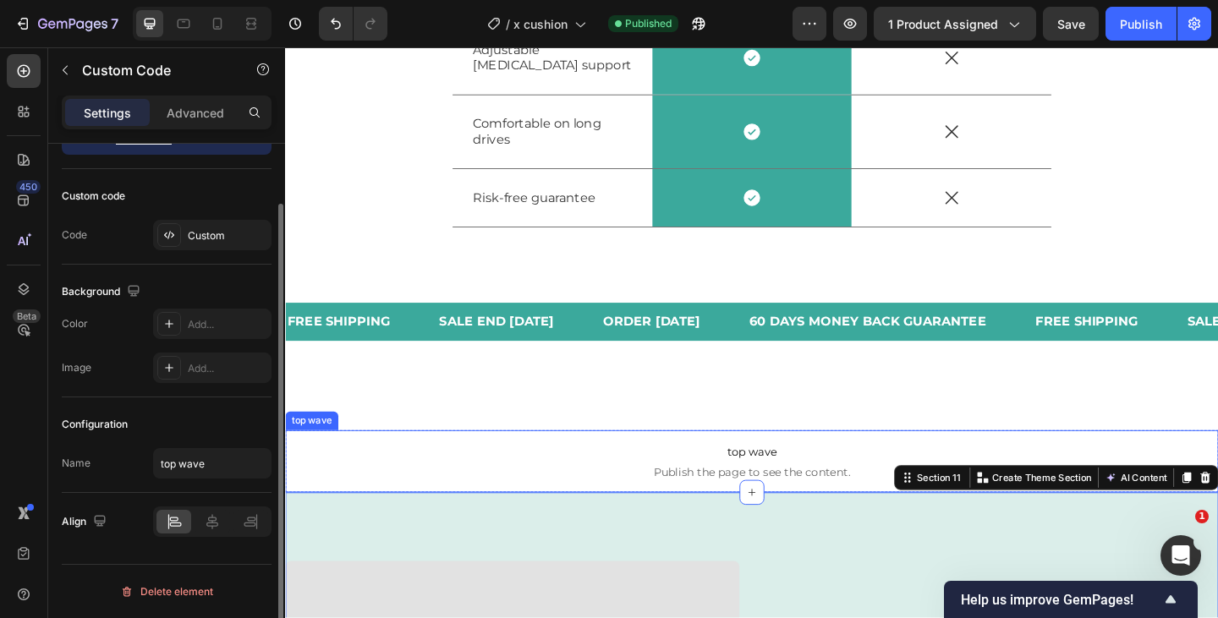
scroll to position [0, 0]
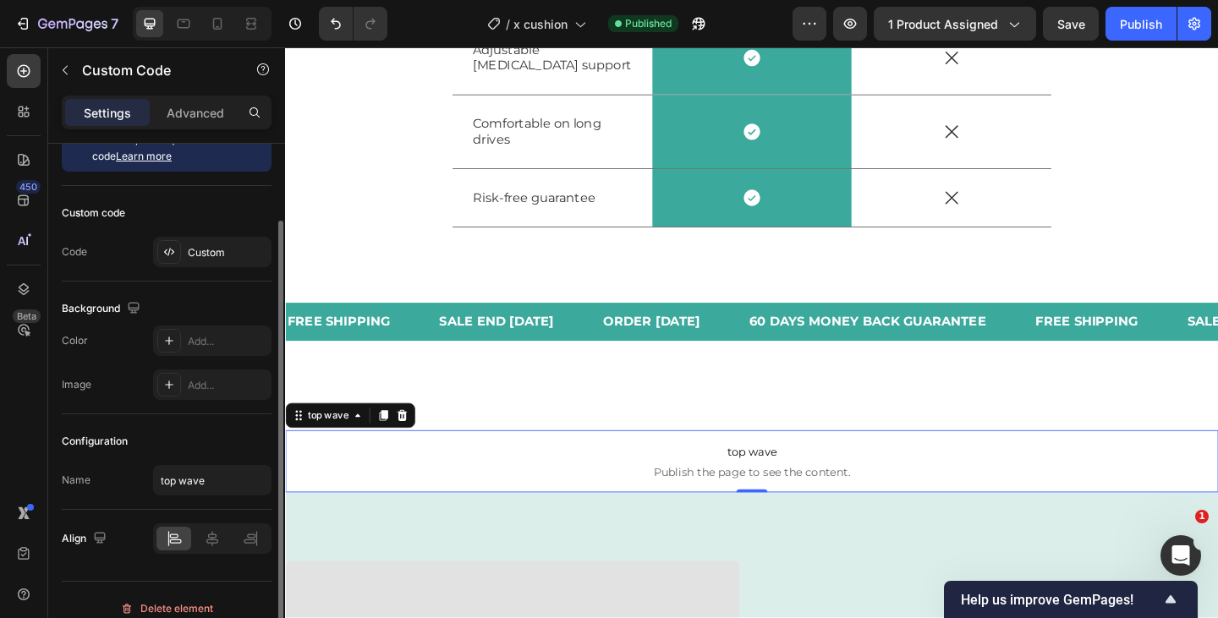
click at [640, 490] on span "top wave" at bounding box center [792, 488] width 1015 height 20
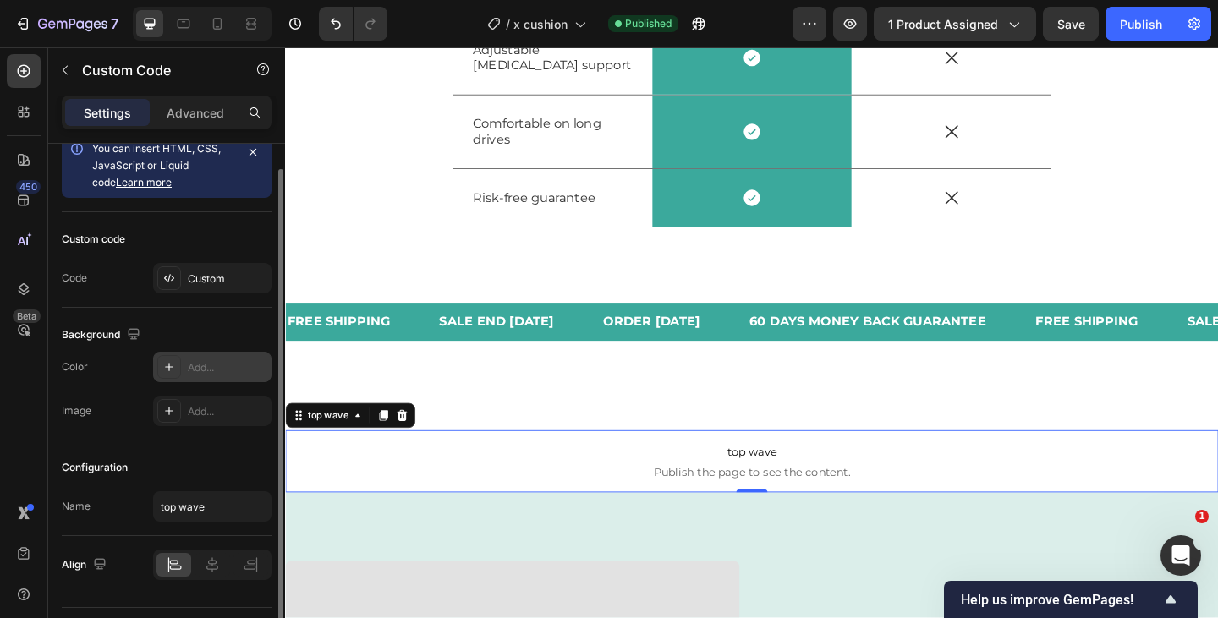
scroll to position [26, 0]
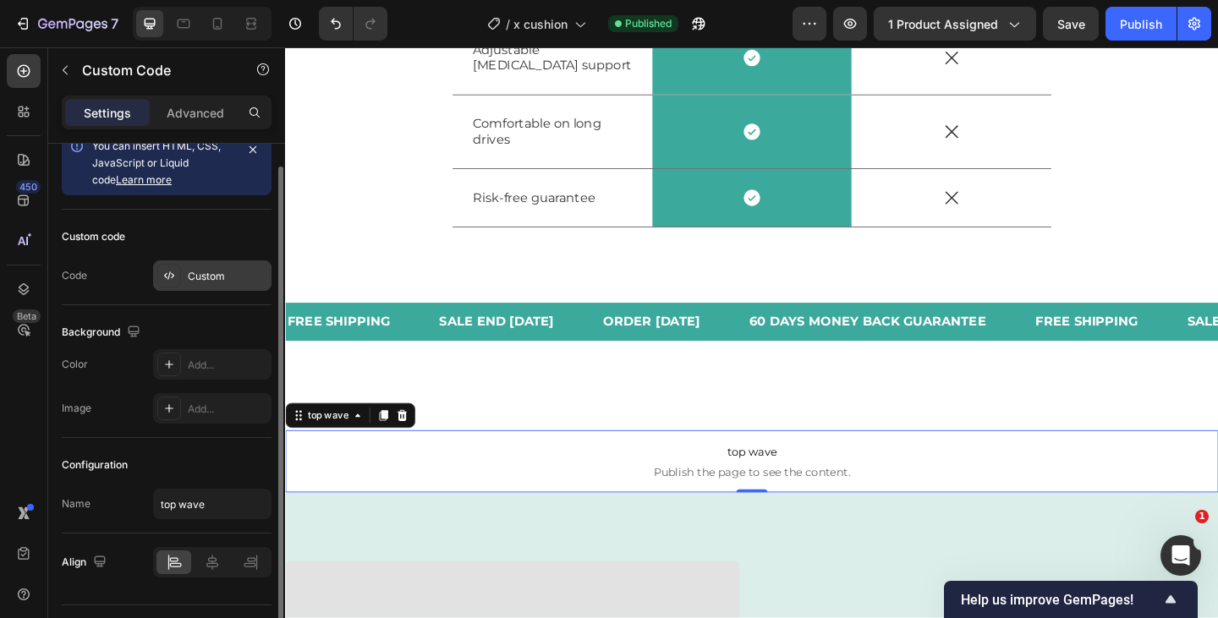
click at [204, 271] on div "Custom" at bounding box center [227, 276] width 79 height 15
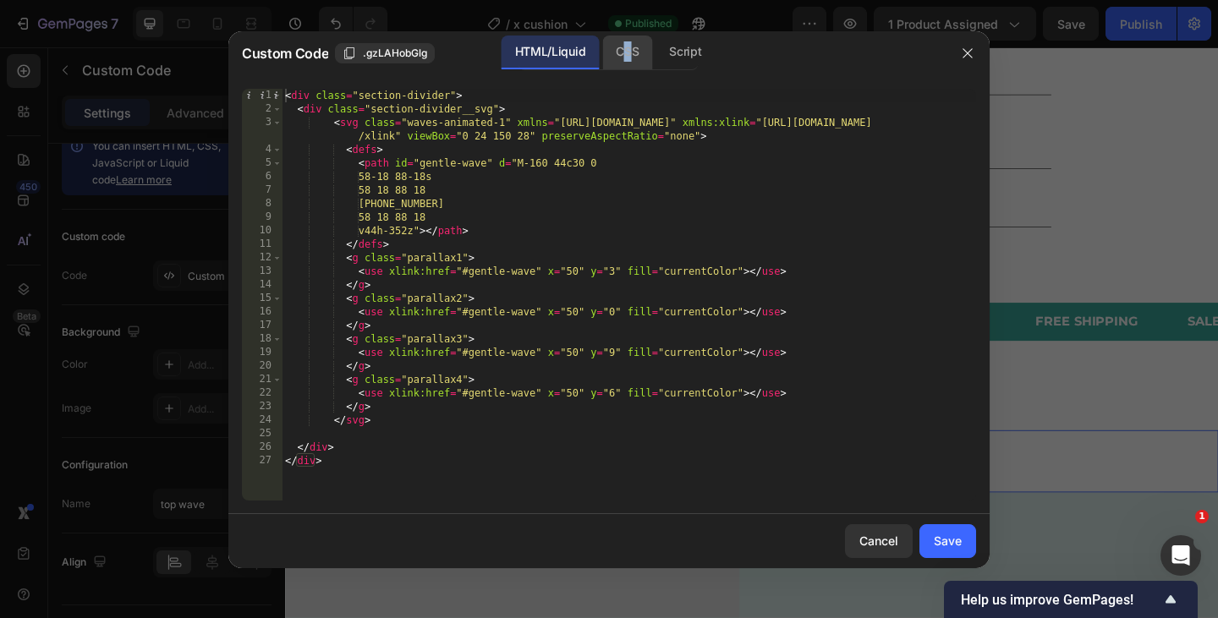
click at [627, 51] on div "CSS" at bounding box center [627, 53] width 50 height 34
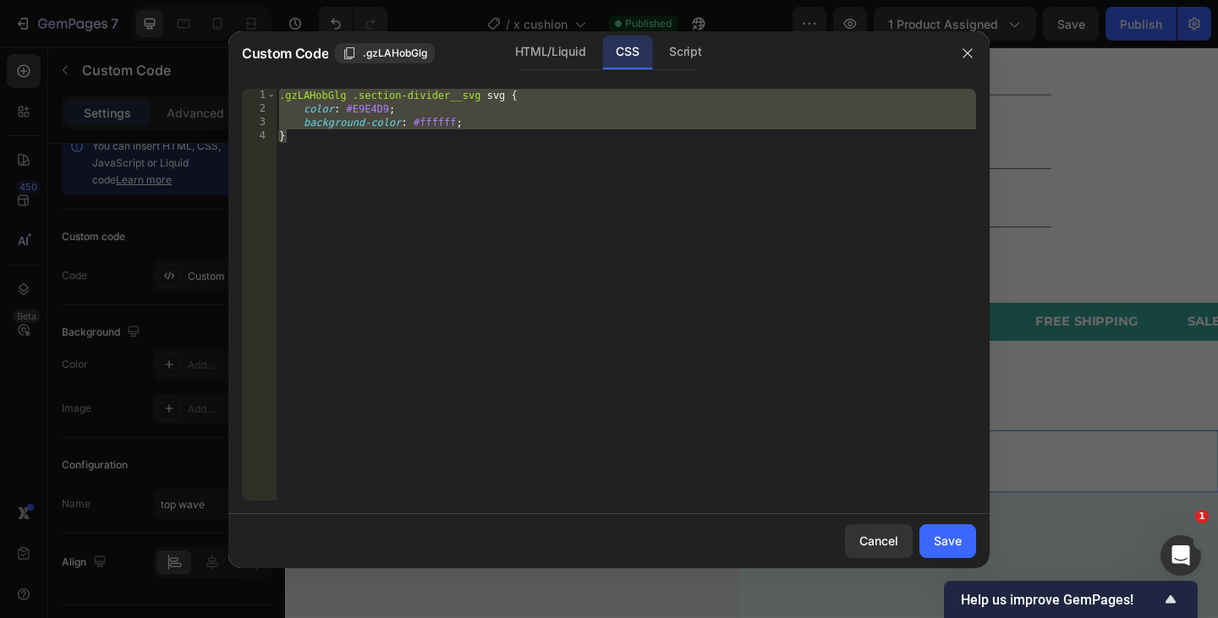
click at [368, 111] on div ".gzLAHobGlg .section-divider__svg svg { color : #E9E4D9 ; background-color : #f…" at bounding box center [626, 308] width 700 height 439
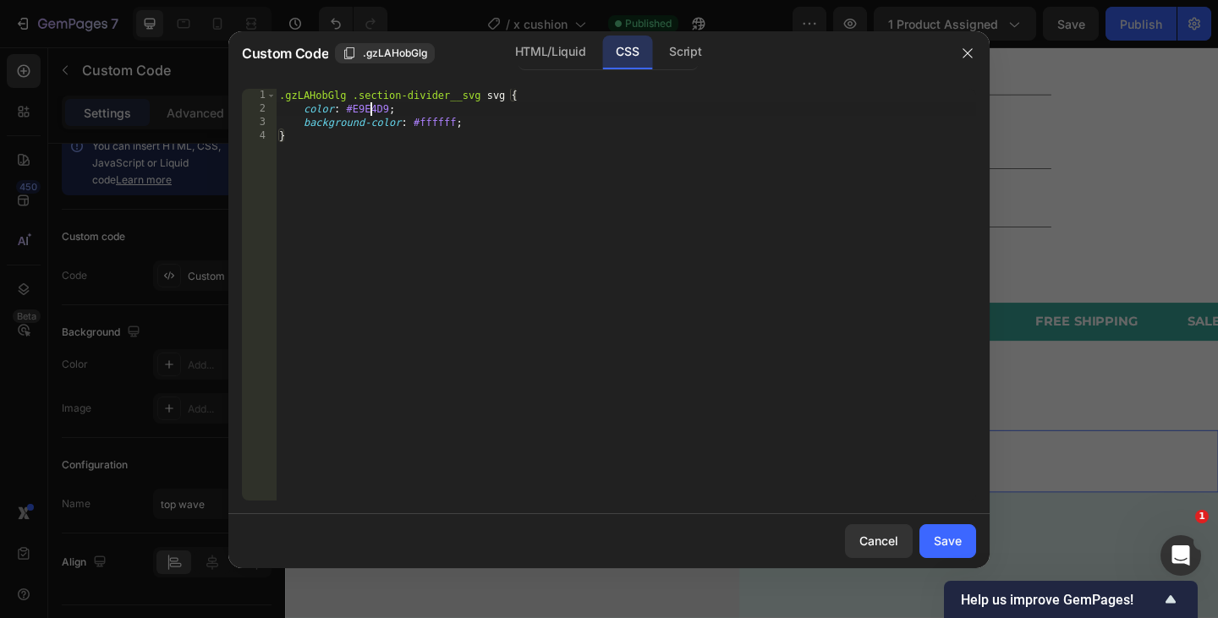
click at [368, 111] on div ".gzLAHobGlg .section-divider__svg svg { color : #E9E4D9 ; background-color : #f…" at bounding box center [626, 308] width 700 height 439
paste textarea "DBEEEA"
click at [497, 158] on div ".gzLAHobGlg .section-divider__svg svg { color : #DBEEEA ; background-color : #f…" at bounding box center [626, 308] width 700 height 439
type textarea "}"
click at [944, 539] on div "Save" at bounding box center [948, 541] width 28 height 18
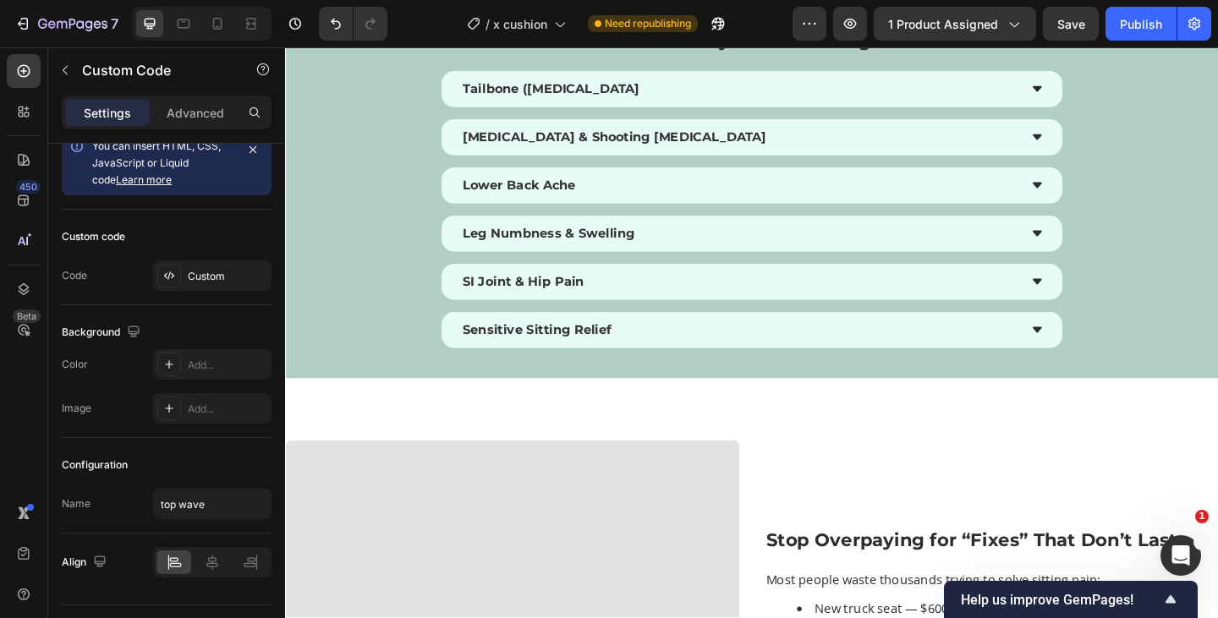
scroll to position [3545, 0]
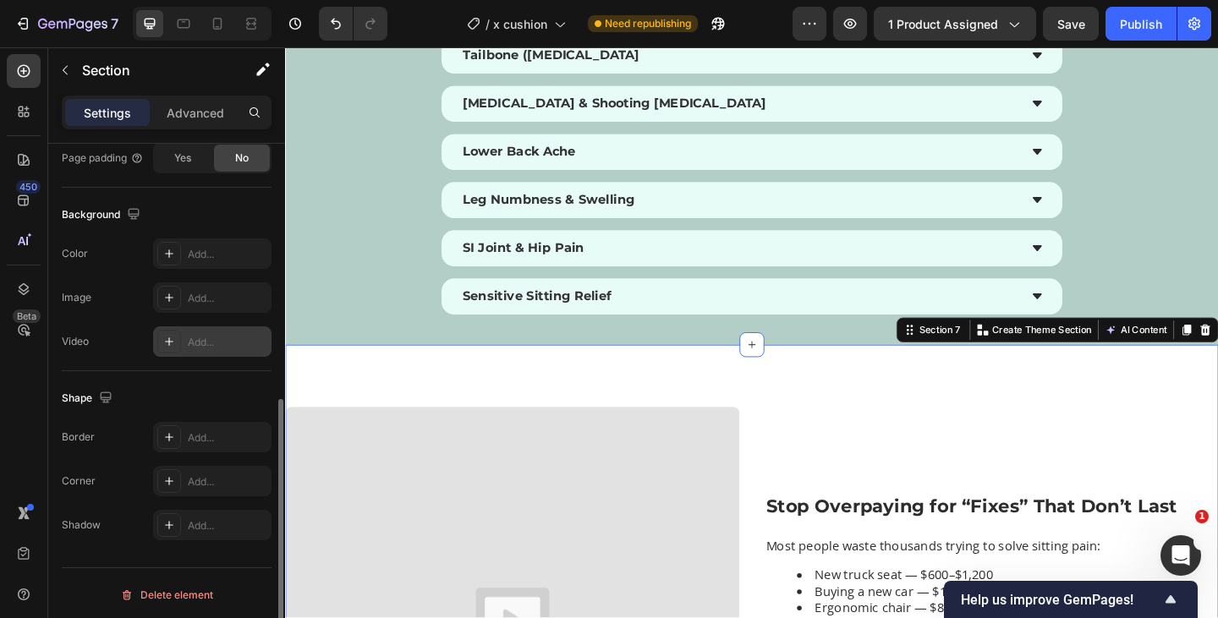
scroll to position [509, 0]
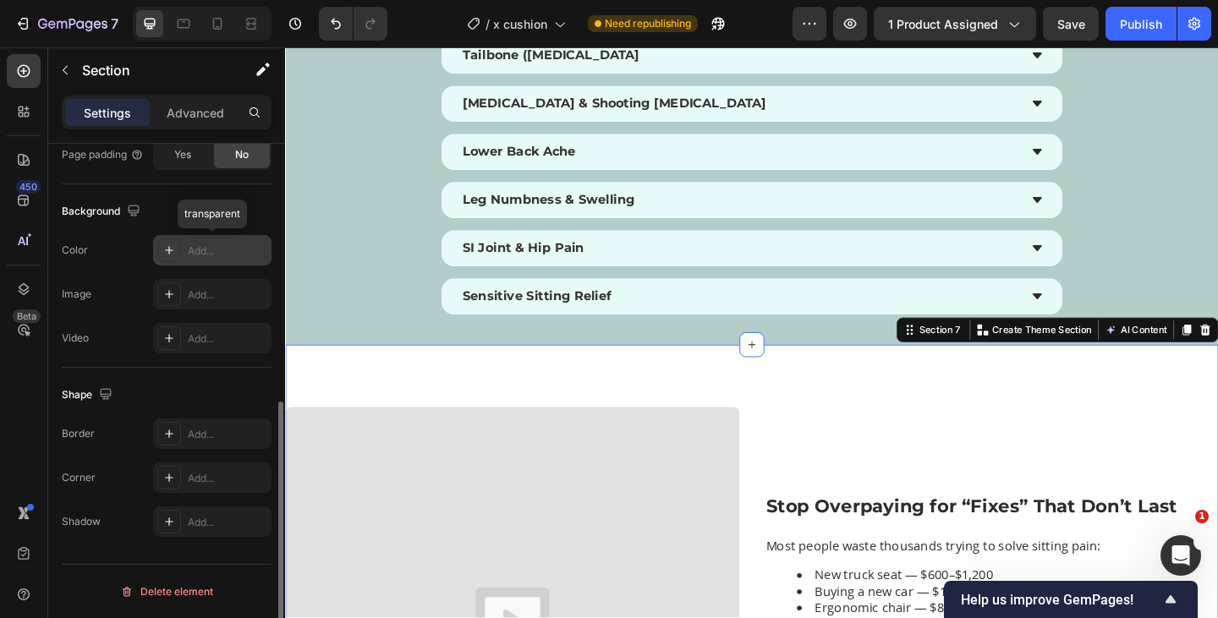
click at [220, 245] on div "Add..." at bounding box center [227, 251] width 79 height 15
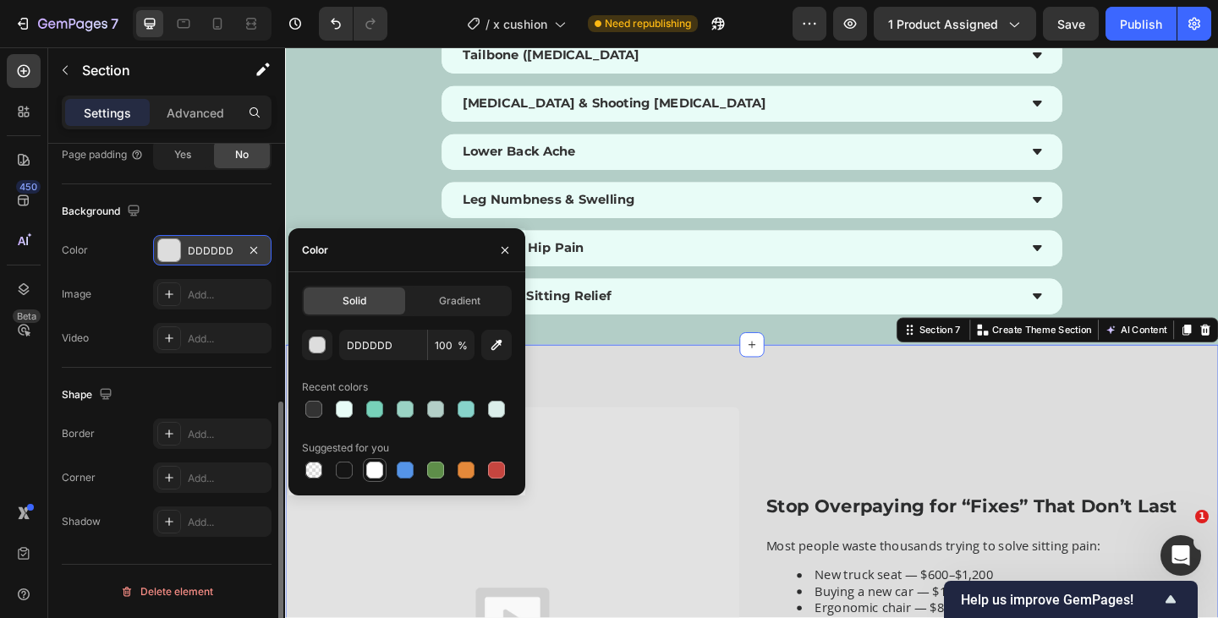
click at [370, 477] on div at bounding box center [374, 470] width 17 height 17
type input "FFFFFF"
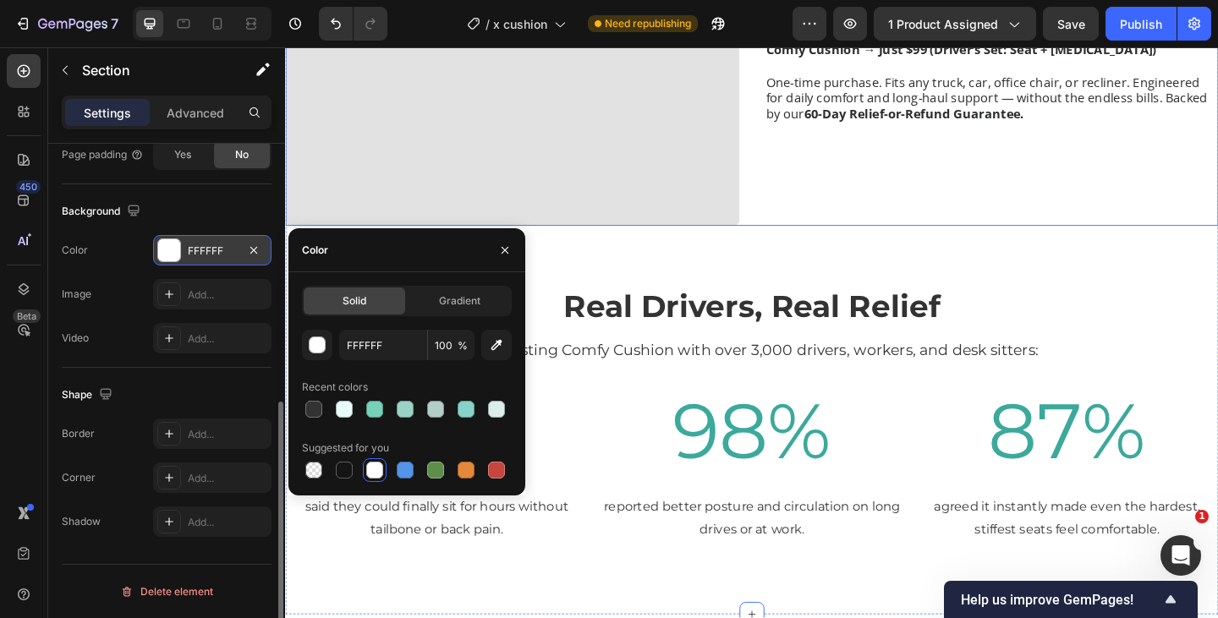
scroll to position [4255, 0]
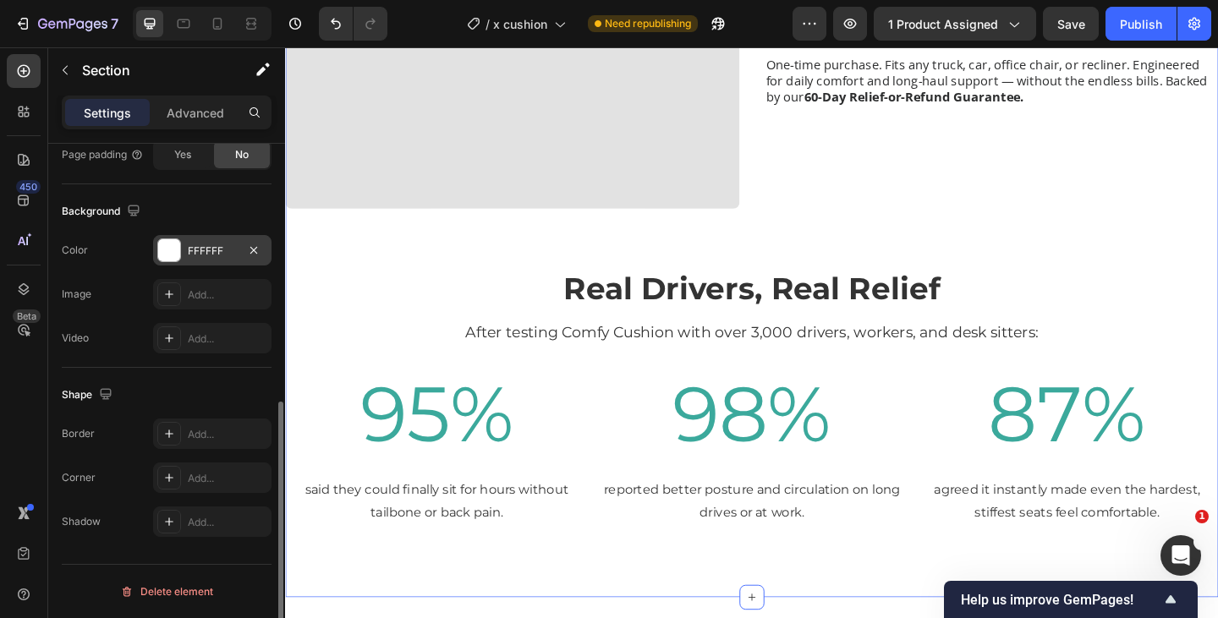
click at [1019, 253] on div "Stop Overpaying for “Fixes” That Don’t Last Heading Most people waste thousands…" at bounding box center [792, 154] width 1015 height 930
click at [725, 264] on div "Stop Overpaying for “Fixes” That Don’t Last Heading Most people waste thousands…" at bounding box center [792, 154] width 1015 height 930
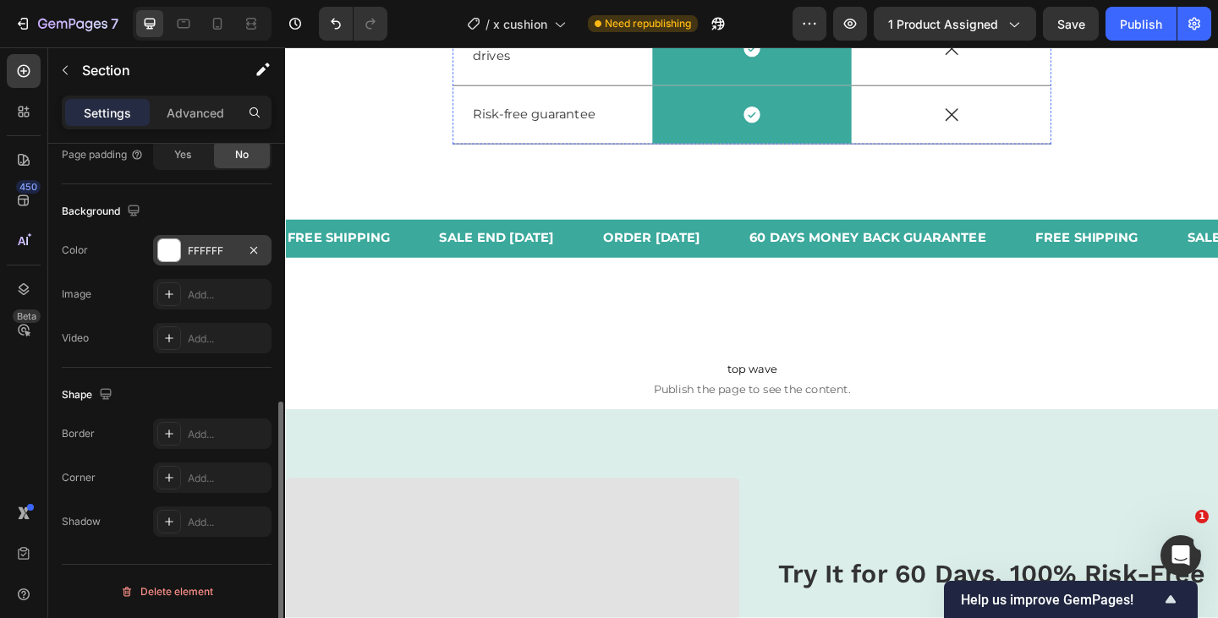
scroll to position [5349, 0]
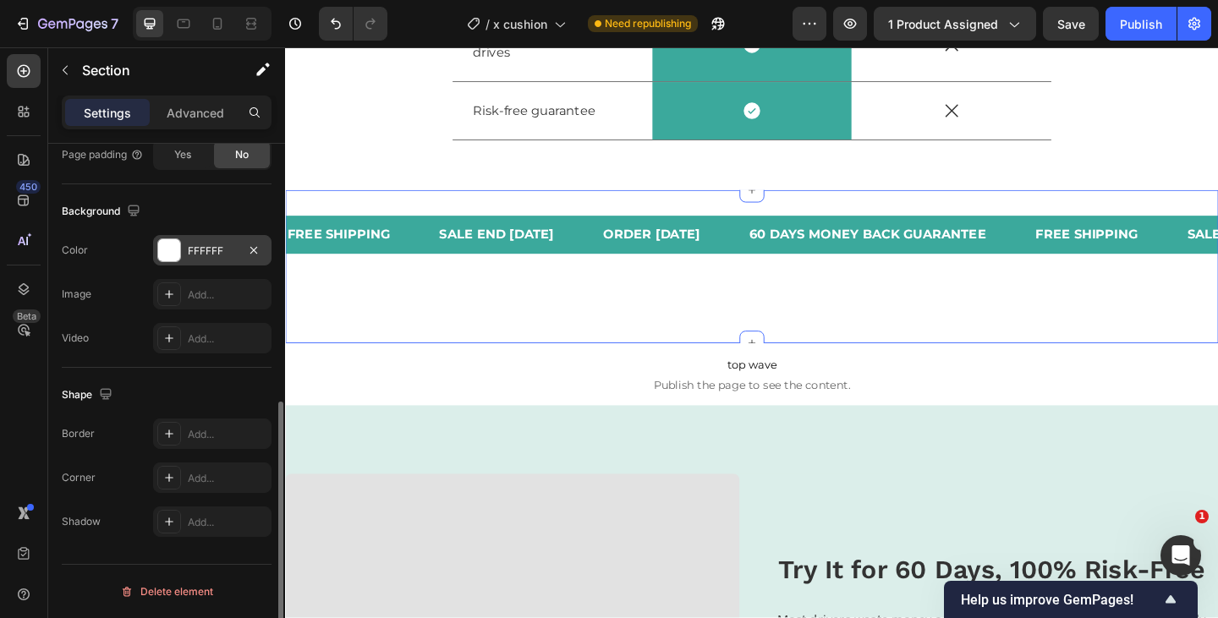
click at [918, 205] on div "FREE SHIPPING Text Block SALE END [DATE] Text Block ORDER [DATE] Text Block 60 …" at bounding box center [792, 286] width 1015 height 167
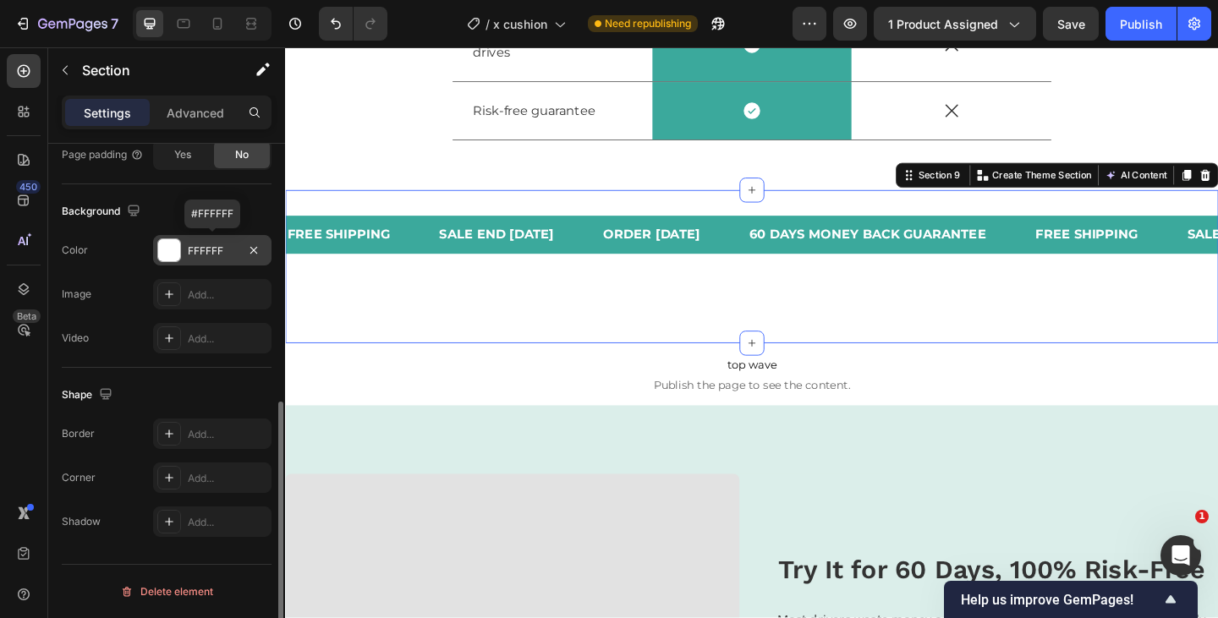
click at [217, 244] on div "FFFFFF" at bounding box center [212, 251] width 49 height 15
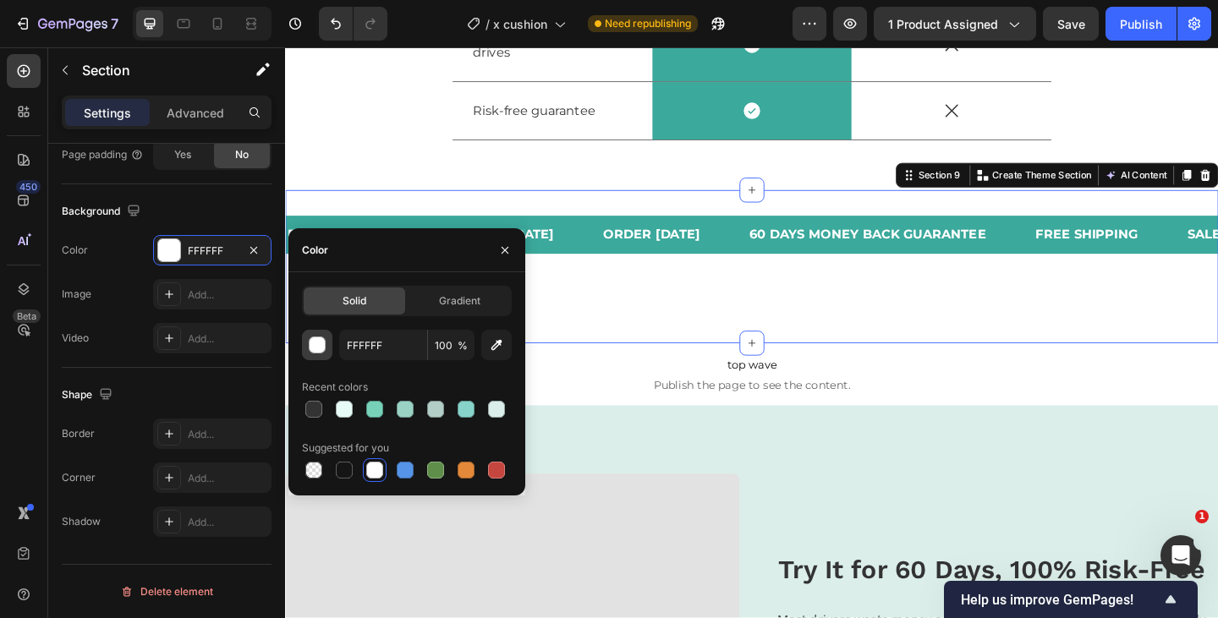
click at [319, 353] on div "button" at bounding box center [317, 345] width 17 height 17
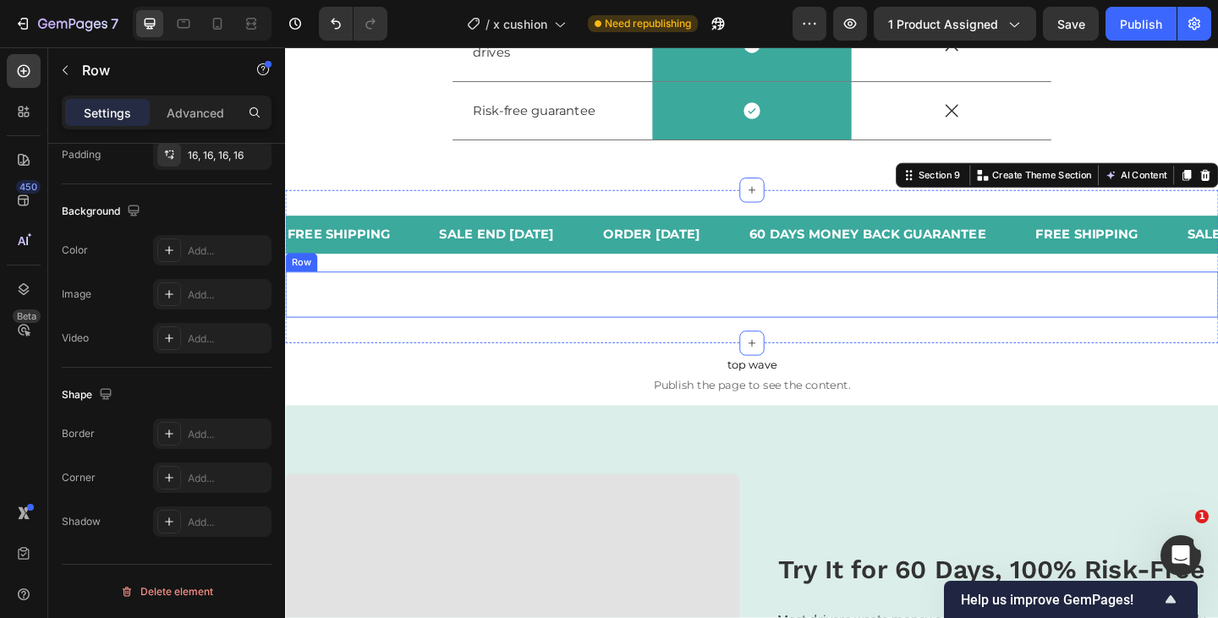
click at [651, 312] on div "Heading" at bounding box center [792, 316] width 988 height 23
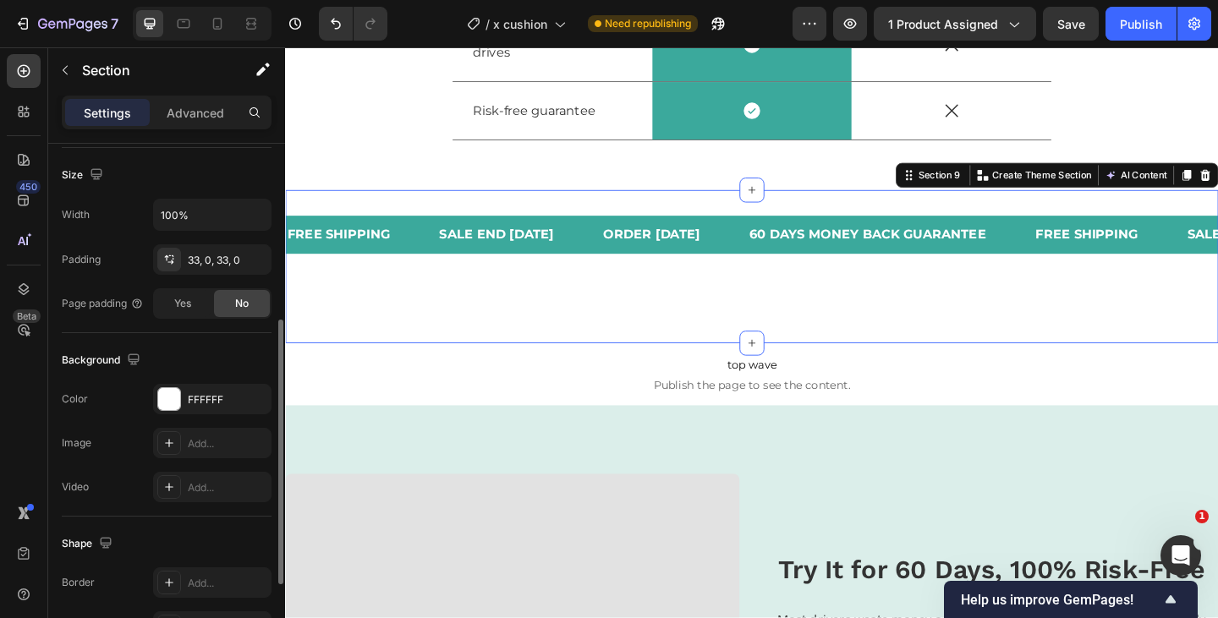
scroll to position [363, 0]
click at [436, 281] on div "FREE SHIPPING Text Block SALE END [DATE] Text Block ORDER [DATE] Text Block 60 …" at bounding box center [792, 261] width 1015 height 61
click at [451, 289] on div "FREE SHIPPING Text Block SALE END [DATE] Text Block ORDER [DATE] Text Block 60 …" at bounding box center [792, 261] width 1015 height 61
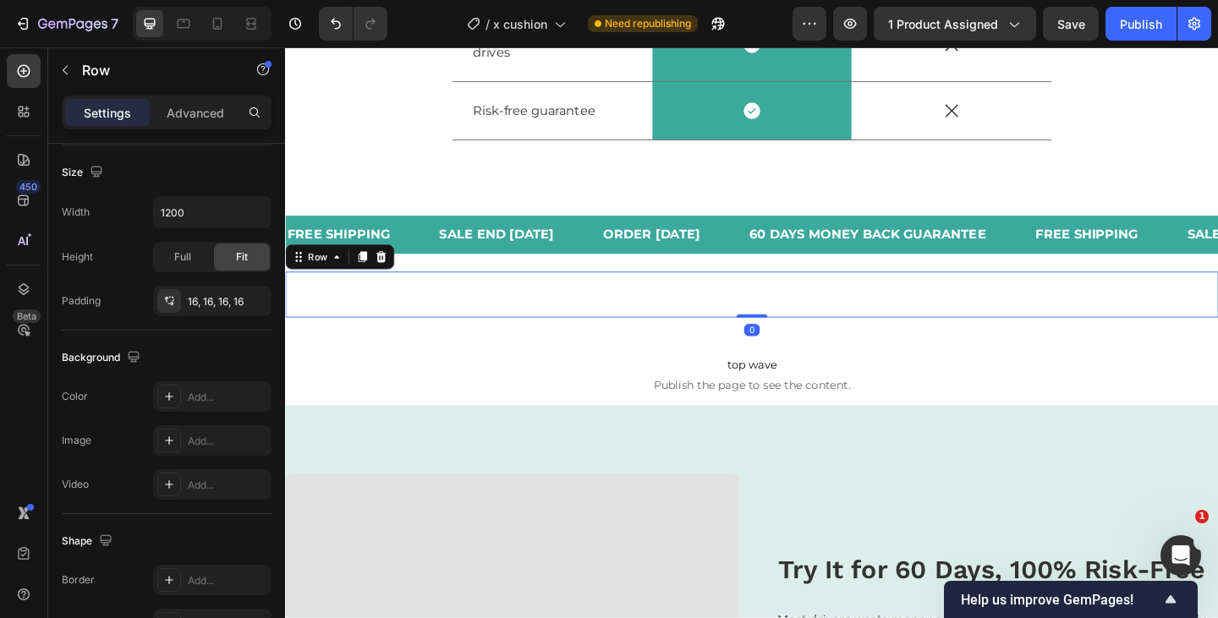
click at [451, 304] on div "Heading Row 0" at bounding box center [792, 317] width 1015 height 50
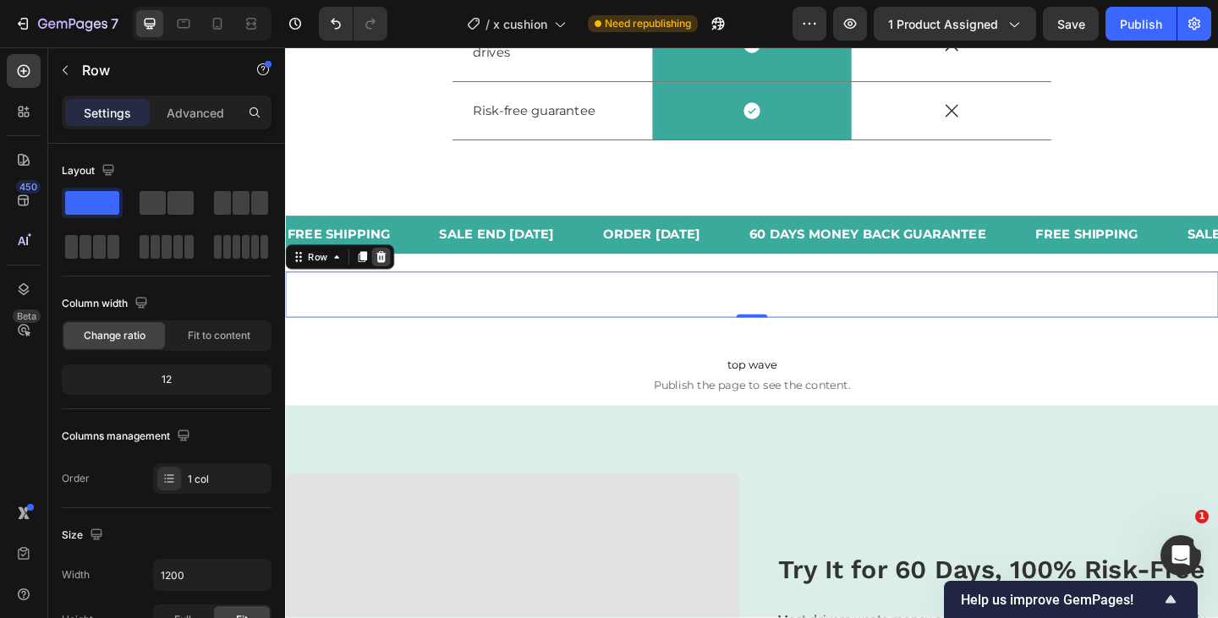
click at [388, 273] on icon at bounding box center [389, 276] width 11 height 12
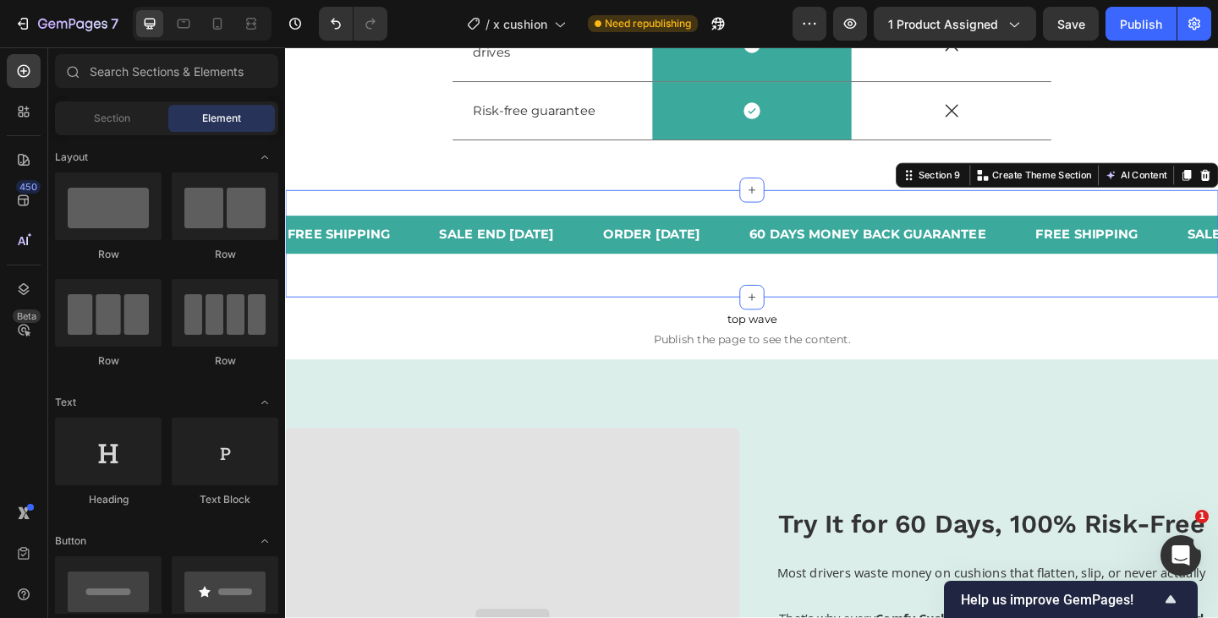
click at [467, 287] on div "FREE SHIPPING Text Block SALE END [DATE] Text Block ORDER [DATE] Text Block 60 …" at bounding box center [792, 261] width 1015 height 61
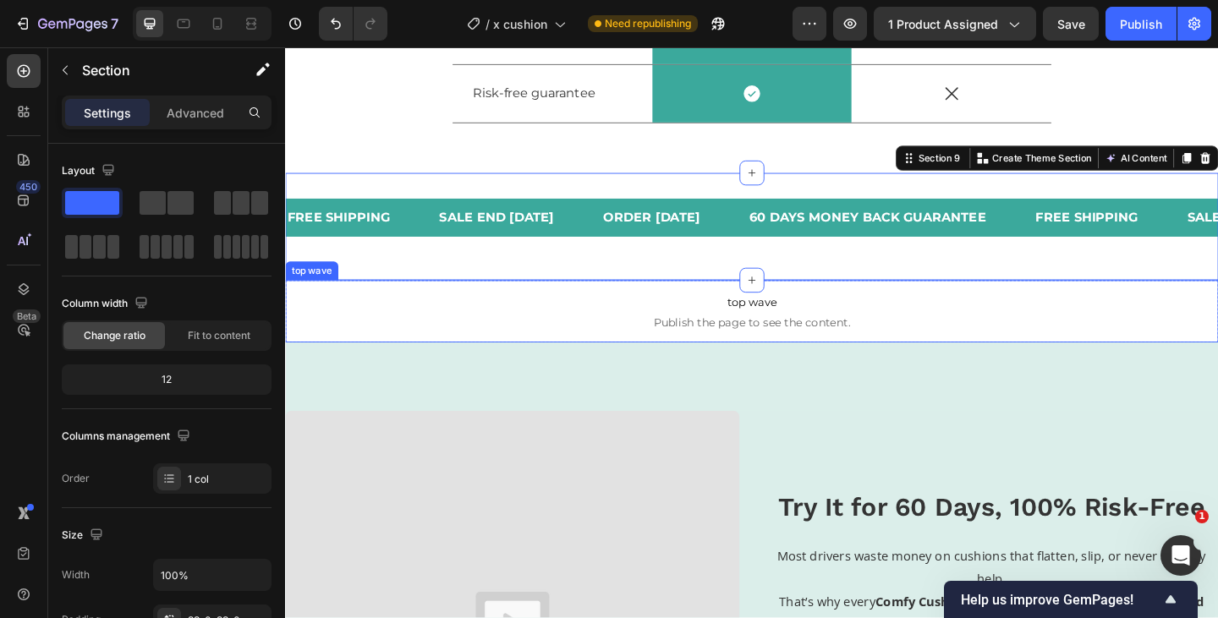
scroll to position [5379, 0]
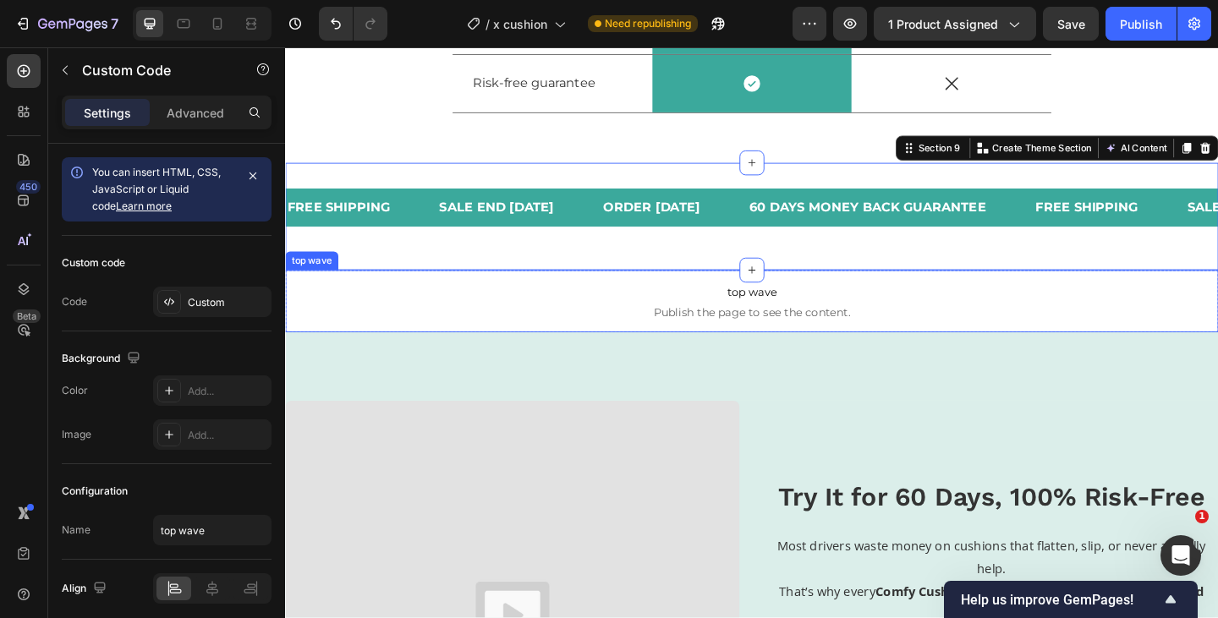
click at [571, 335] on span "Publish the page to see the content." at bounding box center [792, 335] width 1015 height 17
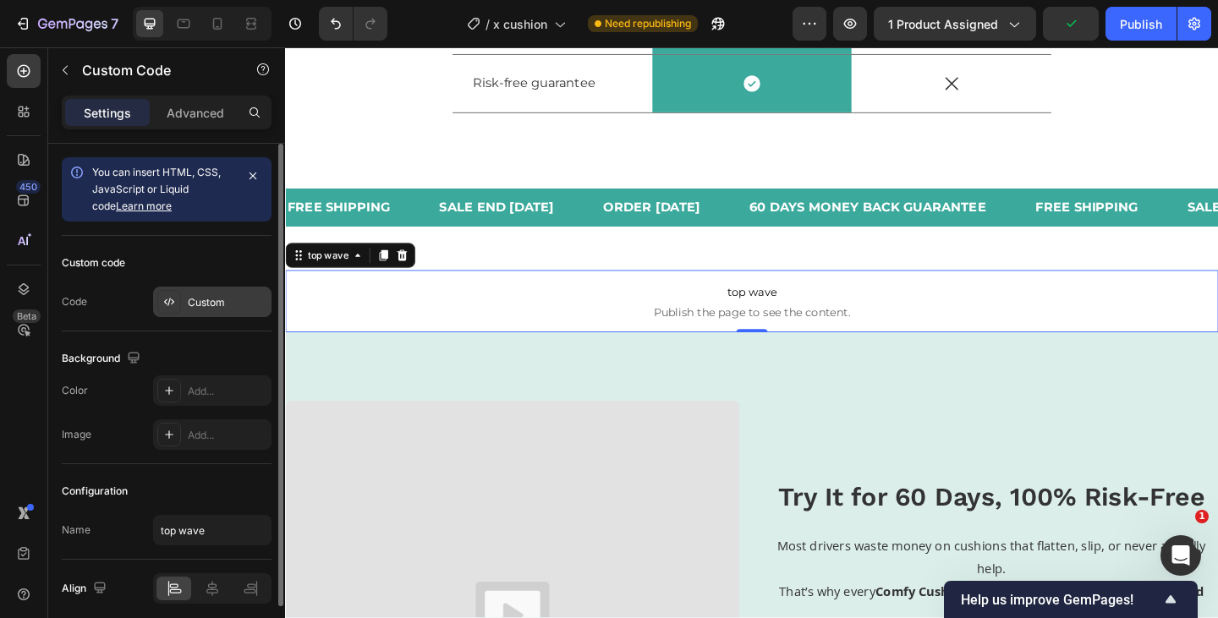
click at [223, 304] on div "Custom" at bounding box center [227, 302] width 79 height 15
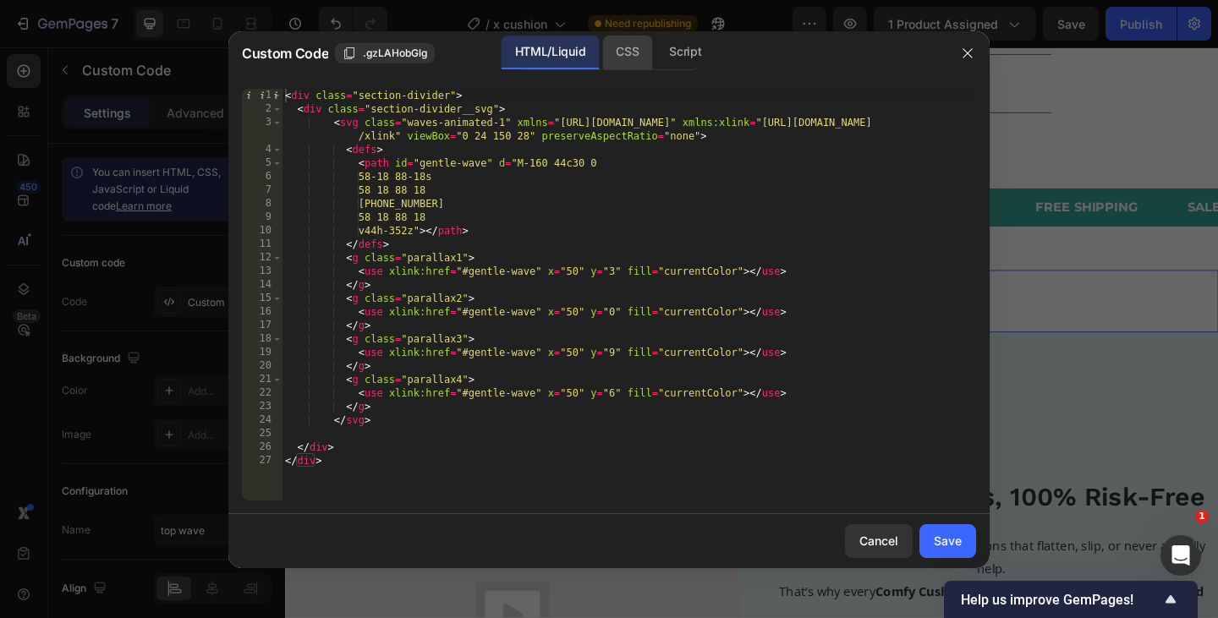
click at [634, 63] on div "CSS" at bounding box center [627, 53] width 50 height 34
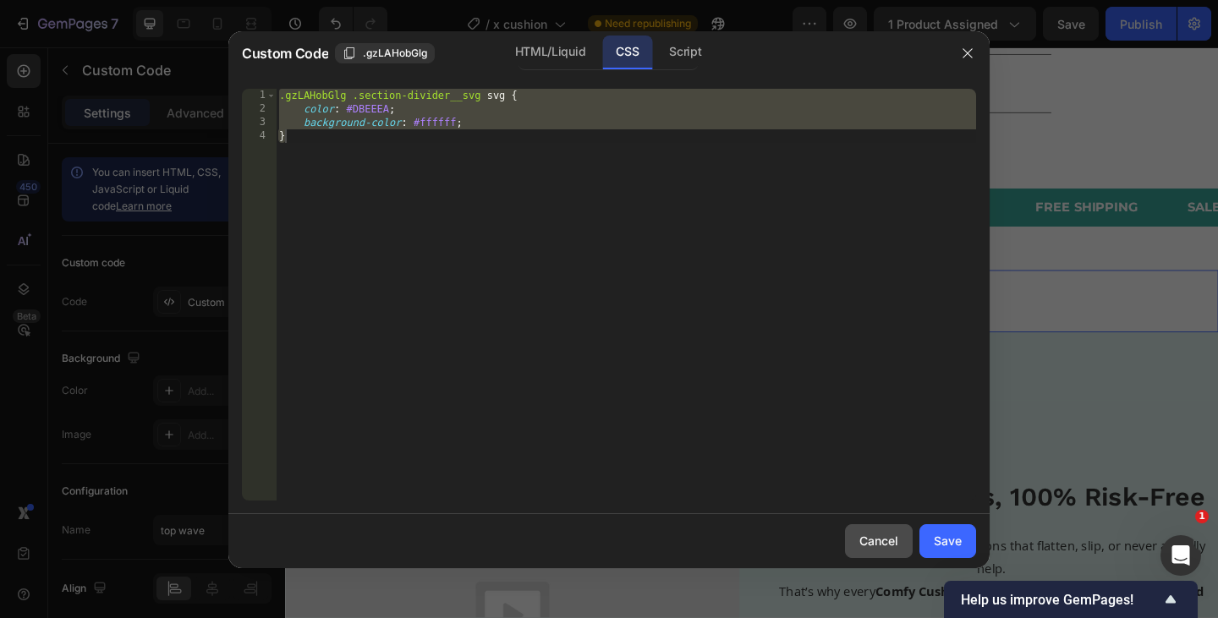
click at [870, 542] on div "Cancel" at bounding box center [878, 541] width 39 height 18
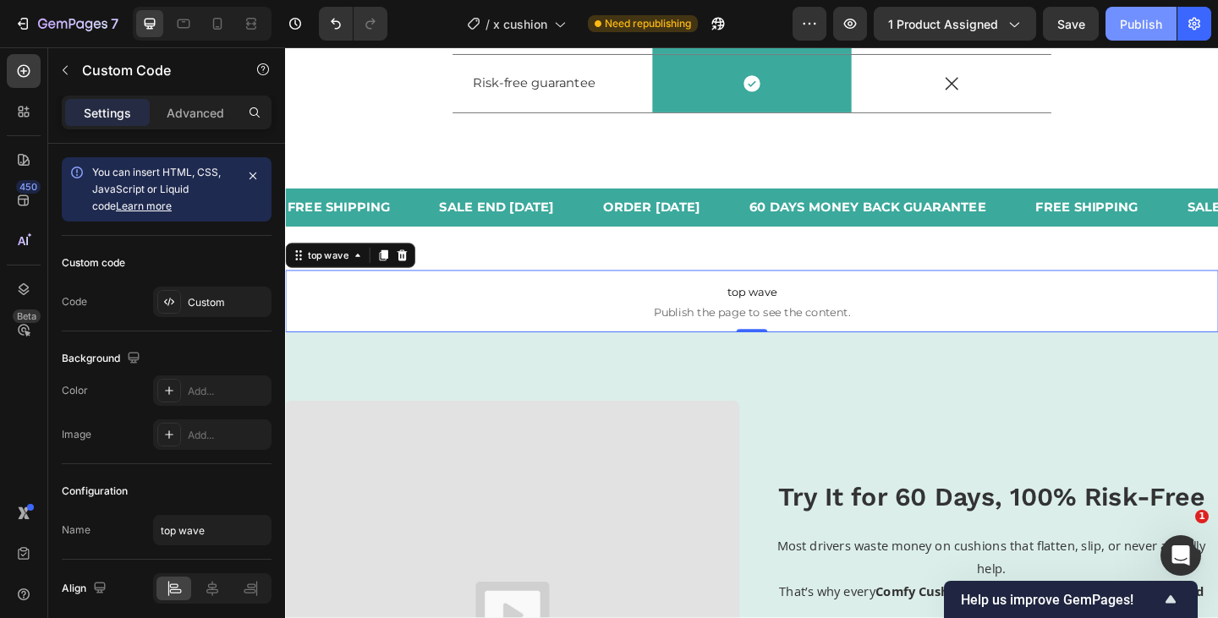
click at [1153, 32] on button "Publish" at bounding box center [1140, 24] width 71 height 34
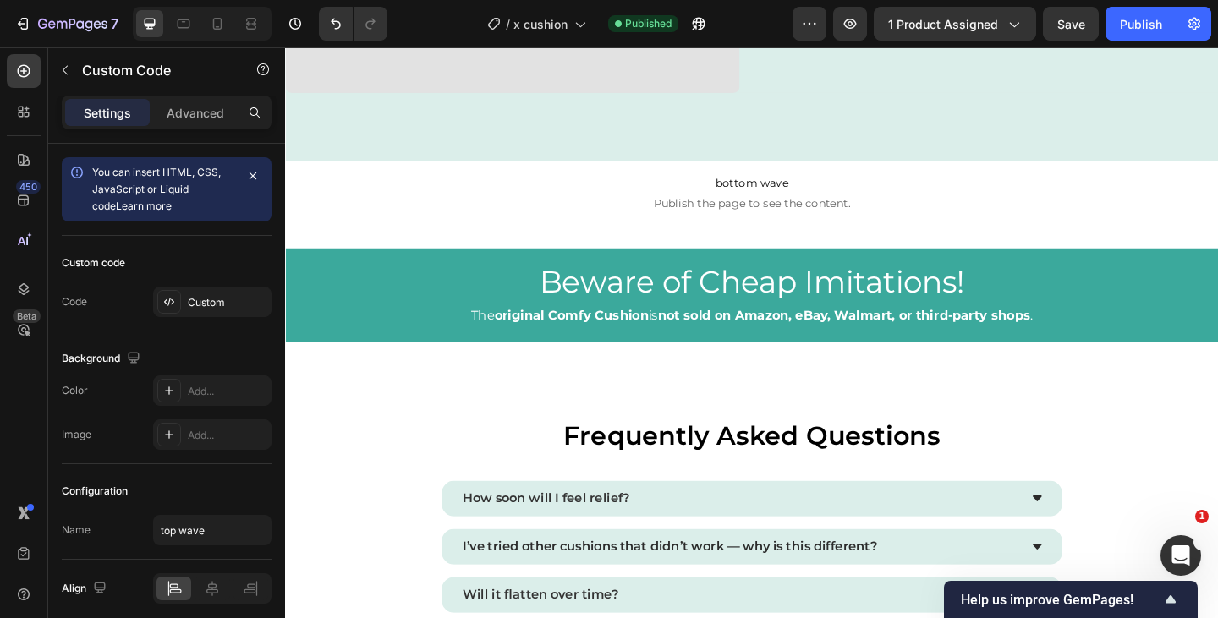
scroll to position [6234, 0]
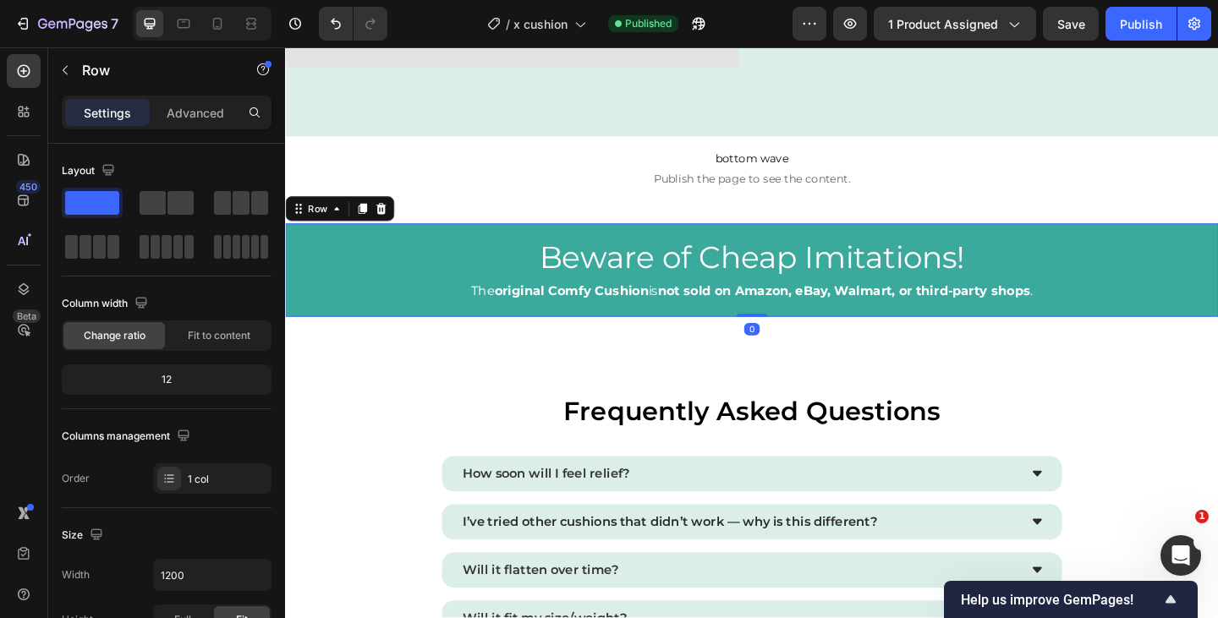
click at [395, 246] on div "Beware of Cheap Imitations! Heading The original Comfy Cushion is not sold on A…" at bounding box center [792, 289] width 1015 height 101
click at [345, 222] on icon at bounding box center [341, 223] width 14 height 14
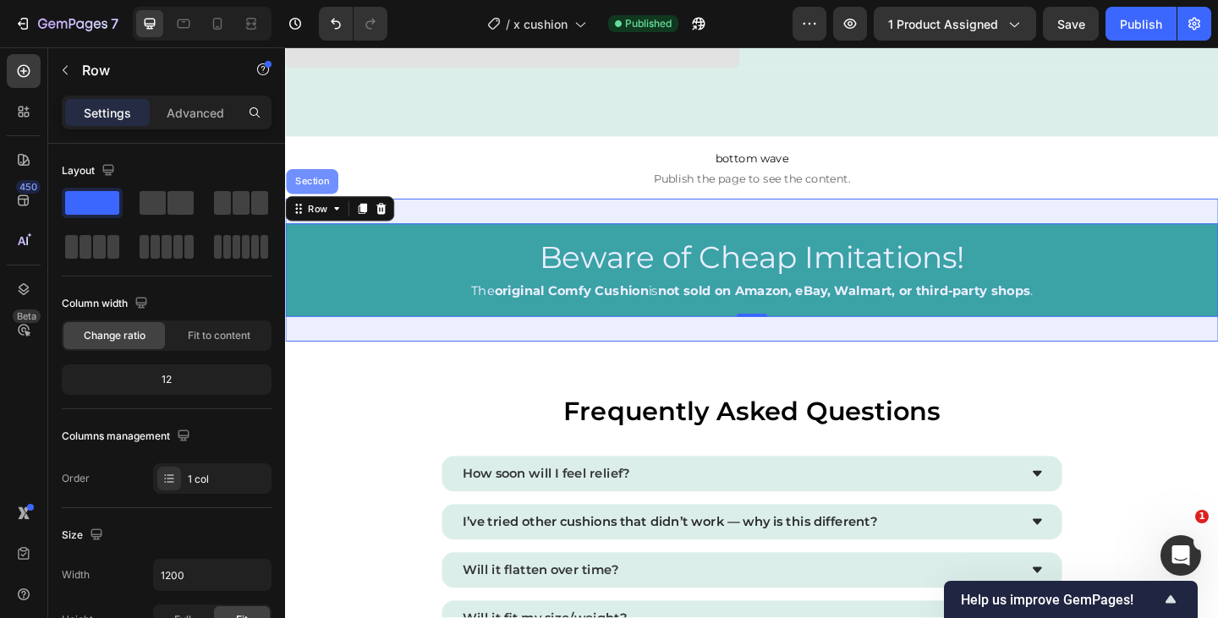
click at [325, 187] on div "Section" at bounding box center [314, 193] width 57 height 27
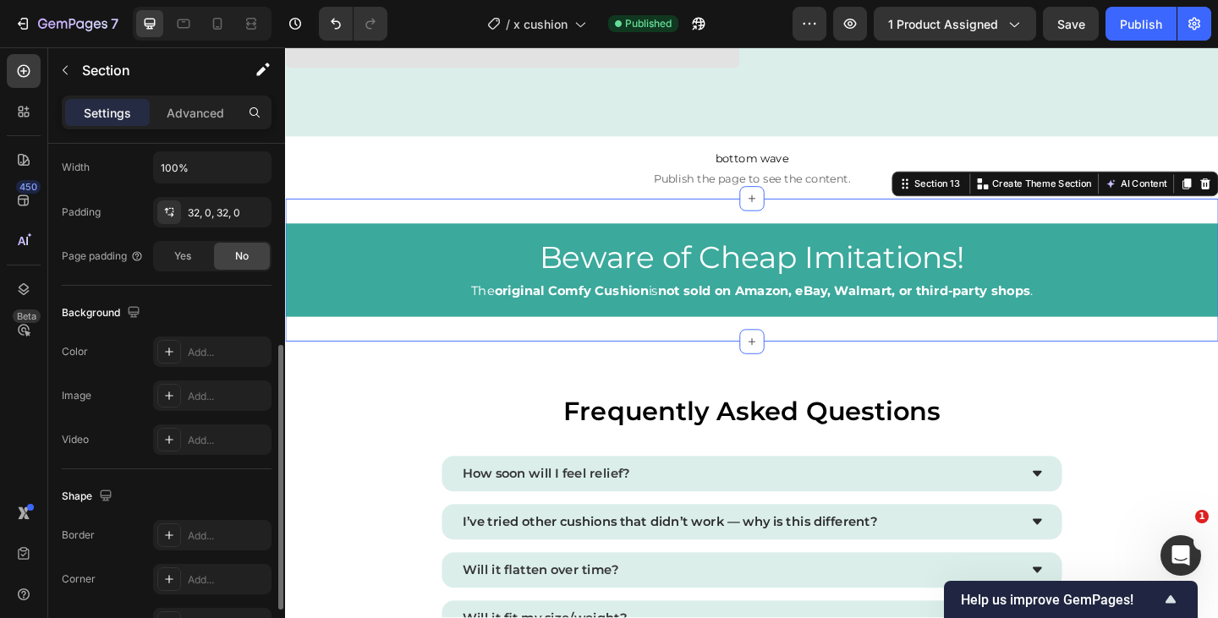
scroll to position [509, 0]
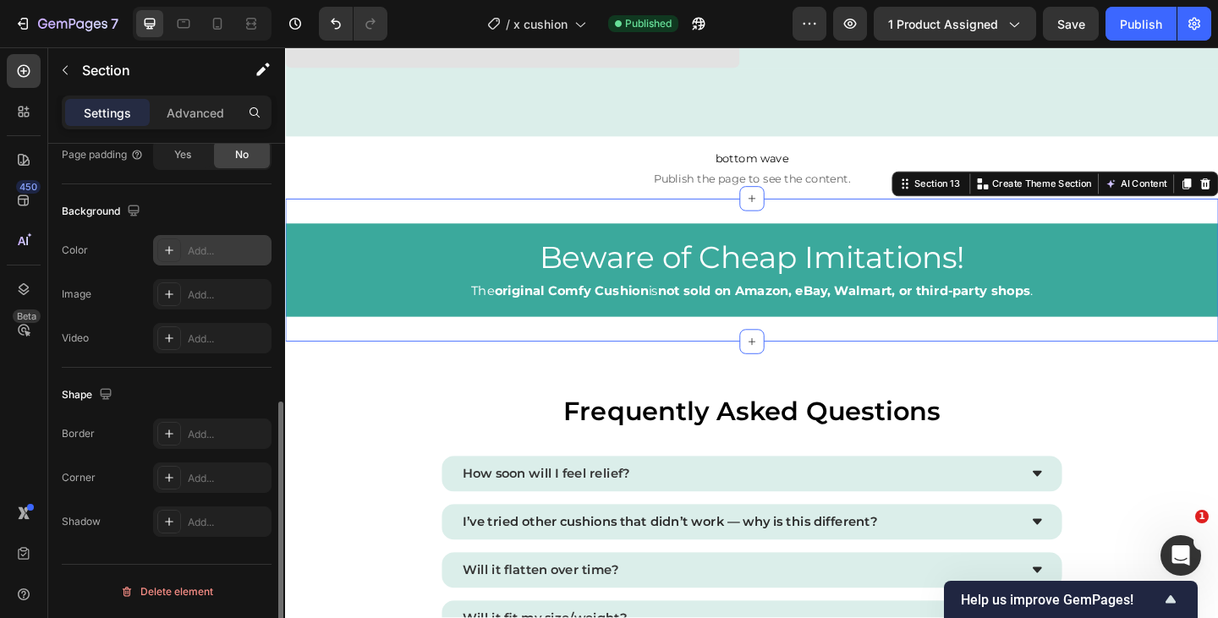
click at [224, 253] on div "Add..." at bounding box center [227, 251] width 79 height 15
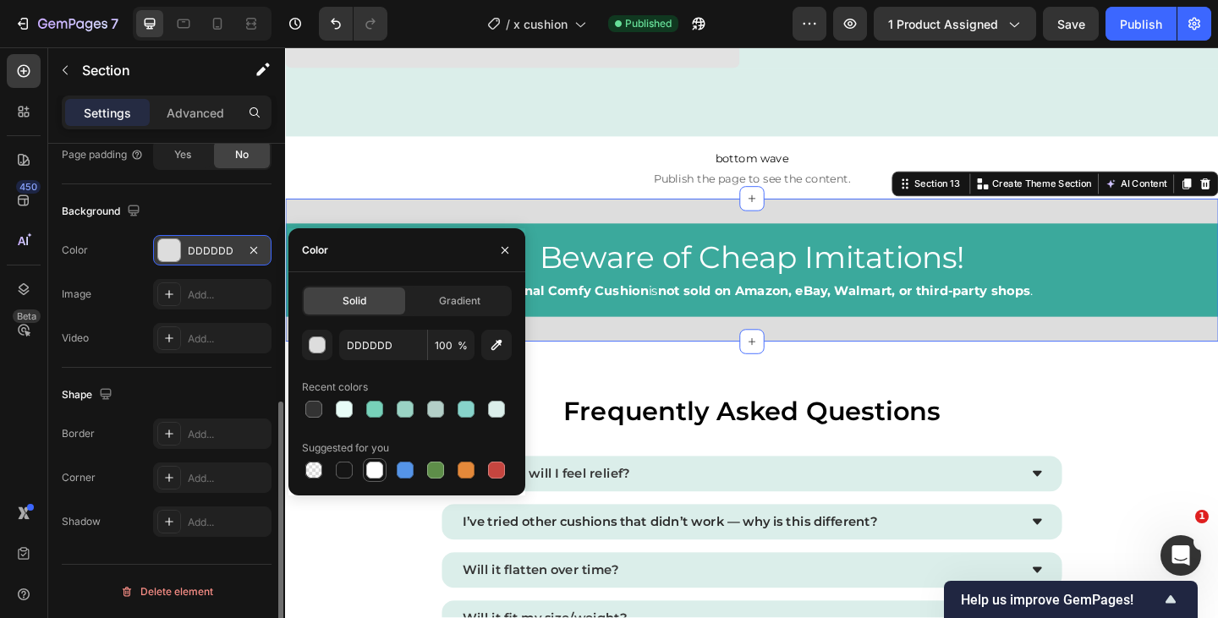
click at [370, 477] on div at bounding box center [374, 470] width 17 height 17
type input "FFFFFF"
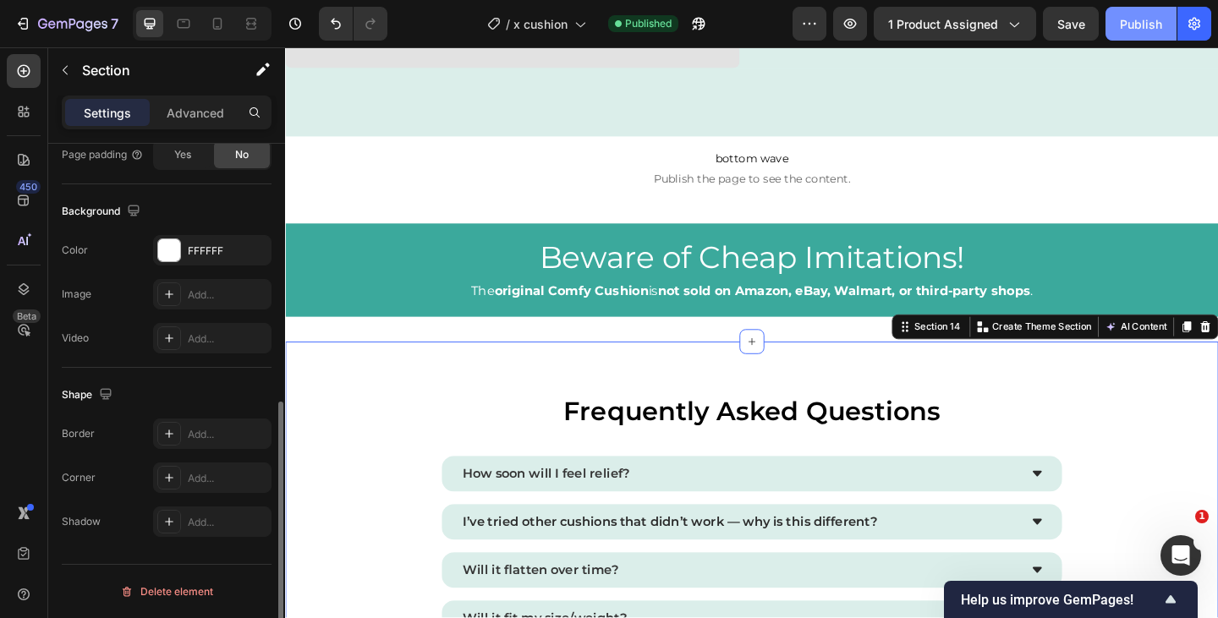
click at [1147, 30] on div "Publish" at bounding box center [1141, 24] width 42 height 18
